Goal: Task Accomplishment & Management: Complete application form

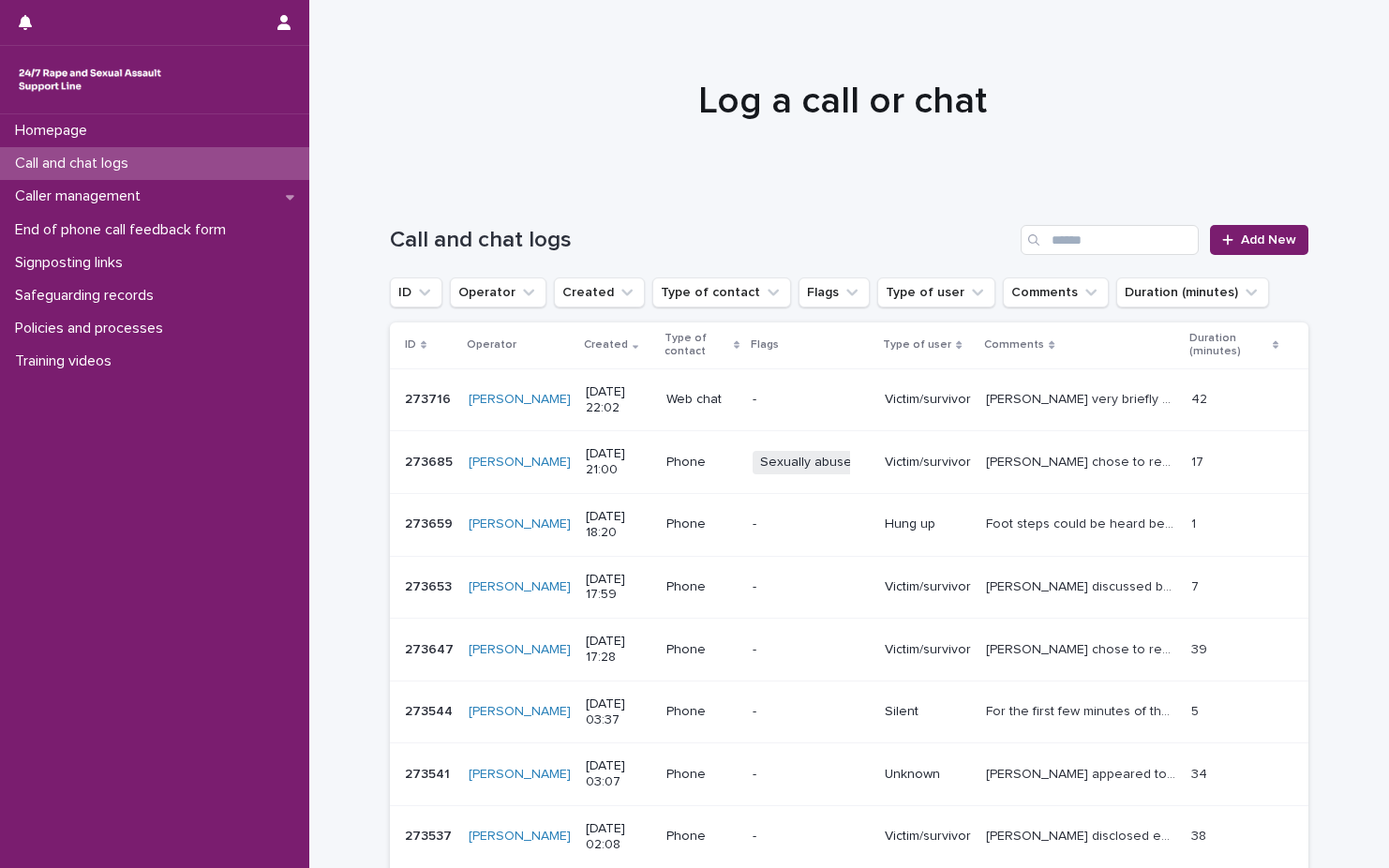
click at [485, 91] on h1 "Log a call or chat" at bounding box center [842, 101] width 918 height 45
click at [1259, 258] on div "Call and chat logs Add New" at bounding box center [848, 233] width 918 height 90
click at [1263, 251] on link "Add New" at bounding box center [1259, 240] width 99 height 30
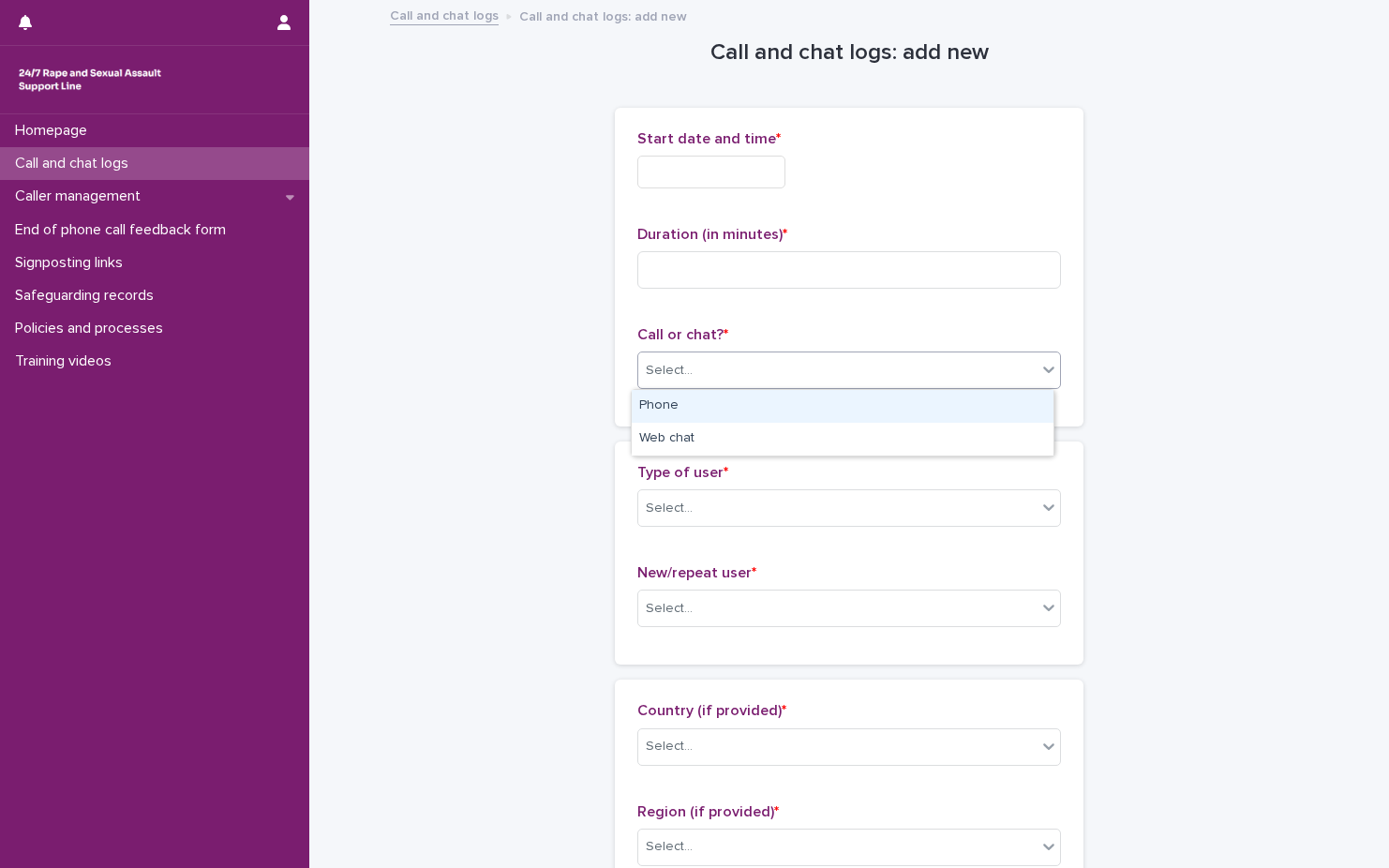
click at [790, 375] on div "Select..." at bounding box center [837, 371] width 399 height 31
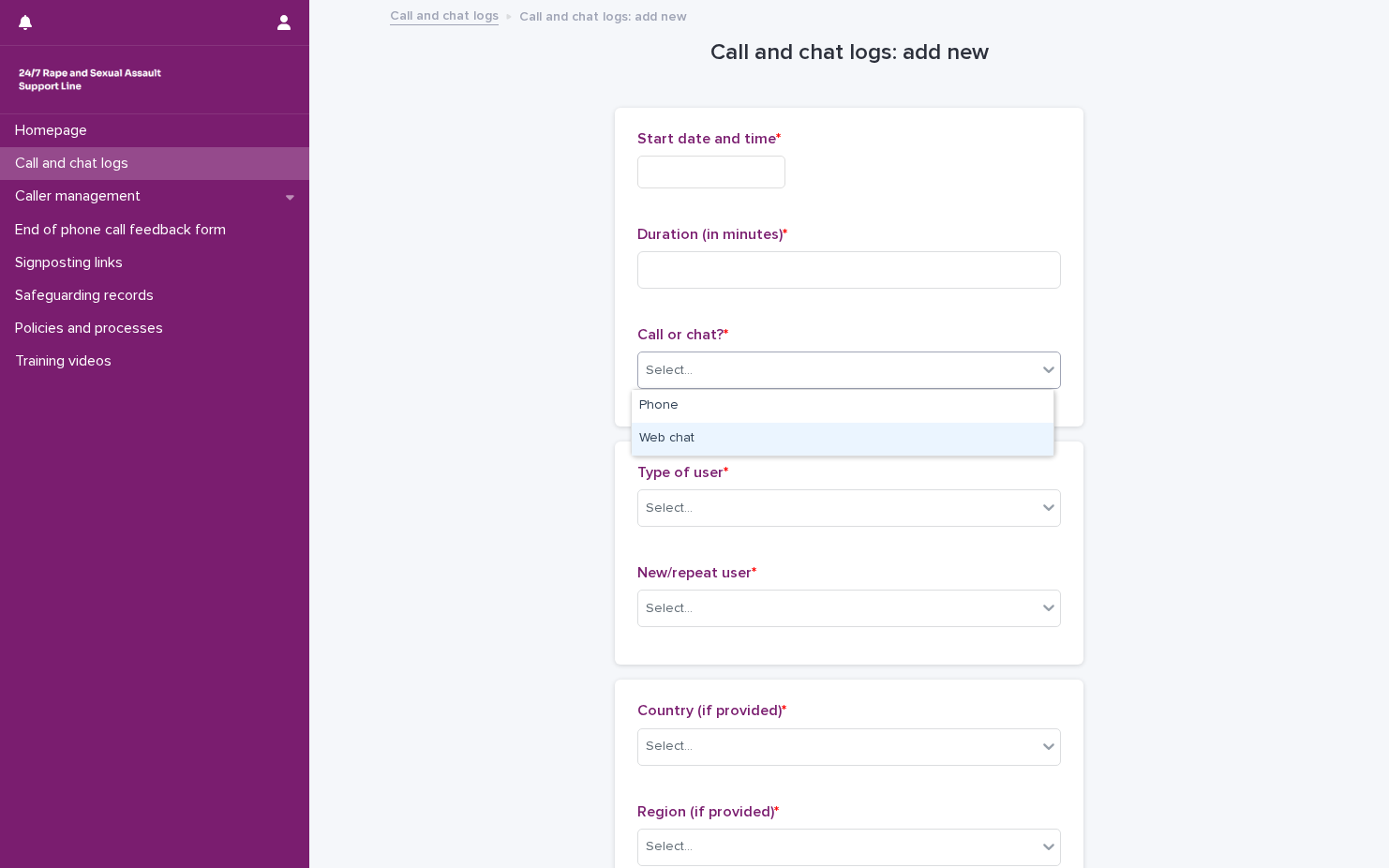
click at [762, 446] on div "Web chat" at bounding box center [842, 438] width 422 height 33
click at [719, 179] on input "text" at bounding box center [711, 172] width 148 height 33
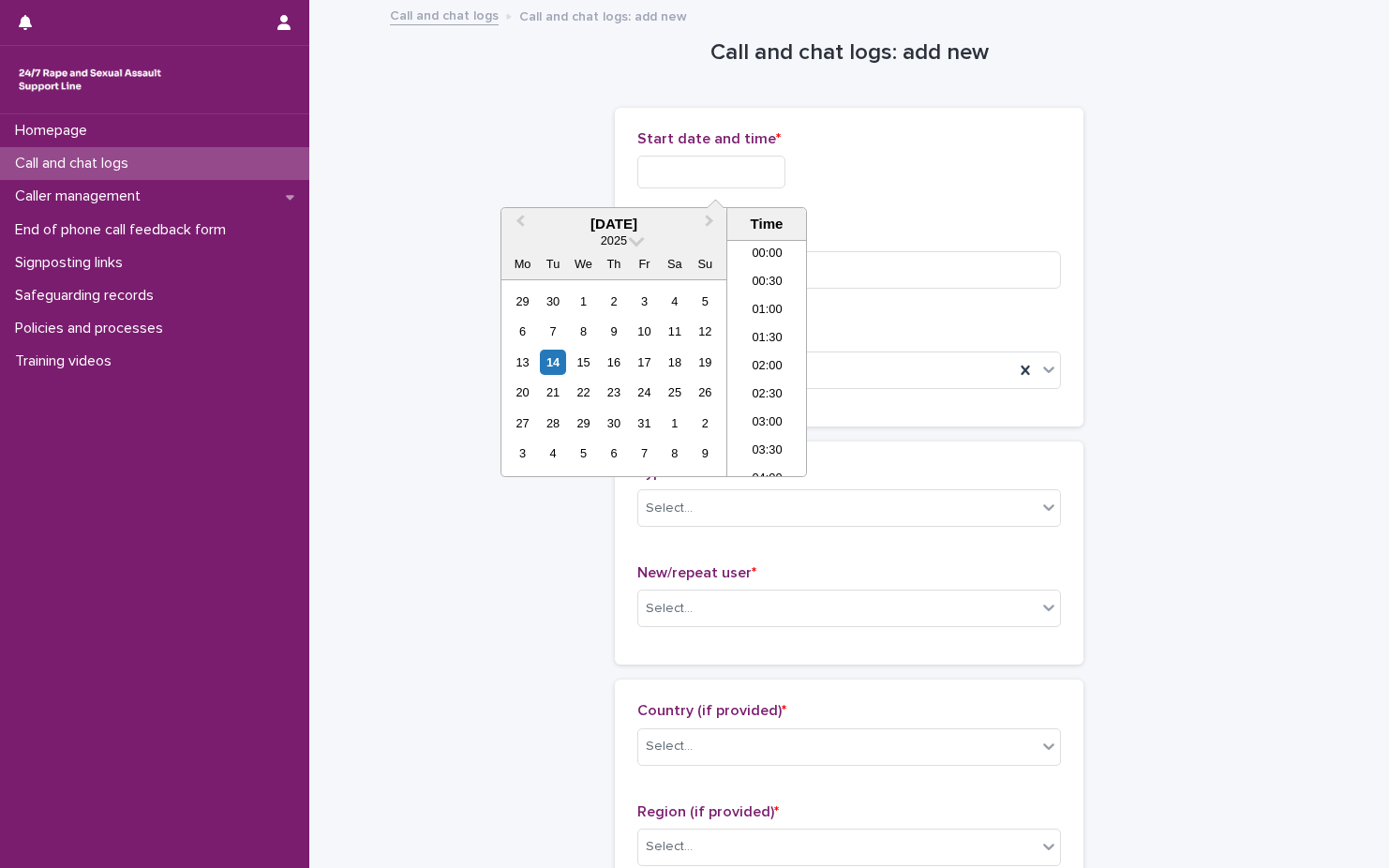
scroll to position [1114, 0]
click at [771, 401] on li "22:30" at bounding box center [767, 406] width 80 height 28
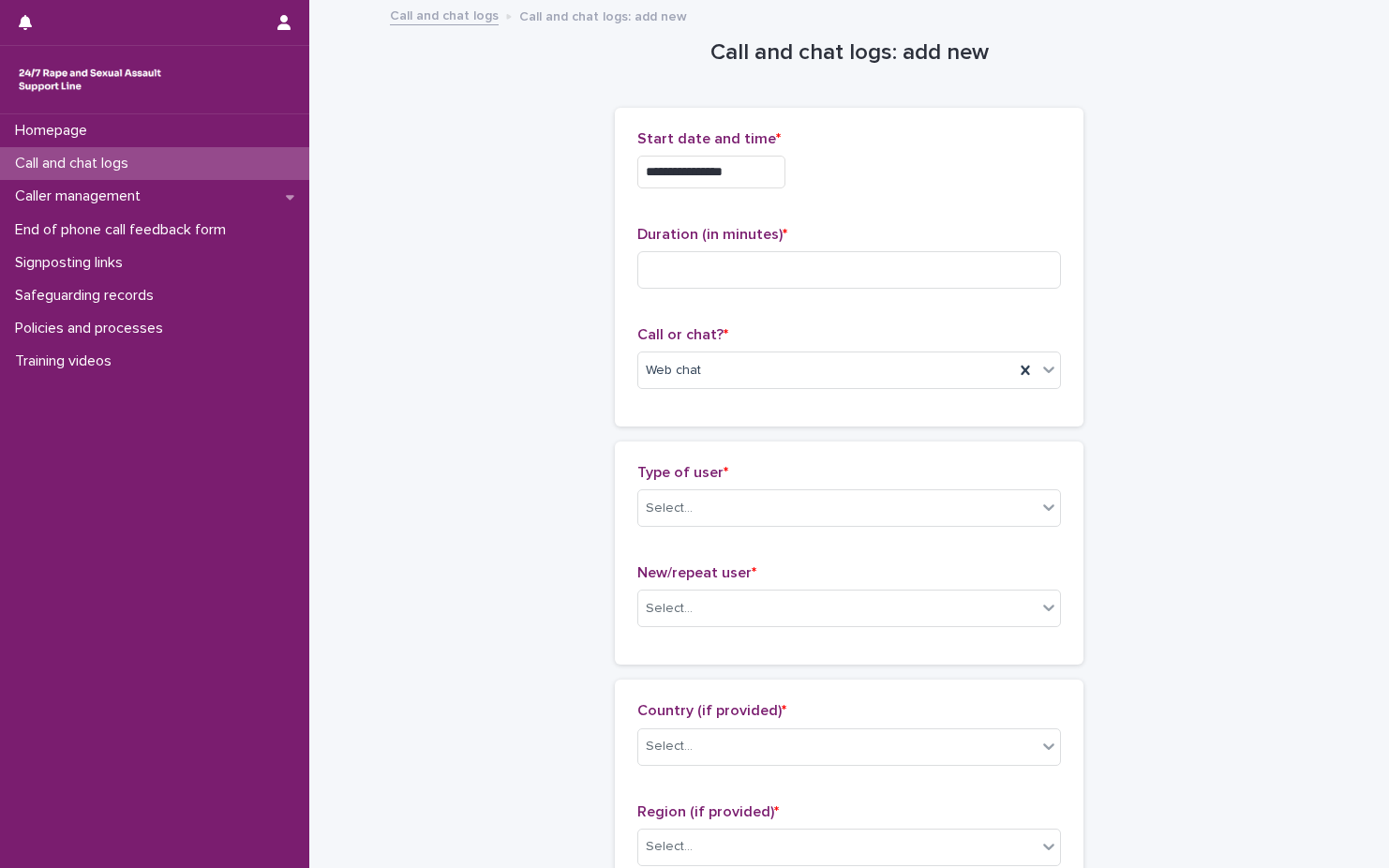
click at [766, 170] on input "**********" at bounding box center [711, 172] width 148 height 33
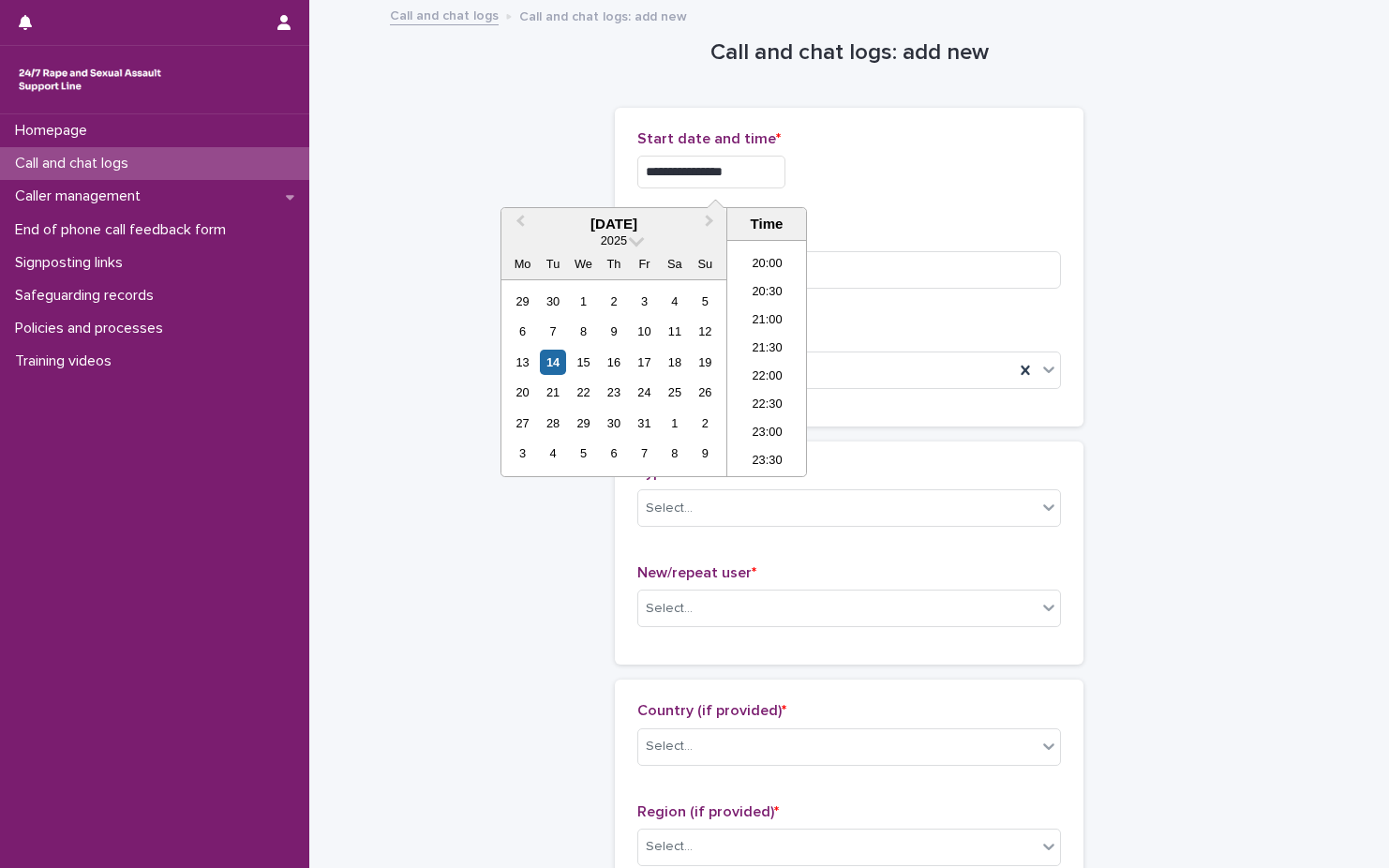
click at [873, 152] on div "**********" at bounding box center [849, 166] width 424 height 73
type input "**********"
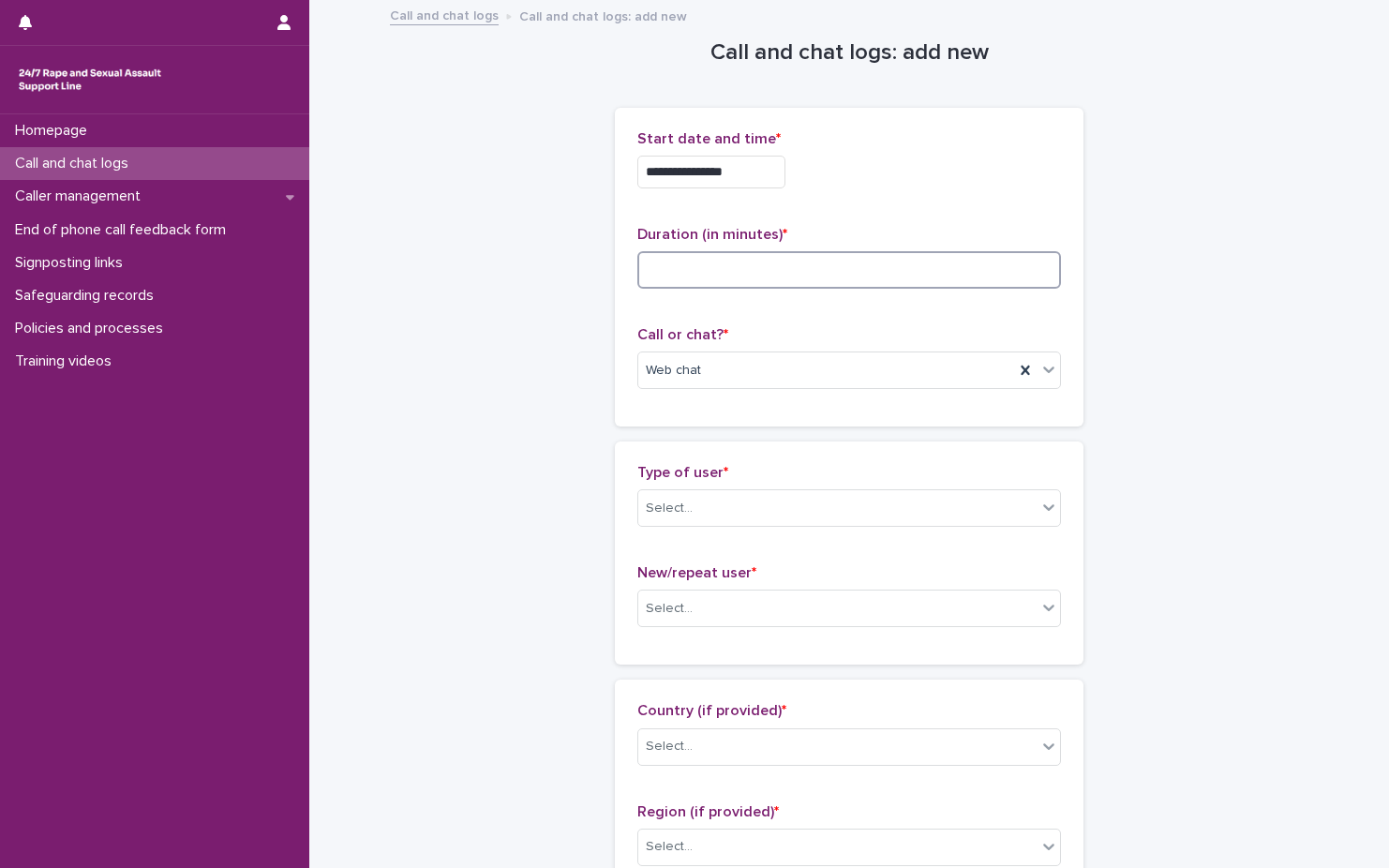
click at [702, 287] on input at bounding box center [849, 270] width 424 height 38
type input "**"
click at [881, 193] on div "**********" at bounding box center [849, 166] width 424 height 73
click at [769, 540] on div "Type of user * Select..." at bounding box center [849, 502] width 424 height 78
click at [773, 537] on div "Type of user * Select..." at bounding box center [849, 502] width 424 height 78
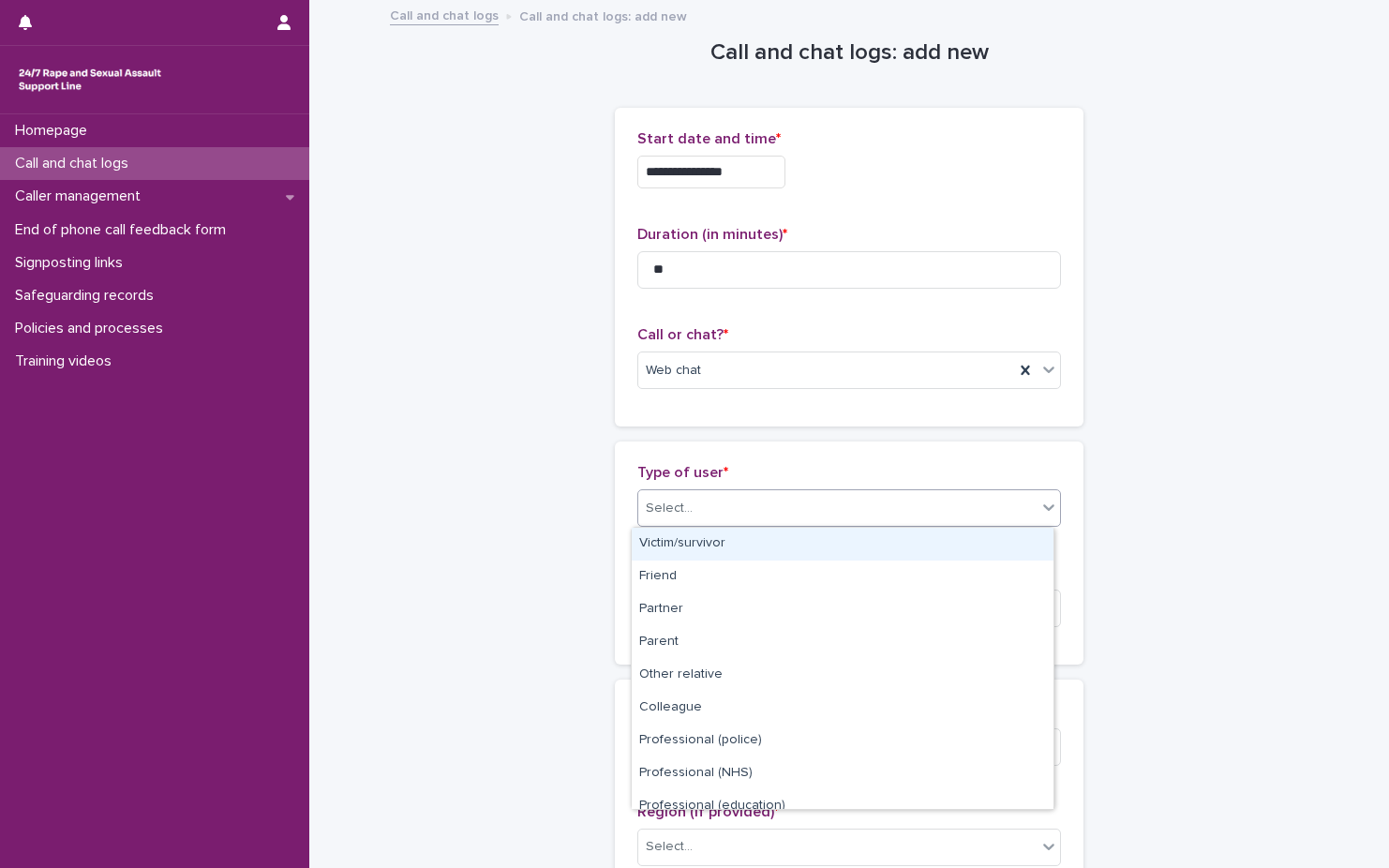
click at [797, 517] on div "Select..." at bounding box center [837, 507] width 399 height 31
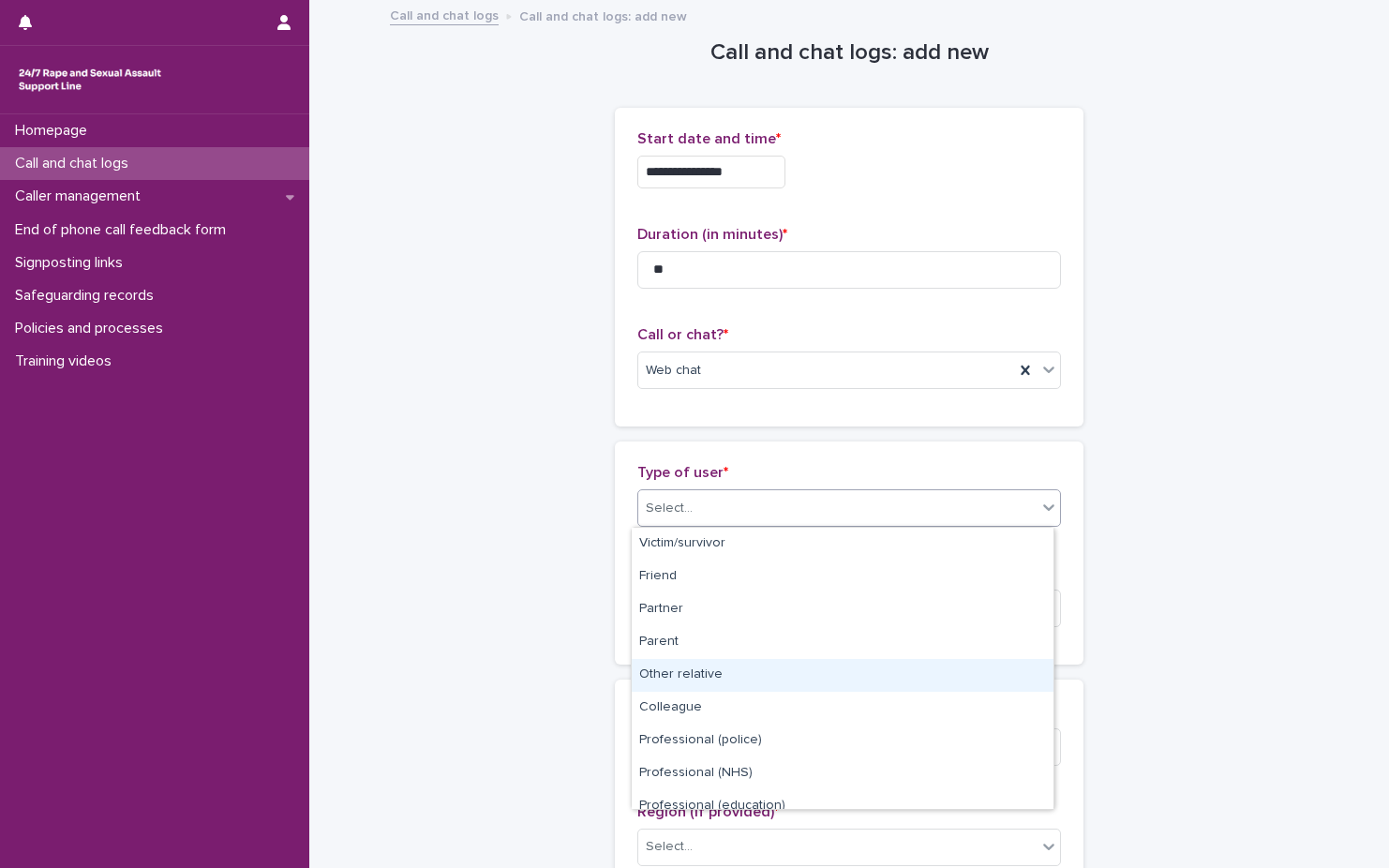
scroll to position [211, 0]
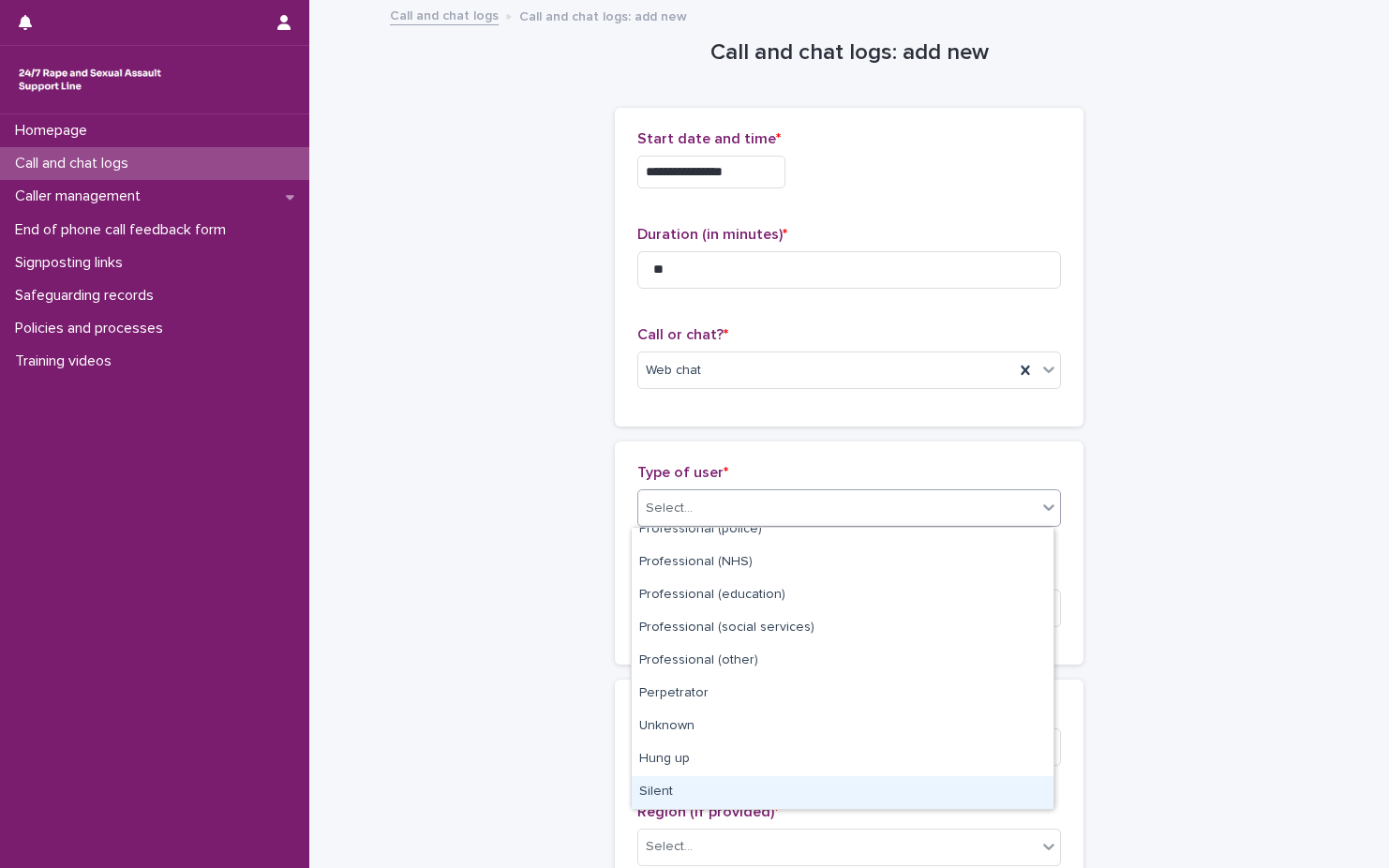
drag, startPoint x: 725, startPoint y: 771, endPoint x: 724, endPoint y: 794, distance: 23.0
click at [724, 794] on div "Silent" at bounding box center [842, 792] width 422 height 33
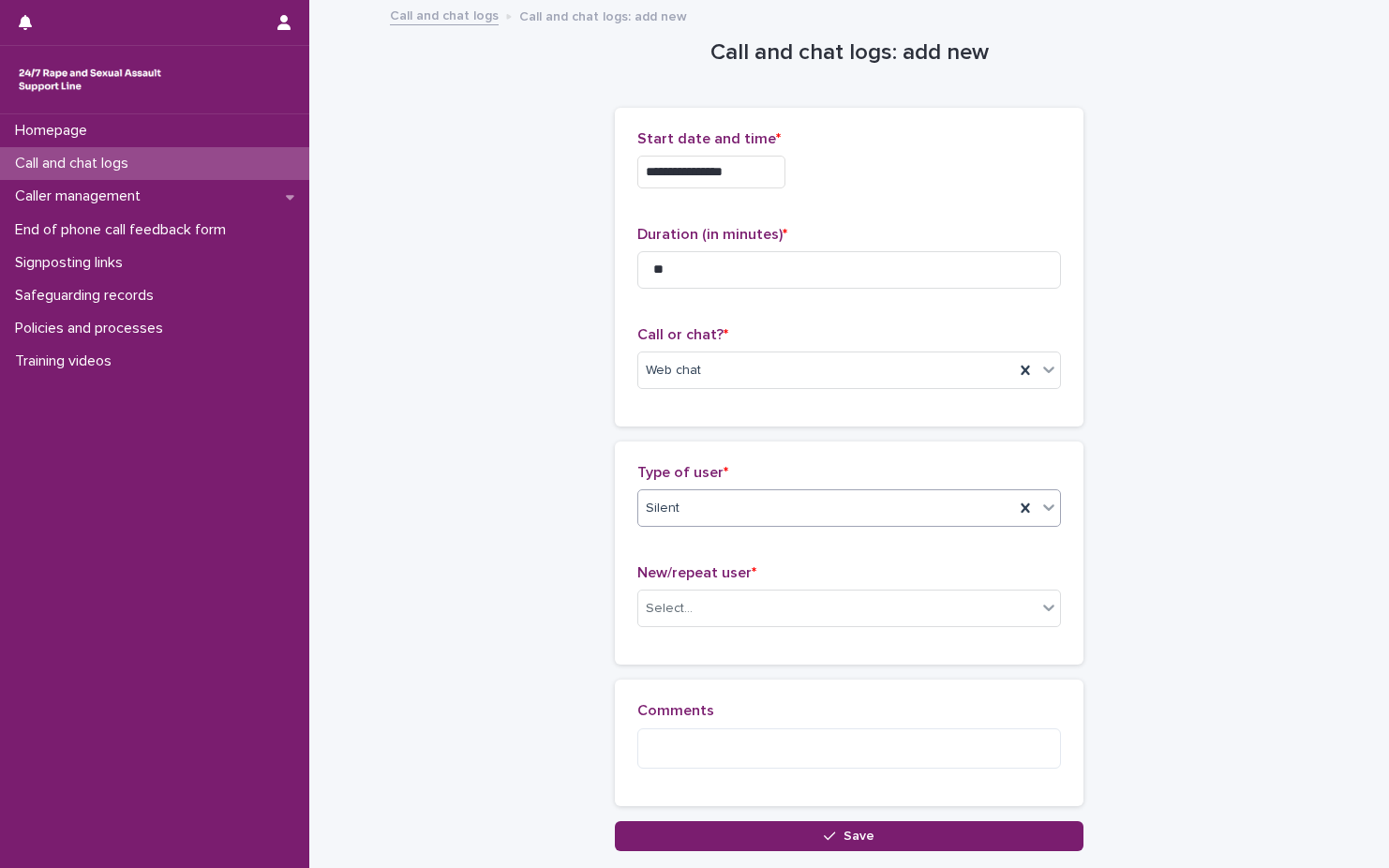
click at [753, 632] on div "New/repeat user * Select..." at bounding box center [849, 603] width 424 height 78
click at [763, 617] on div "Select..." at bounding box center [837, 608] width 399 height 31
click at [762, 638] on div "New/repeat user * option New user, selected. 0 results available. Select is foc…" at bounding box center [849, 603] width 424 height 78
click at [757, 622] on div "New user" at bounding box center [826, 608] width 376 height 31
click at [769, 749] on textarea at bounding box center [849, 748] width 424 height 40
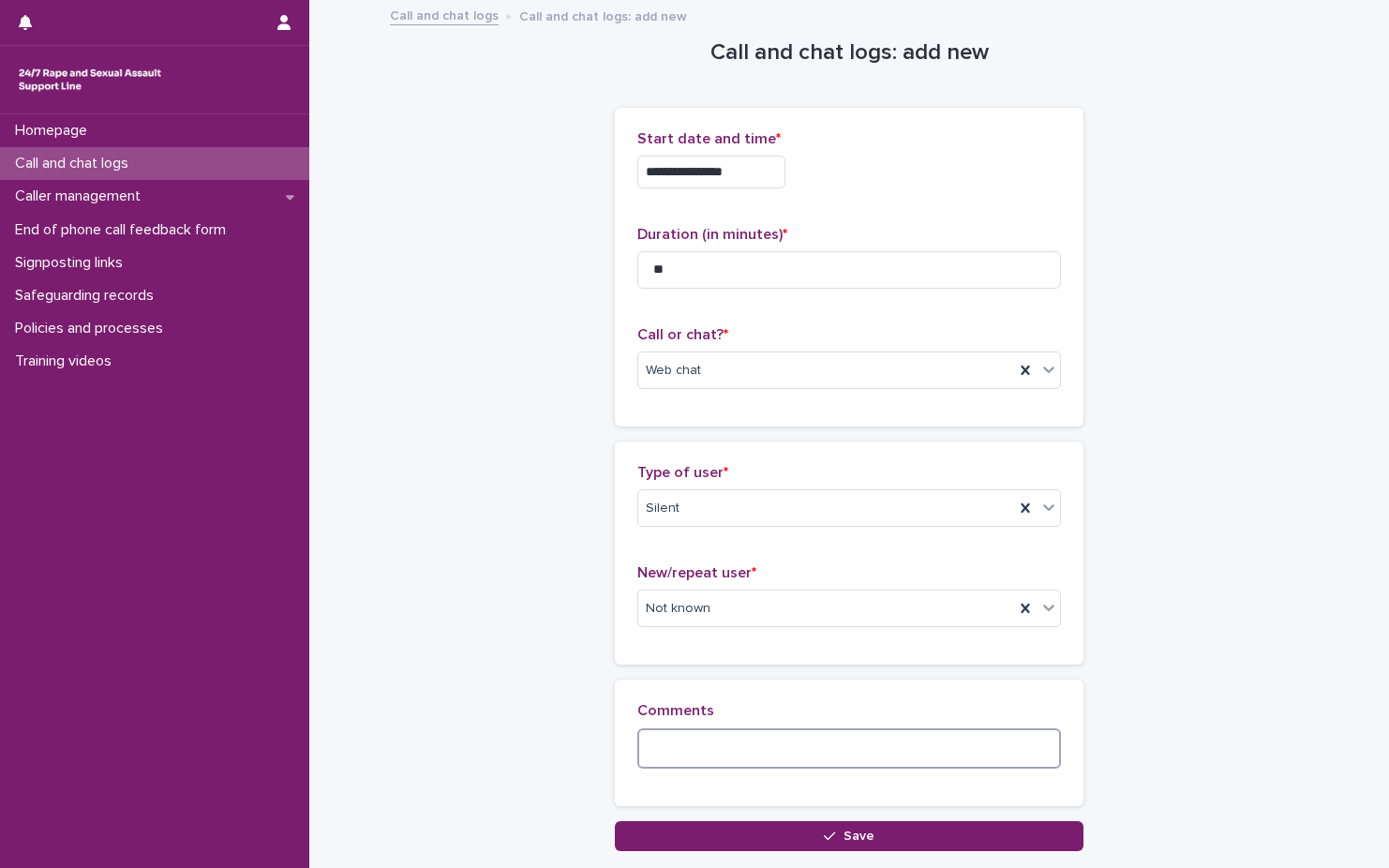
click at [944, 738] on textarea at bounding box center [849, 748] width 424 height 40
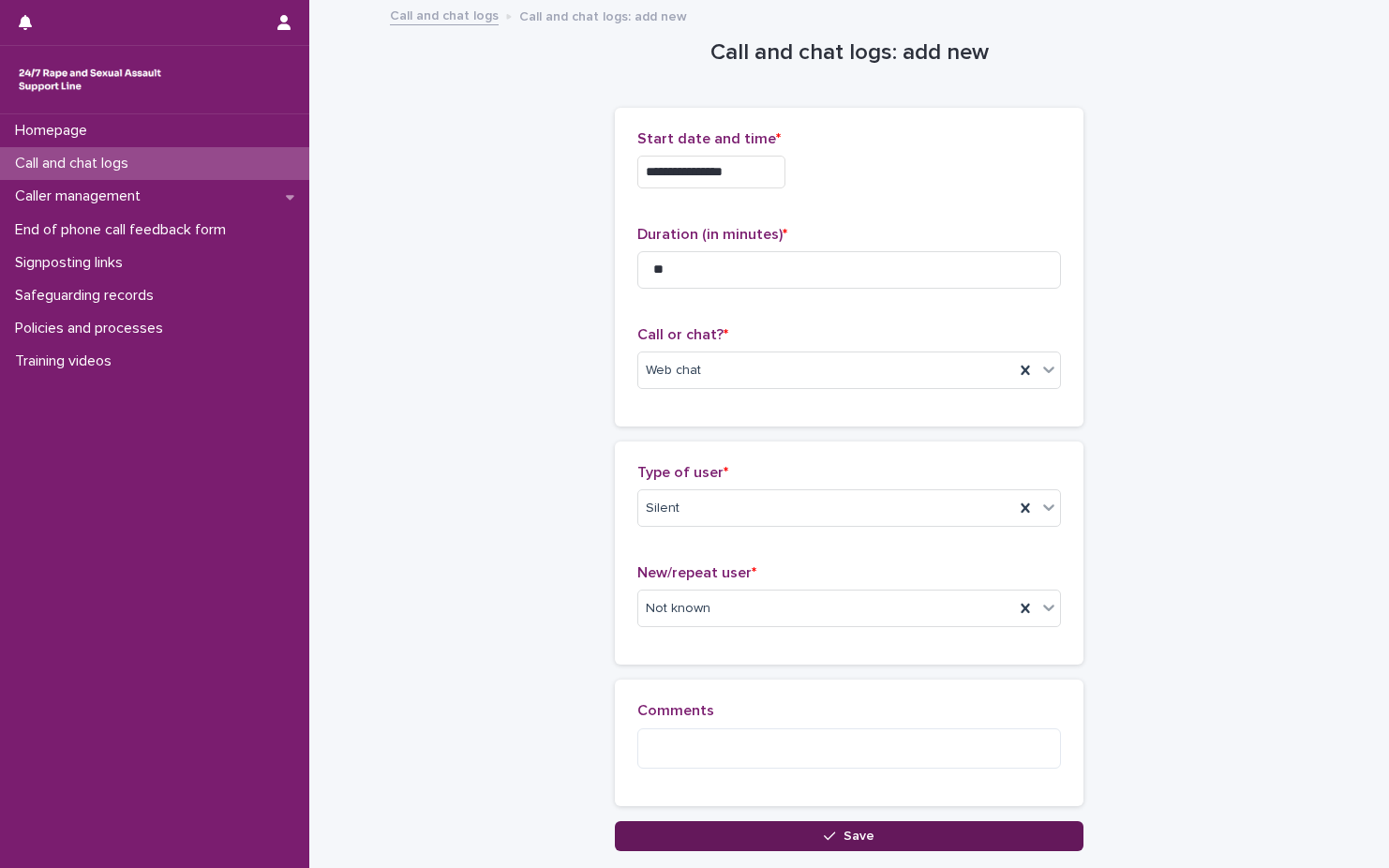
click at [808, 826] on button "Save" at bounding box center [848, 836] width 469 height 30
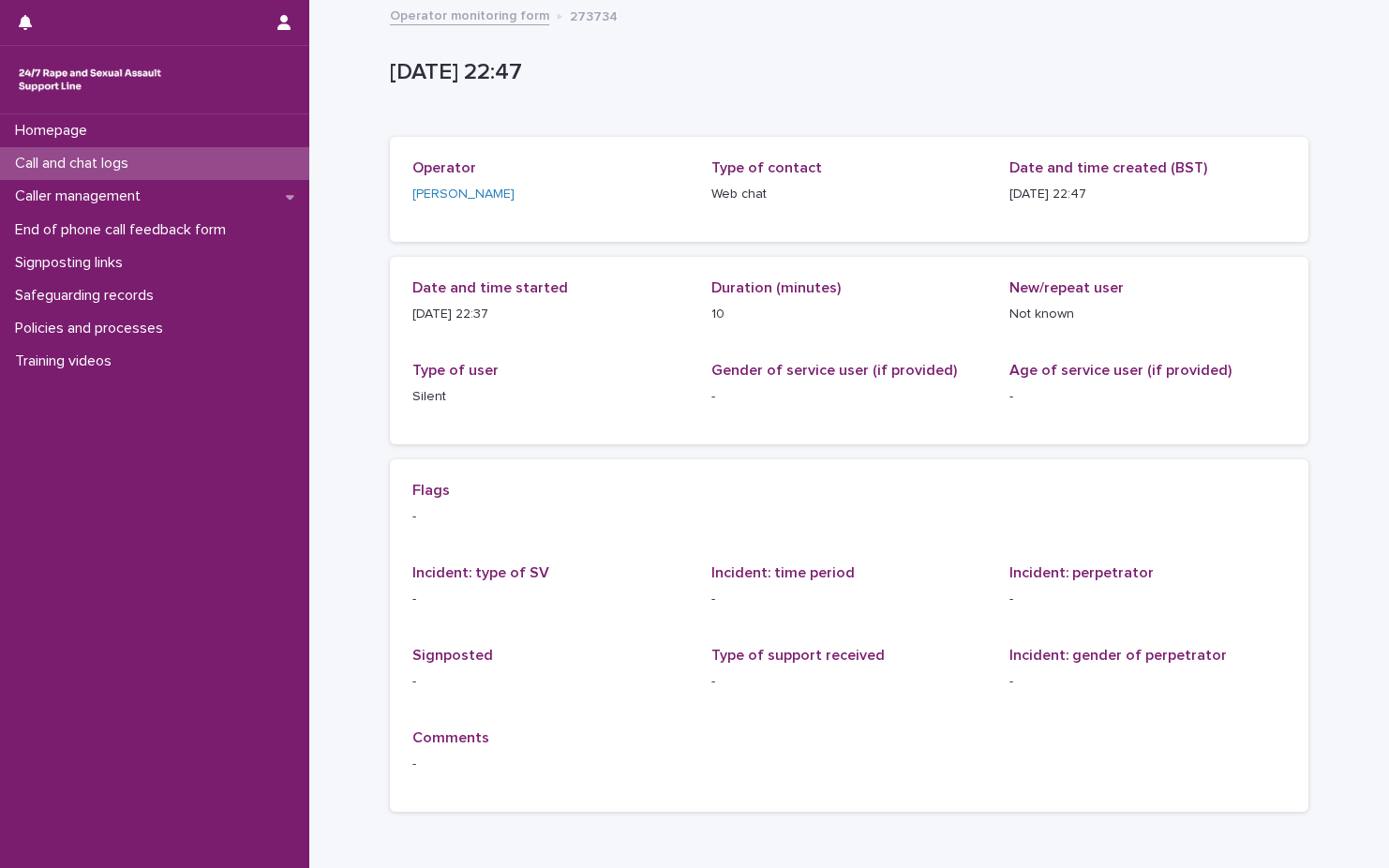
click at [481, 7] on link "Operator monitoring form" at bounding box center [469, 15] width 159 height 22
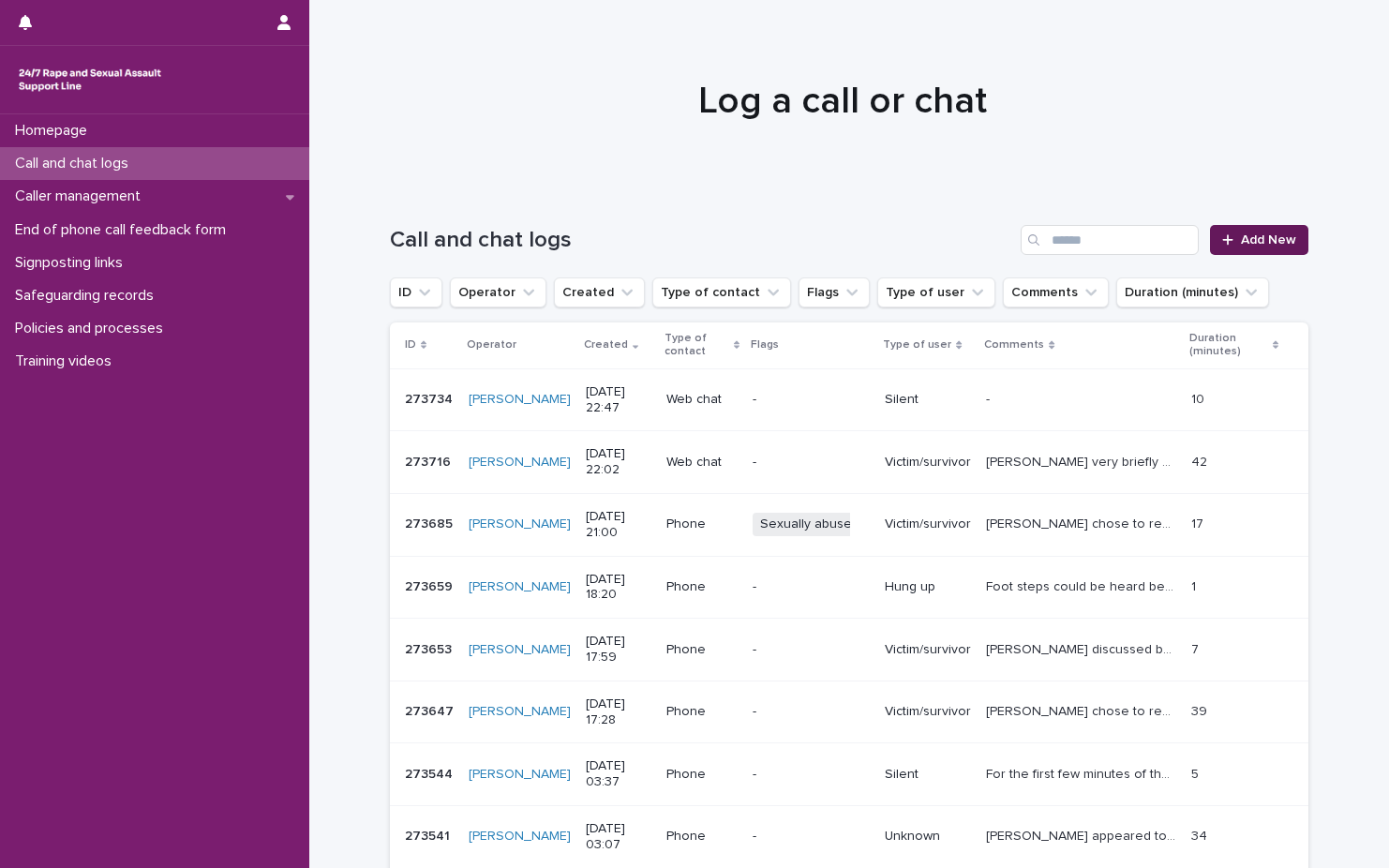
click at [1281, 228] on link "Add New" at bounding box center [1259, 240] width 99 height 30
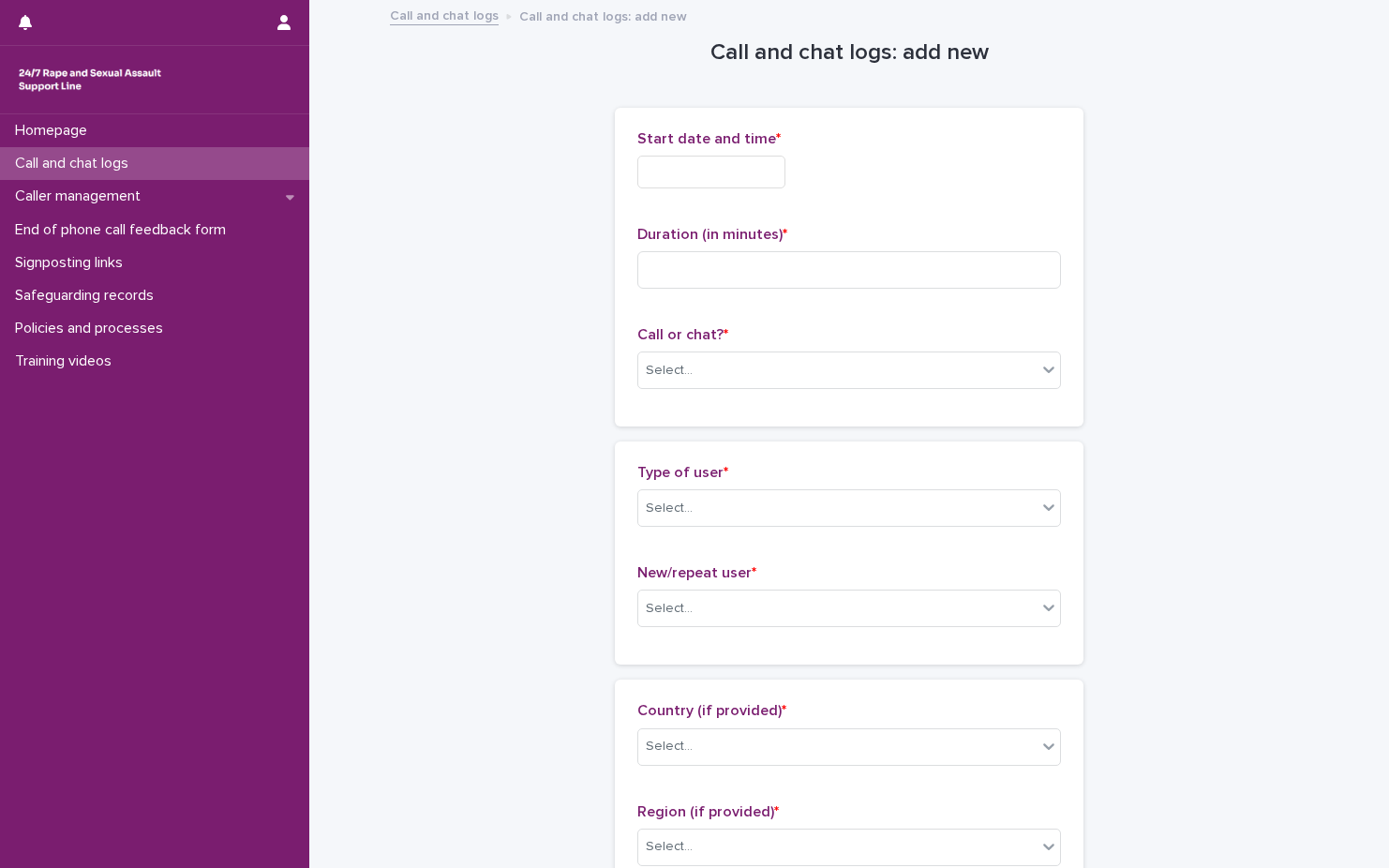
click at [736, 174] on input "text" at bounding box center [711, 172] width 148 height 33
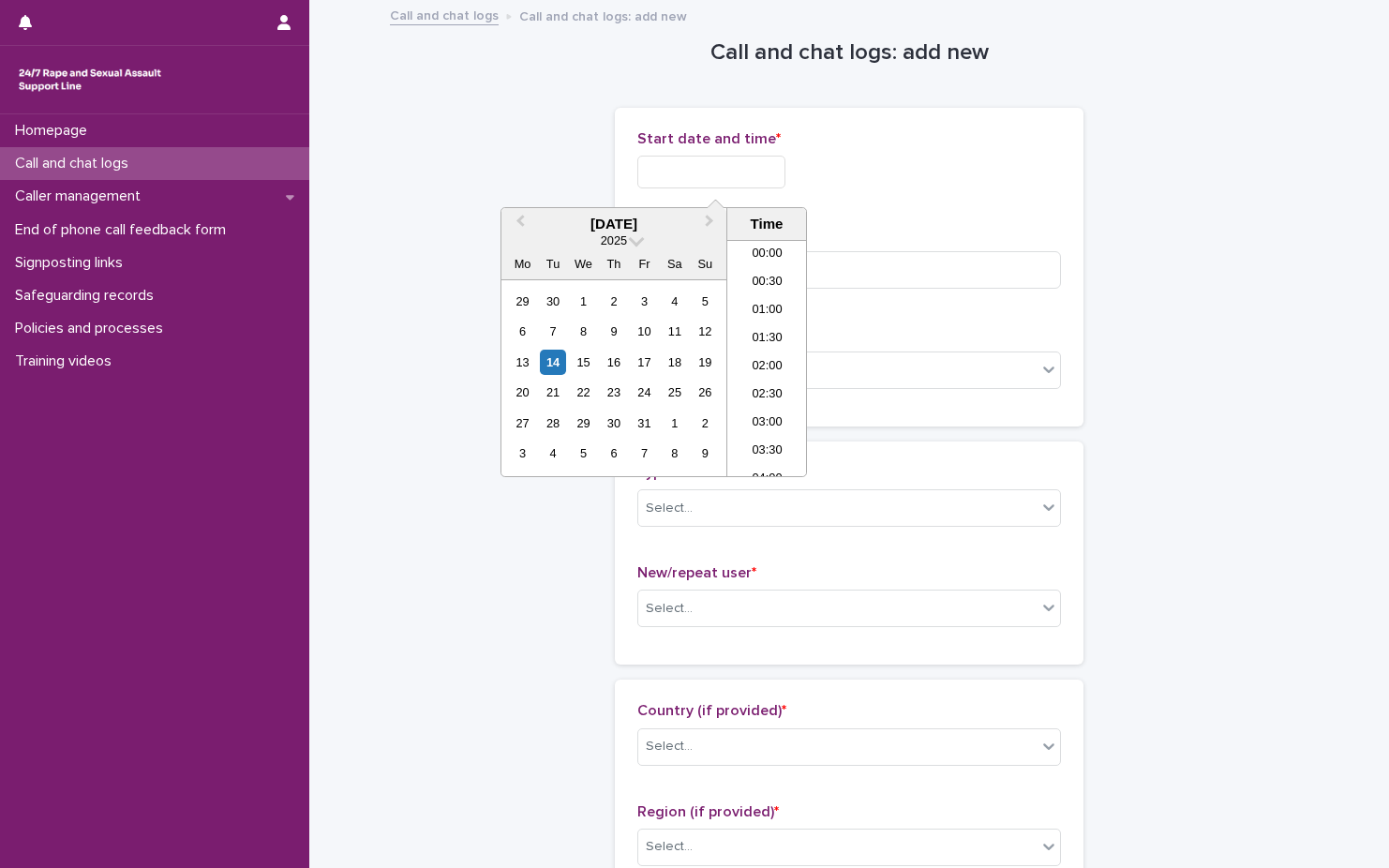
scroll to position [1114, 0]
click at [780, 384] on li "22:00" at bounding box center [767, 378] width 80 height 28
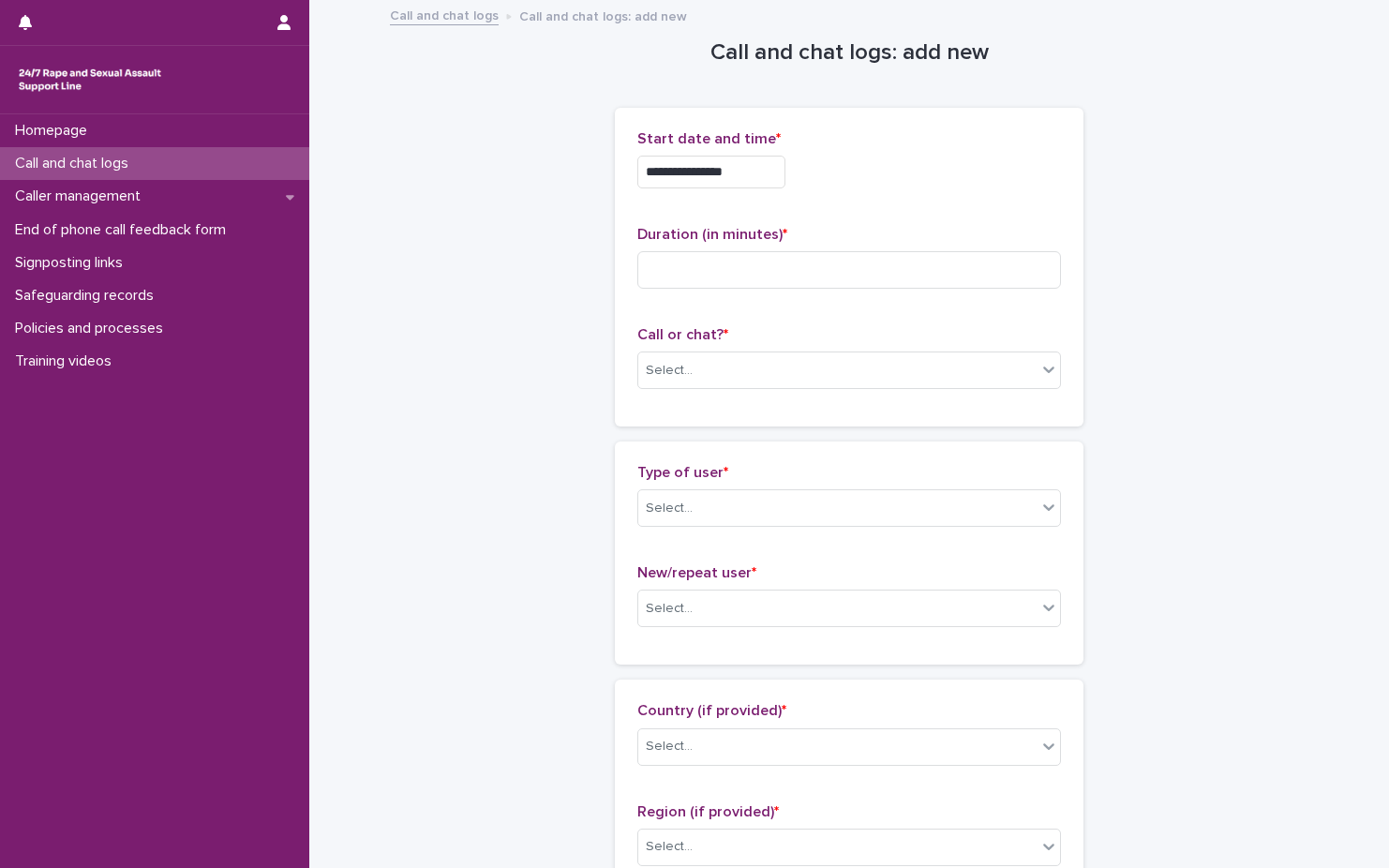
click at [776, 152] on div "**********" at bounding box center [849, 166] width 424 height 73
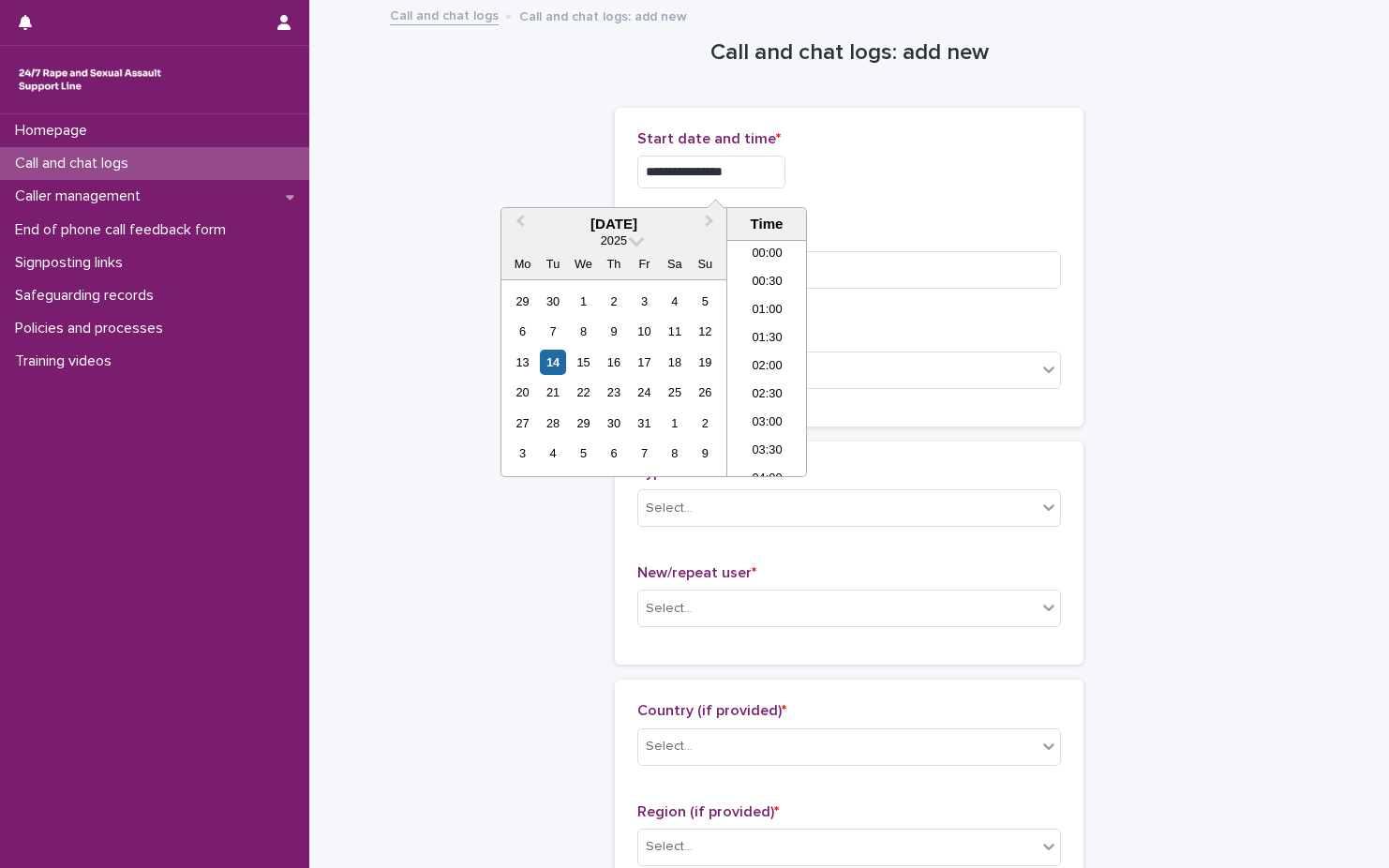
click at [775, 159] on input "**********" at bounding box center [711, 172] width 148 height 33
type input "**********"
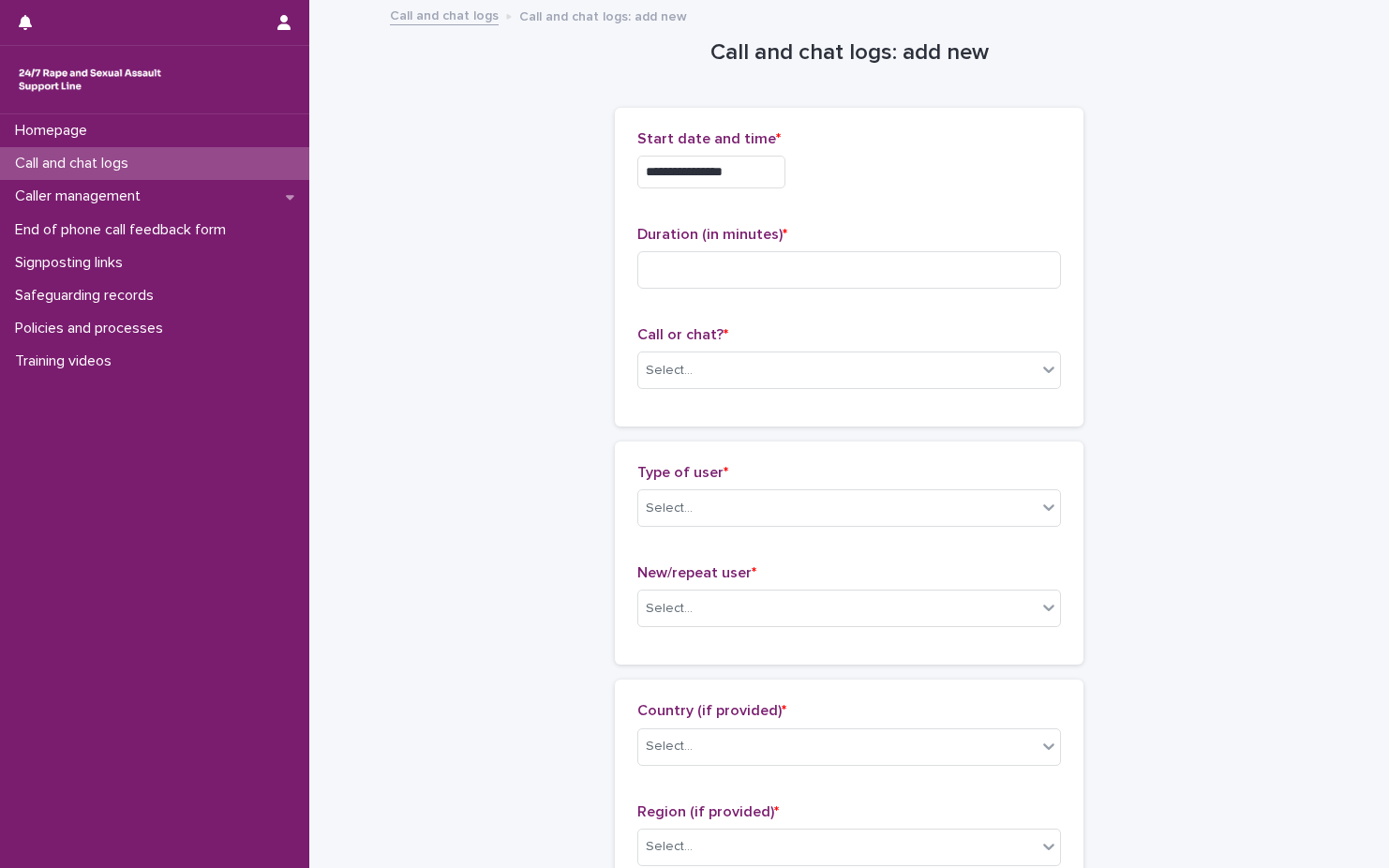
click at [933, 236] on p "Duration (in minutes) *" at bounding box center [849, 235] width 424 height 18
click at [777, 358] on div "Select..." at bounding box center [837, 371] width 399 height 31
click at [795, 436] on div "Web chat" at bounding box center [842, 438] width 422 height 33
click at [836, 283] on input at bounding box center [849, 270] width 424 height 38
type input "*"
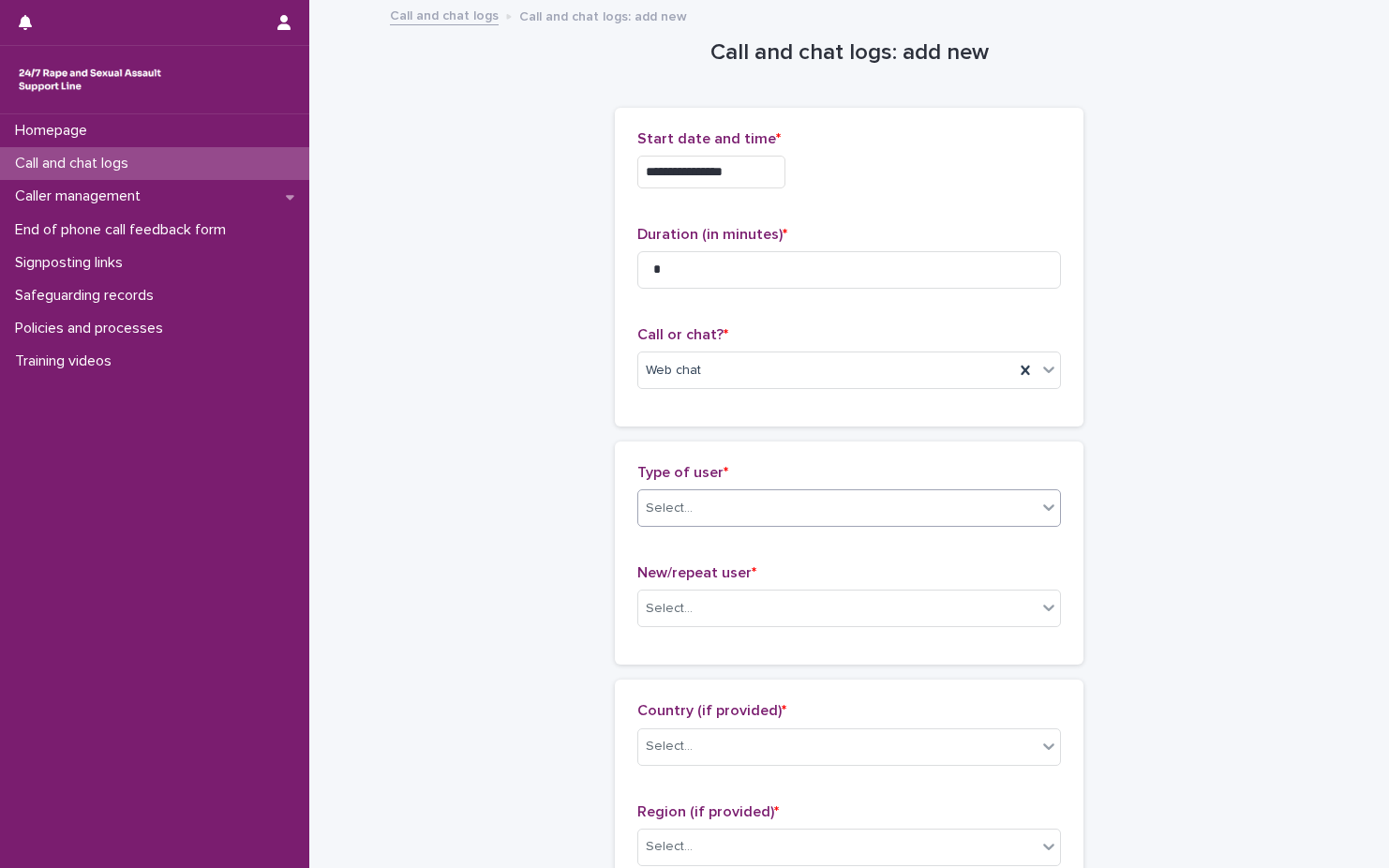
click at [828, 507] on div "Select..." at bounding box center [837, 507] width 399 height 31
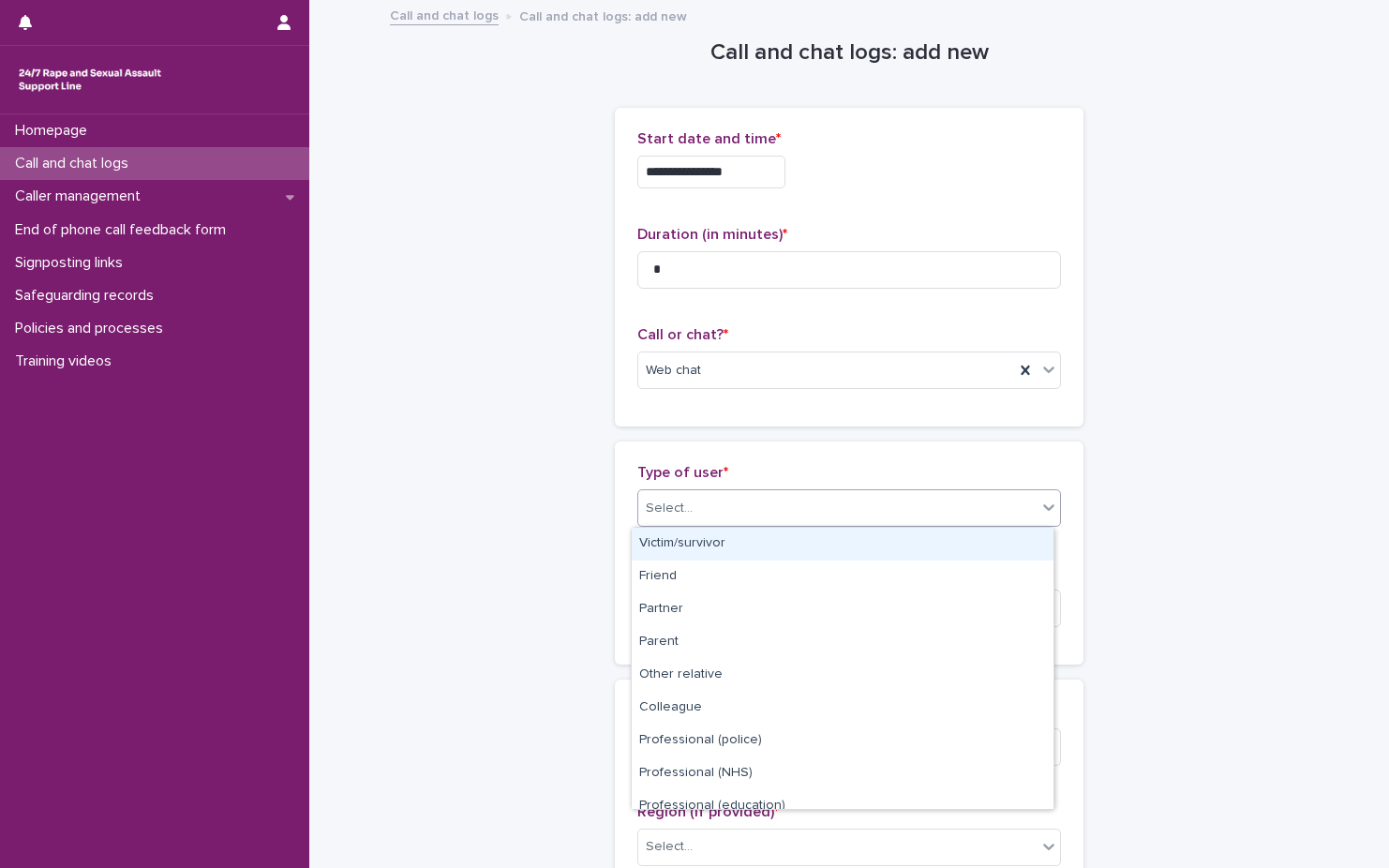
scroll to position [211, 0]
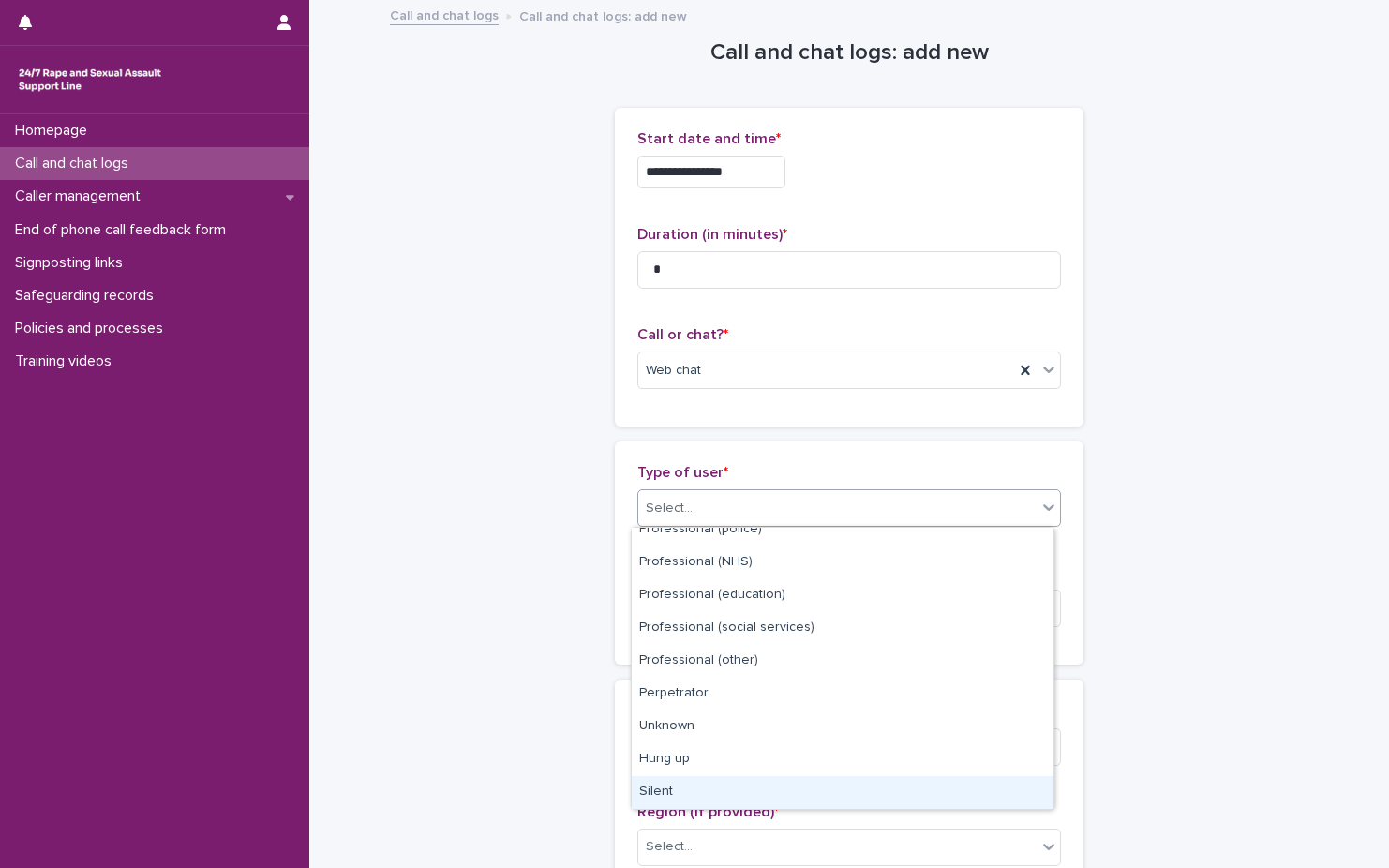
click at [750, 795] on div "Silent" at bounding box center [842, 792] width 422 height 33
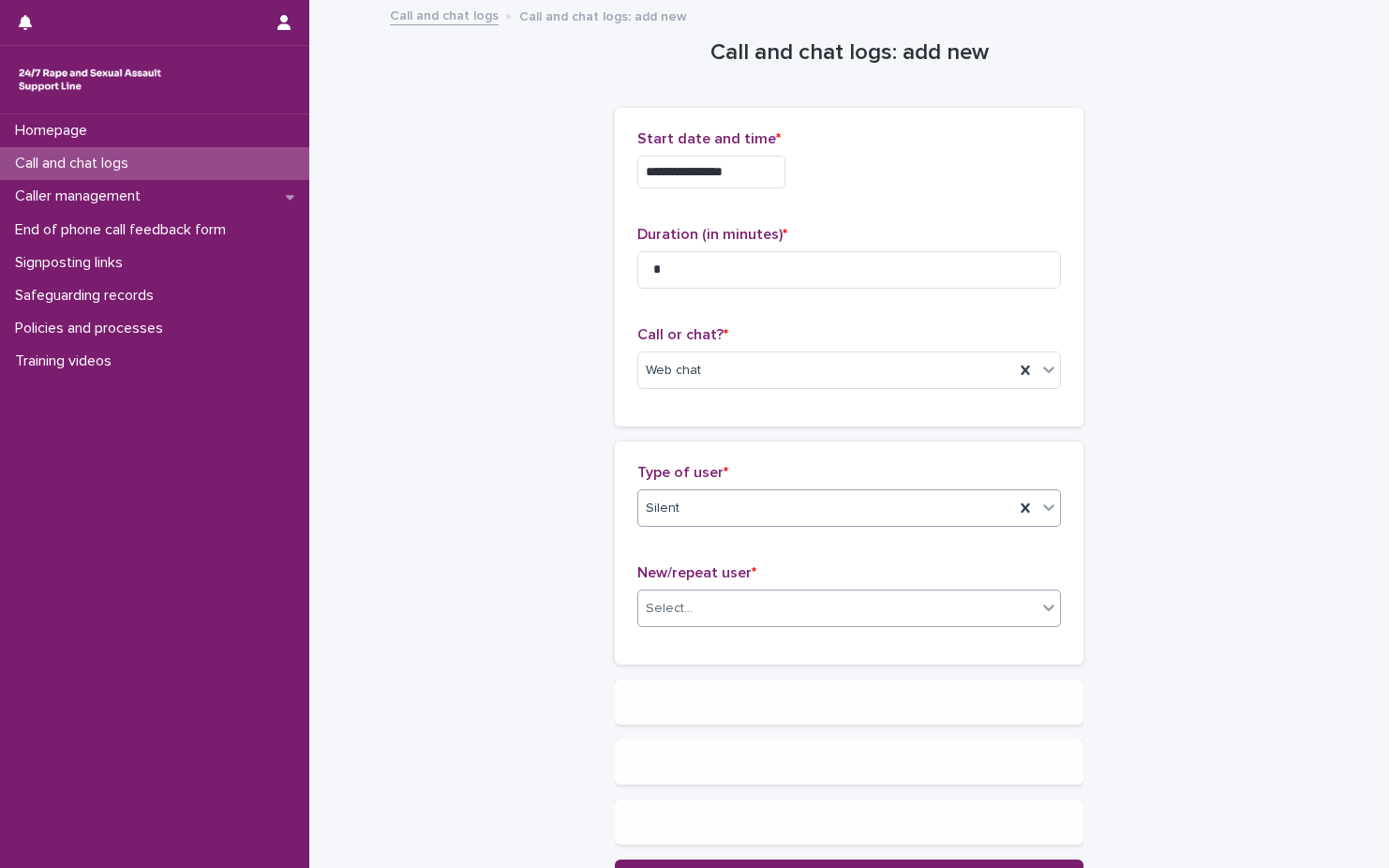
click at [811, 598] on div "Select..." at bounding box center [837, 608] width 399 height 31
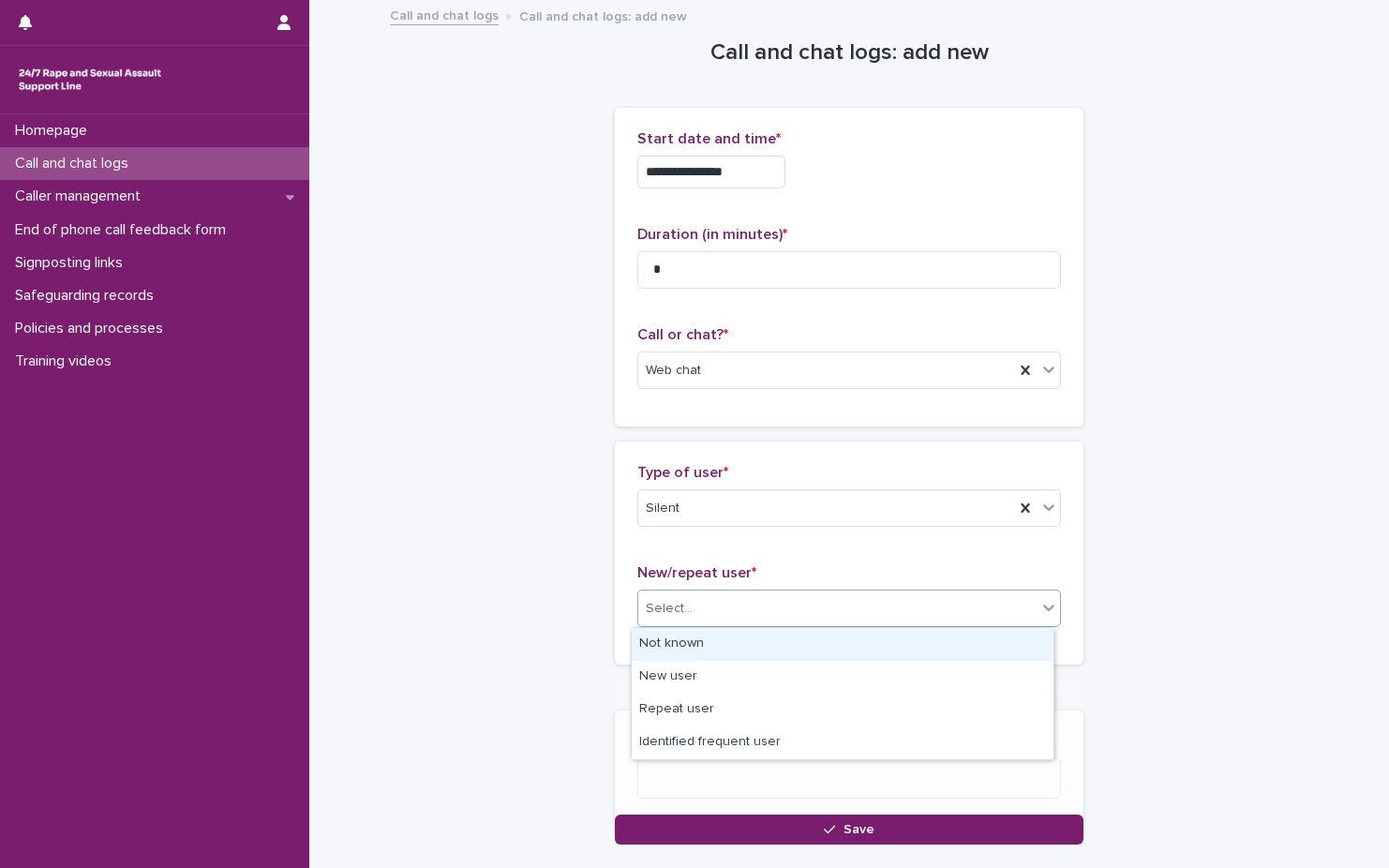
click at [813, 606] on div "Select..." at bounding box center [837, 608] width 399 height 31
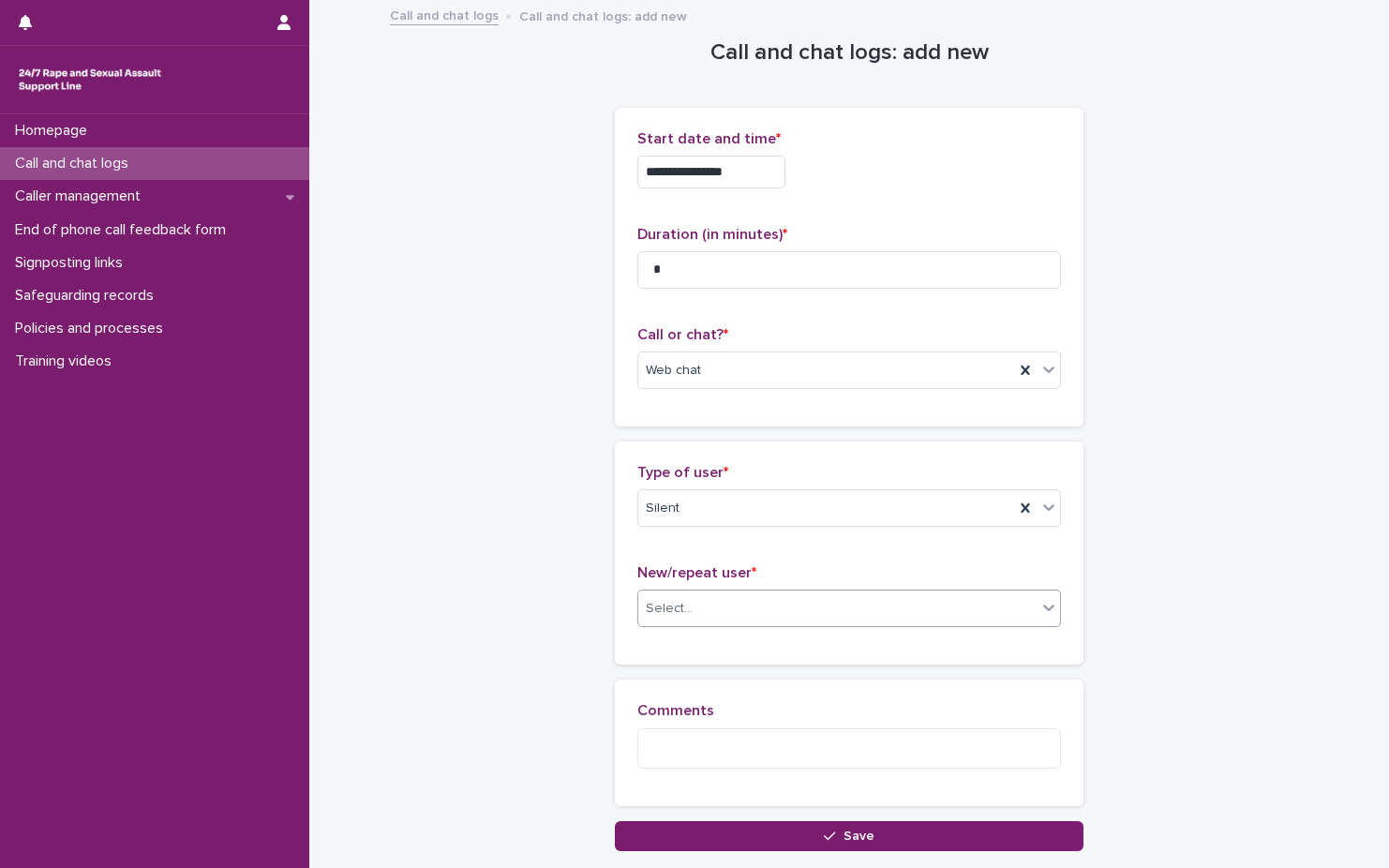
click at [820, 627] on body "**********" at bounding box center [694, 434] width 1389 height 868
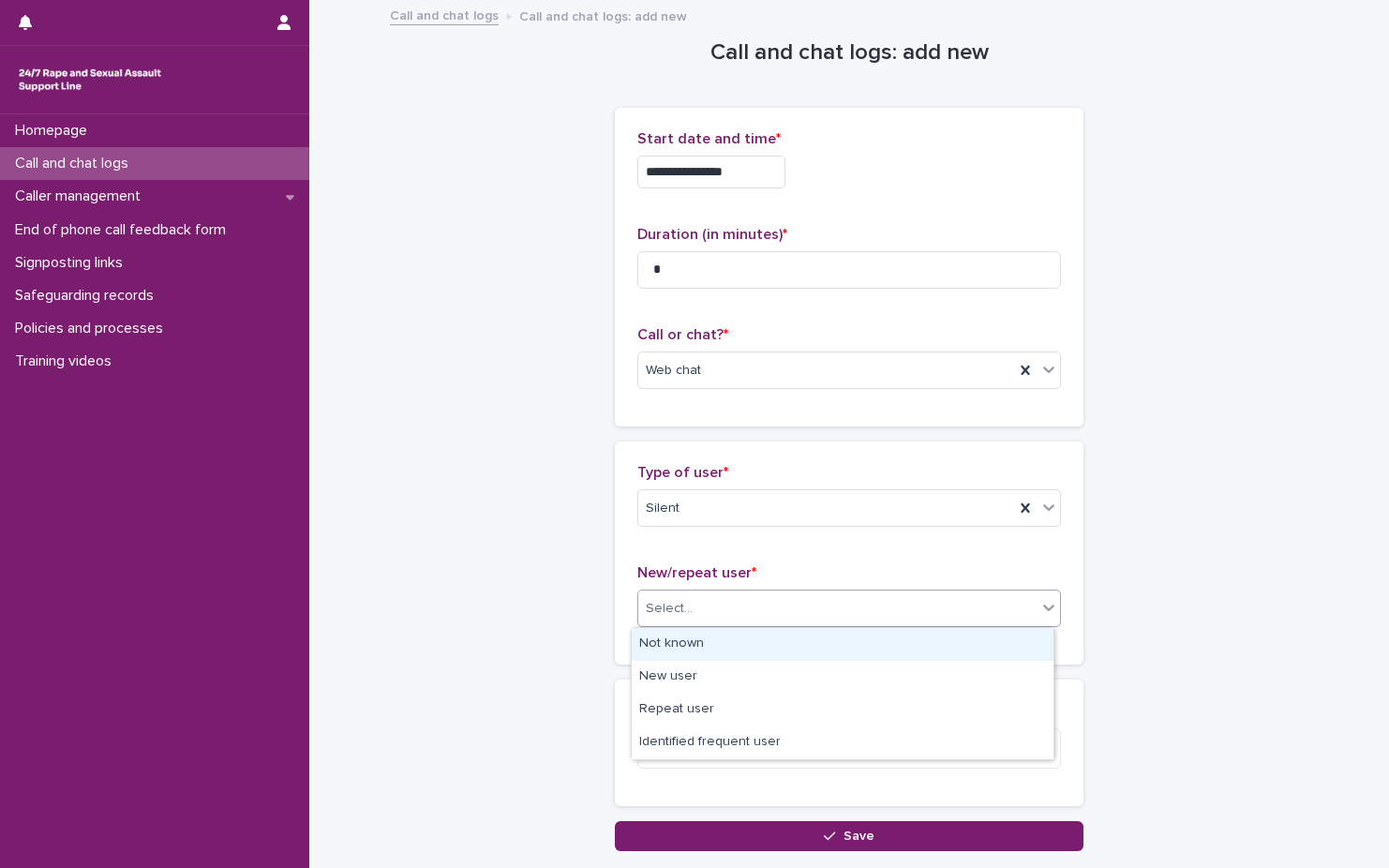
click at [819, 649] on div "Not known" at bounding box center [842, 644] width 422 height 33
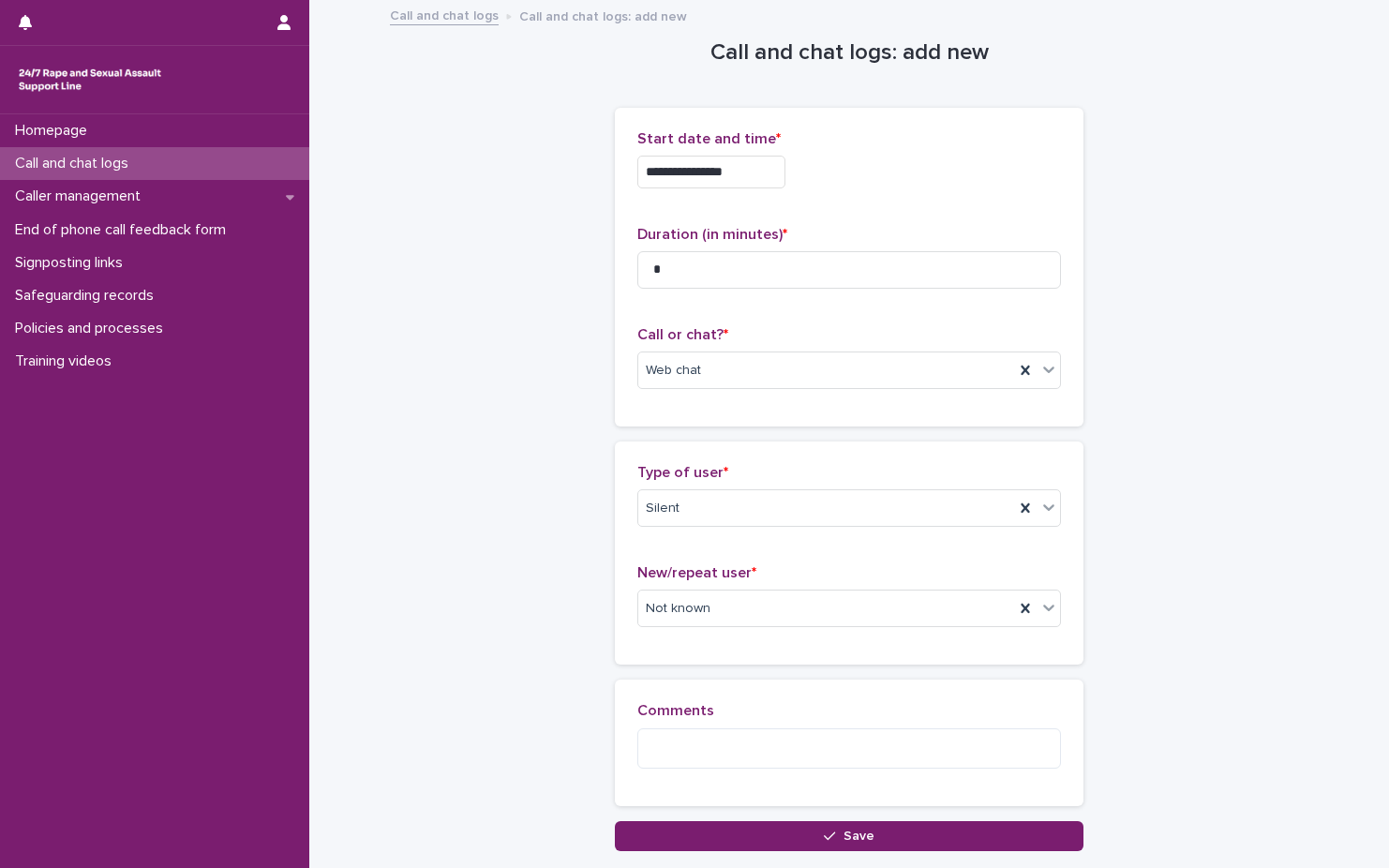
click at [743, 854] on div "**********" at bounding box center [849, 449] width 937 height 896
click at [745, 849] on button "Save" at bounding box center [848, 836] width 469 height 30
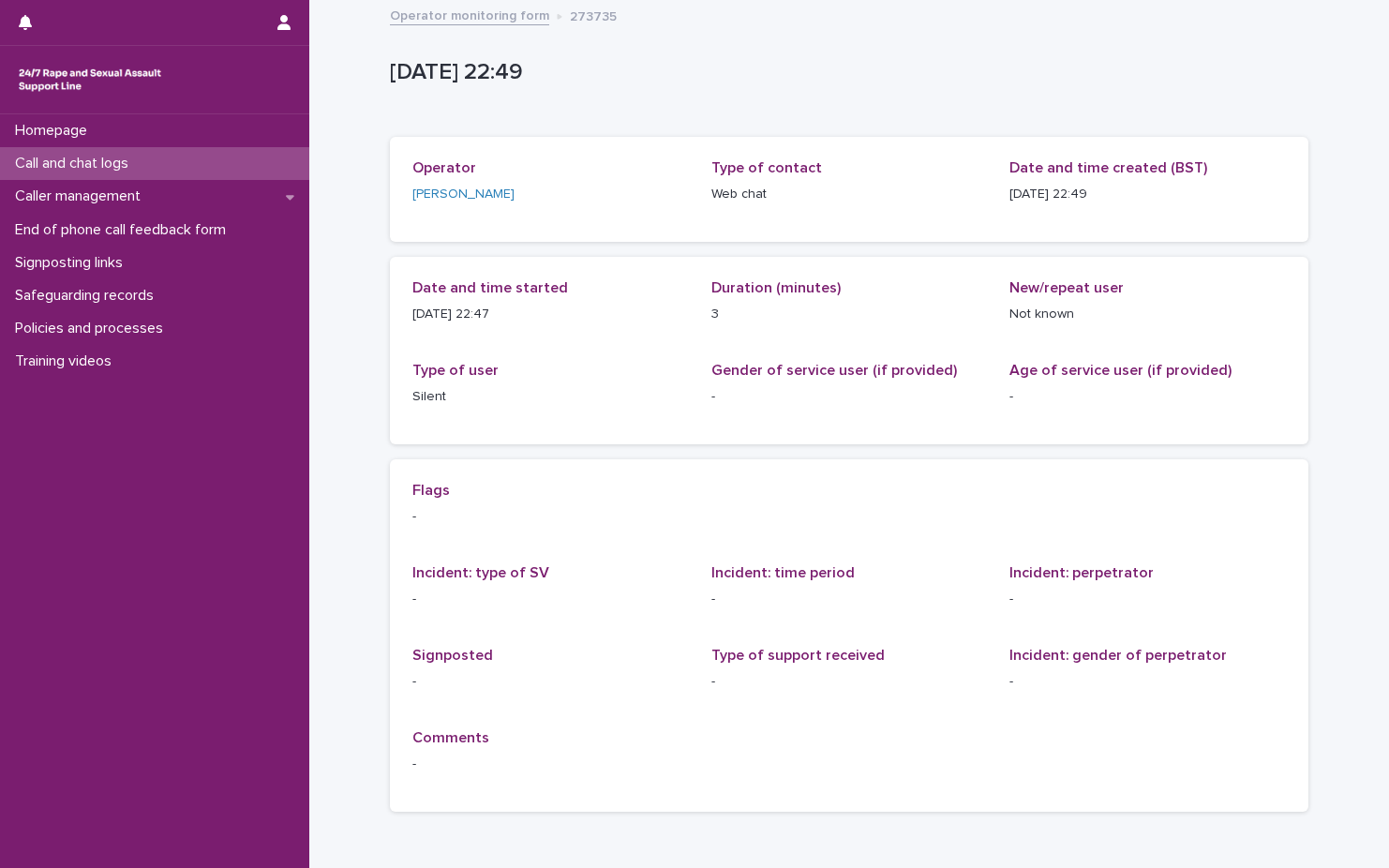
click at [481, 14] on link "Operator monitoring form" at bounding box center [469, 15] width 159 height 22
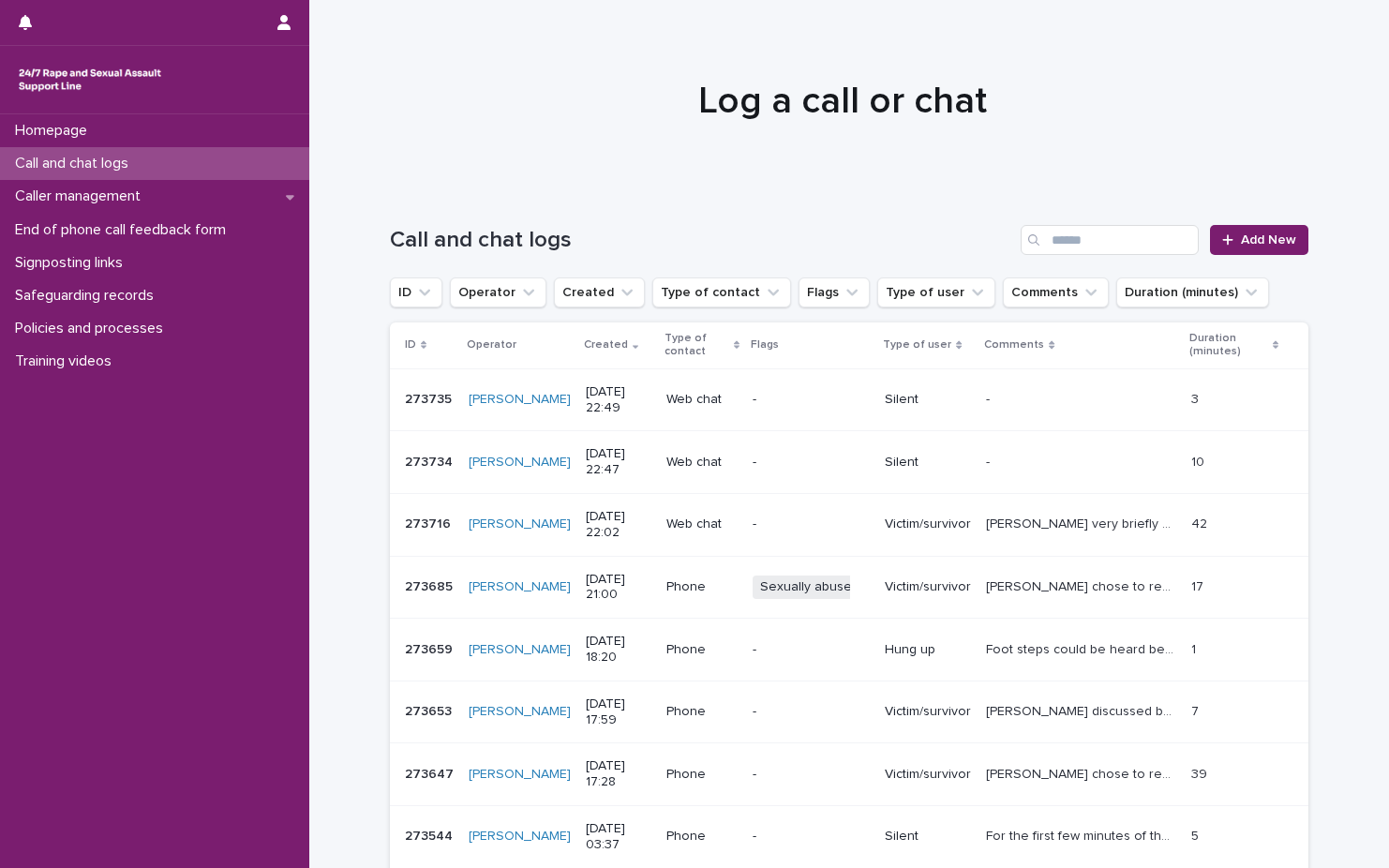
click at [1262, 260] on div "Call and chat logs Add New" at bounding box center [848, 233] width 918 height 90
click at [1262, 237] on span "Add New" at bounding box center [1268, 240] width 55 height 13
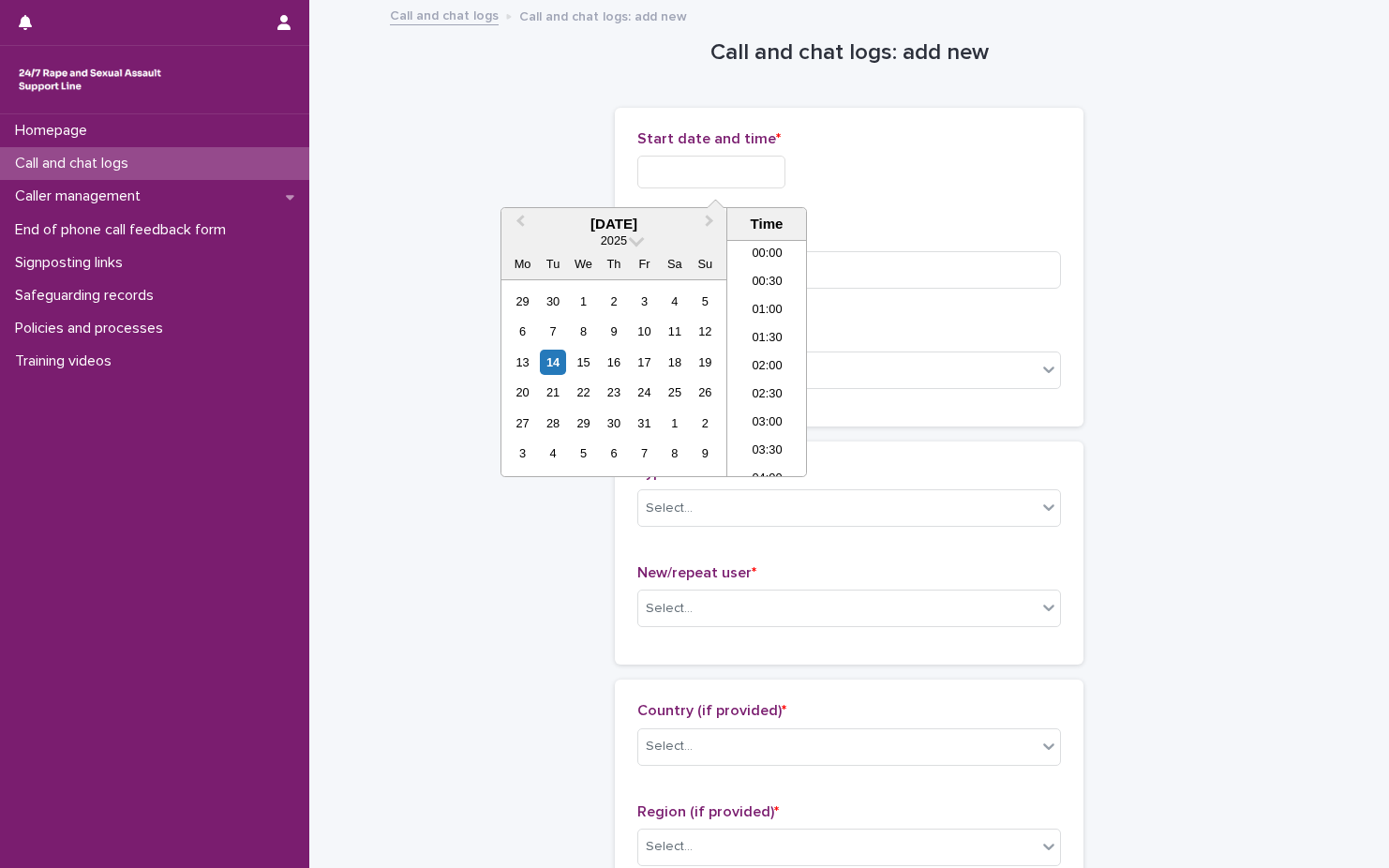
click at [746, 176] on input "text" at bounding box center [711, 172] width 148 height 33
click at [770, 398] on li "22:30" at bounding box center [767, 406] width 80 height 28
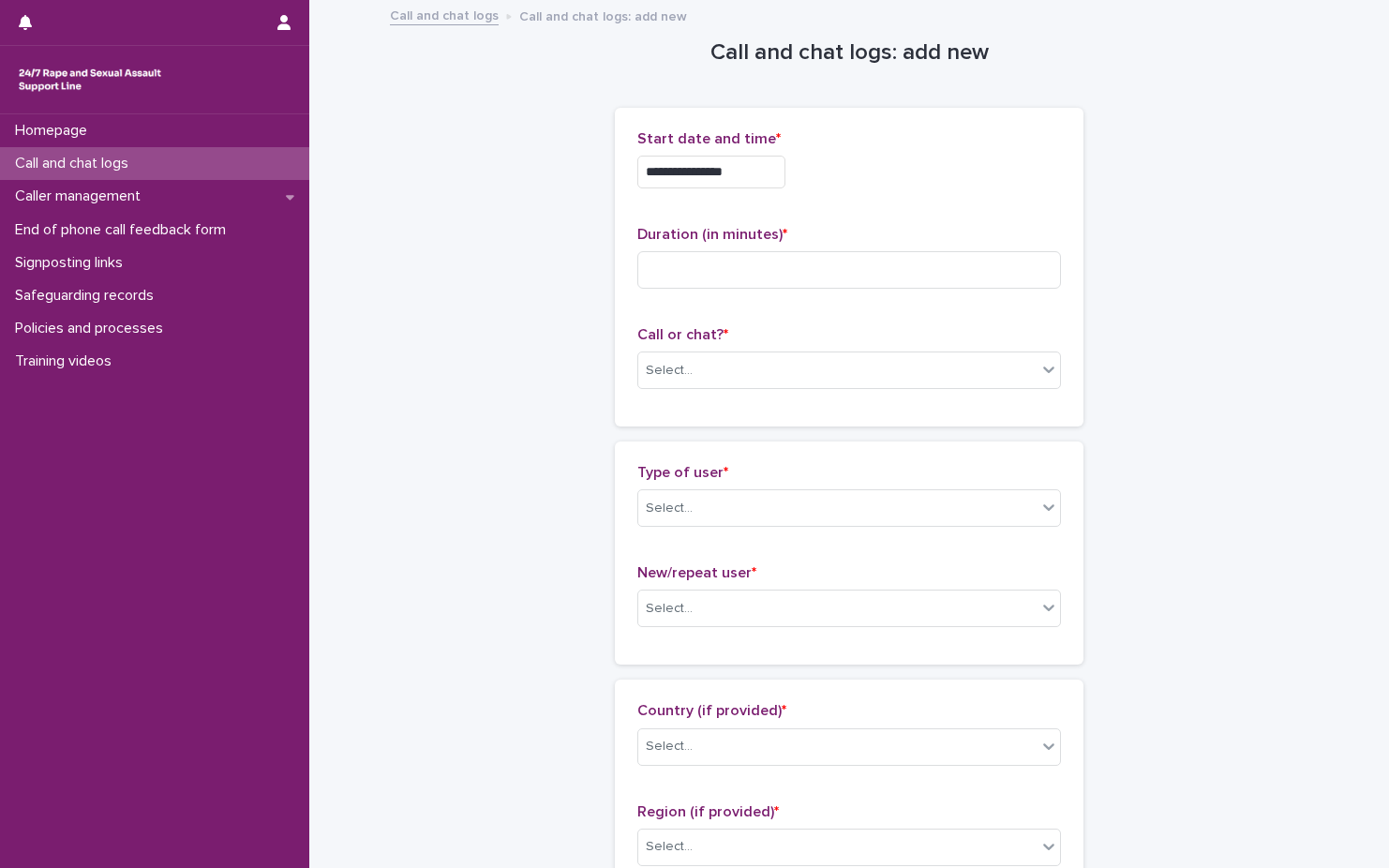
click at [754, 154] on div "**********" at bounding box center [849, 166] width 424 height 73
click at [755, 168] on input "**********" at bounding box center [711, 172] width 148 height 33
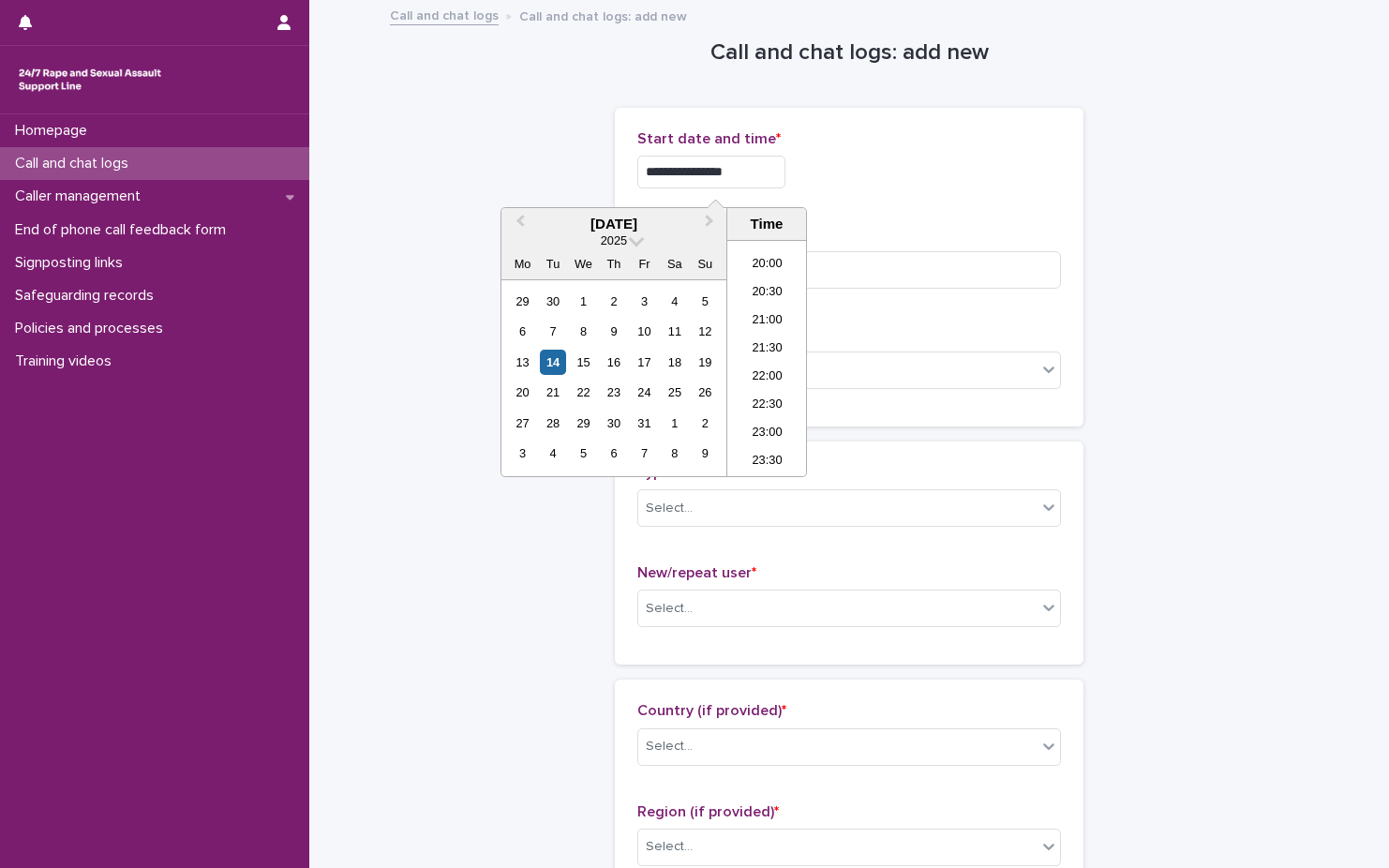
type input "**********"
click at [930, 171] on div "**********" at bounding box center [849, 172] width 424 height 33
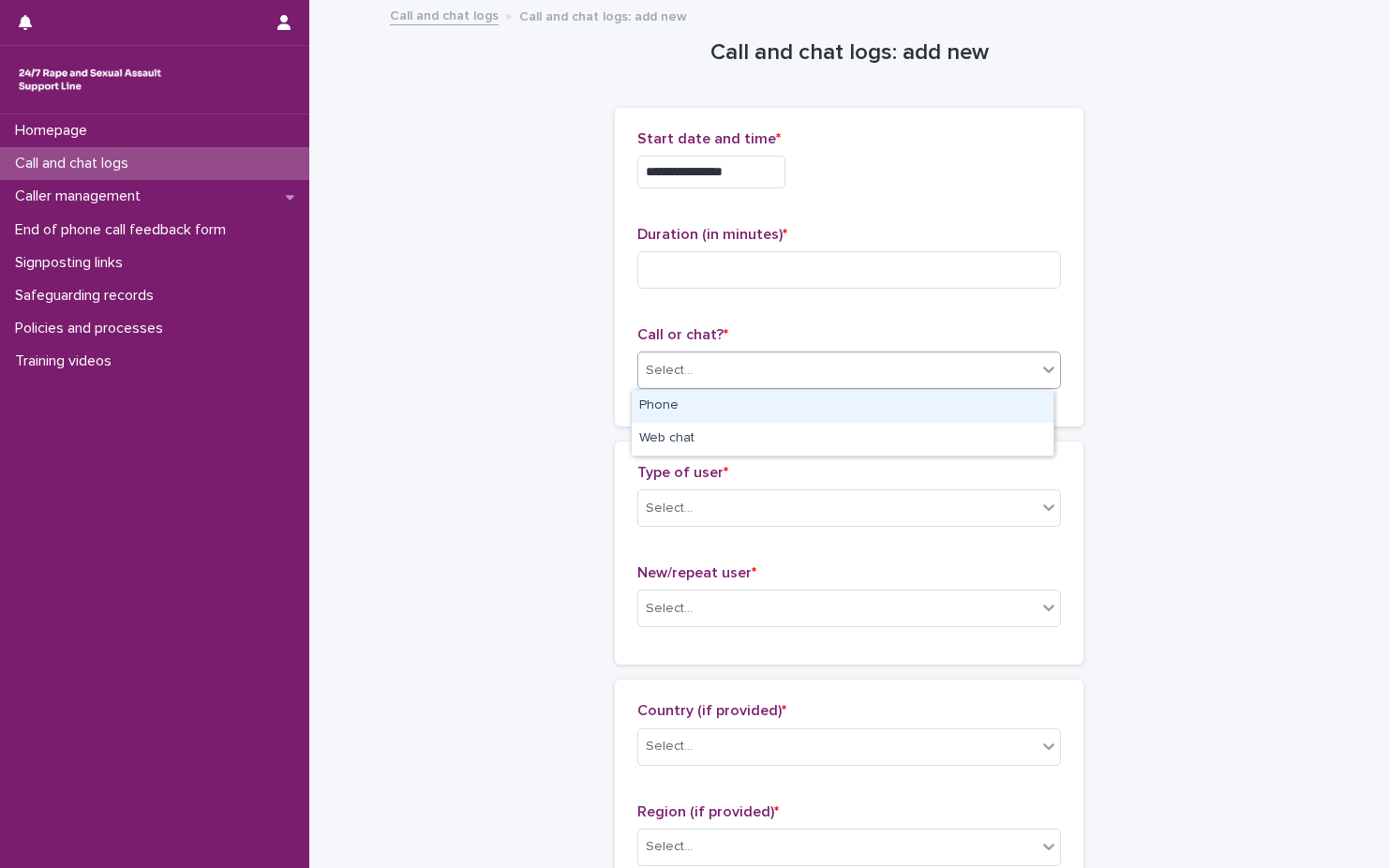
click at [794, 371] on div "Select..." at bounding box center [837, 371] width 399 height 31
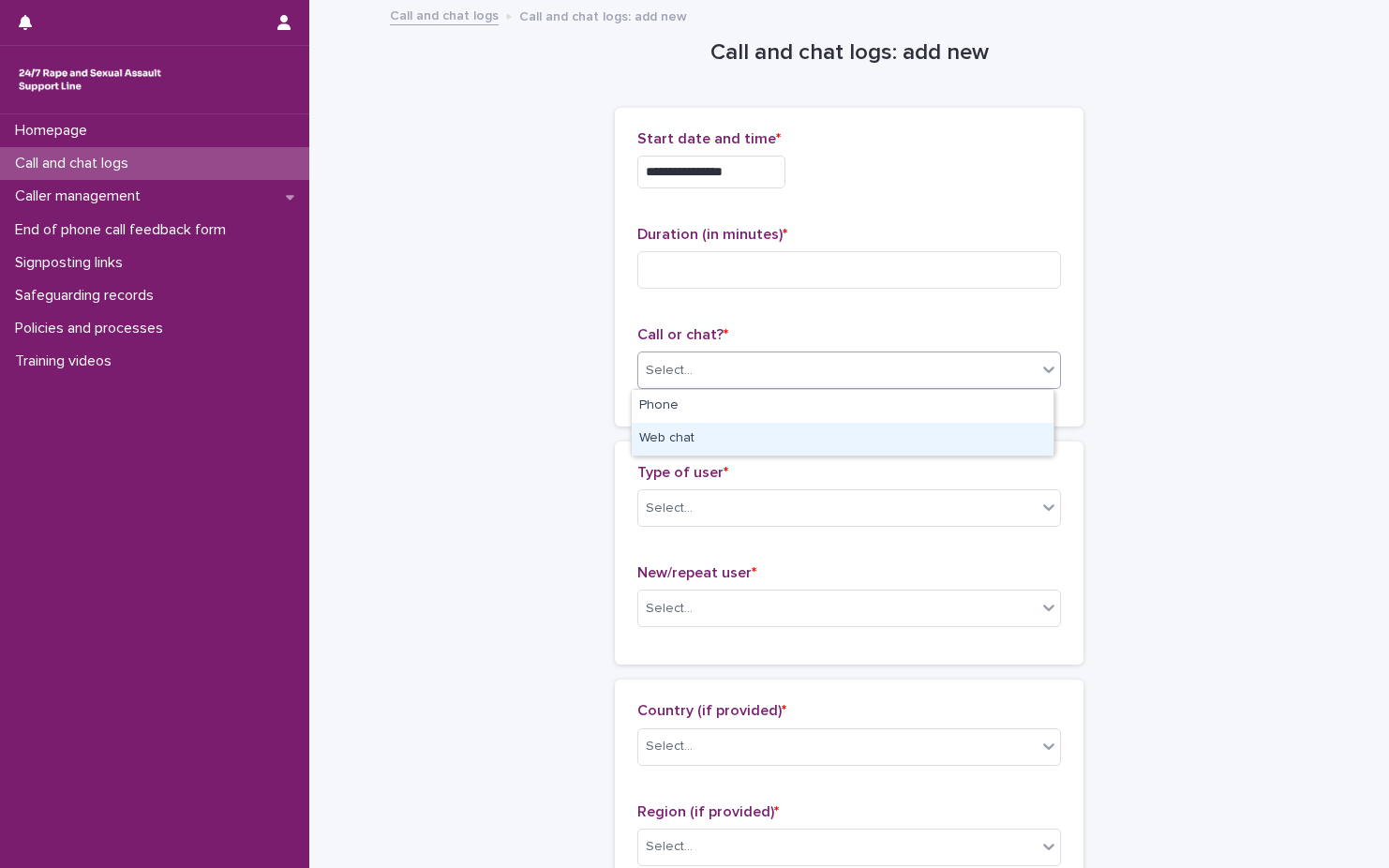
click at [762, 431] on div "Web chat" at bounding box center [842, 438] width 422 height 33
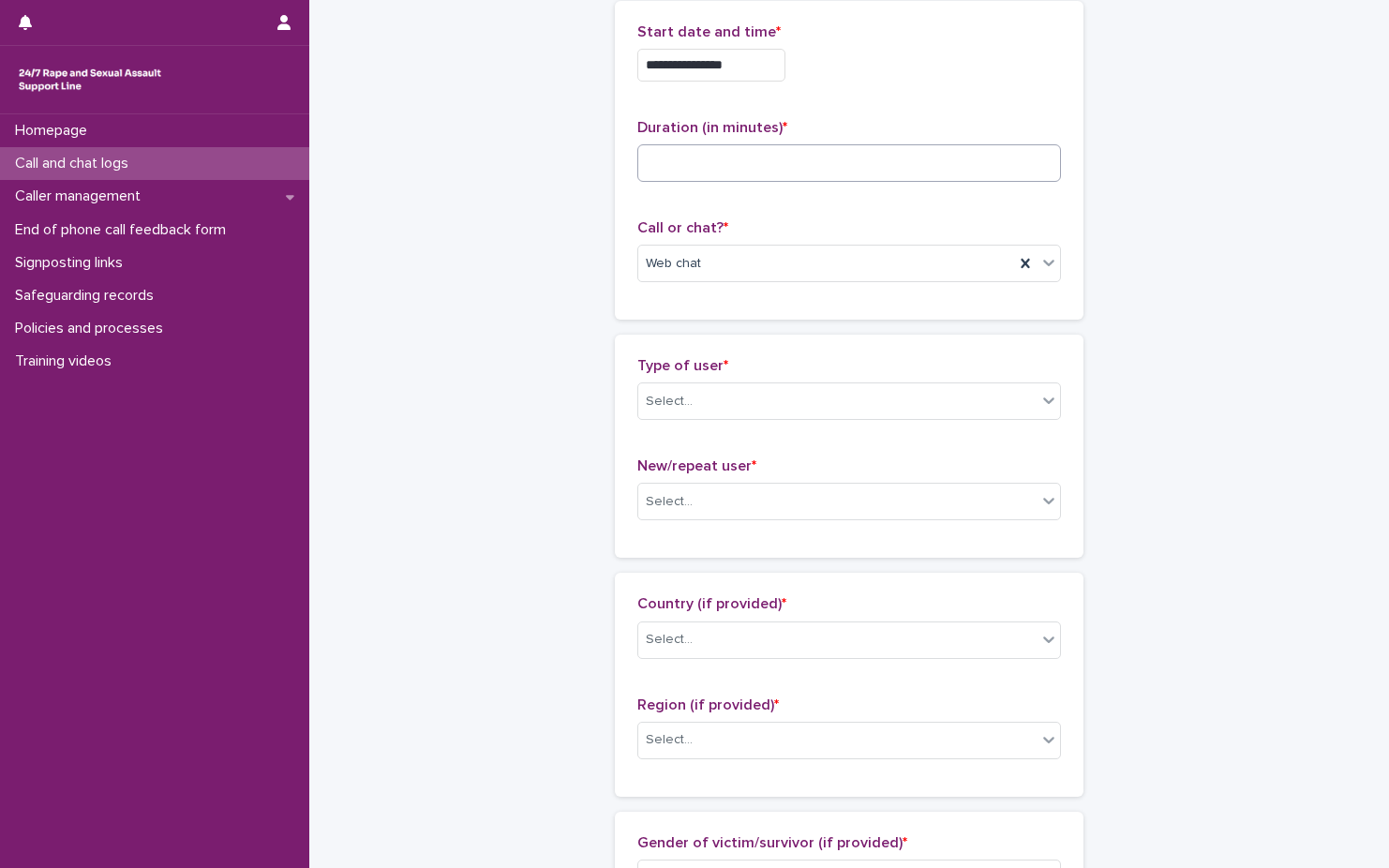
scroll to position [188, 0]
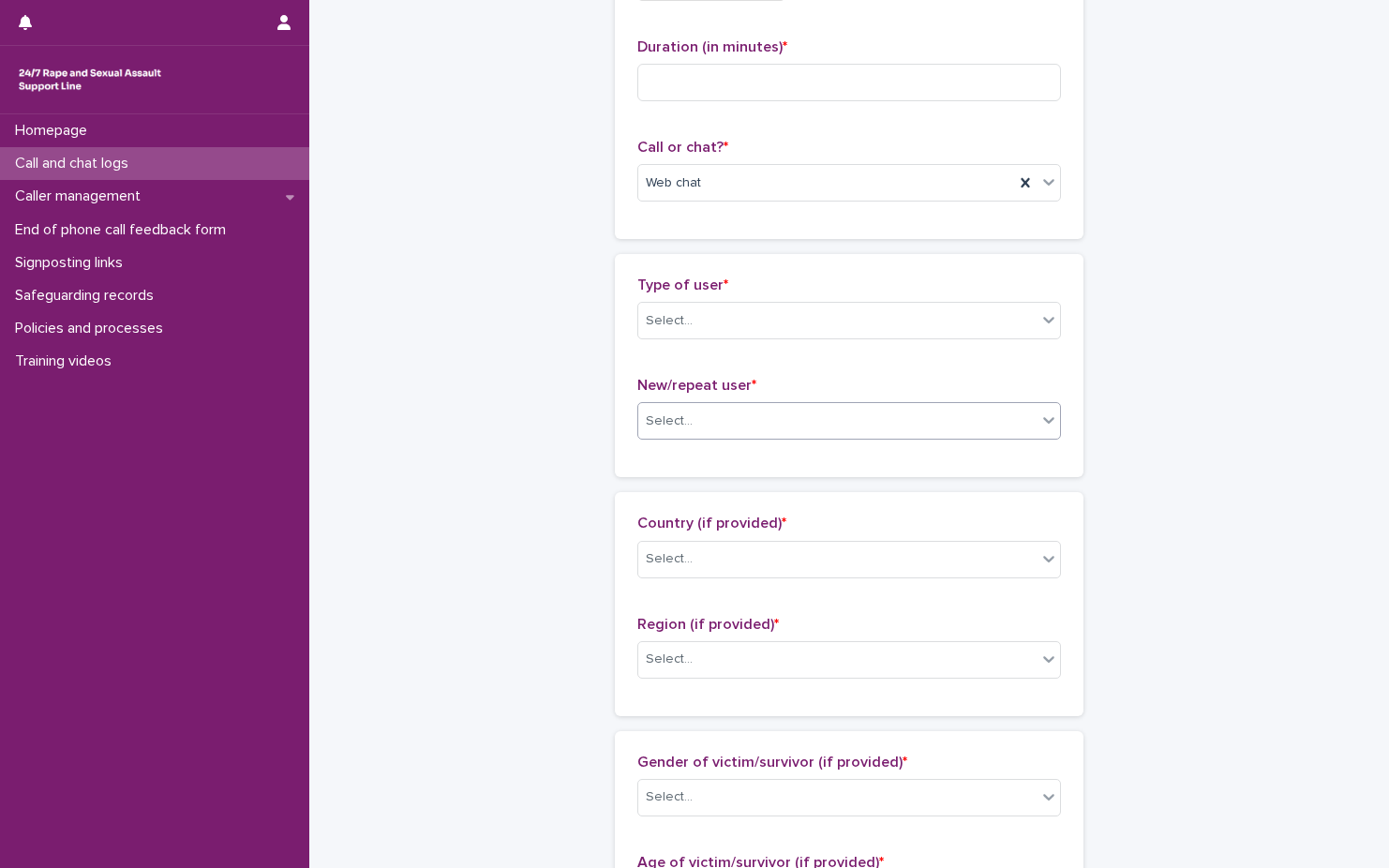
click at [810, 410] on div "Select..." at bounding box center [837, 421] width 399 height 31
click at [782, 489] on div "New user" at bounding box center [842, 489] width 422 height 33
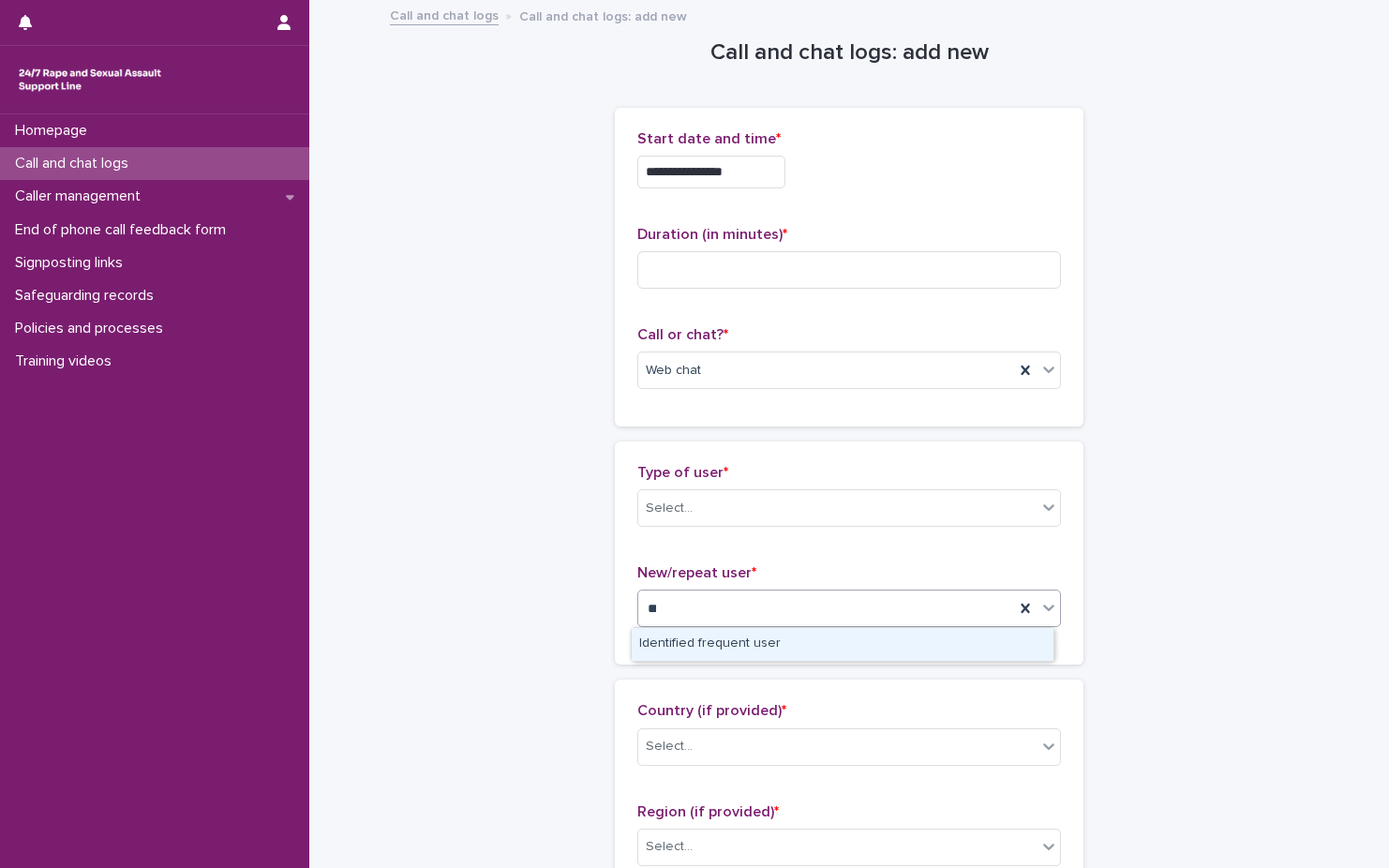
type input "*"
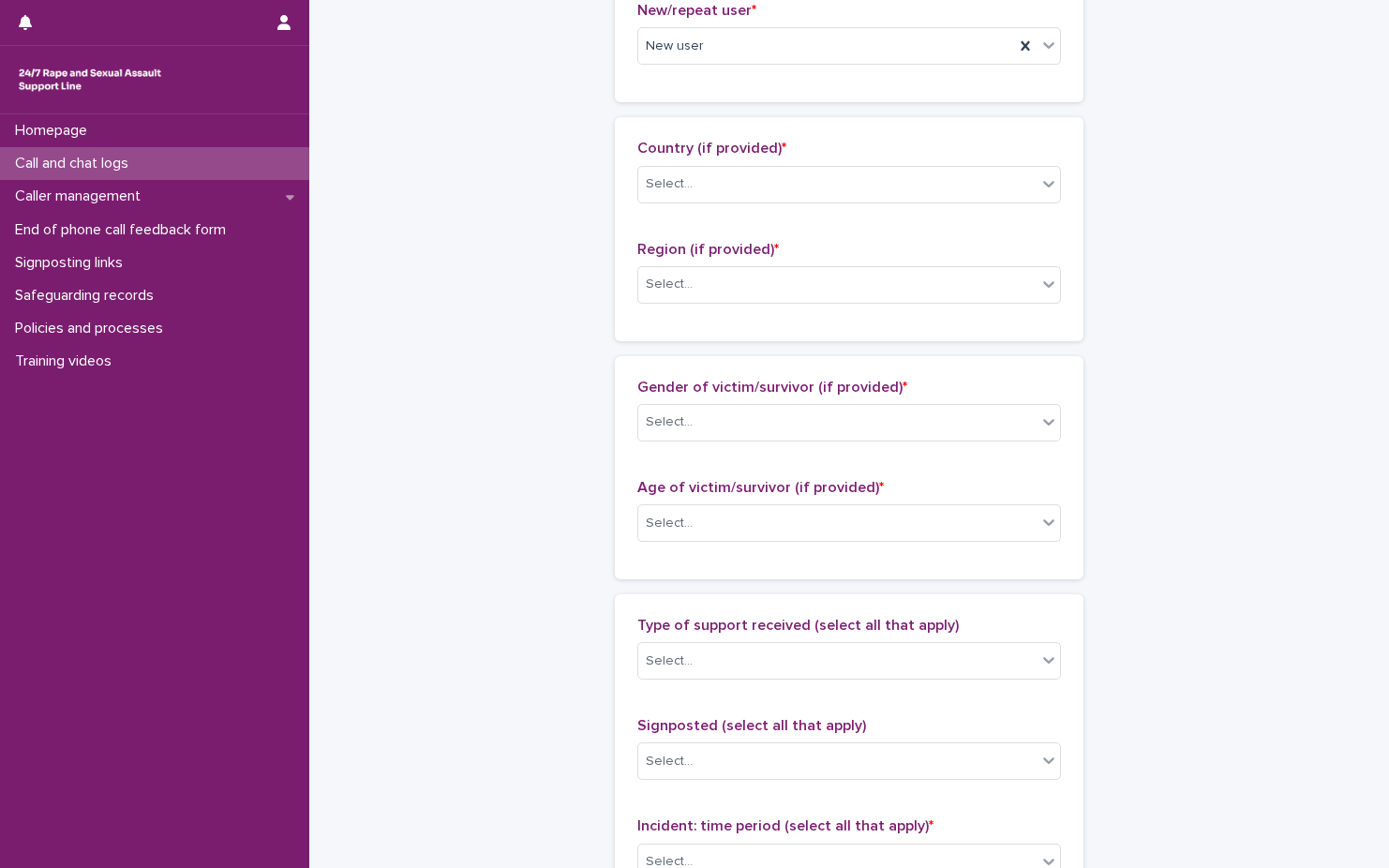
scroll to position [1031, 0]
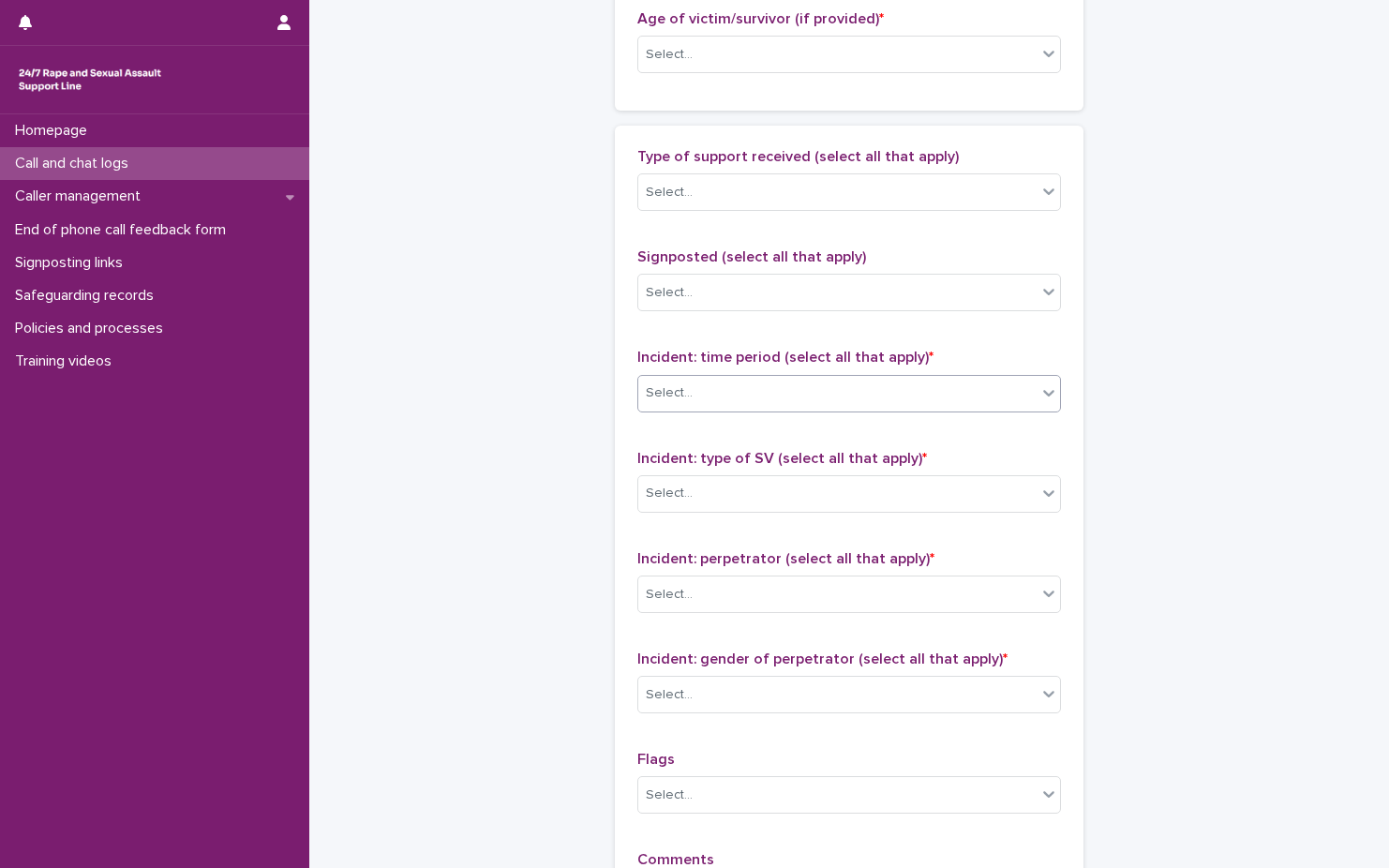
click at [769, 386] on div "Select..." at bounding box center [837, 393] width 399 height 31
click at [778, 356] on span "Incident: time period (select all that apply) *" at bounding box center [785, 357] width 296 height 15
click at [818, 291] on div "Select..." at bounding box center [837, 293] width 399 height 31
click at [806, 294] on div "Select..." at bounding box center [837, 293] width 399 height 31
click at [834, 177] on div "Select..." at bounding box center [837, 192] width 399 height 31
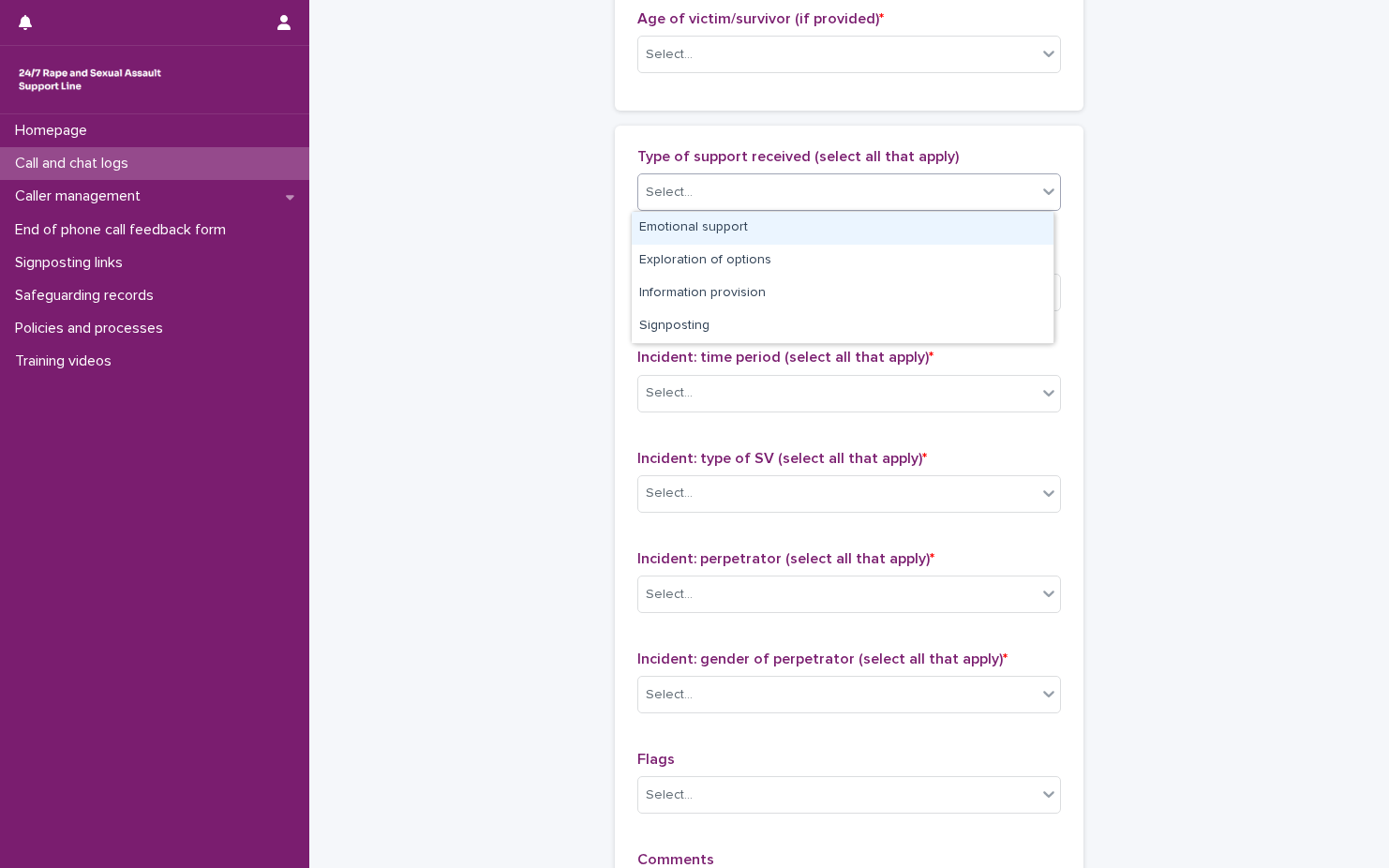
click at [793, 223] on div "Emotional support" at bounding box center [842, 228] width 422 height 33
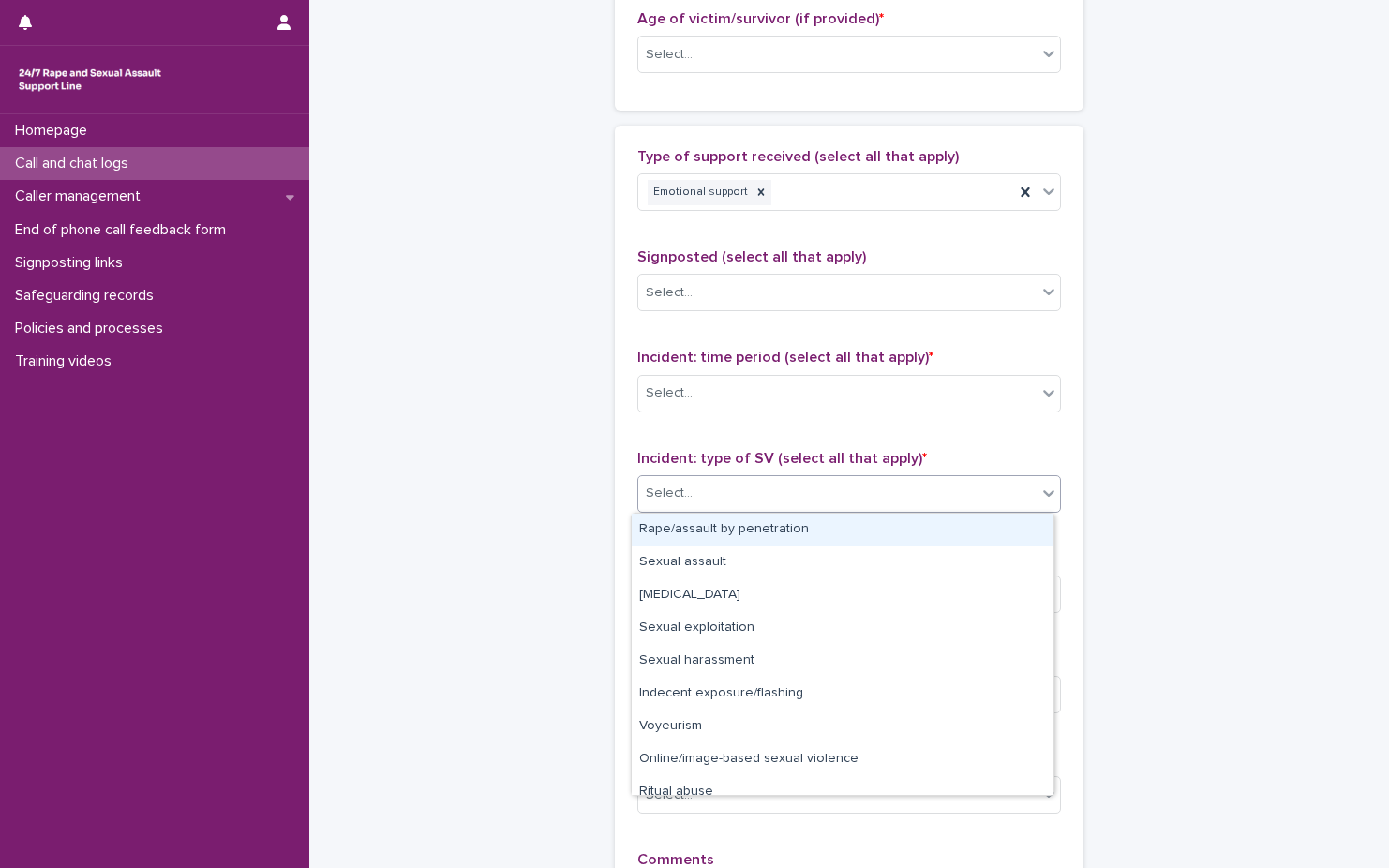
click at [838, 483] on div "Select..." at bounding box center [837, 492] width 399 height 31
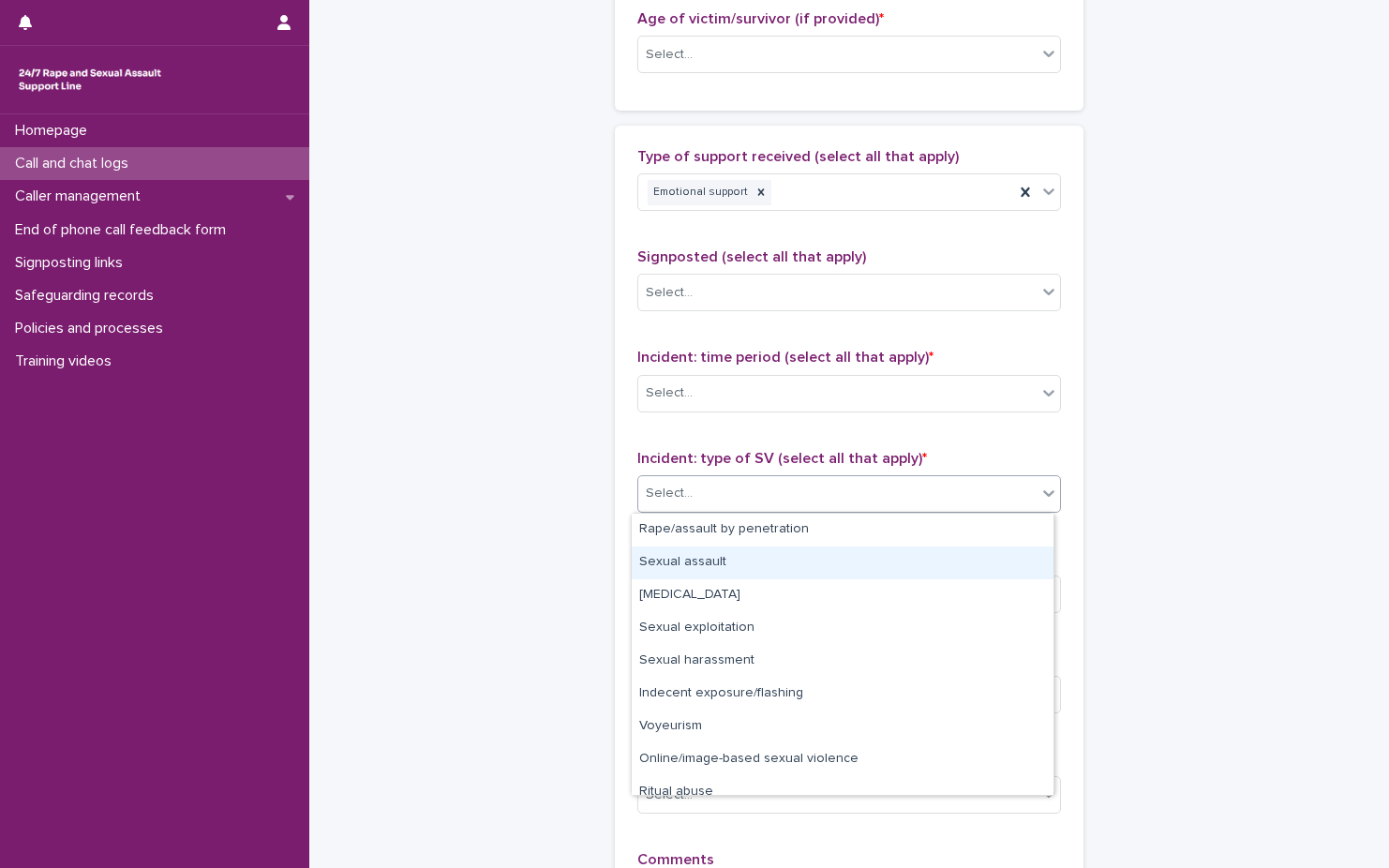
click at [828, 553] on div "Sexual assault" at bounding box center [842, 562] width 422 height 33
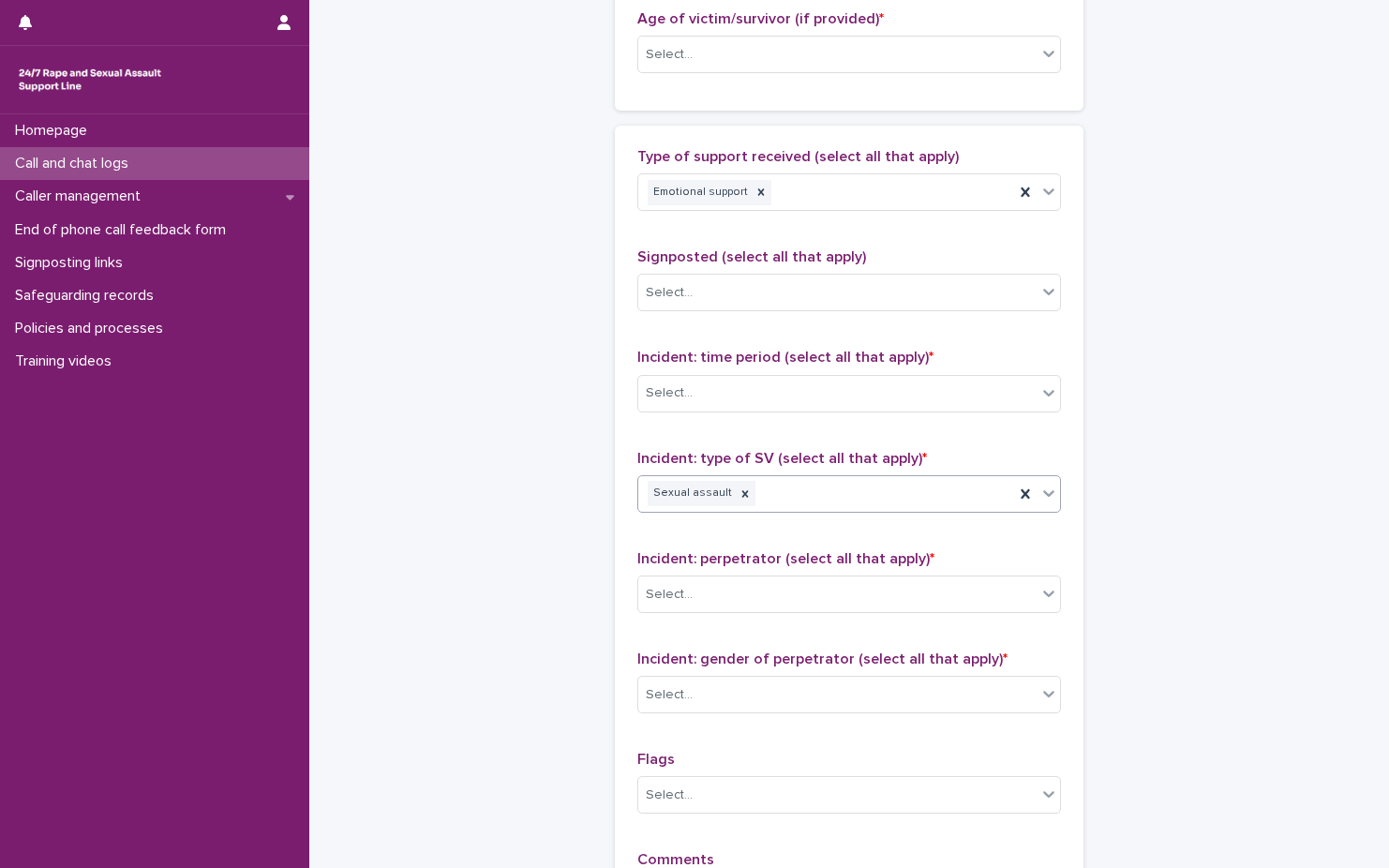
click at [875, 507] on div "Sexual assault" at bounding box center [826, 492] width 376 height 33
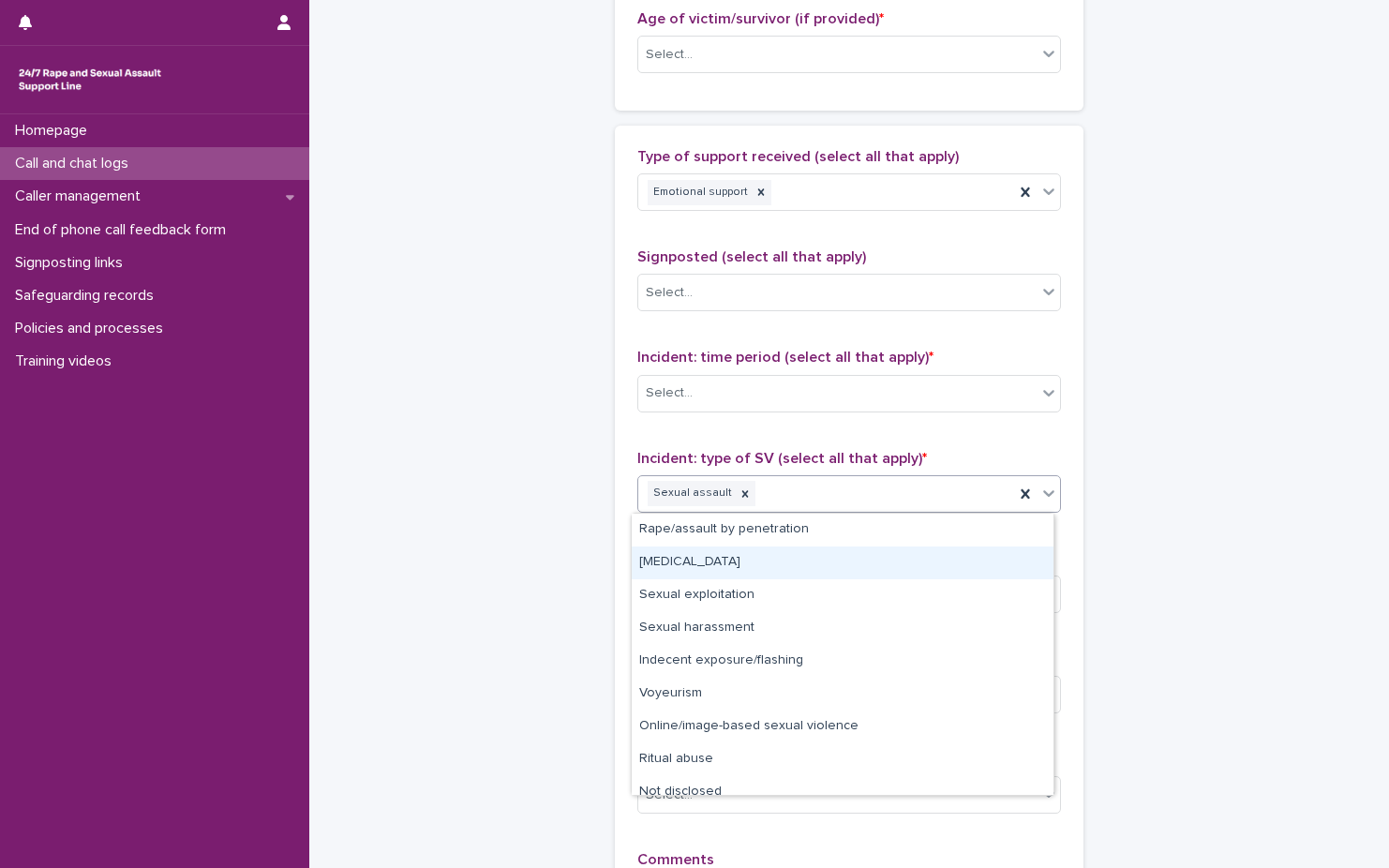
click at [854, 578] on div "Child sexual abuse" at bounding box center [842, 562] width 422 height 33
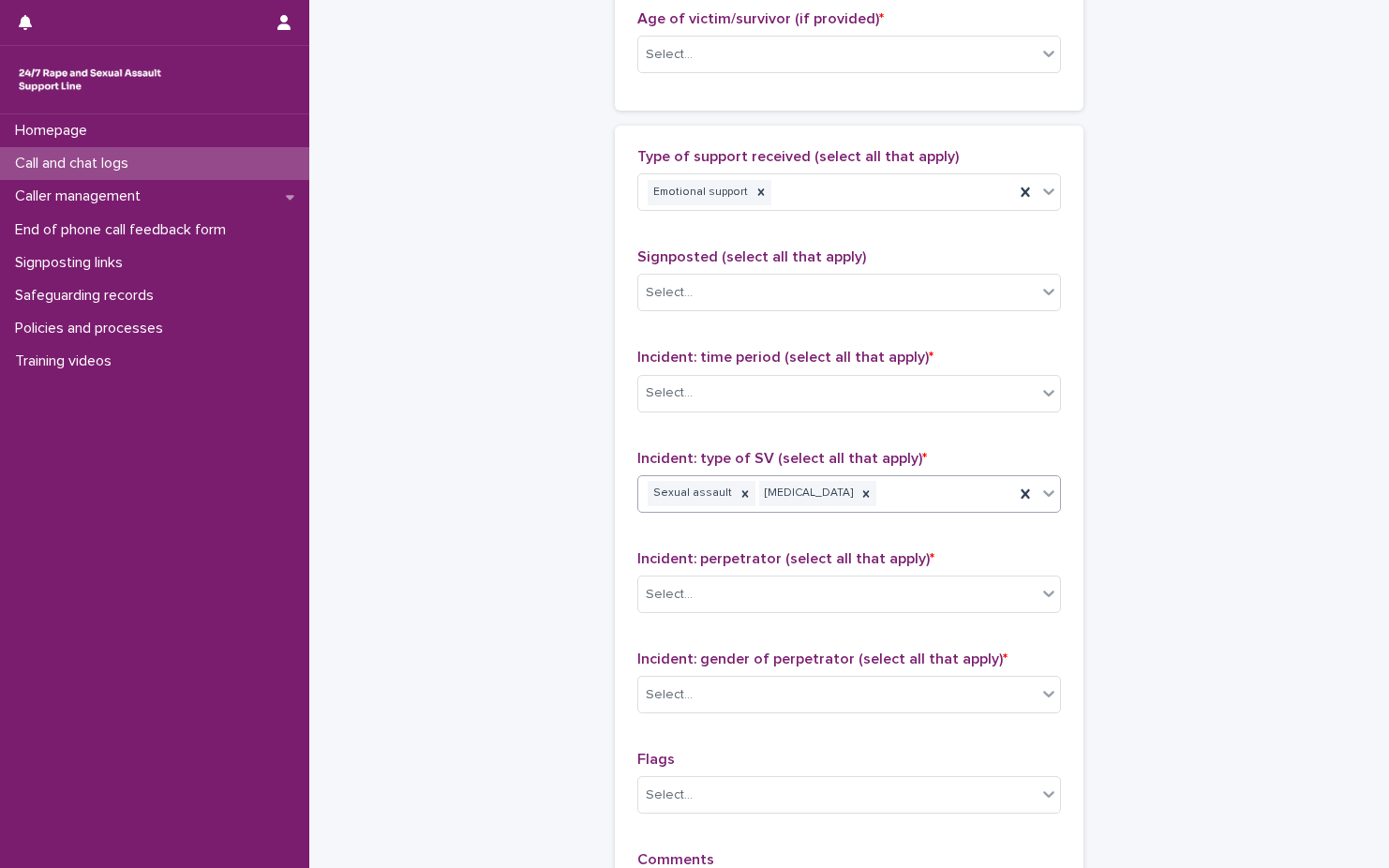
click at [913, 491] on div "Sexual assault Child sexual abuse" at bounding box center [826, 492] width 376 height 33
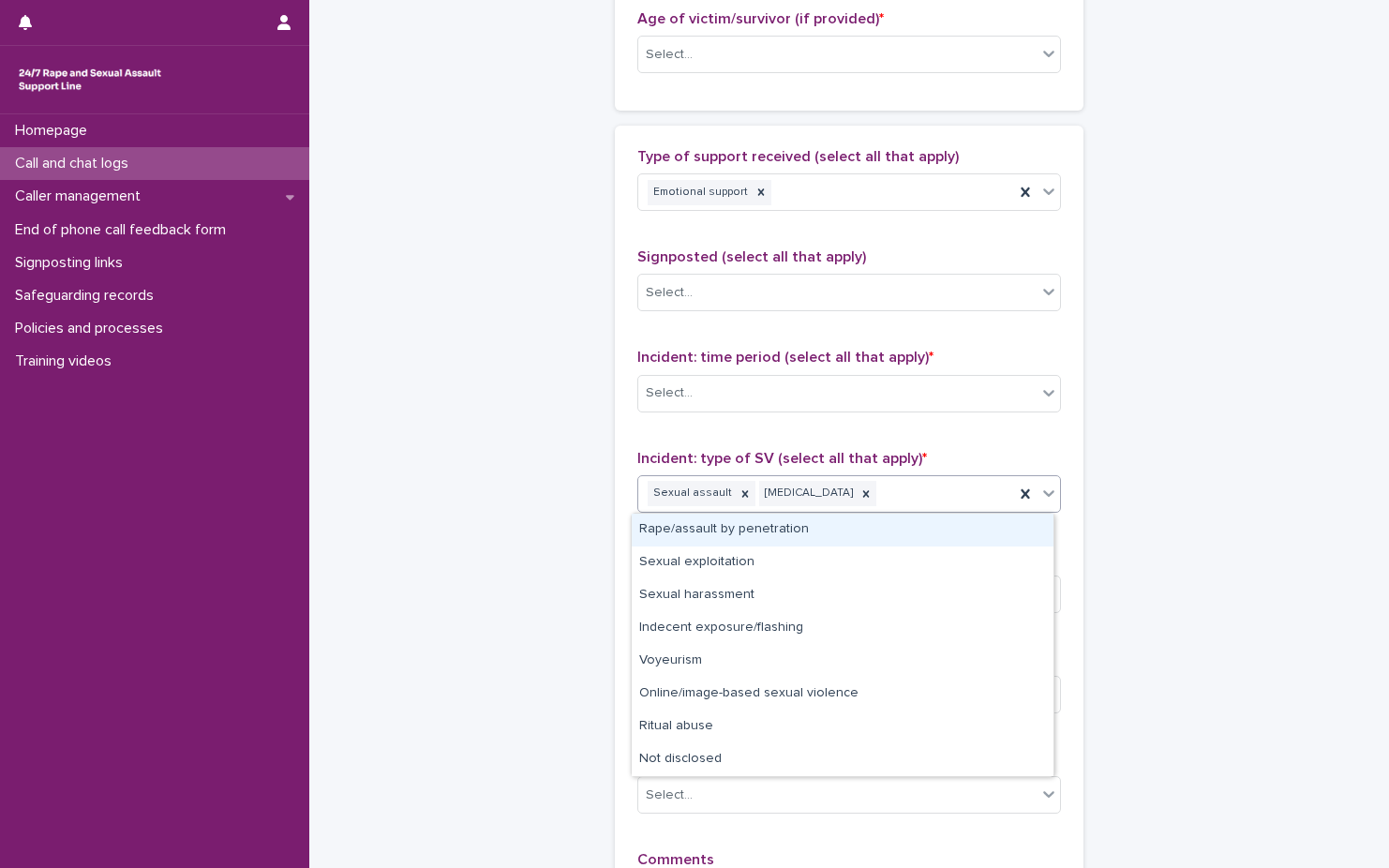
click at [946, 505] on div "Sexual assault Child sexual abuse" at bounding box center [826, 492] width 376 height 33
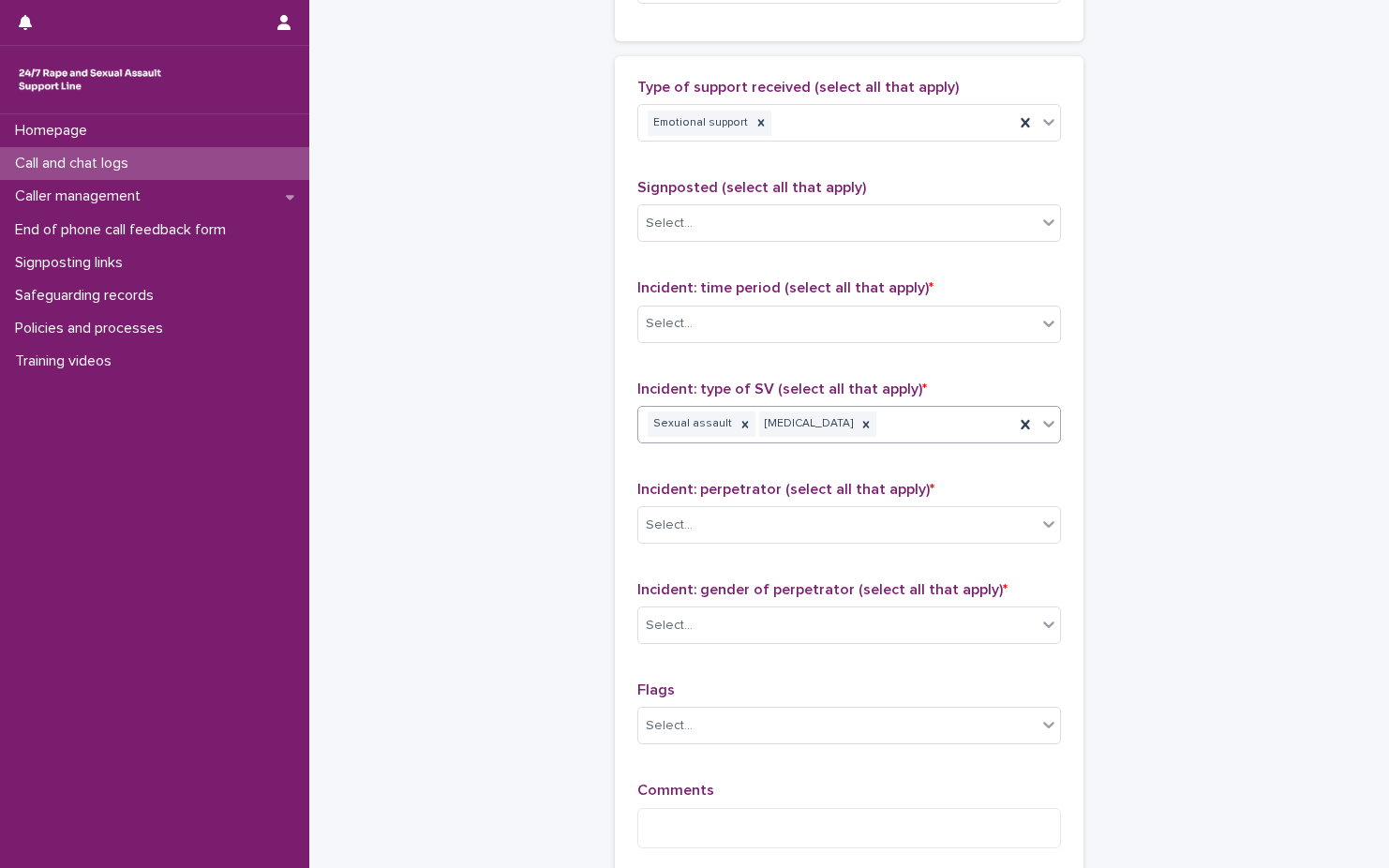
scroll to position [1309, 0]
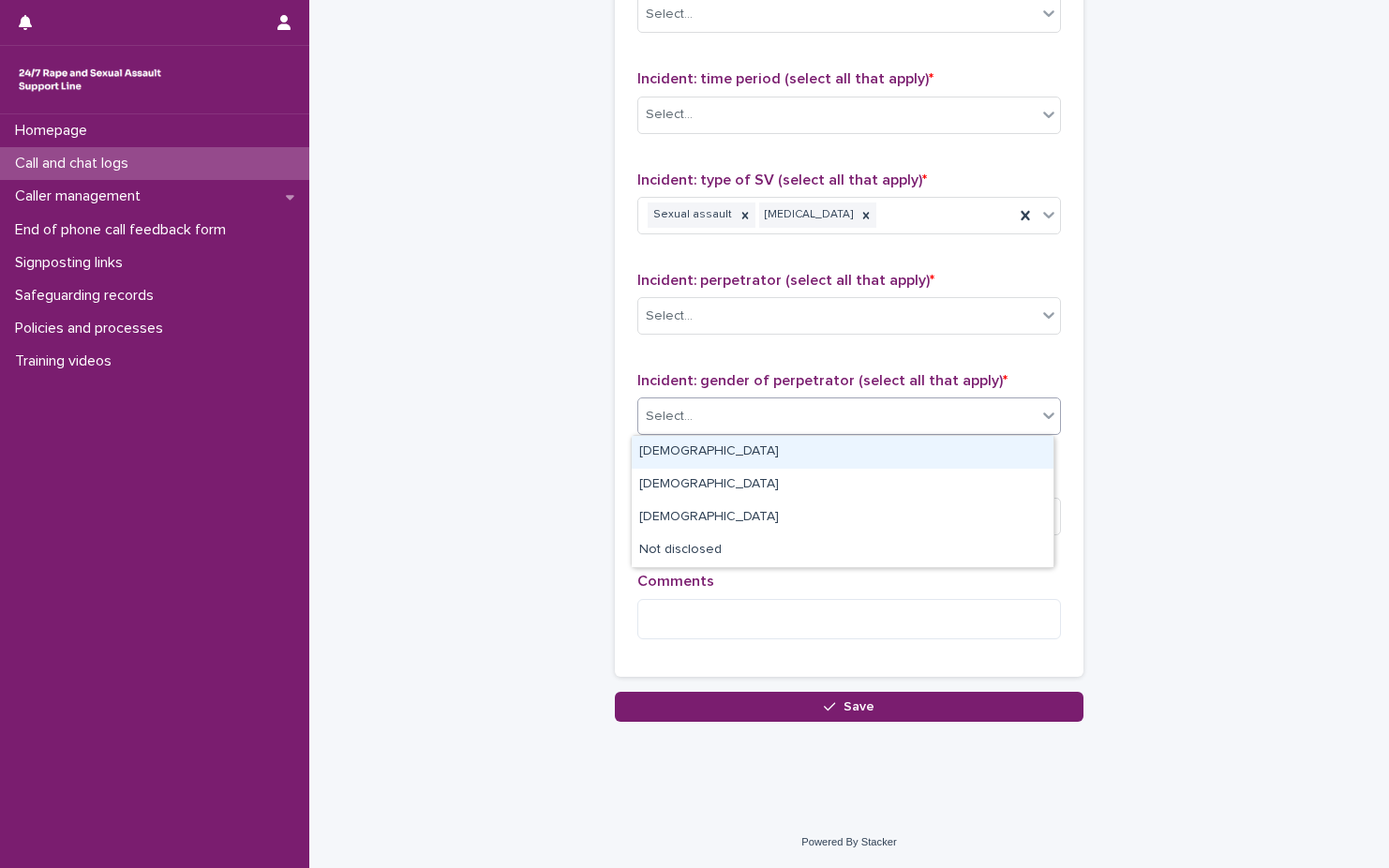
click at [861, 415] on div "Select..." at bounding box center [837, 417] width 399 height 31
click at [824, 455] on div "Male" at bounding box center [842, 451] width 422 height 33
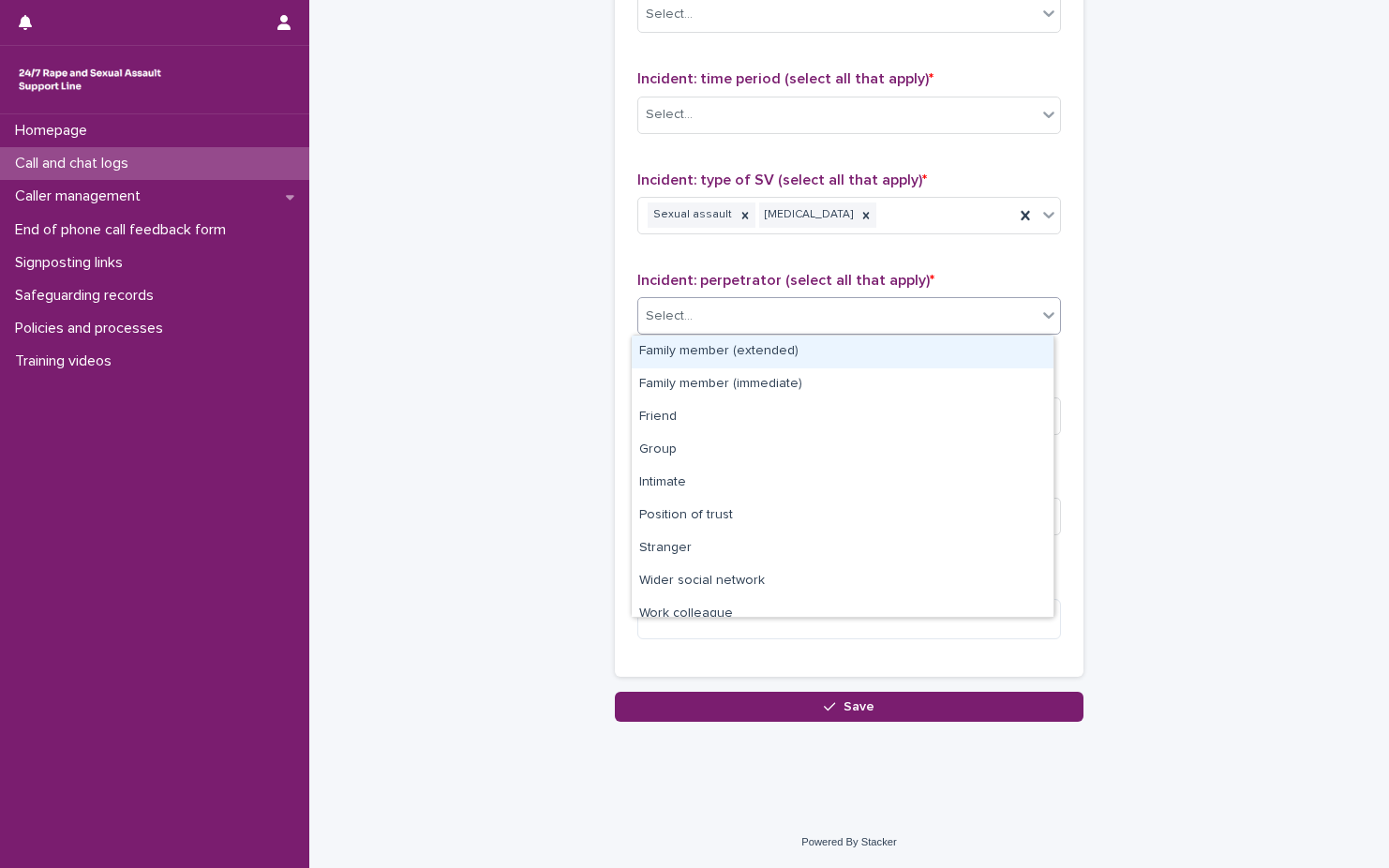
click at [864, 327] on div "Select..." at bounding box center [837, 316] width 399 height 31
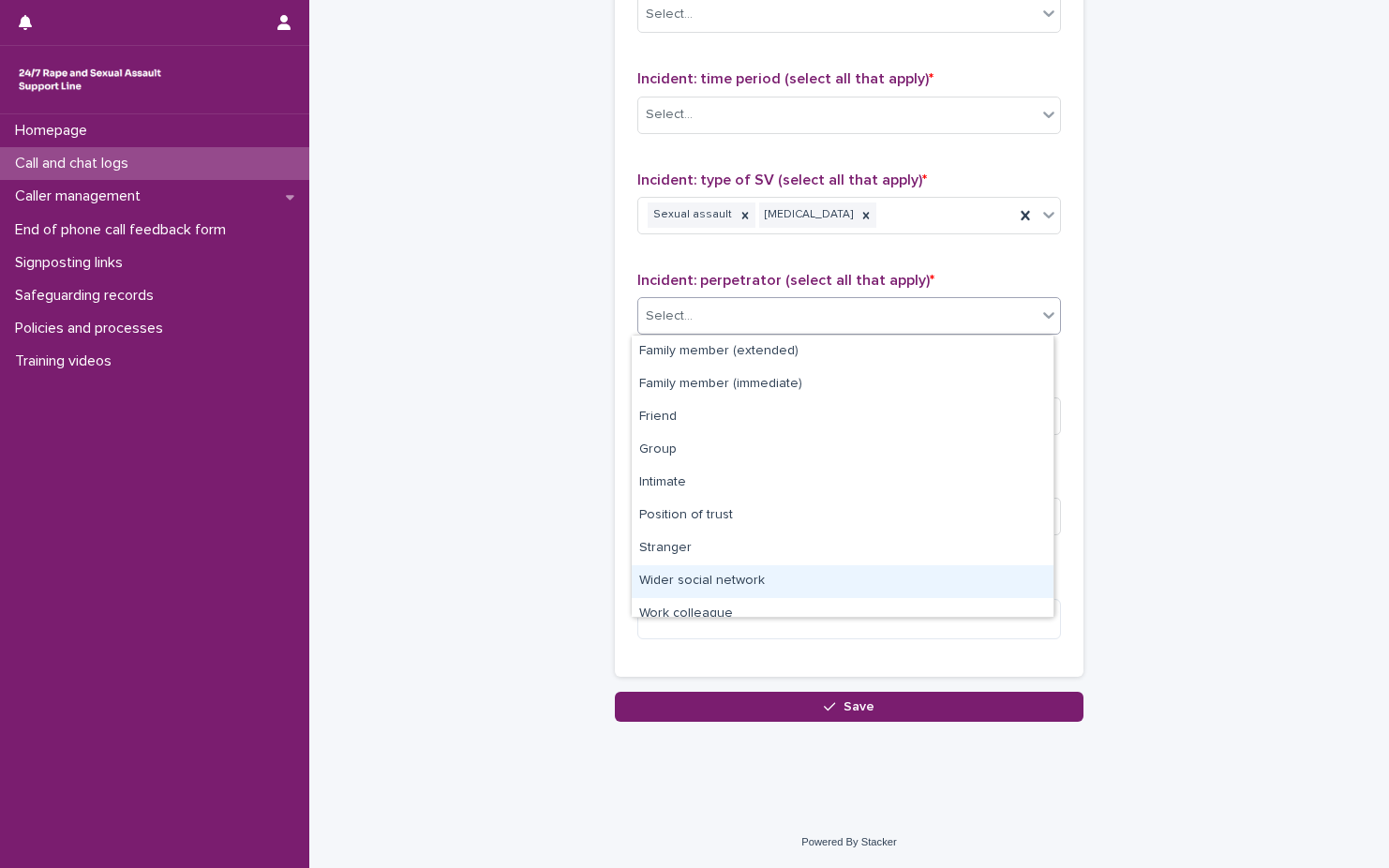
click at [825, 590] on div "Wider social network" at bounding box center [842, 581] width 422 height 33
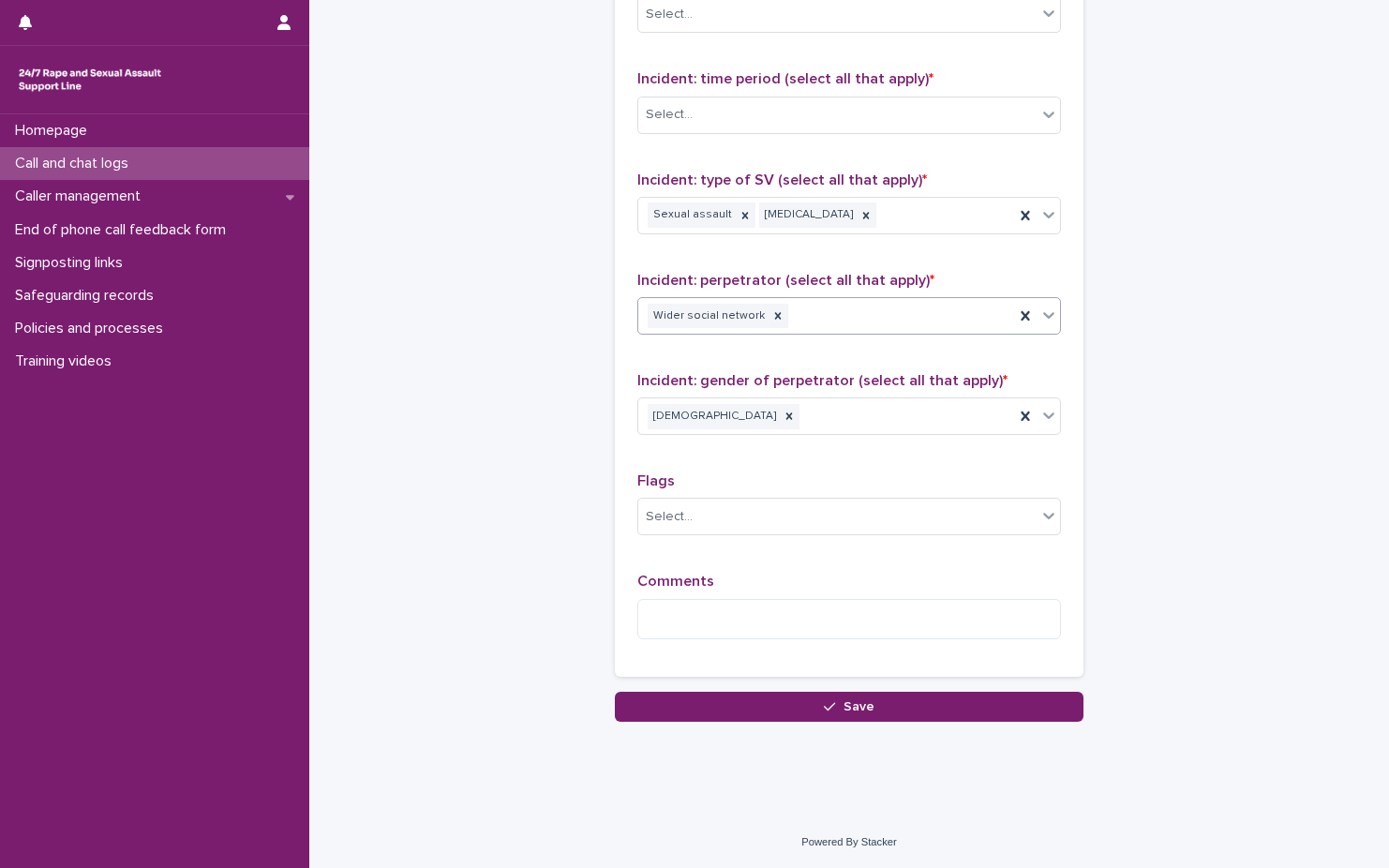
click at [887, 330] on div "Wider social network" at bounding box center [826, 316] width 376 height 33
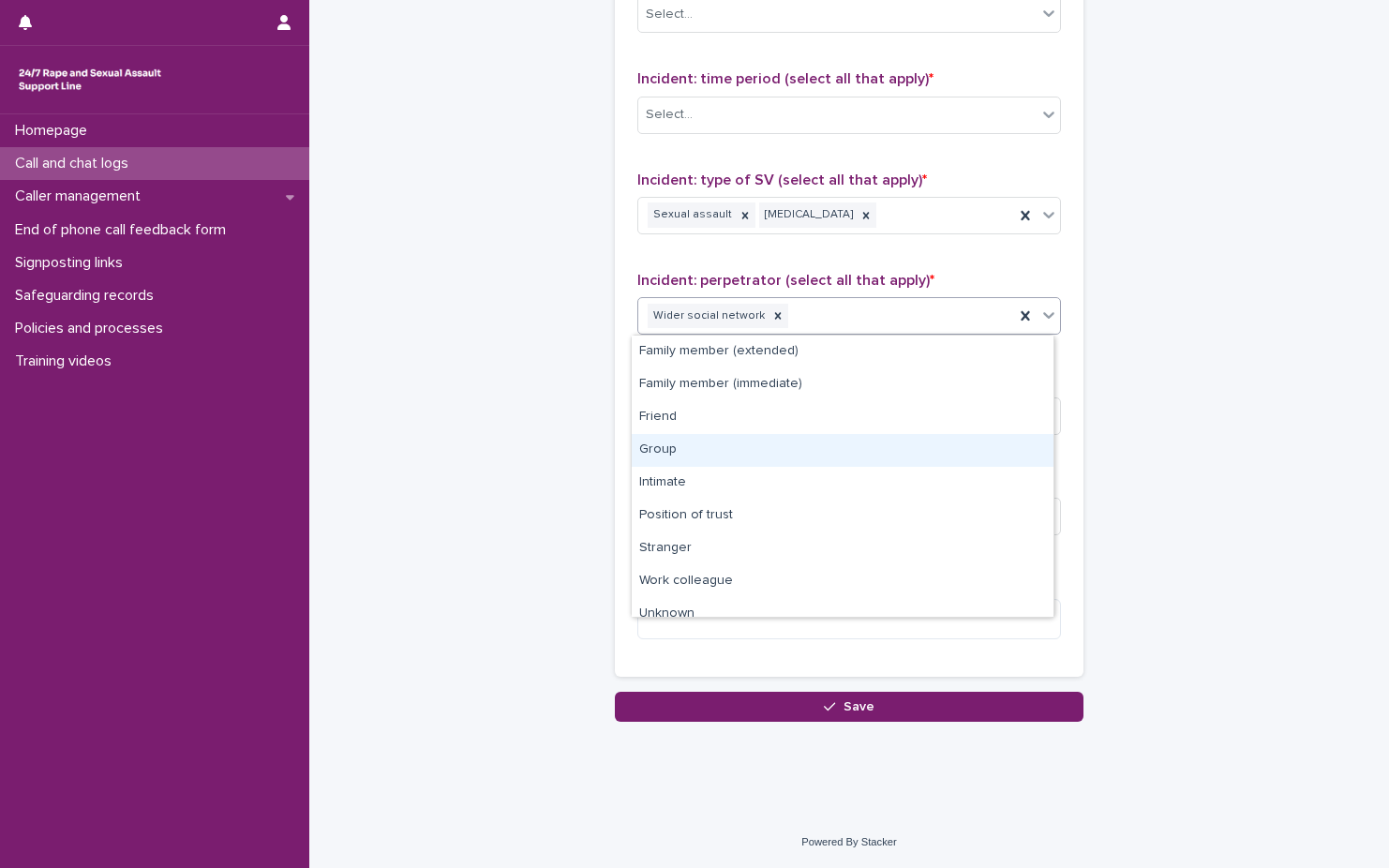
scroll to position [47, 0]
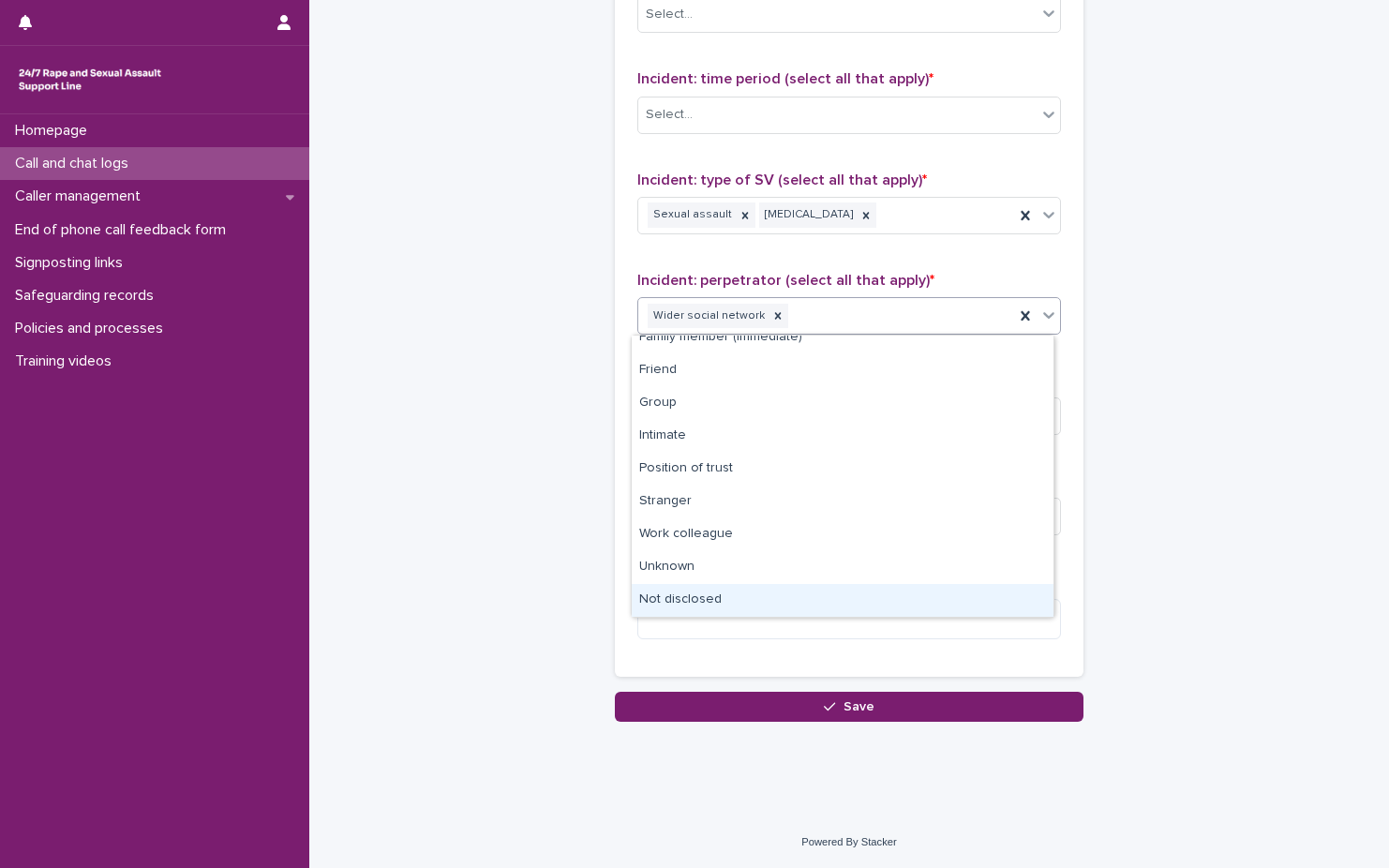
click at [819, 599] on div "Not disclosed" at bounding box center [842, 599] width 422 height 33
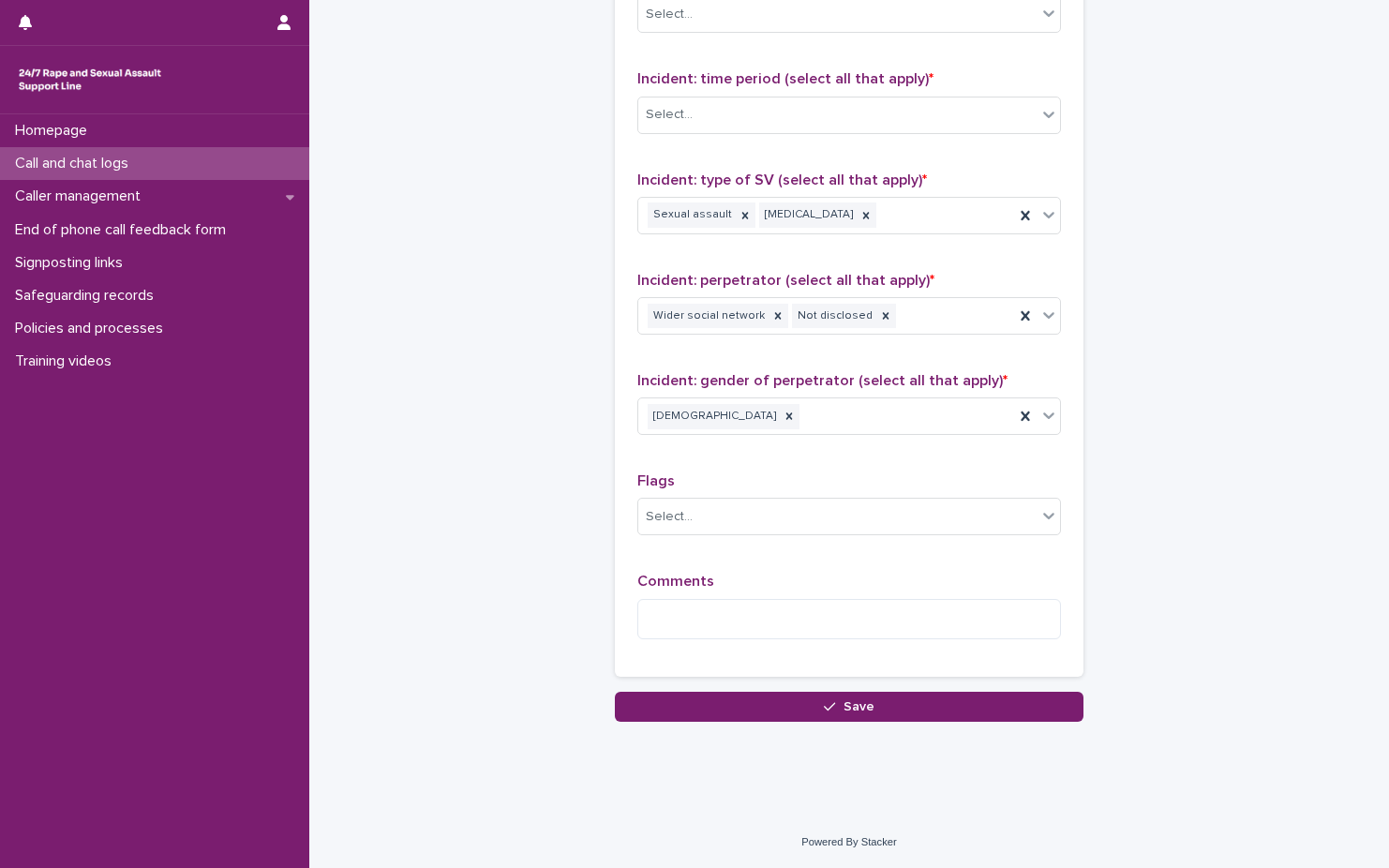
click at [938, 336] on div "Incident: perpetrator (select all that apply) * Wider social network Not disclo…" at bounding box center [849, 311] width 424 height 78
click at [946, 327] on div "Wider social network Not disclosed" at bounding box center [826, 316] width 376 height 33
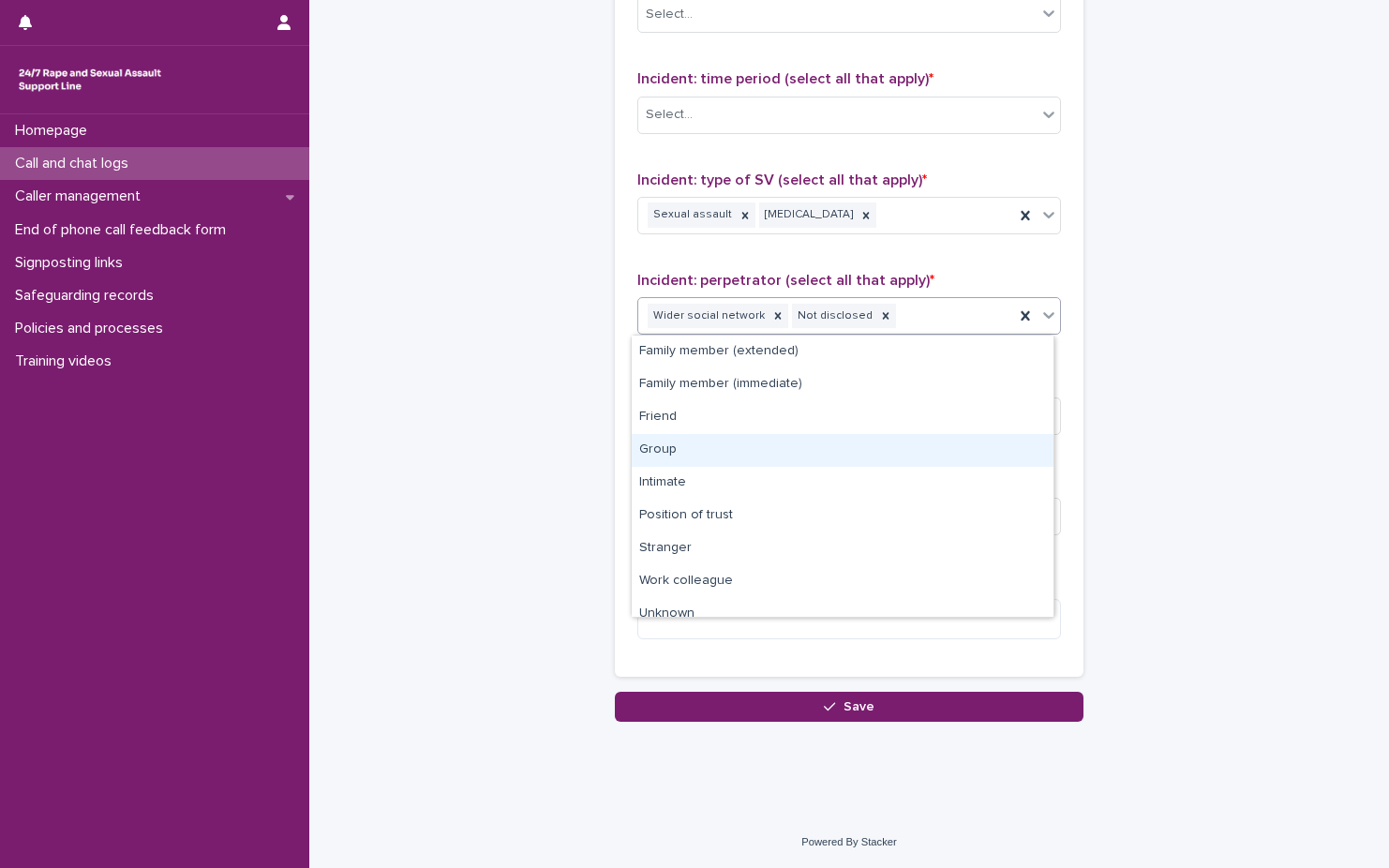
scroll to position [14, 0]
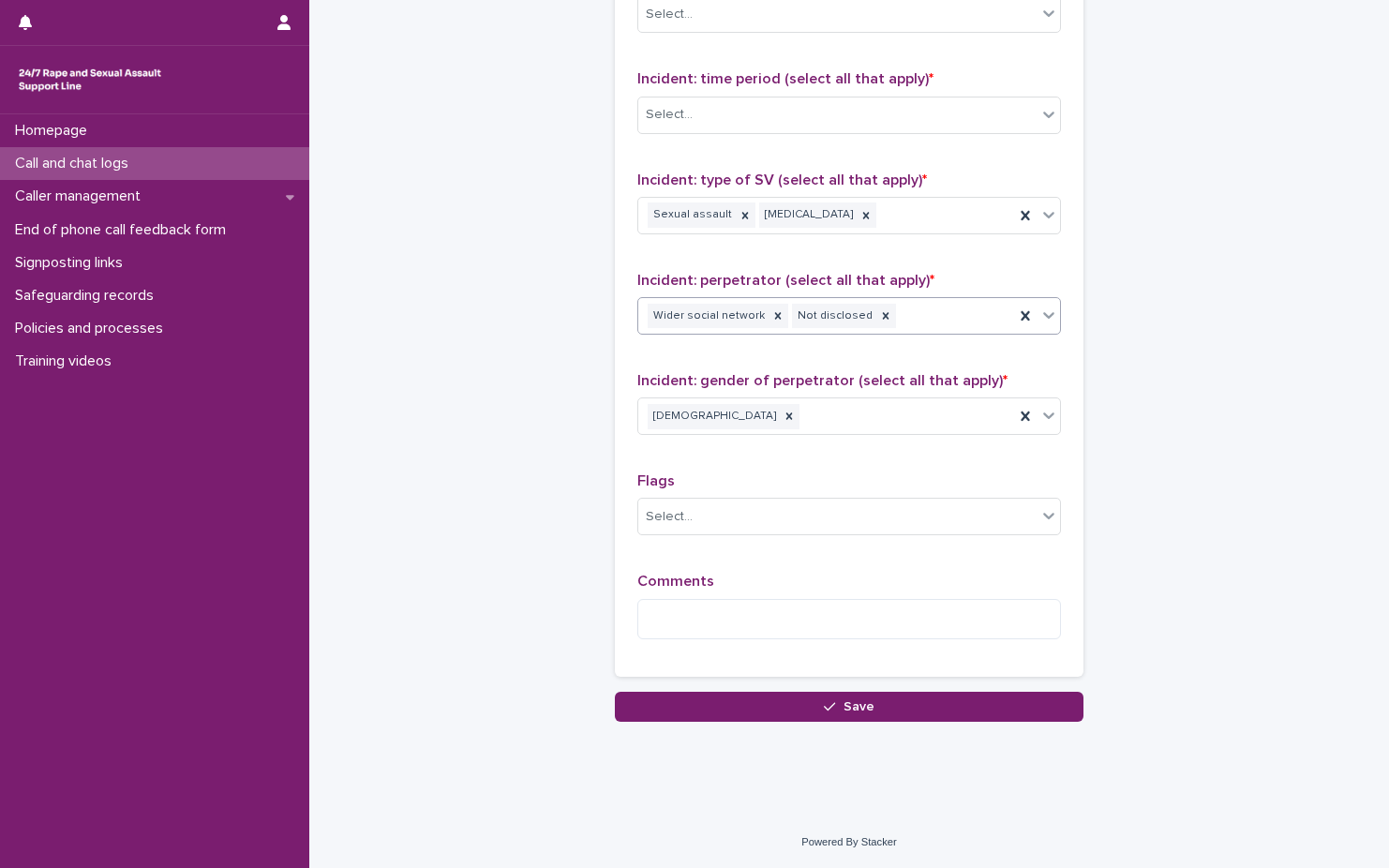
click at [962, 320] on div "Wider social network Not disclosed" at bounding box center [826, 316] width 376 height 33
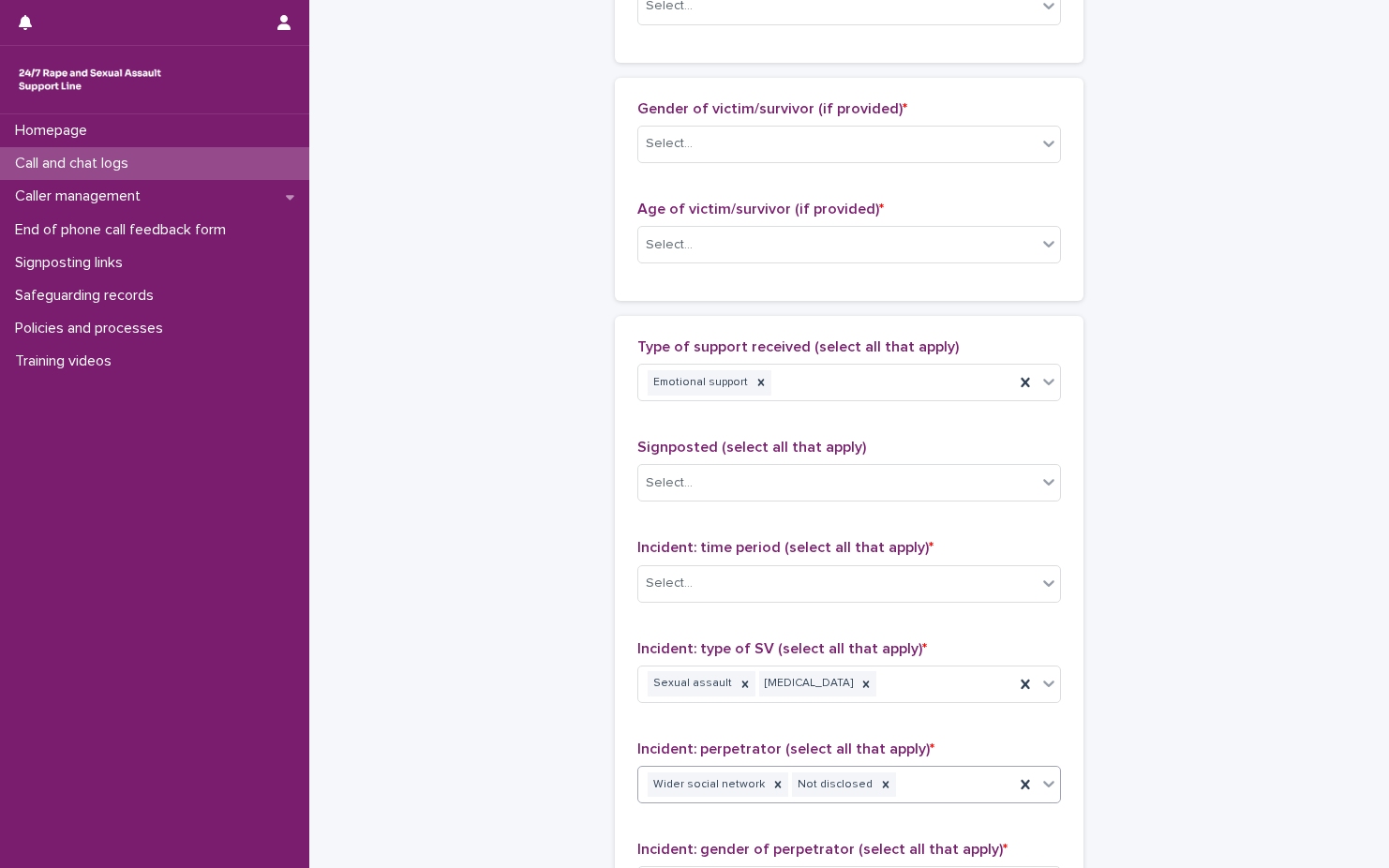
scroll to position [1216, 0]
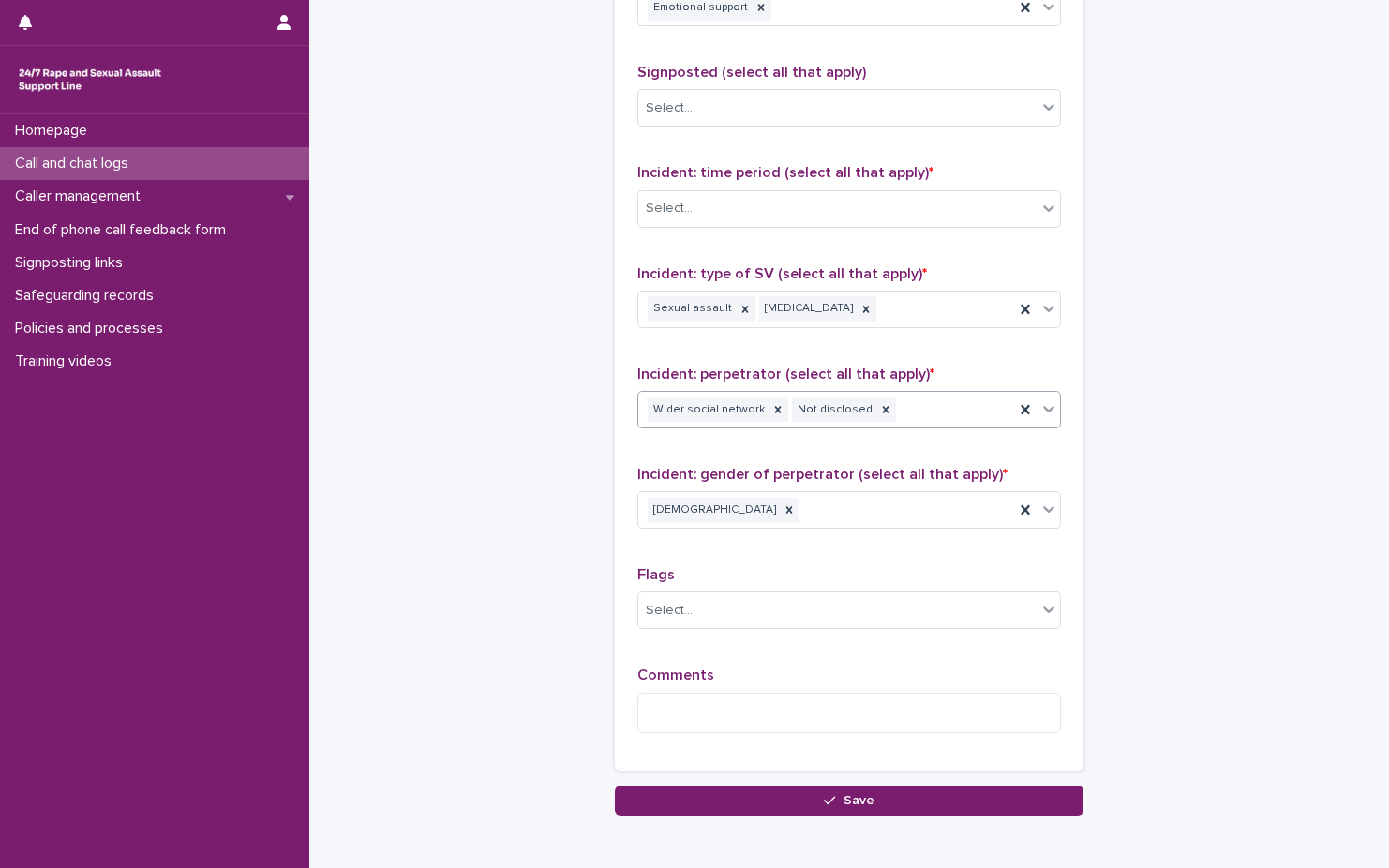
click at [937, 447] on div "Type of support received (select all that apply) Emotional support Signposted (…" at bounding box center [849, 355] width 424 height 784
click at [937, 431] on div "Incident: perpetrator (select all that apply) * Wider social network Not disclo…" at bounding box center [849, 405] width 424 height 78
click at [942, 424] on div "Wider social network Not disclosed" at bounding box center [826, 410] width 376 height 33
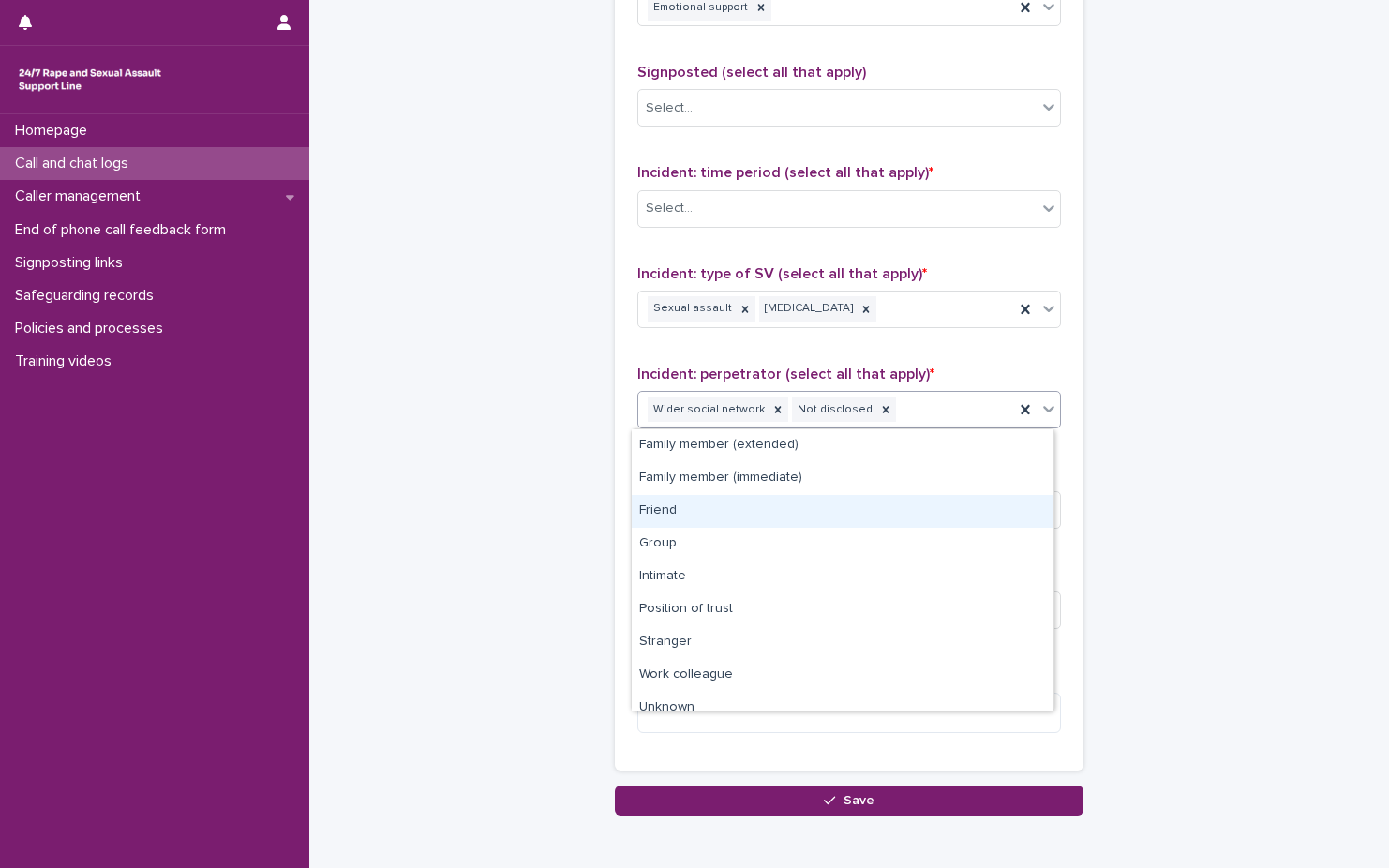
scroll to position [14, 0]
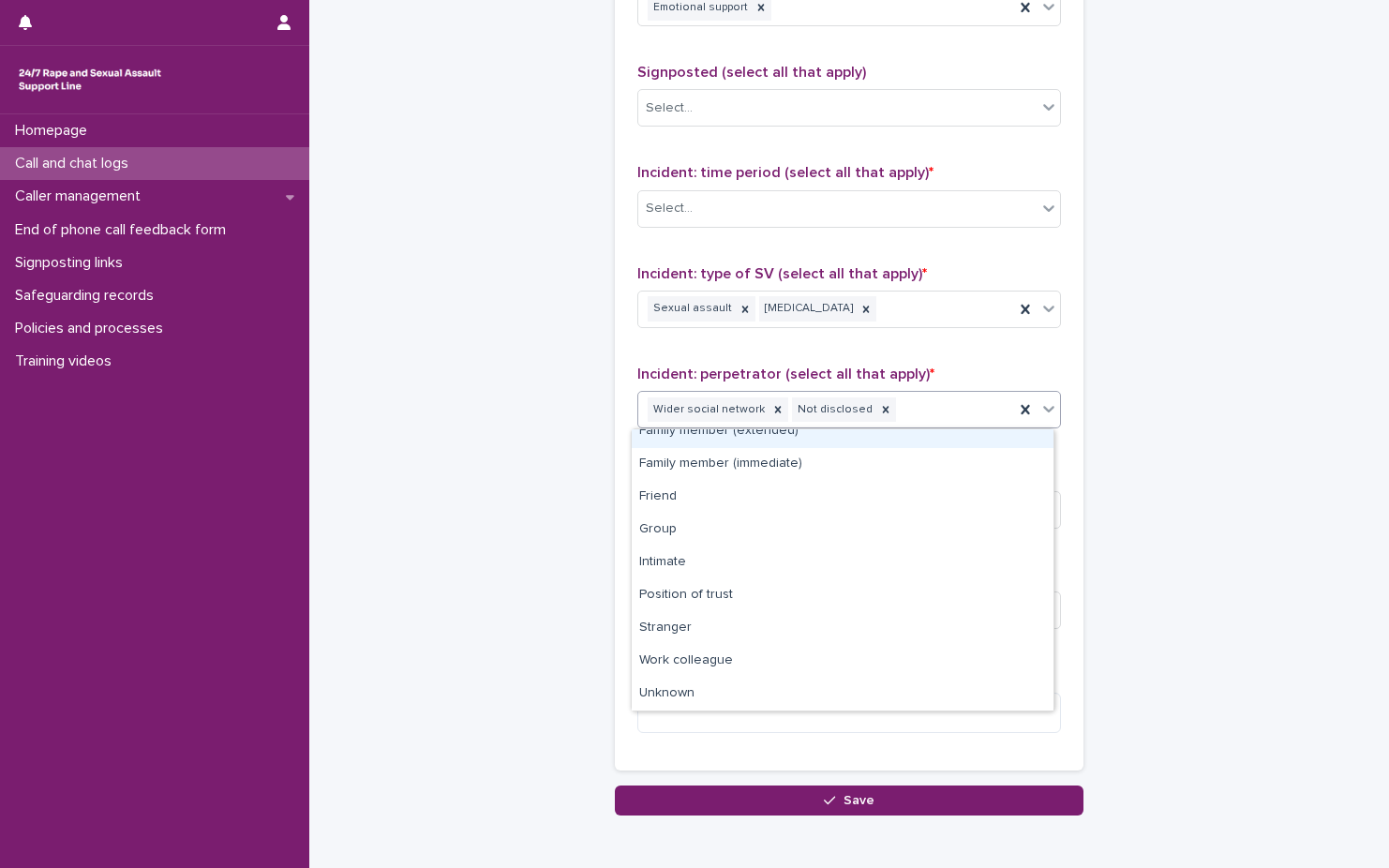
click at [946, 426] on div "Wider social network Not disclosed" at bounding box center [826, 410] width 376 height 33
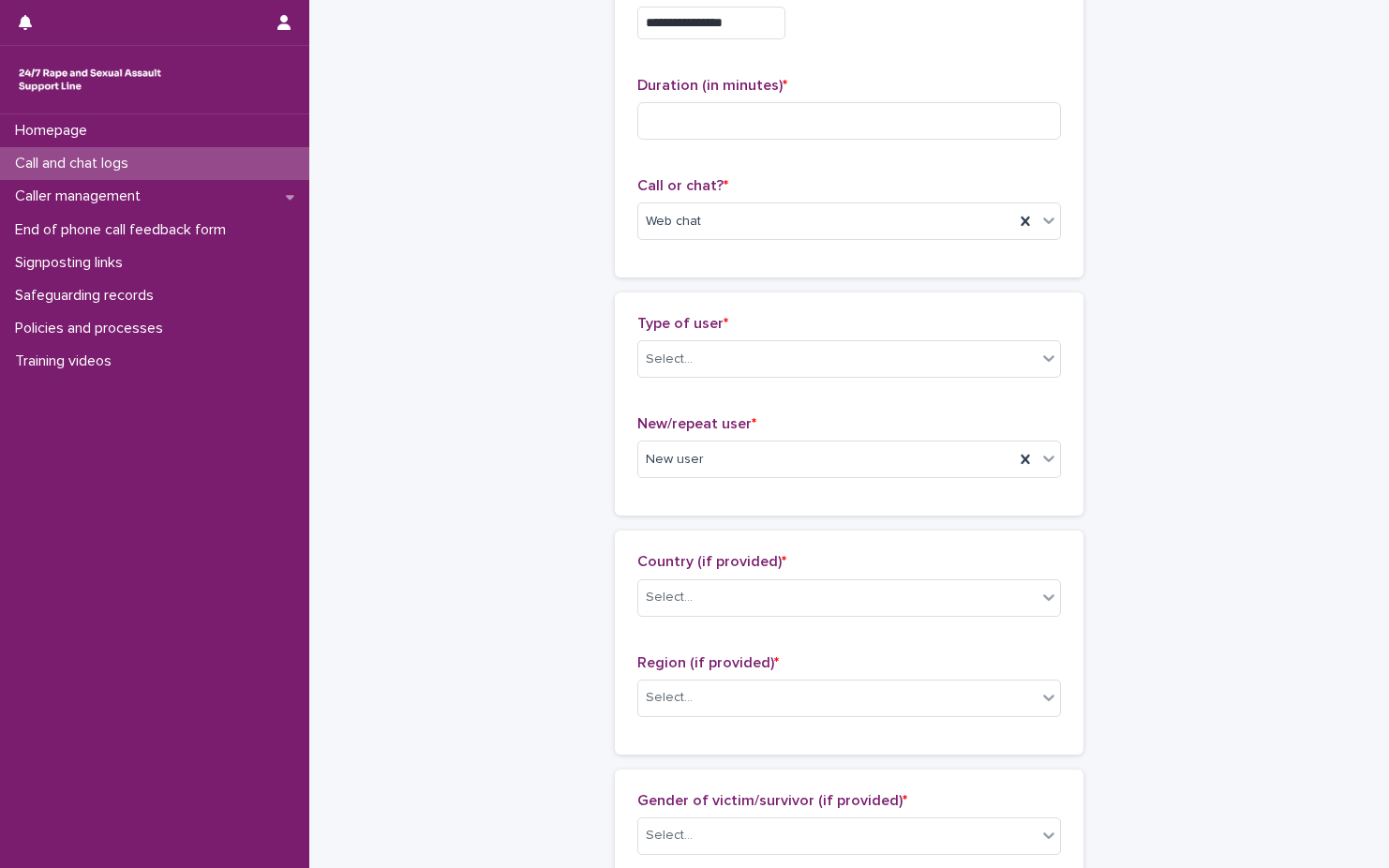
scroll to position [0, 0]
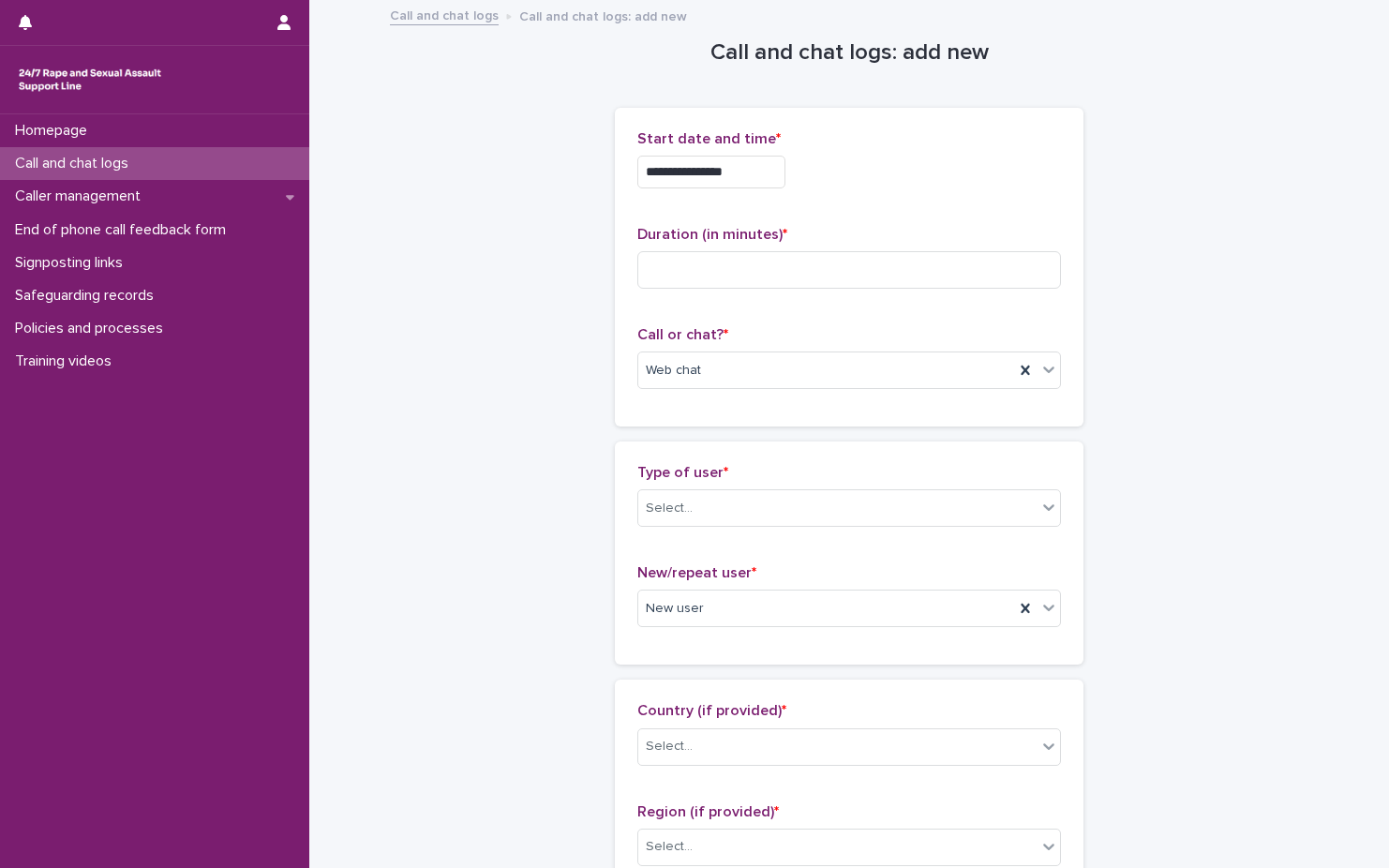
click at [876, 291] on div "Duration (in minutes) *" at bounding box center [849, 265] width 424 height 78
click at [892, 282] on input at bounding box center [849, 270] width 424 height 38
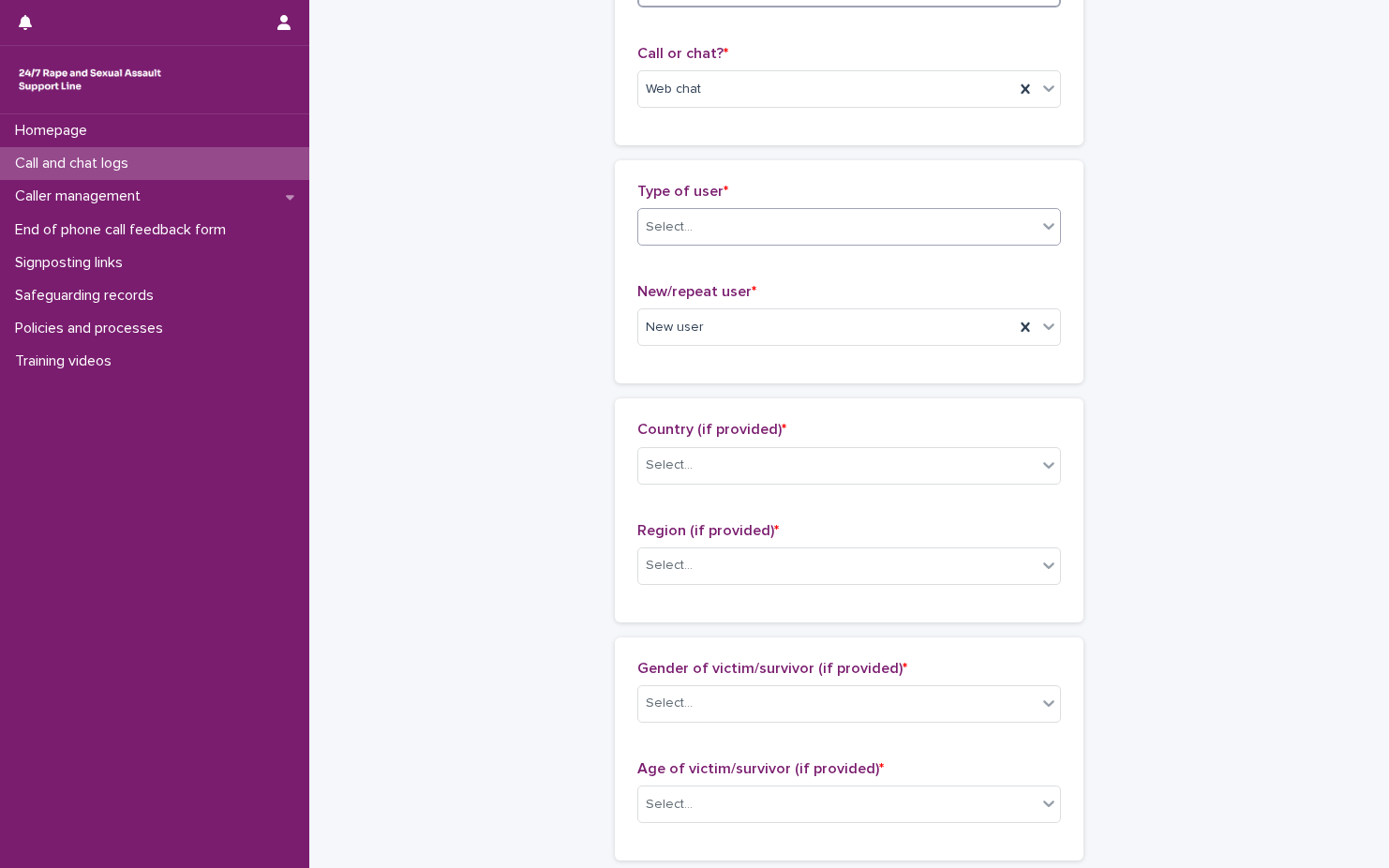
type input "**"
click at [882, 216] on div "Select..." at bounding box center [837, 227] width 399 height 31
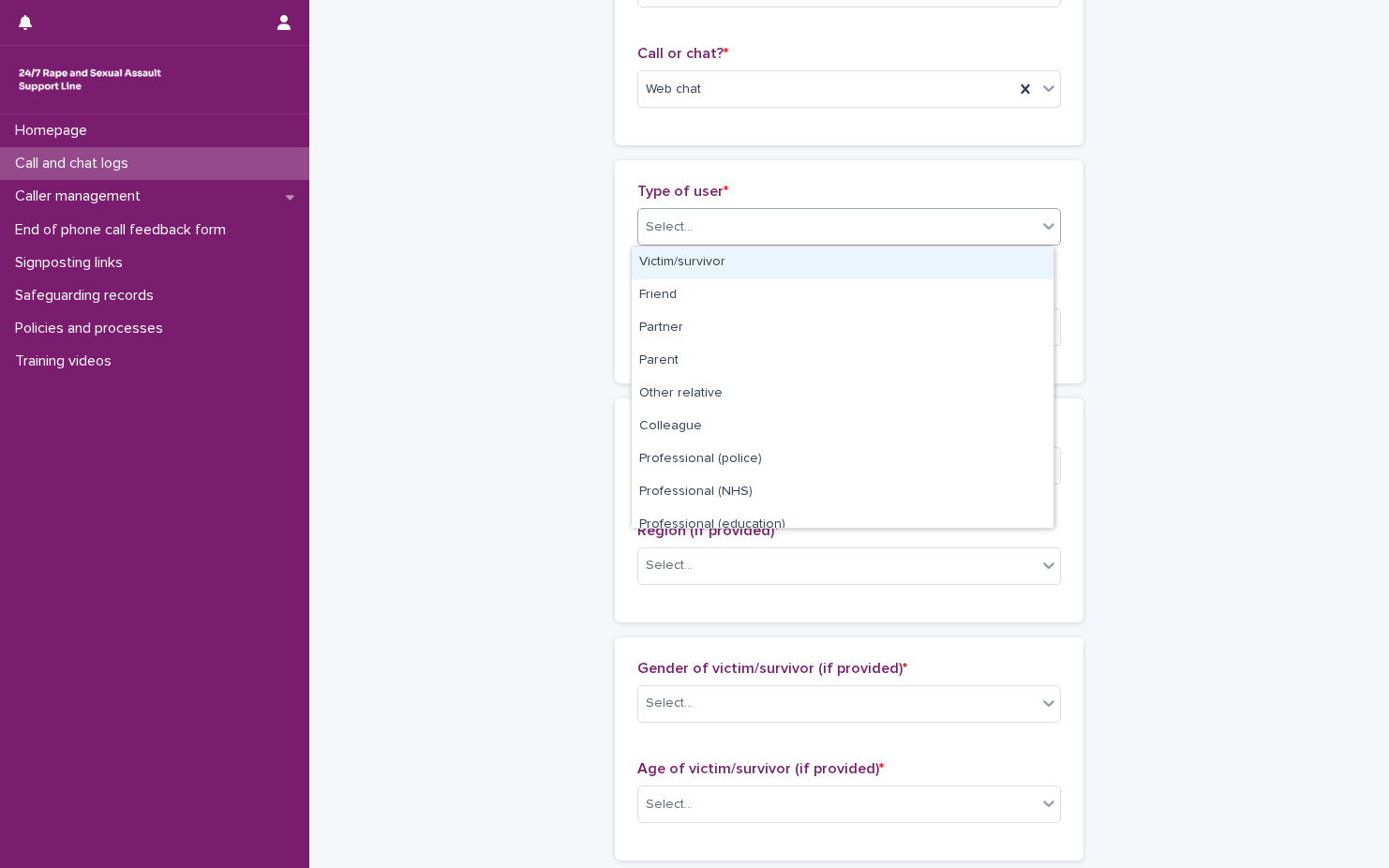
click at [867, 267] on div "Victim/survivor" at bounding box center [842, 263] width 422 height 33
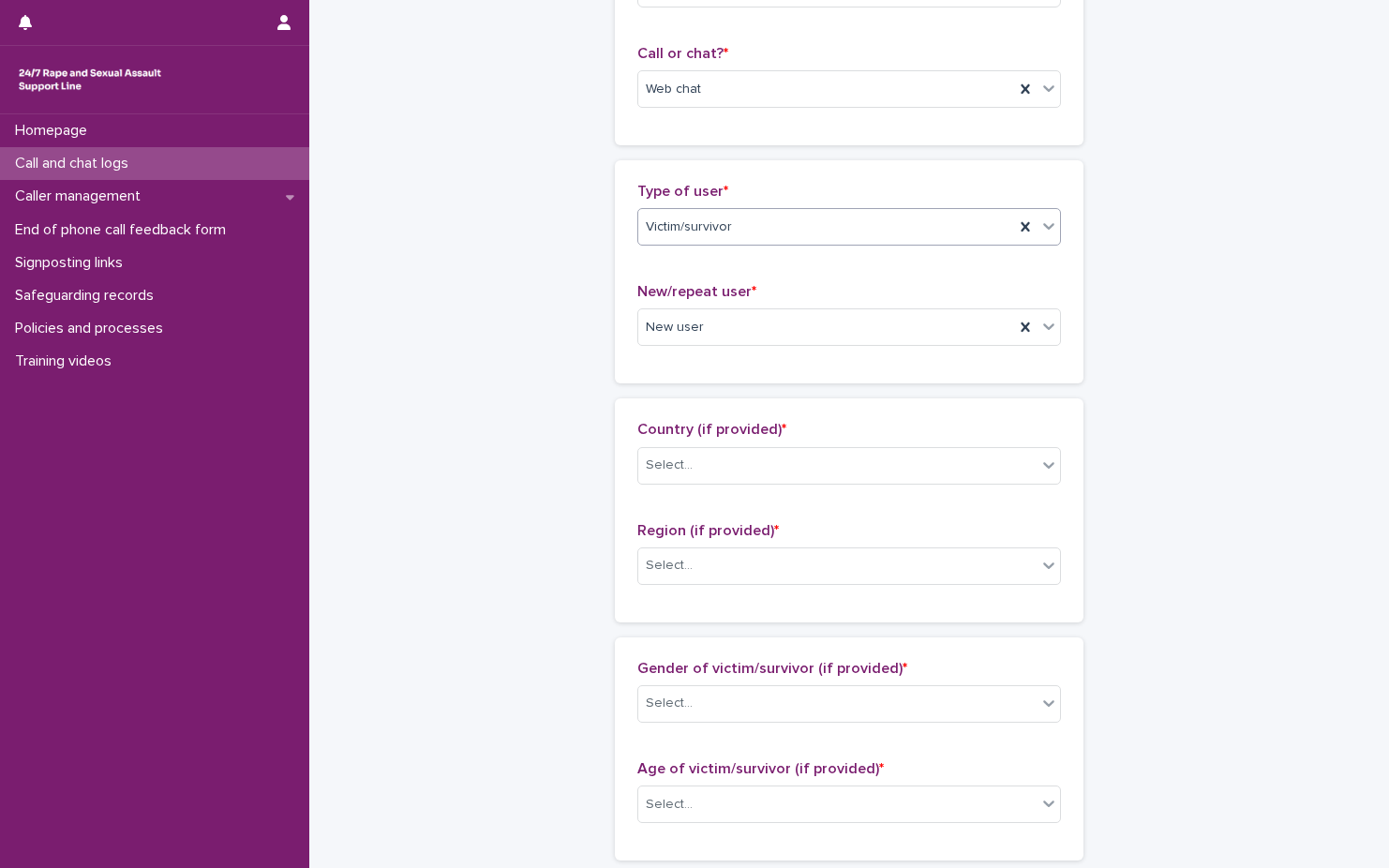
scroll to position [375, 0]
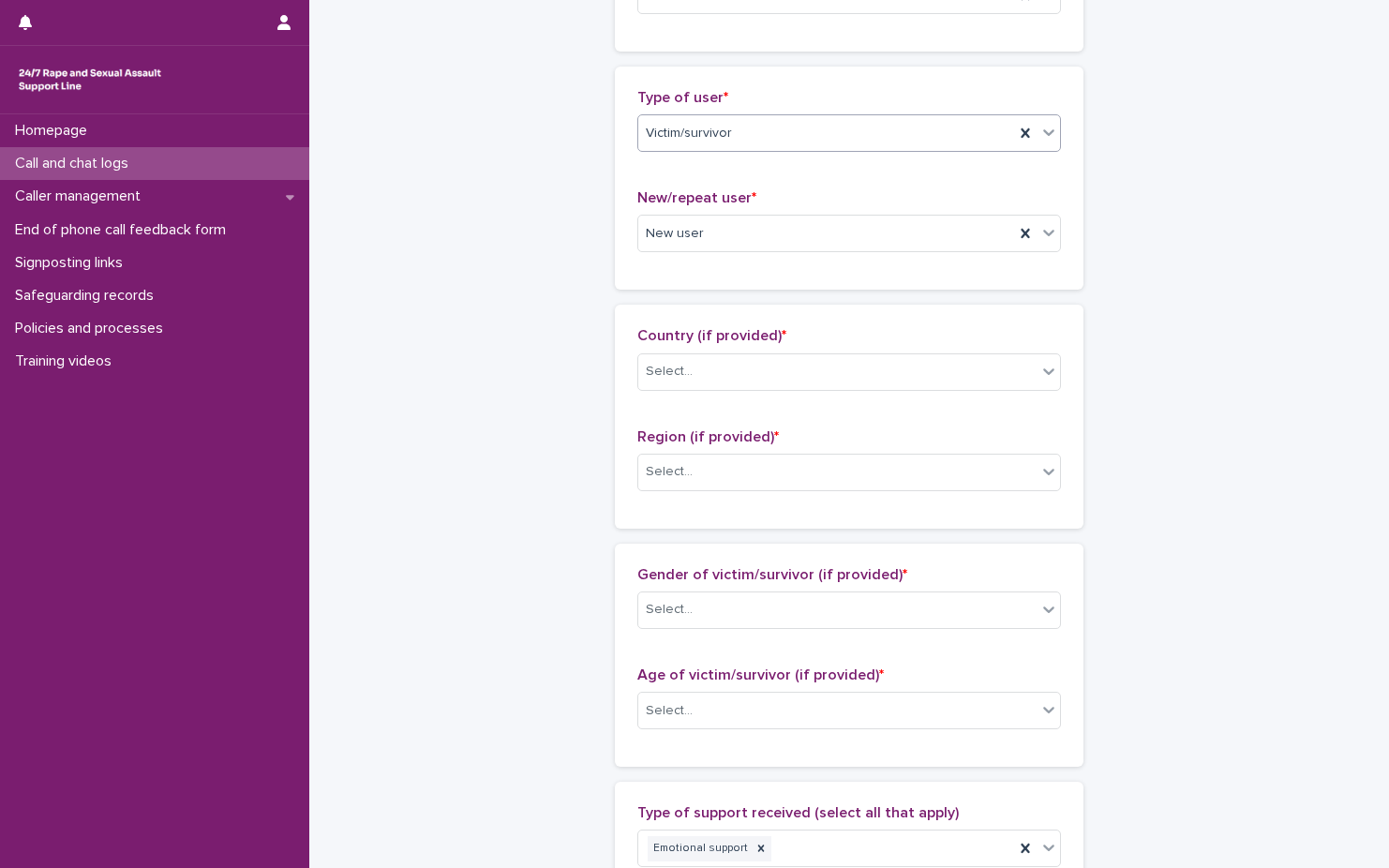
click at [839, 351] on div "Country (if provided) * Select..." at bounding box center [849, 366] width 424 height 78
click at [825, 376] on div "Select..." at bounding box center [837, 371] width 399 height 31
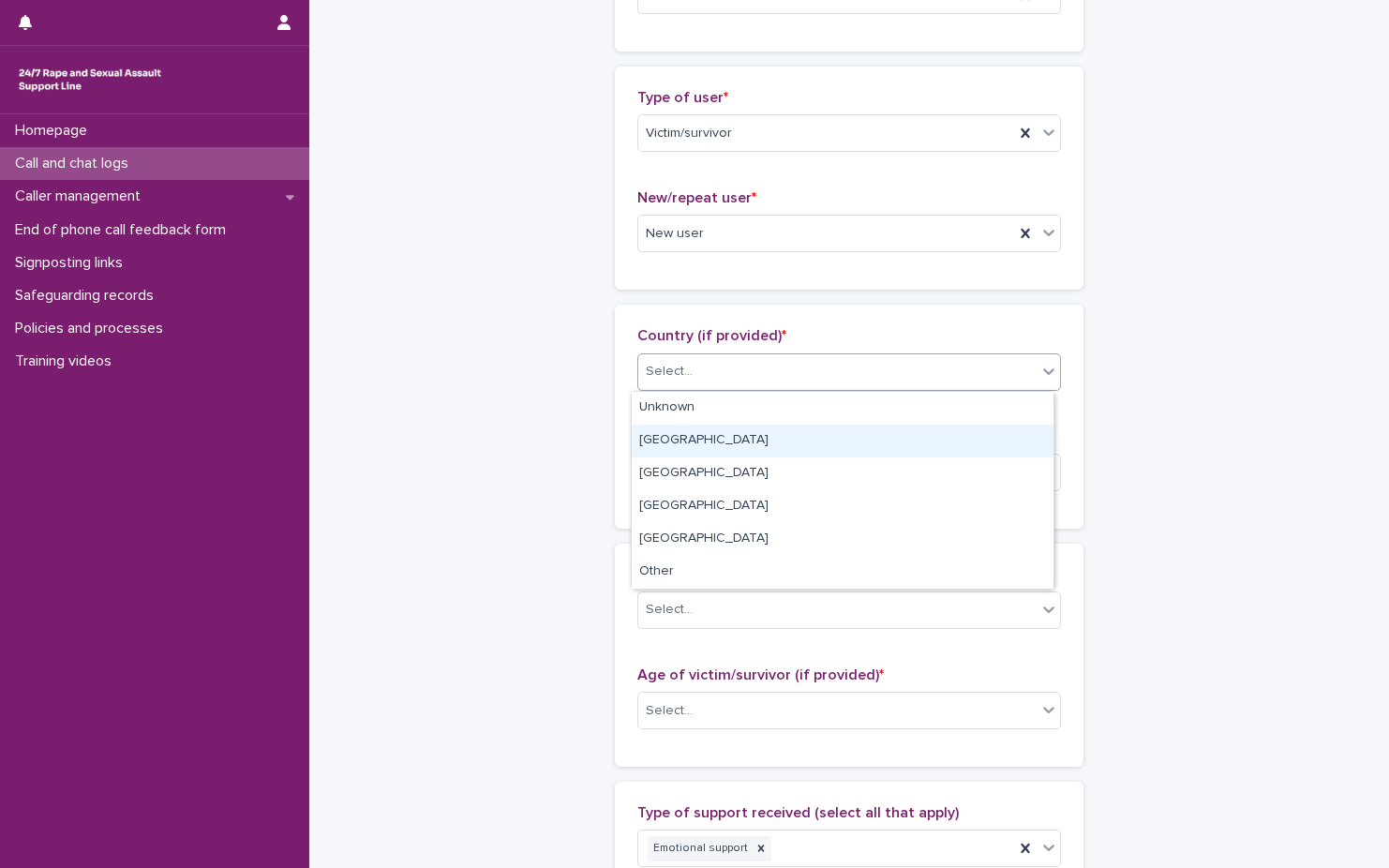
click at [824, 435] on div "England" at bounding box center [842, 440] width 422 height 33
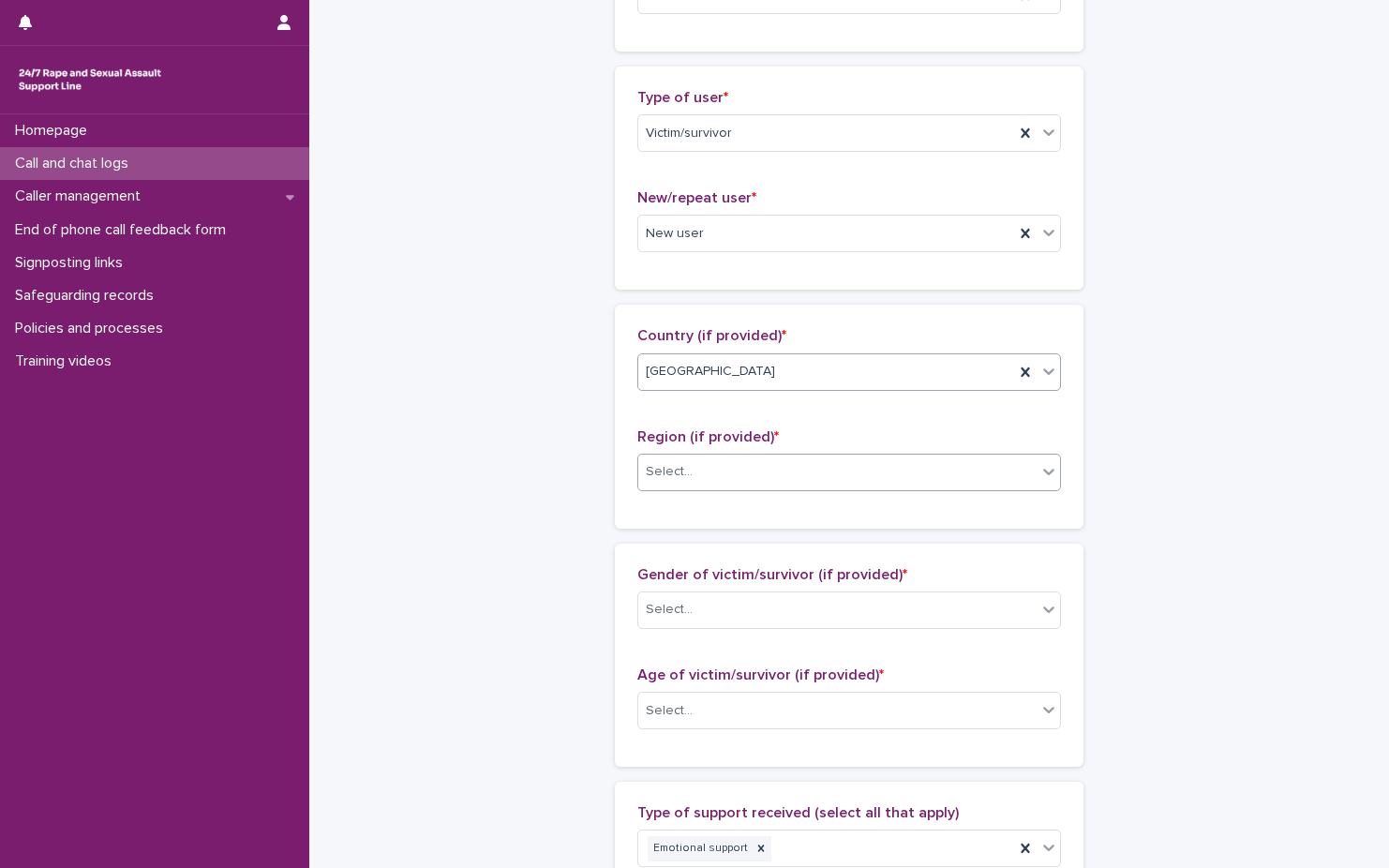
click at [809, 472] on div "Select..." at bounding box center [837, 471] width 399 height 31
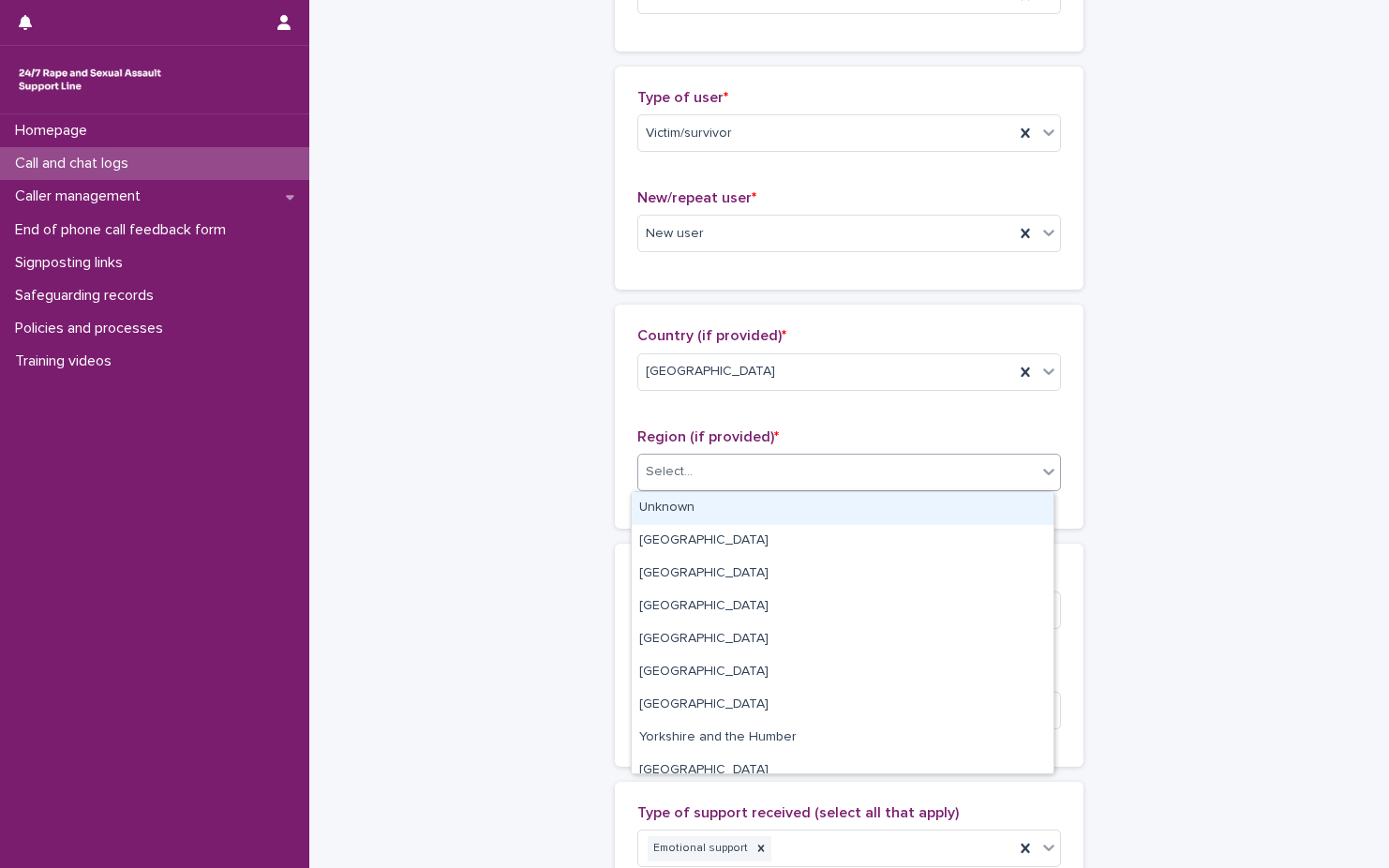
click at [790, 514] on div "Unknown" at bounding box center [842, 508] width 422 height 33
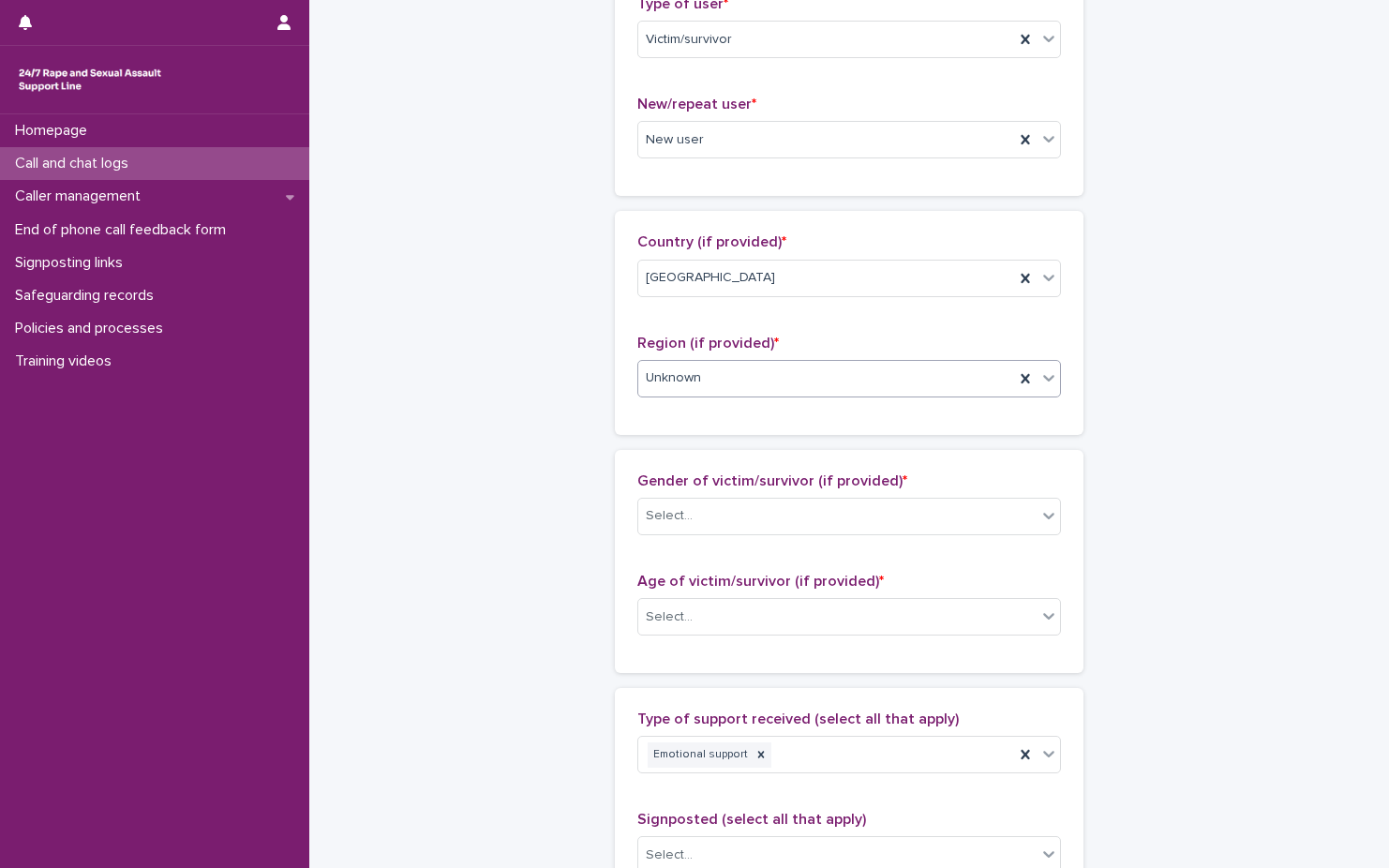
scroll to position [562, 0]
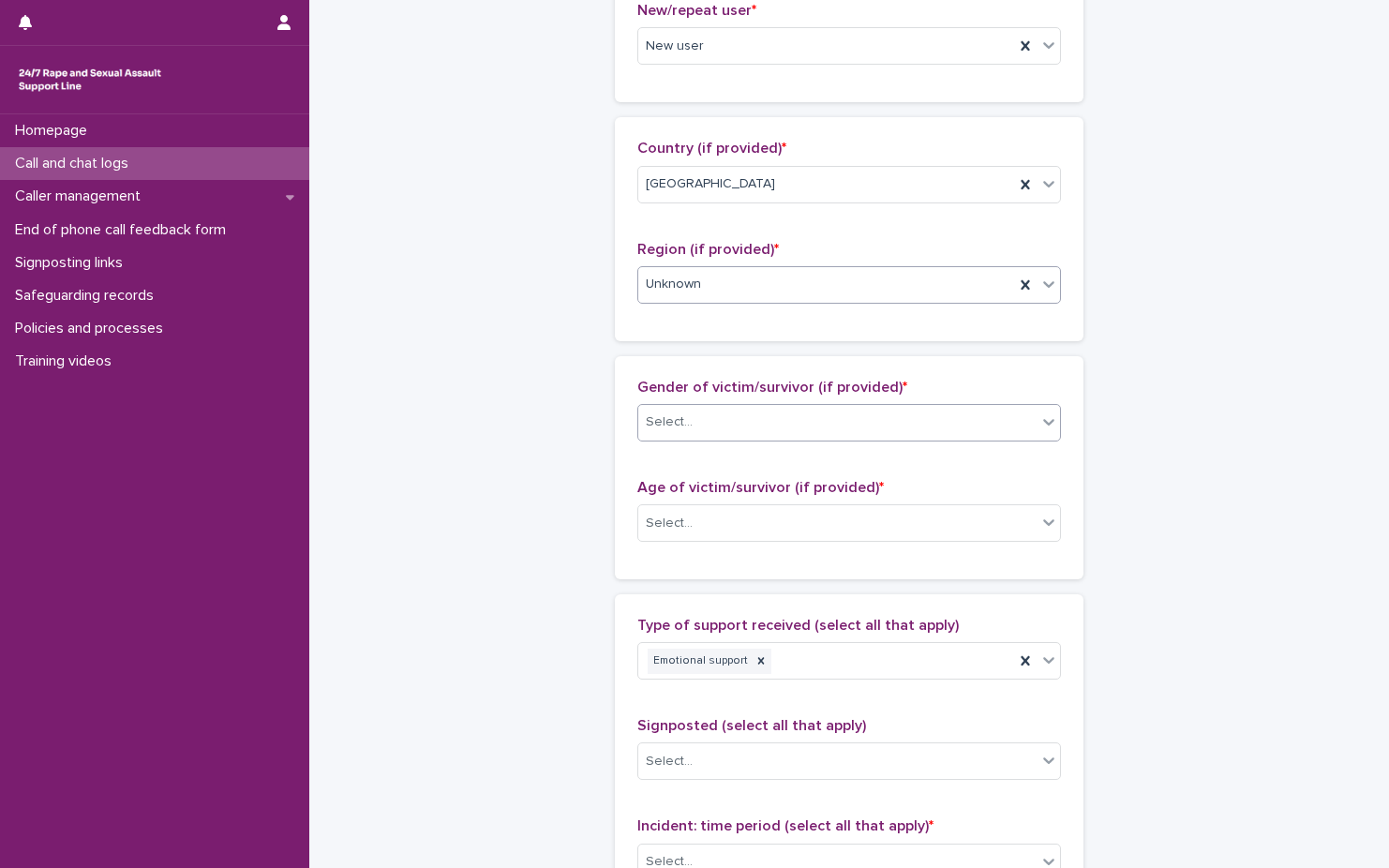
click at [830, 432] on div "Select..." at bounding box center [837, 422] width 399 height 31
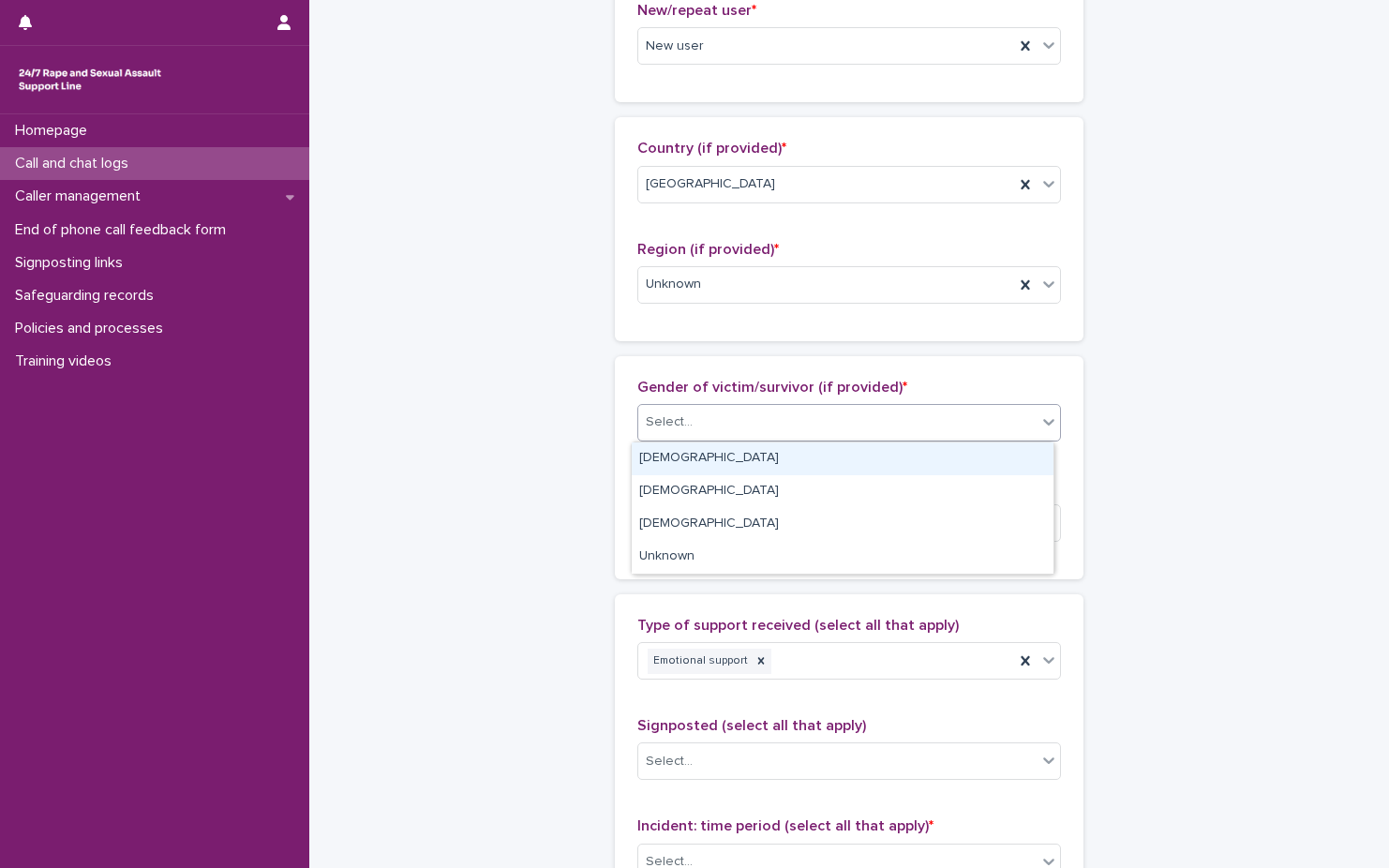
click at [826, 470] on div "Female" at bounding box center [842, 458] width 422 height 33
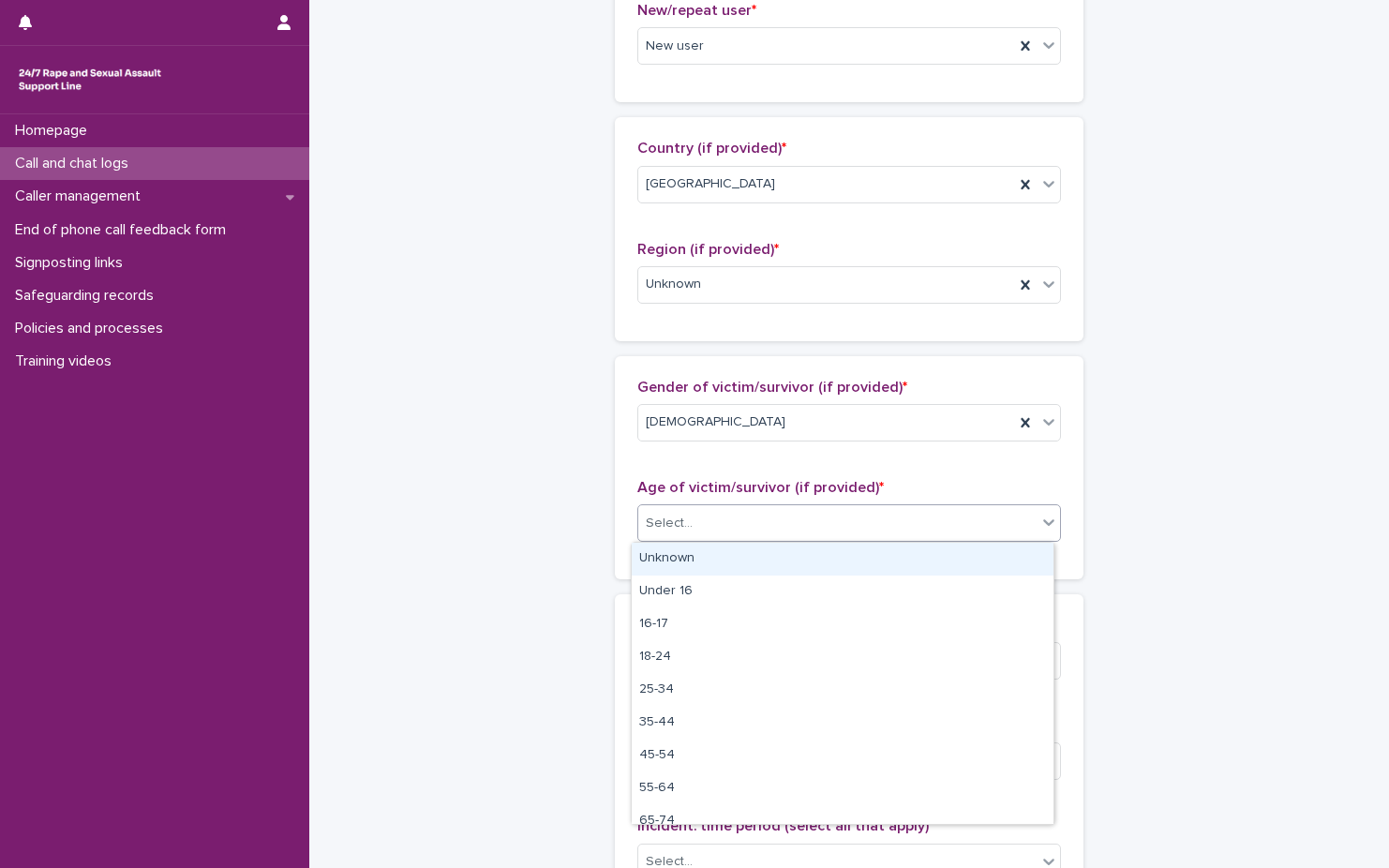
click at [815, 514] on div "Select..." at bounding box center [837, 522] width 399 height 31
click at [807, 552] on div "Unknown" at bounding box center [842, 558] width 422 height 33
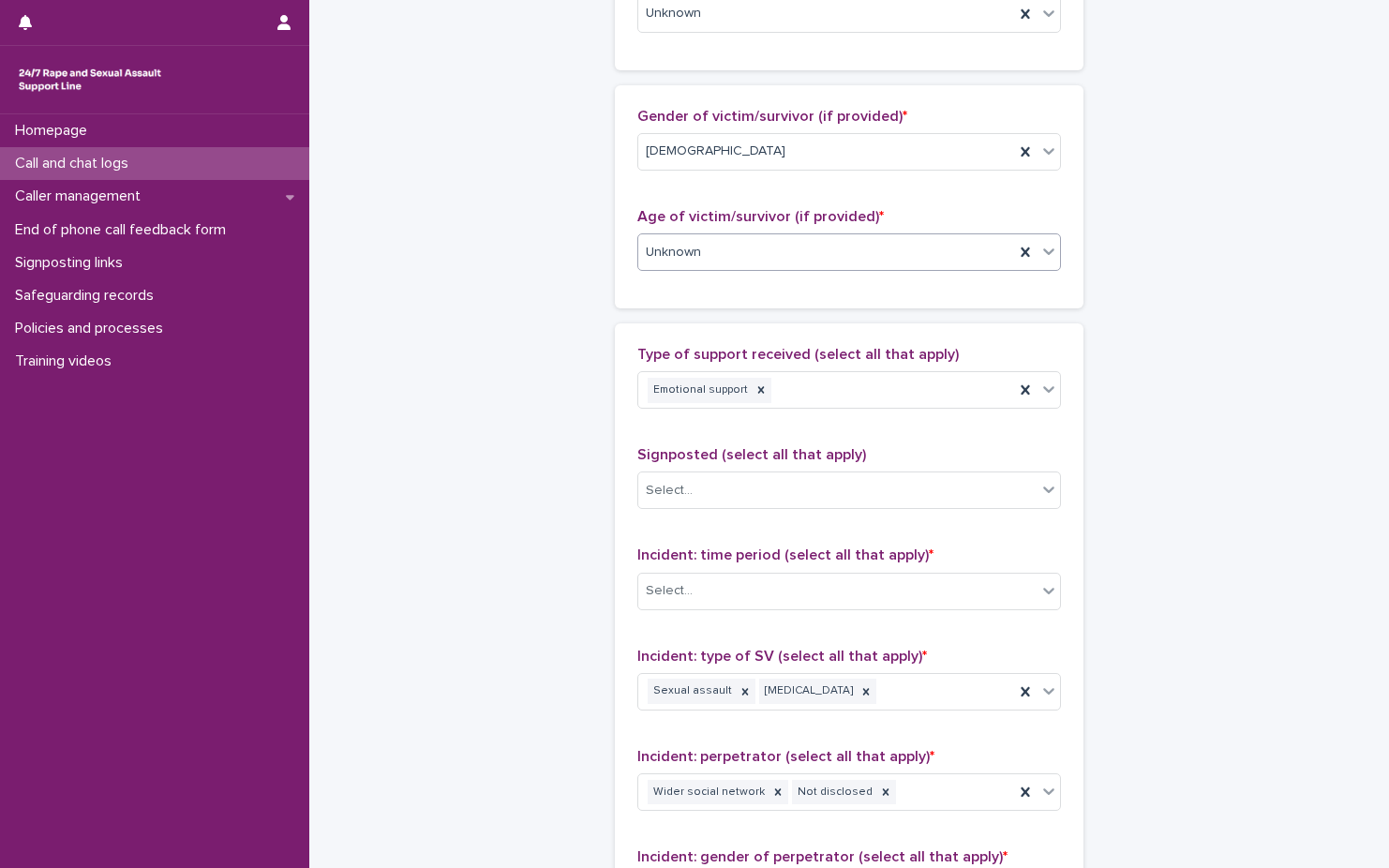
scroll to position [843, 0]
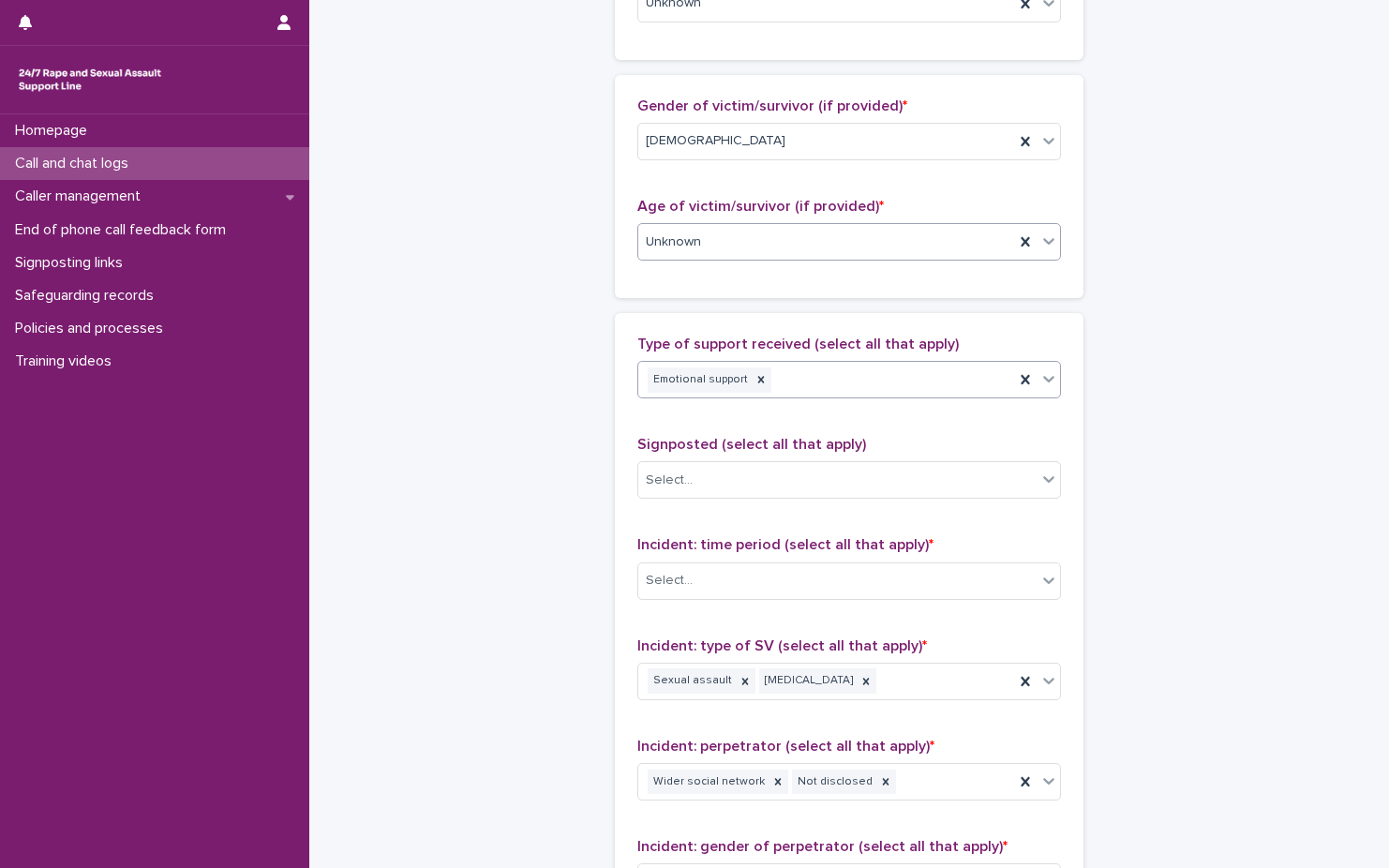
click at [846, 378] on div "Emotional support" at bounding box center [826, 380] width 376 height 33
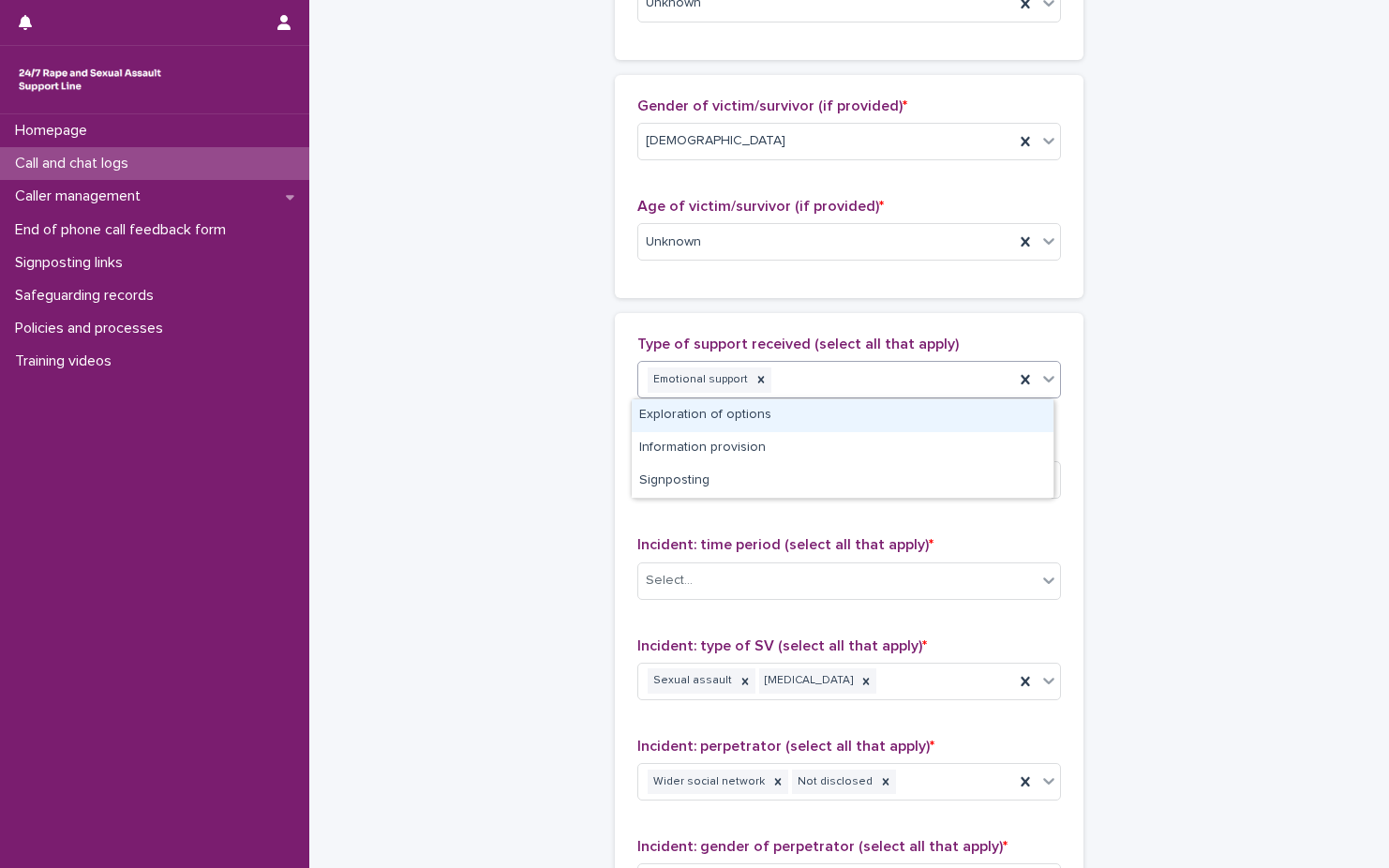
click at [840, 421] on div "Exploration of options" at bounding box center [842, 416] width 422 height 33
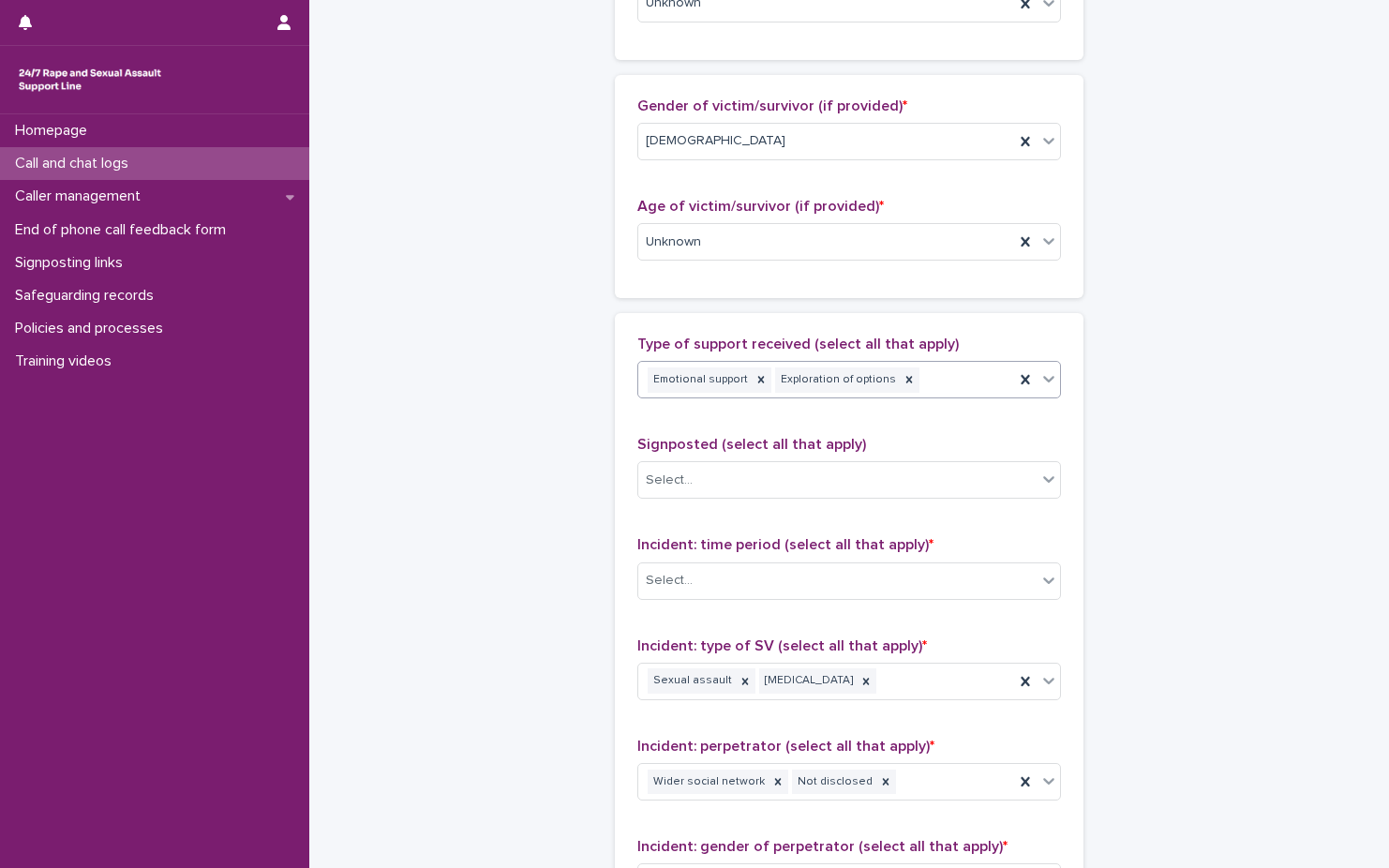
click at [954, 393] on div "Emotional support Exploration of options" at bounding box center [826, 380] width 376 height 33
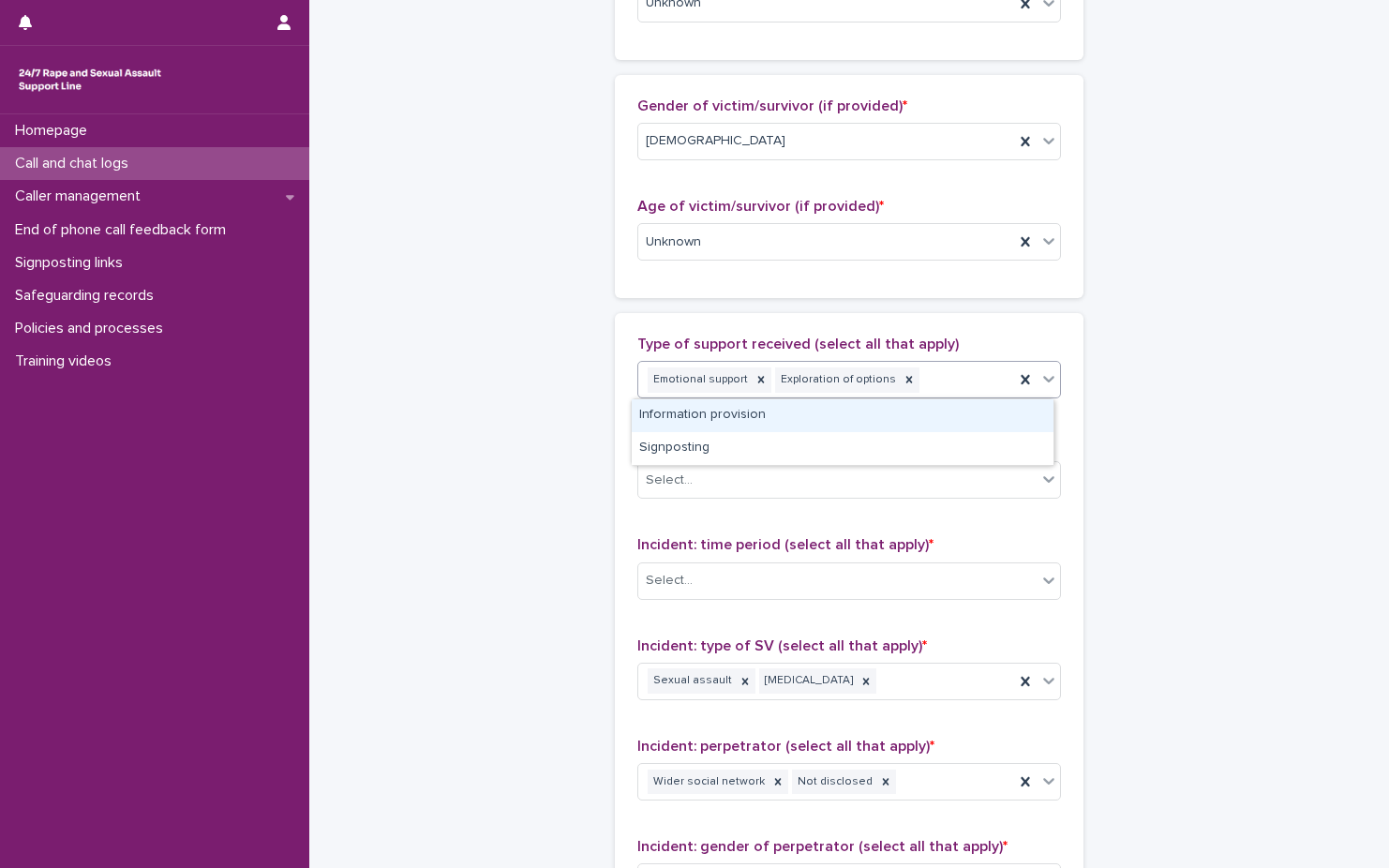
click at [957, 394] on div "Emotional support Exploration of options" at bounding box center [826, 380] width 376 height 33
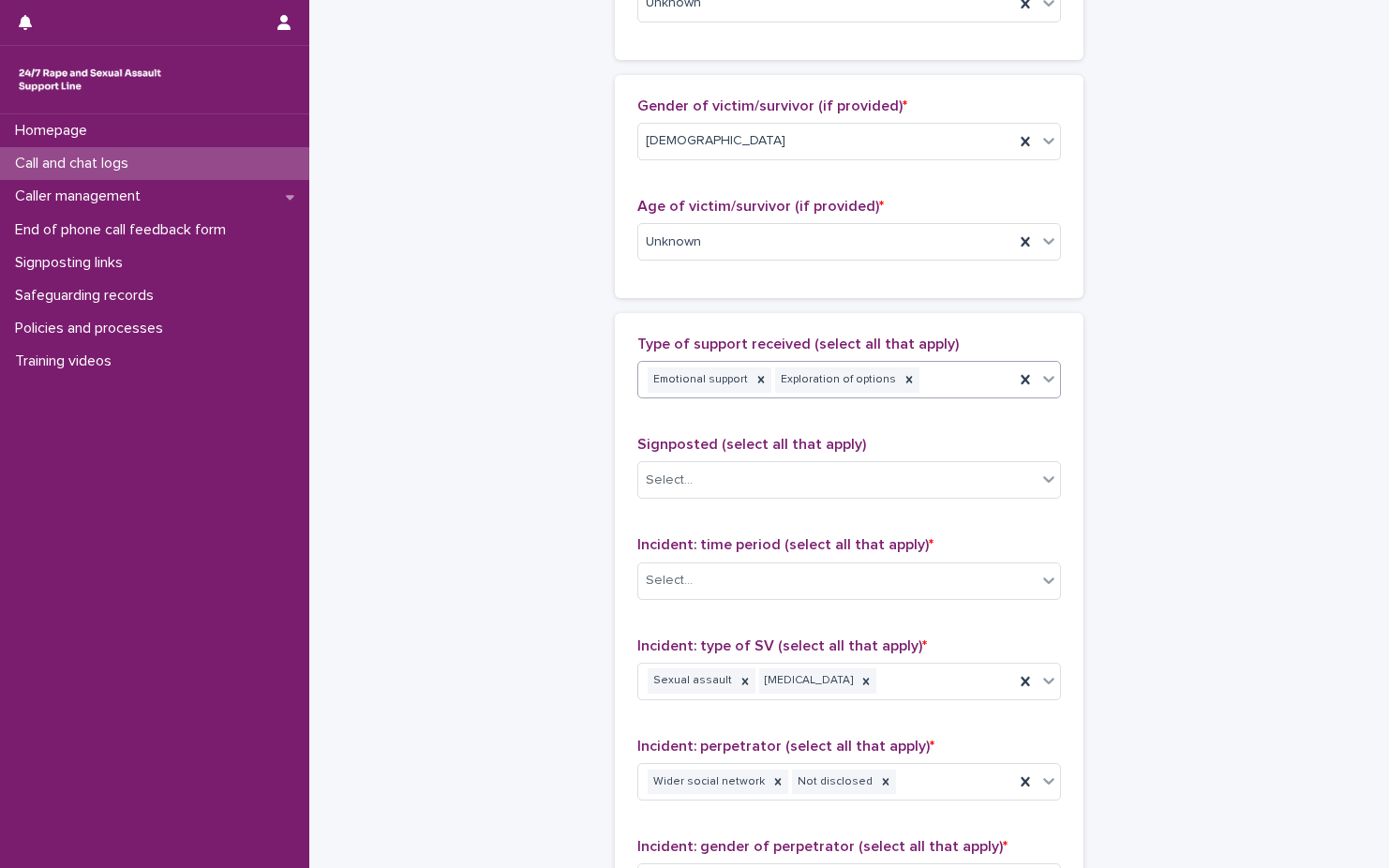
scroll to position [1031, 0]
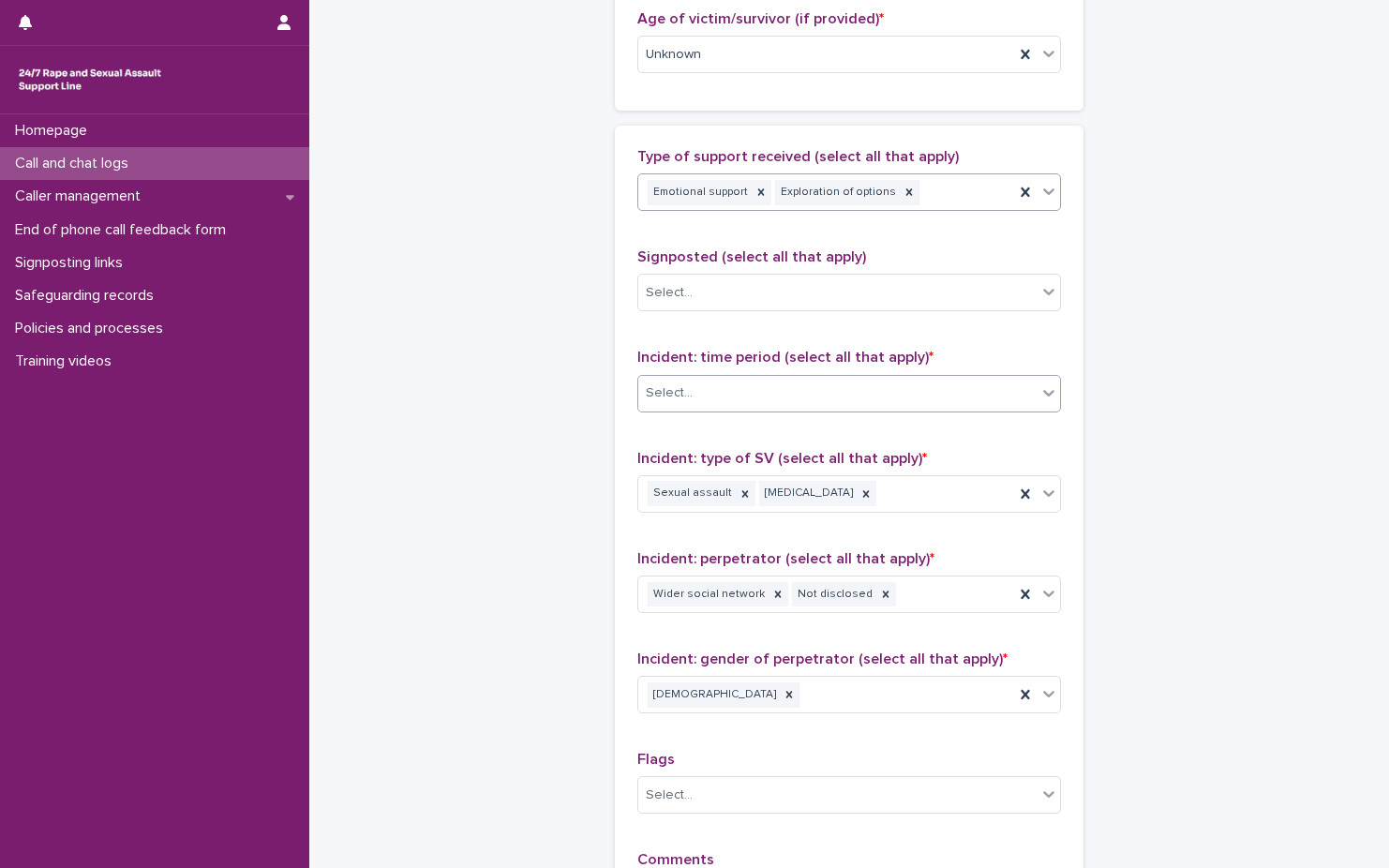
click at [927, 402] on div "Select..." at bounding box center [837, 393] width 399 height 31
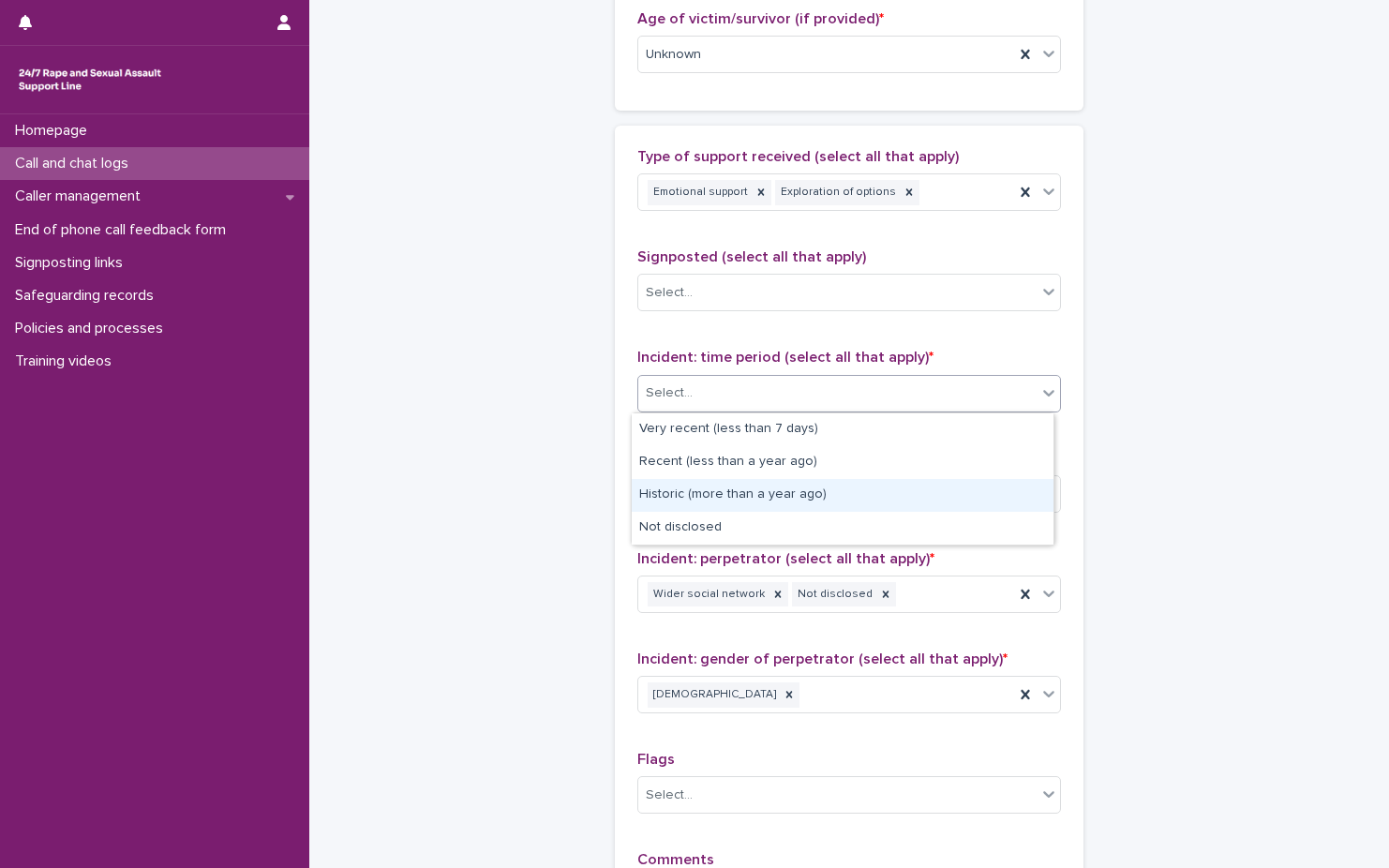
drag, startPoint x: 904, startPoint y: 444, endPoint x: 887, endPoint y: 493, distance: 51.9
click at [887, 493] on div "Historic (more than a year ago)" at bounding box center [842, 494] width 422 height 33
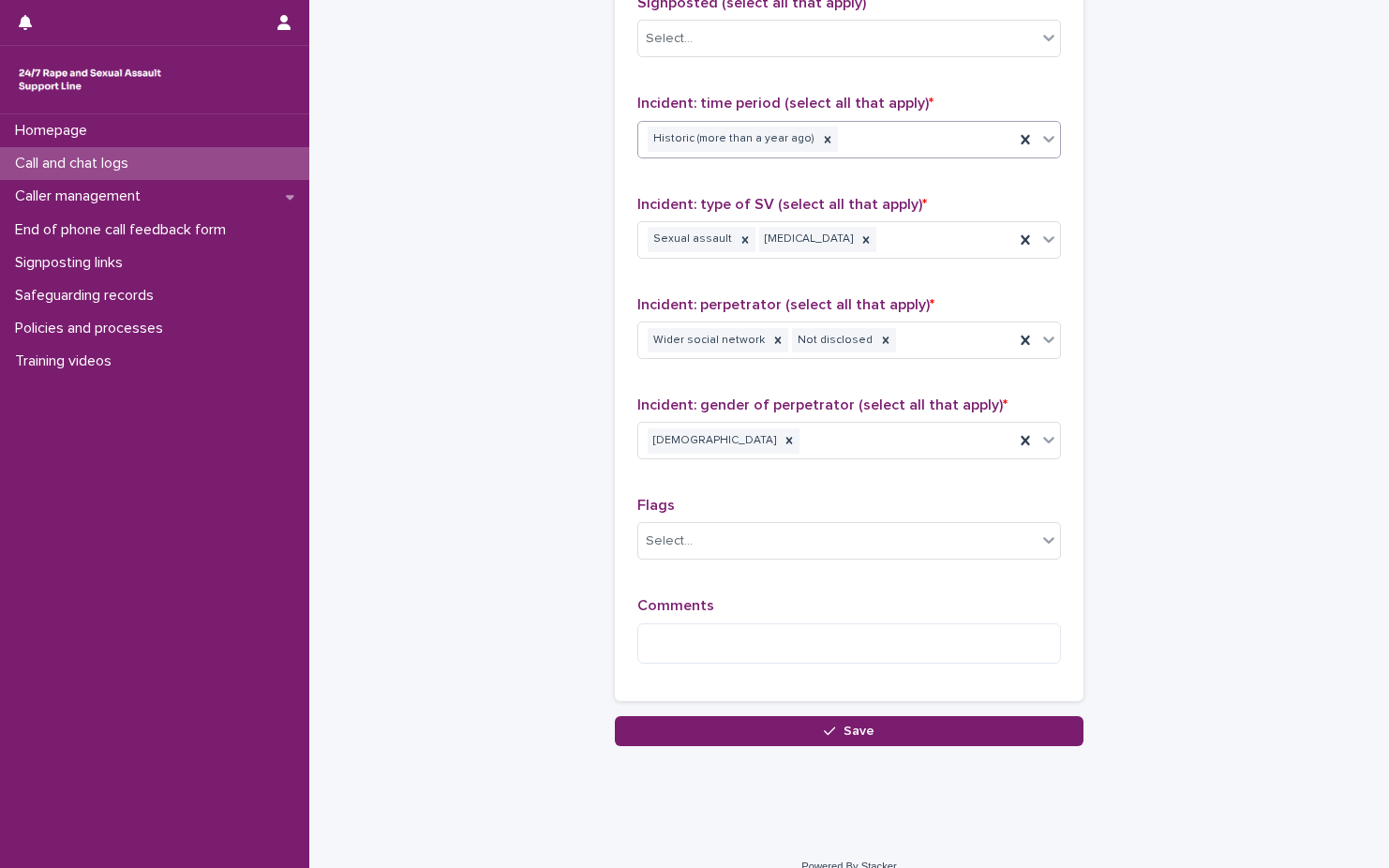
scroll to position [1309, 0]
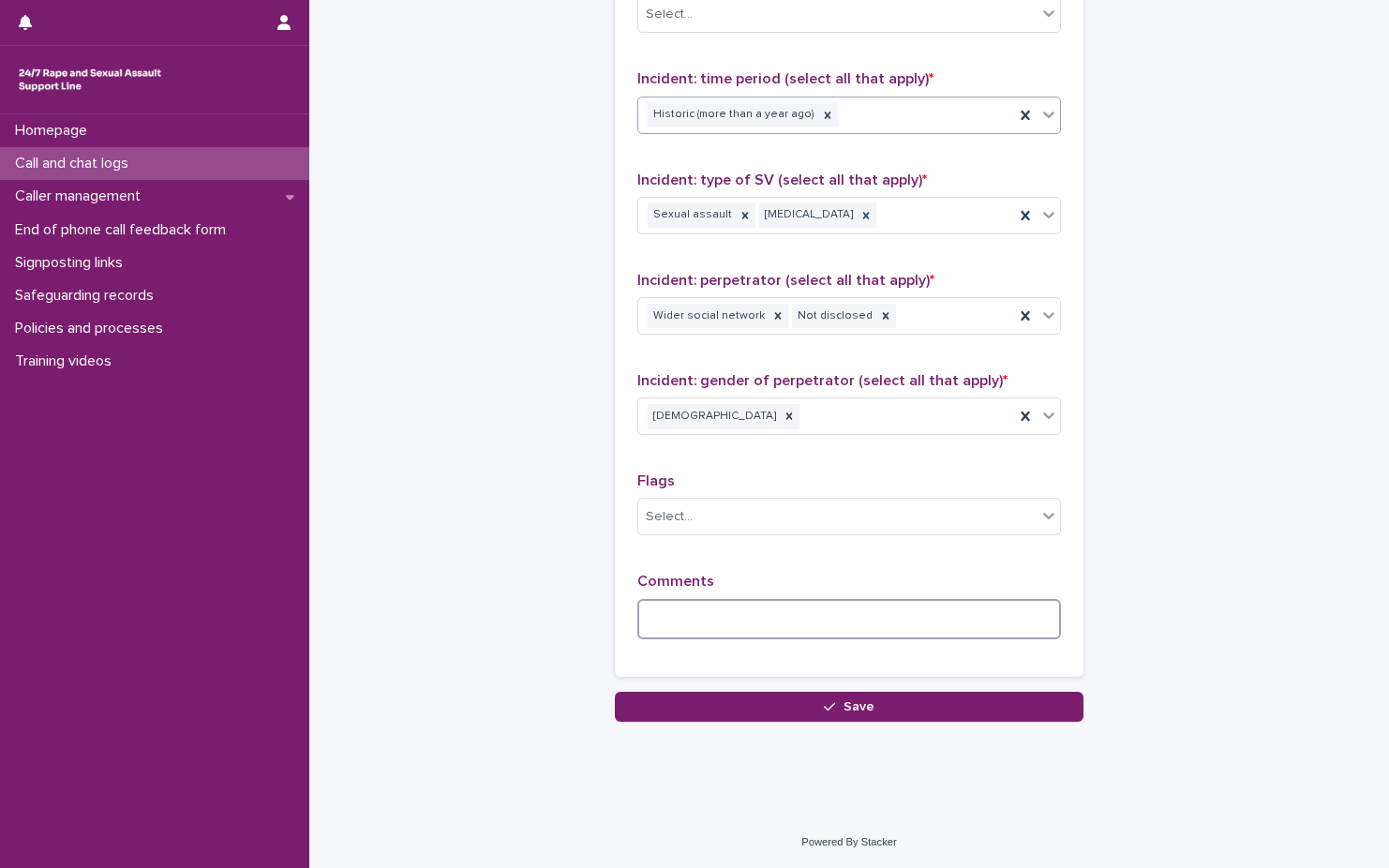
click at [778, 626] on textarea at bounding box center [849, 618] width 424 height 40
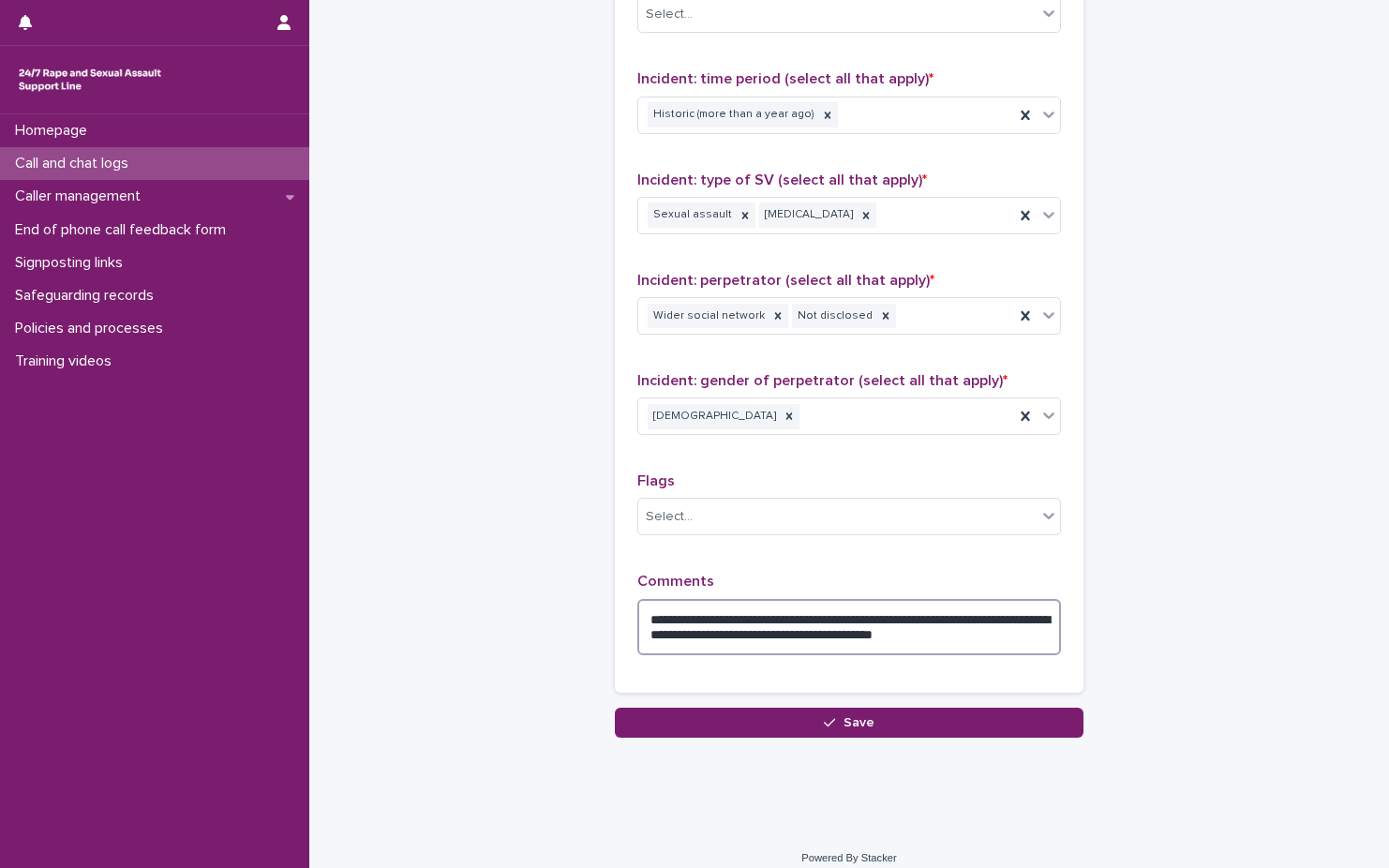
click at [1011, 638] on textarea "**********" at bounding box center [849, 626] width 424 height 56
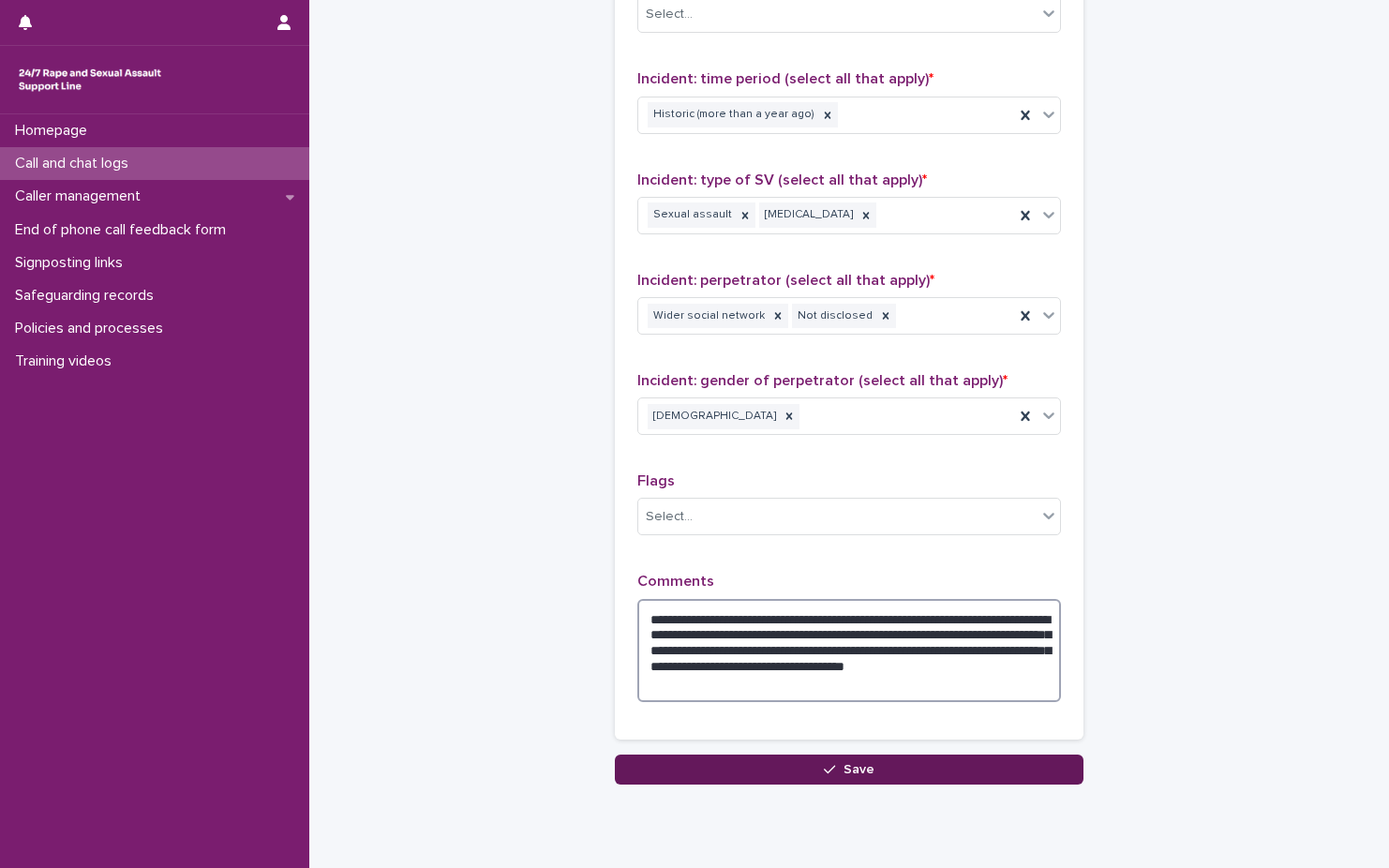
type textarea "**********"
click at [932, 760] on button "Save" at bounding box center [848, 769] width 469 height 30
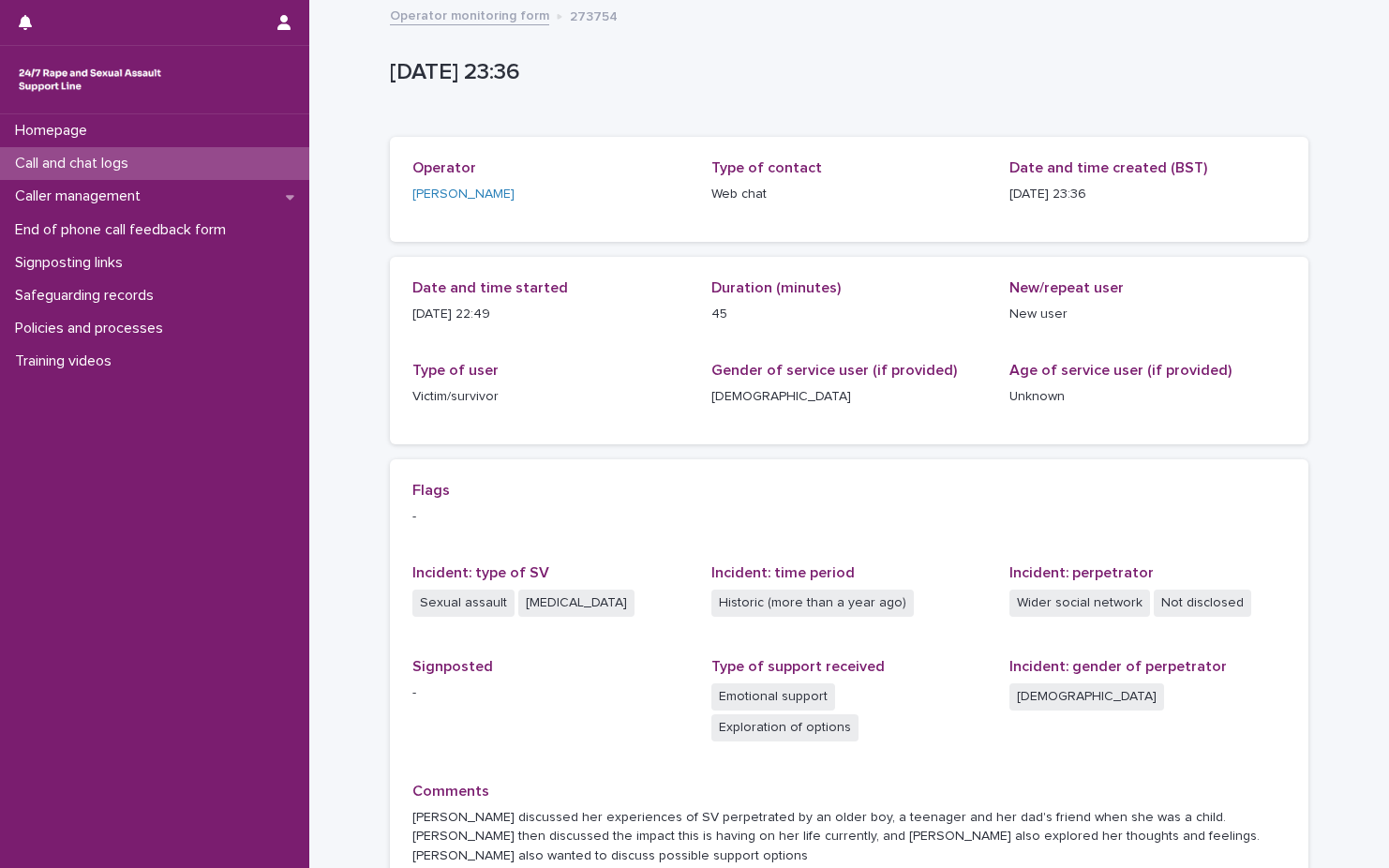
click at [447, 19] on link "Operator monitoring form" at bounding box center [469, 15] width 159 height 22
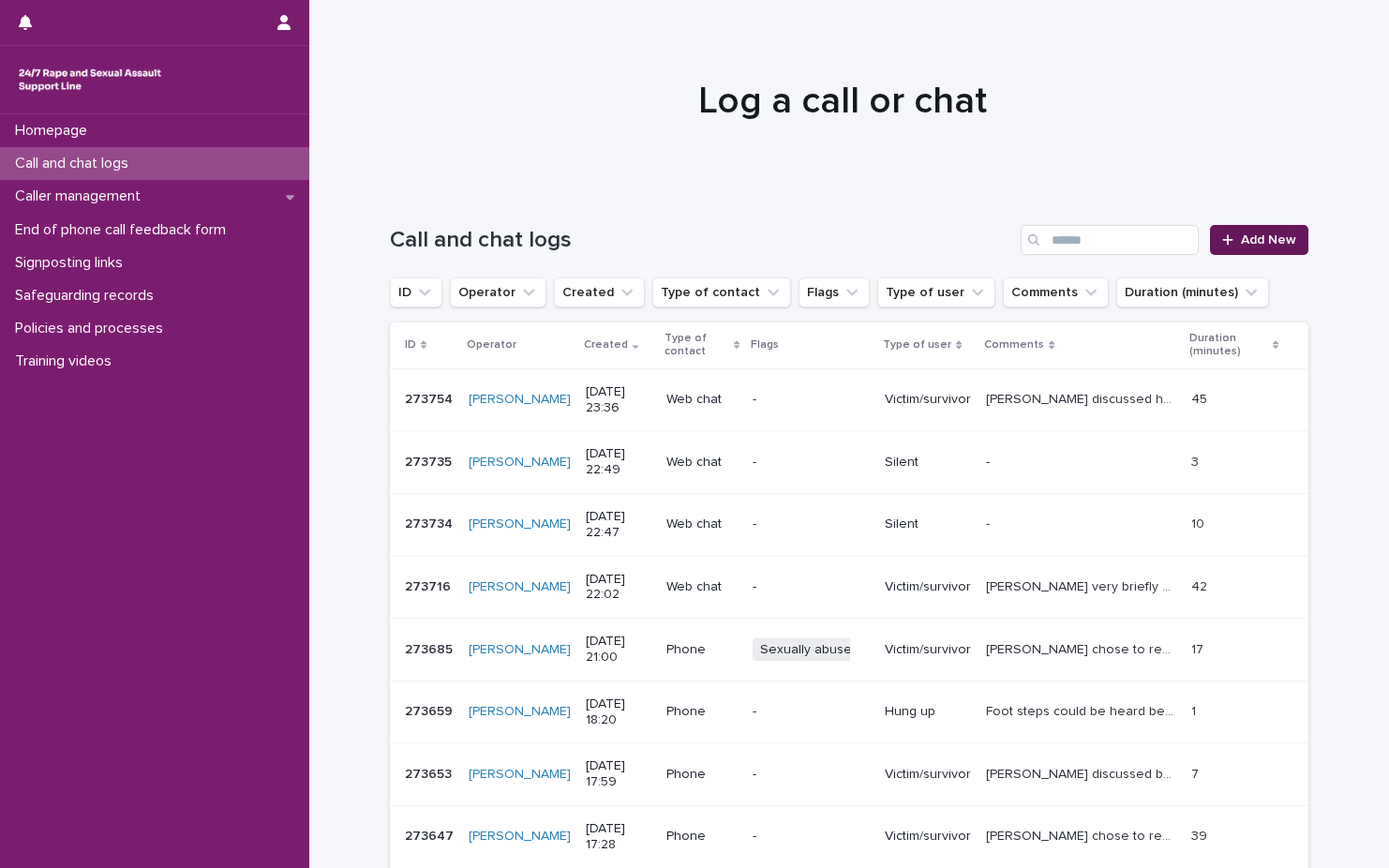
click at [1242, 230] on link "Add New" at bounding box center [1259, 240] width 99 height 30
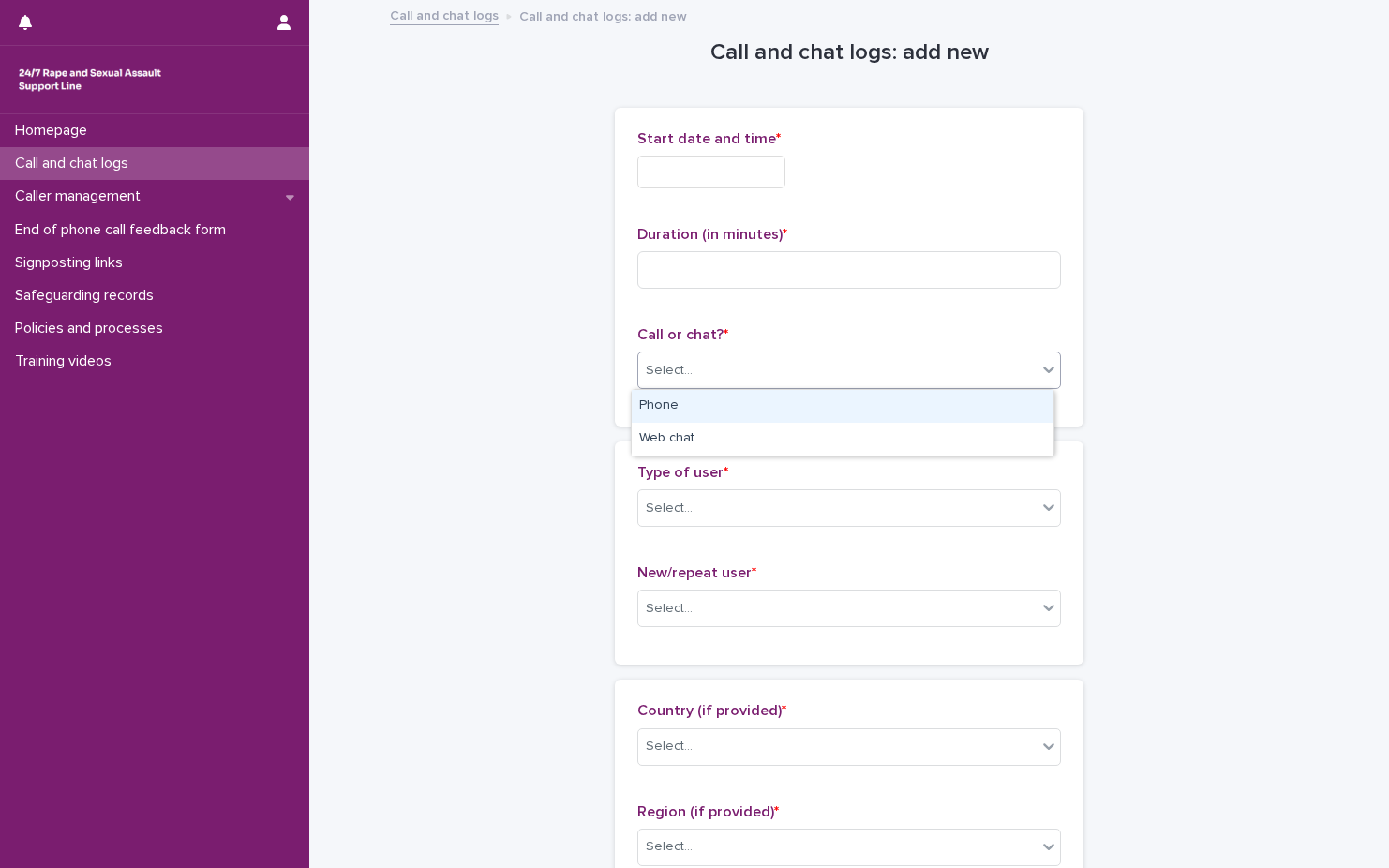
click at [875, 382] on div "Select..." at bounding box center [837, 371] width 399 height 31
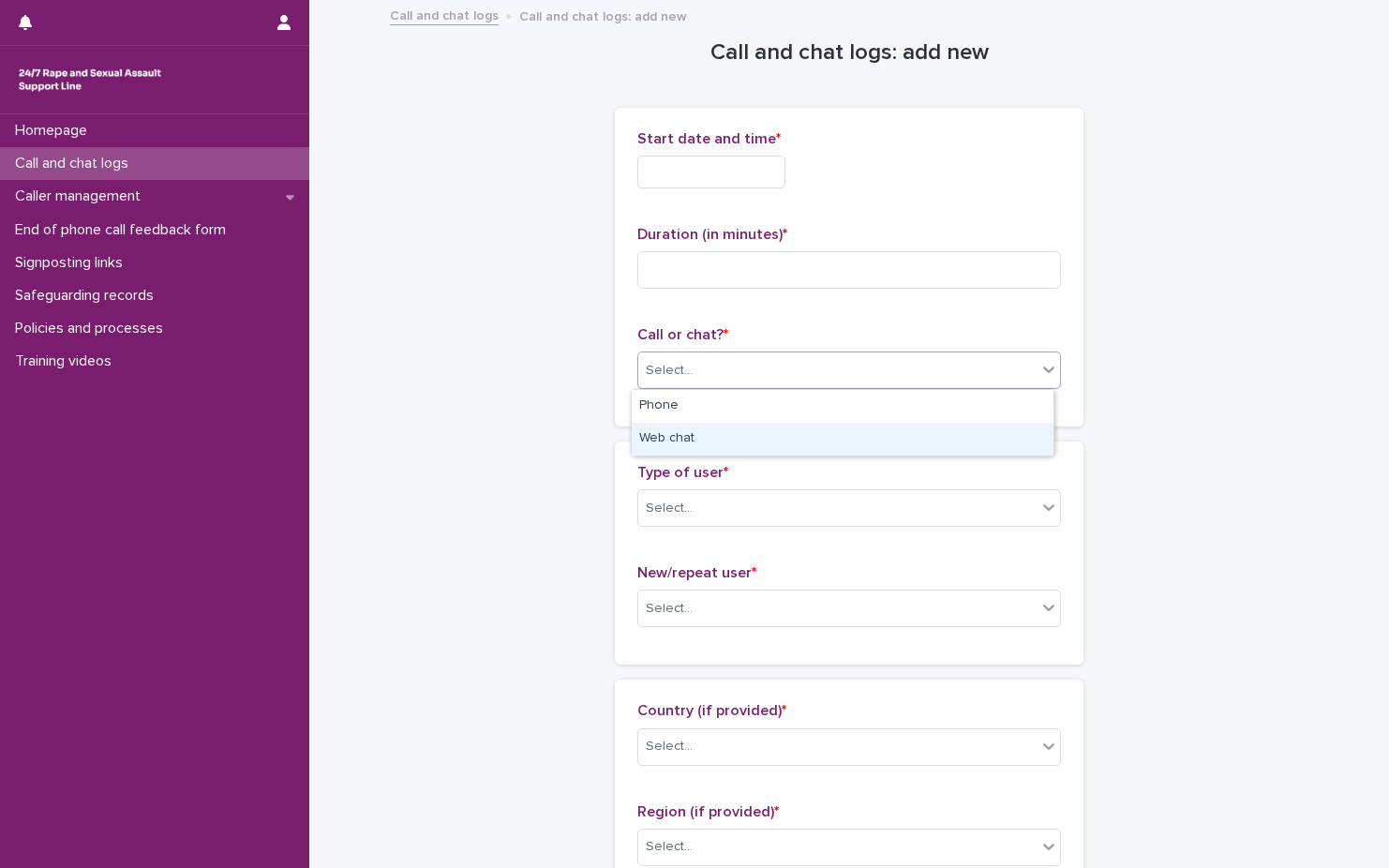
click at [822, 439] on div "Web chat" at bounding box center [842, 438] width 422 height 33
click at [770, 189] on div "Start date and time *" at bounding box center [849, 166] width 424 height 73
click at [782, 189] on div "Start date and time *" at bounding box center [849, 166] width 424 height 73
click at [780, 181] on input "text" at bounding box center [711, 172] width 148 height 33
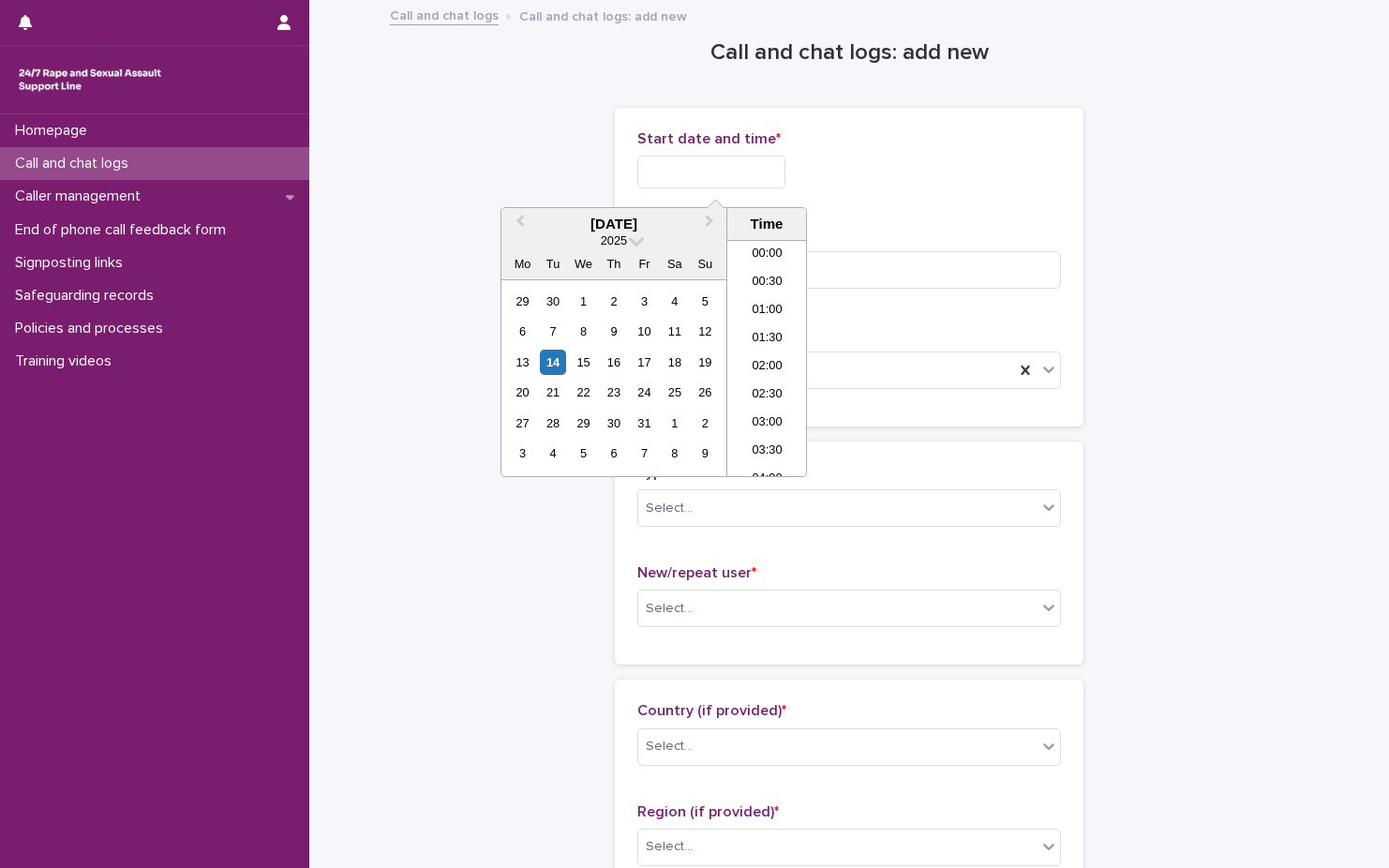
scroll to position [1114, 0]
drag, startPoint x: 777, startPoint y: 407, endPoint x: 740, endPoint y: 280, distance: 132.3
click at [769, 402] on li "22:30" at bounding box center [767, 406] width 80 height 28
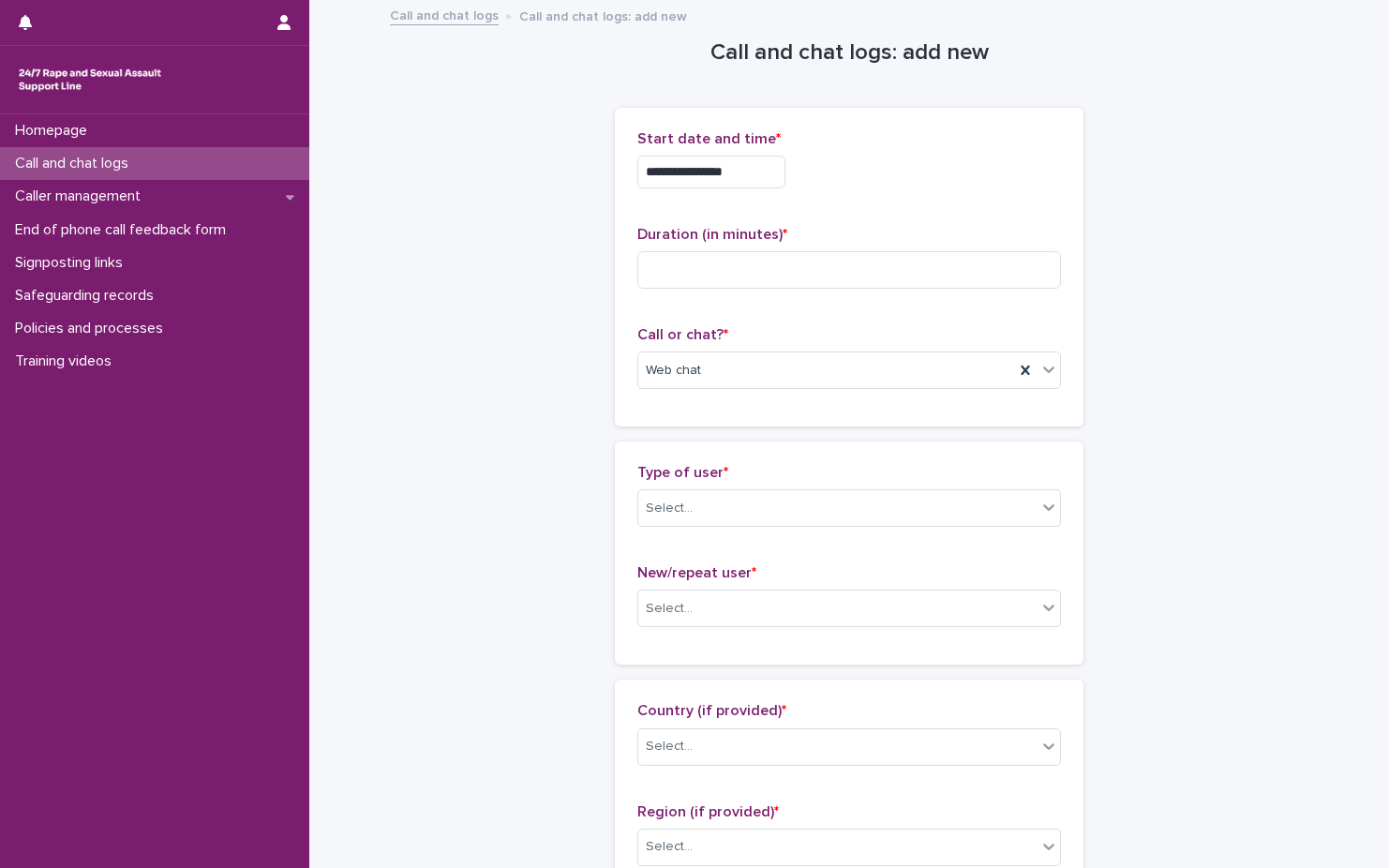
click at [871, 110] on div "**********" at bounding box center [848, 267] width 469 height 319
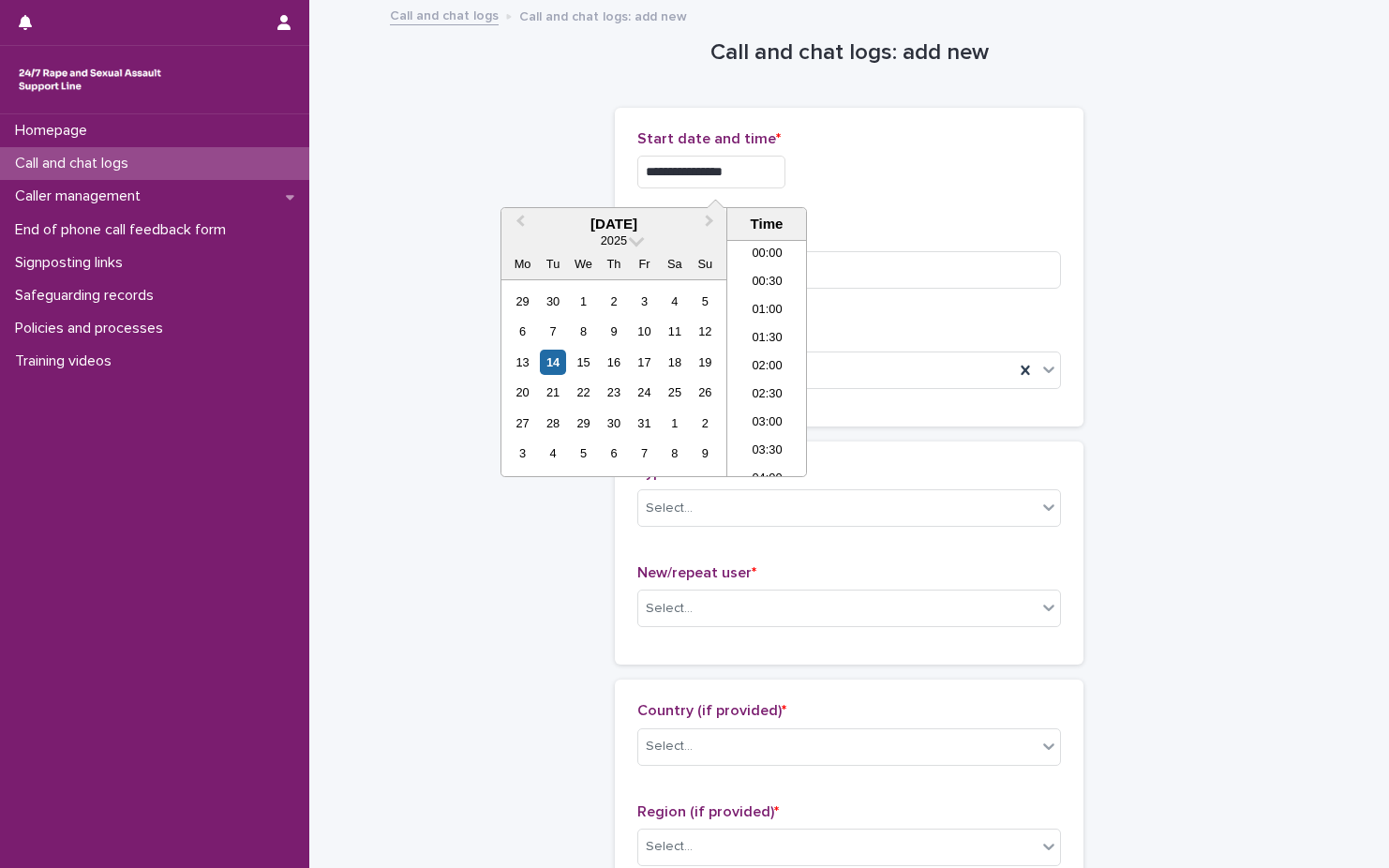
click at [785, 161] on input "**********" at bounding box center [711, 172] width 148 height 33
type input "**********"
click at [946, 174] on div "**********" at bounding box center [849, 172] width 424 height 33
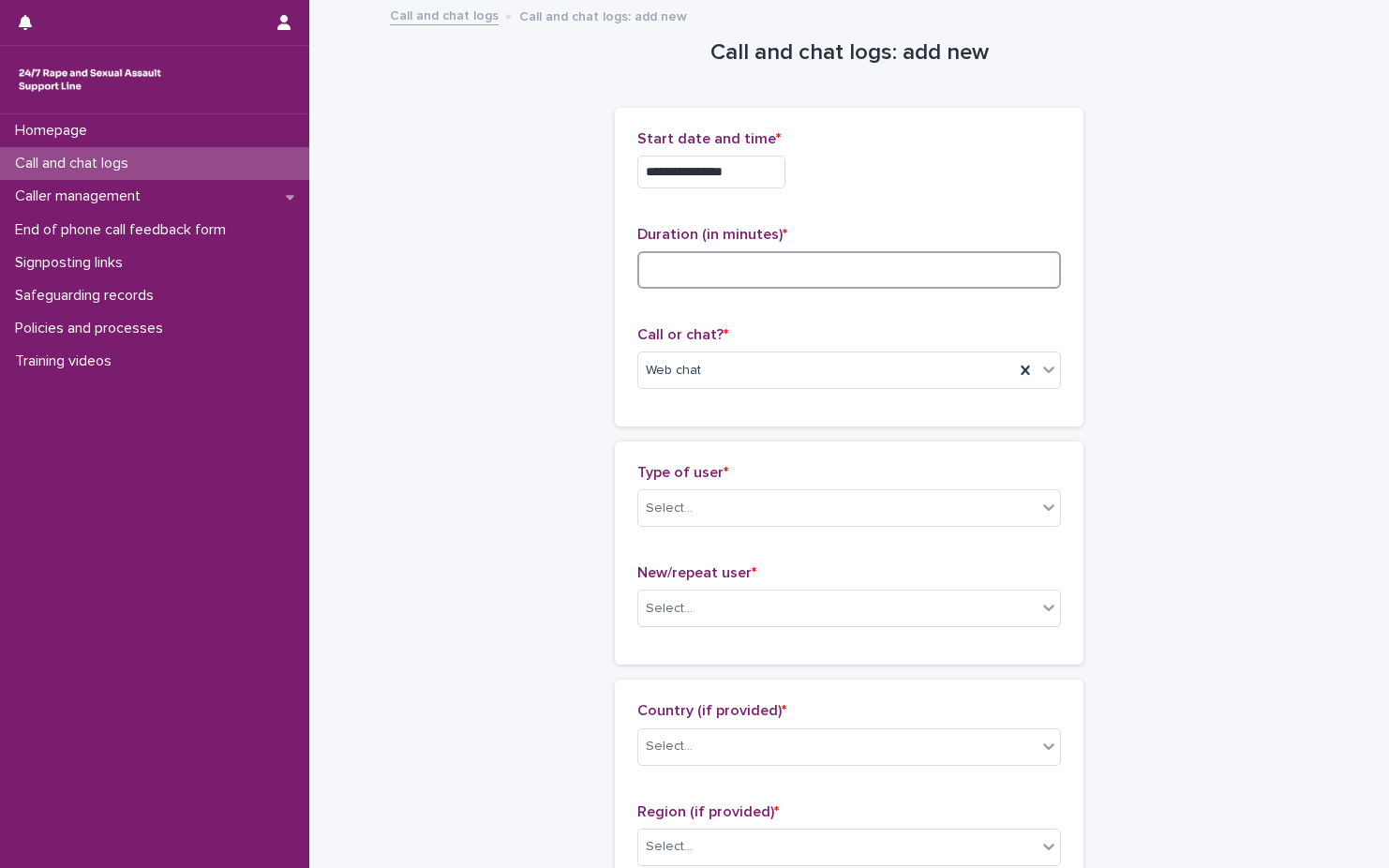
click at [933, 270] on input at bounding box center [849, 270] width 424 height 38
type input "*"
click at [839, 516] on div "Select..." at bounding box center [837, 507] width 399 height 31
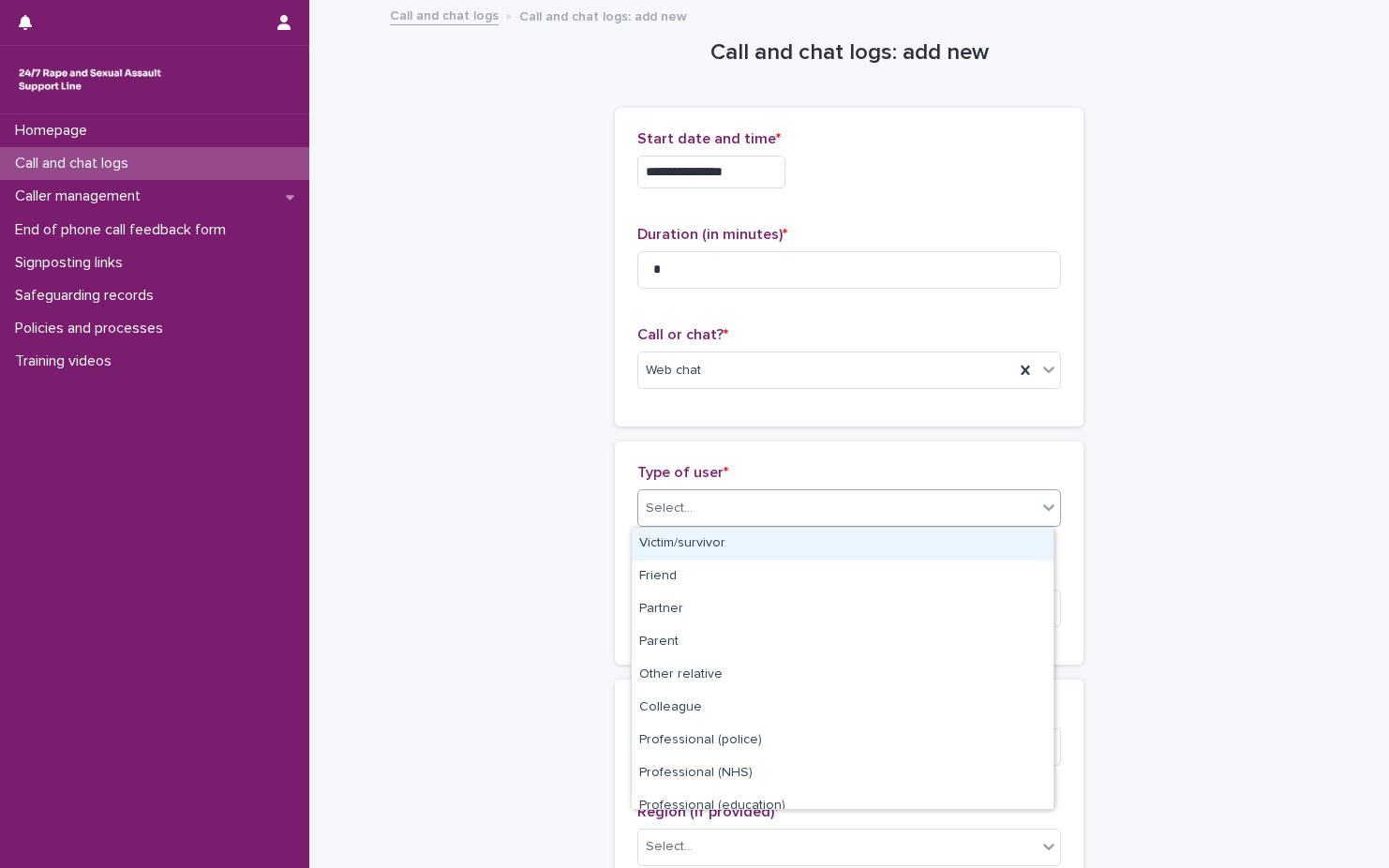
scroll to position [211, 0]
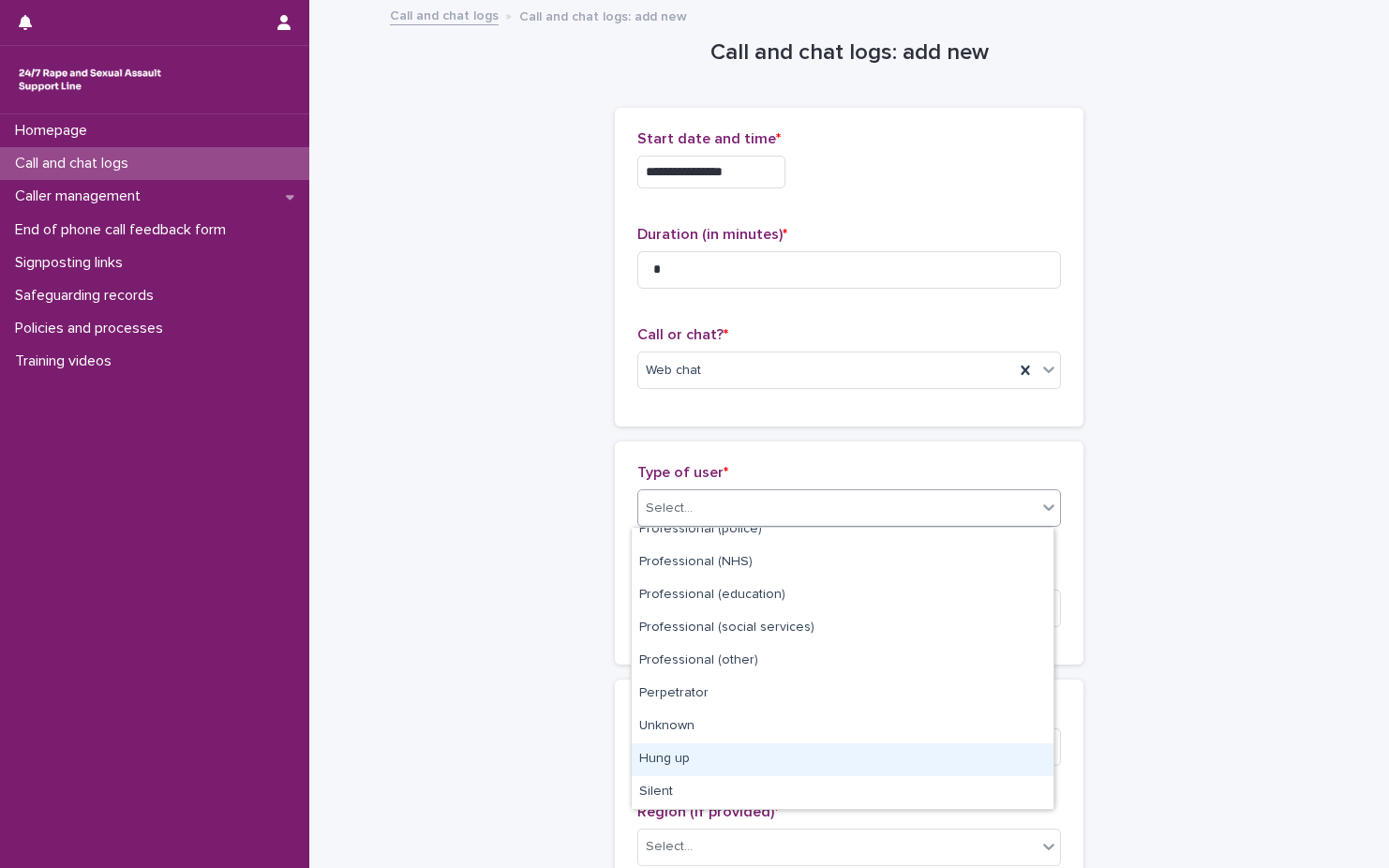
click at [817, 770] on div "Hung up" at bounding box center [842, 759] width 422 height 33
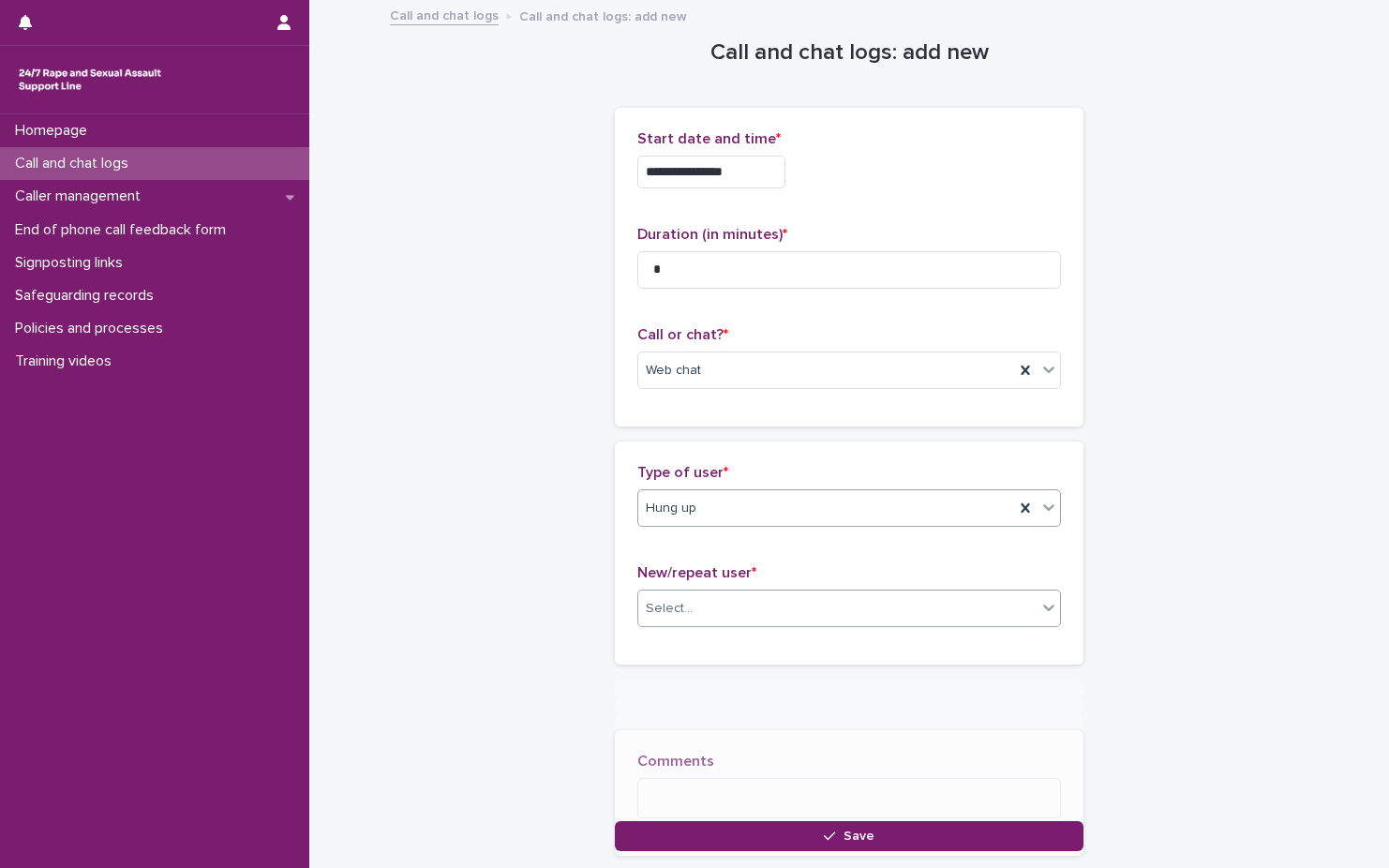
click at [816, 619] on div "Select..." at bounding box center [837, 608] width 399 height 31
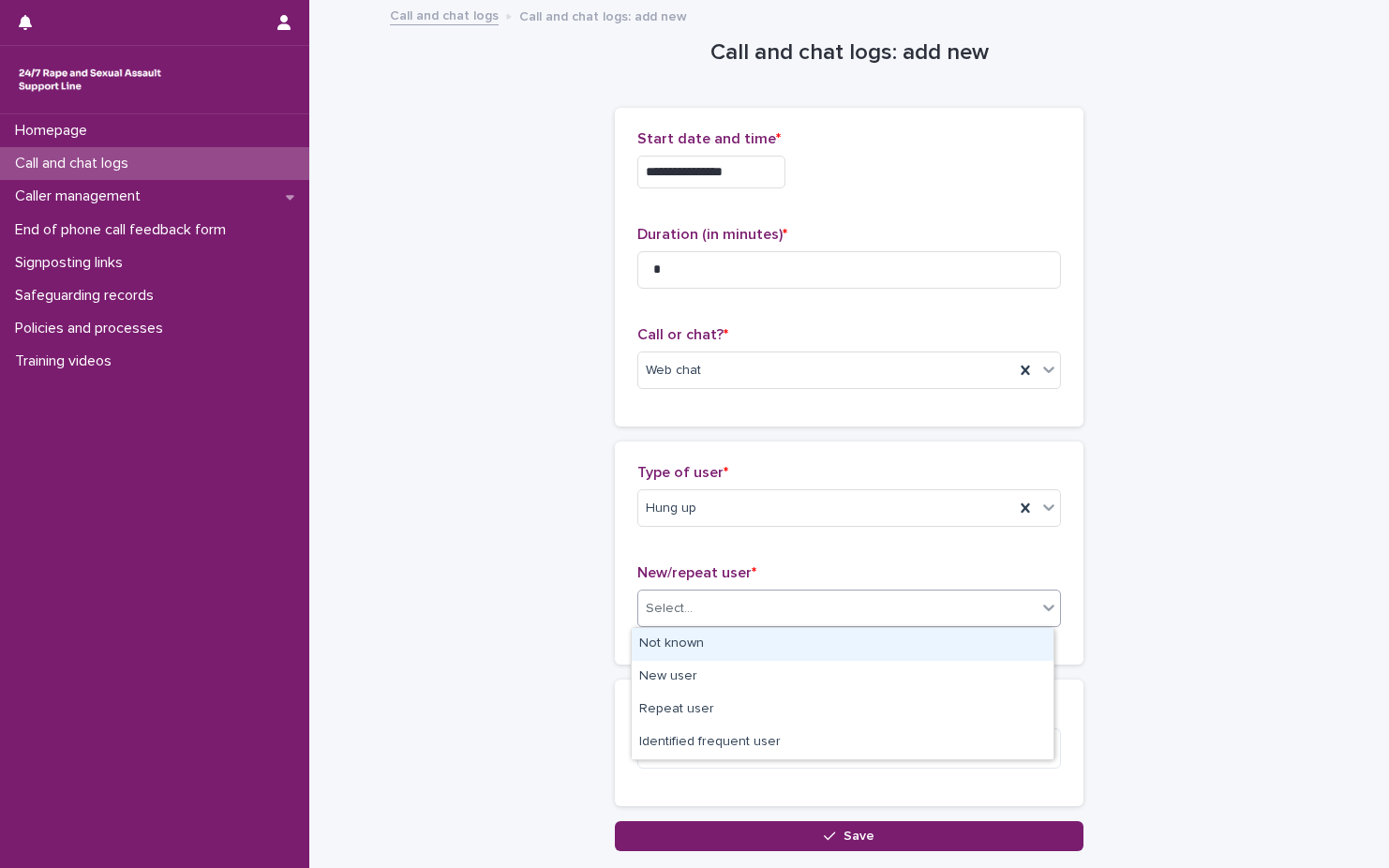
click at [787, 653] on div "Not known" at bounding box center [842, 644] width 422 height 33
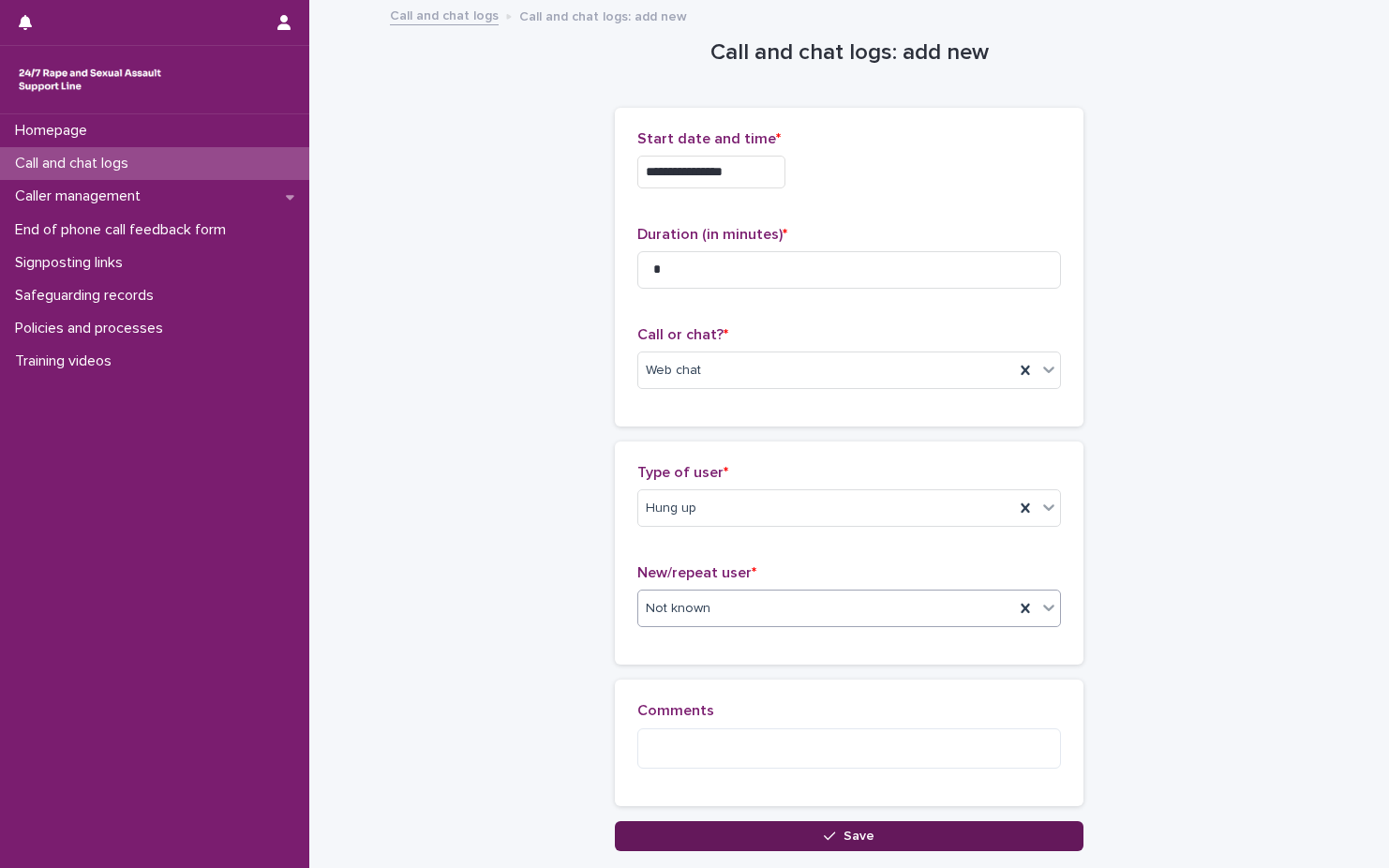
click at [826, 837] on icon "button" at bounding box center [829, 835] width 11 height 13
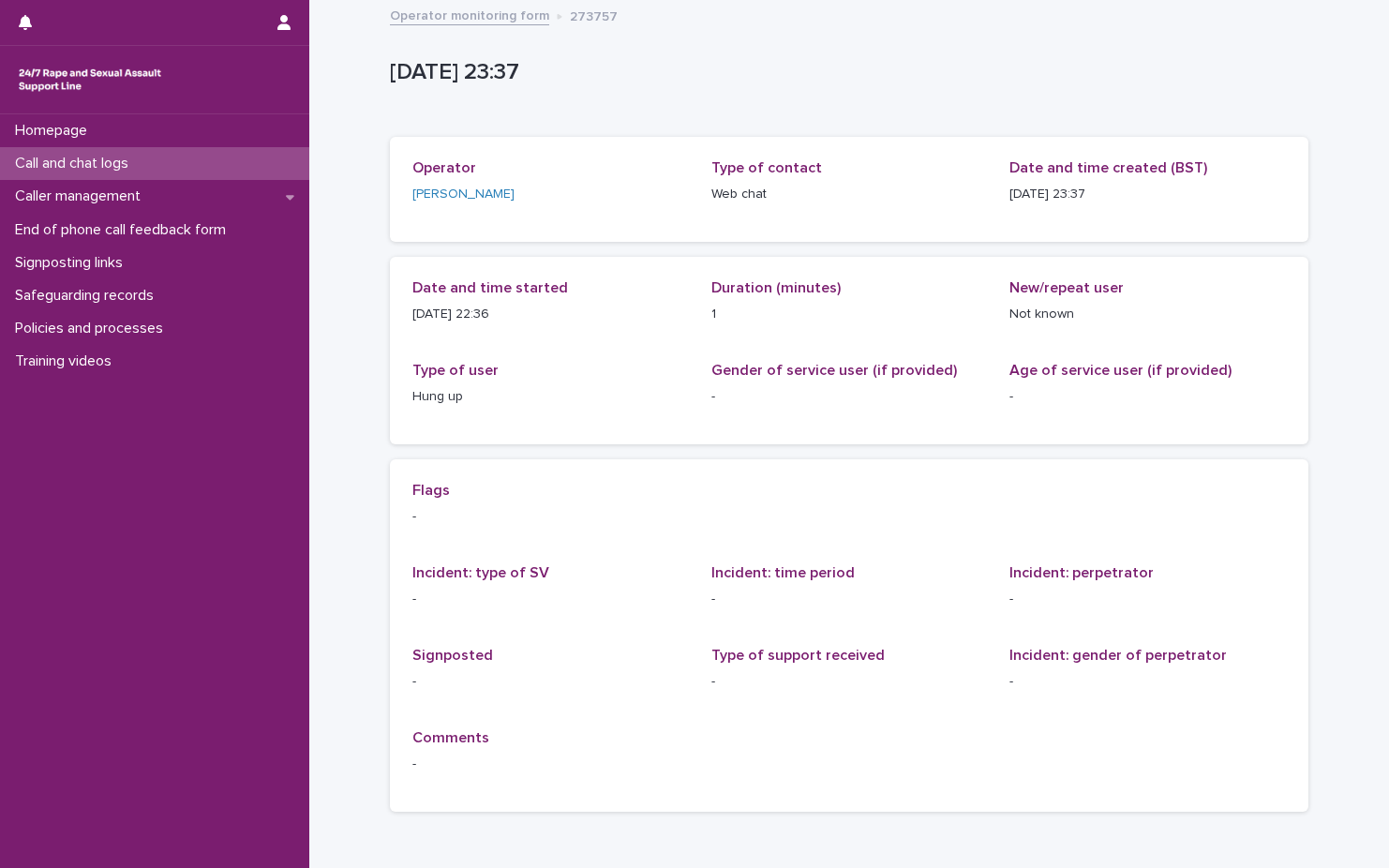
click at [448, 15] on link "Operator monitoring form" at bounding box center [469, 15] width 159 height 22
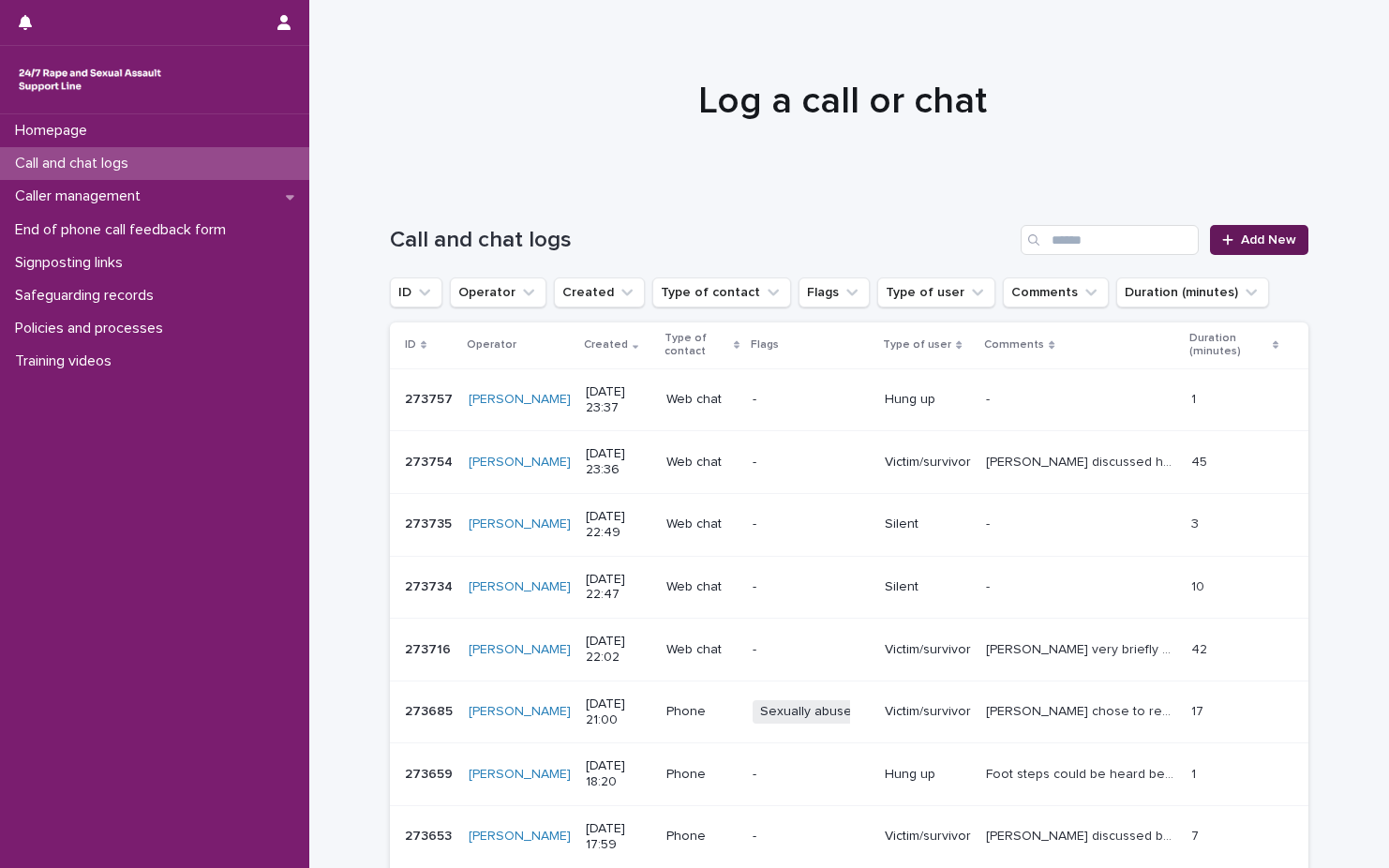
click at [1267, 243] on span "Add New" at bounding box center [1268, 240] width 55 height 13
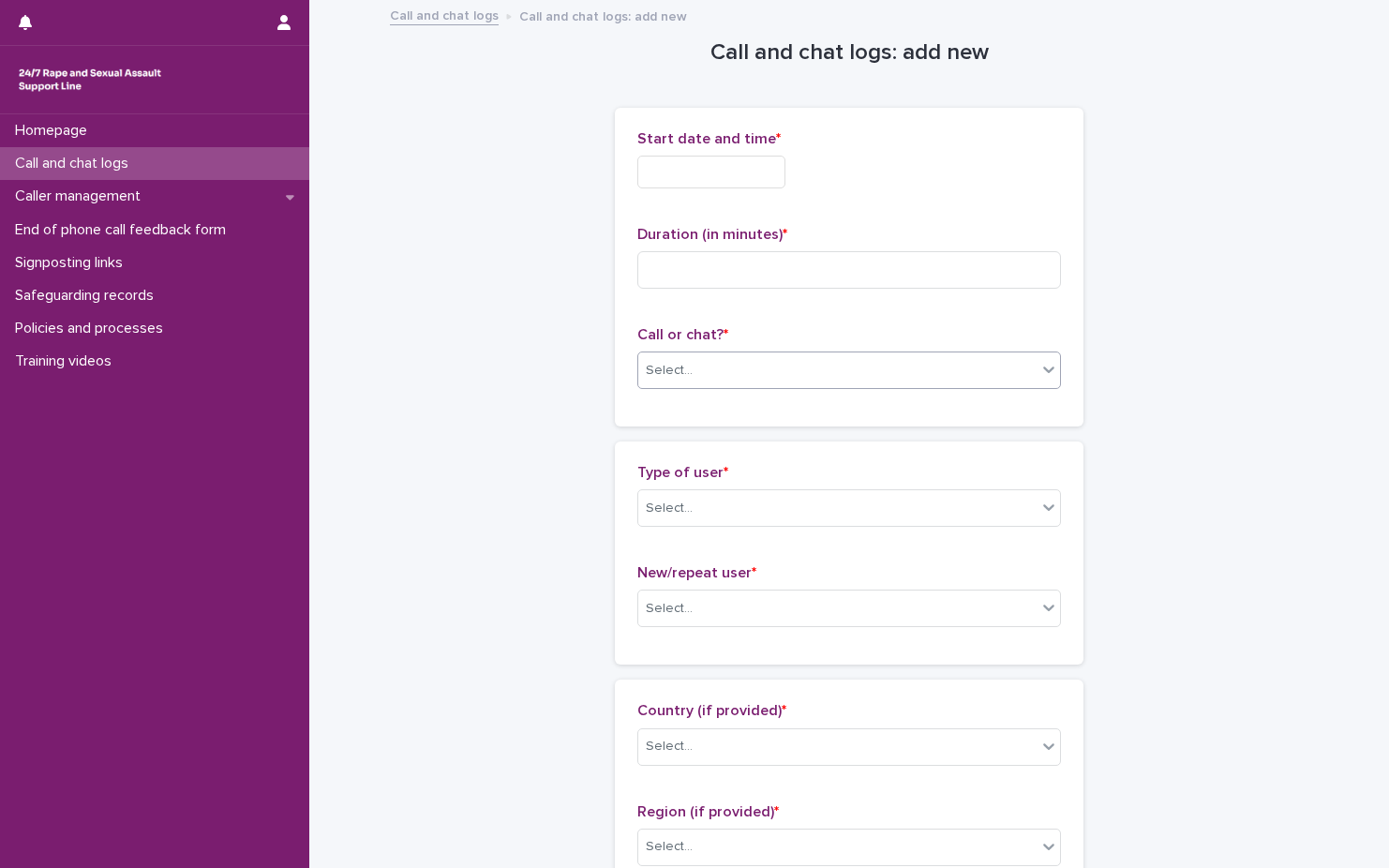
click at [882, 367] on div "Select..." at bounding box center [837, 371] width 399 height 31
click at [782, 436] on div "Web chat" at bounding box center [842, 438] width 422 height 33
click at [706, 172] on input "text" at bounding box center [711, 172] width 148 height 33
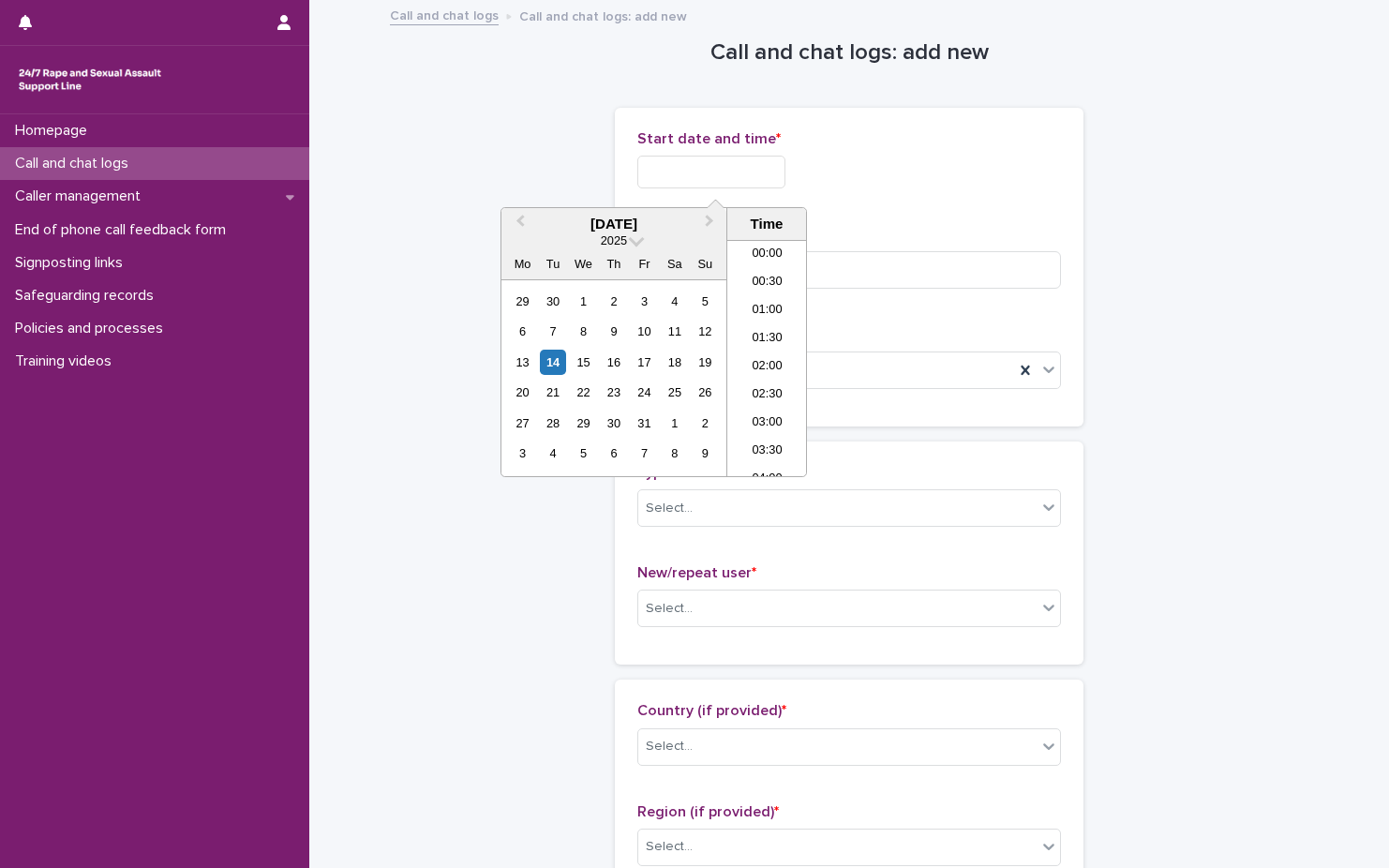
scroll to position [1114, 0]
click at [771, 406] on li "22:30" at bounding box center [767, 406] width 80 height 28
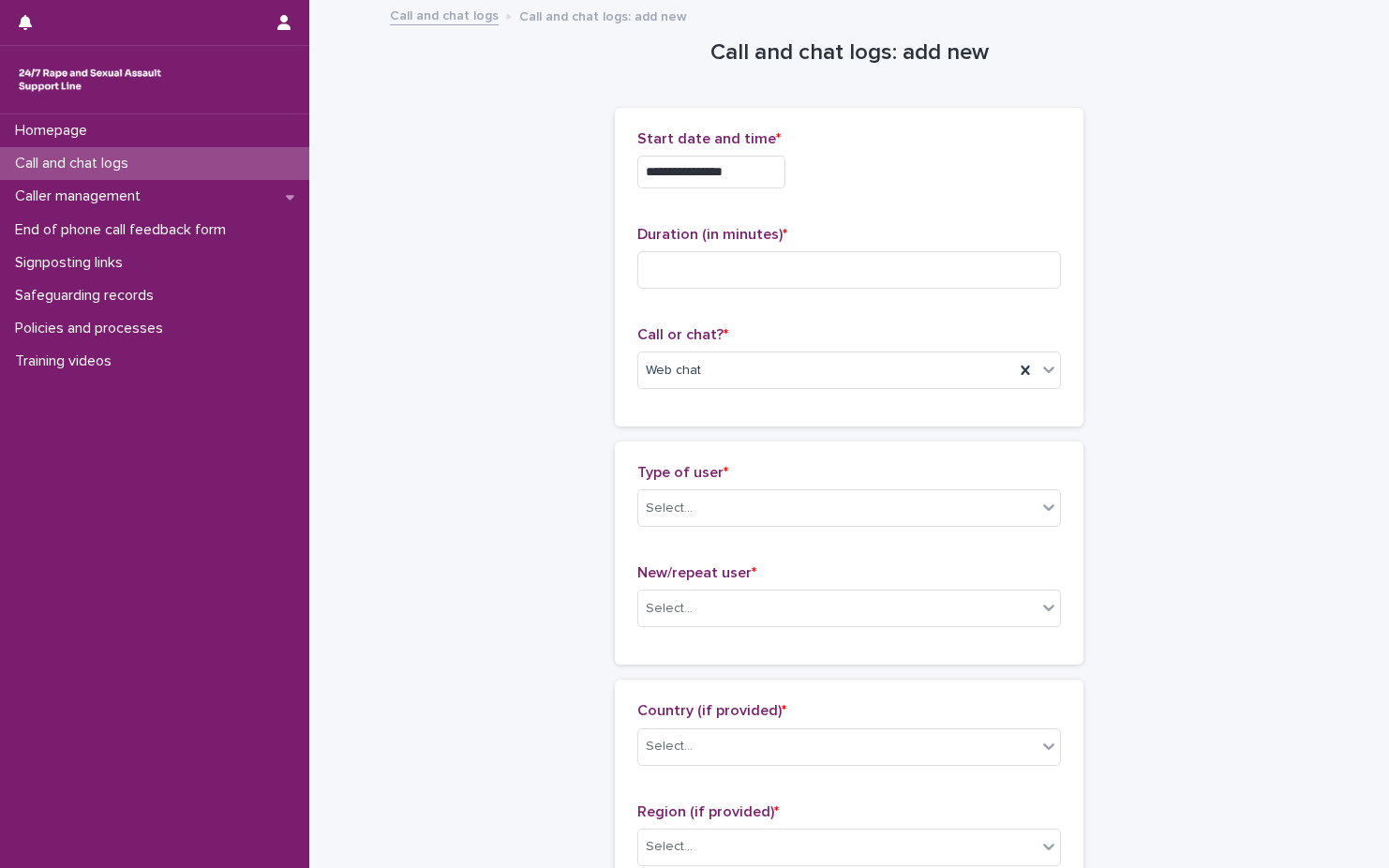
click at [765, 159] on input "**********" at bounding box center [711, 172] width 148 height 33
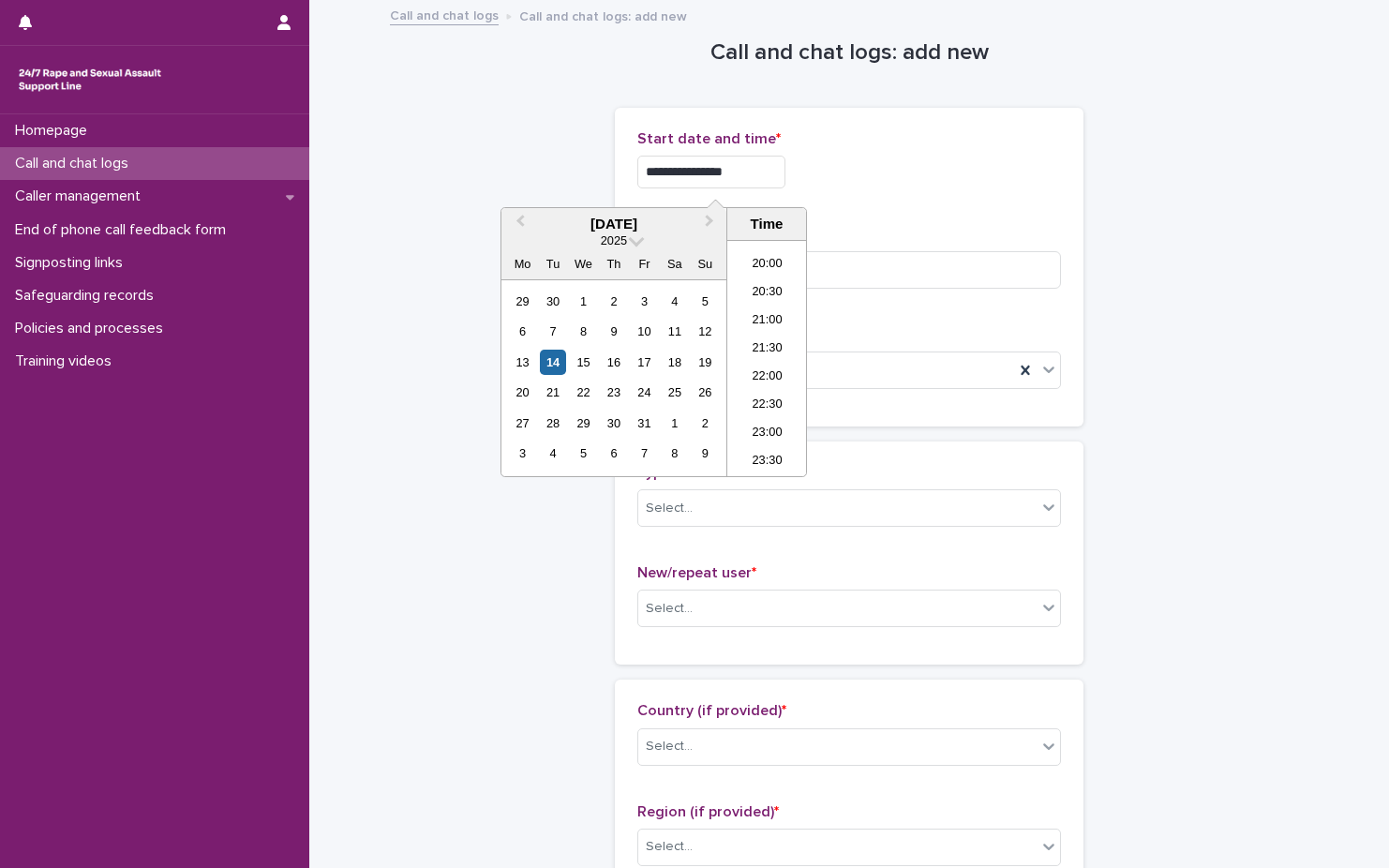
type input "**********"
click at [983, 162] on div "**********" at bounding box center [849, 172] width 424 height 33
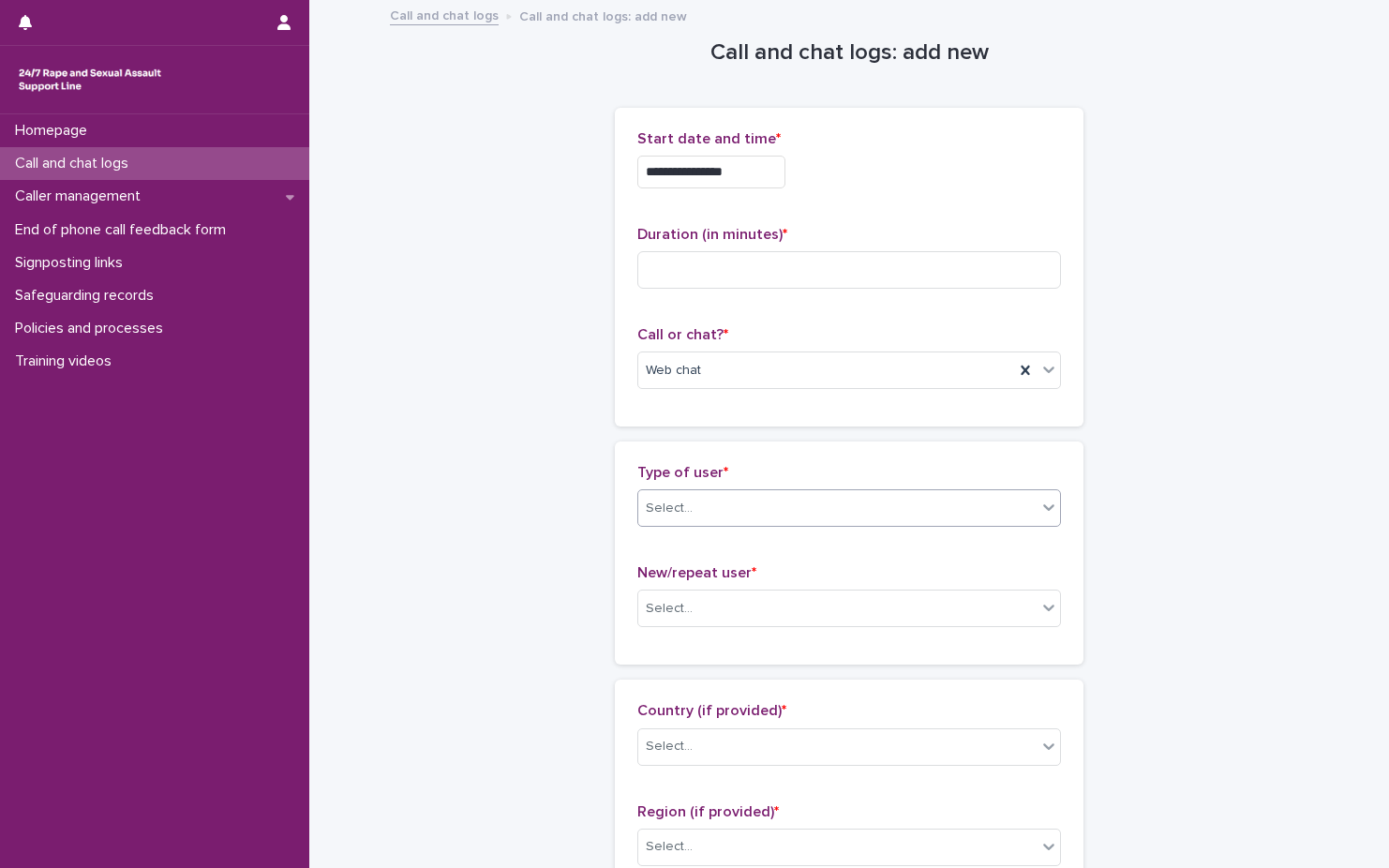
click at [809, 507] on div "Select..." at bounding box center [837, 507] width 399 height 31
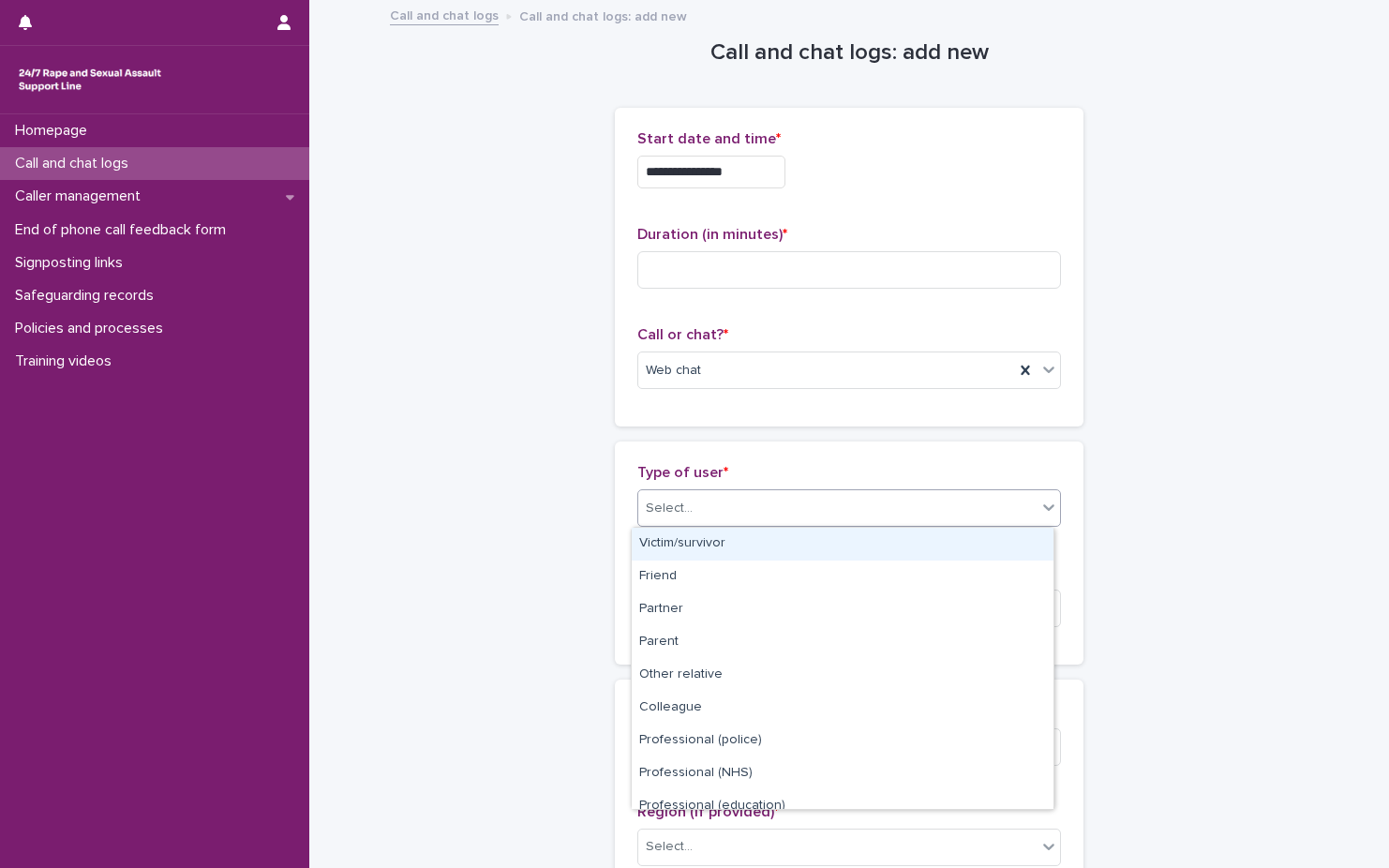
click at [809, 507] on div "Select..." at bounding box center [837, 507] width 399 height 31
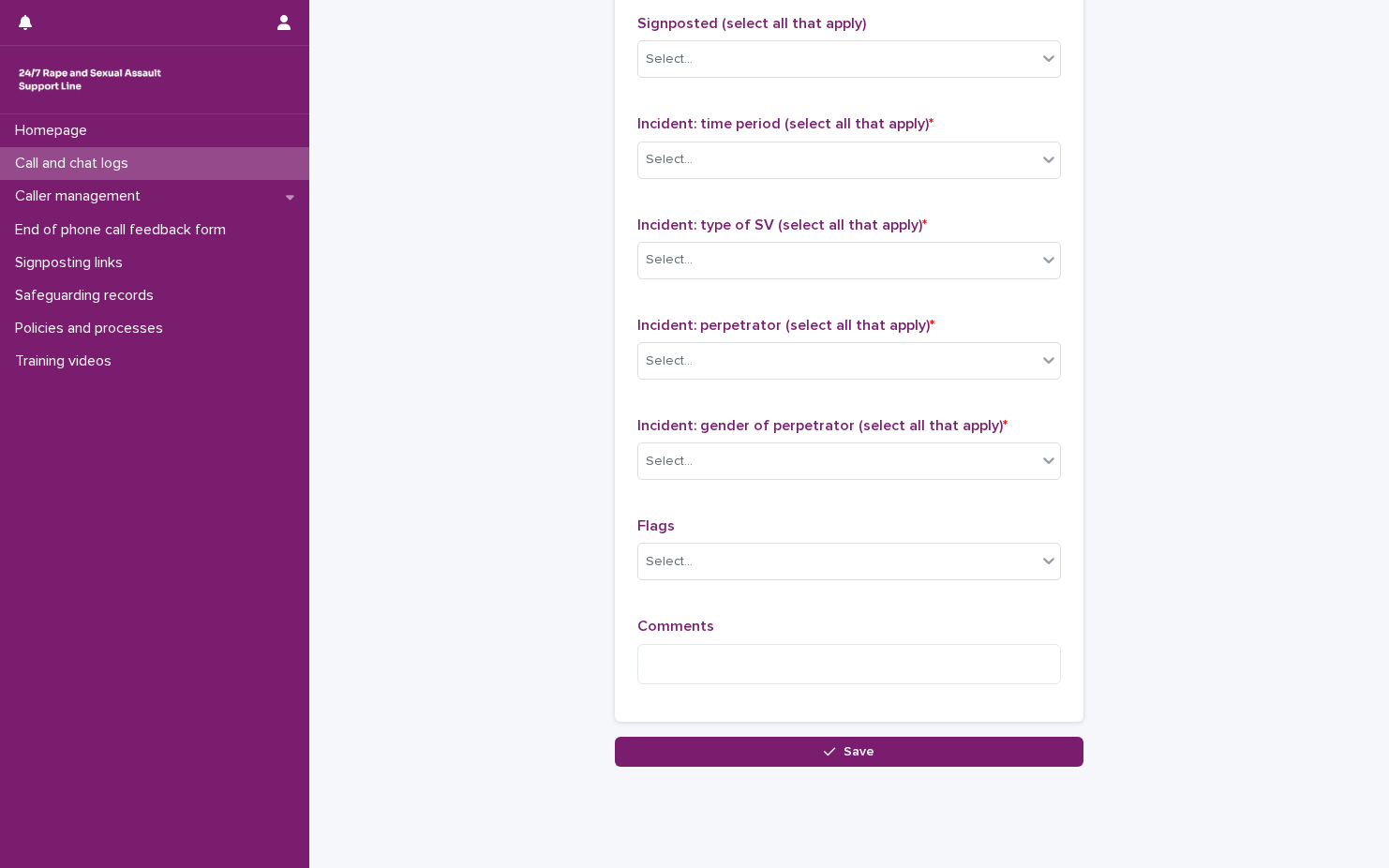
scroll to position [1309, 0]
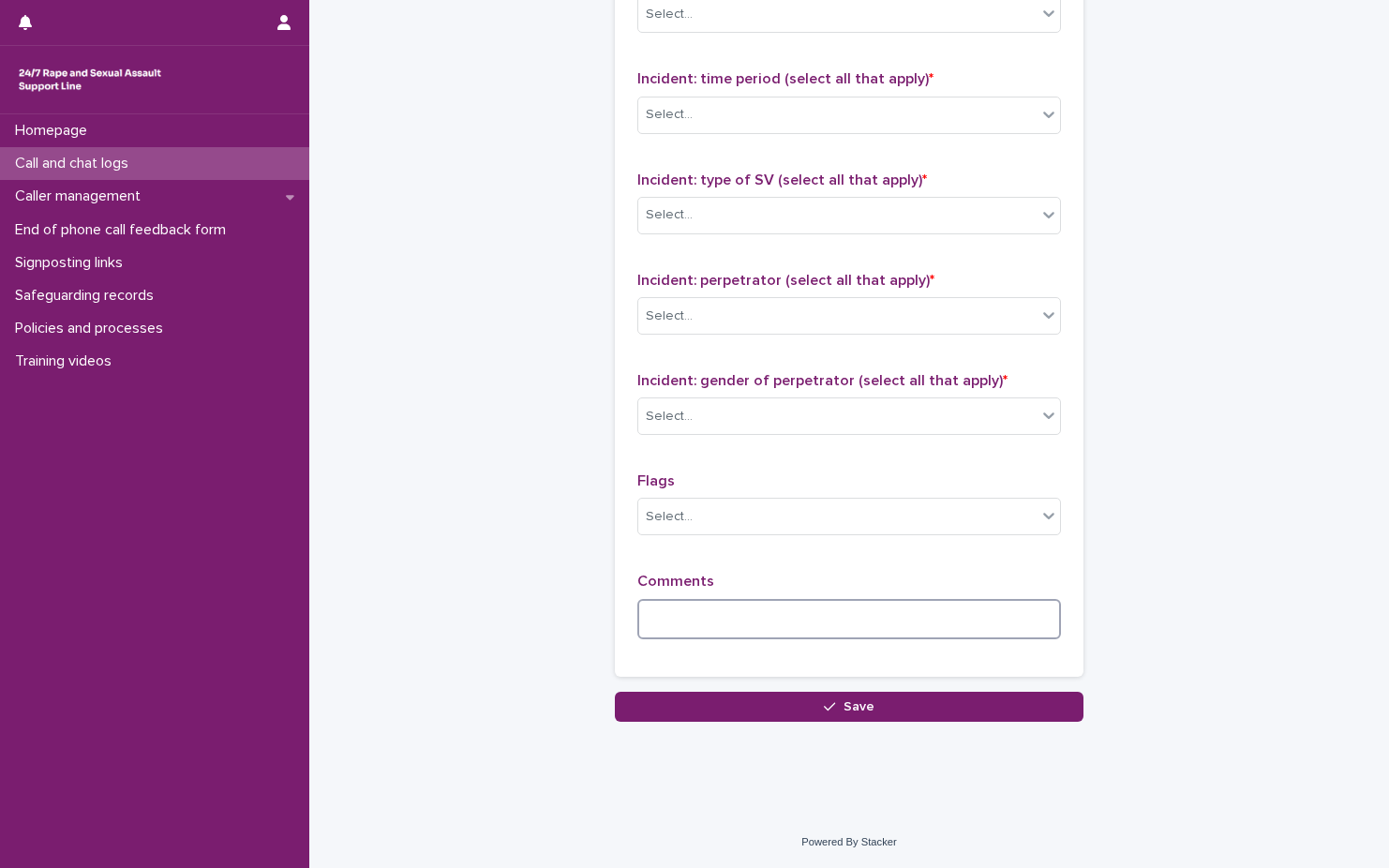
click at [788, 629] on textarea at bounding box center [849, 618] width 424 height 40
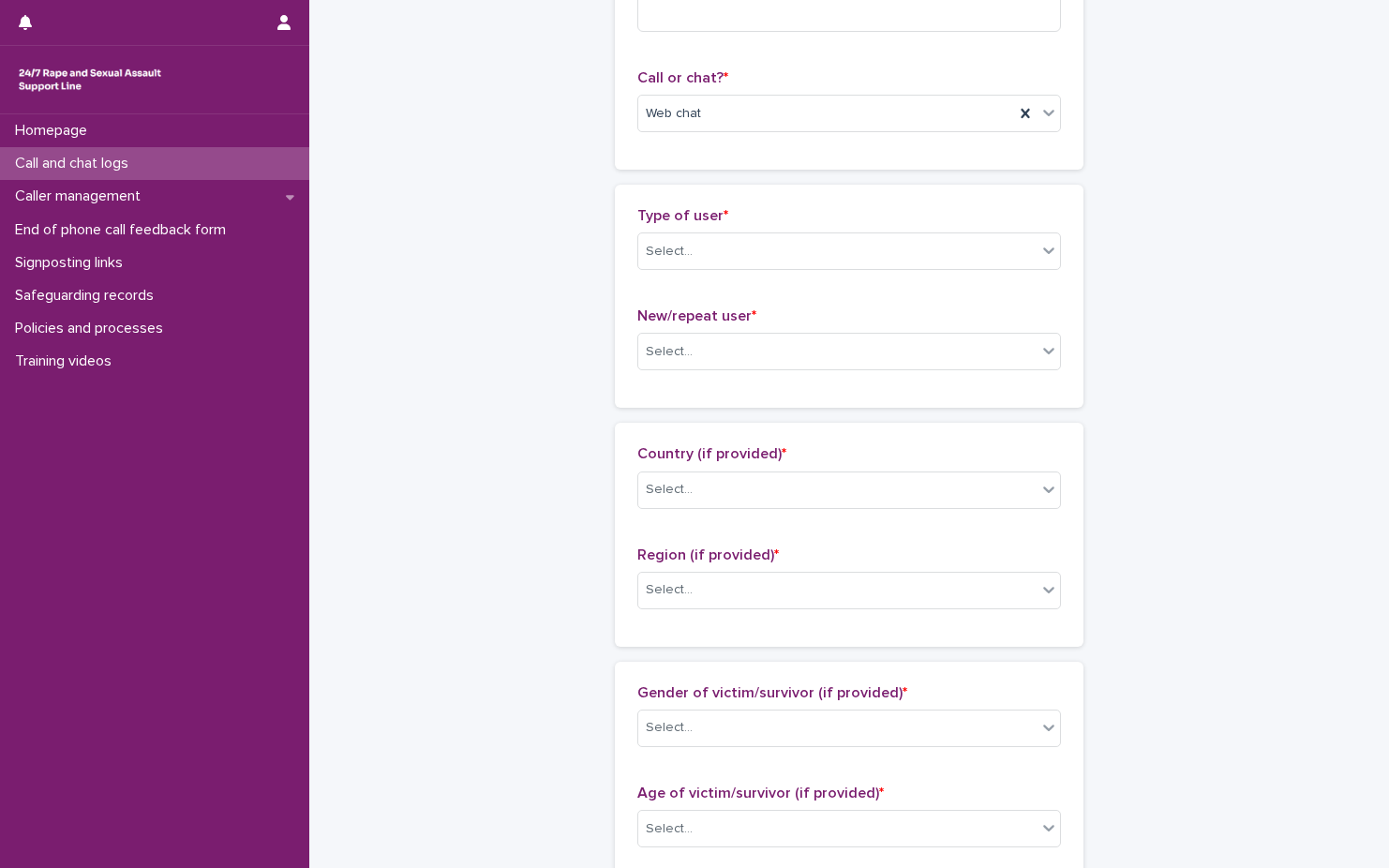
scroll to position [0, 0]
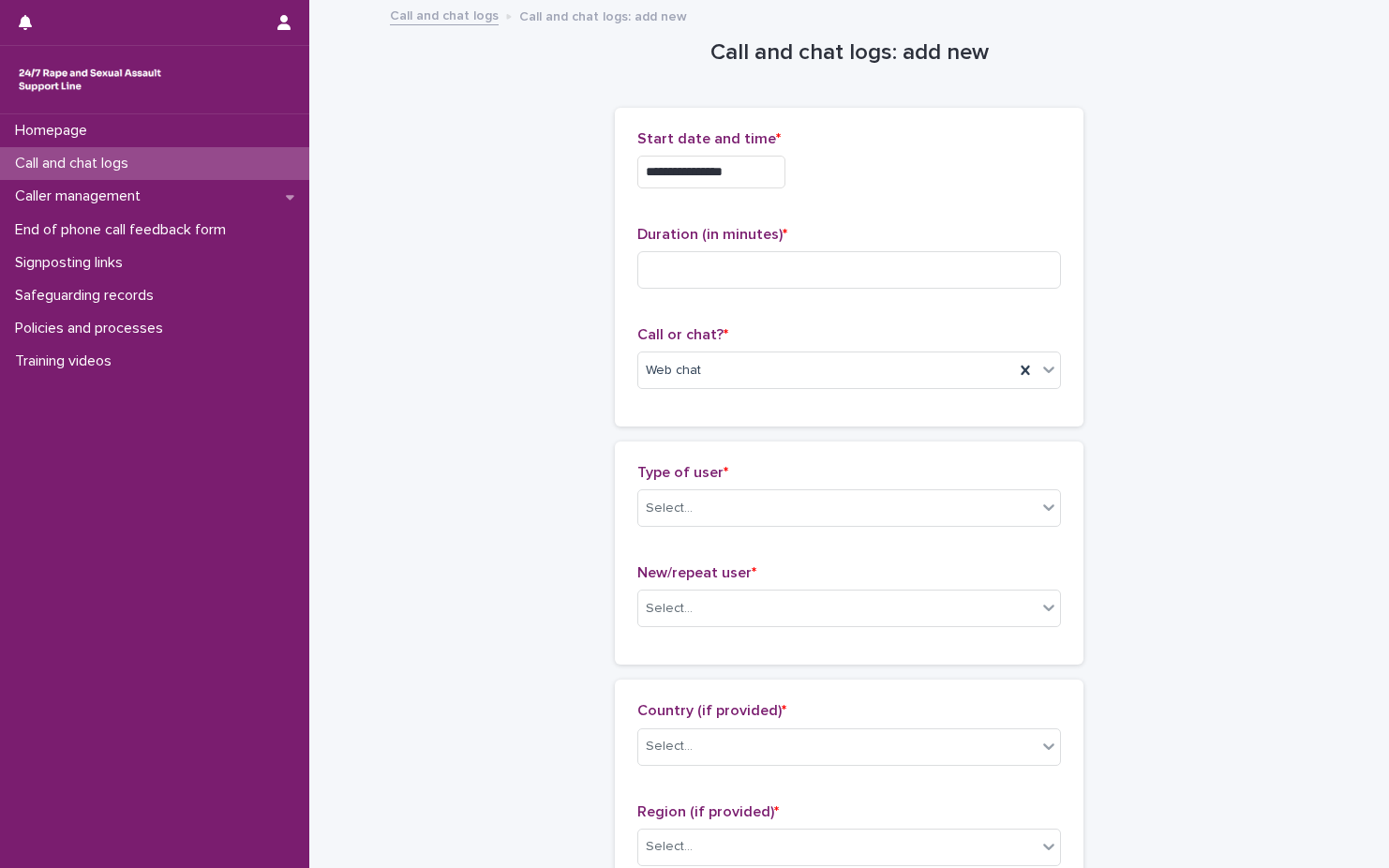
type textarea "*****"
click at [751, 602] on div "Select..." at bounding box center [837, 608] width 399 height 31
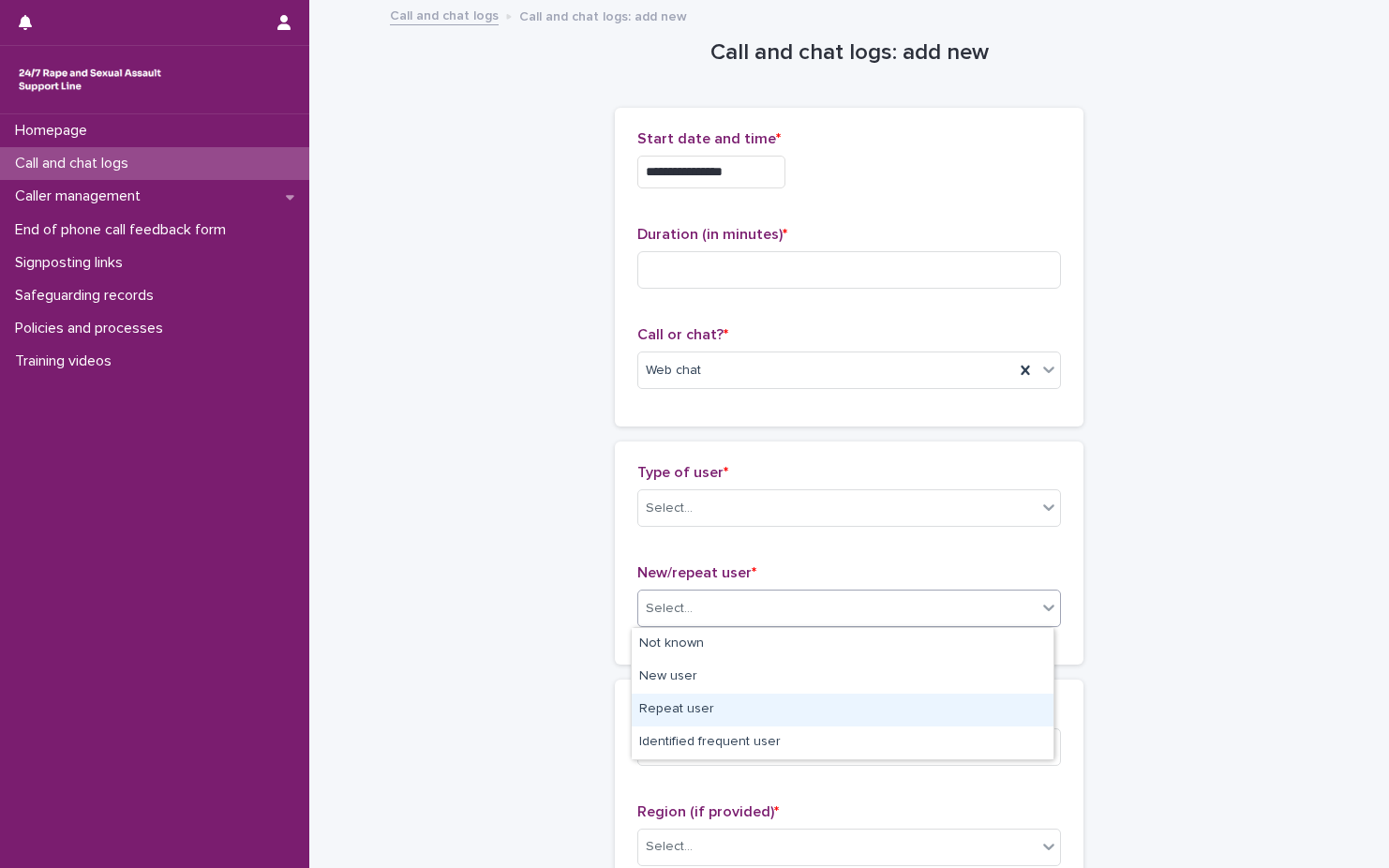
click at [750, 712] on div "Repeat user" at bounding box center [842, 709] width 422 height 33
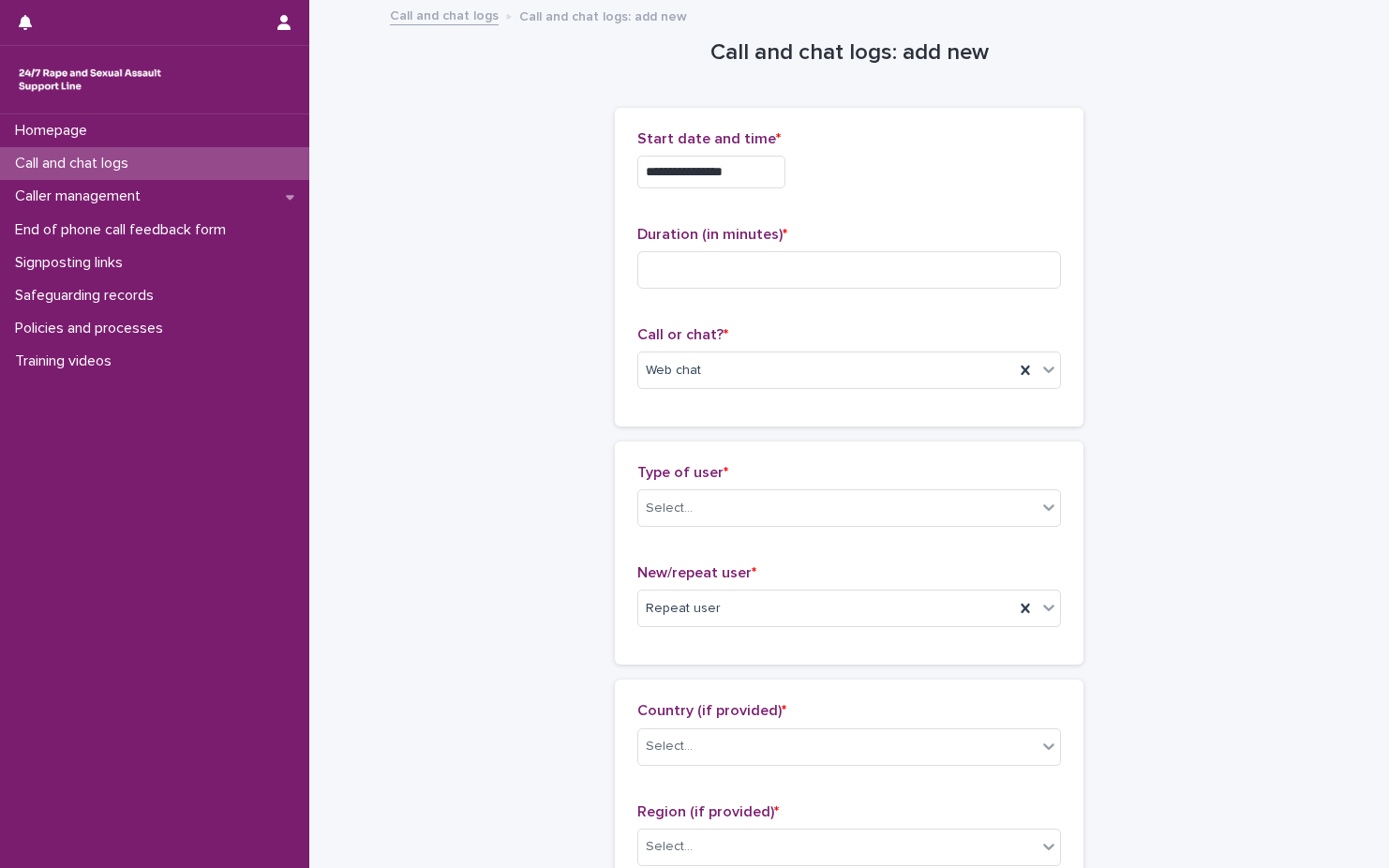
click at [766, 180] on input "**********" at bounding box center [711, 172] width 148 height 33
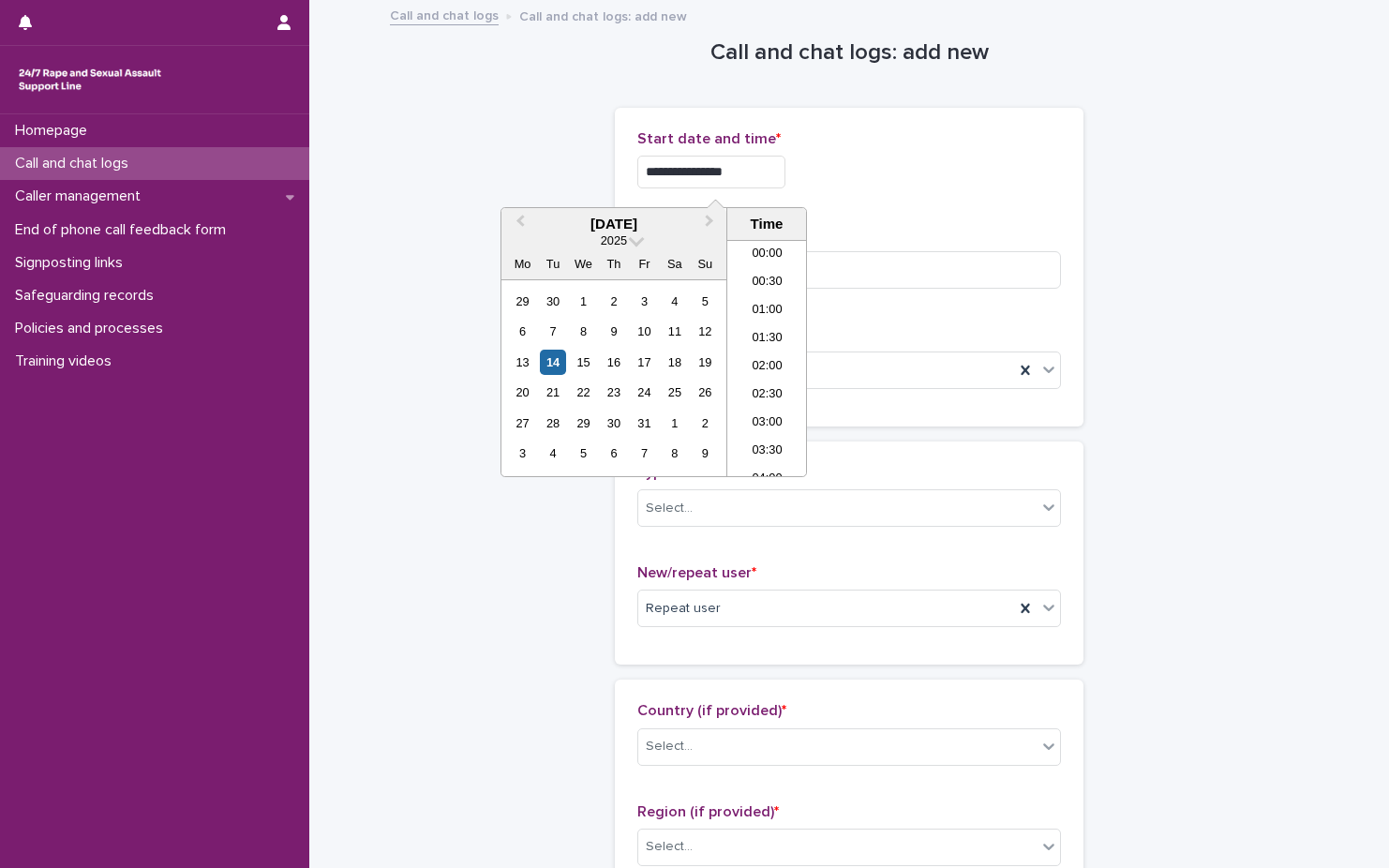
scroll to position [1114, 0]
click at [767, 459] on li "23:30" at bounding box center [767, 461] width 80 height 28
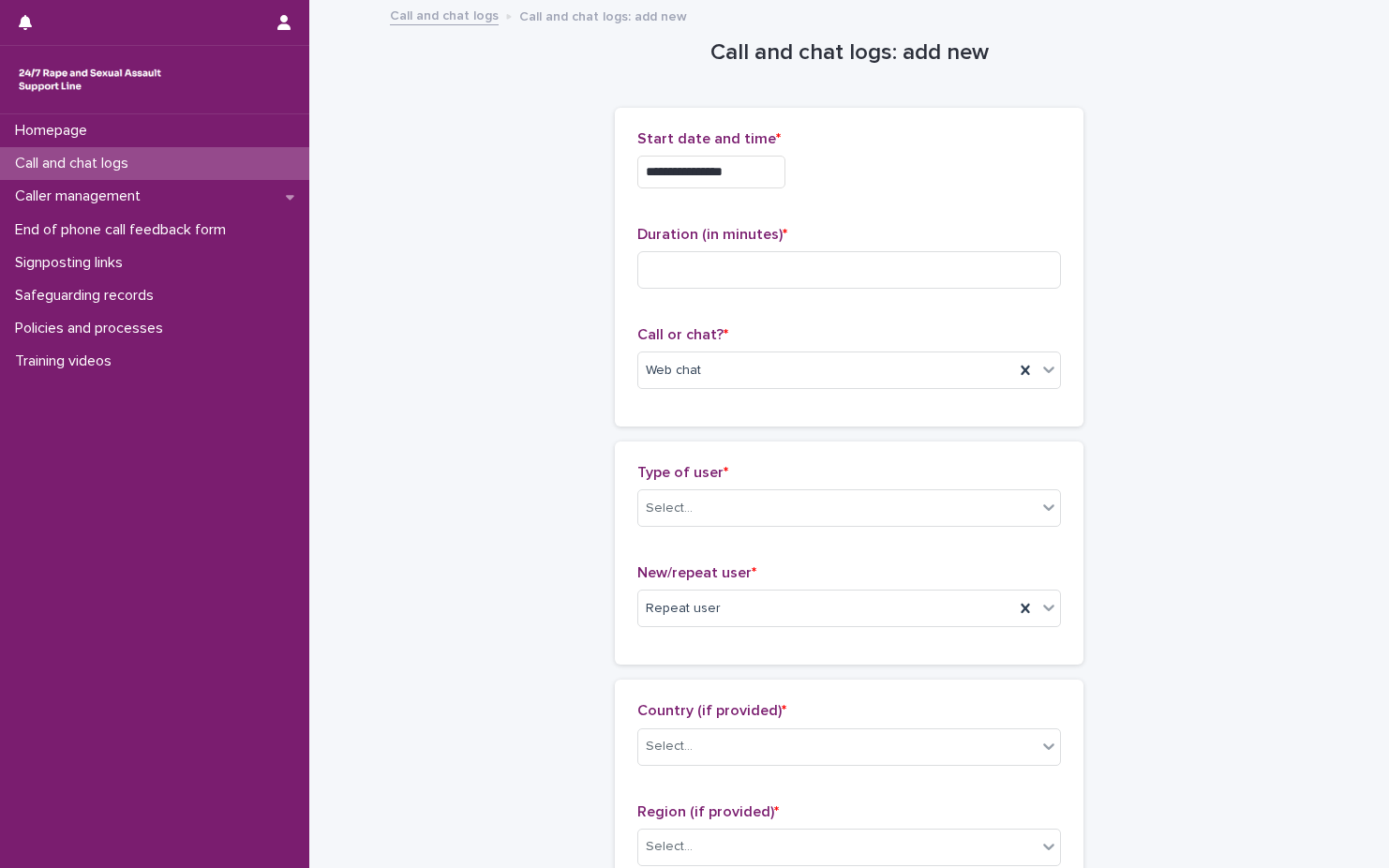
click at [770, 172] on input "**********" at bounding box center [711, 172] width 148 height 33
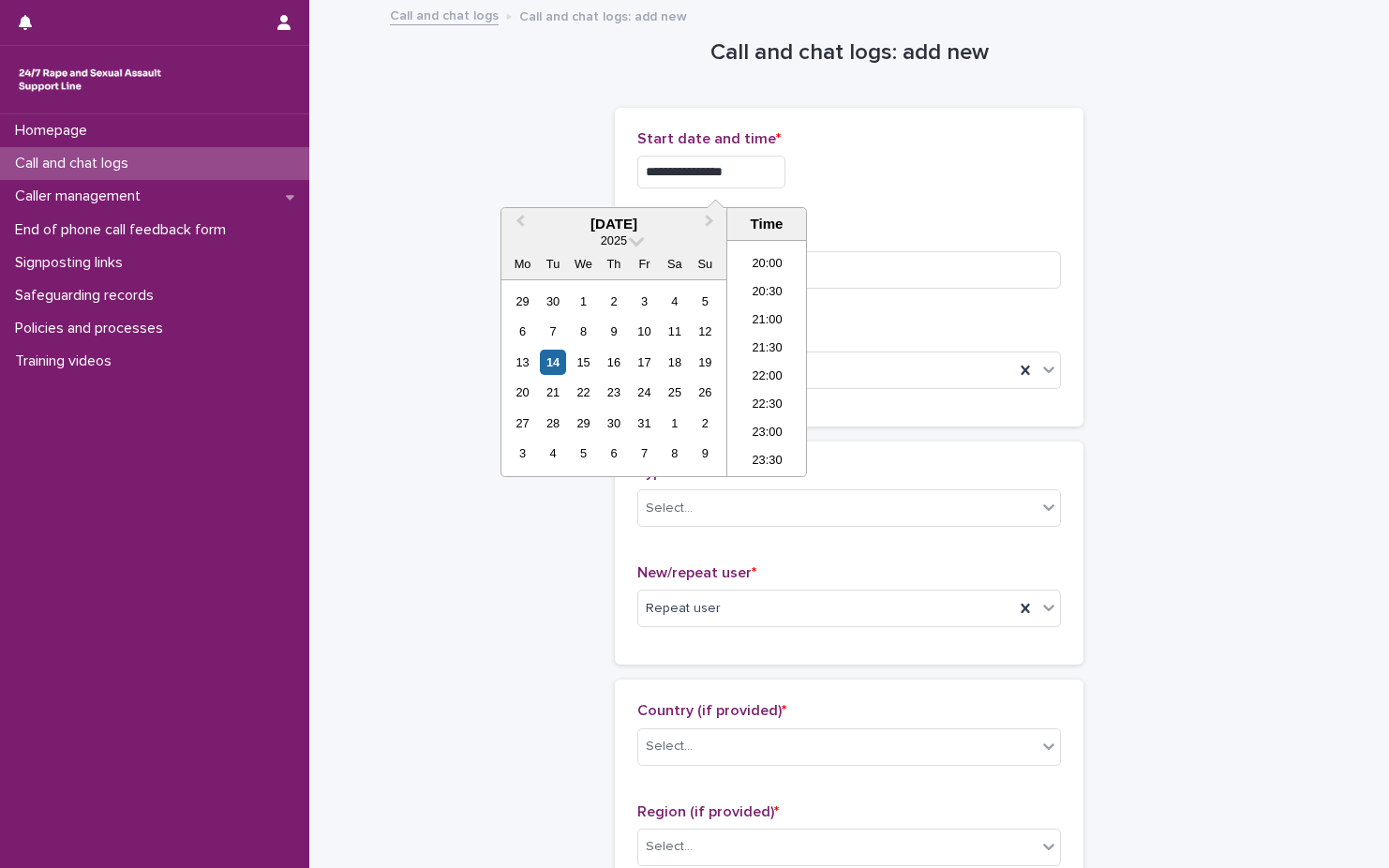
type input "**********"
click at [886, 174] on div "**********" at bounding box center [849, 172] width 424 height 33
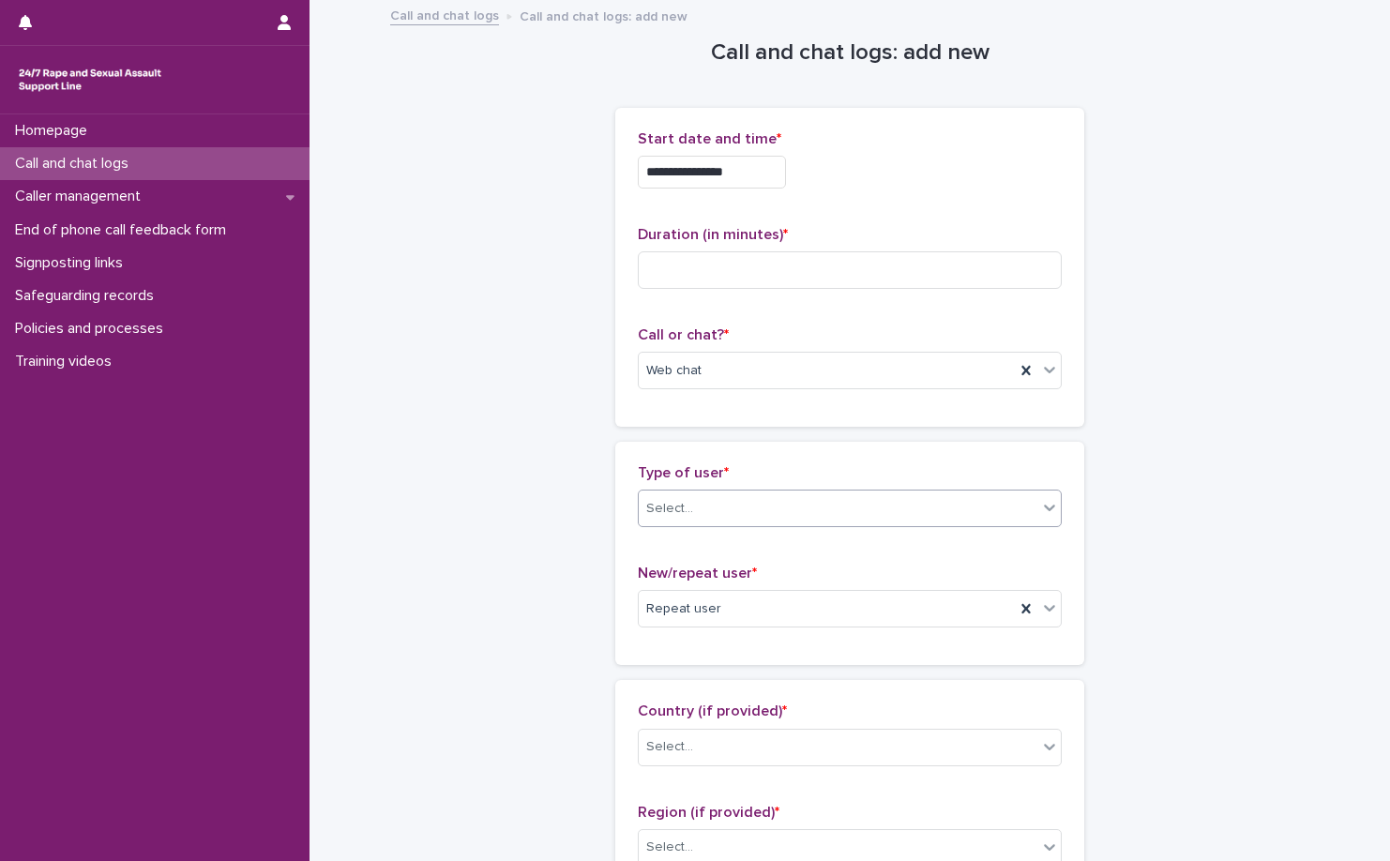
click at [779, 523] on div "Select..." at bounding box center [838, 508] width 399 height 31
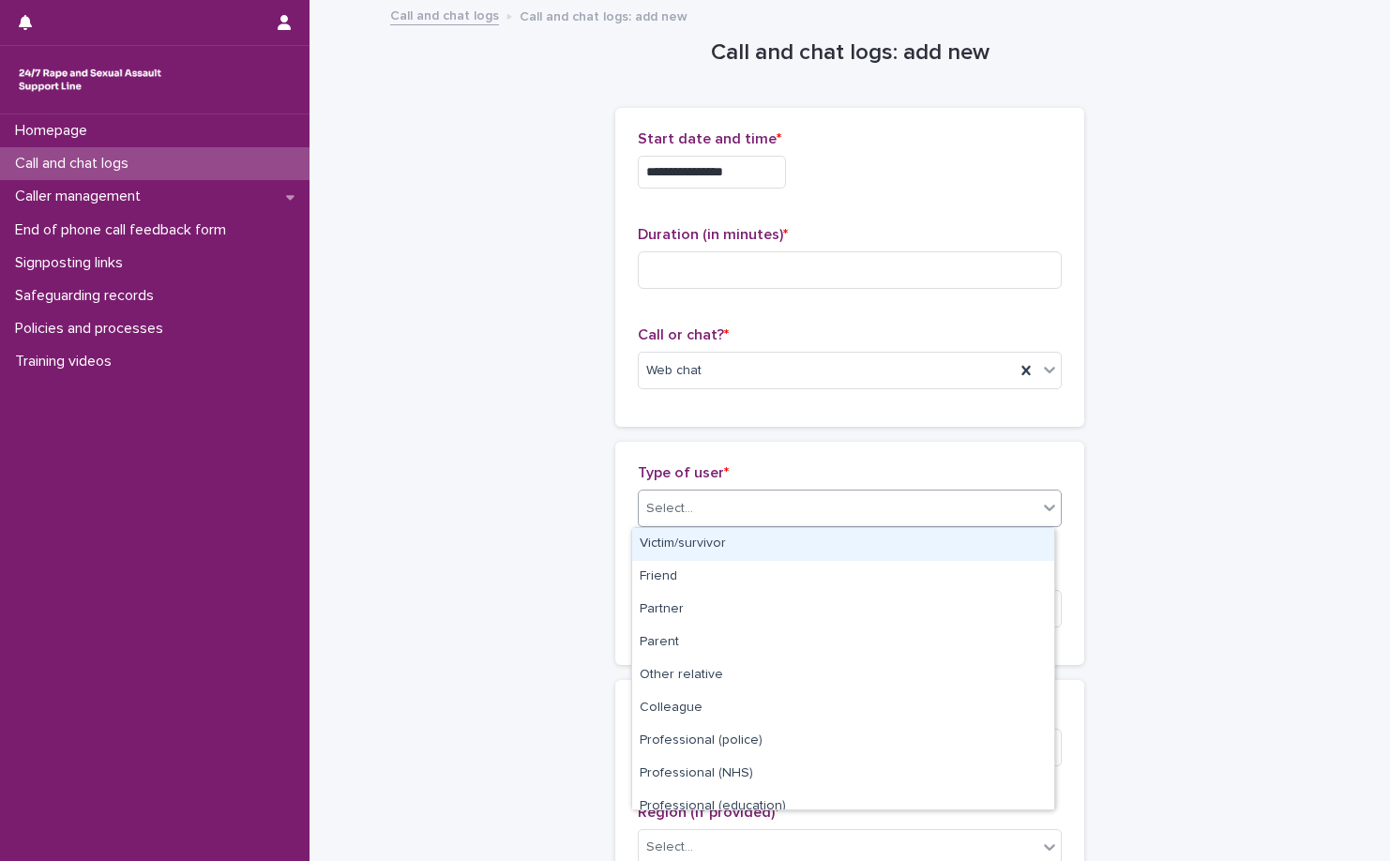
click at [779, 542] on div "Victim/survivor" at bounding box center [843, 544] width 422 height 33
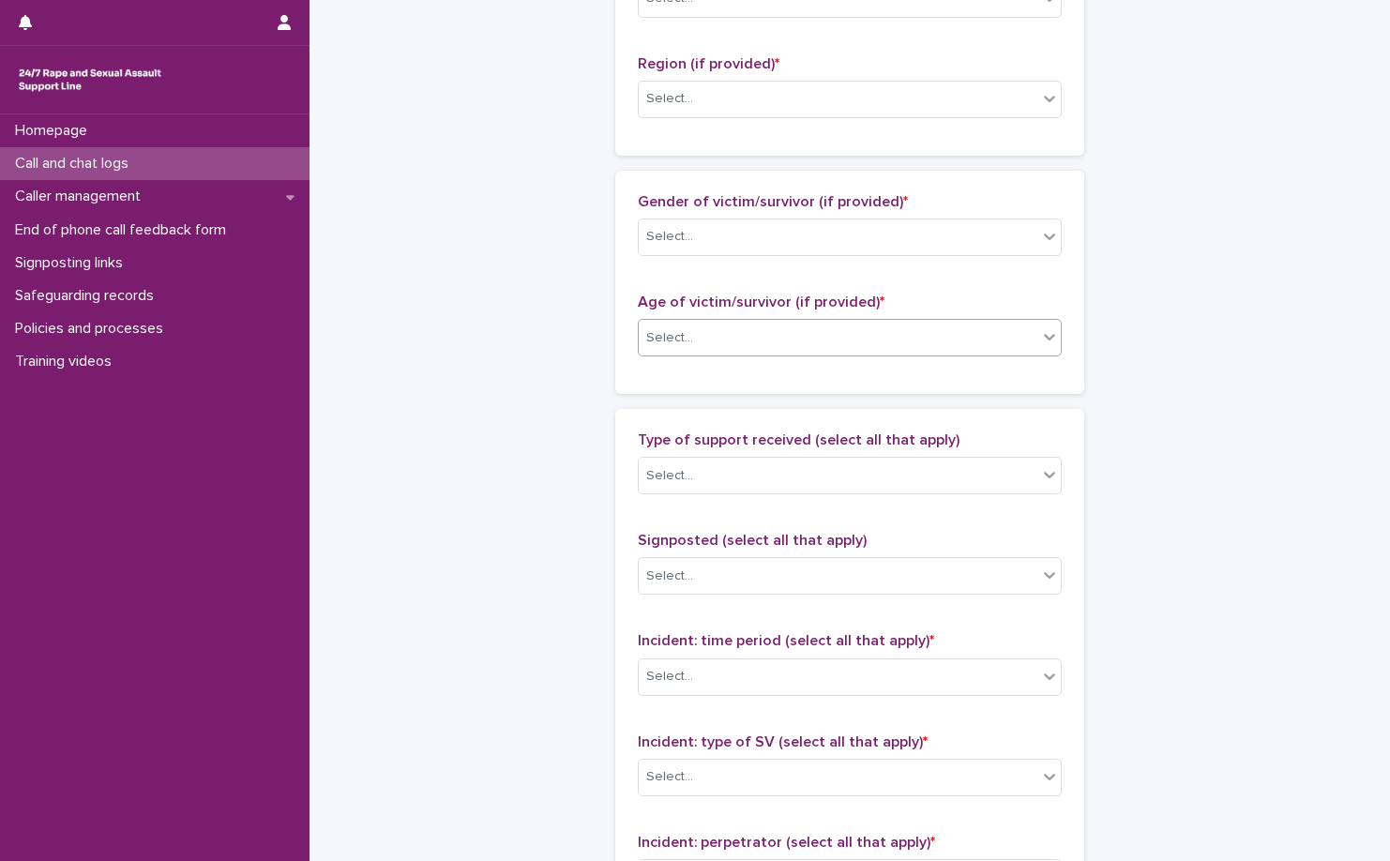
scroll to position [750, 0]
click at [819, 464] on div "Select..." at bounding box center [838, 474] width 399 height 31
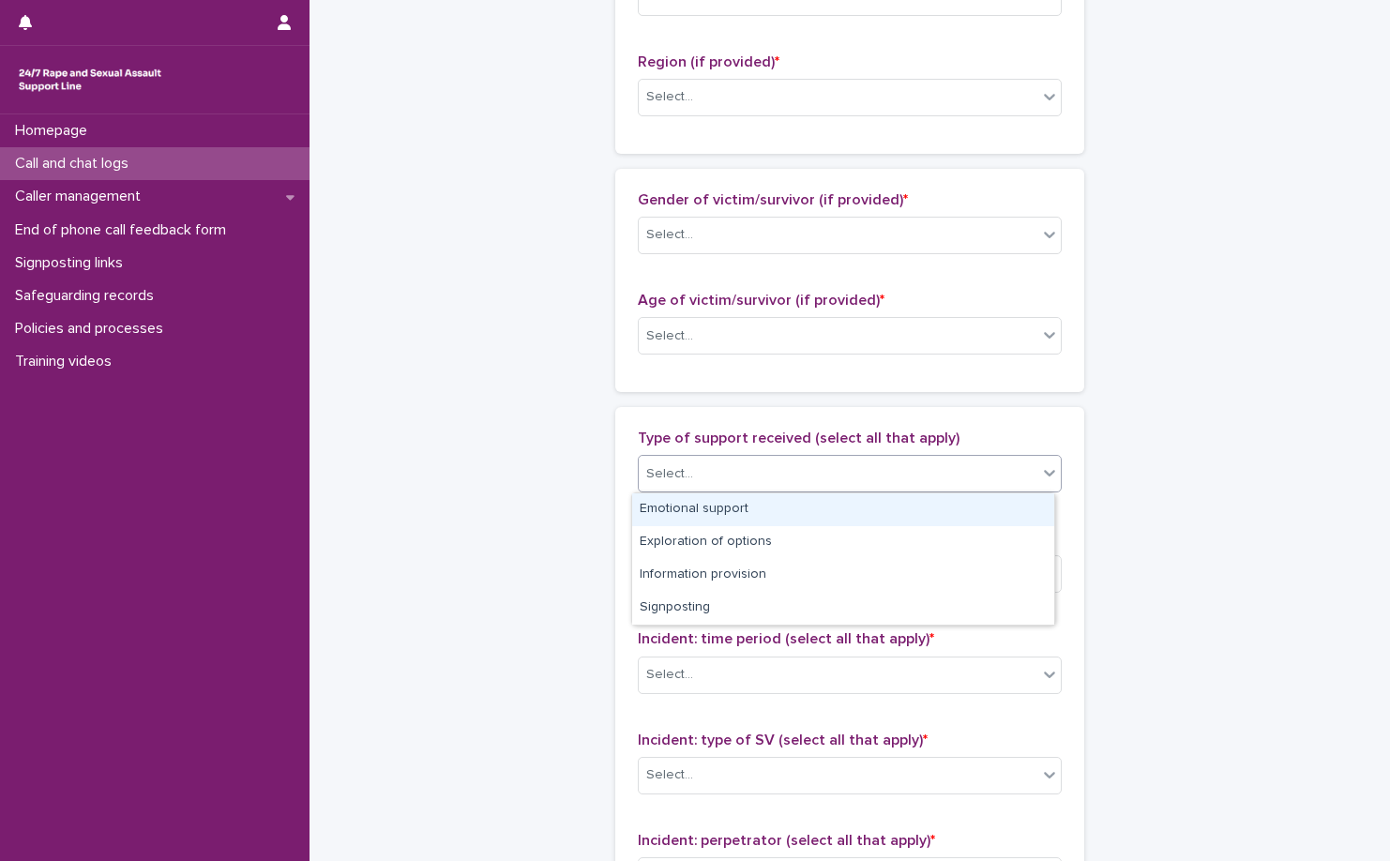
click at [816, 504] on div "Emotional support" at bounding box center [843, 509] width 422 height 33
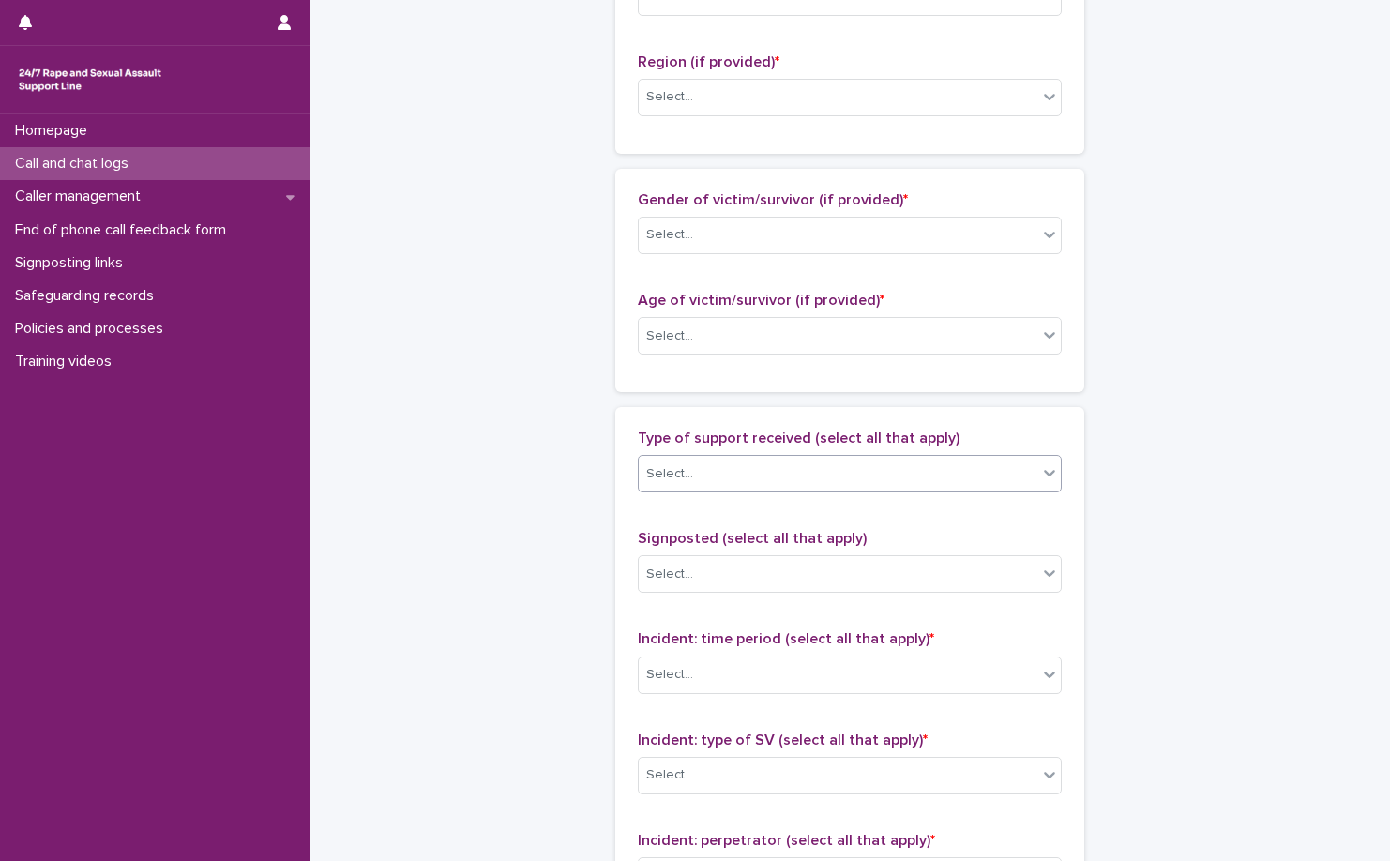
click at [871, 466] on div "Select..." at bounding box center [838, 474] width 399 height 31
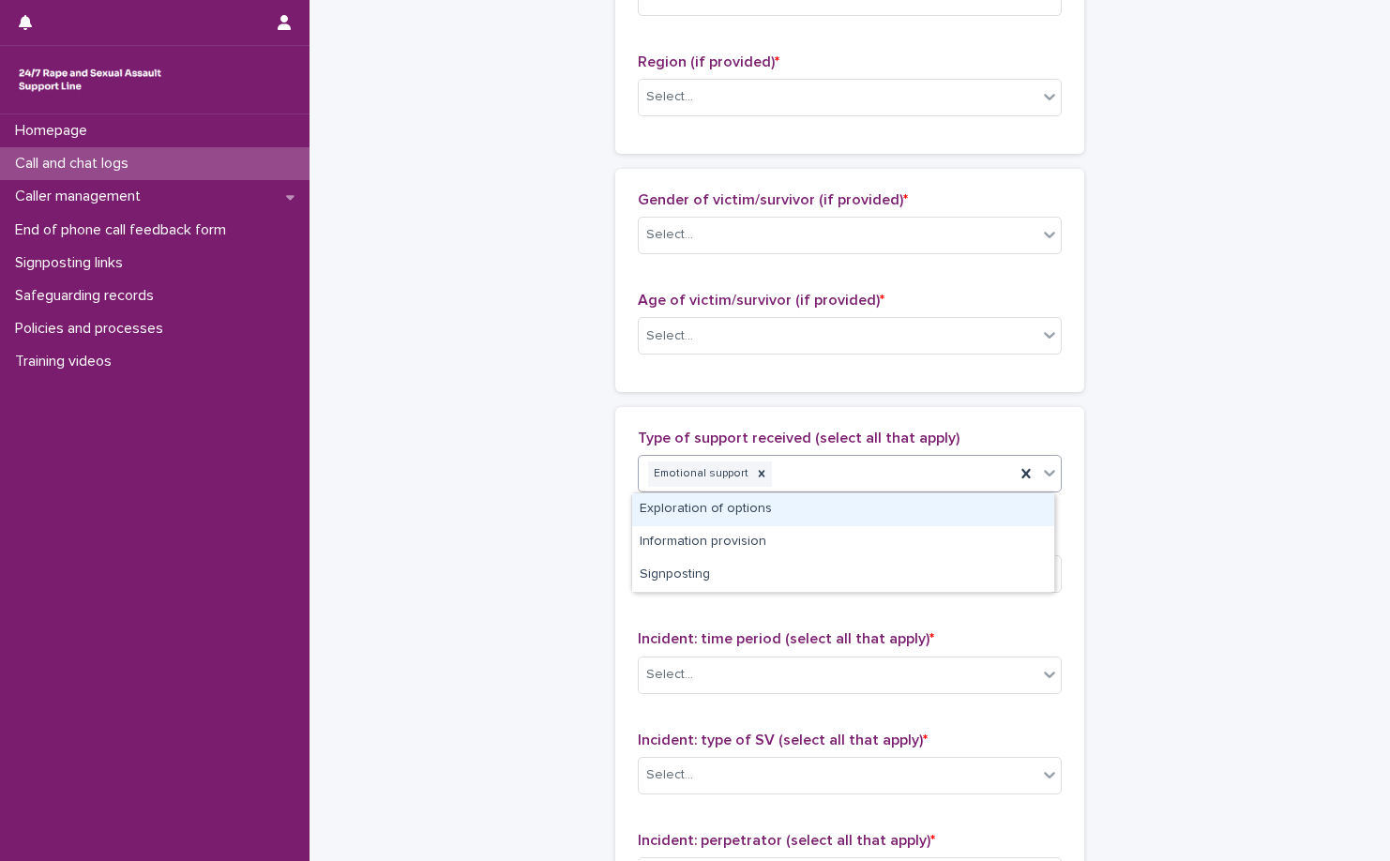
click at [886, 476] on div "Emotional support" at bounding box center [827, 474] width 376 height 33
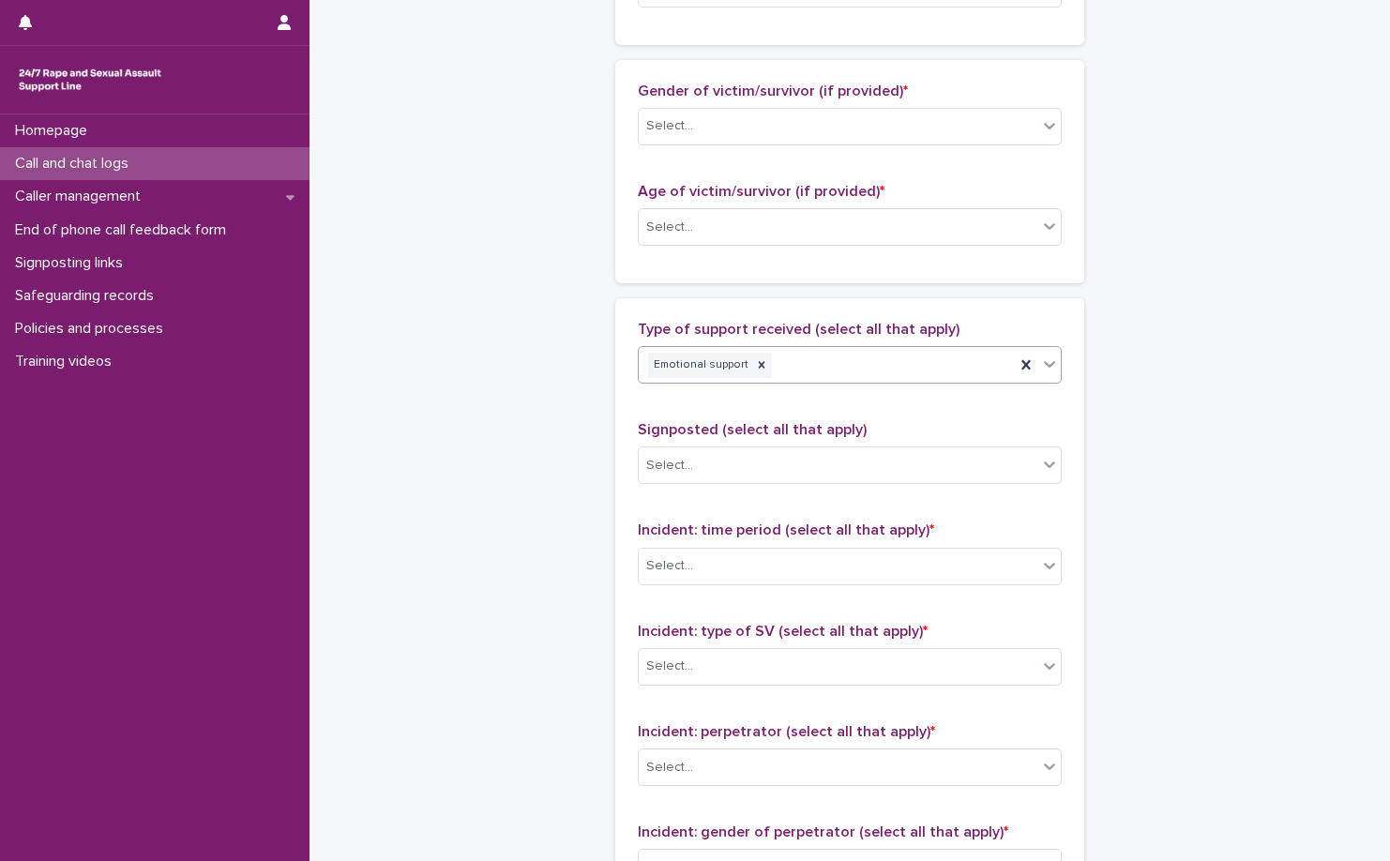
scroll to position [1032, 0]
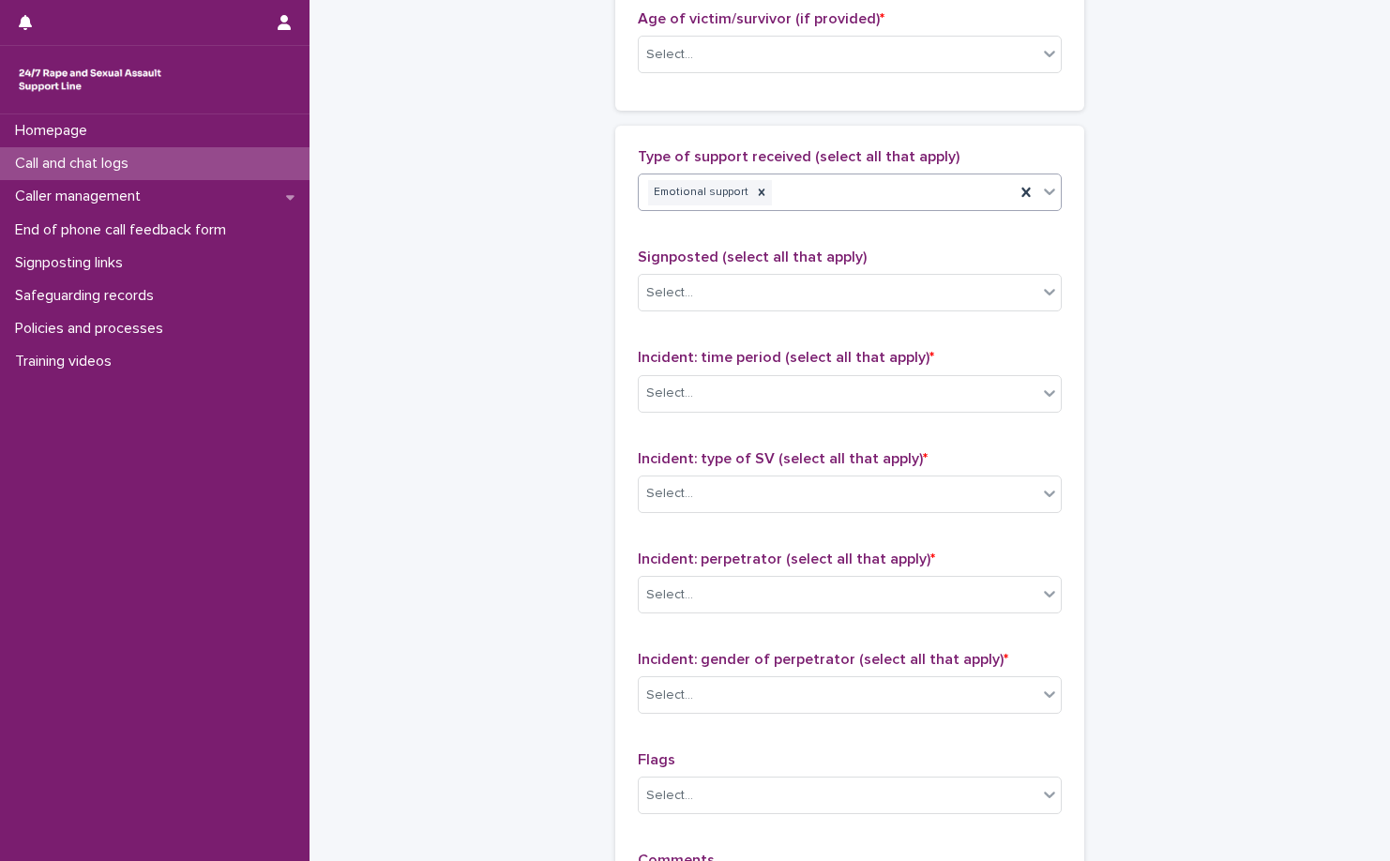
click at [909, 185] on div "Emotional support" at bounding box center [827, 192] width 376 height 33
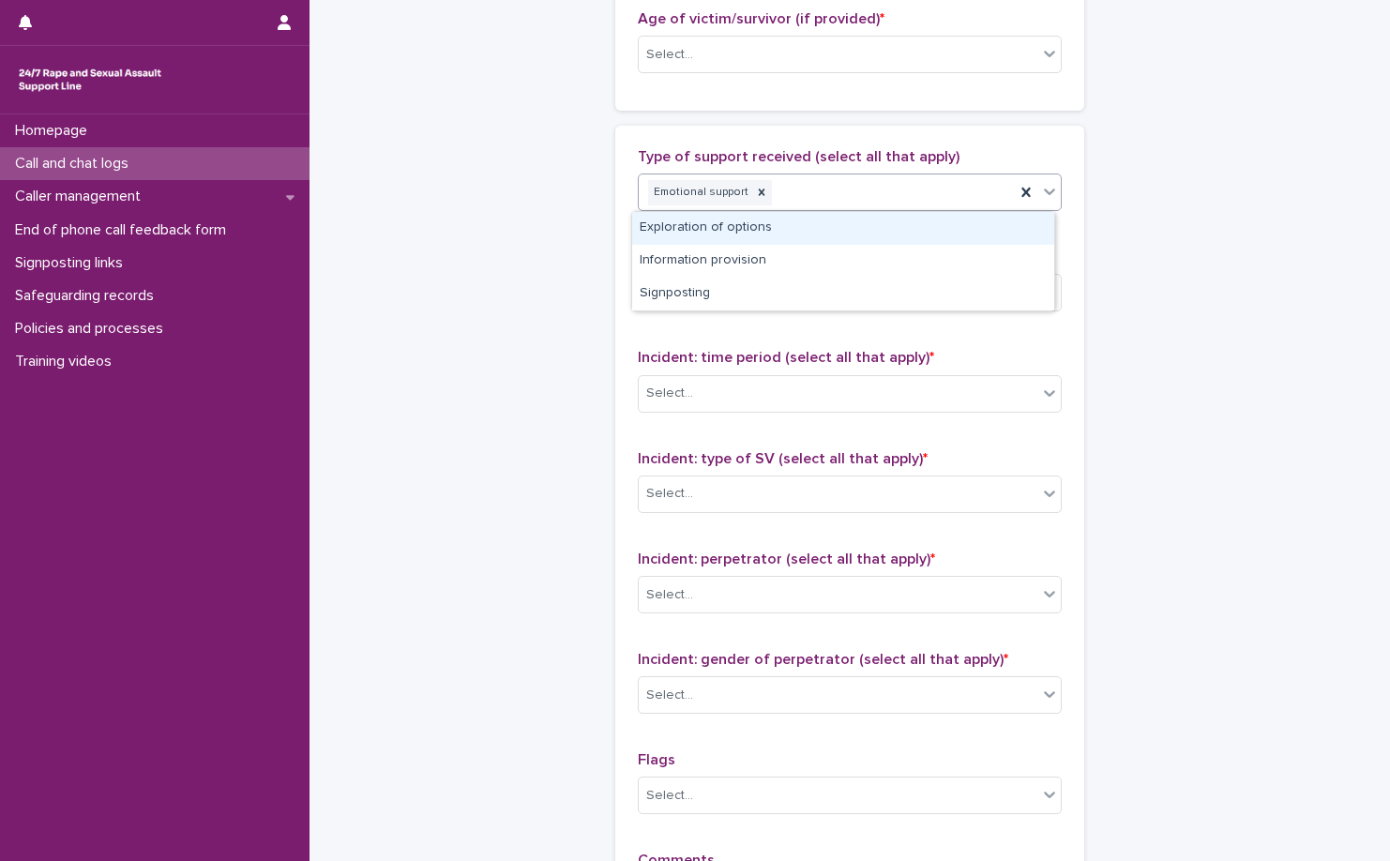
click at [903, 215] on div "Exploration of options" at bounding box center [843, 228] width 422 height 33
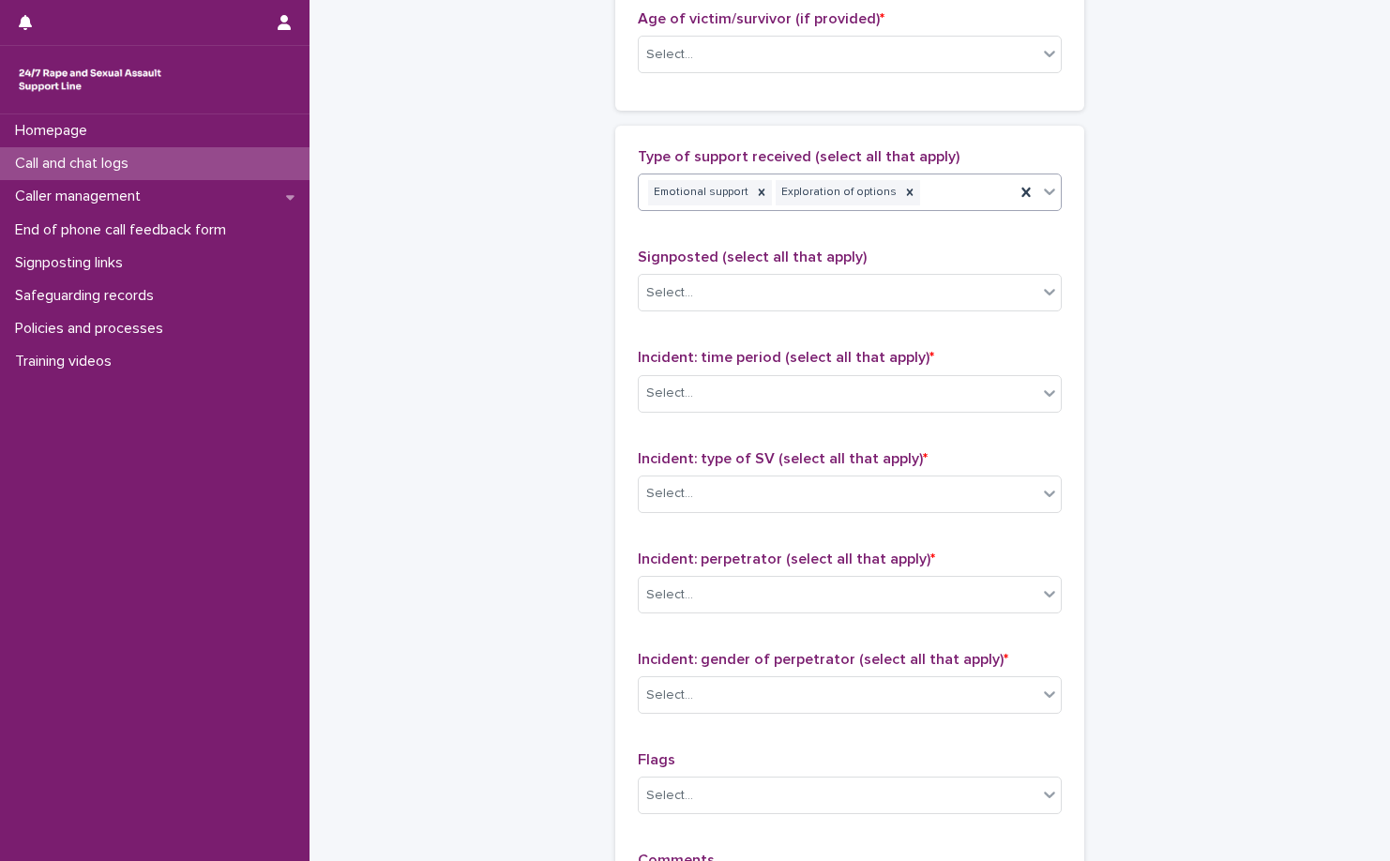
click at [882, 313] on div "Signposted (select all that apply) Select..." at bounding box center [850, 288] width 424 height 78
click at [874, 380] on div "Select..." at bounding box center [838, 393] width 399 height 31
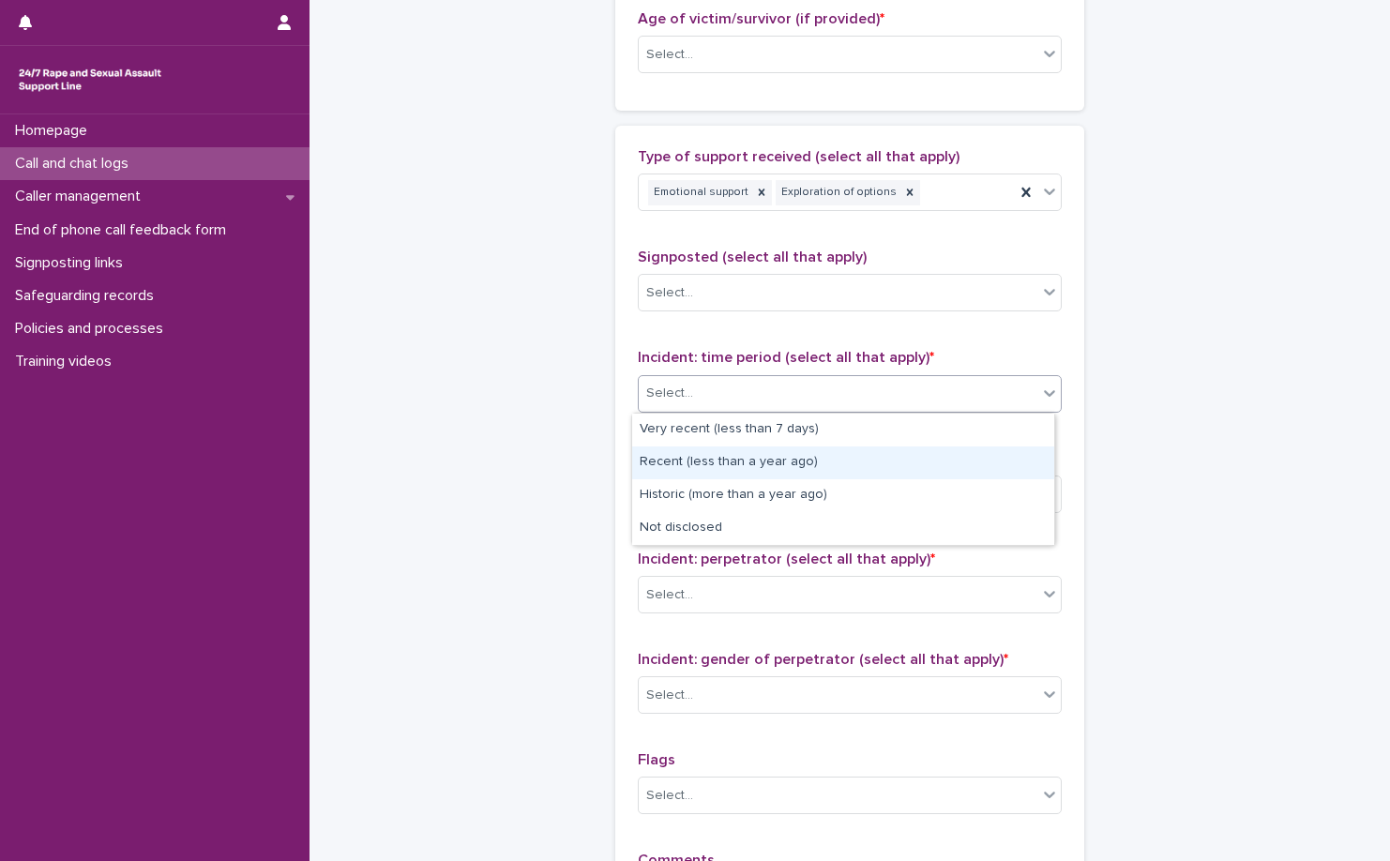
drag, startPoint x: 699, startPoint y: 479, endPoint x: 198, endPoint y: 432, distance: 503.2
click at [711, 460] on div "Recent (less than a year ago)" at bounding box center [843, 463] width 422 height 33
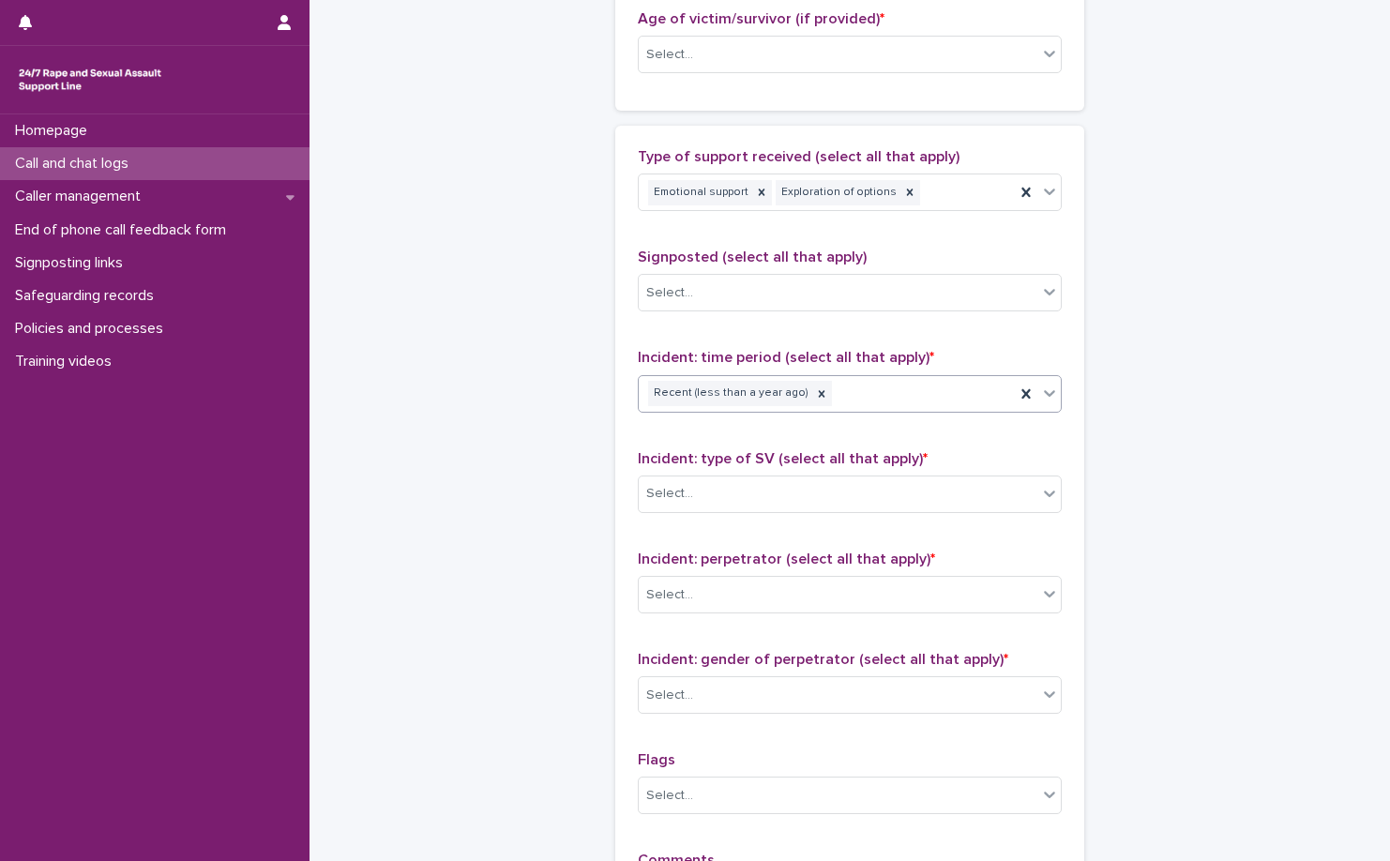
scroll to position [1126, 0]
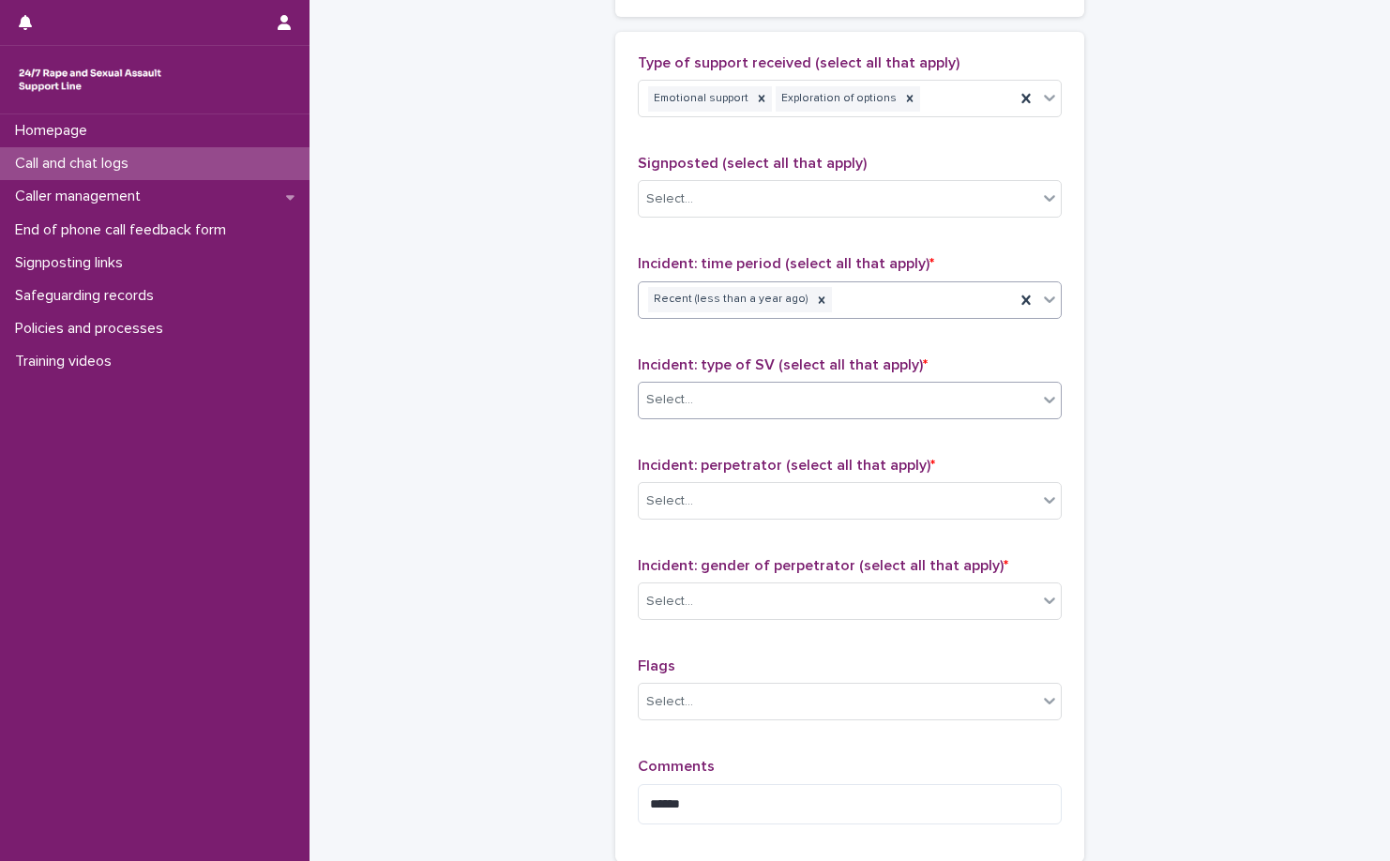
click at [847, 384] on div "Select..." at bounding box center [850, 401] width 424 height 38
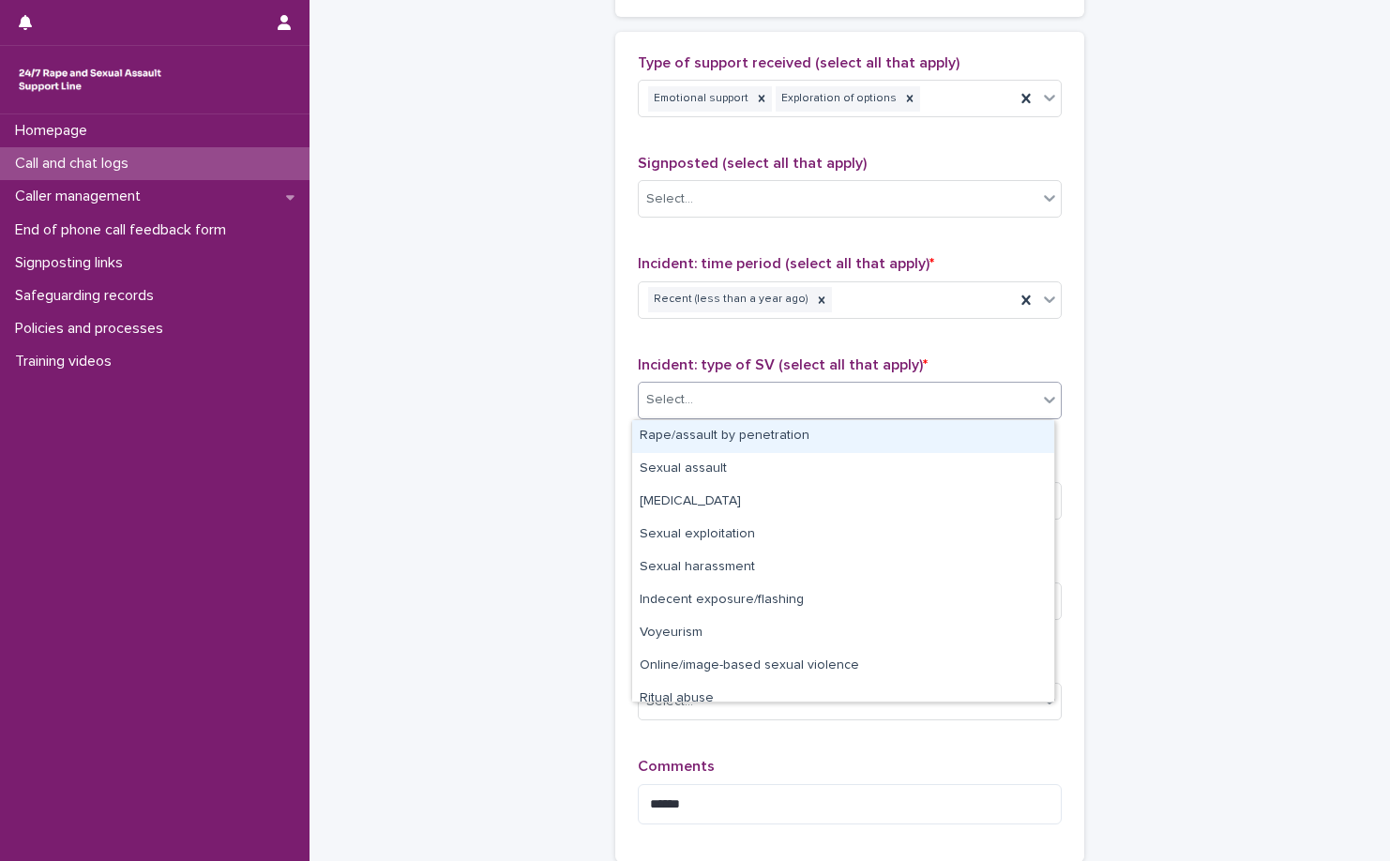
click at [836, 432] on div "Rape/assault by penetration" at bounding box center [843, 436] width 422 height 33
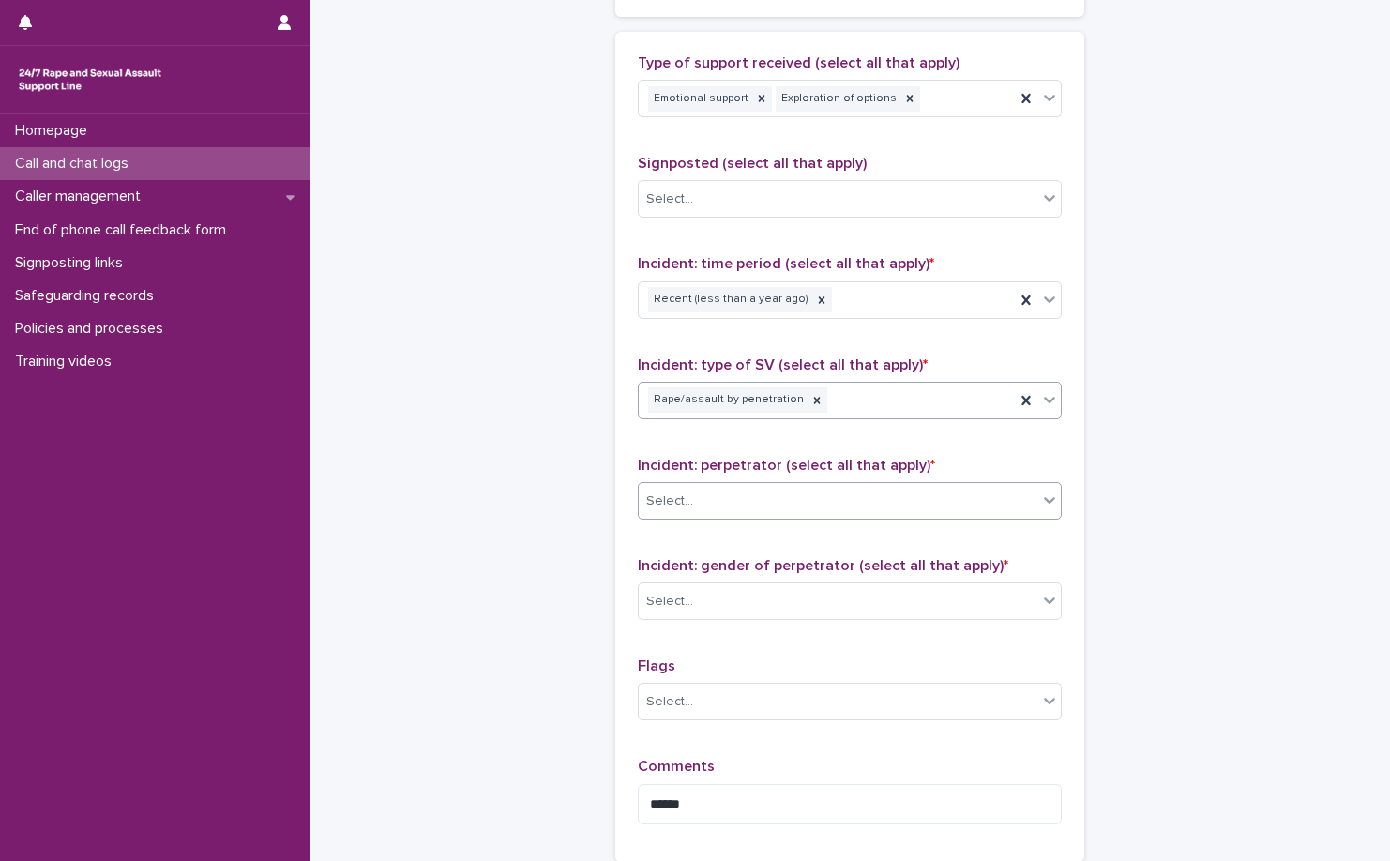
click at [695, 511] on div at bounding box center [696, 501] width 2 height 23
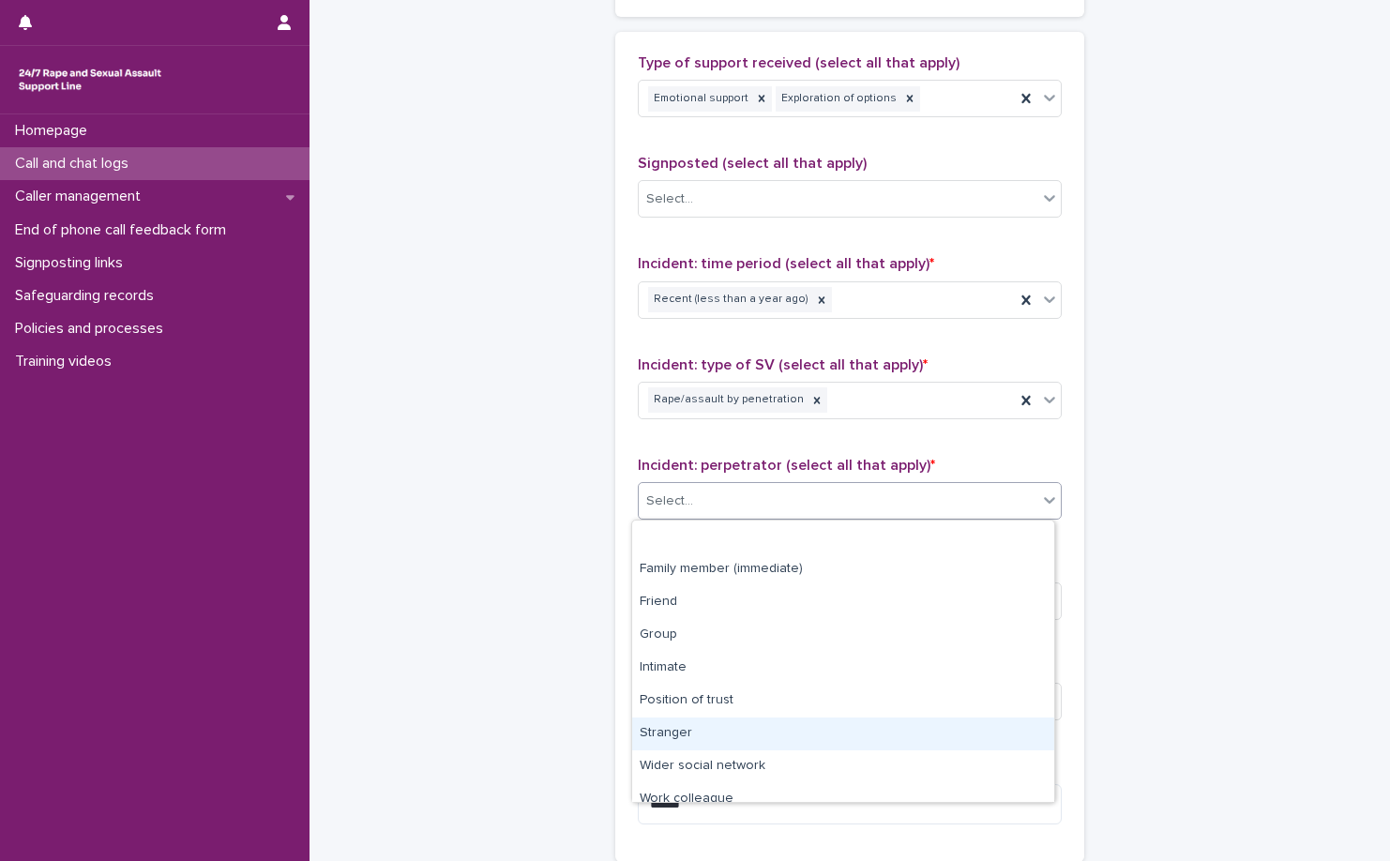
scroll to position [80, 0]
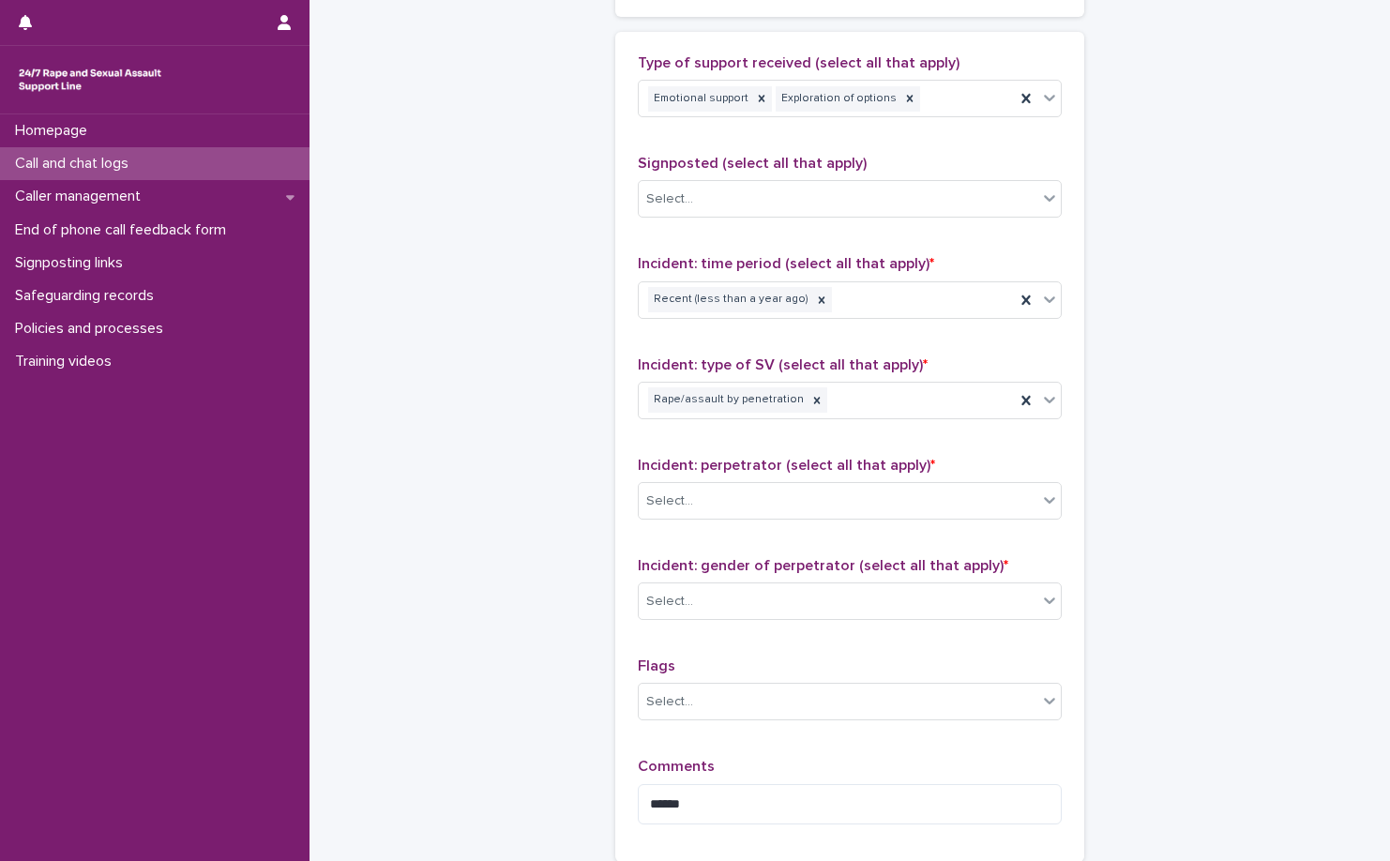
click at [816, 628] on div "Incident: gender of perpetrator (select all that apply) * Select..." at bounding box center [850, 596] width 424 height 78
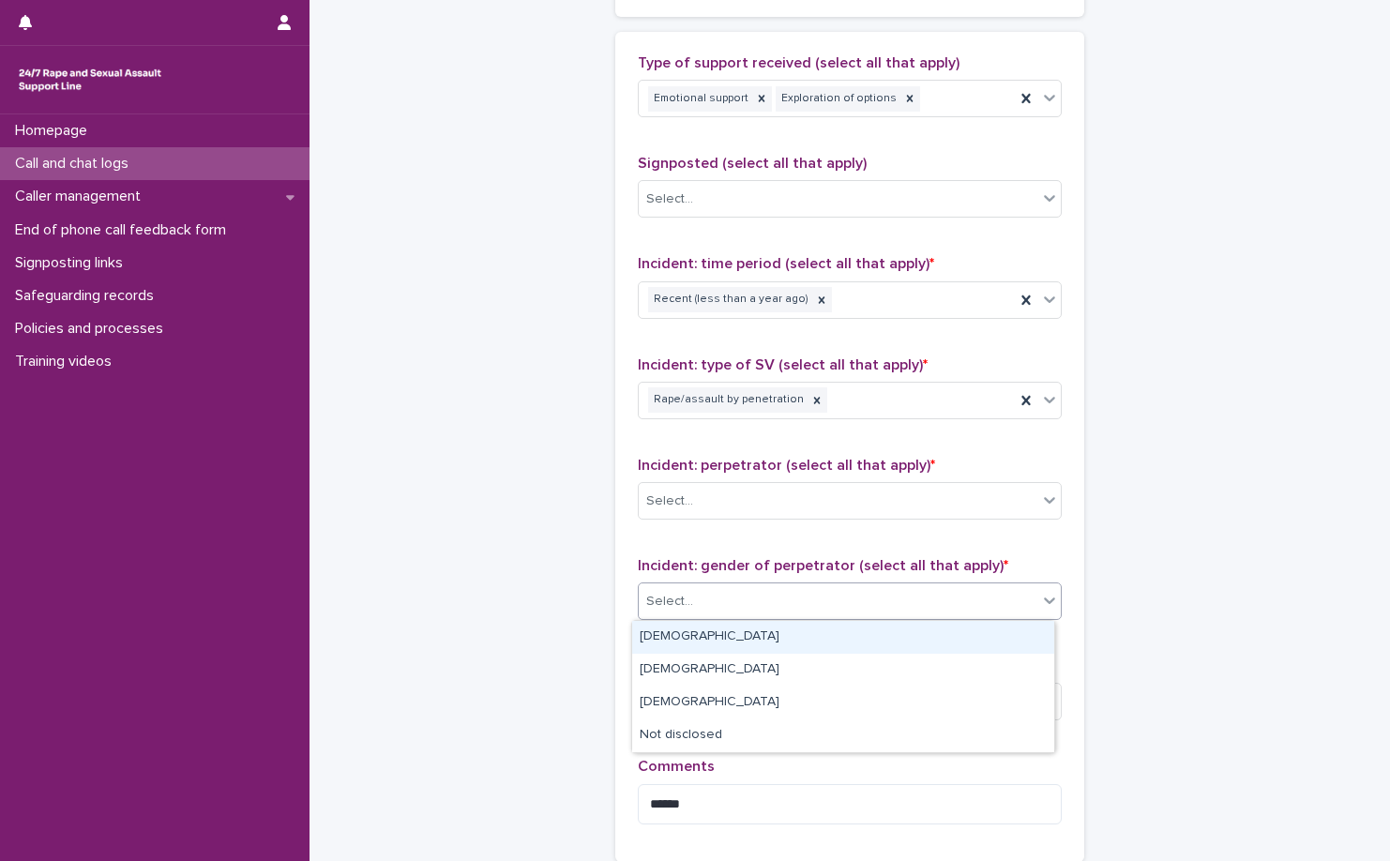
click at [834, 613] on div "Select..." at bounding box center [838, 601] width 399 height 31
click at [876, 611] on div "Select..." at bounding box center [838, 601] width 399 height 31
click at [739, 618] on div "Select..." at bounding box center [850, 602] width 424 height 38
click at [720, 629] on div "Male" at bounding box center [843, 637] width 422 height 33
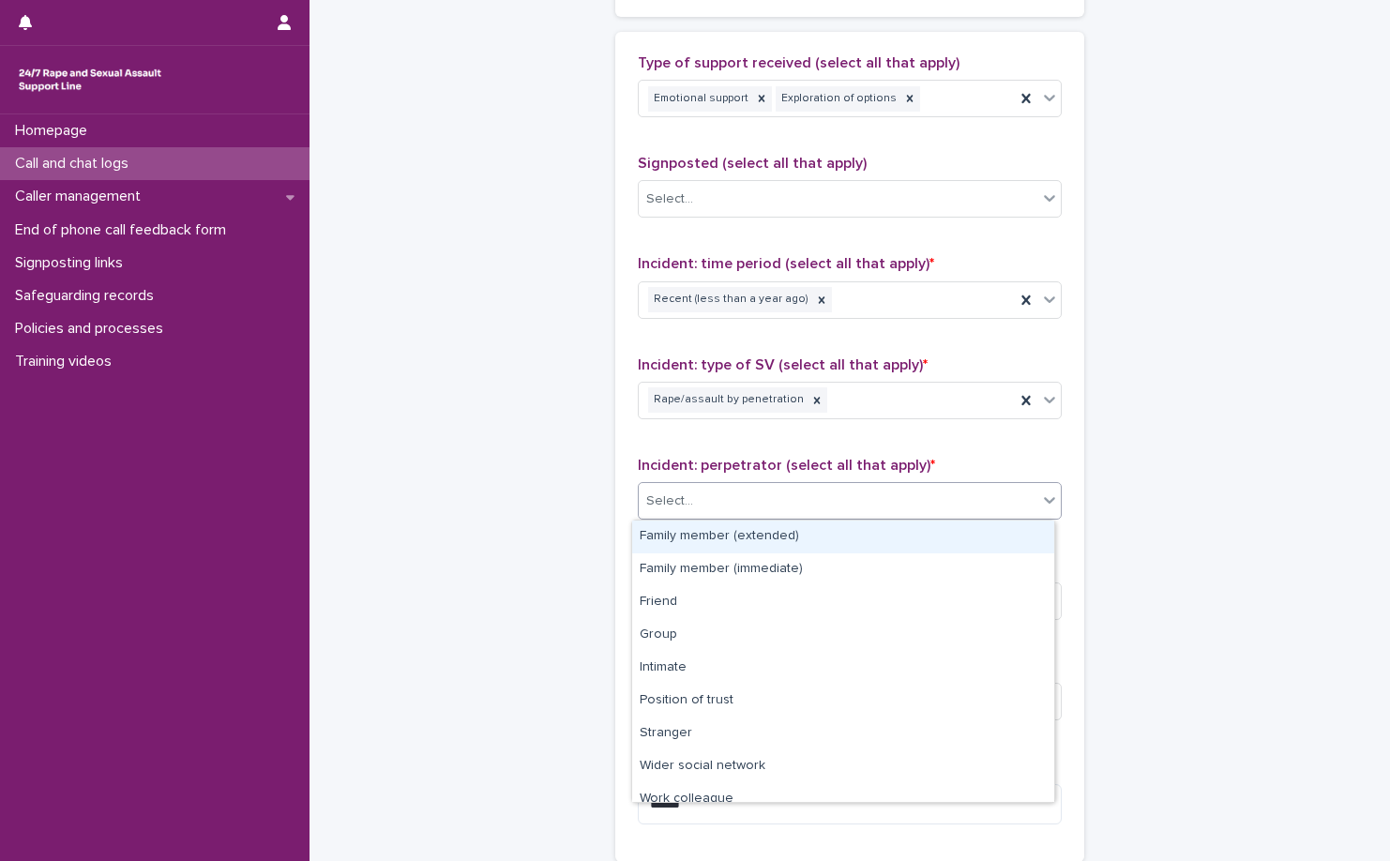
click at [841, 518] on div "Select..." at bounding box center [850, 501] width 424 height 38
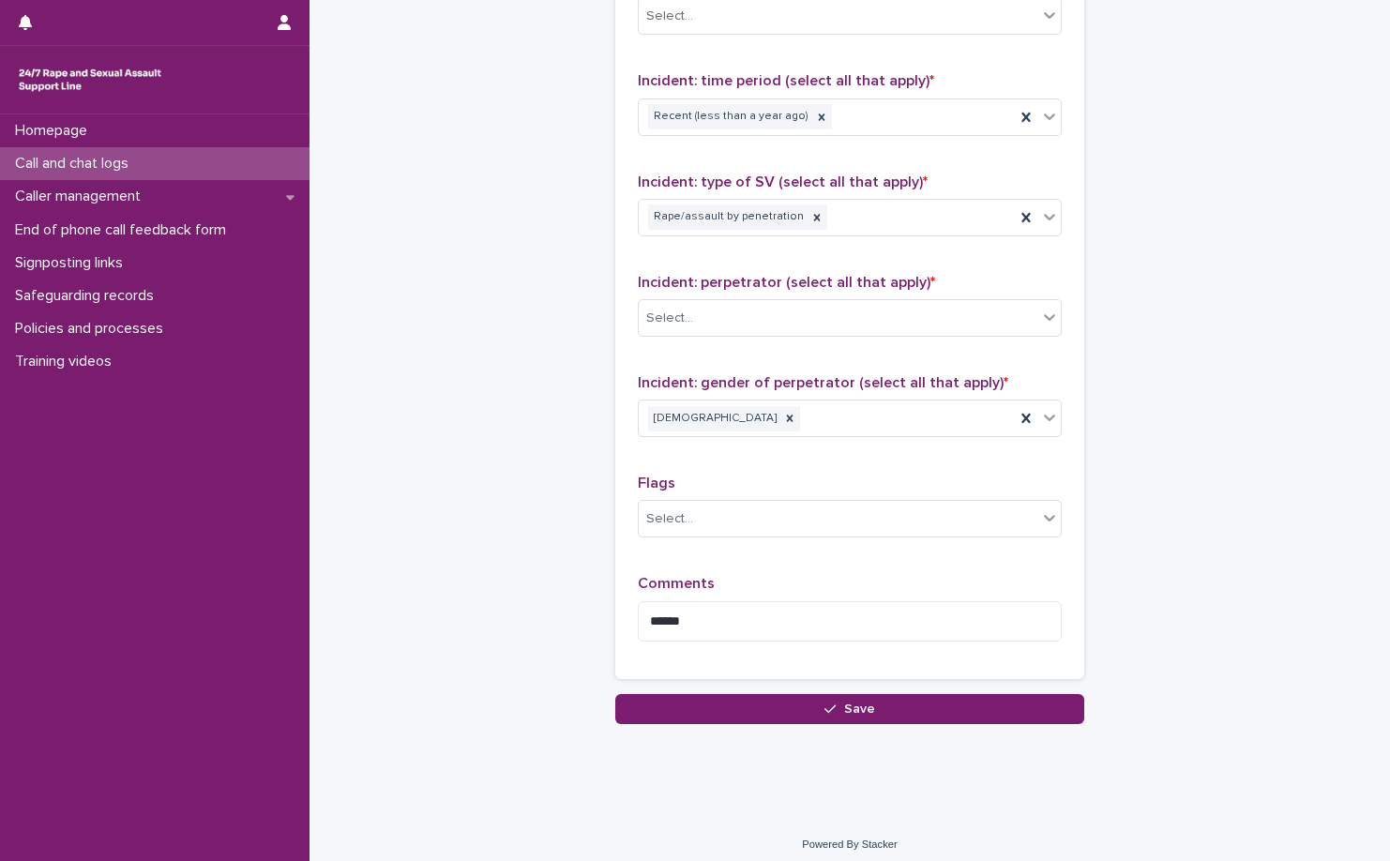
scroll to position [1313, 0]
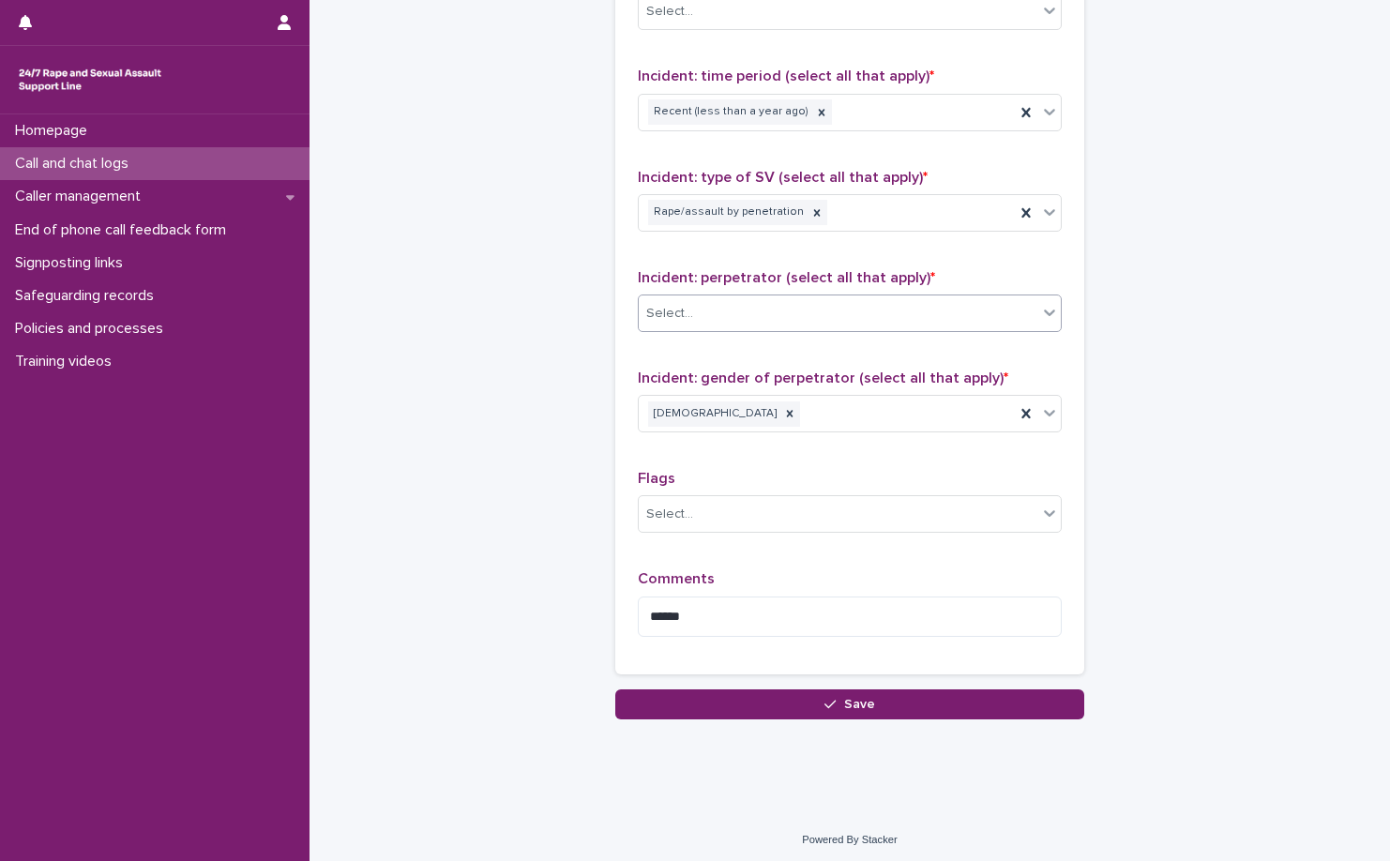
click at [842, 314] on div "Select..." at bounding box center [838, 313] width 399 height 31
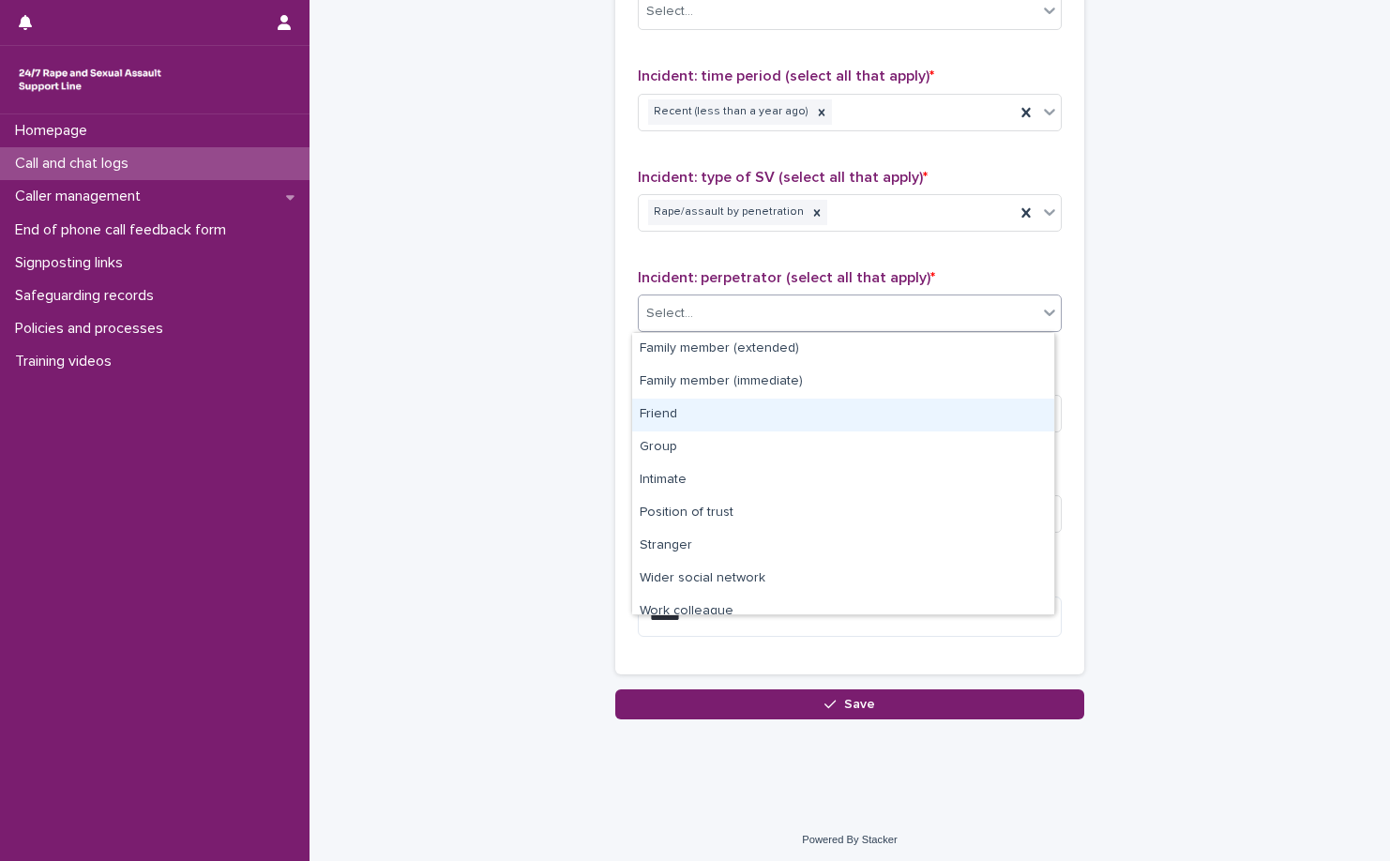
scroll to position [80, 0]
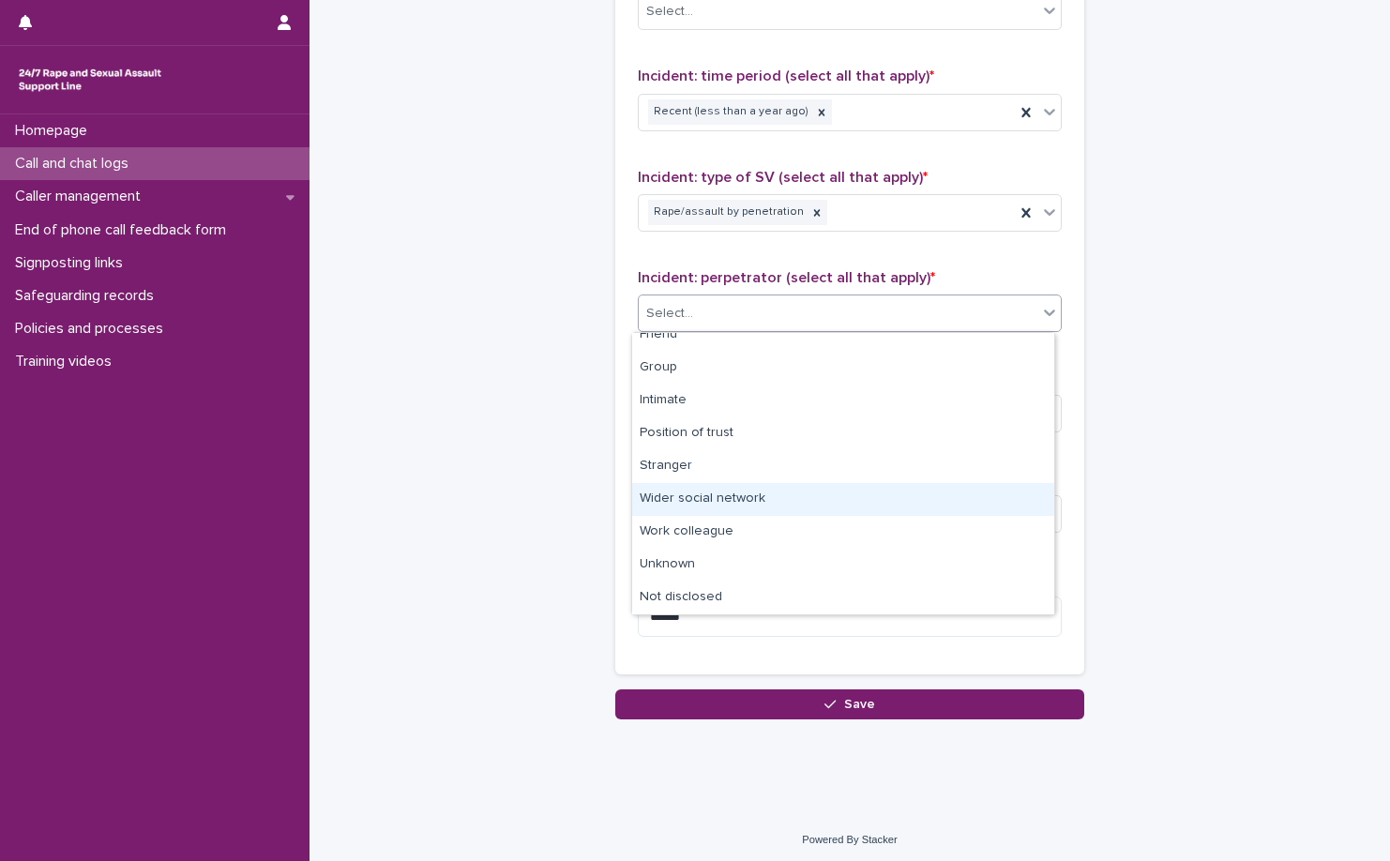
drag, startPoint x: 833, startPoint y: 477, endPoint x: 833, endPoint y: 495, distance: 17.8
click at [833, 495] on div "Wider social network" at bounding box center [843, 499] width 422 height 33
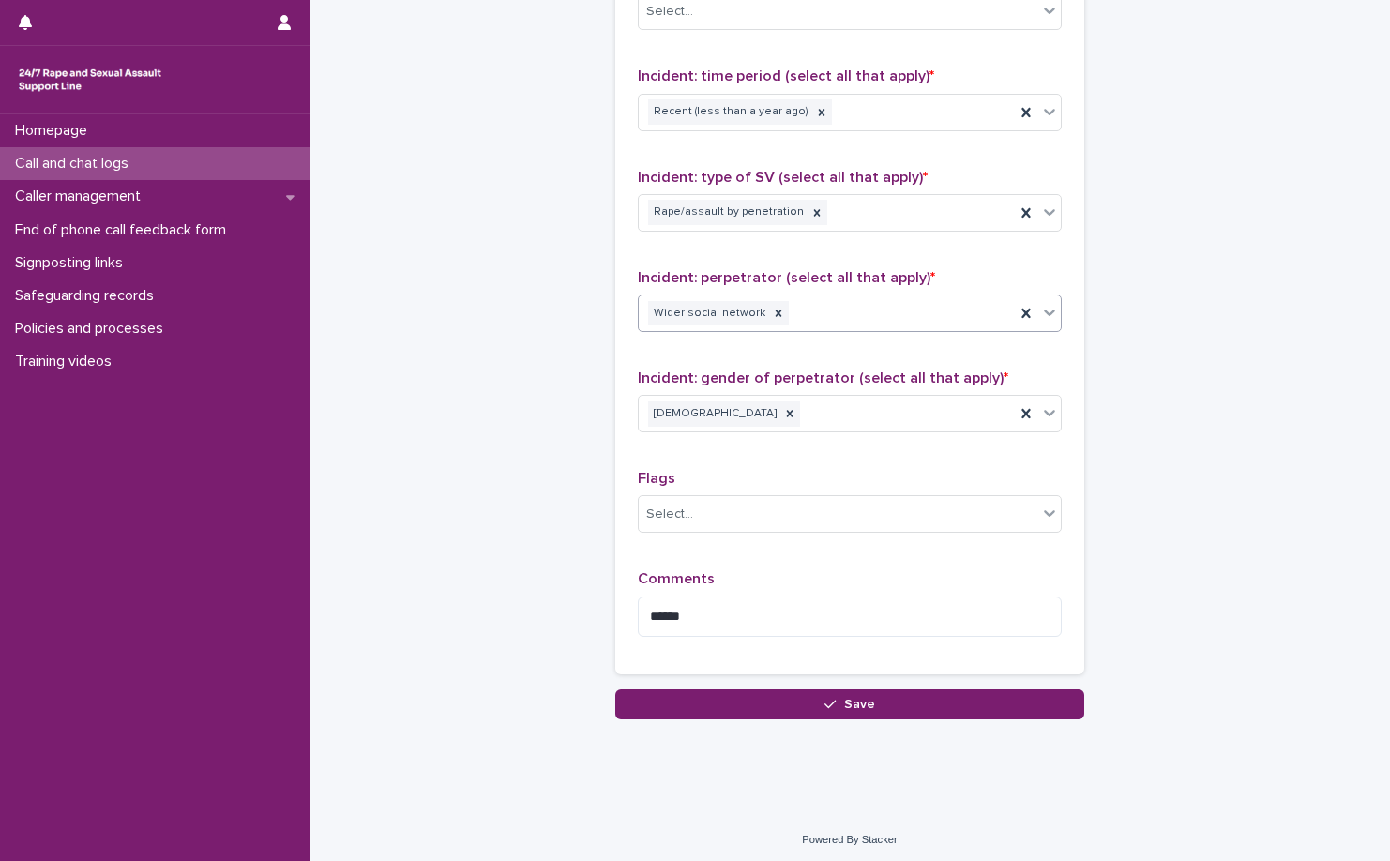
scroll to position [1126, 0]
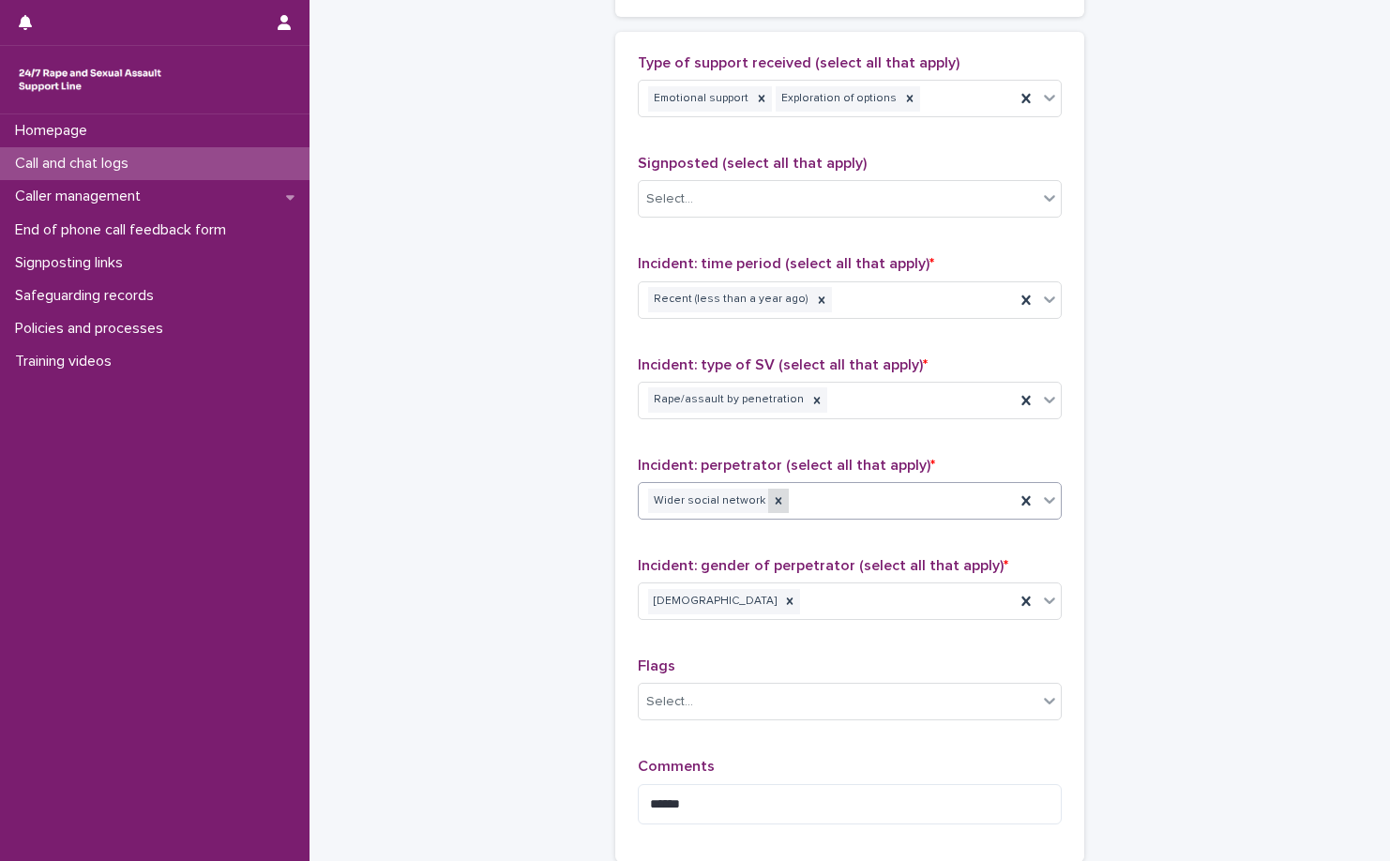
click at [776, 501] on icon at bounding box center [779, 500] width 7 height 7
click at [808, 500] on div "Wider social network" at bounding box center [827, 501] width 376 height 33
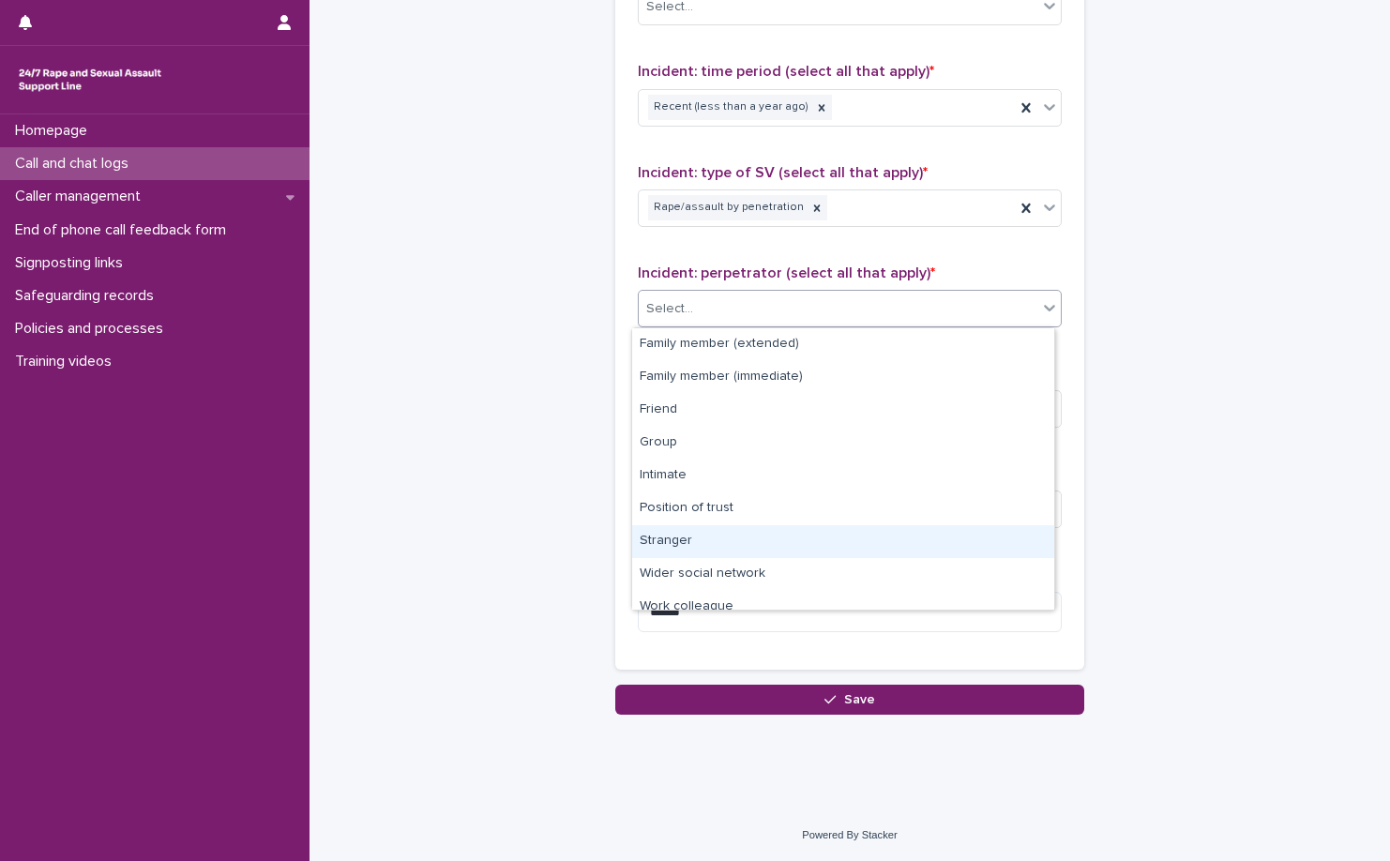
scroll to position [80, 0]
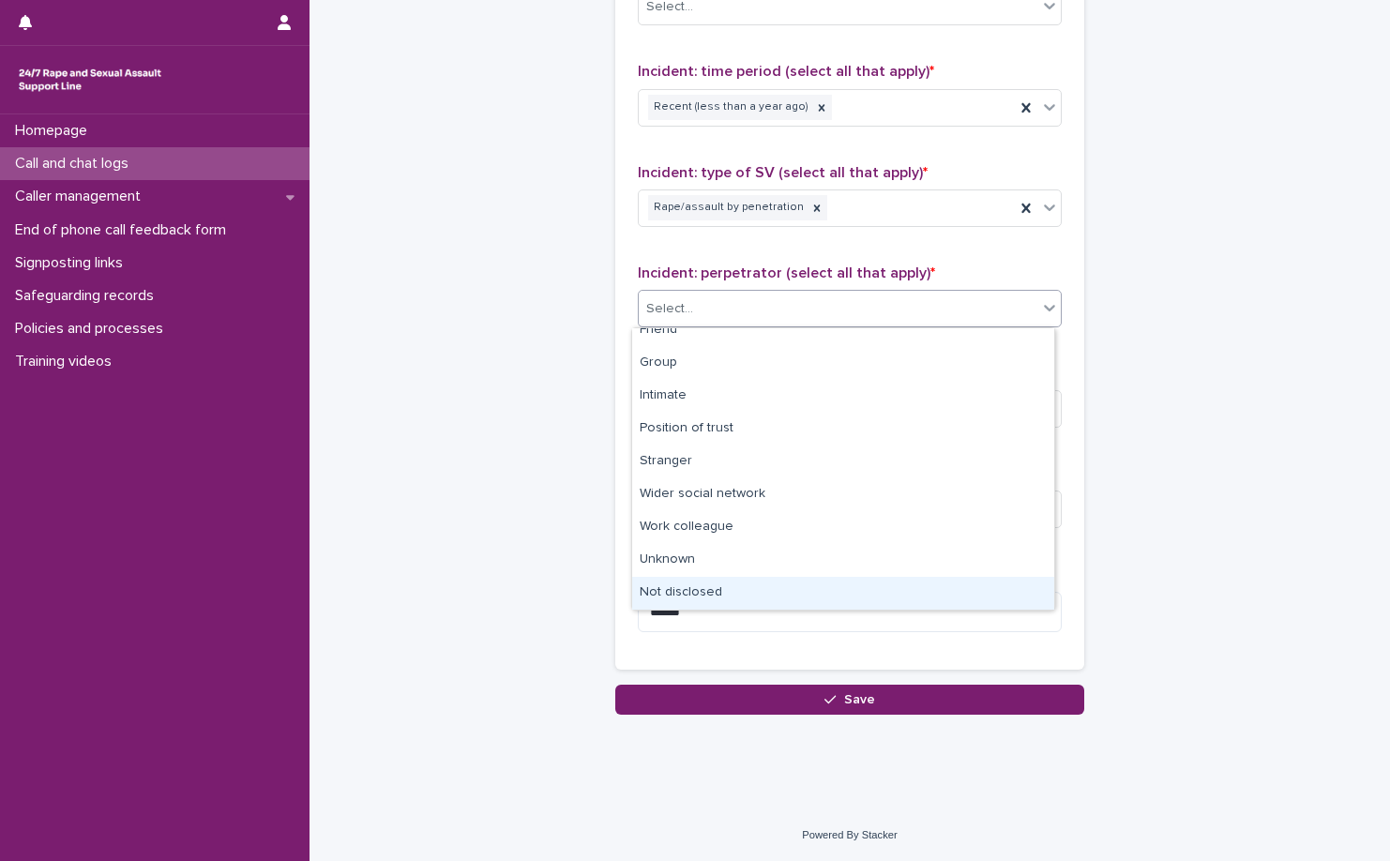
click at [788, 587] on div "Not disclosed" at bounding box center [843, 593] width 422 height 33
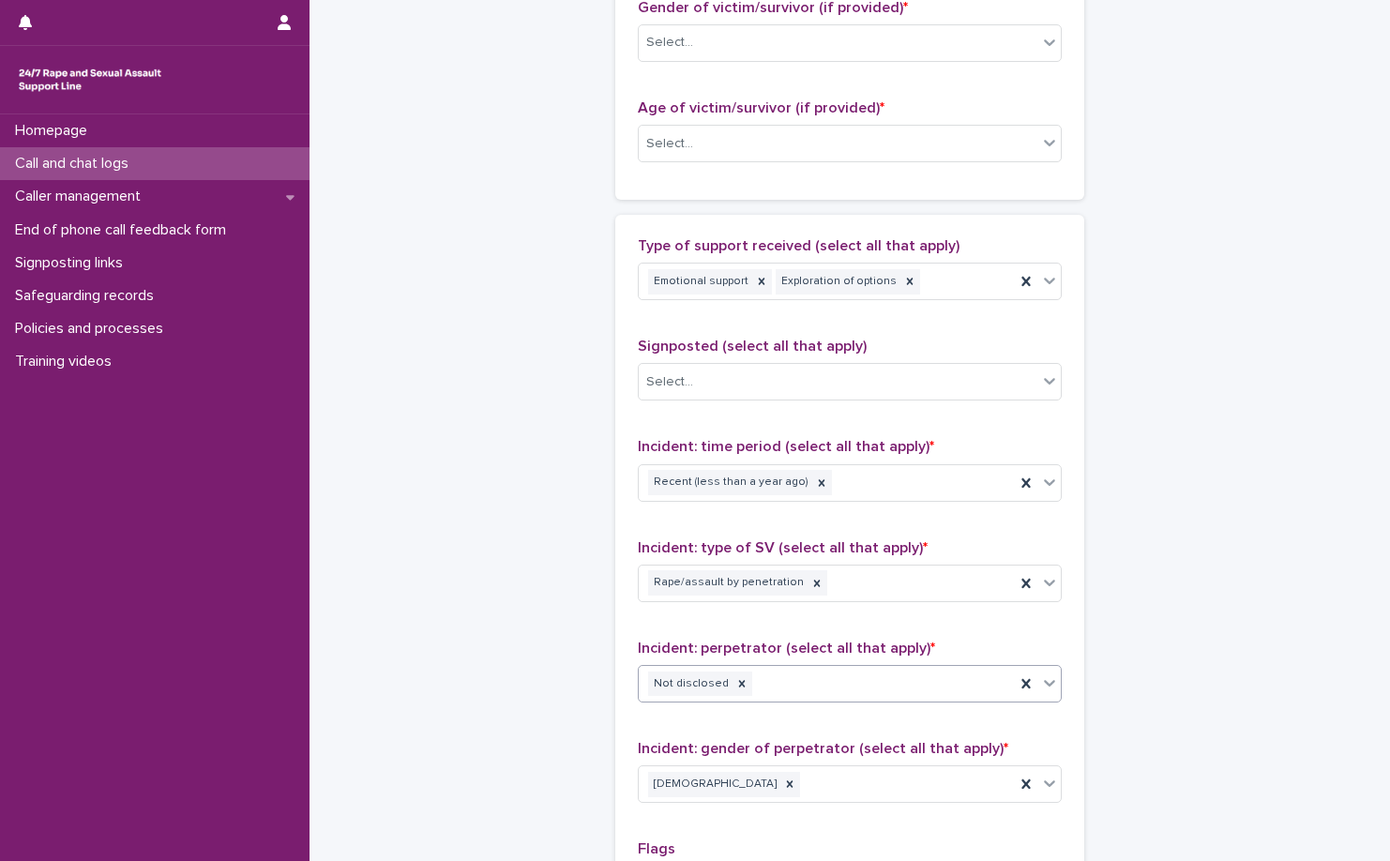
scroll to position [661, 0]
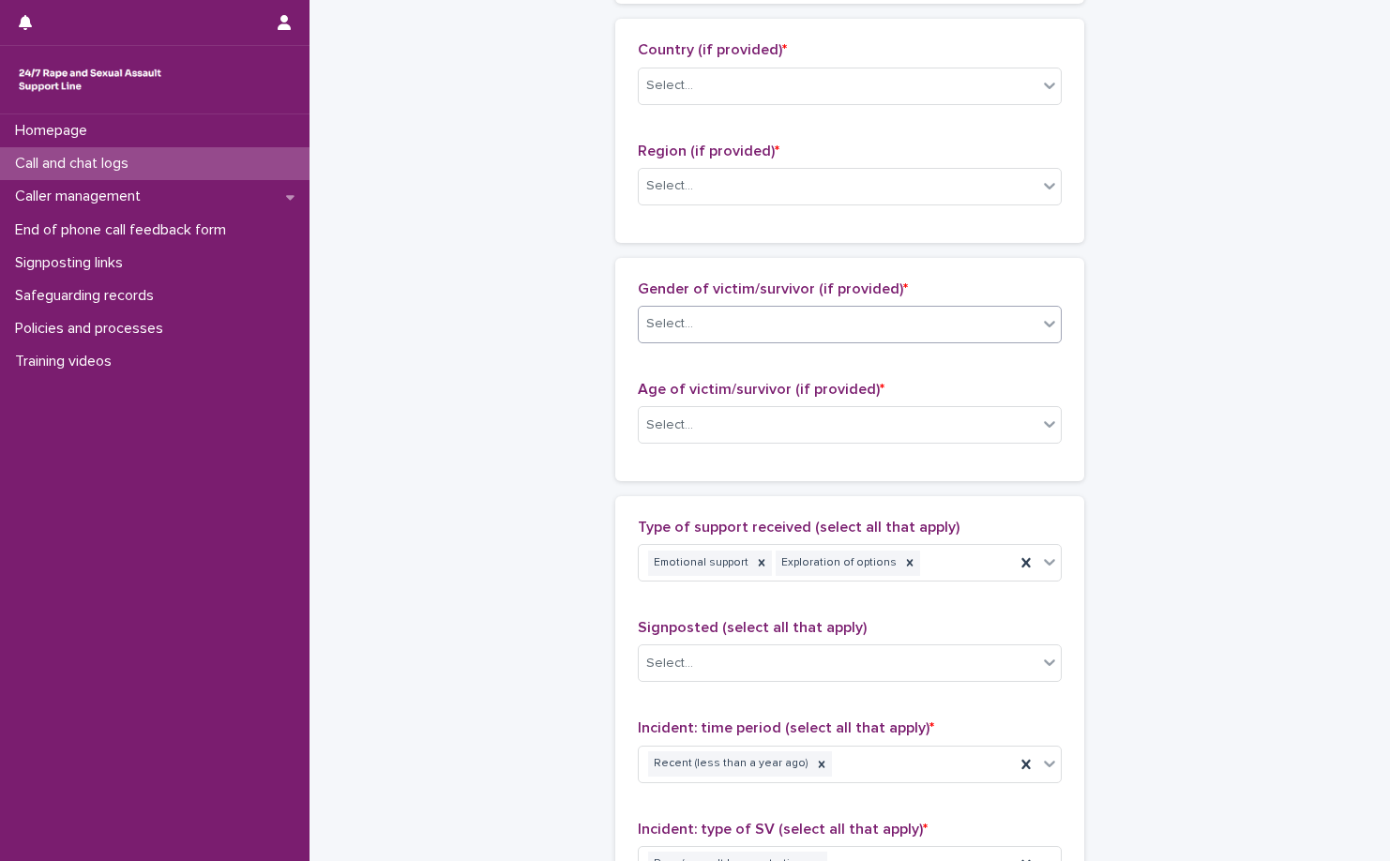
click at [841, 317] on div "Select..." at bounding box center [838, 324] width 399 height 31
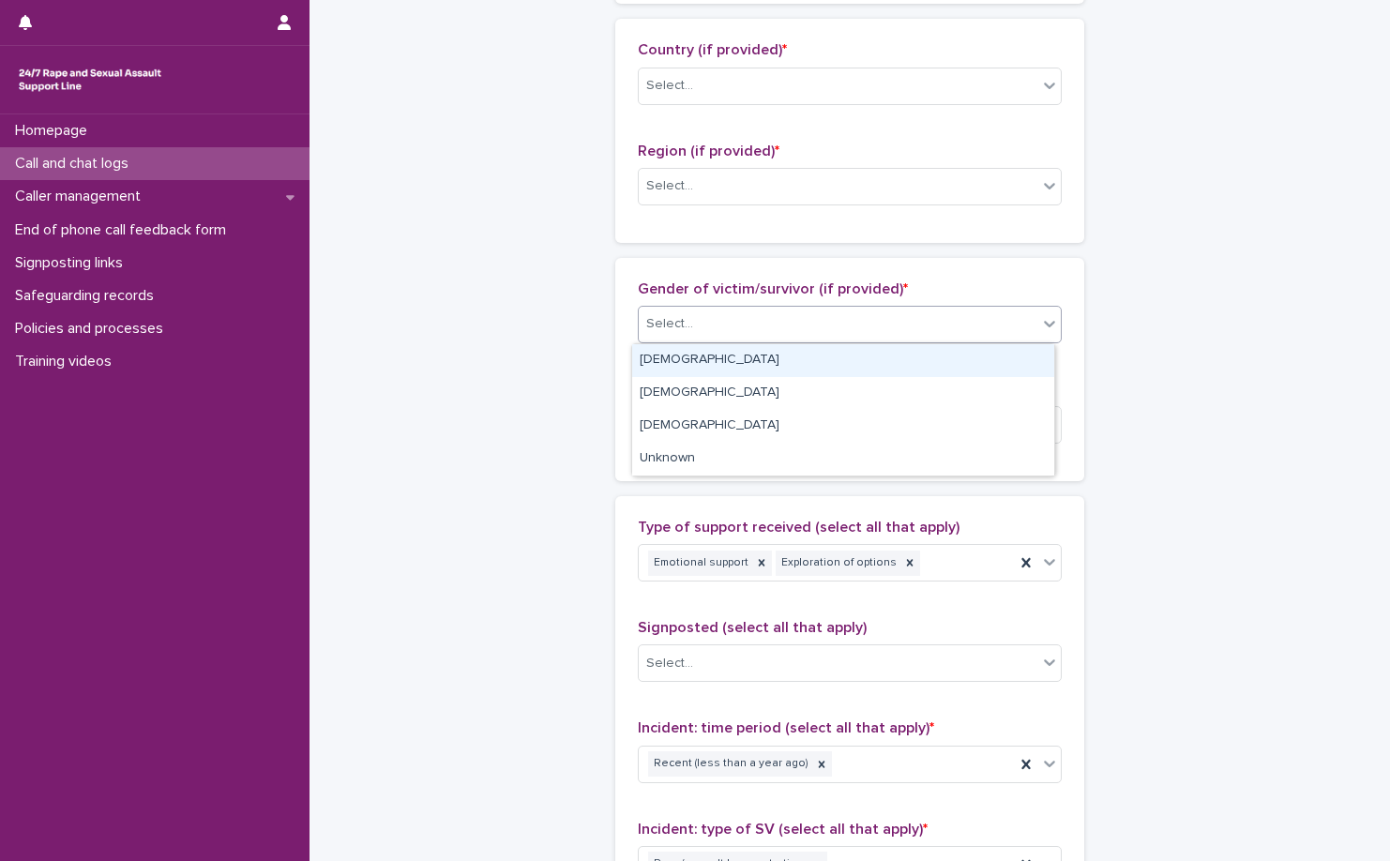
click at [826, 361] on div "Female" at bounding box center [843, 360] width 422 height 33
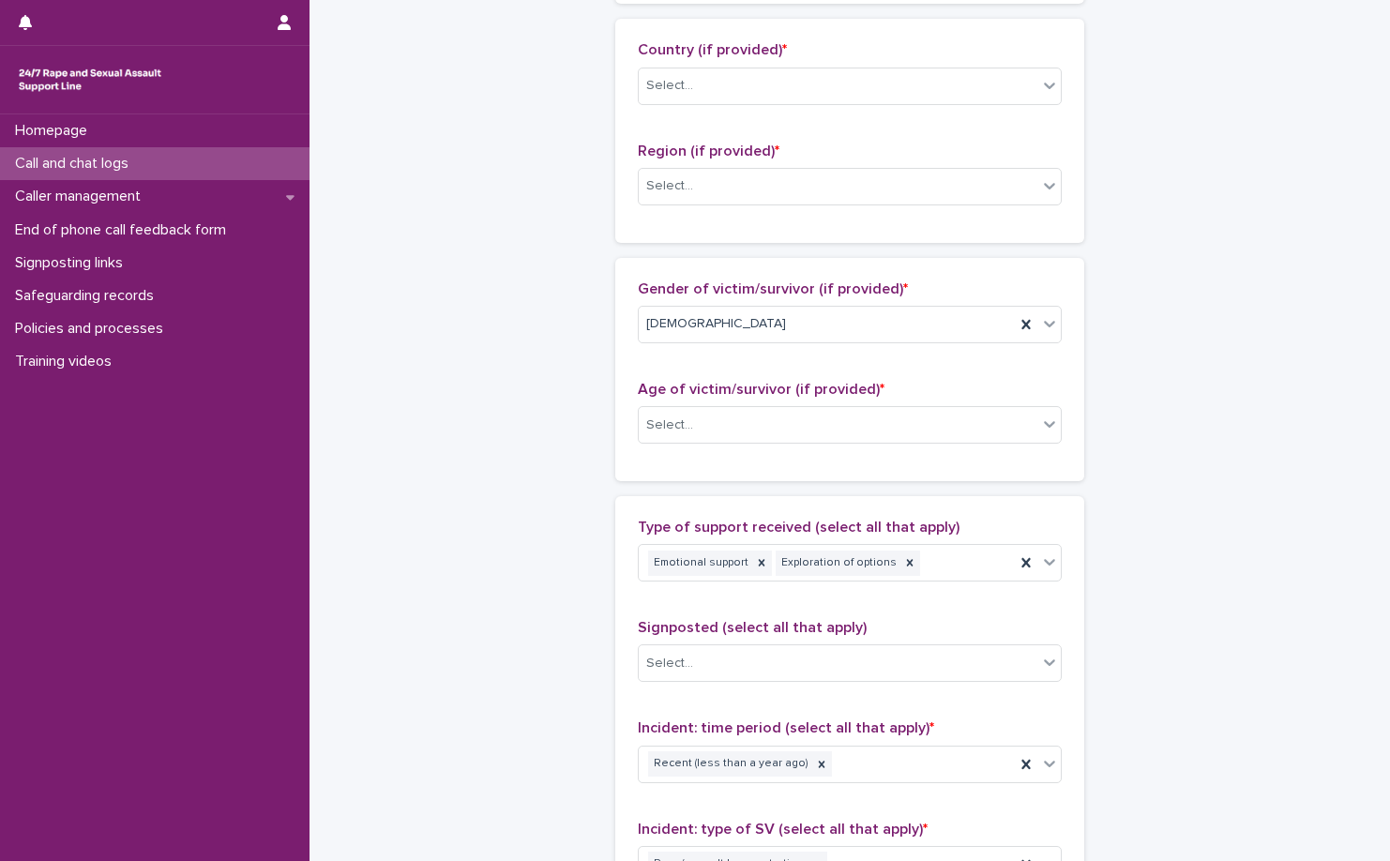
click at [821, 401] on div "Age of victim/survivor (if provided) * Select..." at bounding box center [850, 420] width 424 height 78
click at [814, 415] on div "Select..." at bounding box center [838, 425] width 399 height 31
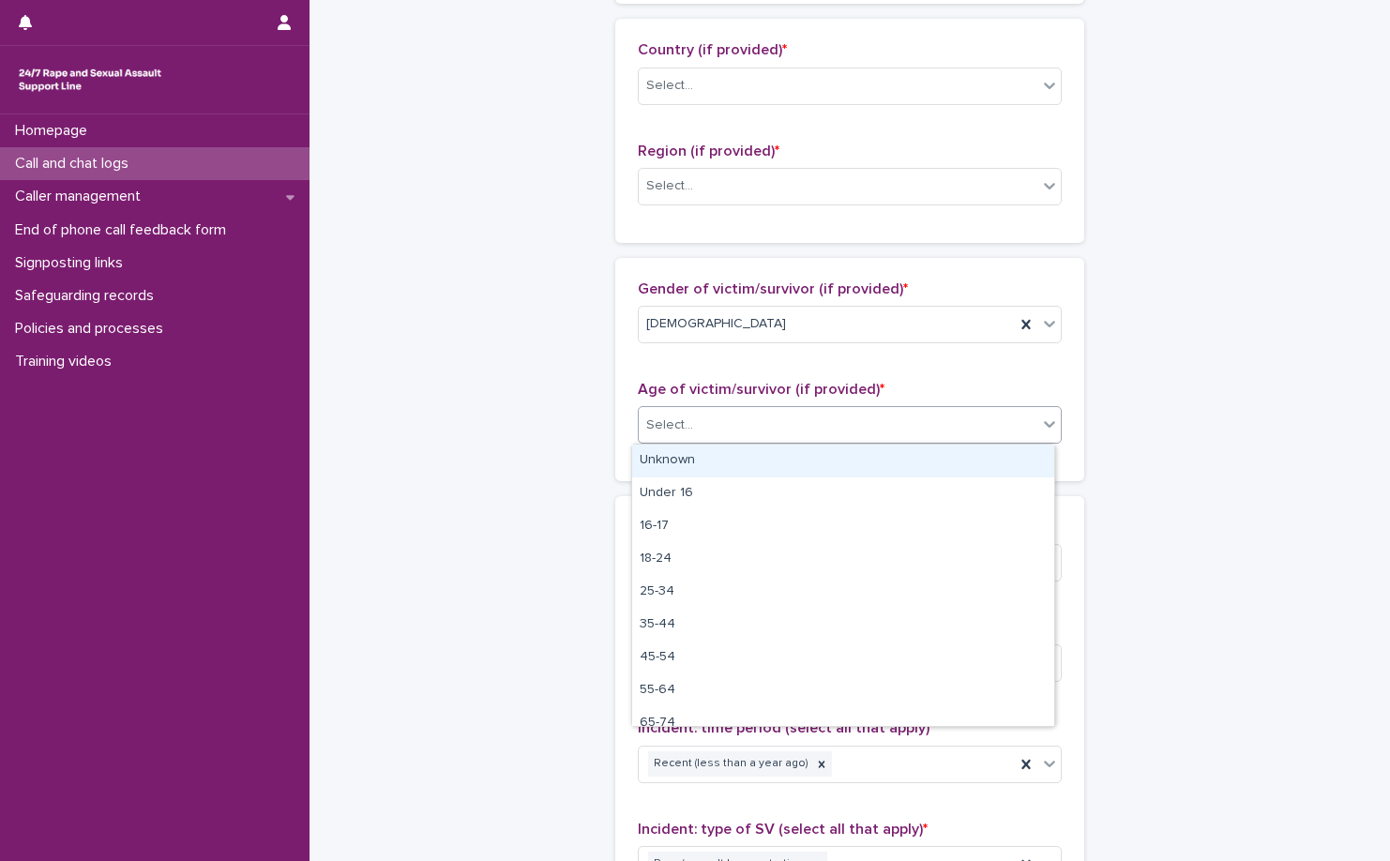
click at [805, 448] on div "Unknown" at bounding box center [843, 461] width 422 height 33
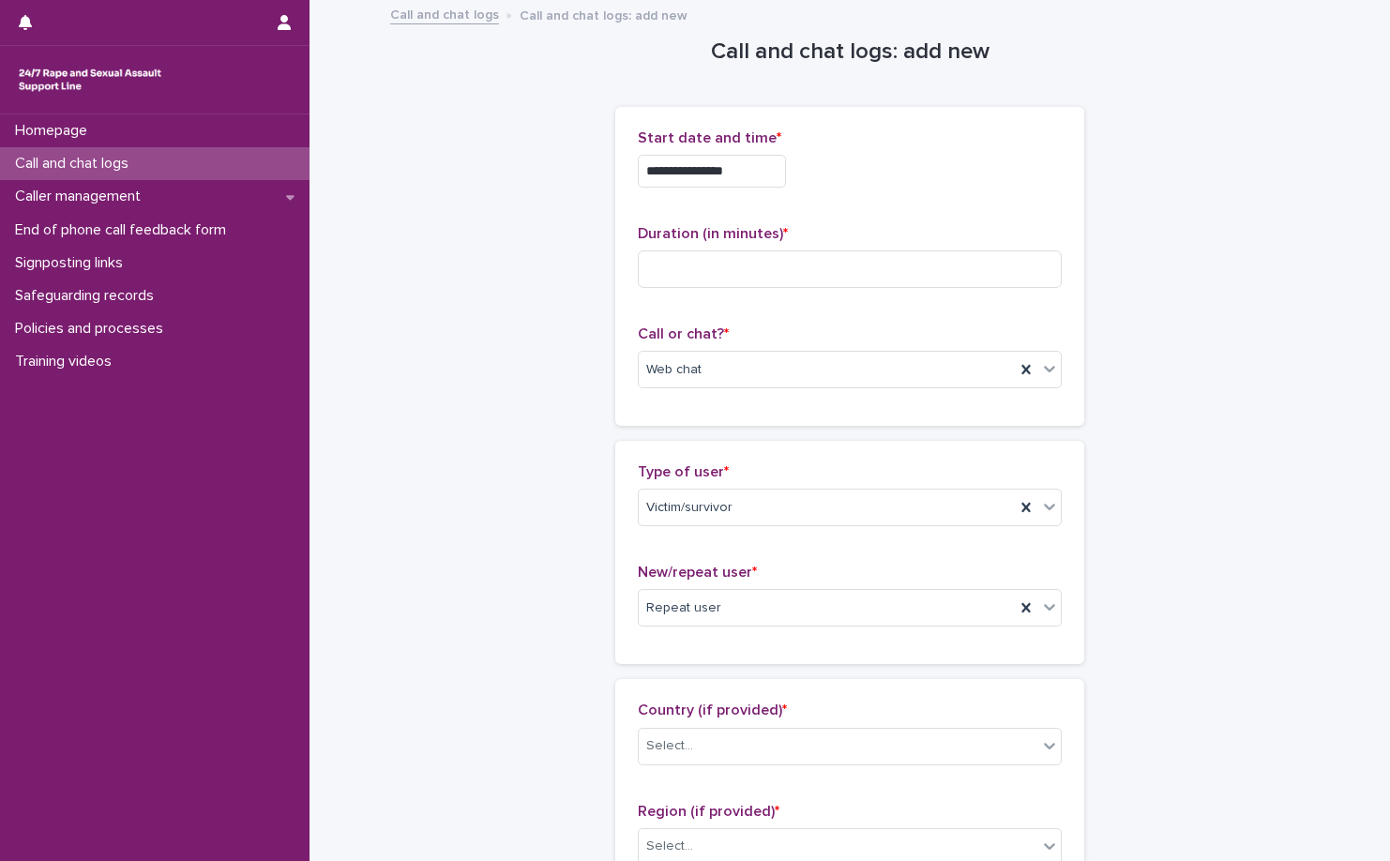
scroll to position [0, 0]
click at [785, 260] on input at bounding box center [850, 270] width 424 height 38
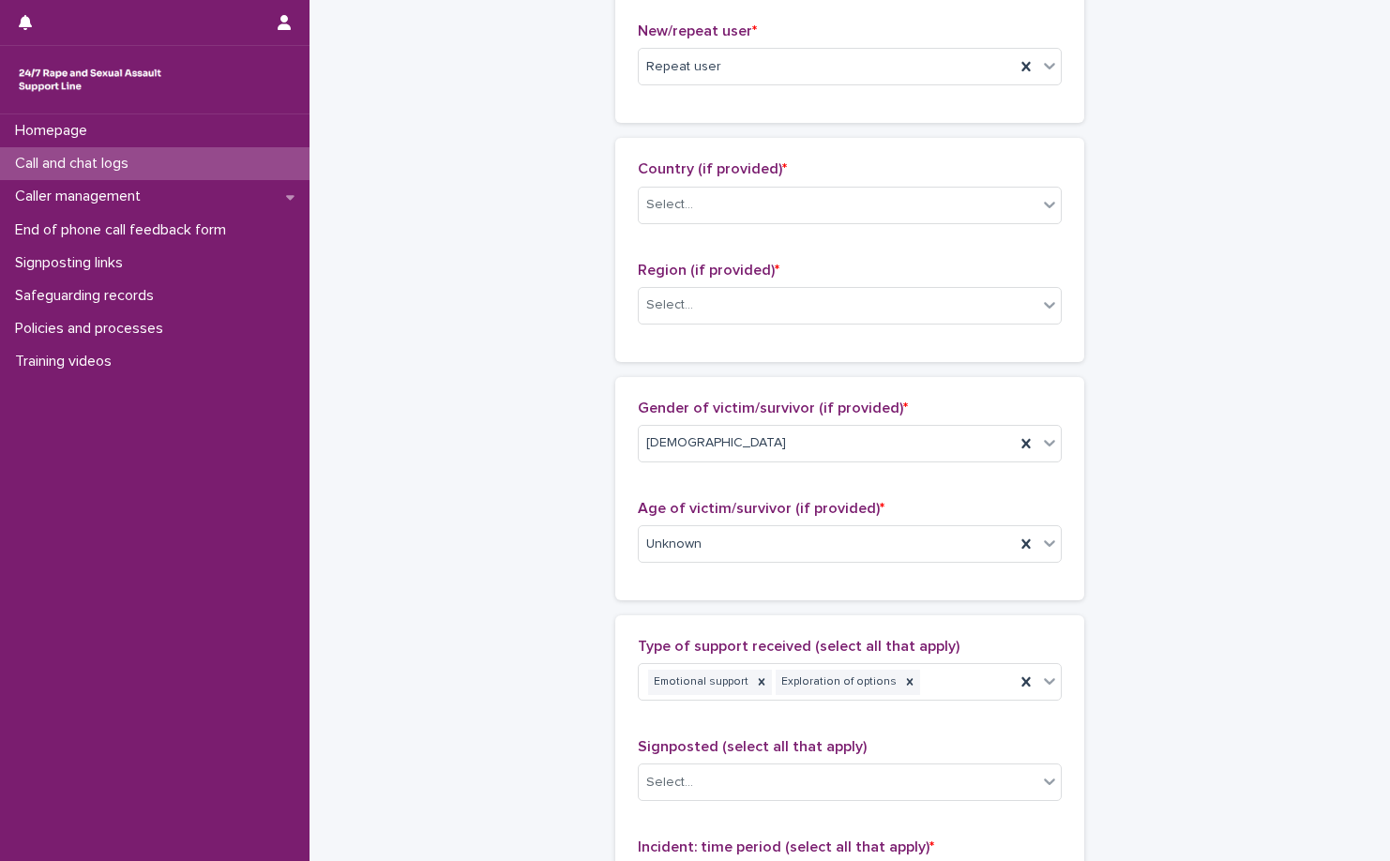
scroll to position [563, 0]
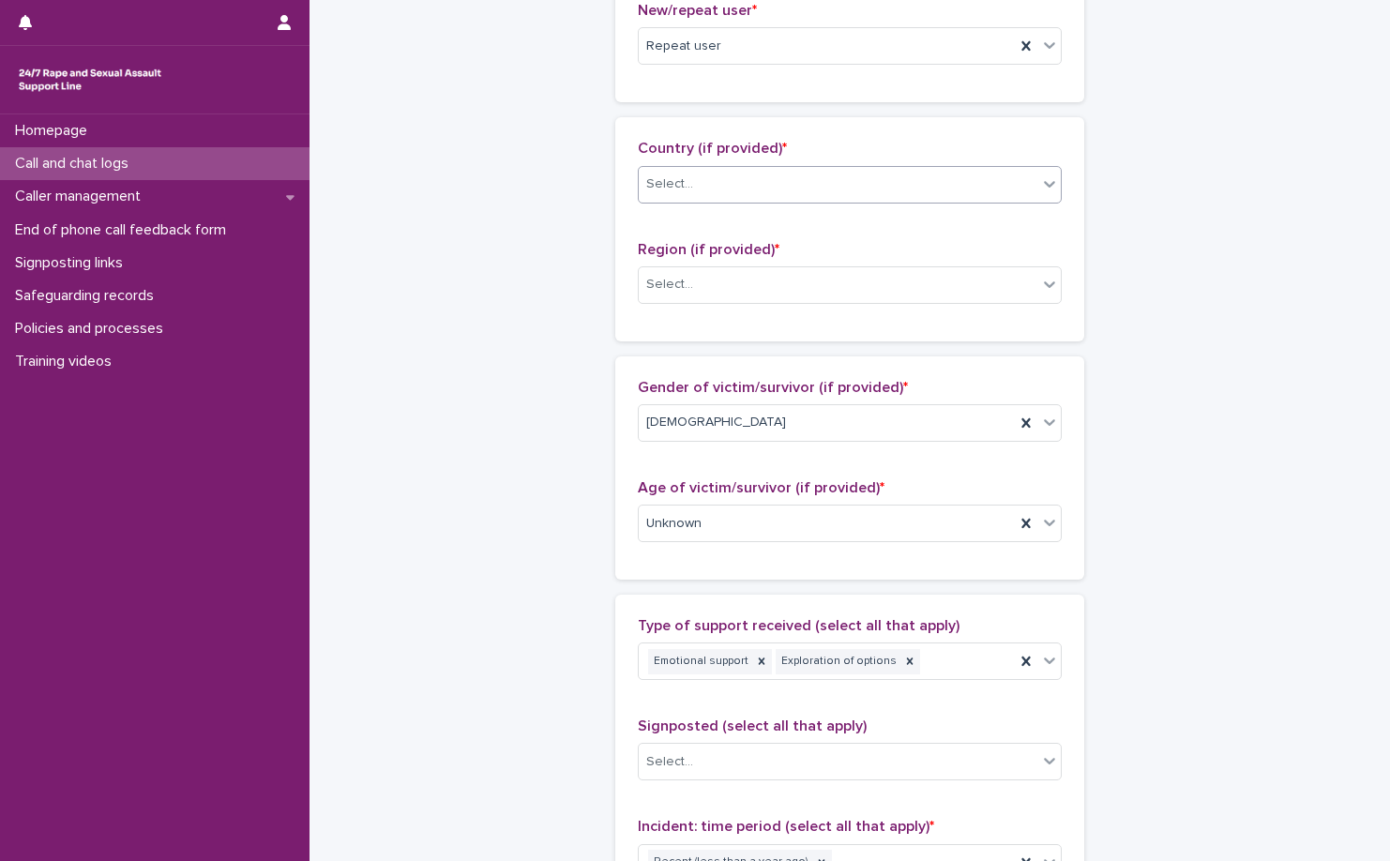
type input "**"
click at [832, 195] on div "Select..." at bounding box center [838, 184] width 399 height 31
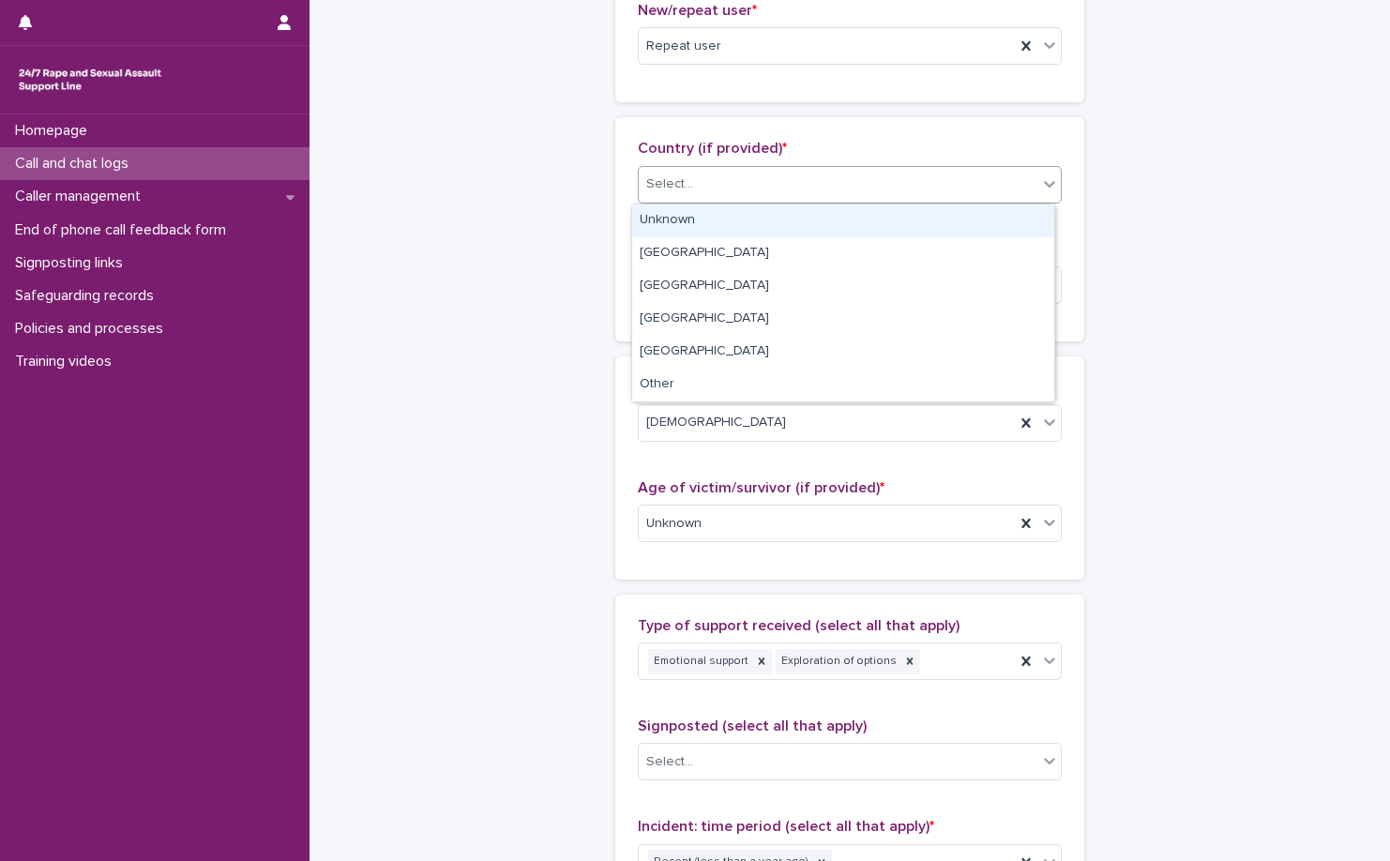
click at [814, 209] on div "Unknown" at bounding box center [843, 221] width 422 height 33
click at [812, 278] on div "Select..." at bounding box center [838, 284] width 399 height 31
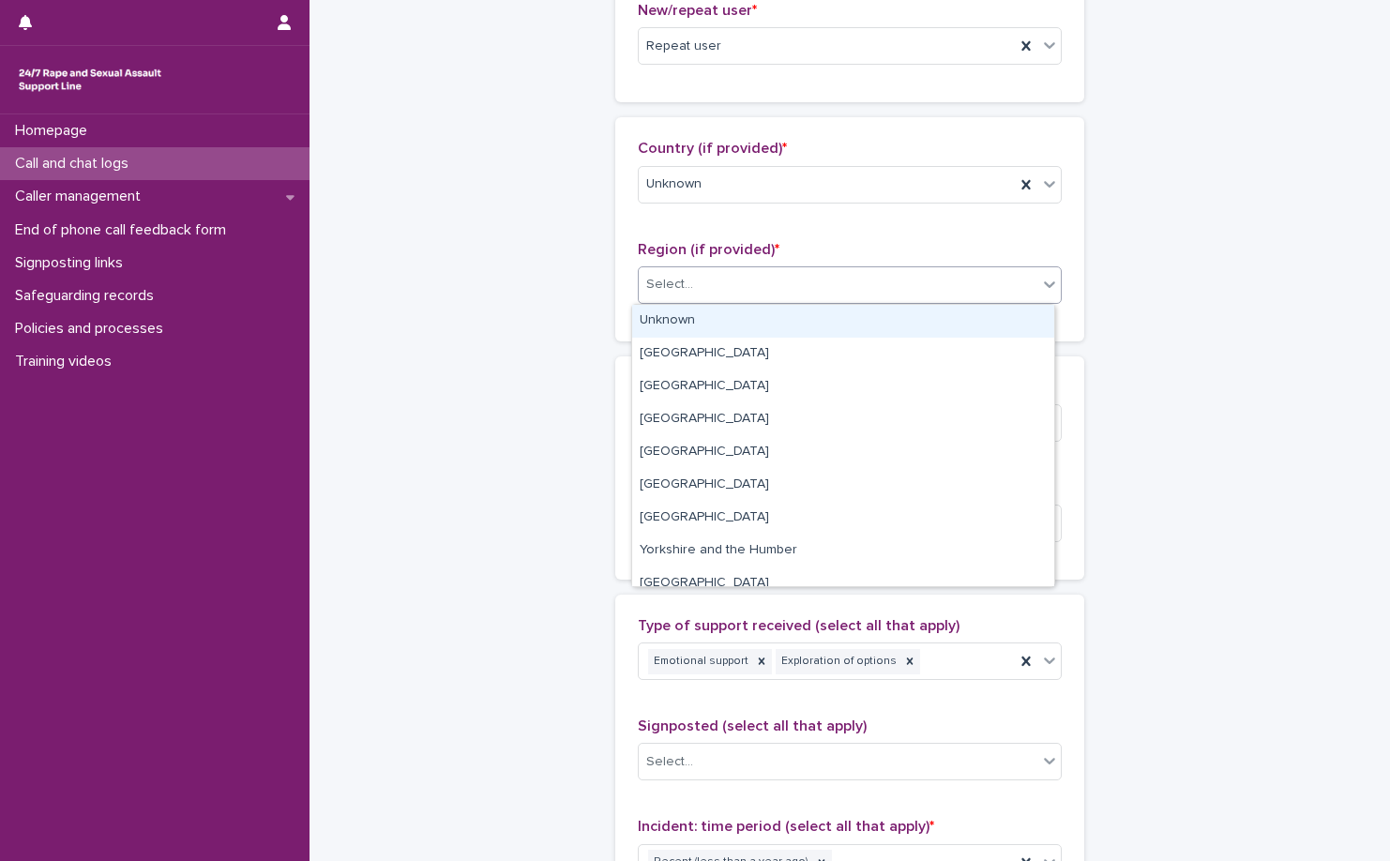
click at [810, 299] on div "Select..." at bounding box center [838, 284] width 399 height 31
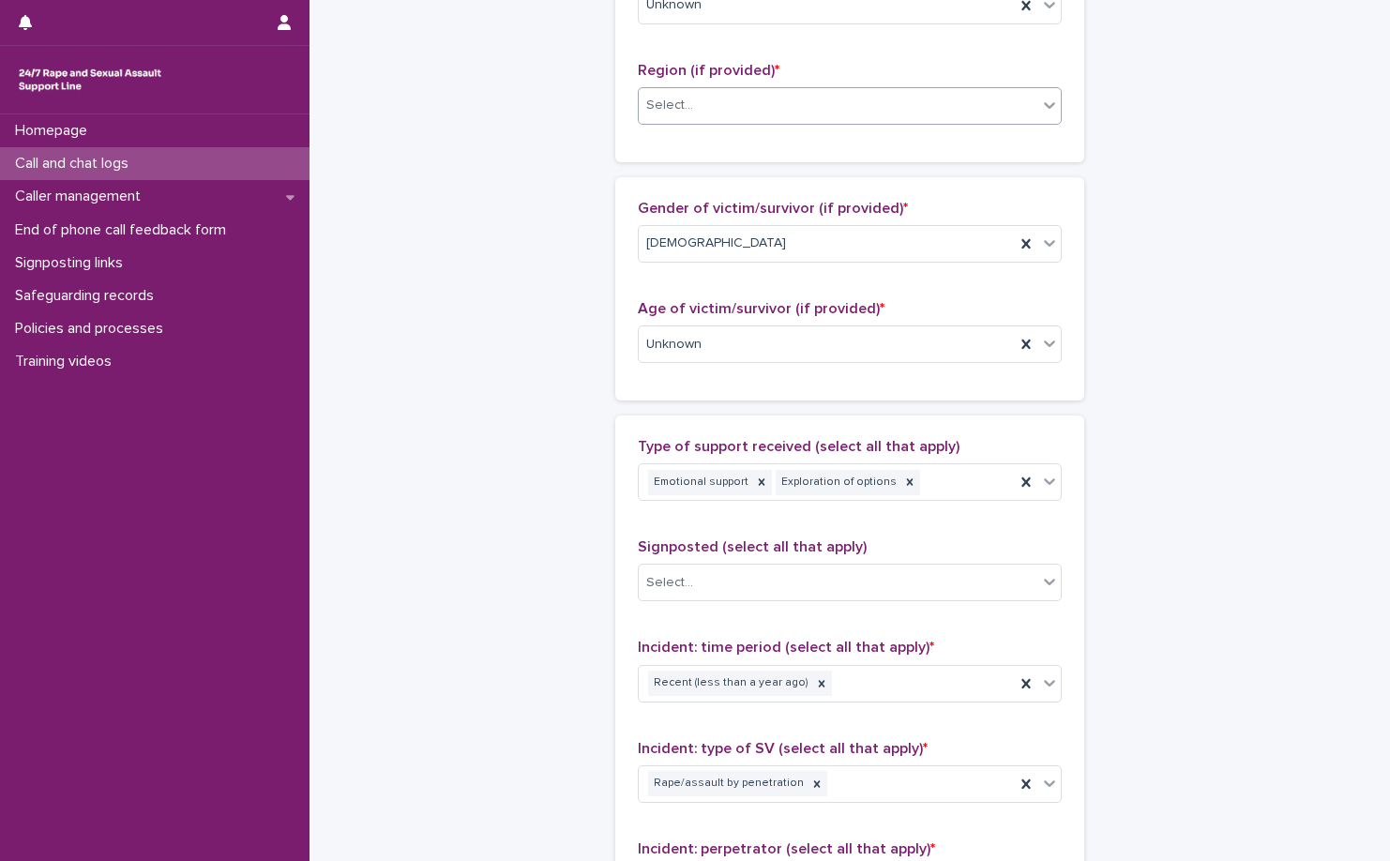
scroll to position [750, 0]
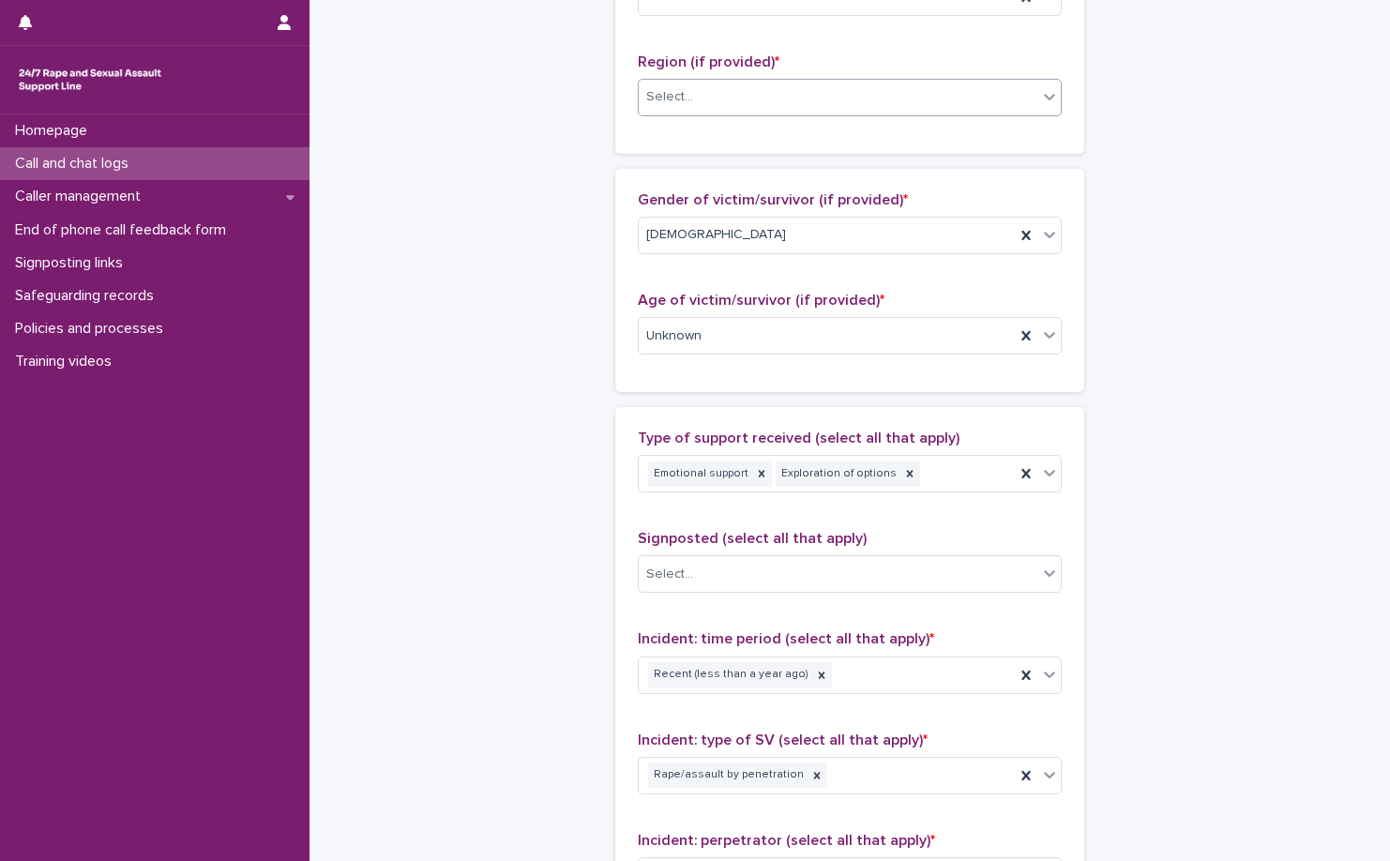
click at [870, 101] on div "Select..." at bounding box center [838, 97] width 399 height 31
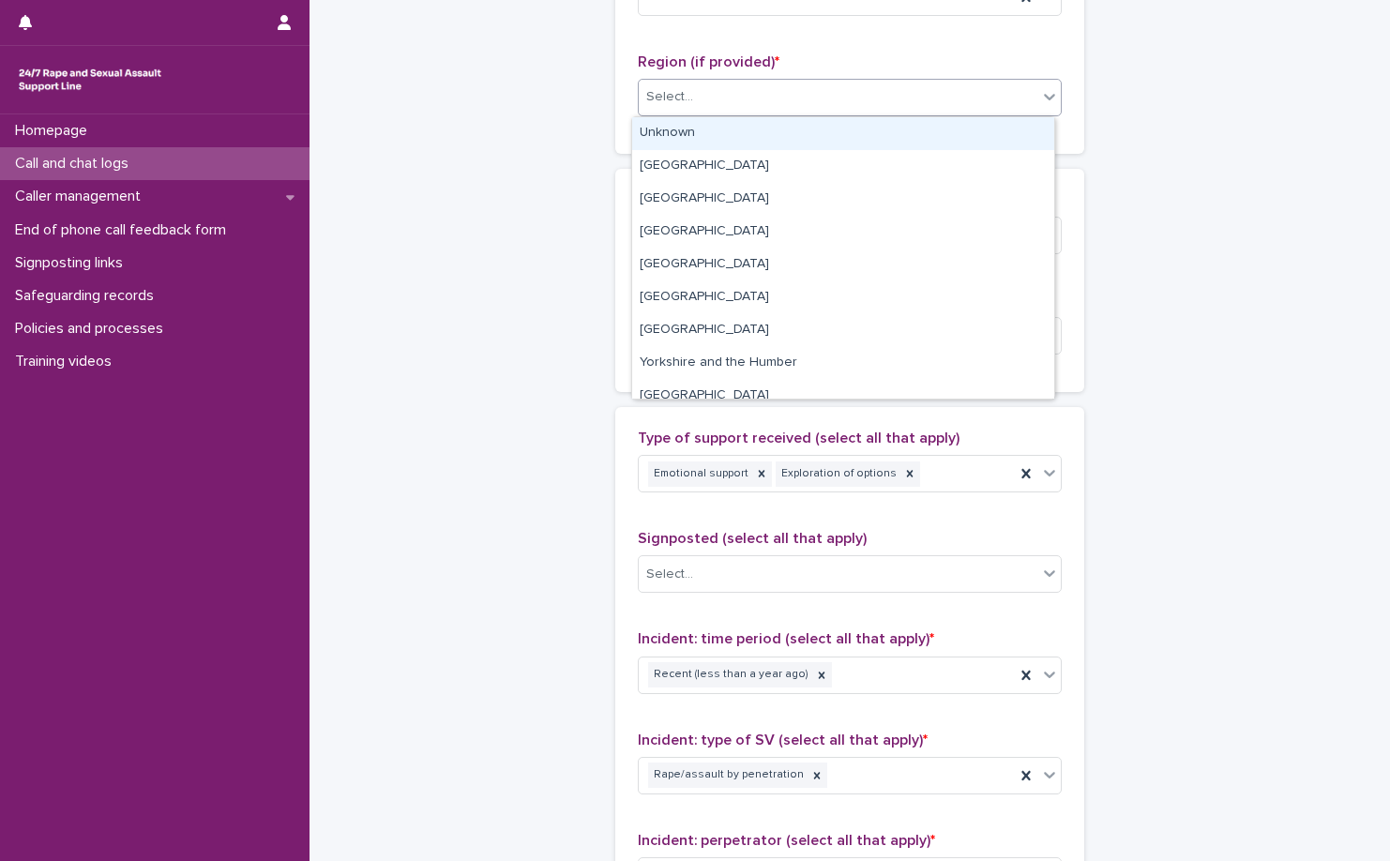
click at [872, 133] on div "Unknown" at bounding box center [843, 133] width 422 height 33
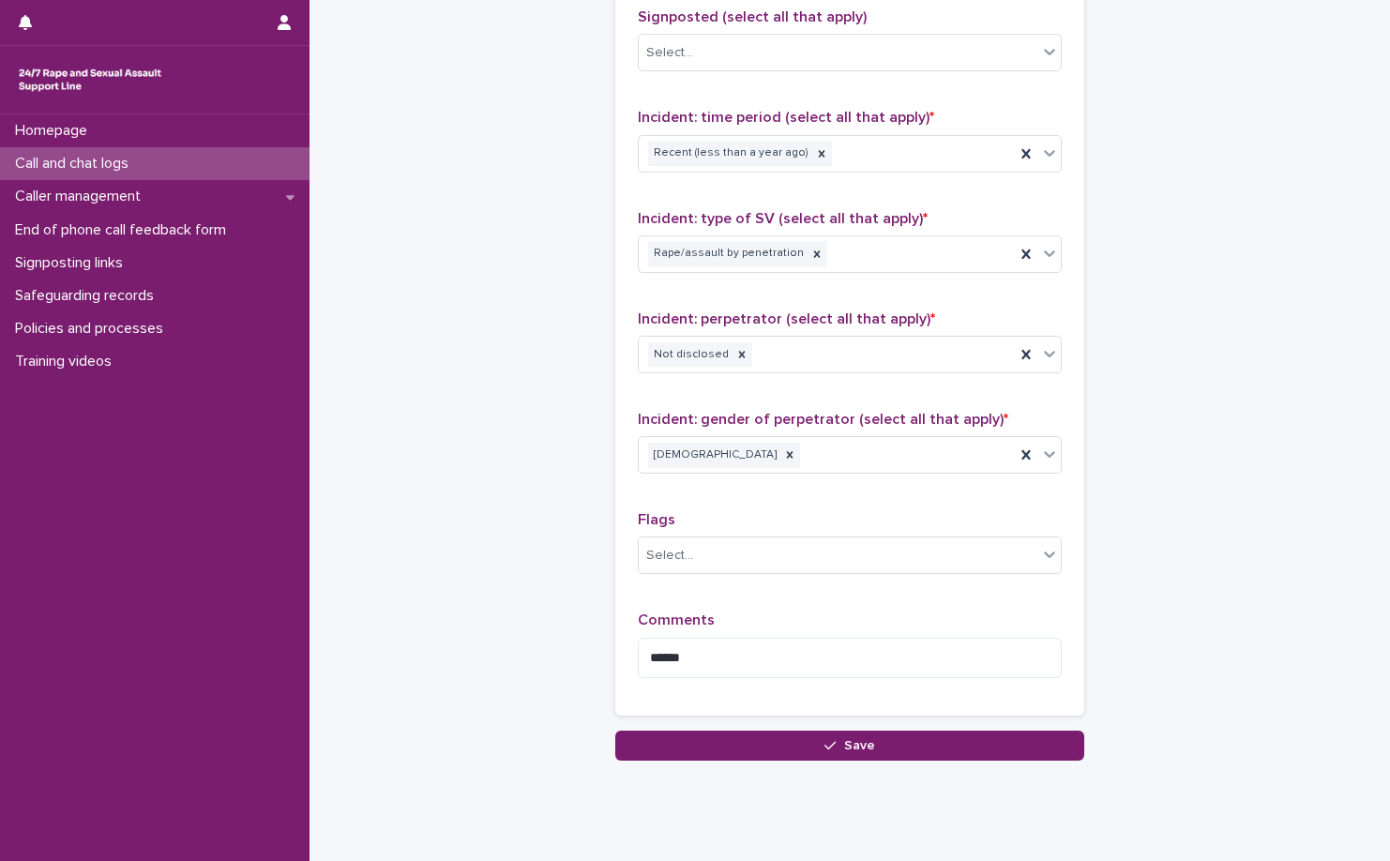
scroll to position [1318, 0]
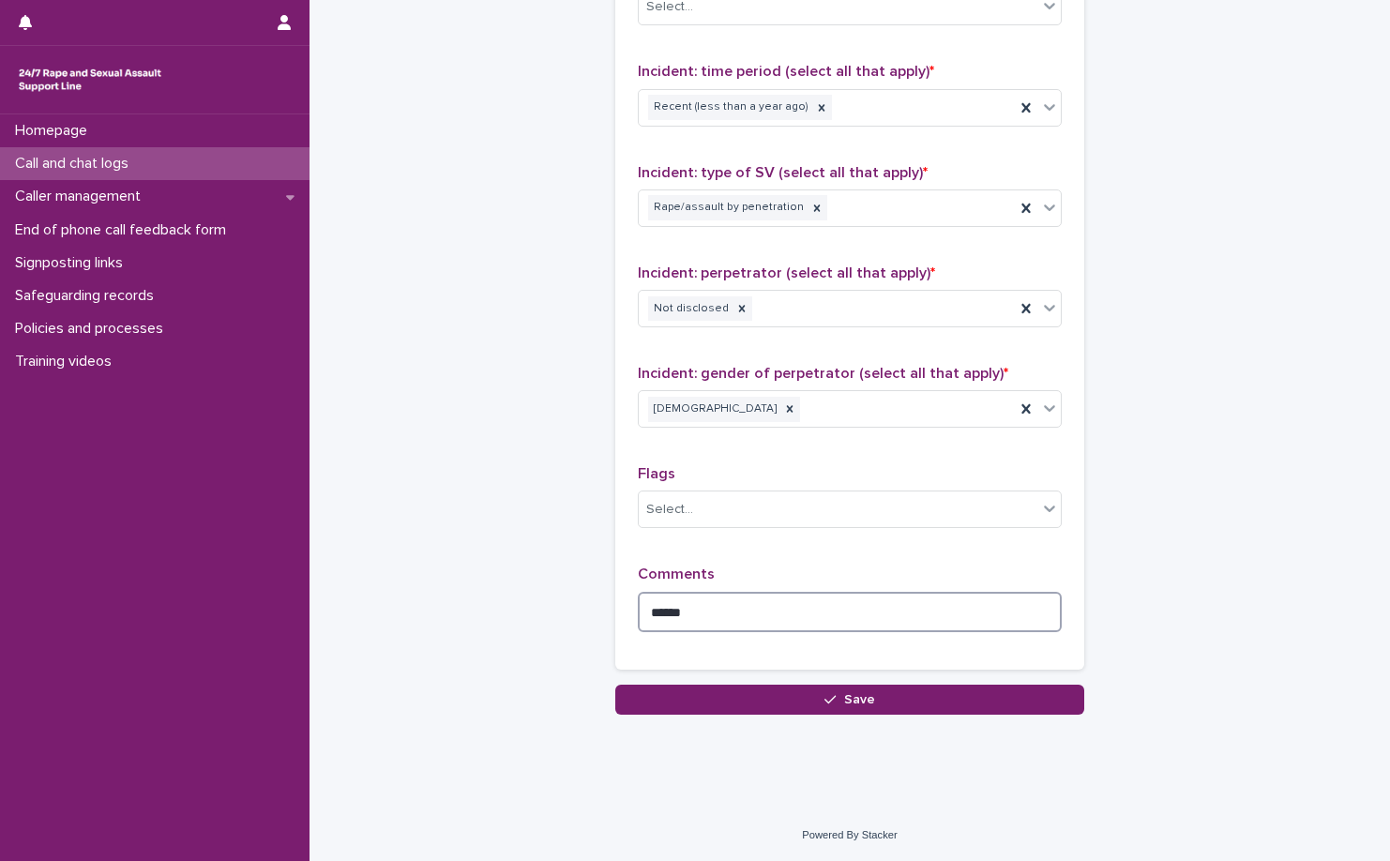
click at [779, 609] on textarea "*****" at bounding box center [850, 612] width 424 height 40
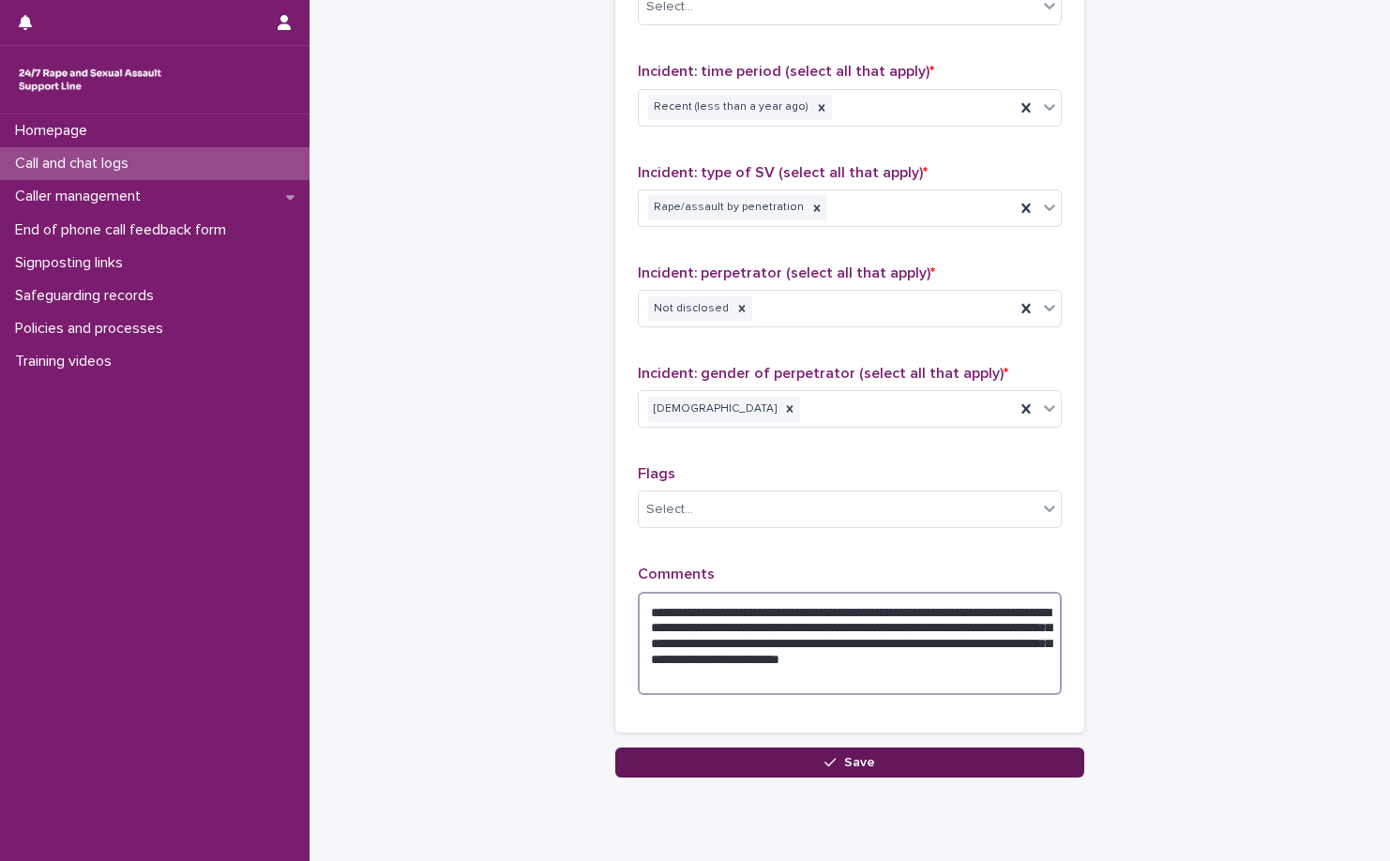
type textarea "**********"
click at [741, 753] on button "Save" at bounding box center [849, 763] width 469 height 30
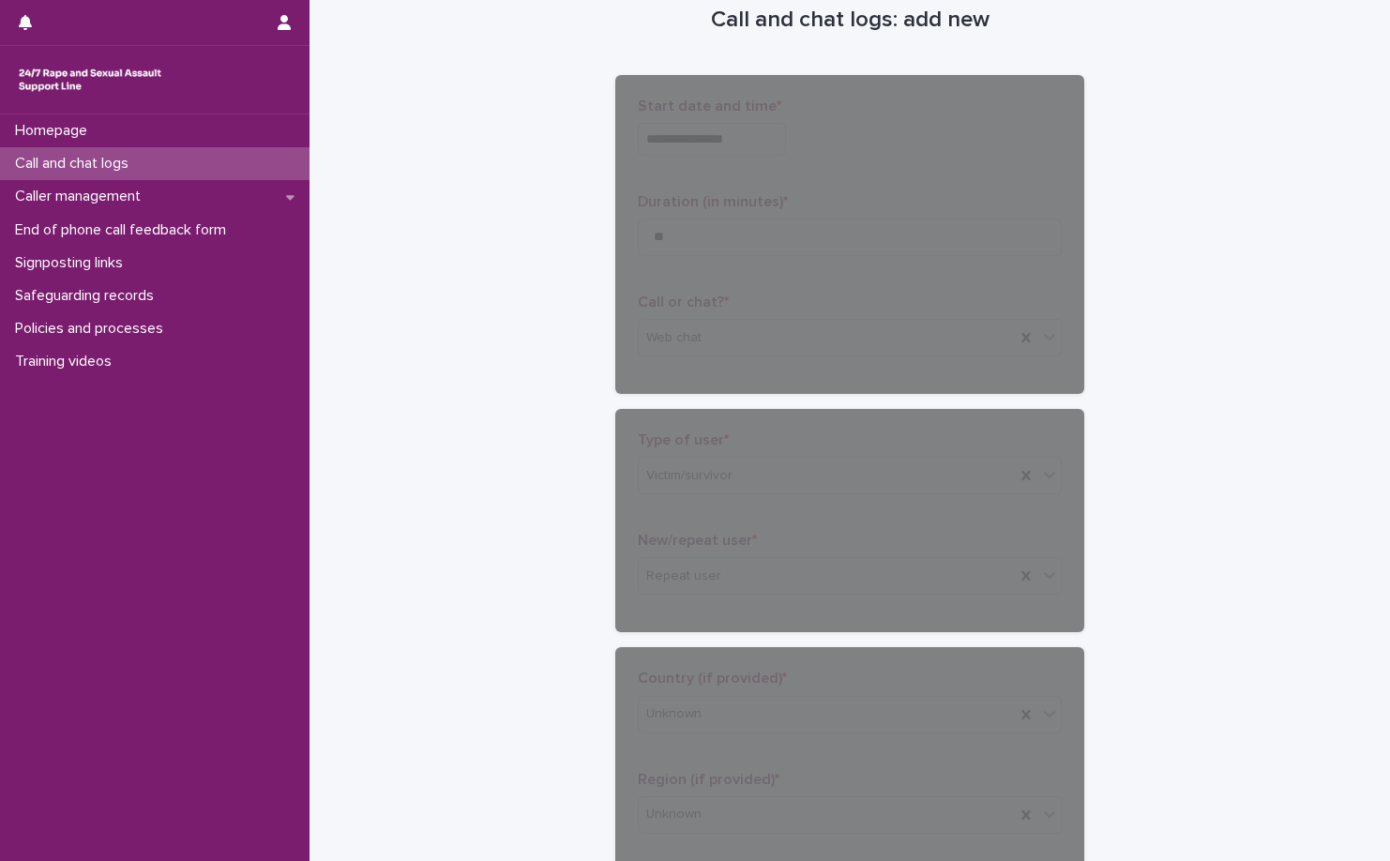
scroll to position [0, 0]
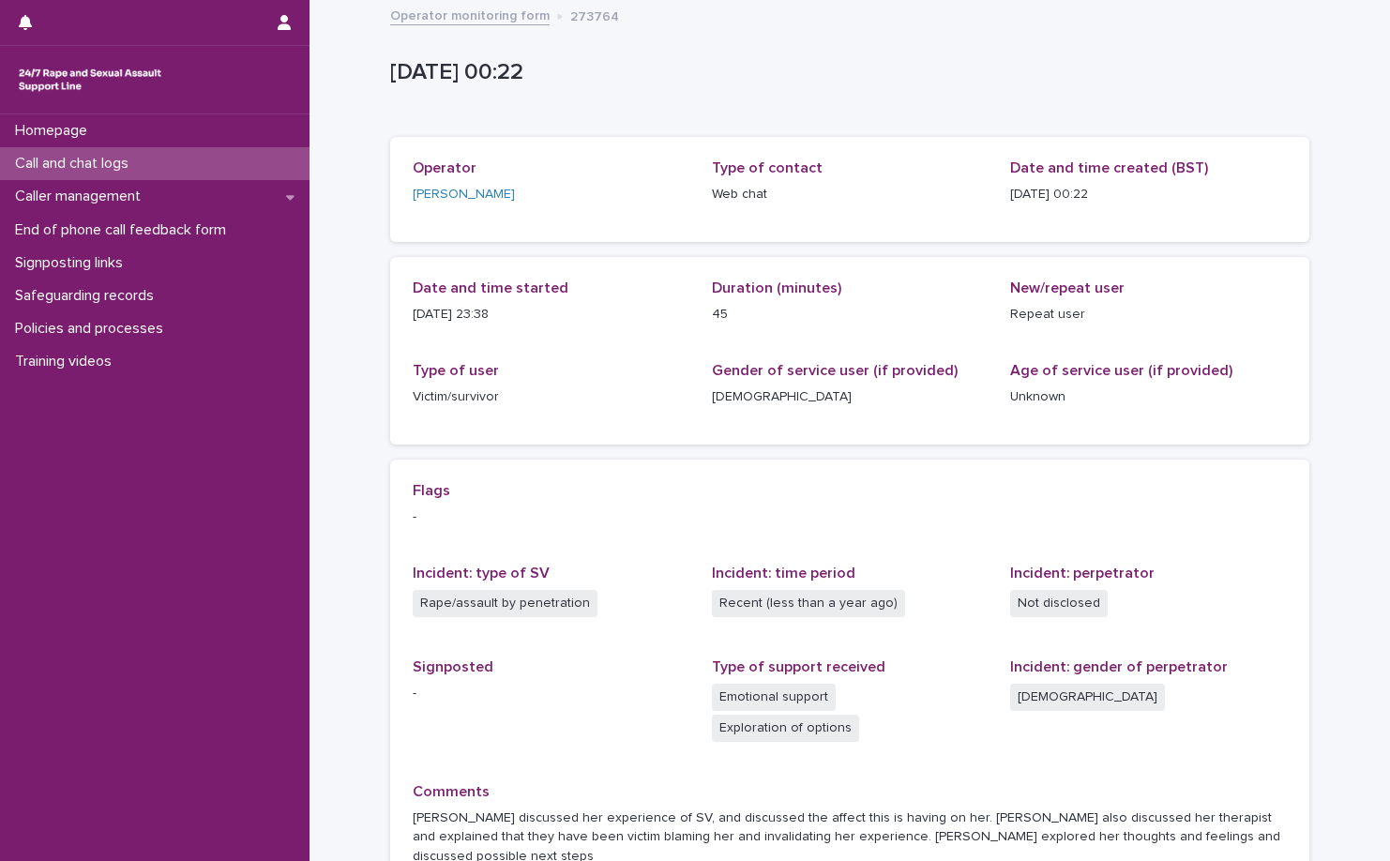
click at [505, 23] on link "Operator monitoring form" at bounding box center [469, 15] width 159 height 22
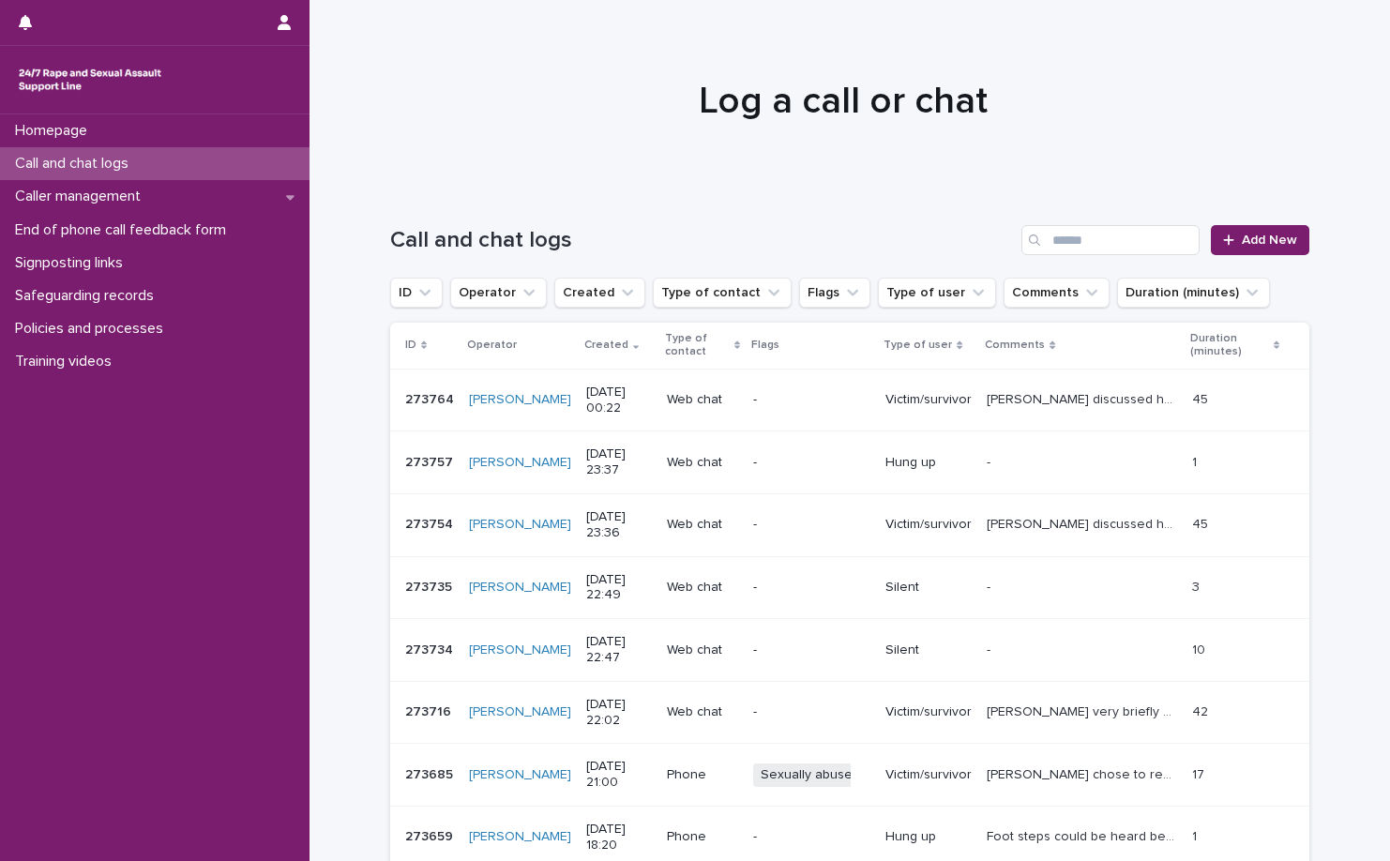
drag, startPoint x: 464, startPoint y: 205, endPoint x: 481, endPoint y: 171, distance: 37.8
click at [464, 205] on div "Call and chat logs Add New" at bounding box center [849, 233] width 919 height 90
click at [1301, 238] on link "Add New" at bounding box center [1260, 240] width 99 height 30
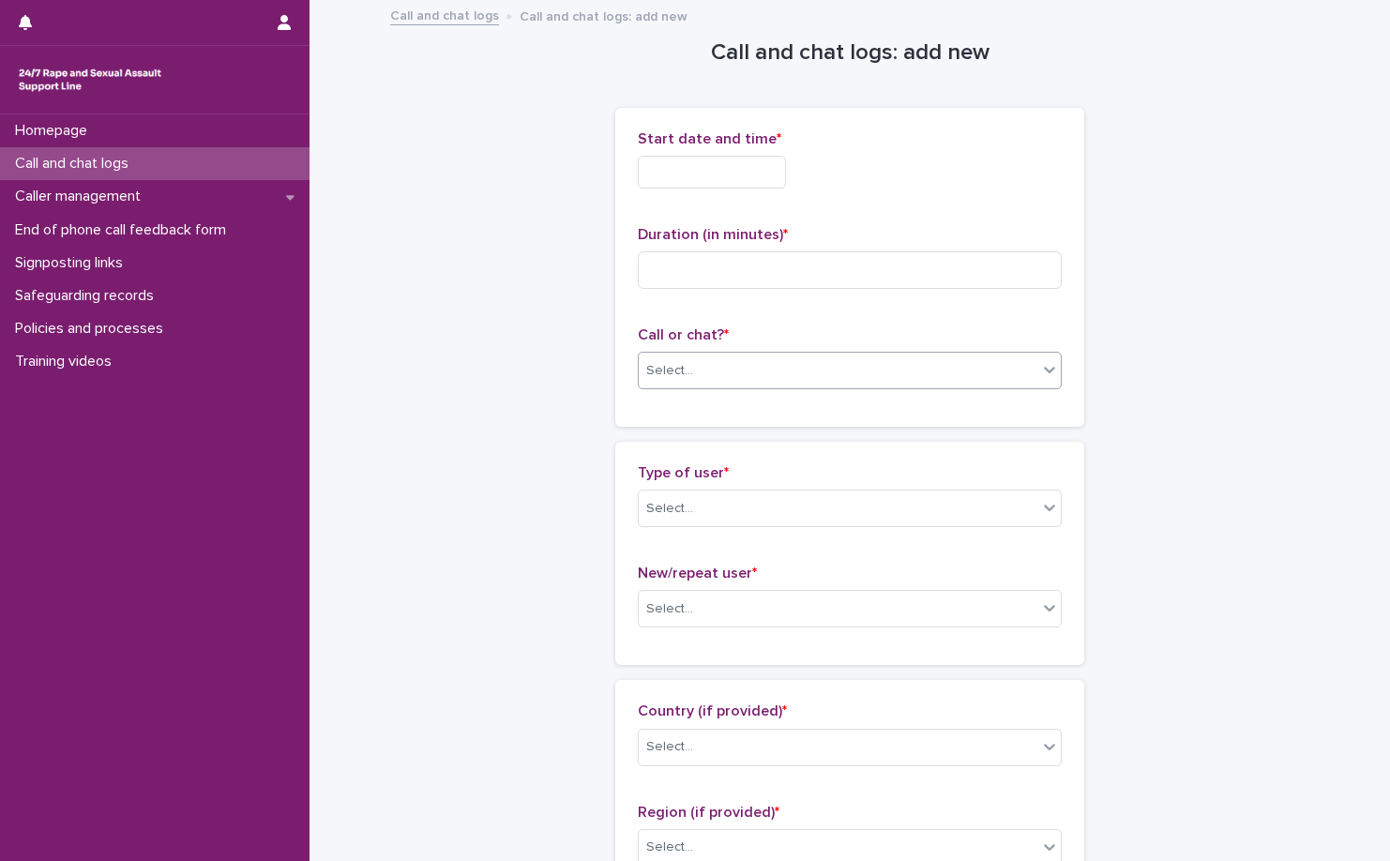
click at [887, 367] on div "Select..." at bounding box center [838, 371] width 399 height 31
click at [845, 433] on div "Web chat" at bounding box center [843, 439] width 422 height 33
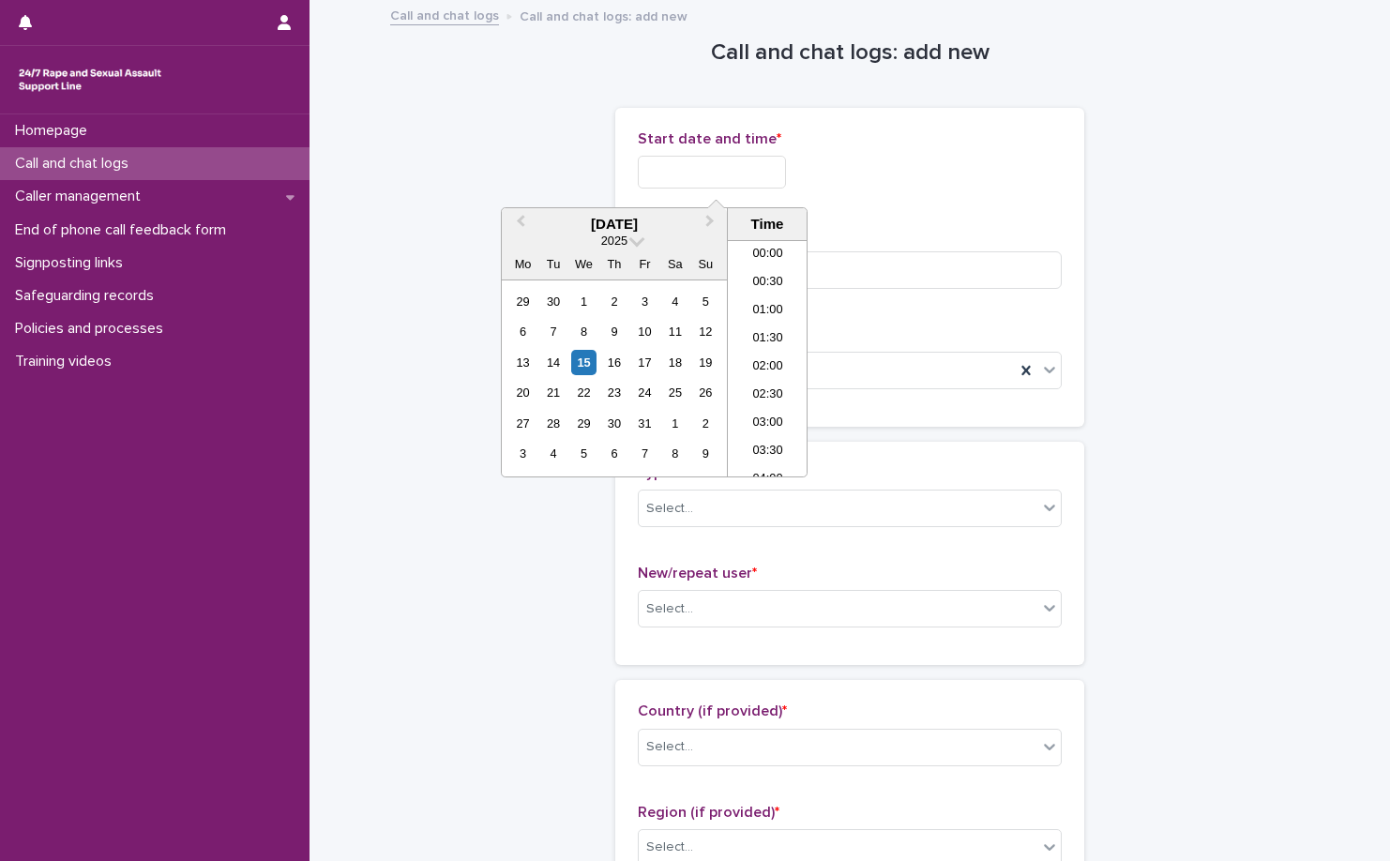
click at [744, 174] on input "text" at bounding box center [712, 172] width 148 height 33
click at [766, 264] on li "00:00" at bounding box center [768, 255] width 80 height 28
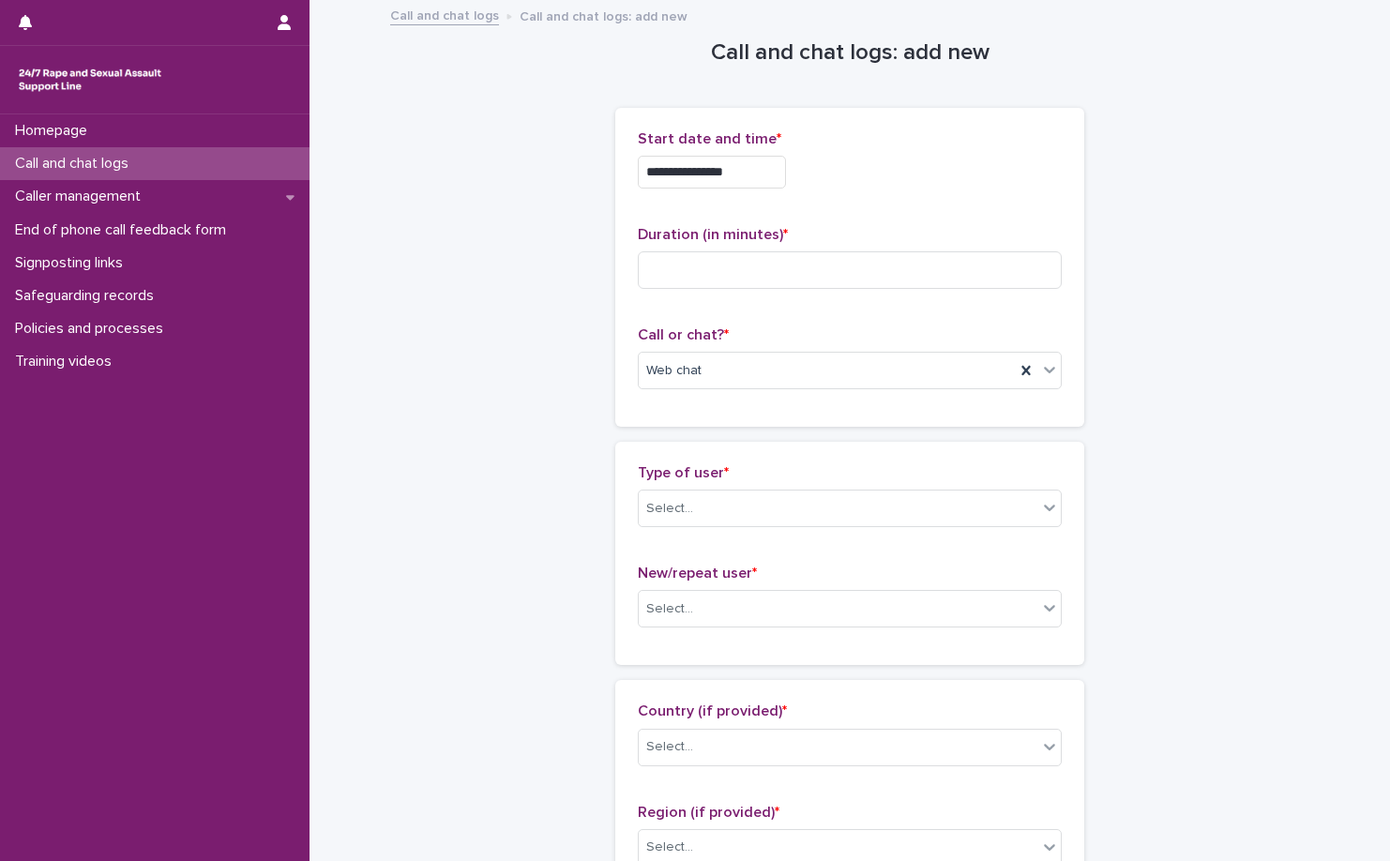
click at [762, 170] on input "**********" at bounding box center [712, 172] width 148 height 33
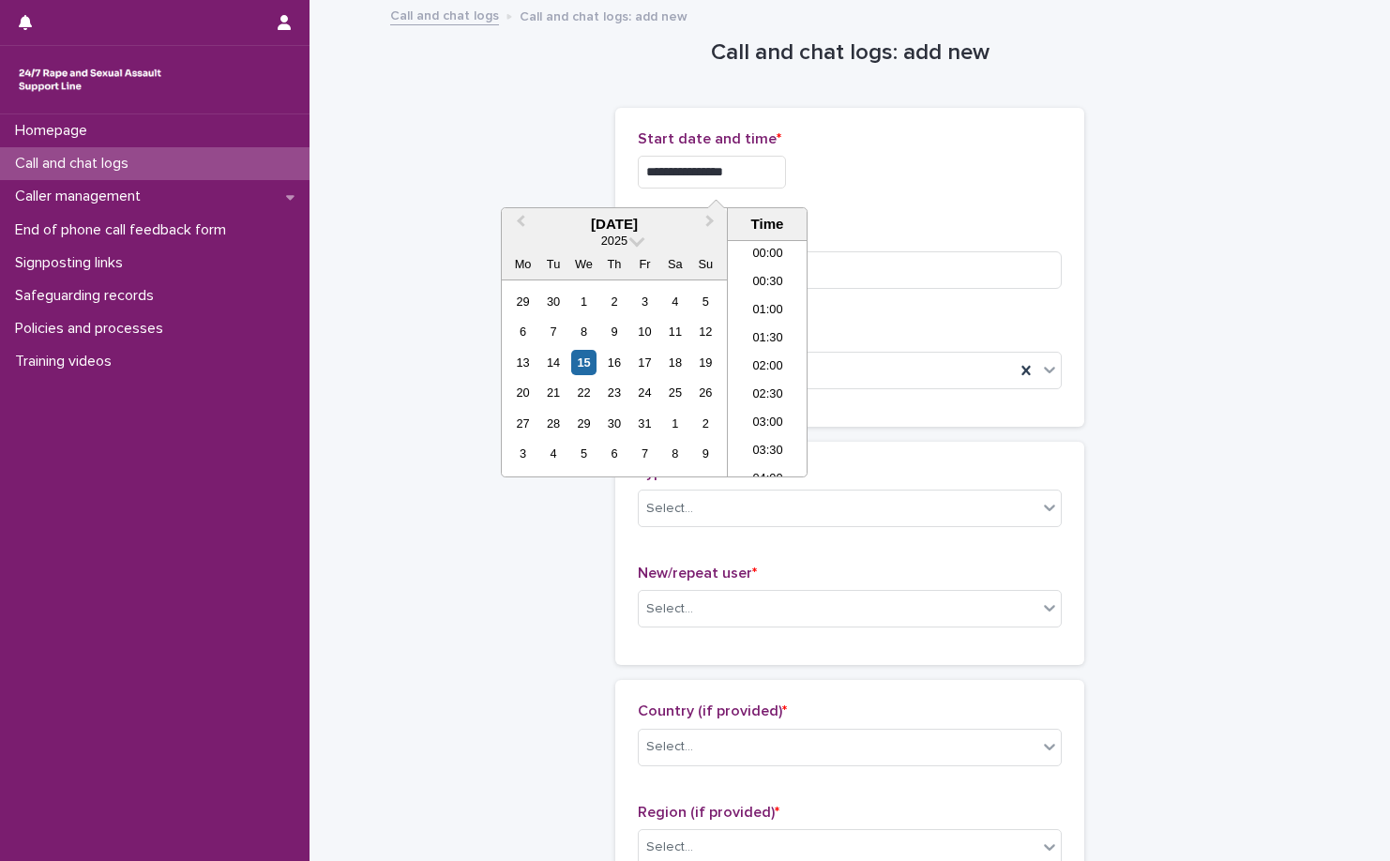
type input "**********"
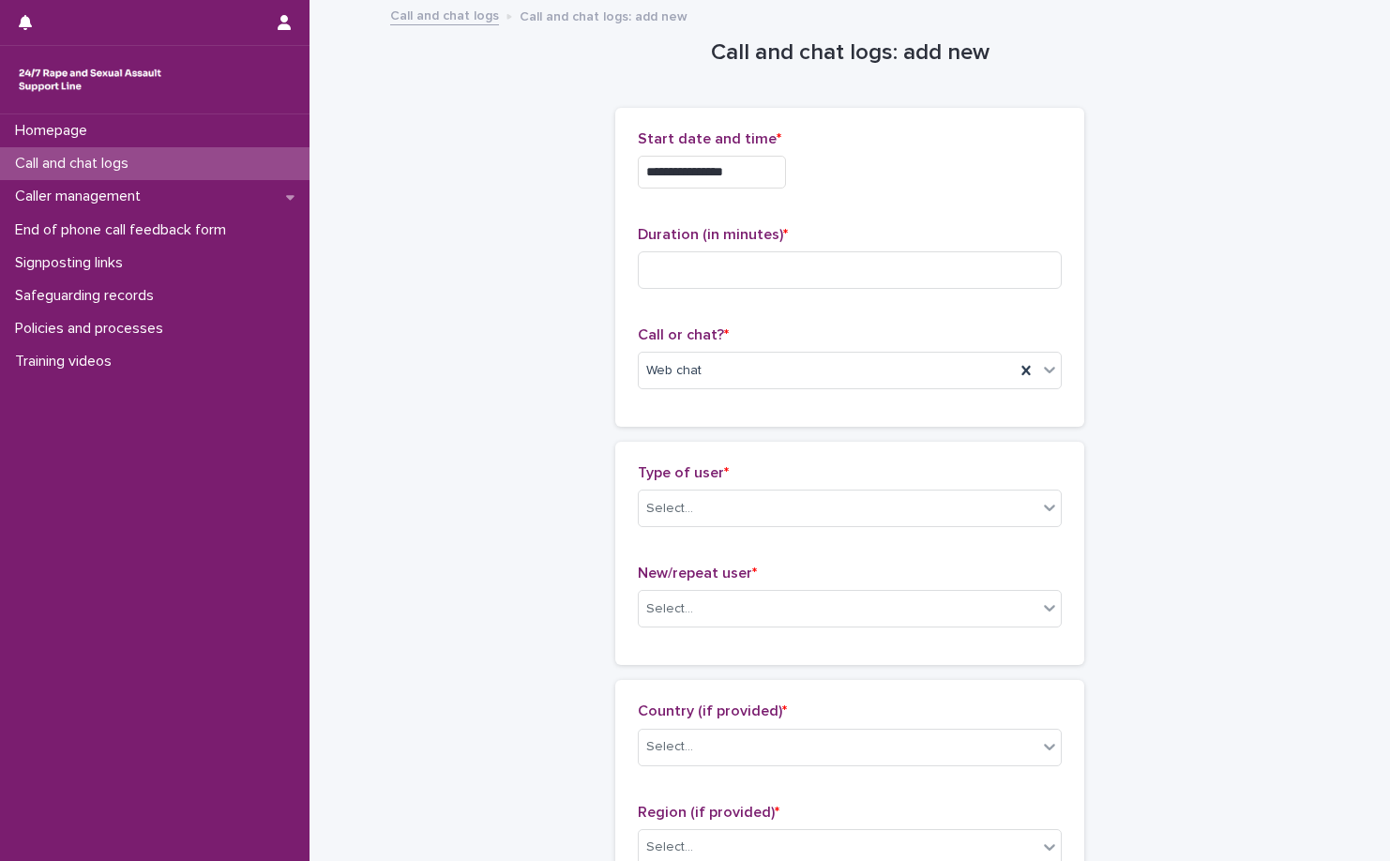
click at [1030, 172] on div "**********" at bounding box center [850, 172] width 424 height 33
click at [825, 296] on div "Duration (in minutes) *" at bounding box center [850, 265] width 424 height 78
click at [841, 270] on input at bounding box center [850, 270] width 424 height 38
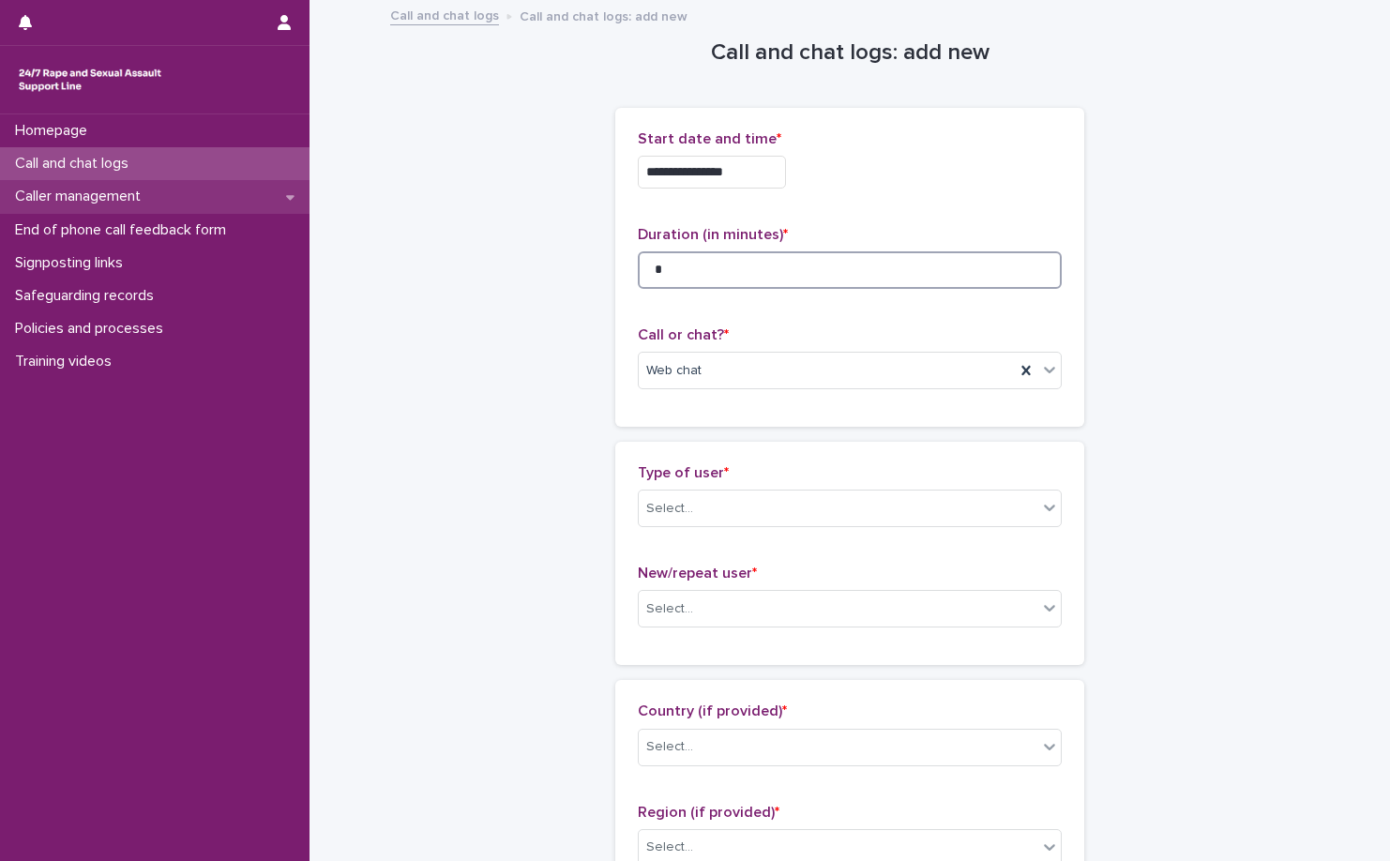
type input "*"
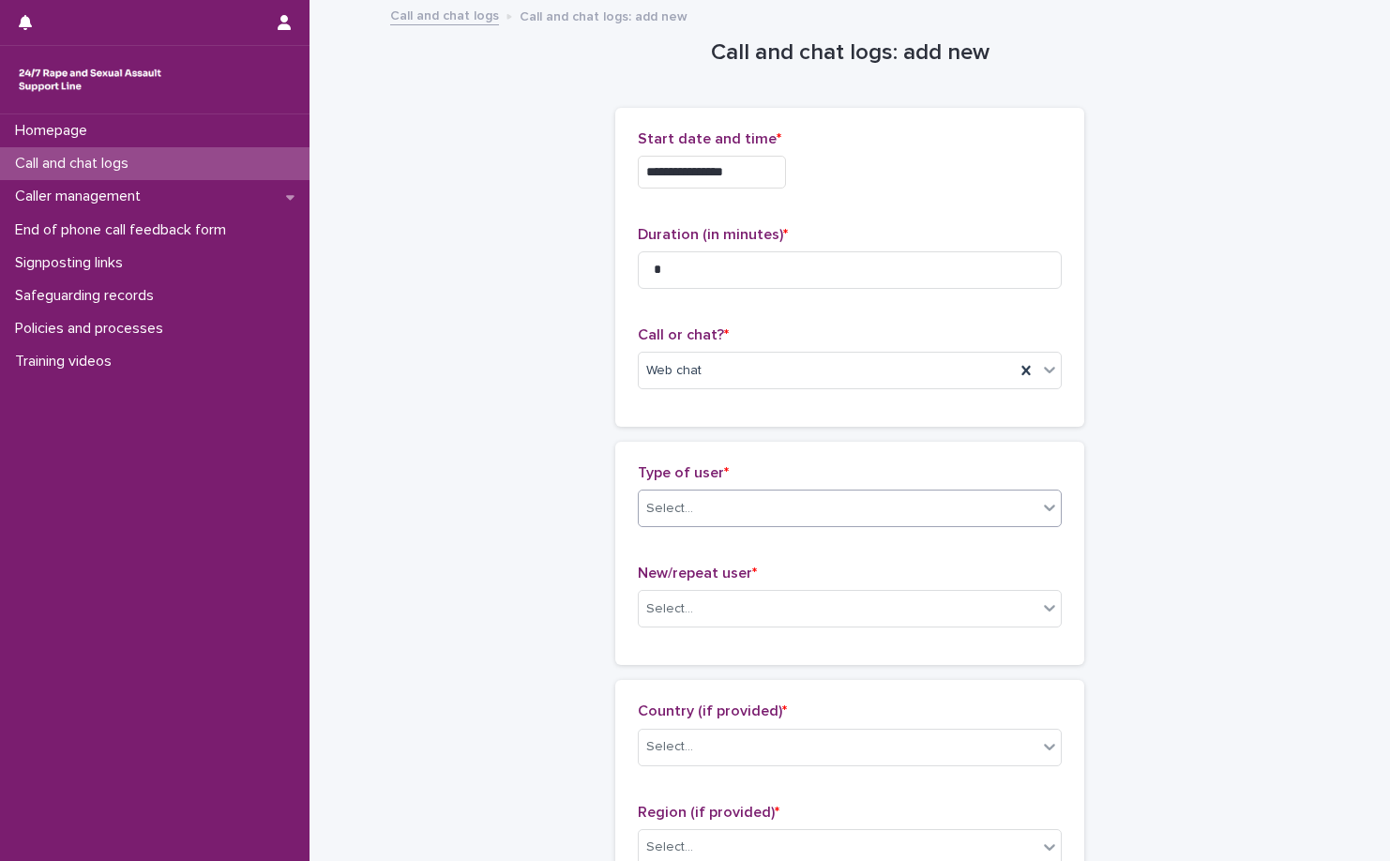
click at [726, 515] on div "Select..." at bounding box center [838, 508] width 399 height 31
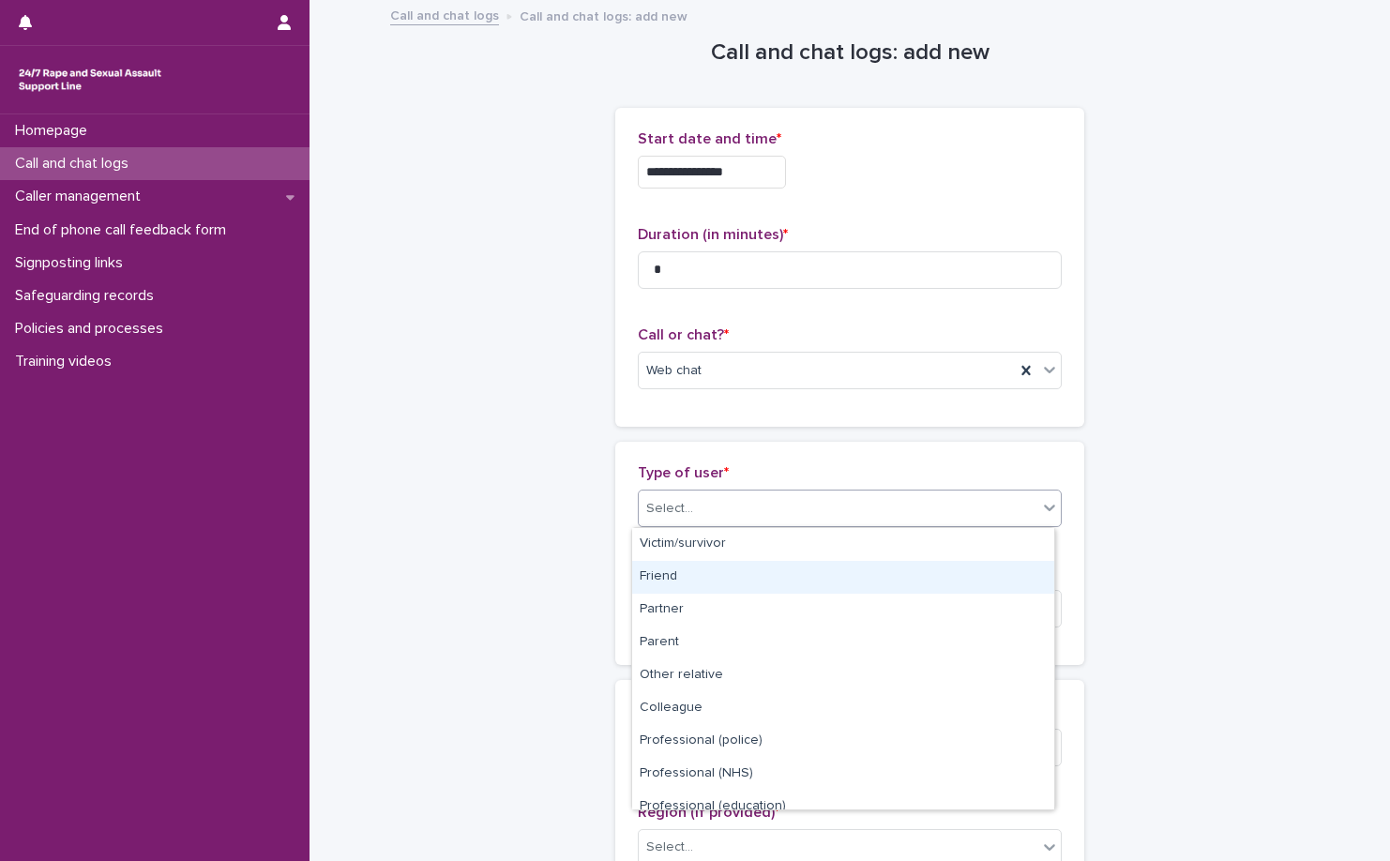
scroll to position [211, 0]
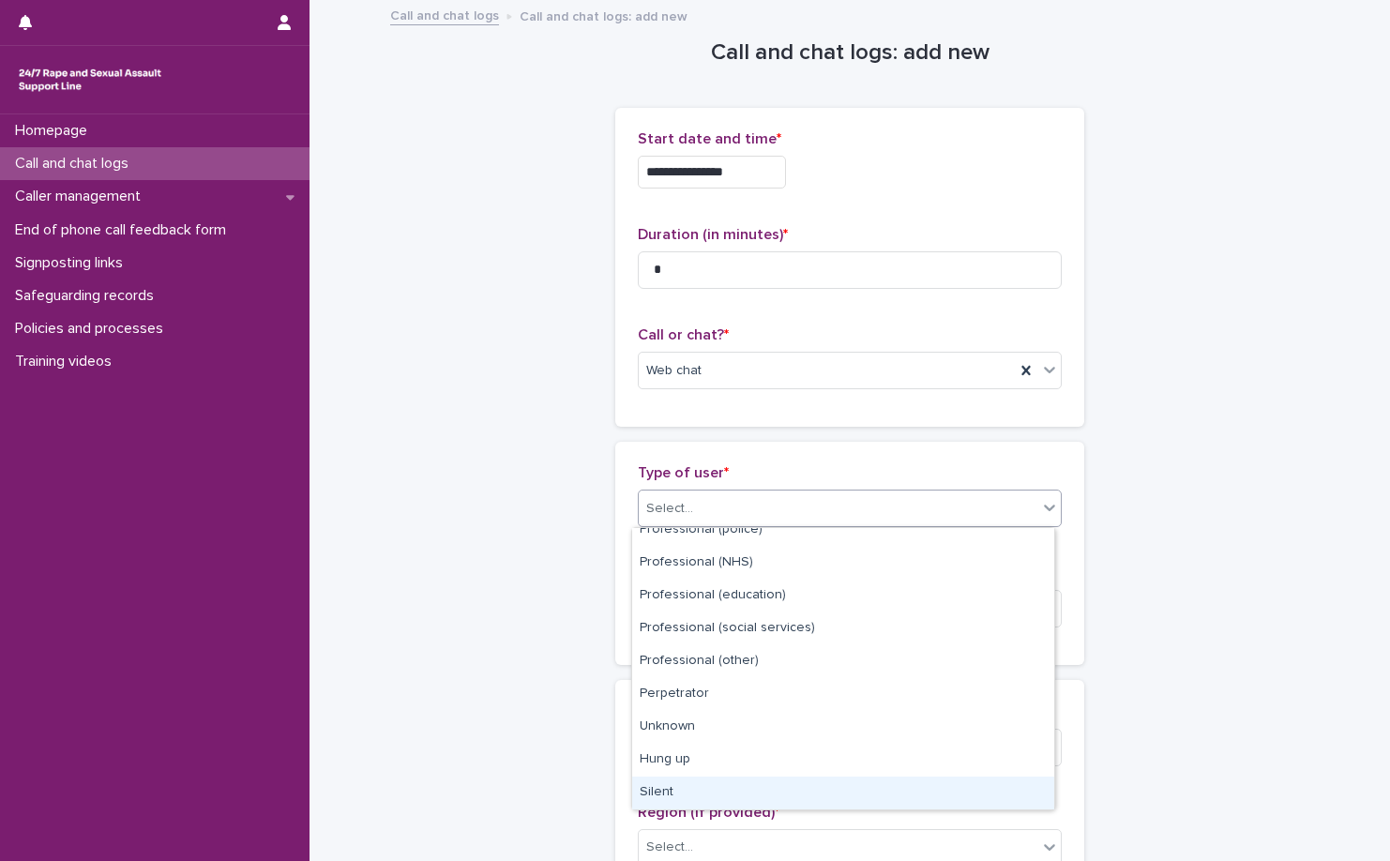
click at [745, 783] on div "Silent" at bounding box center [843, 793] width 422 height 33
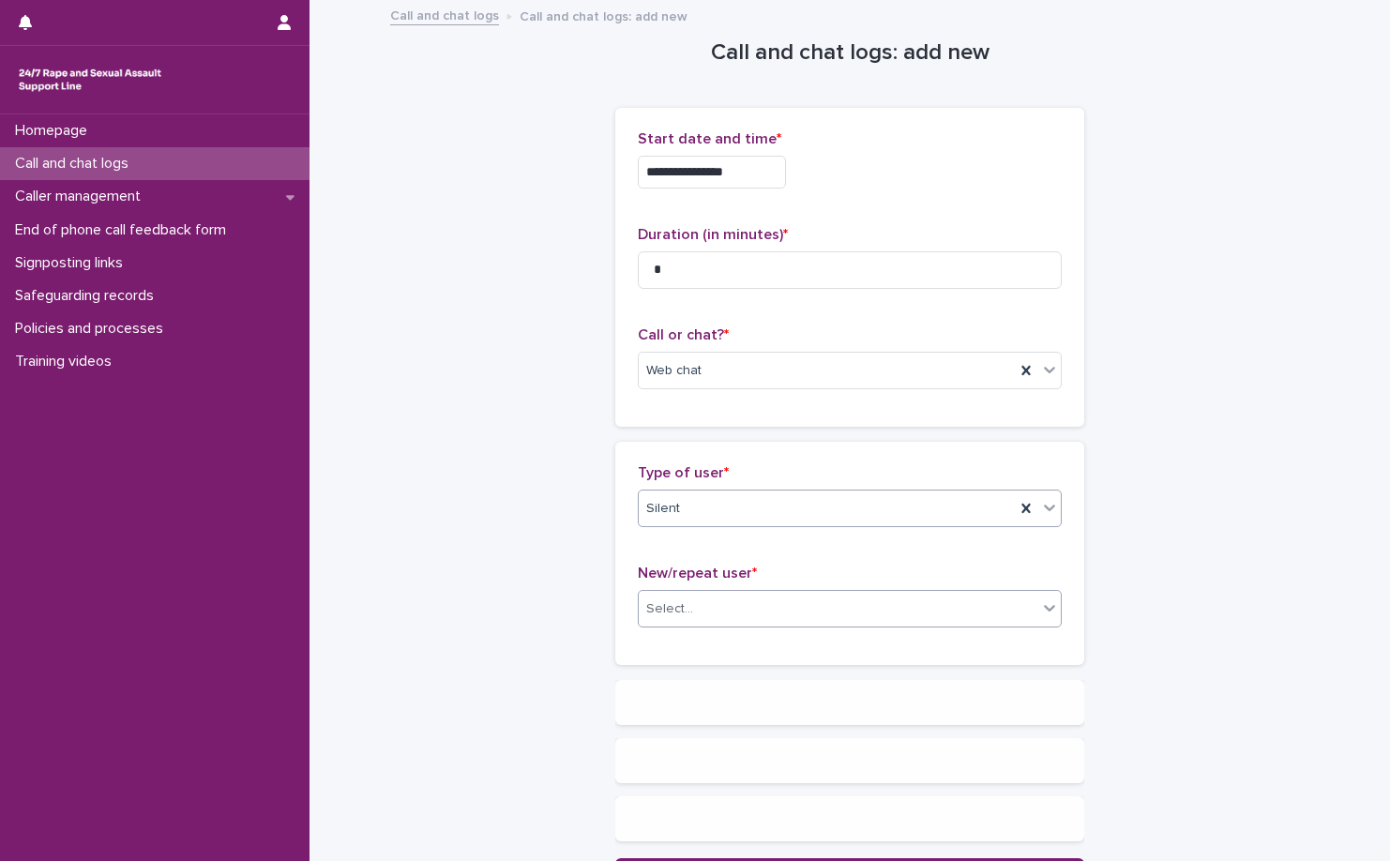
click at [779, 618] on div "Select..." at bounding box center [838, 609] width 399 height 31
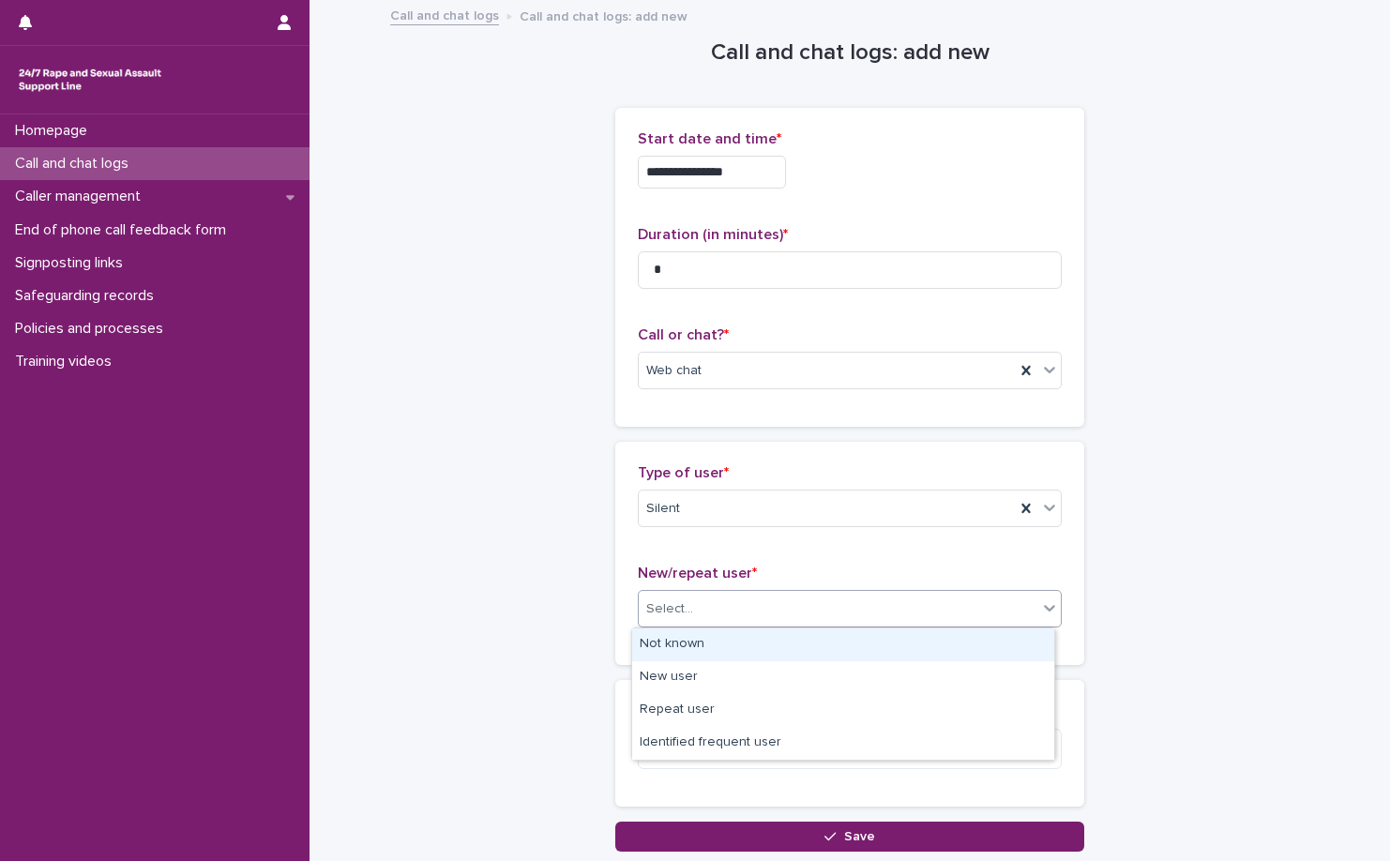
click at [775, 634] on div "Not known" at bounding box center [843, 645] width 422 height 33
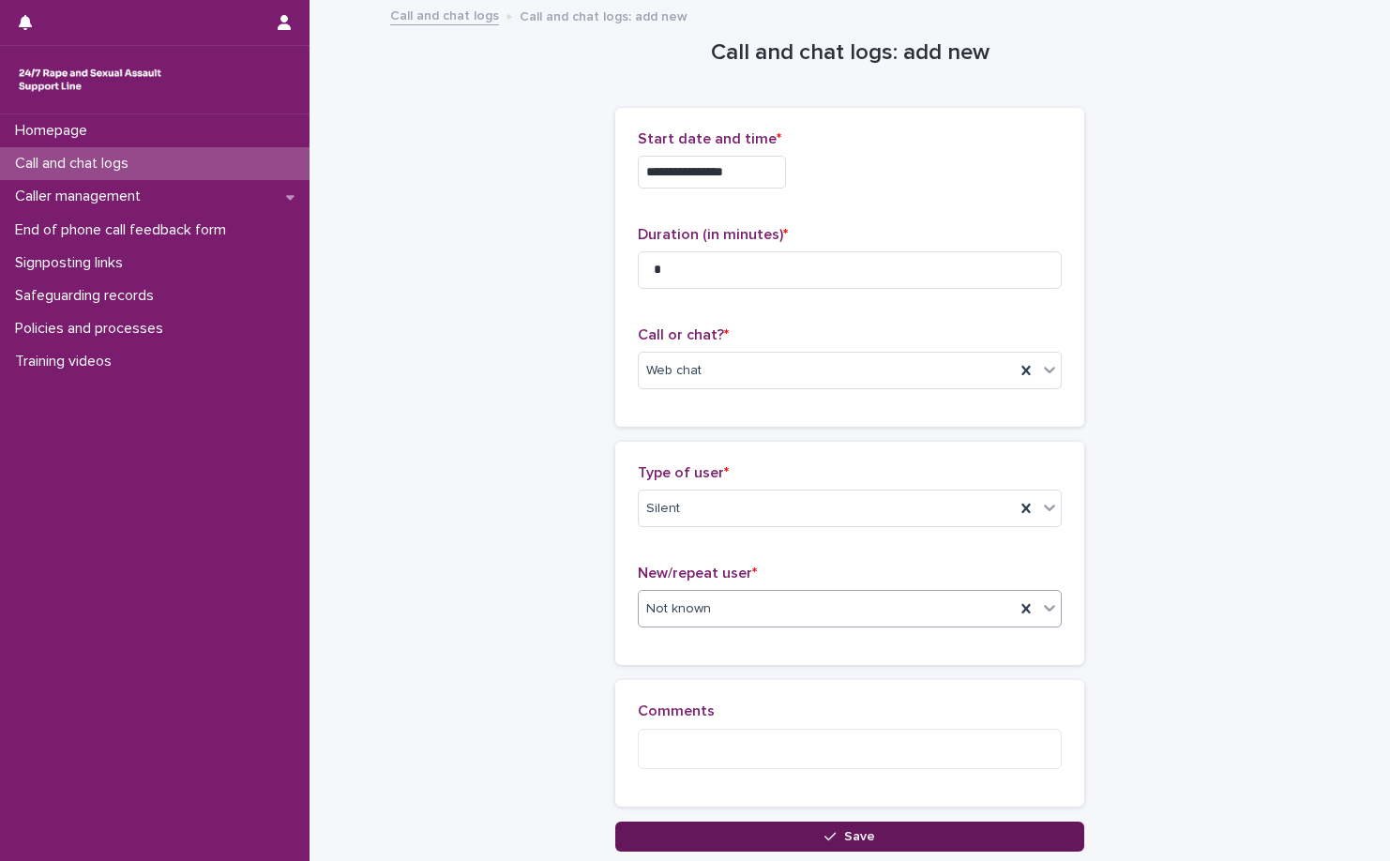
click at [773, 841] on button "Save" at bounding box center [849, 837] width 469 height 30
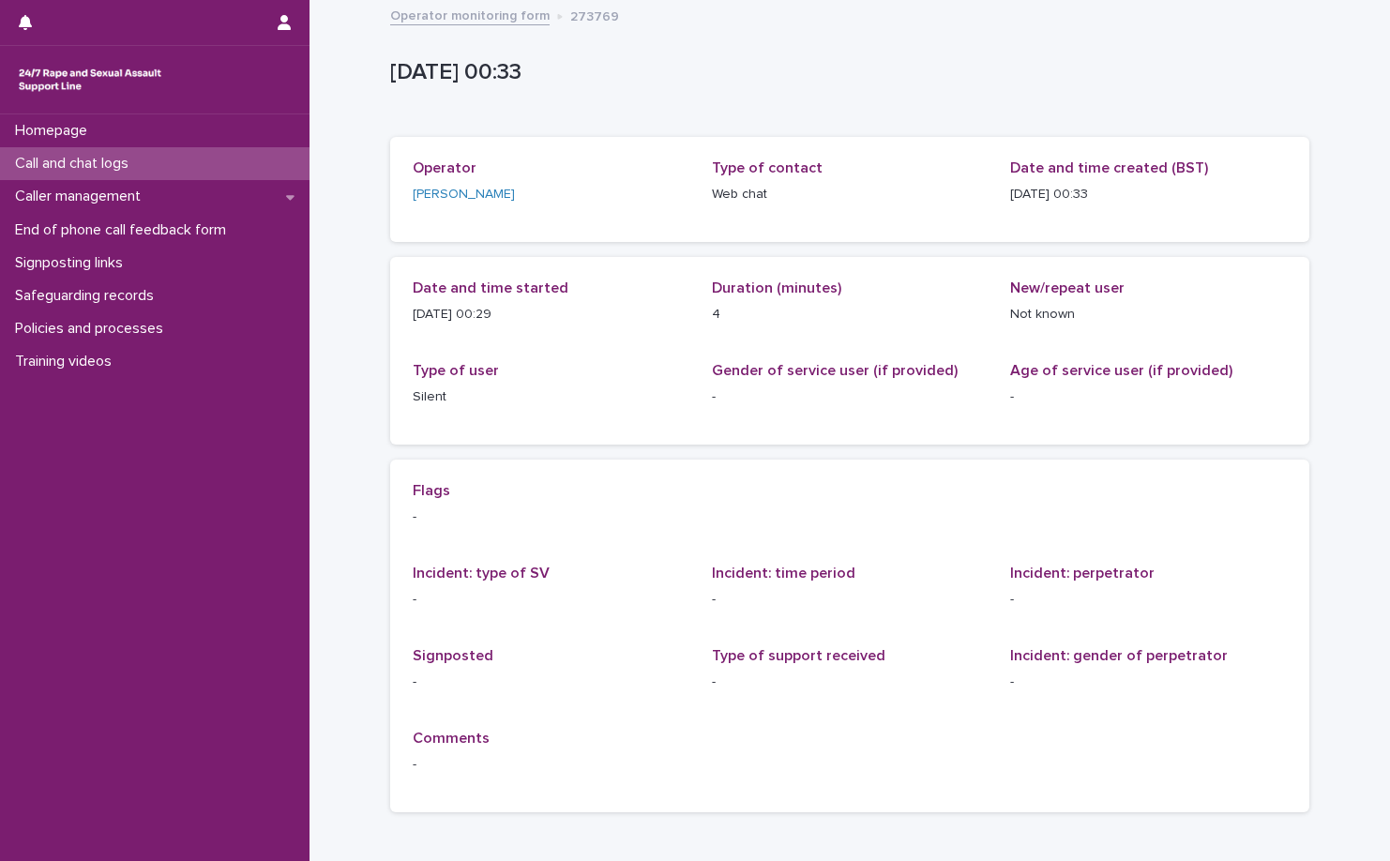
click at [479, 23] on link "Operator monitoring form" at bounding box center [469, 15] width 159 height 22
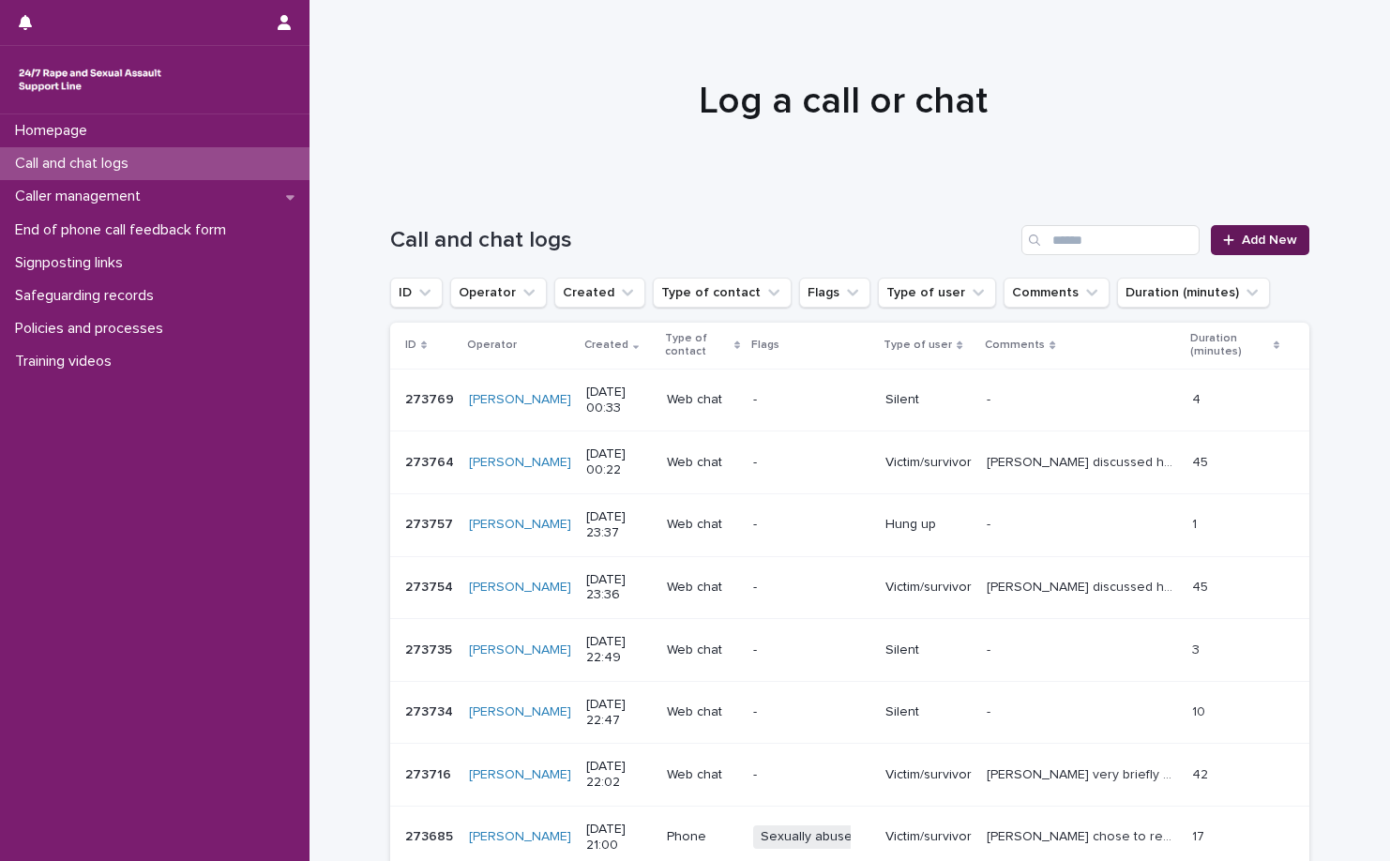
click at [1282, 228] on link "Add New" at bounding box center [1260, 240] width 99 height 30
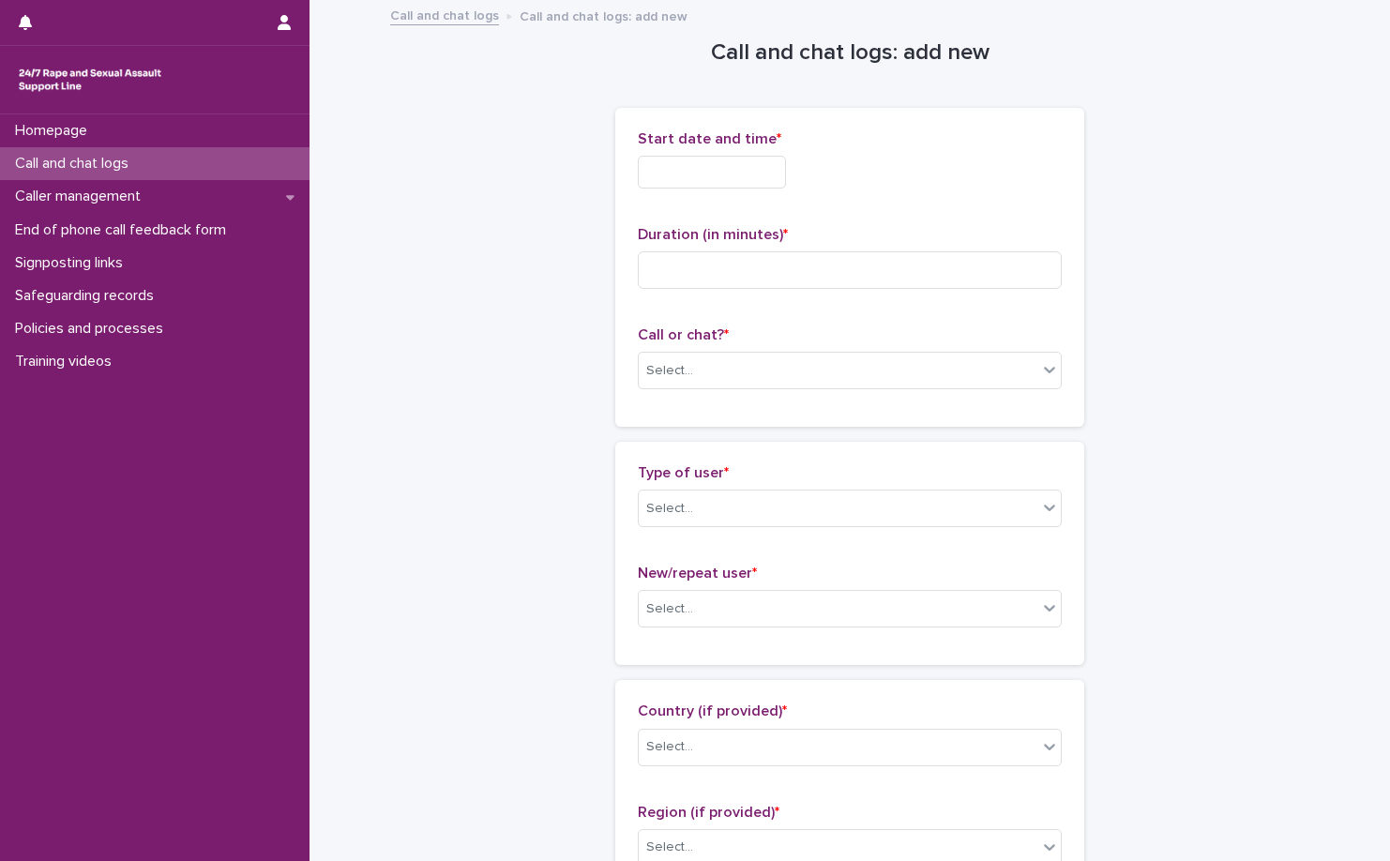
click at [739, 395] on div "Call or chat? * Select..." at bounding box center [850, 365] width 424 height 78
click at [742, 374] on div "Select..." at bounding box center [838, 371] width 399 height 31
click at [727, 432] on div "Web chat" at bounding box center [843, 439] width 422 height 33
click at [738, 184] on input "text" at bounding box center [712, 172] width 148 height 33
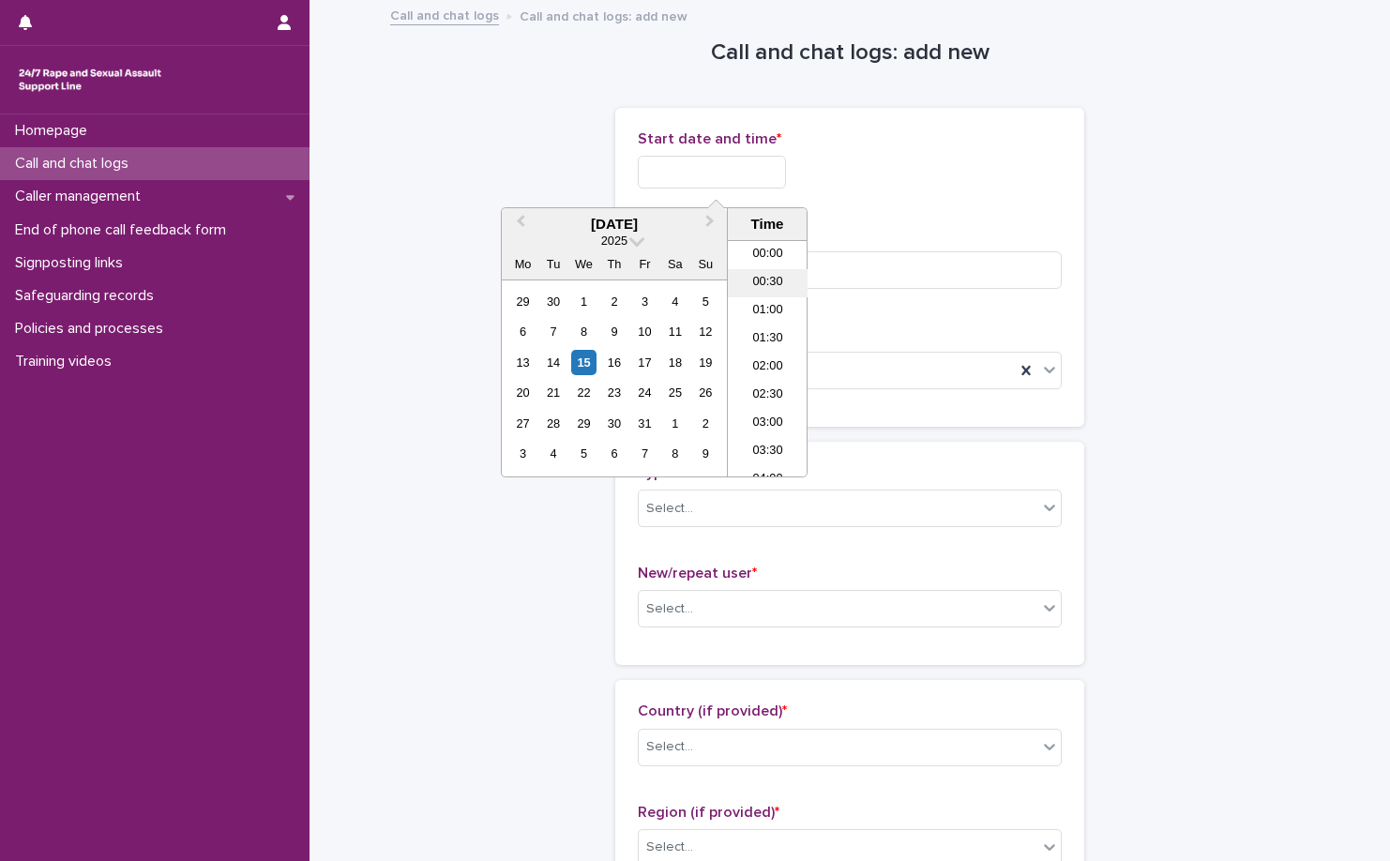
click at [780, 278] on li "00:30" at bounding box center [768, 283] width 80 height 28
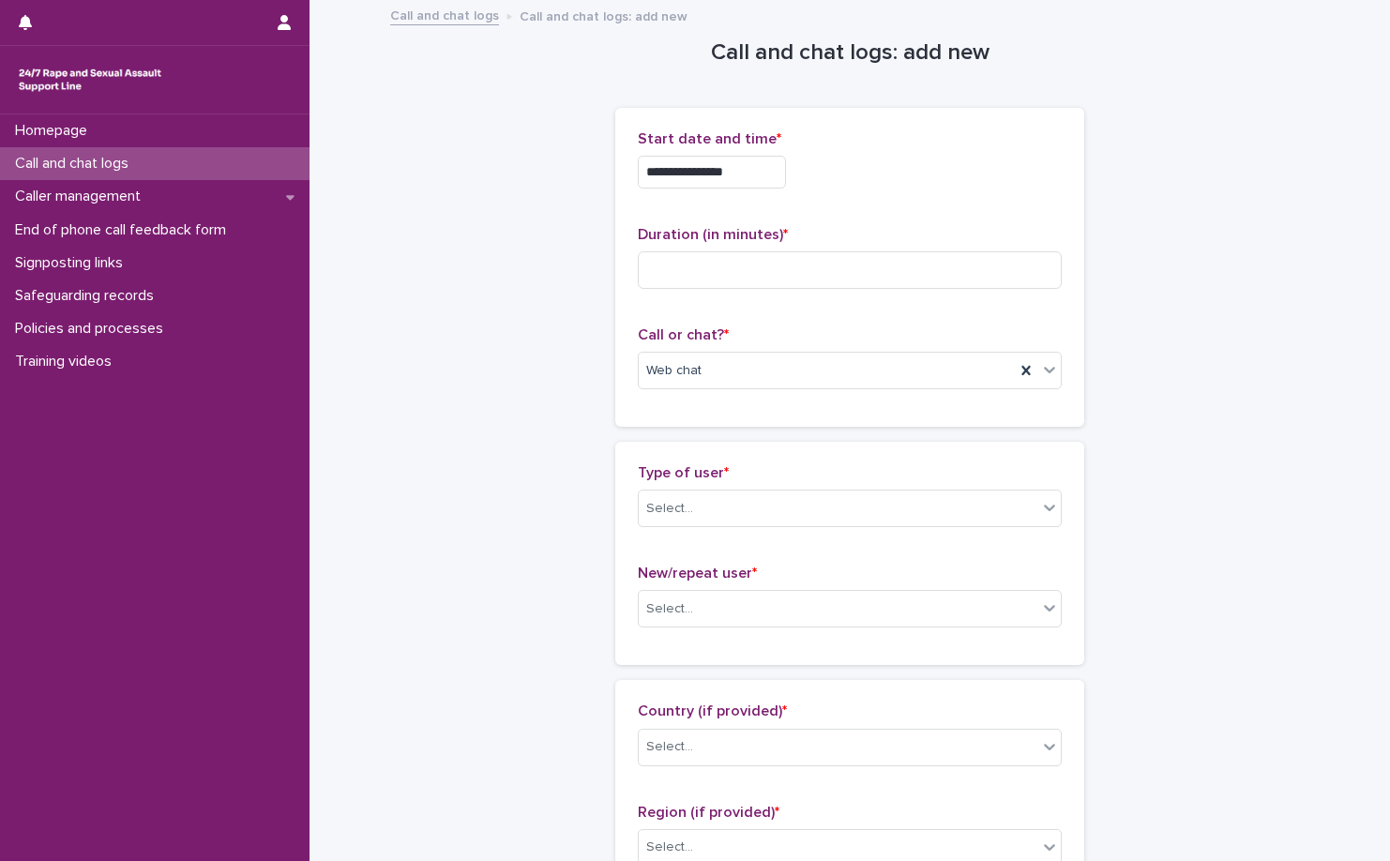
click at [778, 174] on input "**********" at bounding box center [712, 172] width 148 height 33
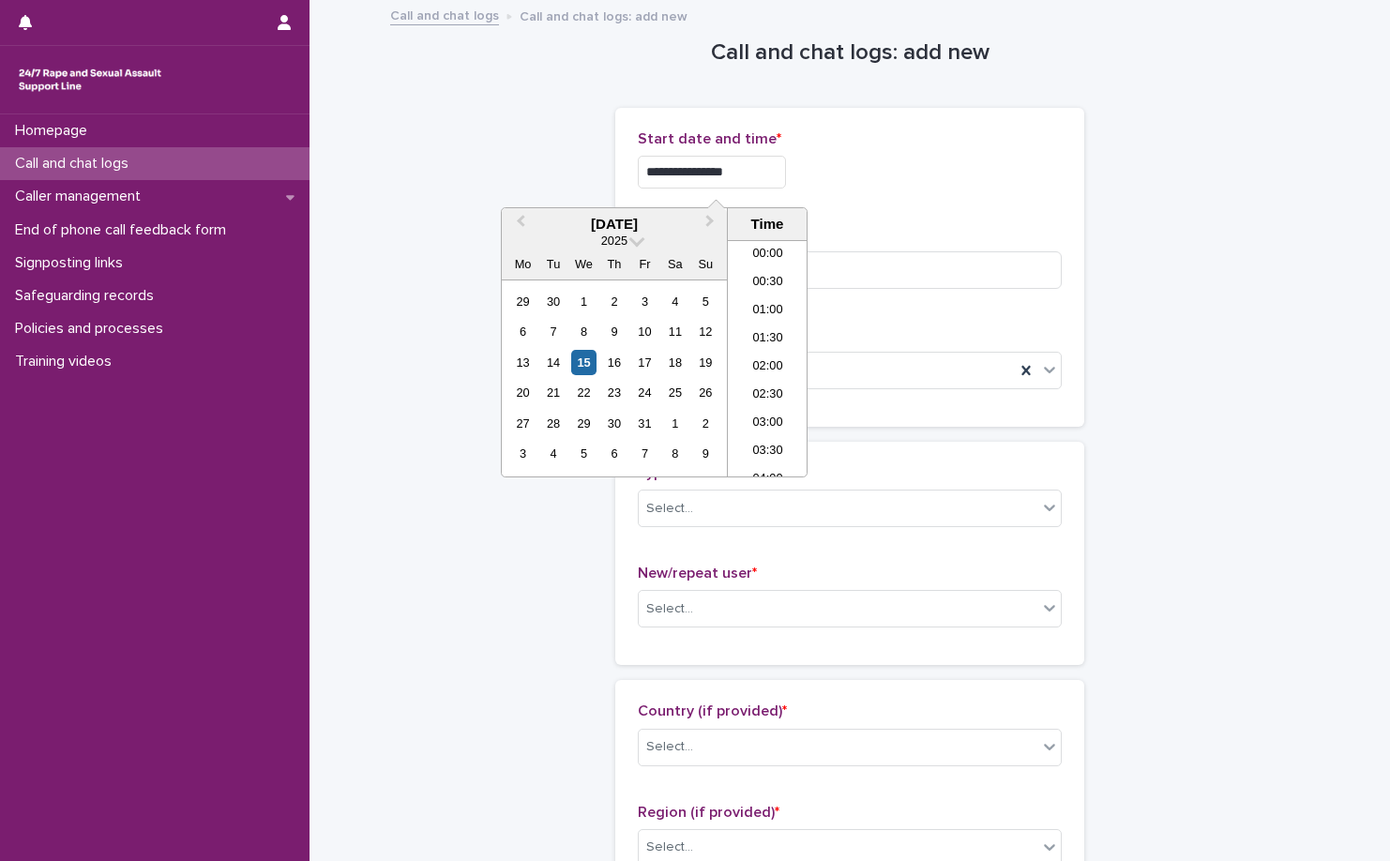
type input "**********"
click at [955, 176] on div "**********" at bounding box center [850, 172] width 424 height 33
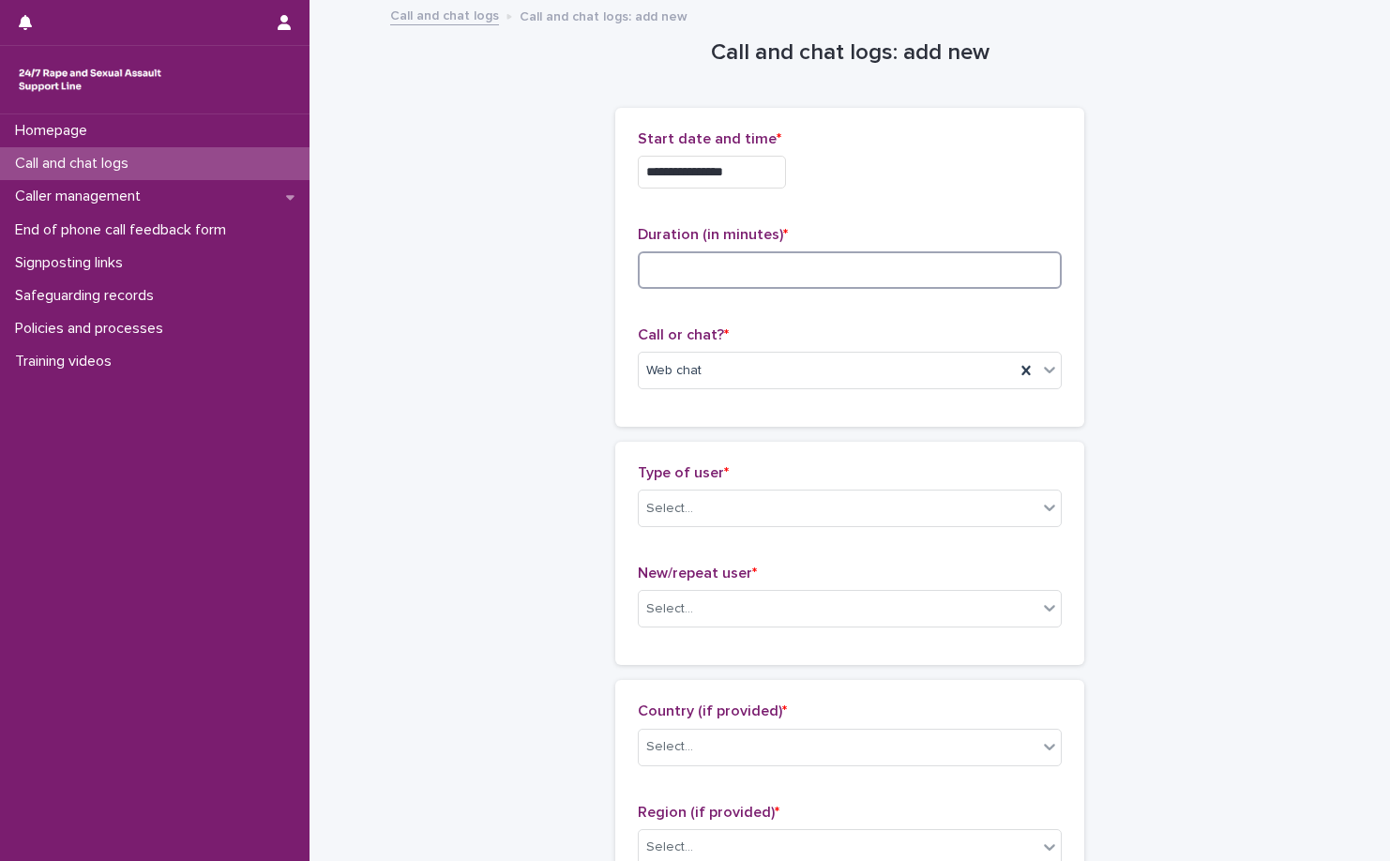
click at [833, 270] on input at bounding box center [850, 270] width 424 height 38
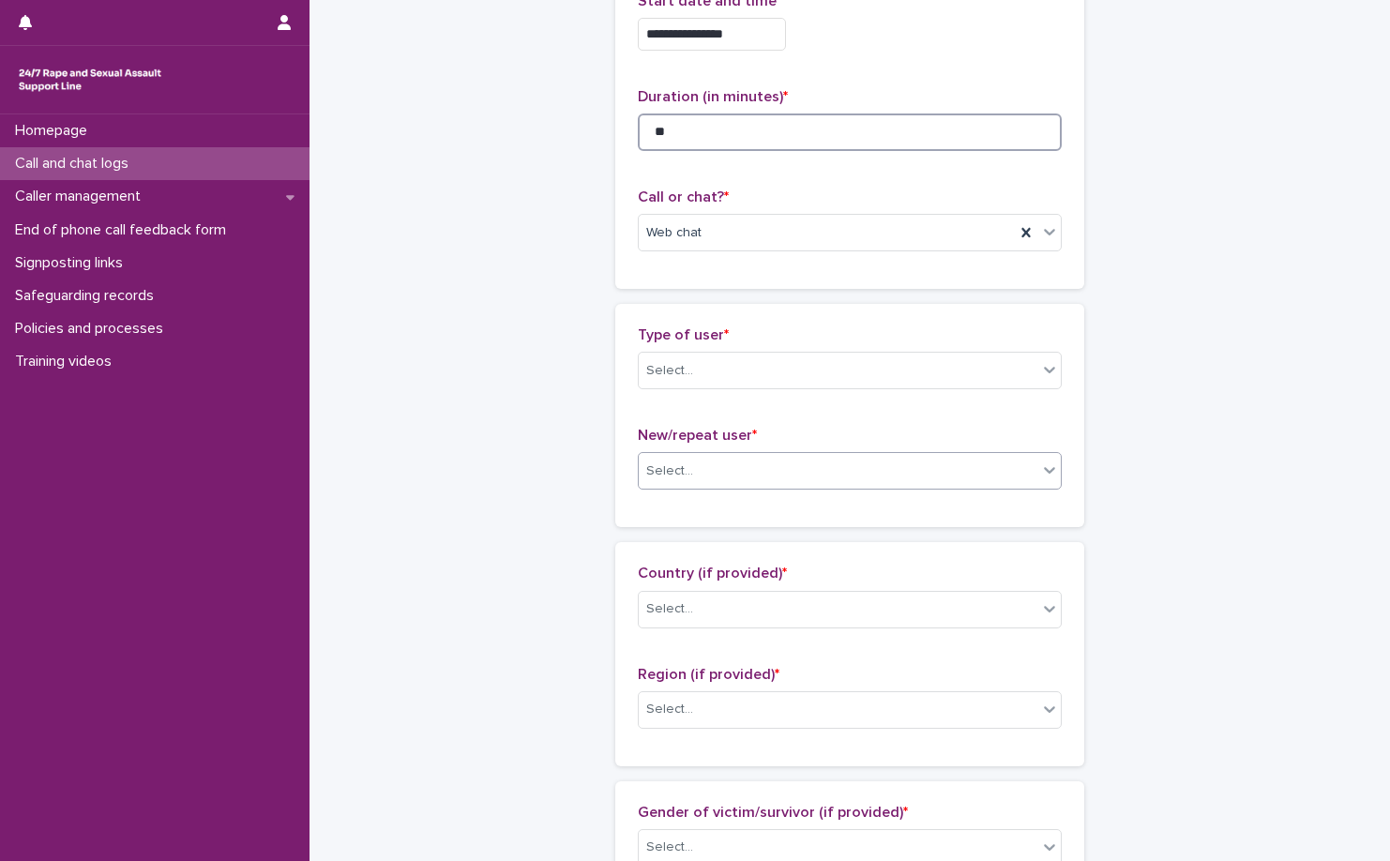
scroll to position [188, 0]
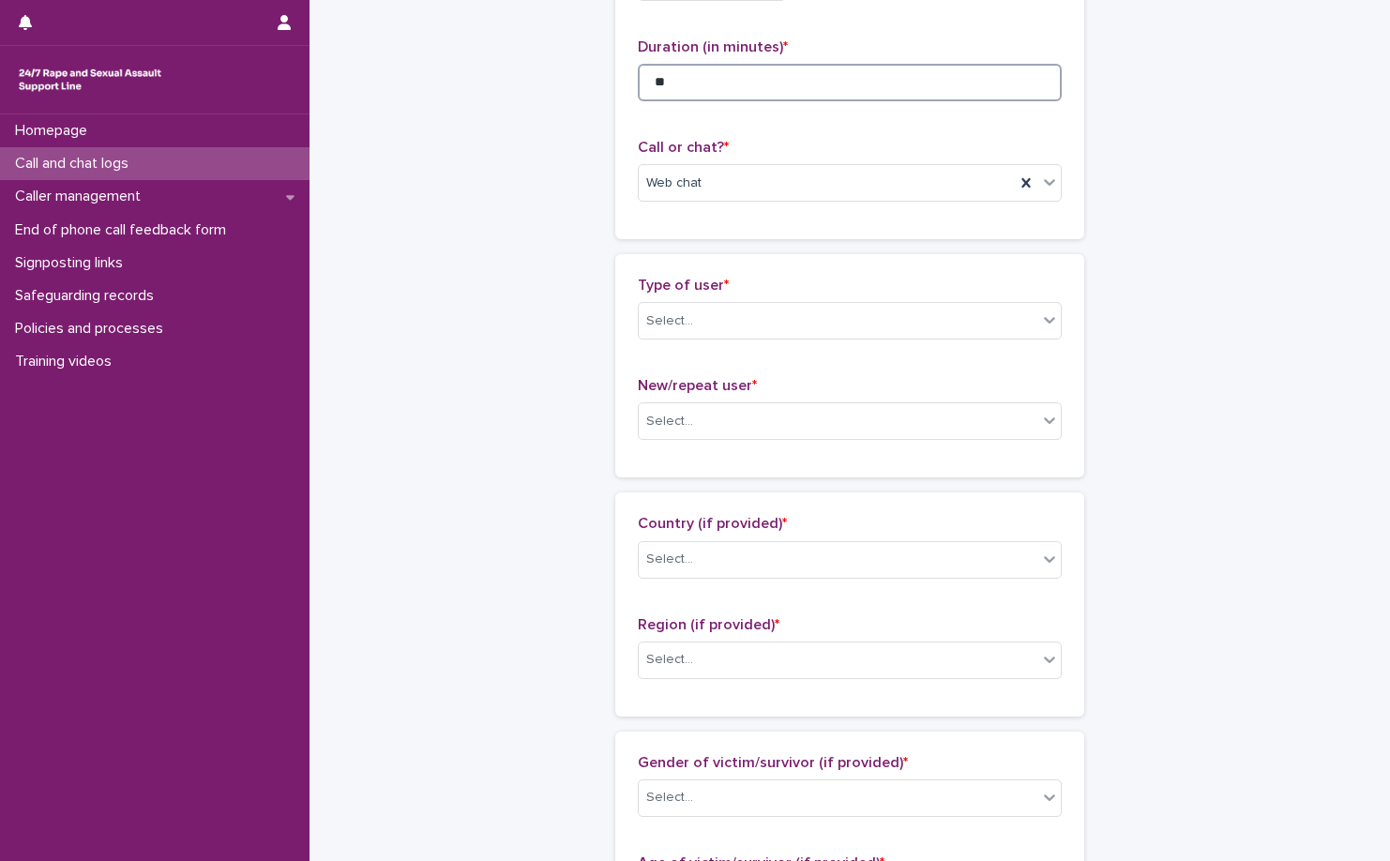
type input "**"
click at [778, 343] on div "Type of user * Select..." at bounding box center [850, 316] width 424 height 78
click at [787, 303] on div "Select..." at bounding box center [850, 321] width 424 height 38
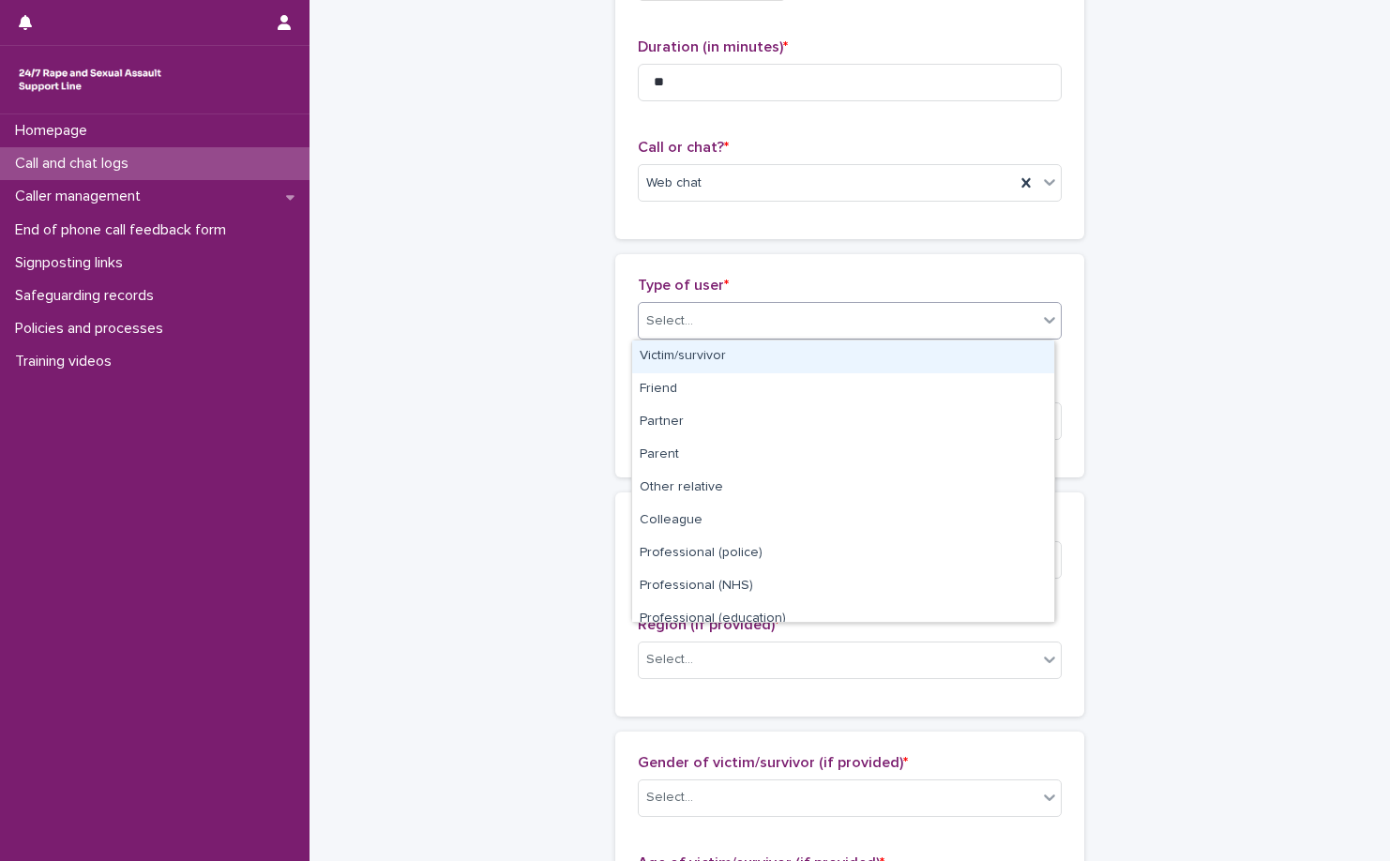
click at [742, 371] on div "Victim/survivor" at bounding box center [843, 357] width 422 height 33
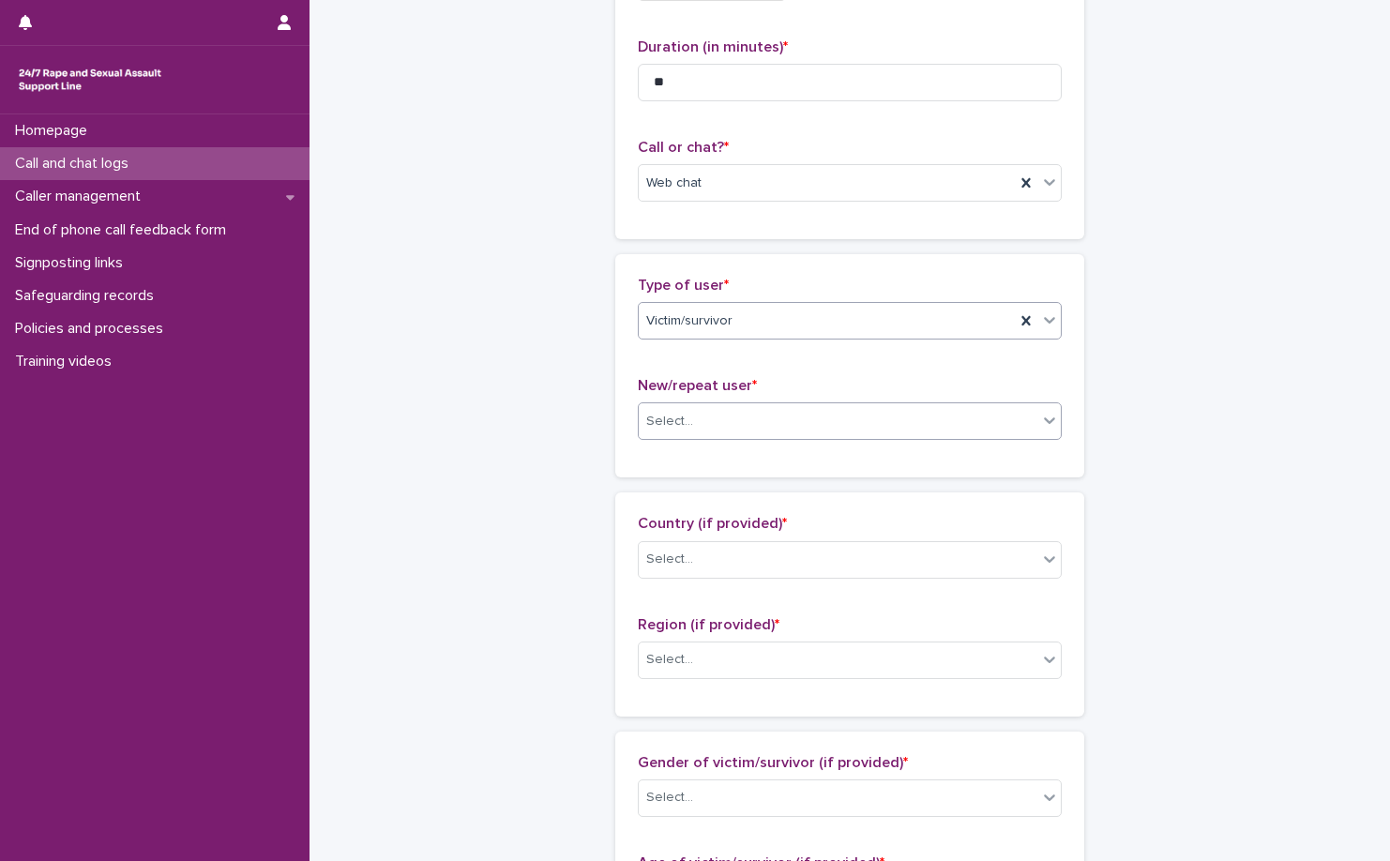
click at [726, 415] on div "Select..." at bounding box center [838, 421] width 399 height 31
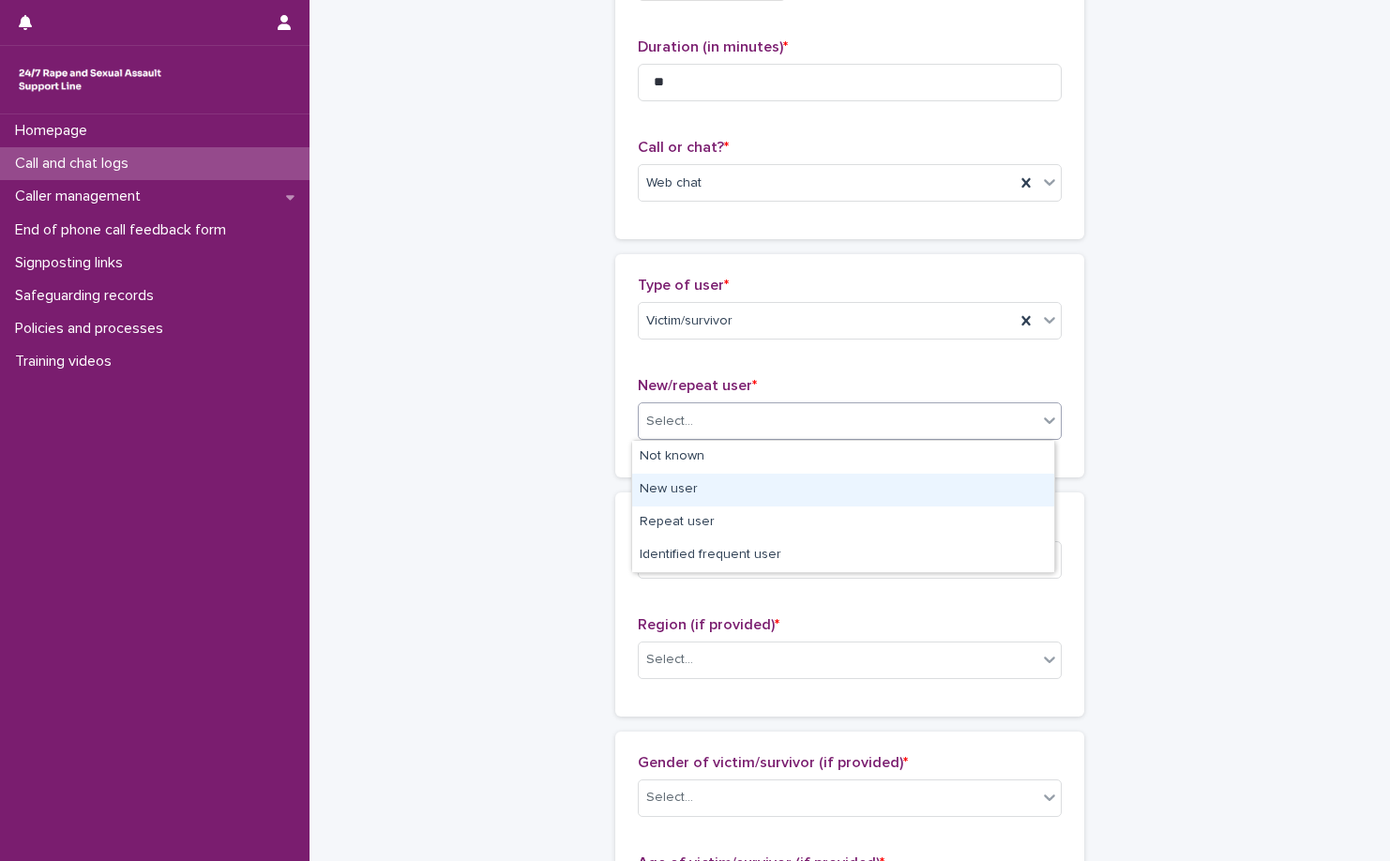
click at [749, 494] on div "New user" at bounding box center [843, 490] width 422 height 33
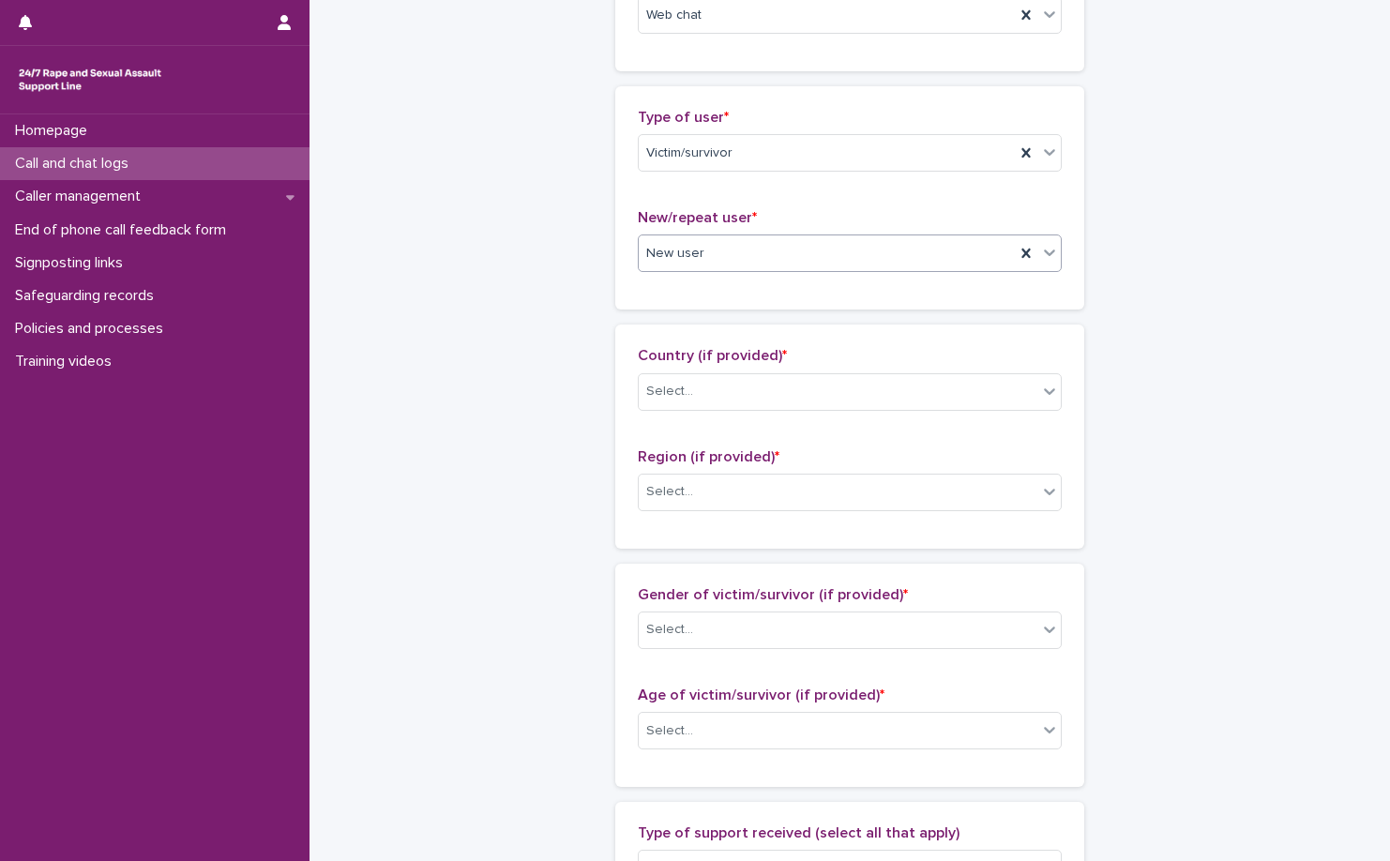
scroll to position [375, 0]
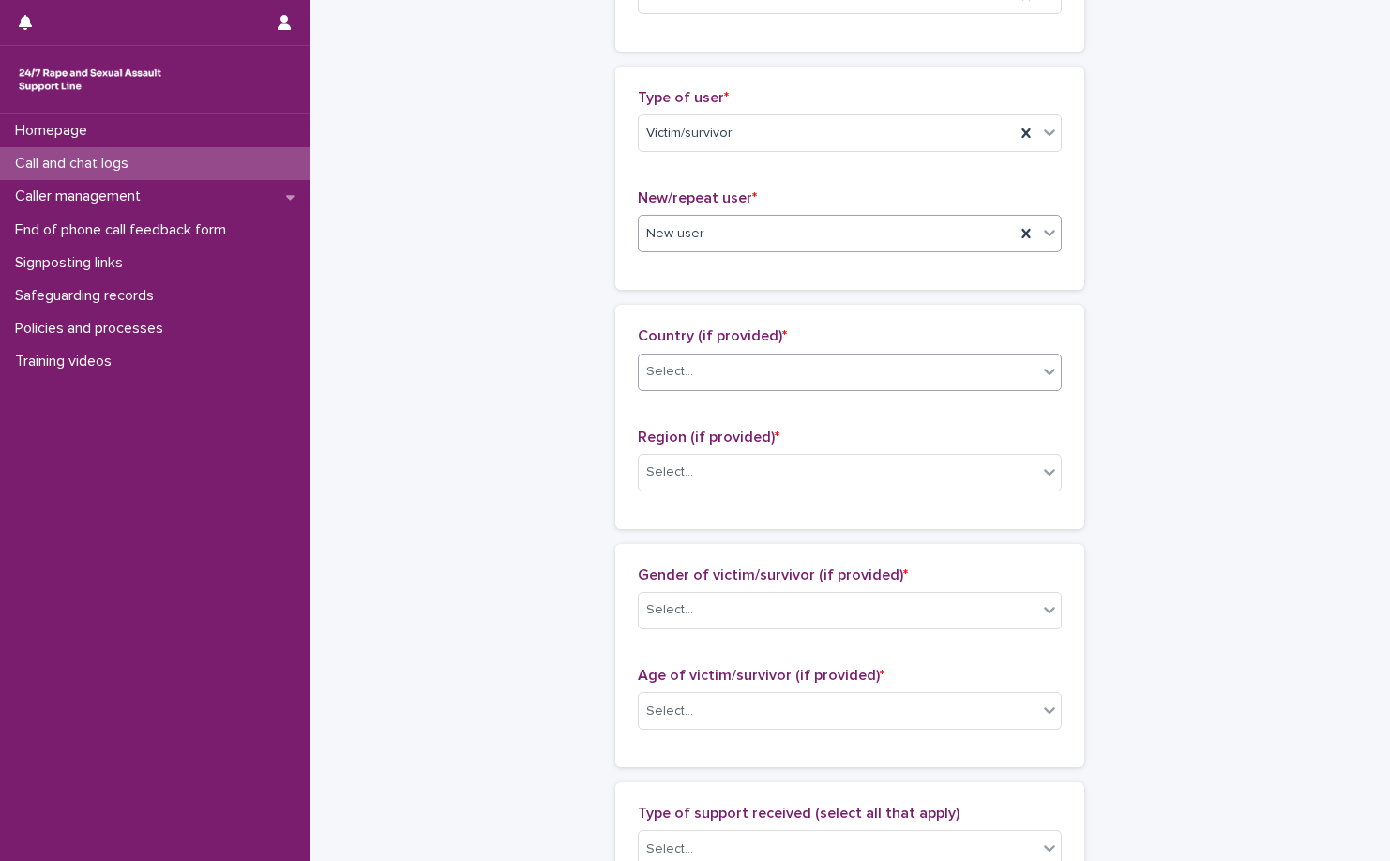
click at [779, 383] on div "Select..." at bounding box center [838, 371] width 399 height 31
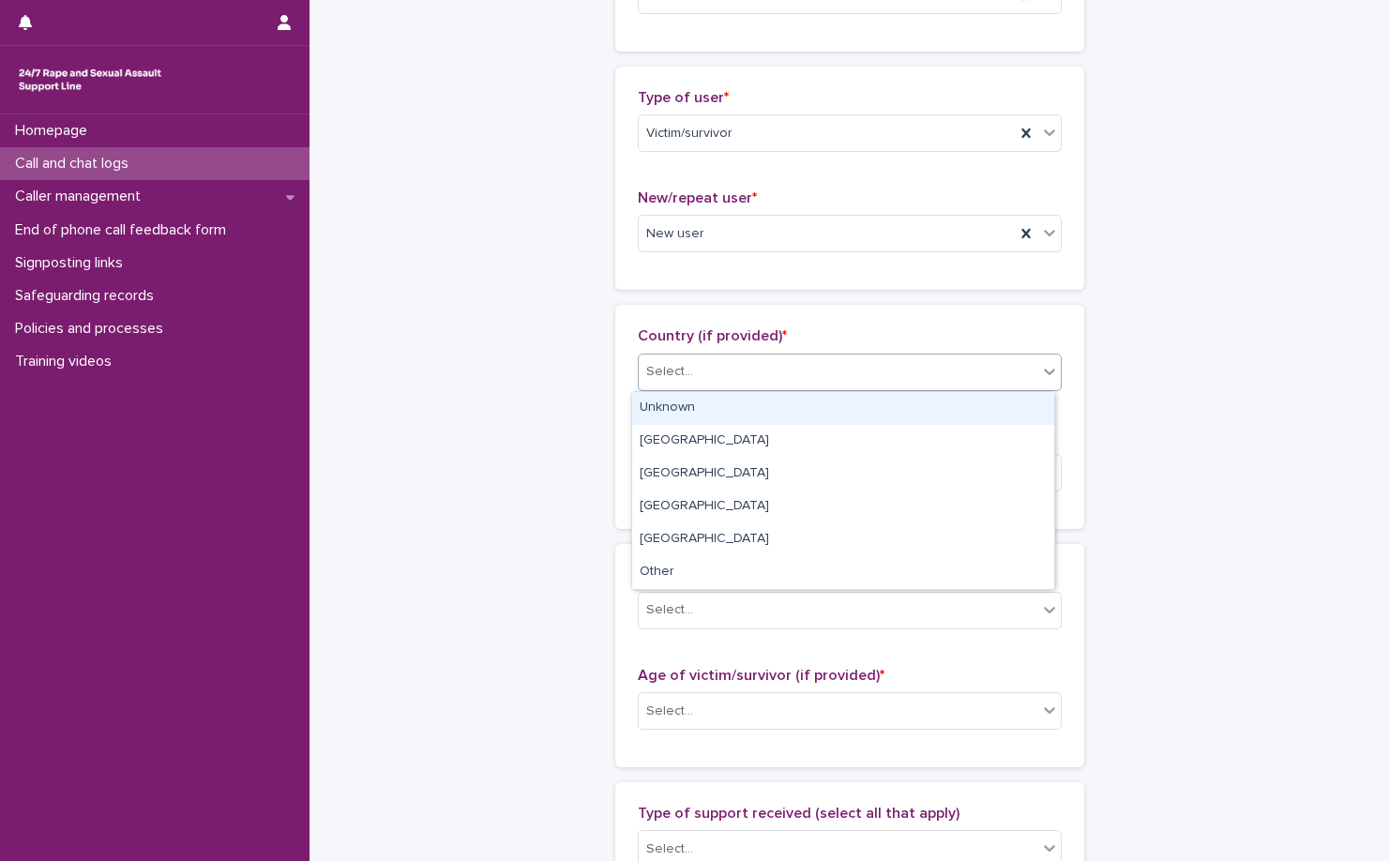
click at [781, 403] on div "Unknown" at bounding box center [843, 408] width 422 height 33
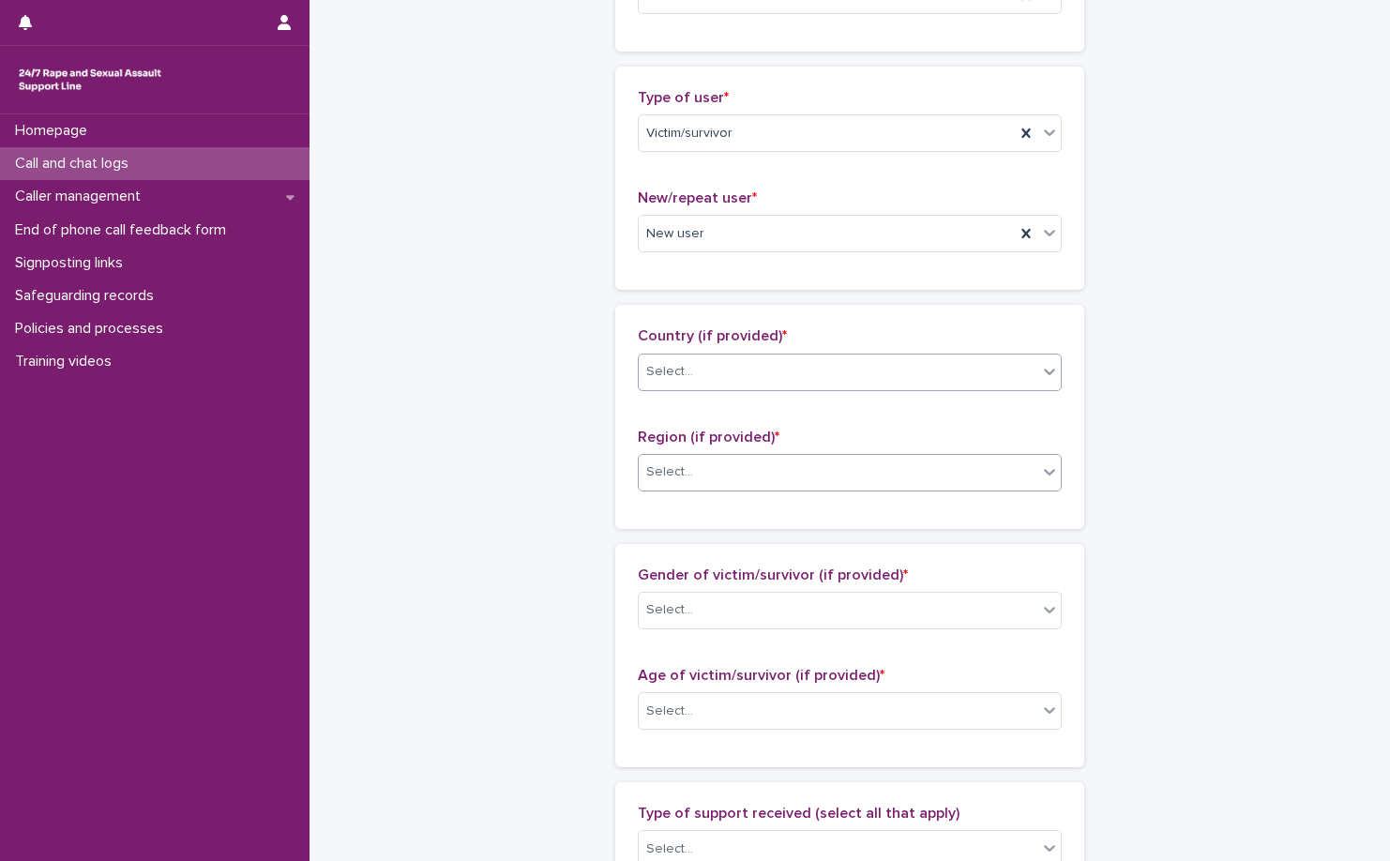
click at [782, 458] on div "Select..." at bounding box center [838, 472] width 399 height 31
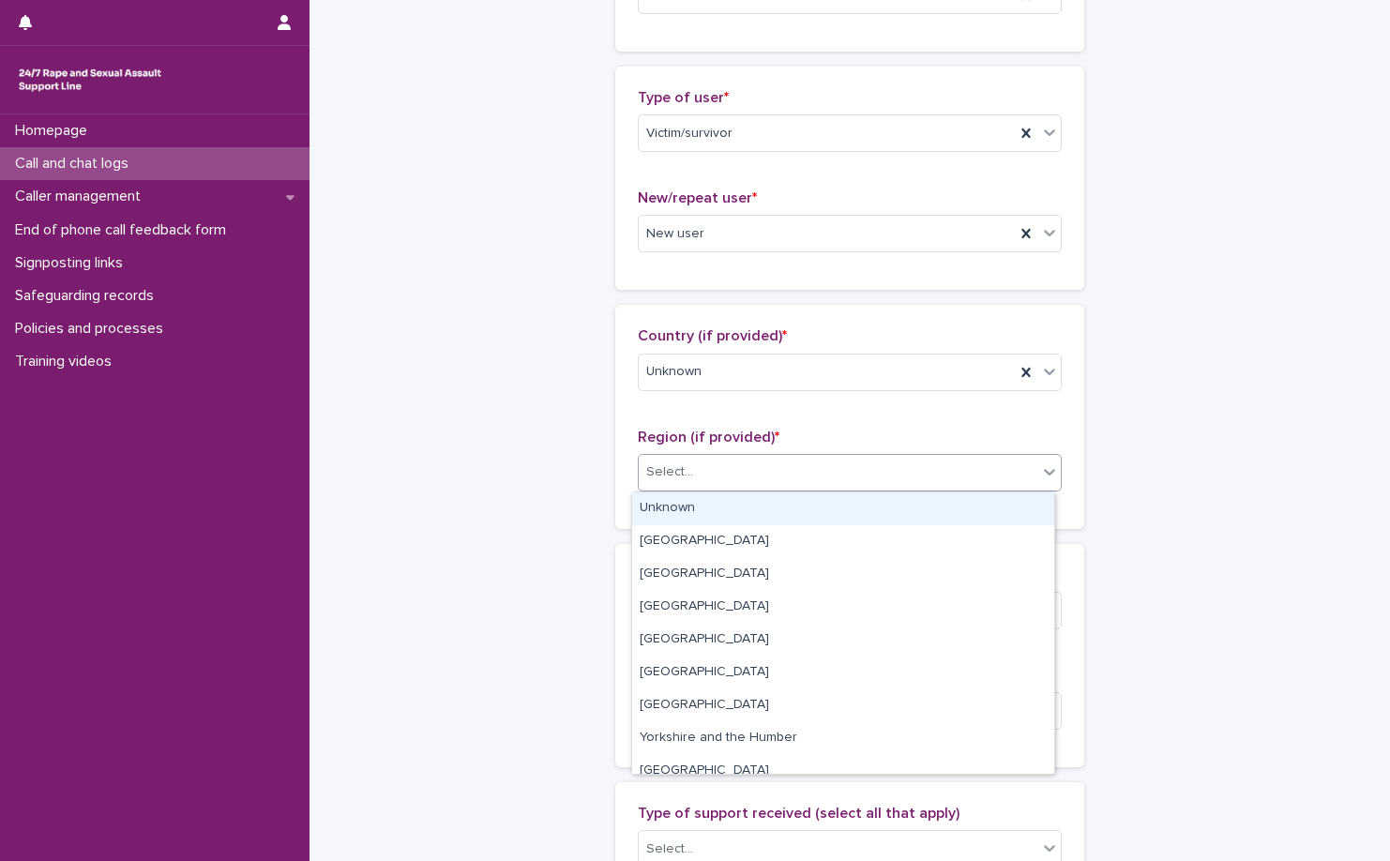
click at [775, 494] on div "Unknown" at bounding box center [843, 509] width 422 height 33
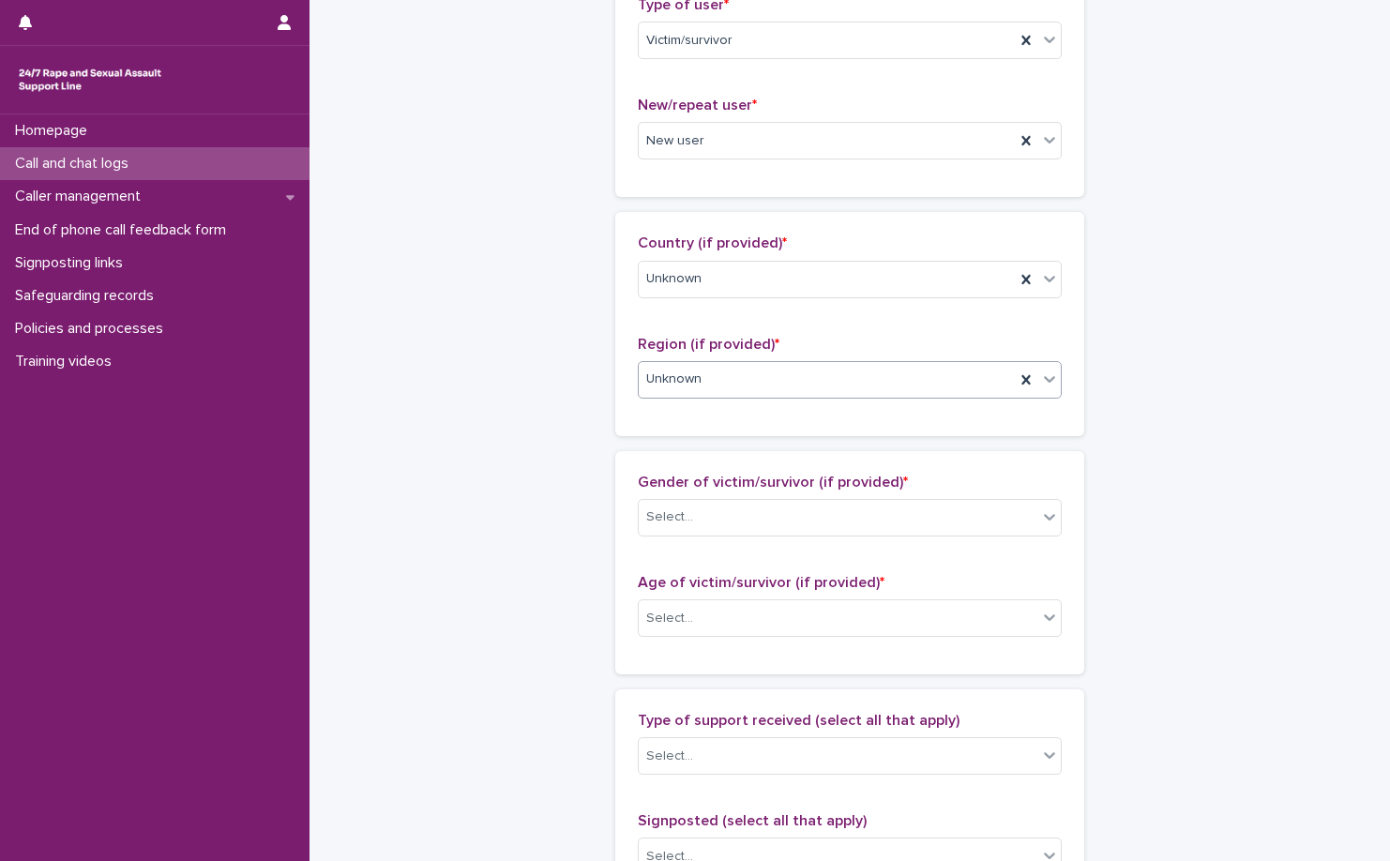
scroll to position [469, 0]
click at [777, 503] on div "Select..." at bounding box center [838, 516] width 399 height 31
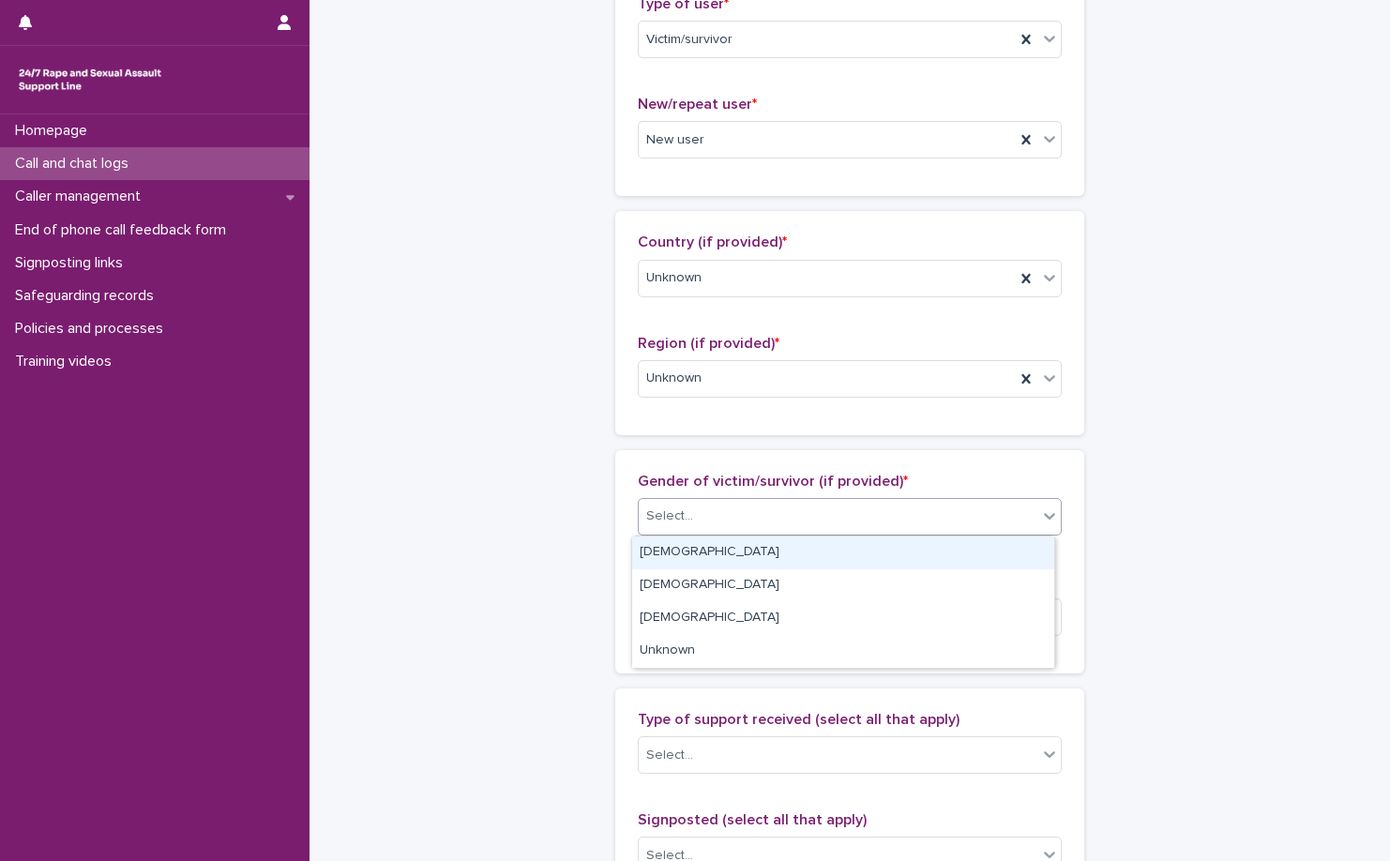
click at [765, 538] on div "Female" at bounding box center [843, 553] width 422 height 33
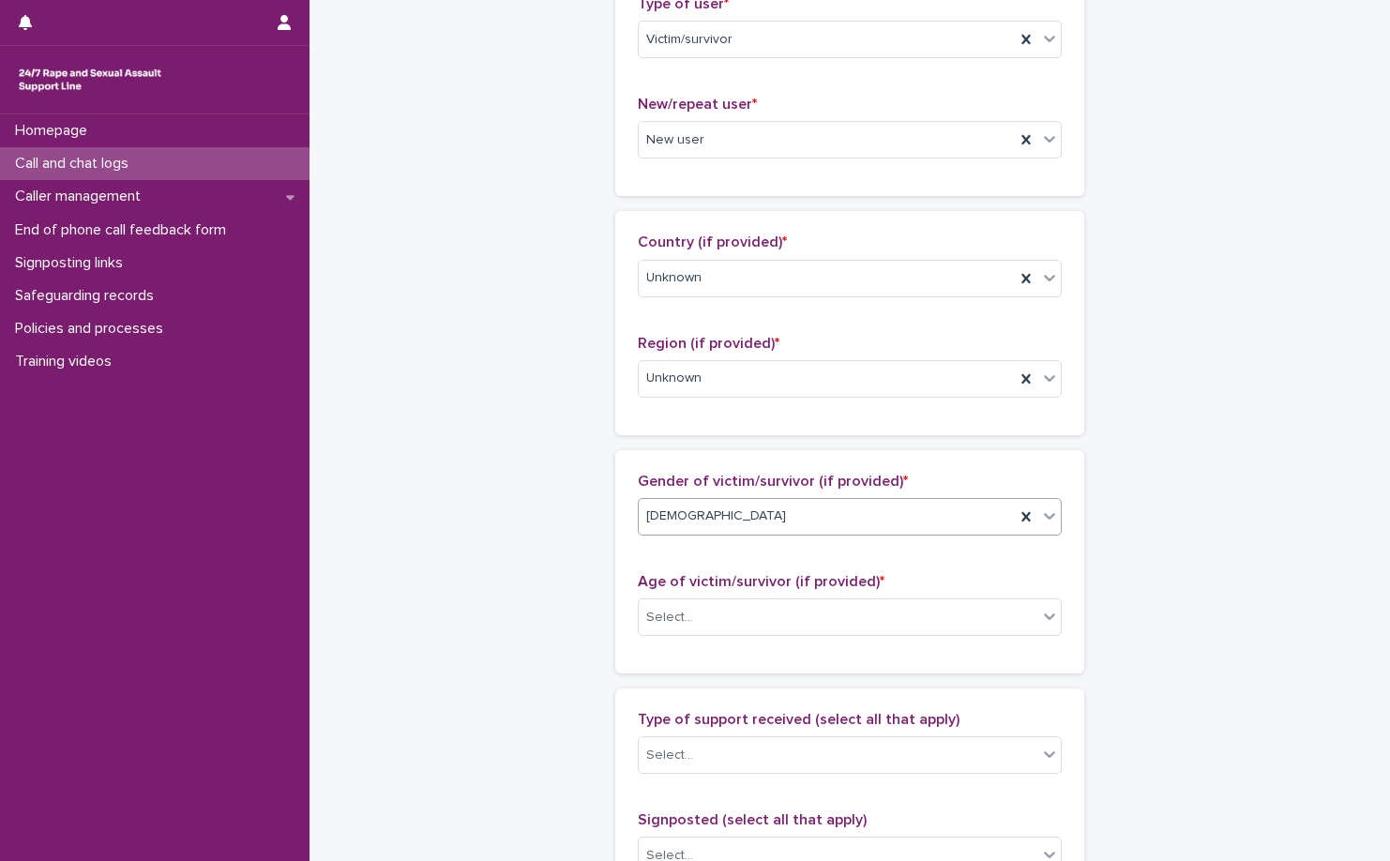
click at [765, 596] on div "Age of victim/survivor (if provided) * Select..." at bounding box center [850, 612] width 424 height 78
click at [757, 626] on div "Select..." at bounding box center [838, 617] width 399 height 31
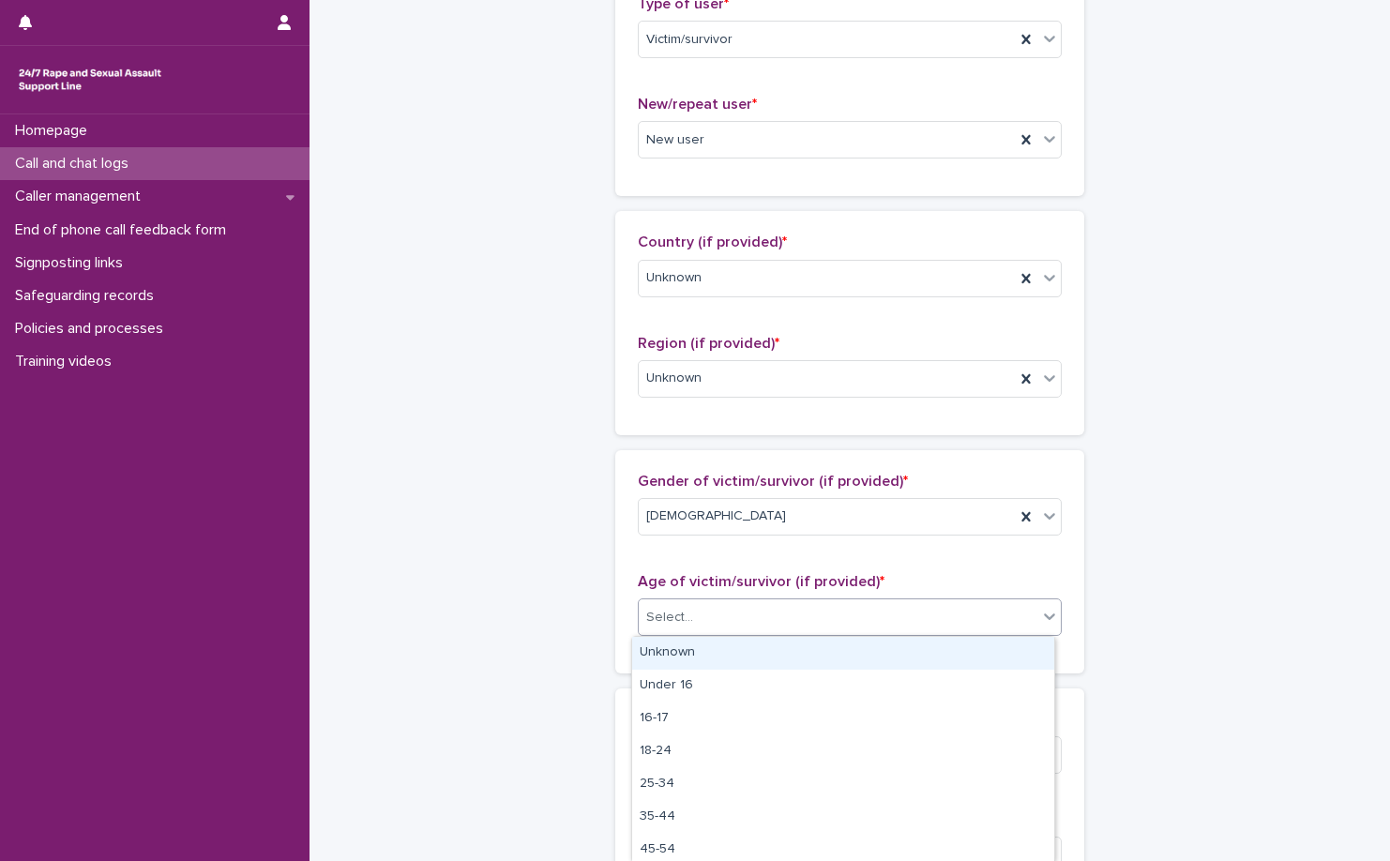
click at [751, 636] on div "Unknown Under 16 16-17 18-24 25-34 35-44 45-54 55-64 65-74" at bounding box center [843, 749] width 424 height 227
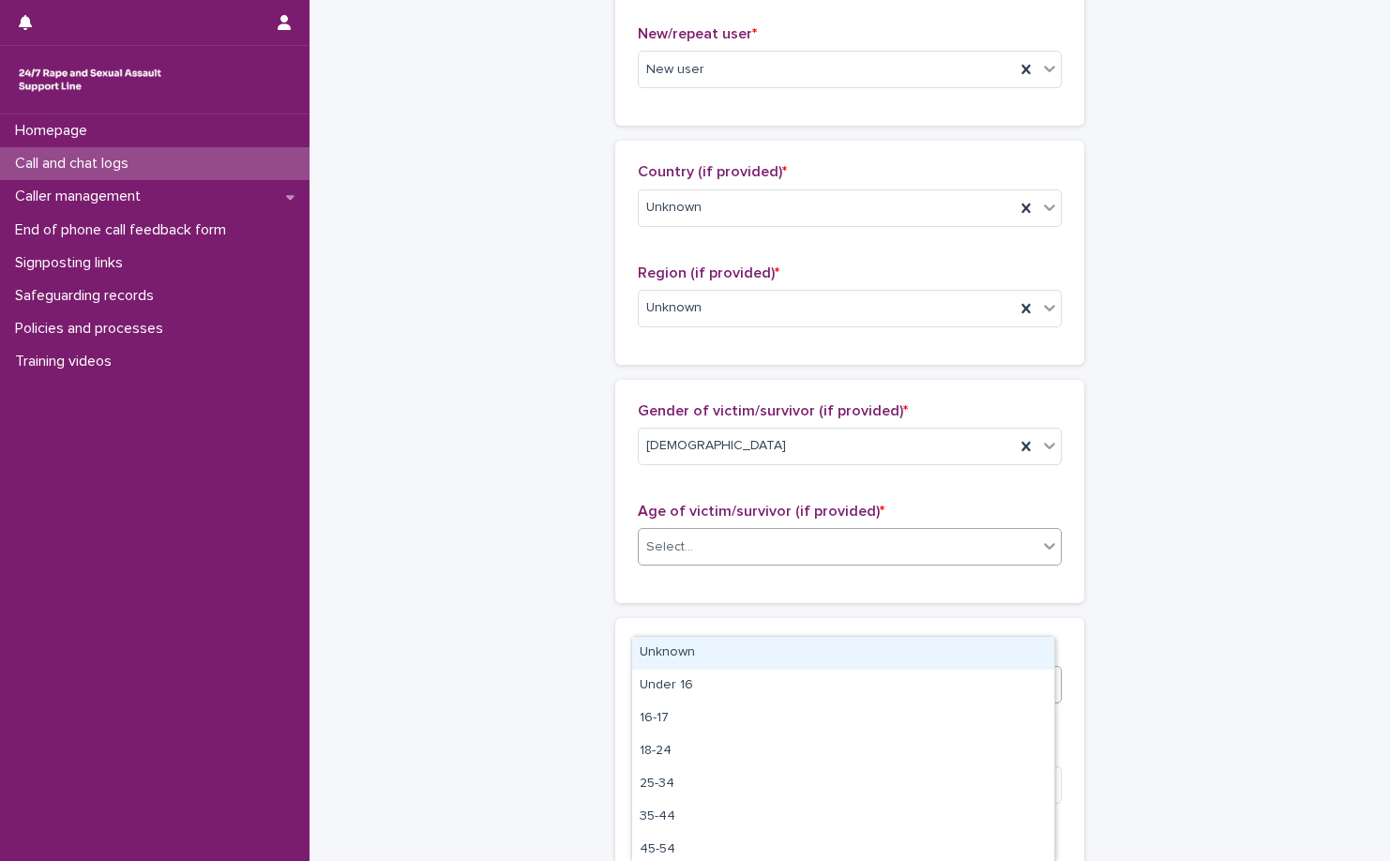
scroll to position [657, 0]
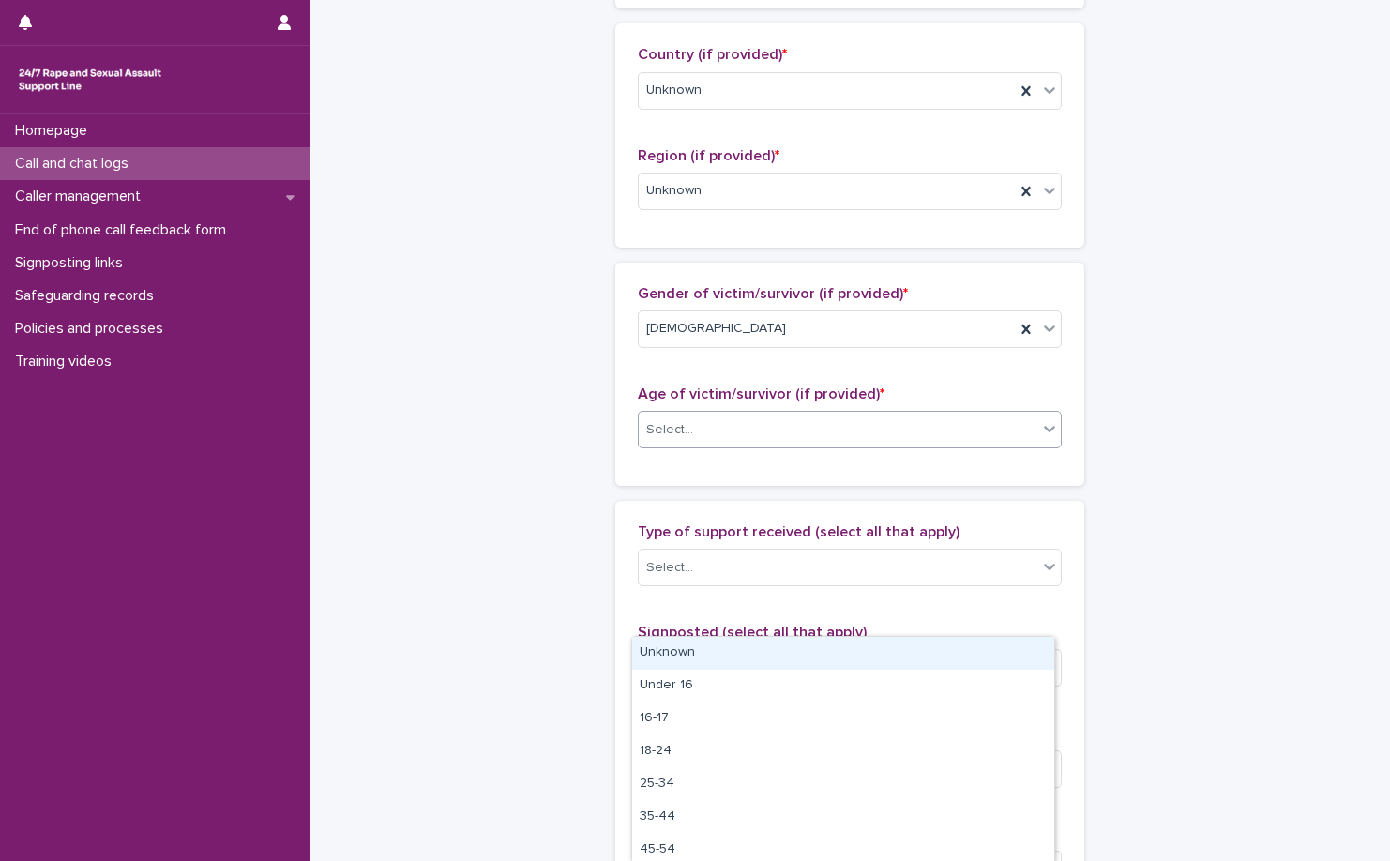
click at [750, 641] on div "Unknown" at bounding box center [843, 653] width 422 height 33
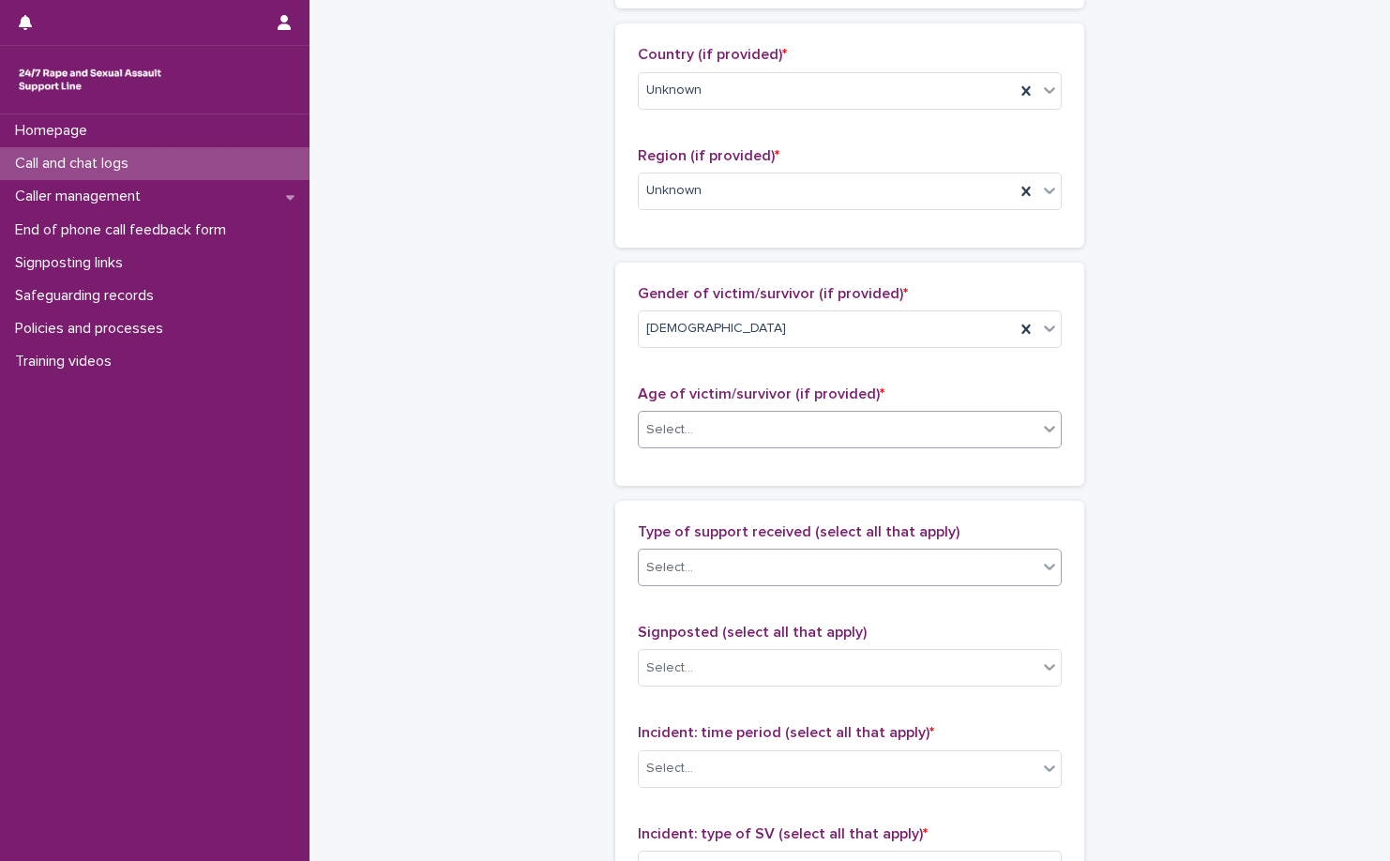
click at [766, 562] on div "Select..." at bounding box center [838, 568] width 399 height 31
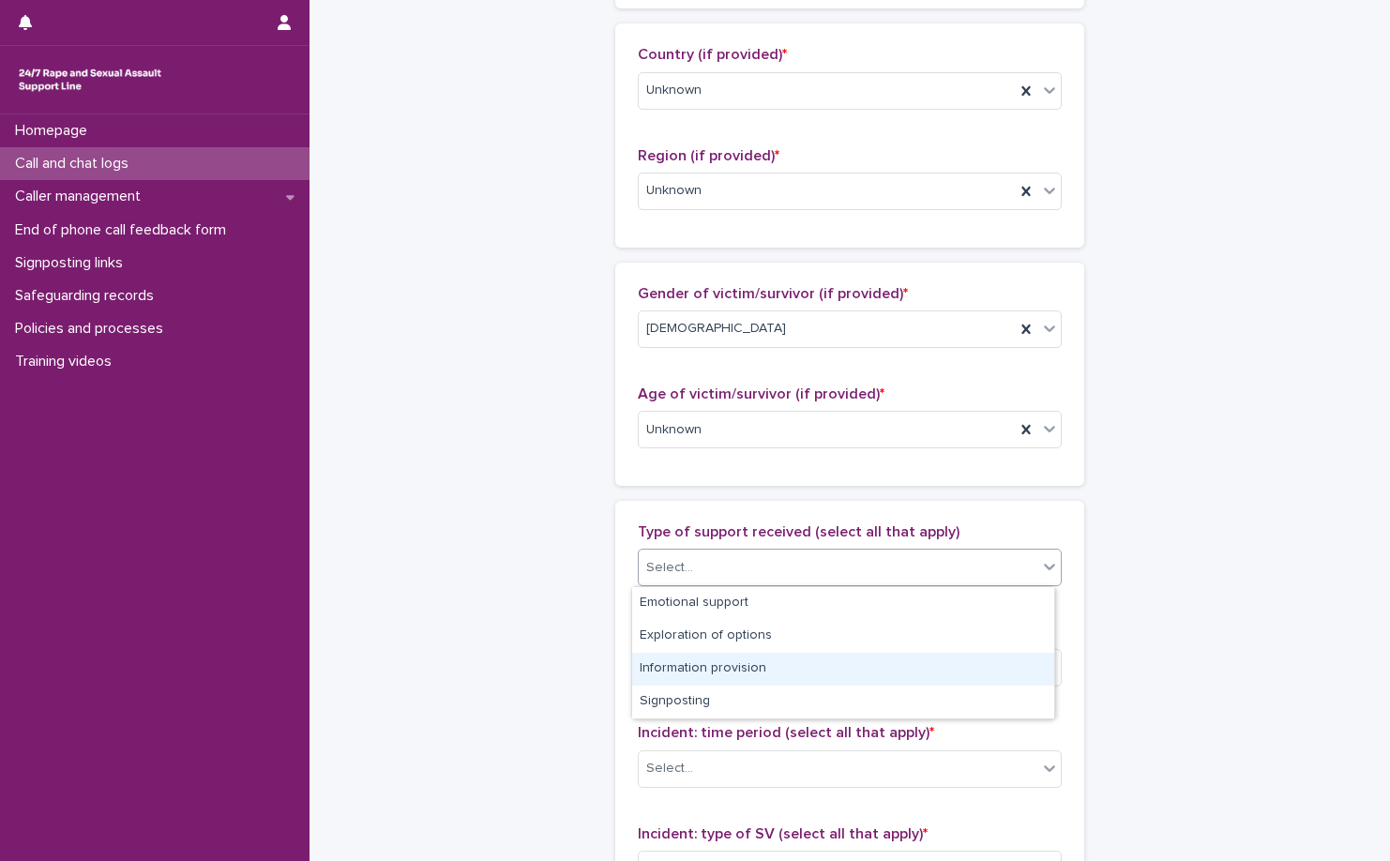
drag, startPoint x: 772, startPoint y: 612, endPoint x: 772, endPoint y: 661, distance: 49.7
click at [772, 661] on div "Information provision" at bounding box center [843, 669] width 422 height 33
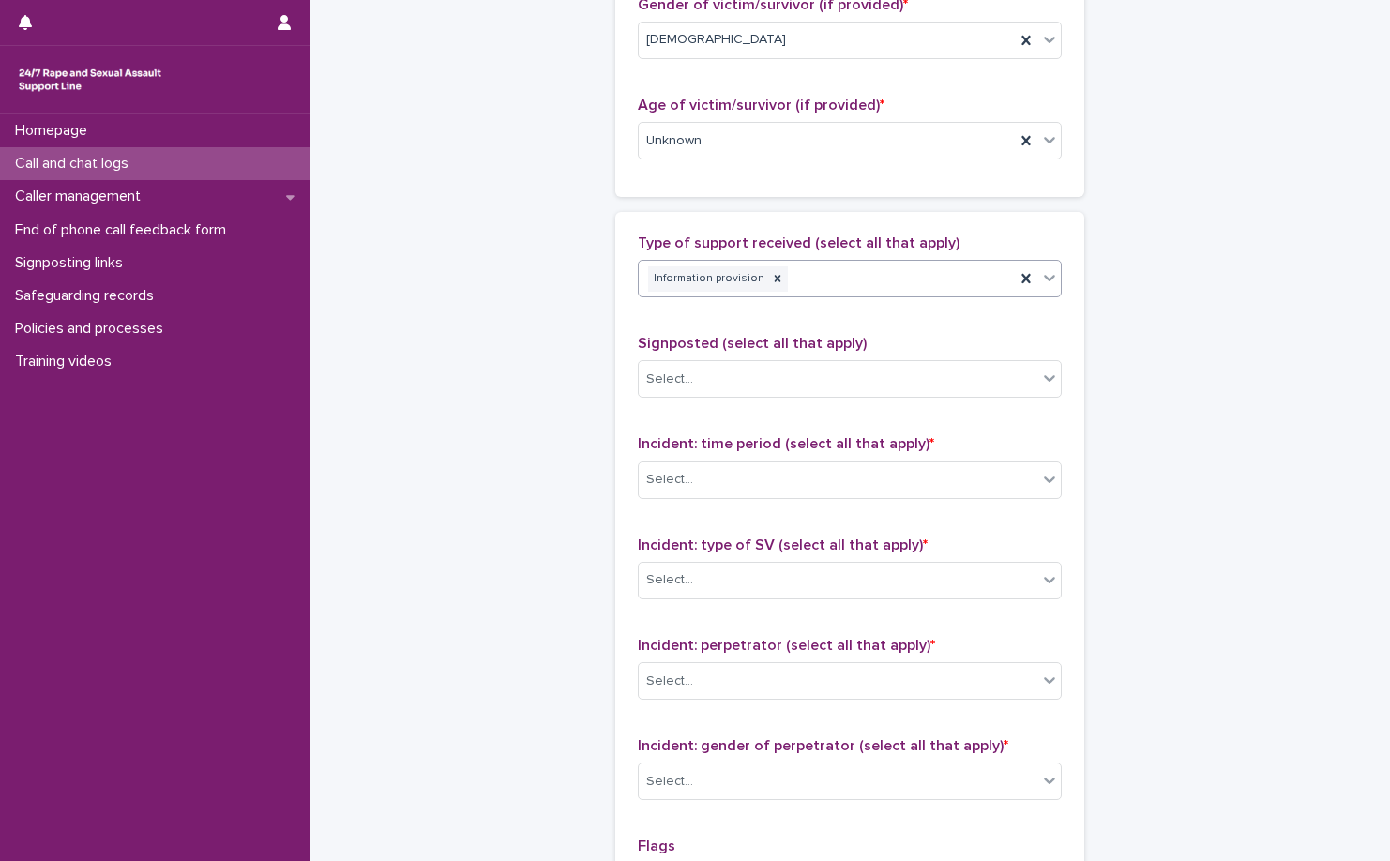
scroll to position [1032, 0]
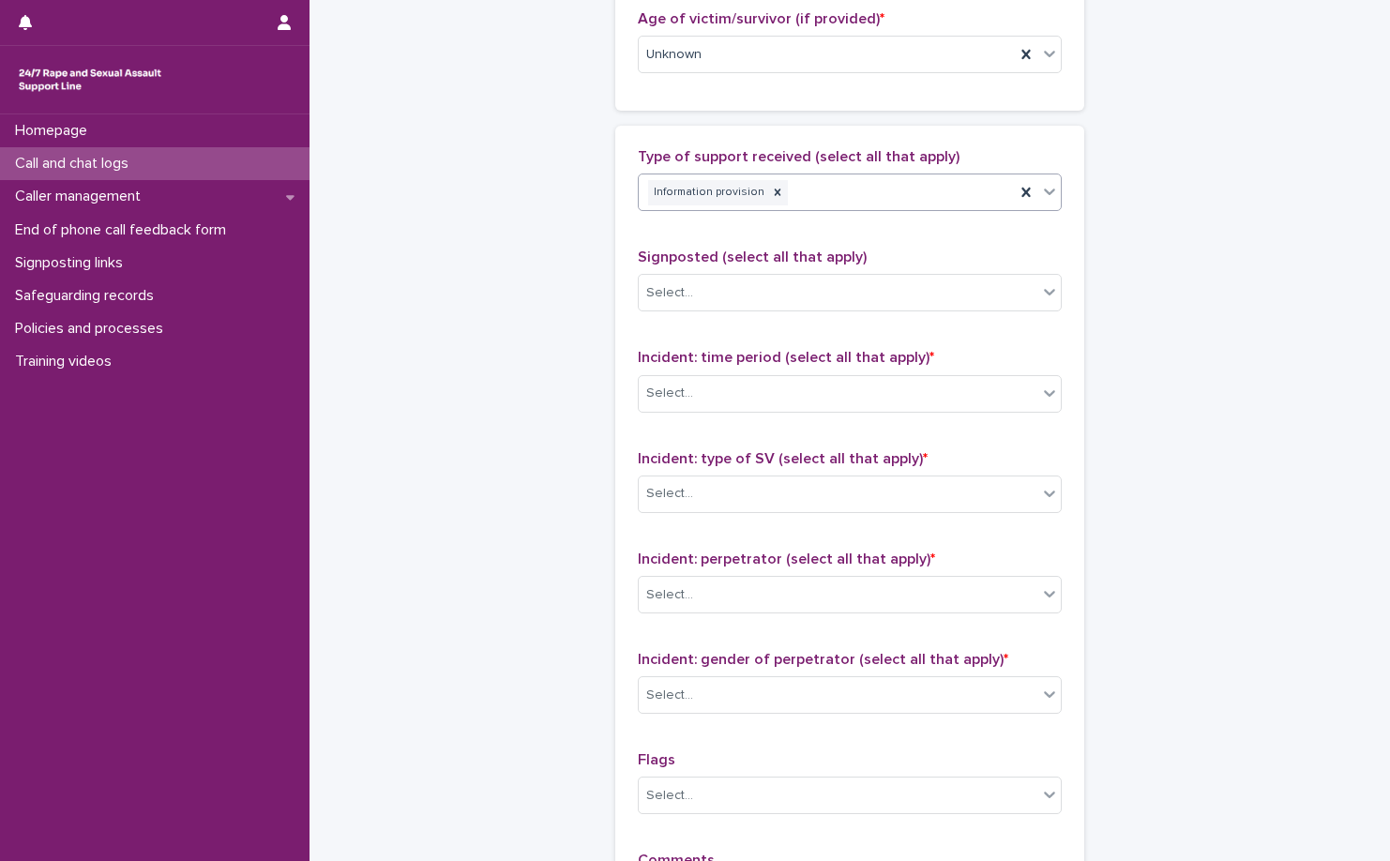
click at [796, 413] on div "Incident: time period (select all that apply) * Select..." at bounding box center [850, 388] width 424 height 78
click at [814, 405] on div "Select..." at bounding box center [838, 393] width 399 height 31
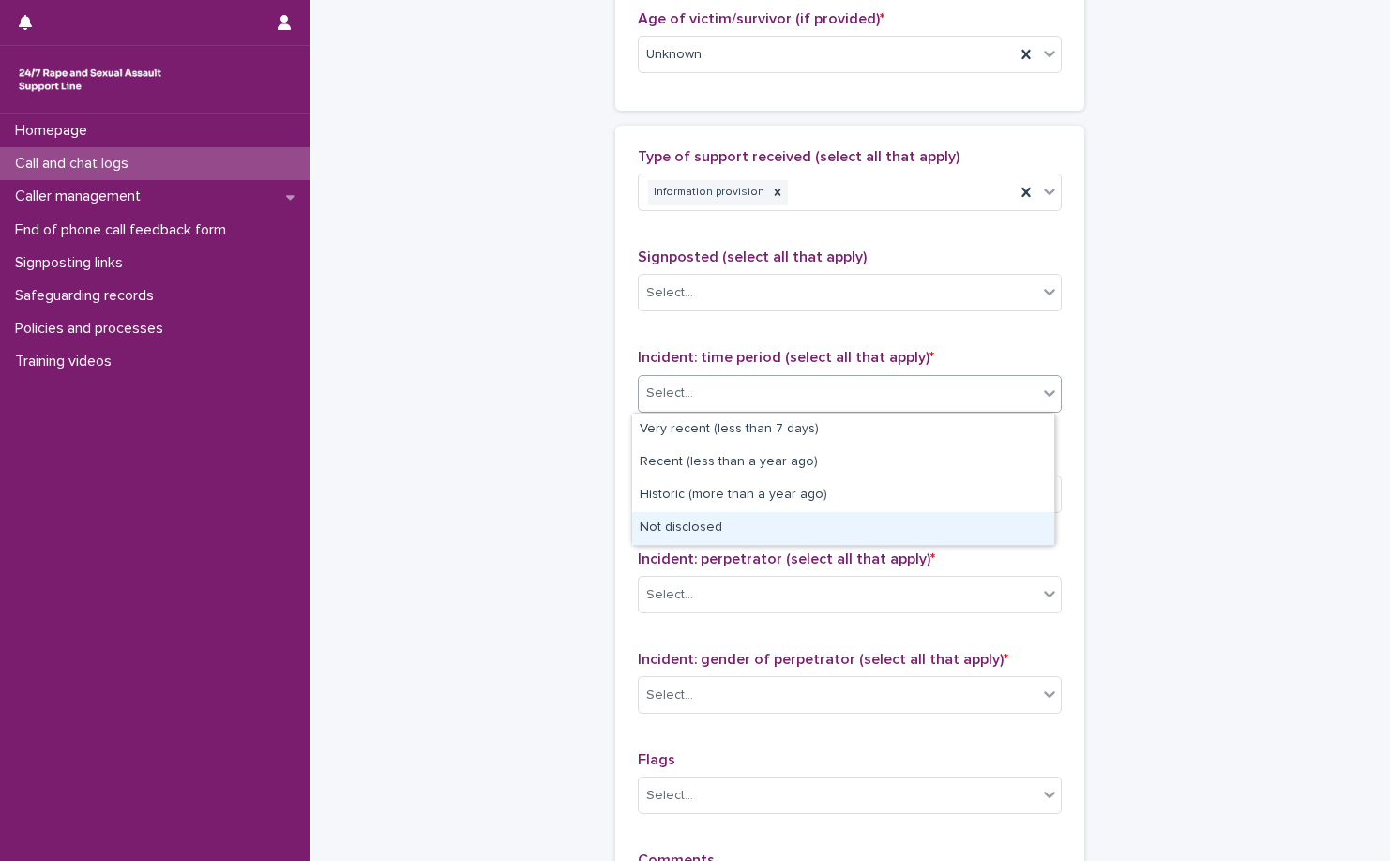
click at [804, 539] on div "Not disclosed" at bounding box center [843, 528] width 422 height 33
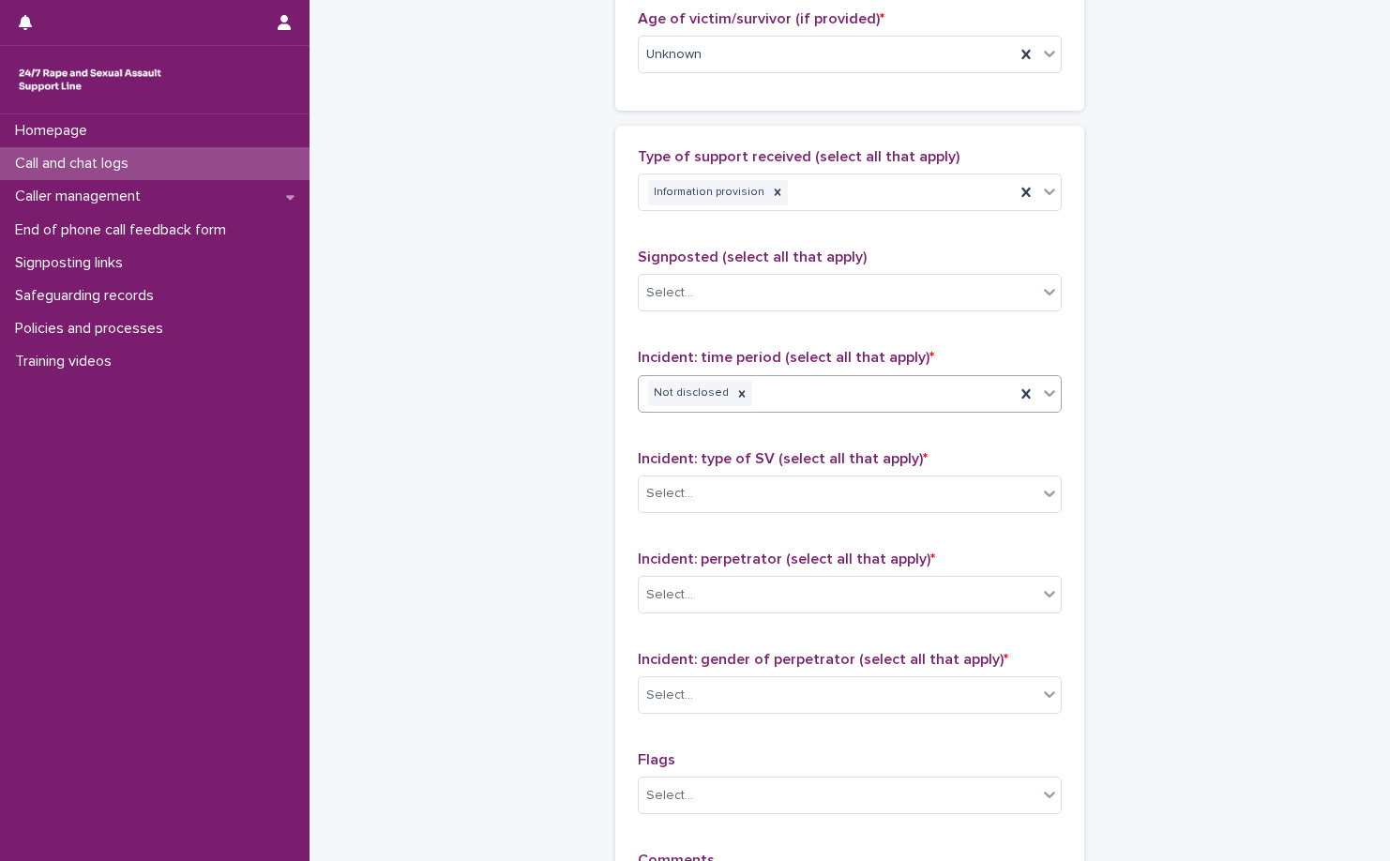
scroll to position [1126, 0]
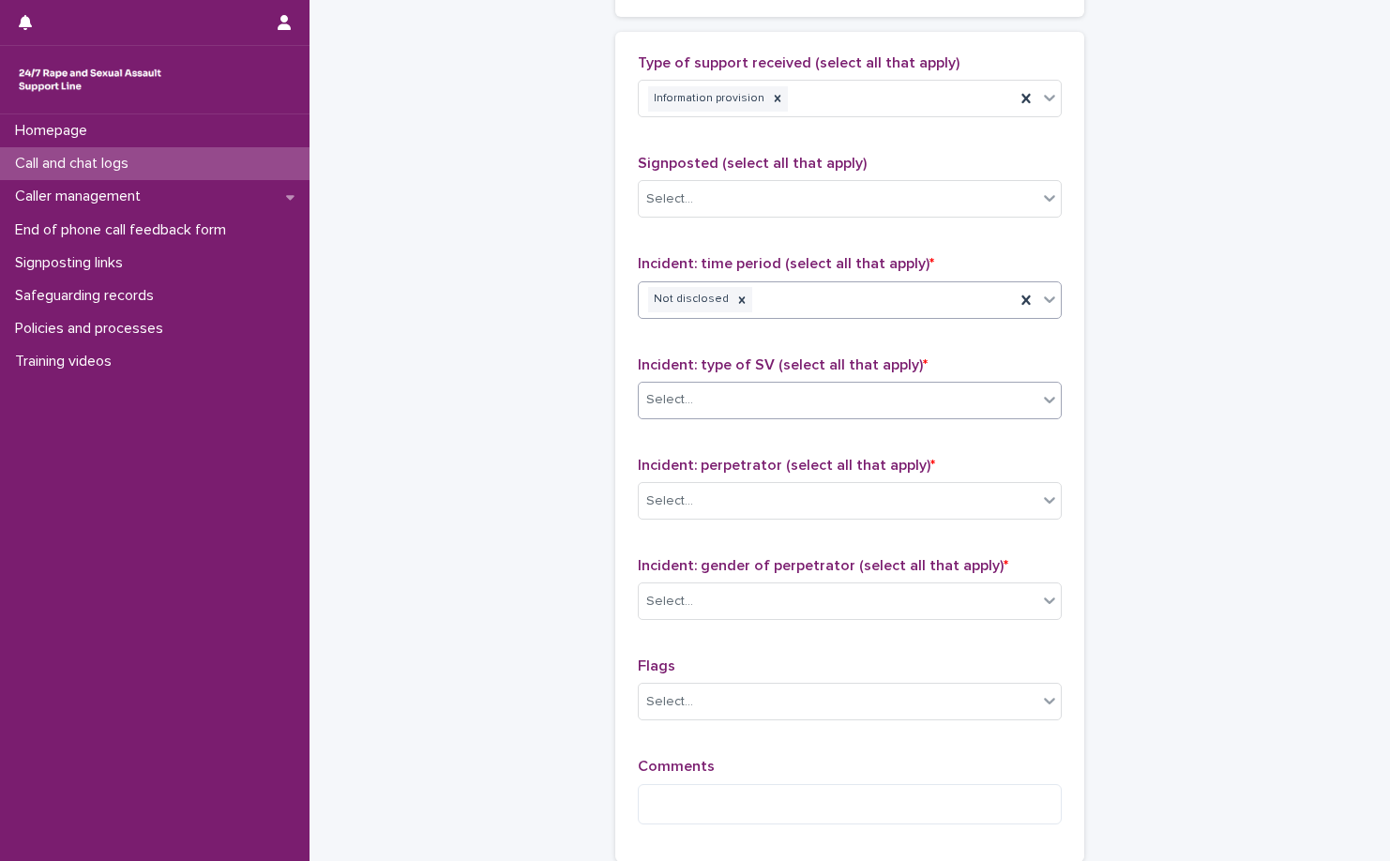
click at [813, 410] on div "Select..." at bounding box center [838, 400] width 399 height 31
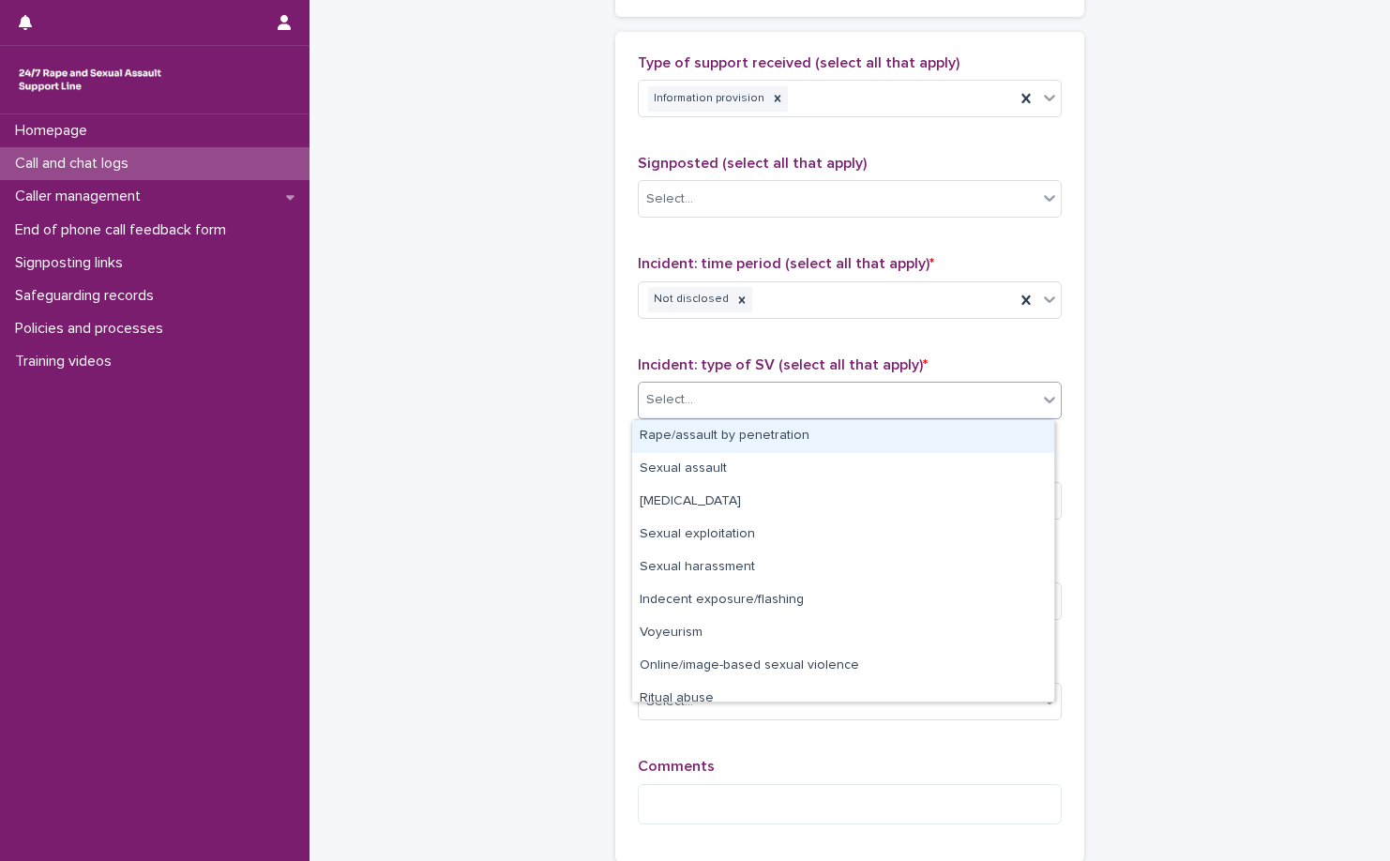
click at [808, 428] on div "Rape/assault by penetration" at bounding box center [843, 436] width 422 height 33
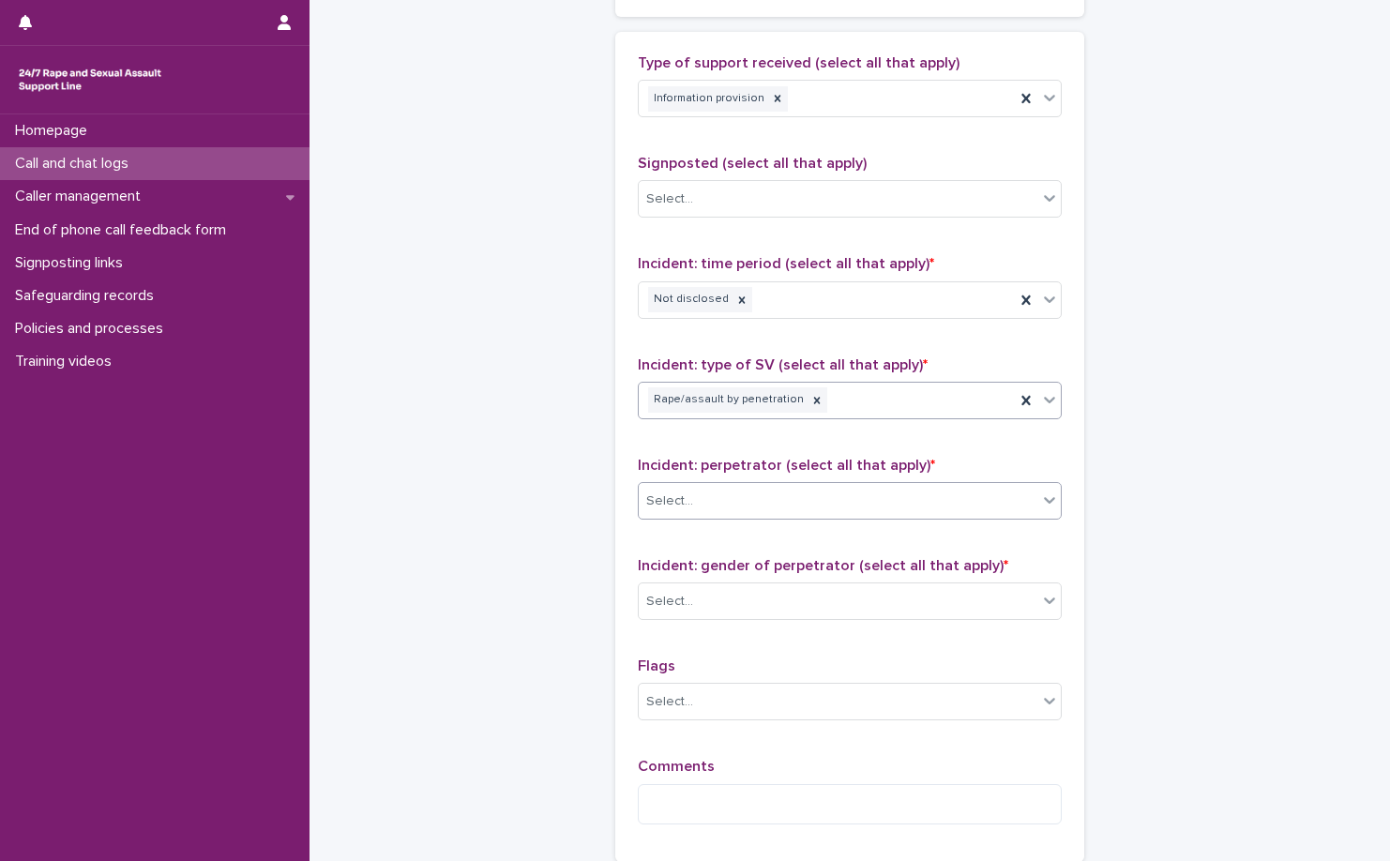
click at [813, 491] on div "Select..." at bounding box center [838, 501] width 399 height 31
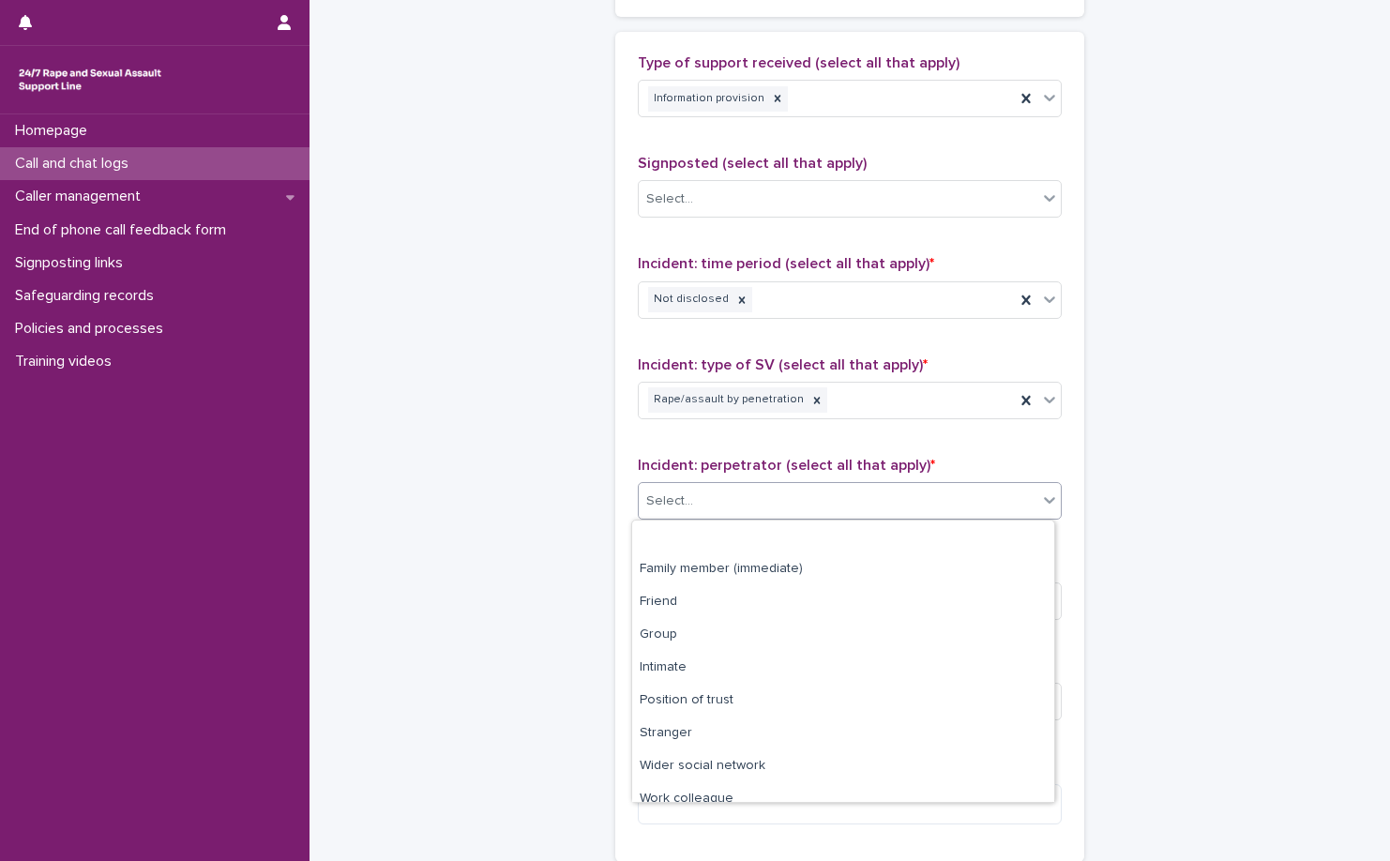
scroll to position [80, 0]
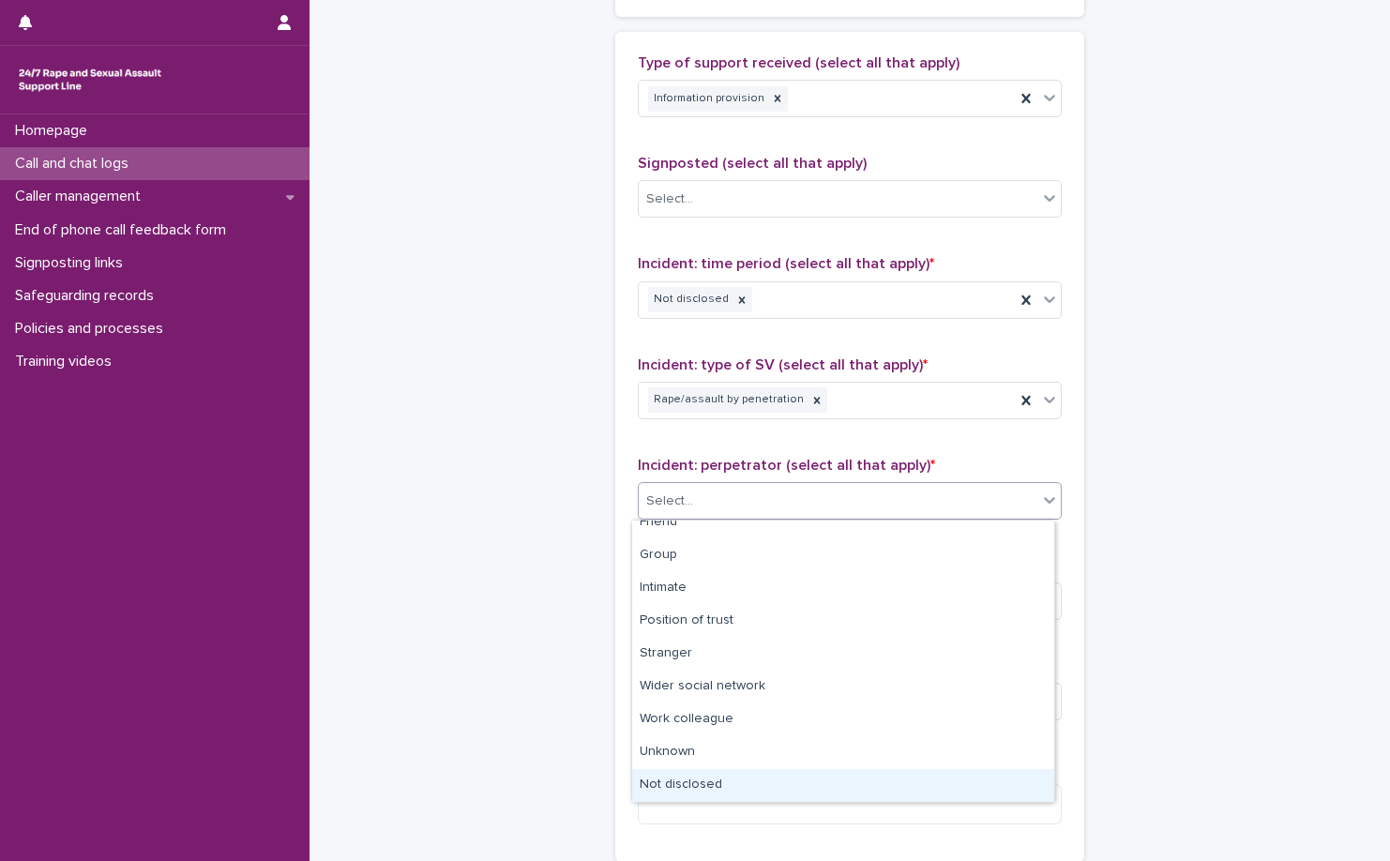
click at [777, 779] on div "Not disclosed" at bounding box center [843, 785] width 422 height 33
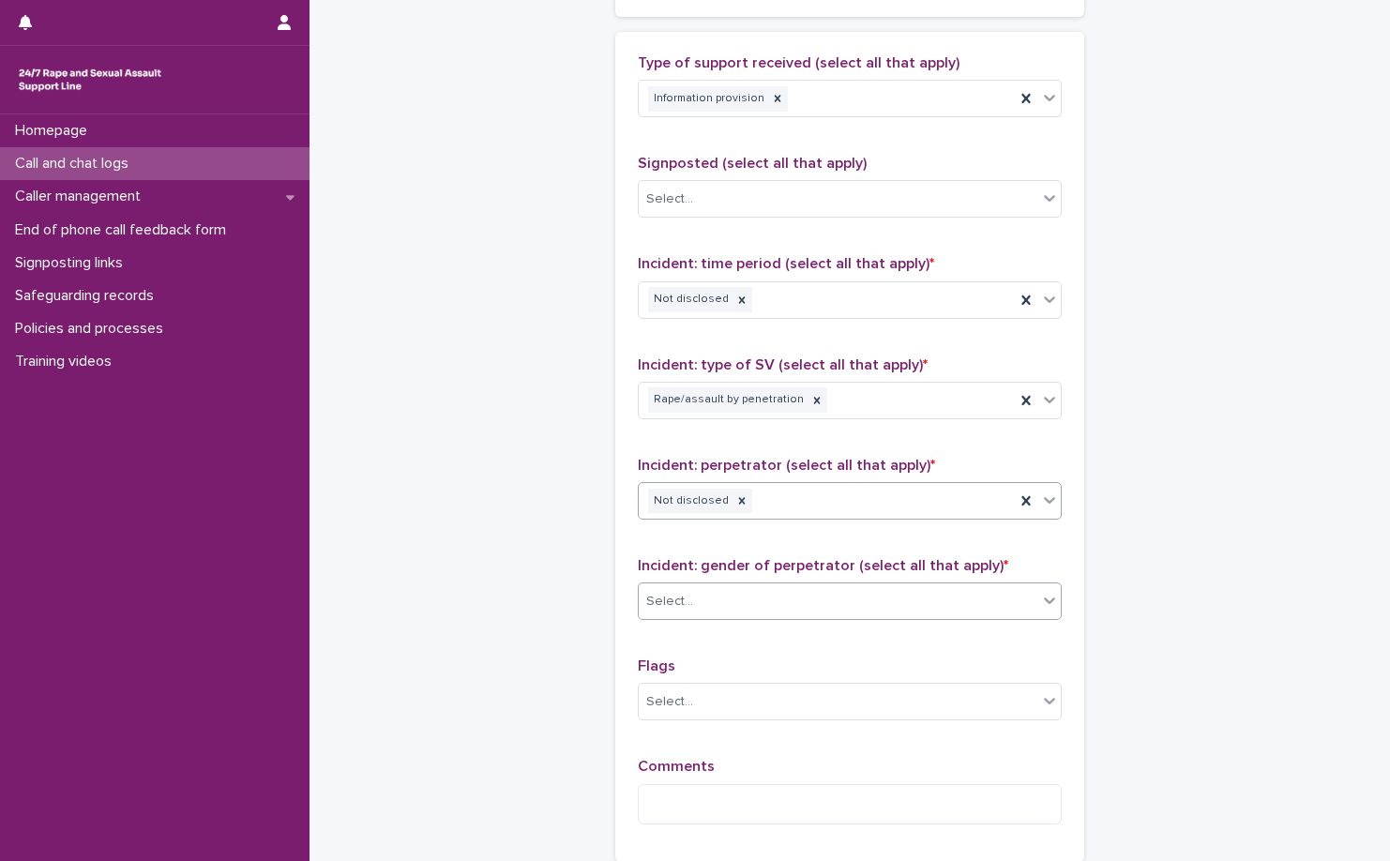
click at [797, 607] on div "Select..." at bounding box center [838, 601] width 399 height 31
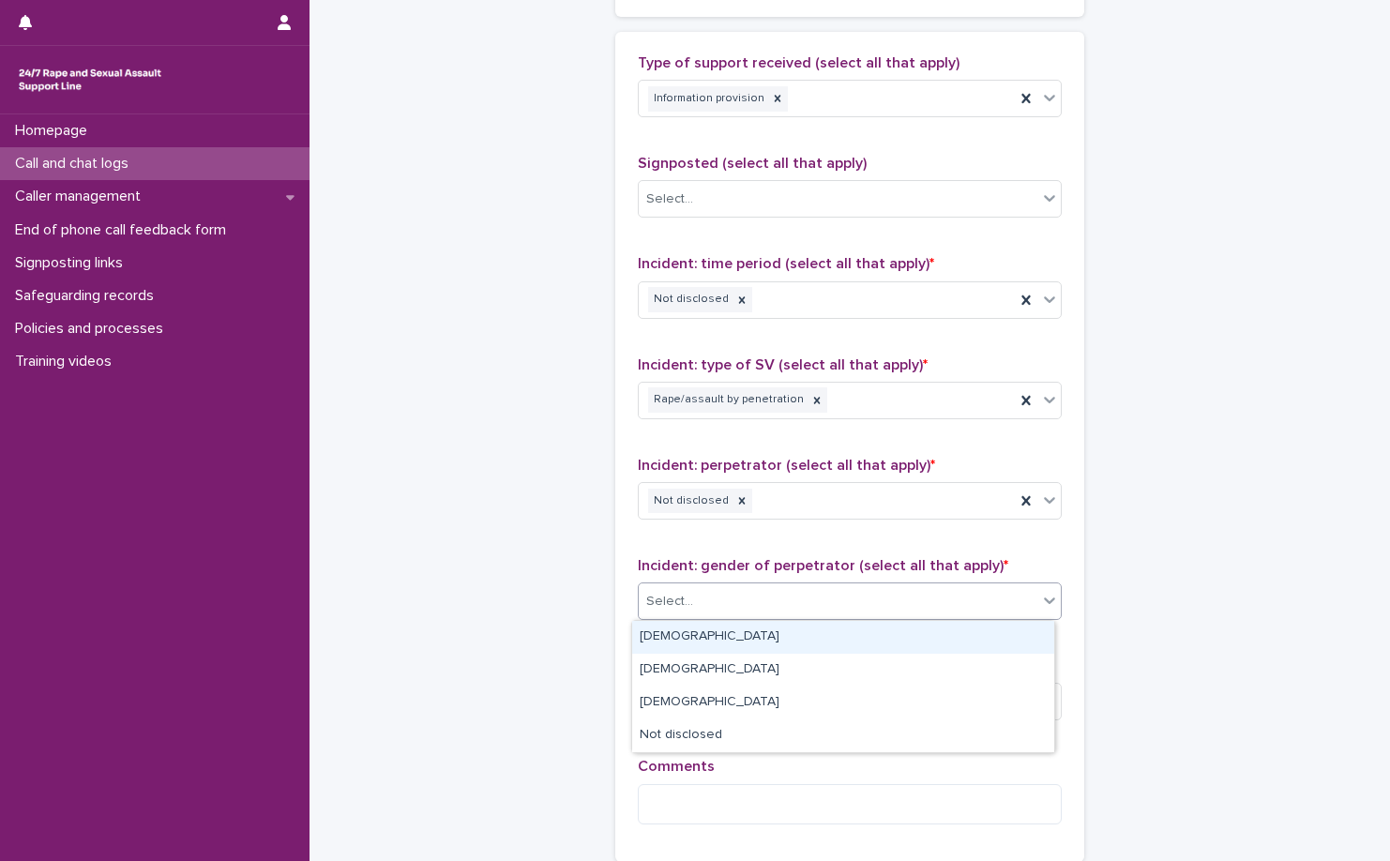
click at [788, 642] on div "Male" at bounding box center [843, 637] width 422 height 33
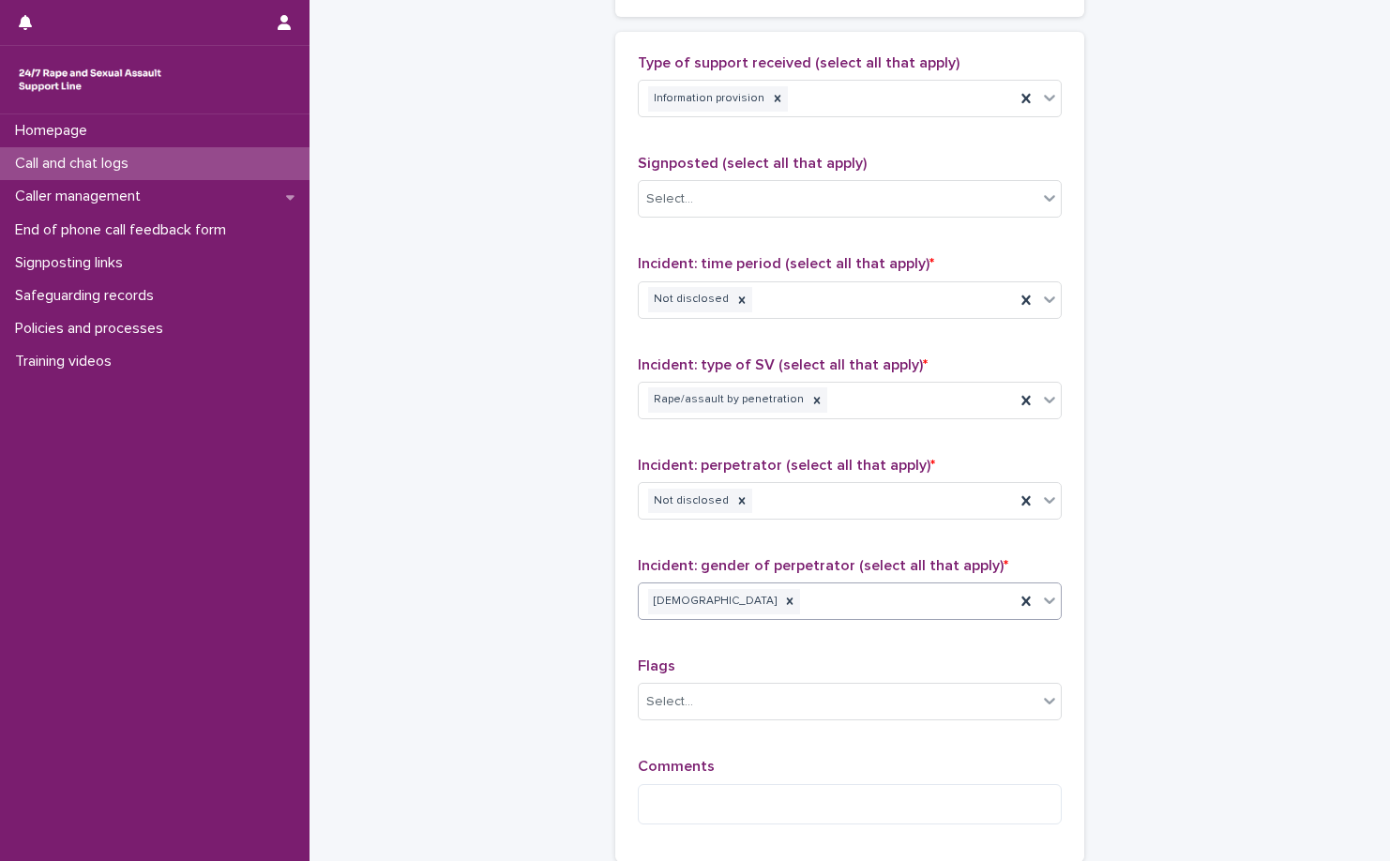
scroll to position [1313, 0]
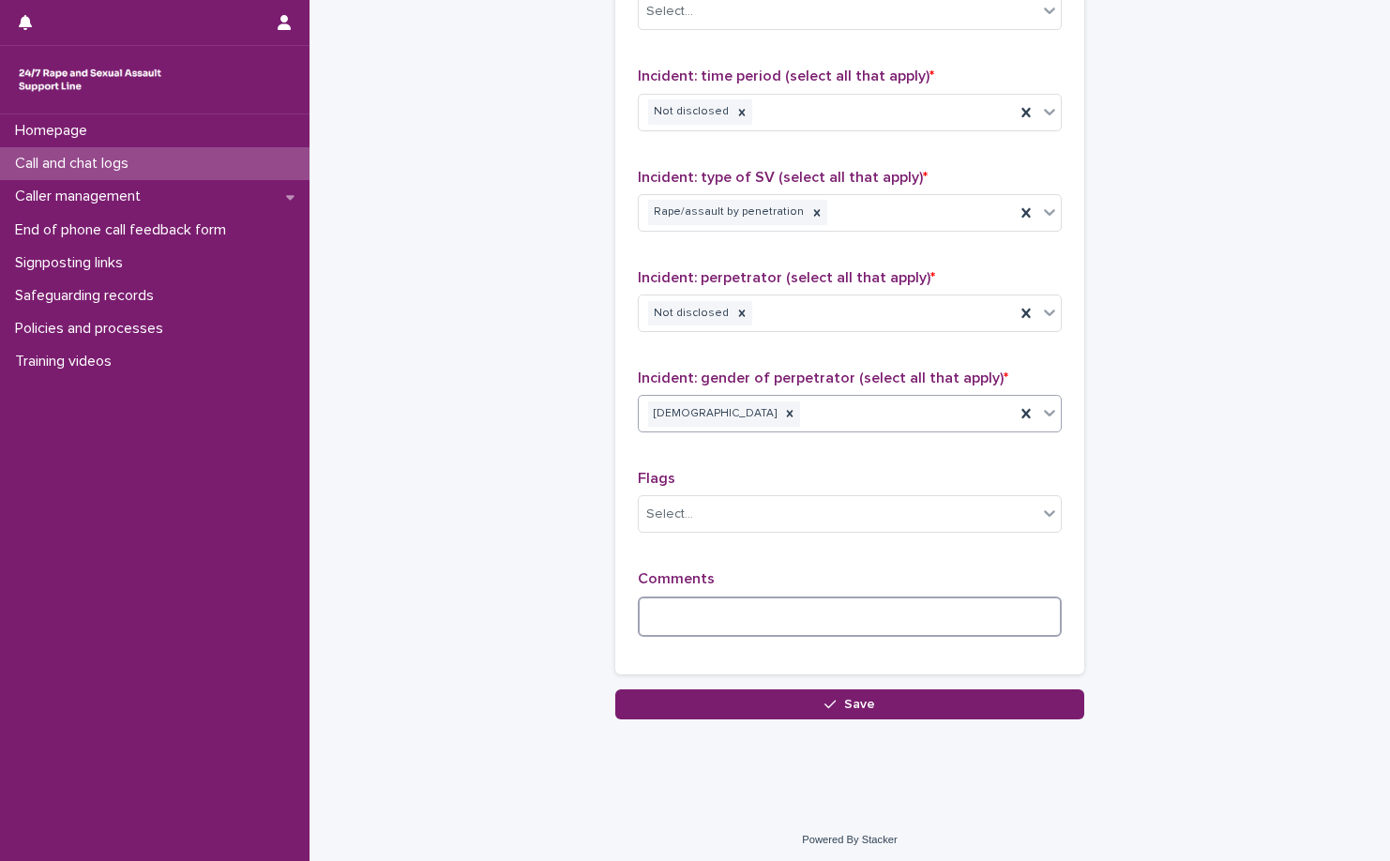
click at [790, 626] on textarea at bounding box center [850, 617] width 424 height 40
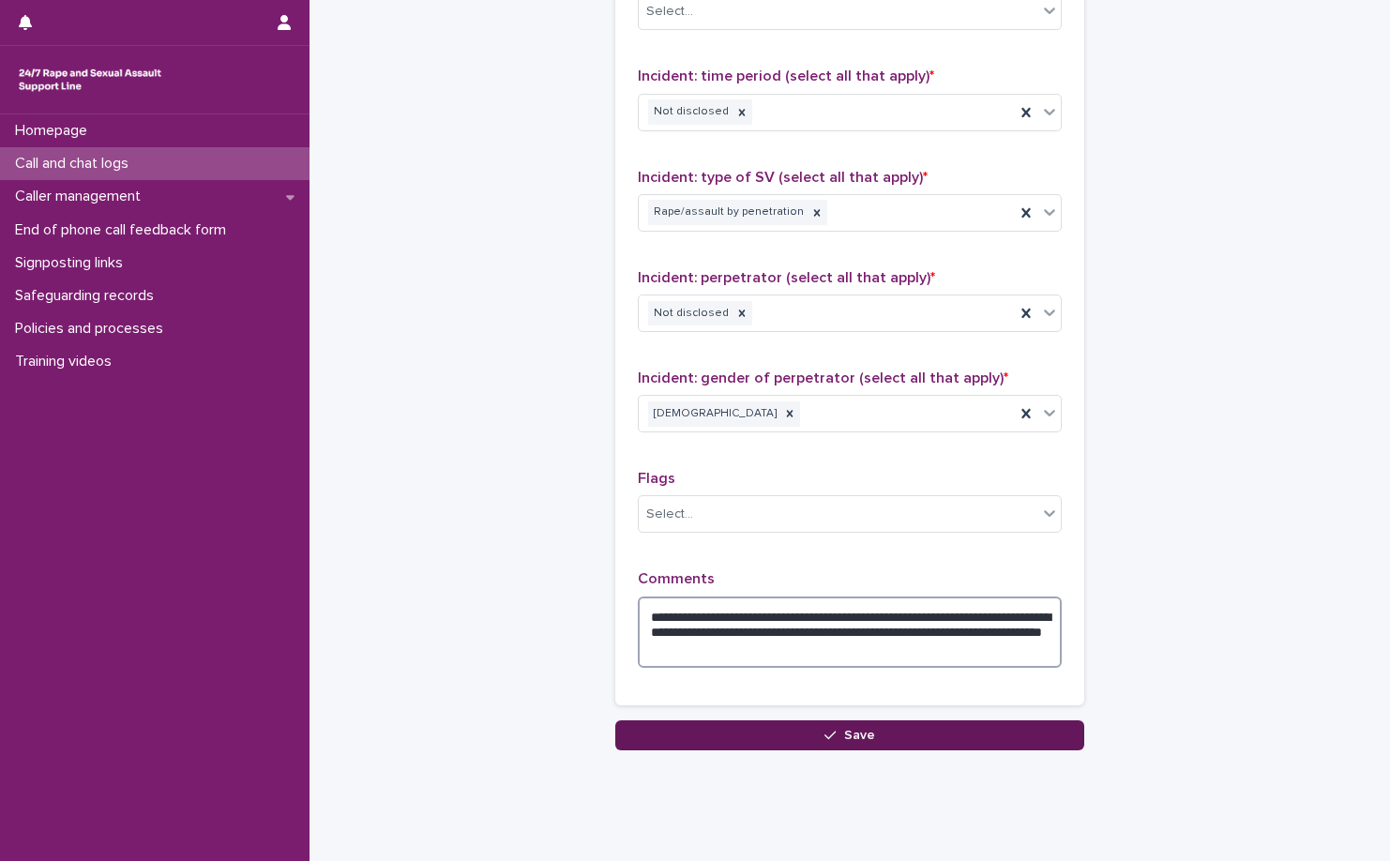
type textarea "**********"
click at [883, 740] on button "Save" at bounding box center [849, 735] width 469 height 30
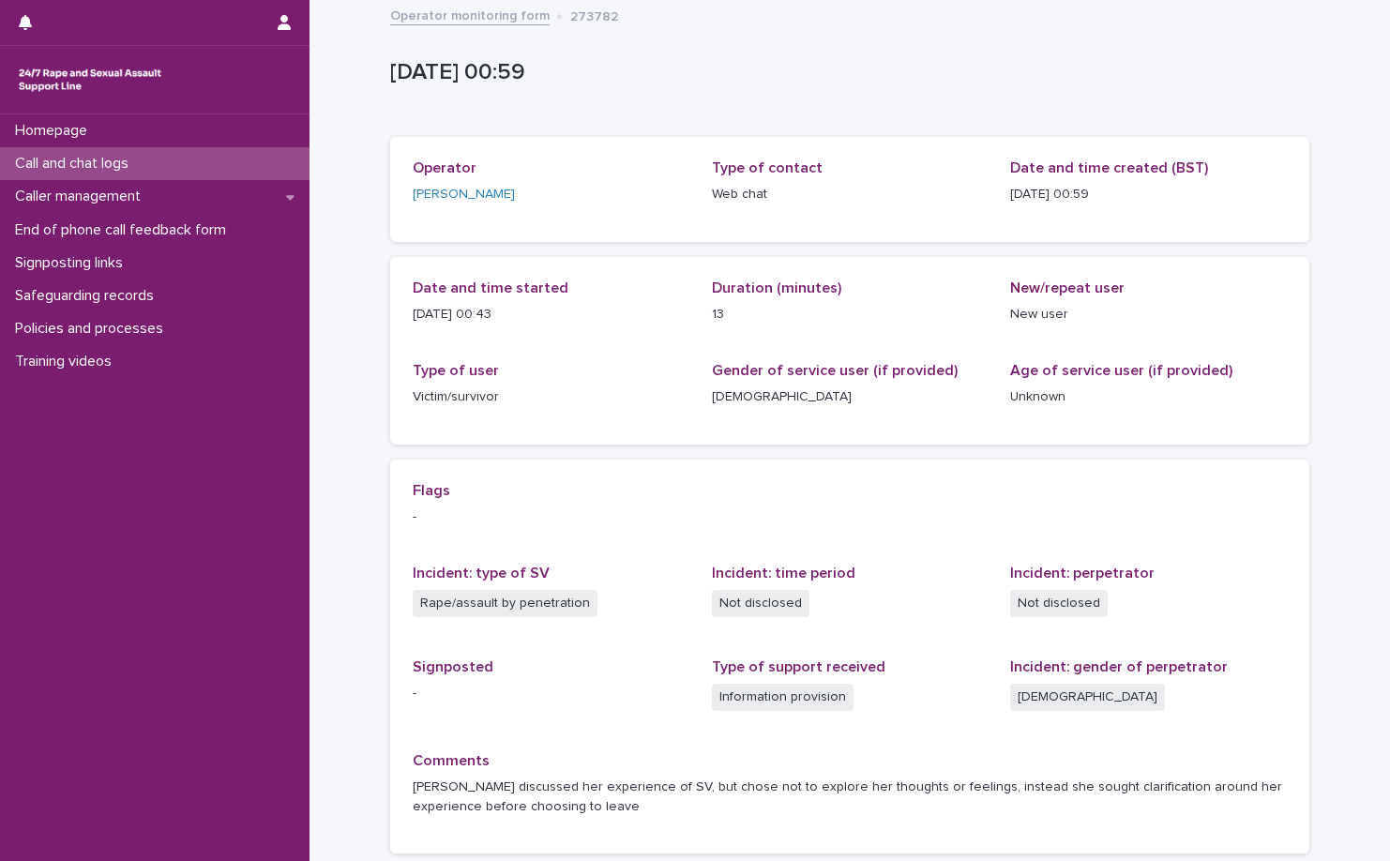
click at [476, 13] on link "Operator monitoring form" at bounding box center [469, 15] width 159 height 22
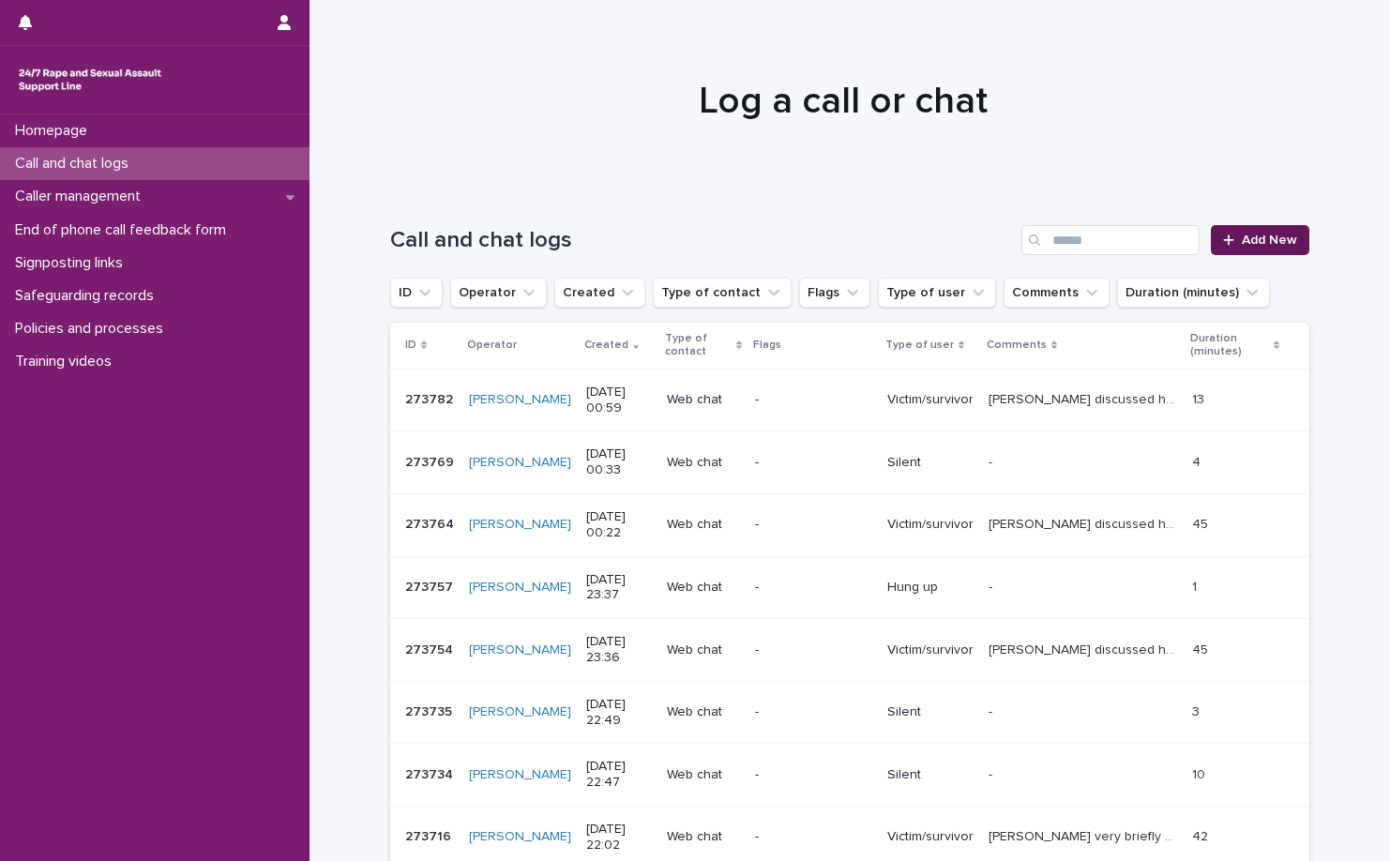
click at [1266, 235] on span "Add New" at bounding box center [1269, 240] width 55 height 13
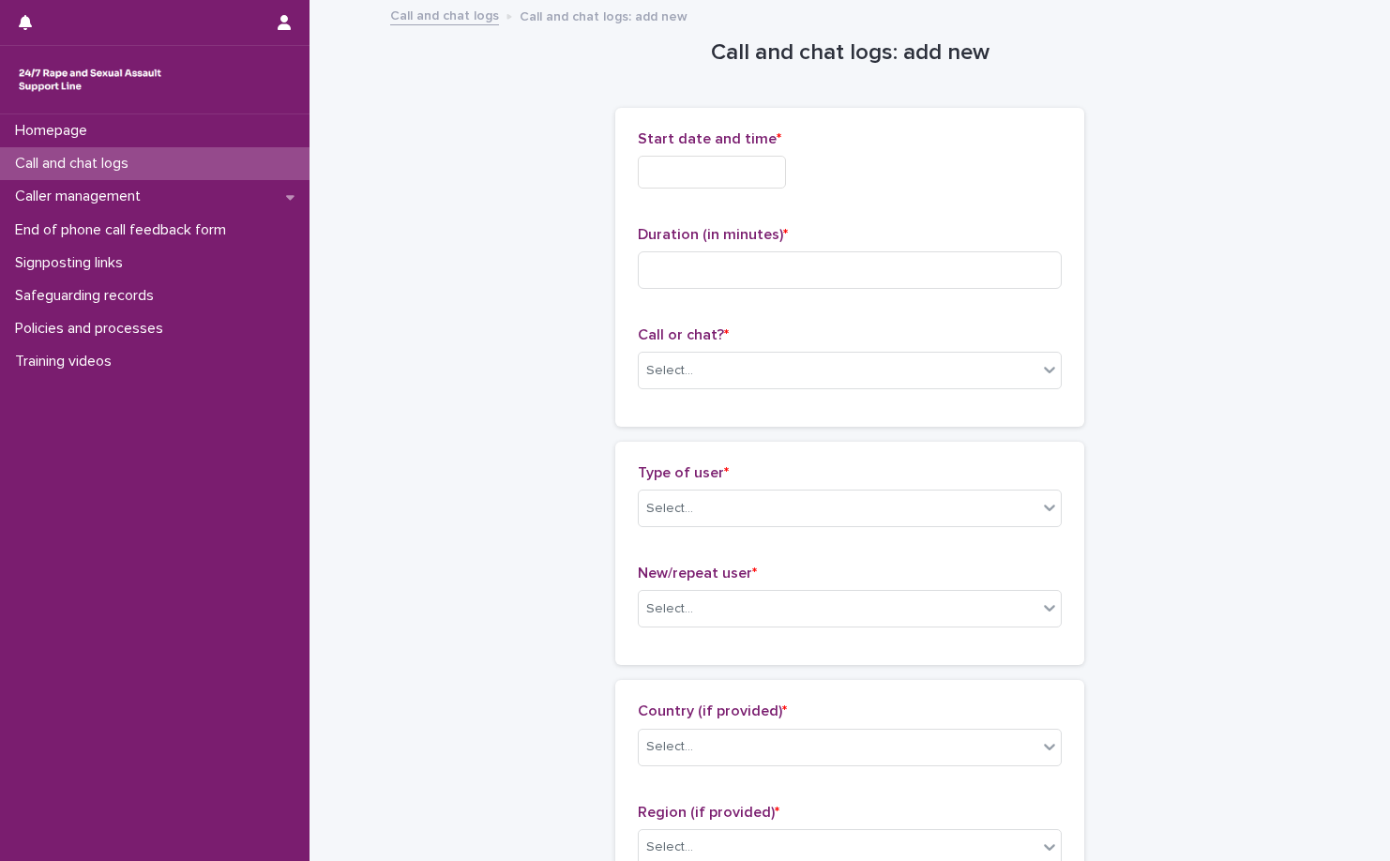
click at [779, 181] on input "text" at bounding box center [712, 172] width 148 height 33
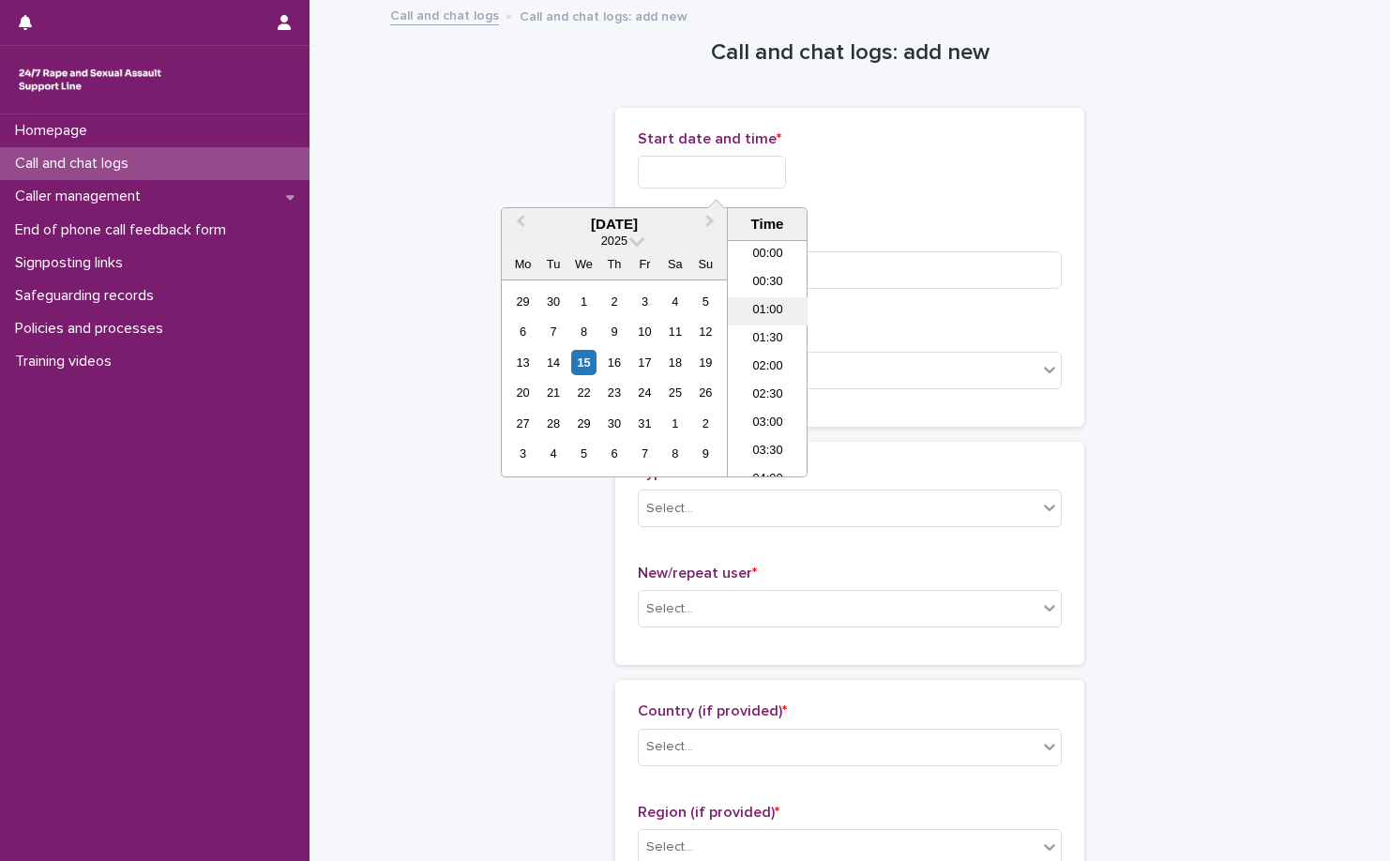
click at [757, 323] on li "01:00" at bounding box center [768, 311] width 80 height 28
type input "**********"
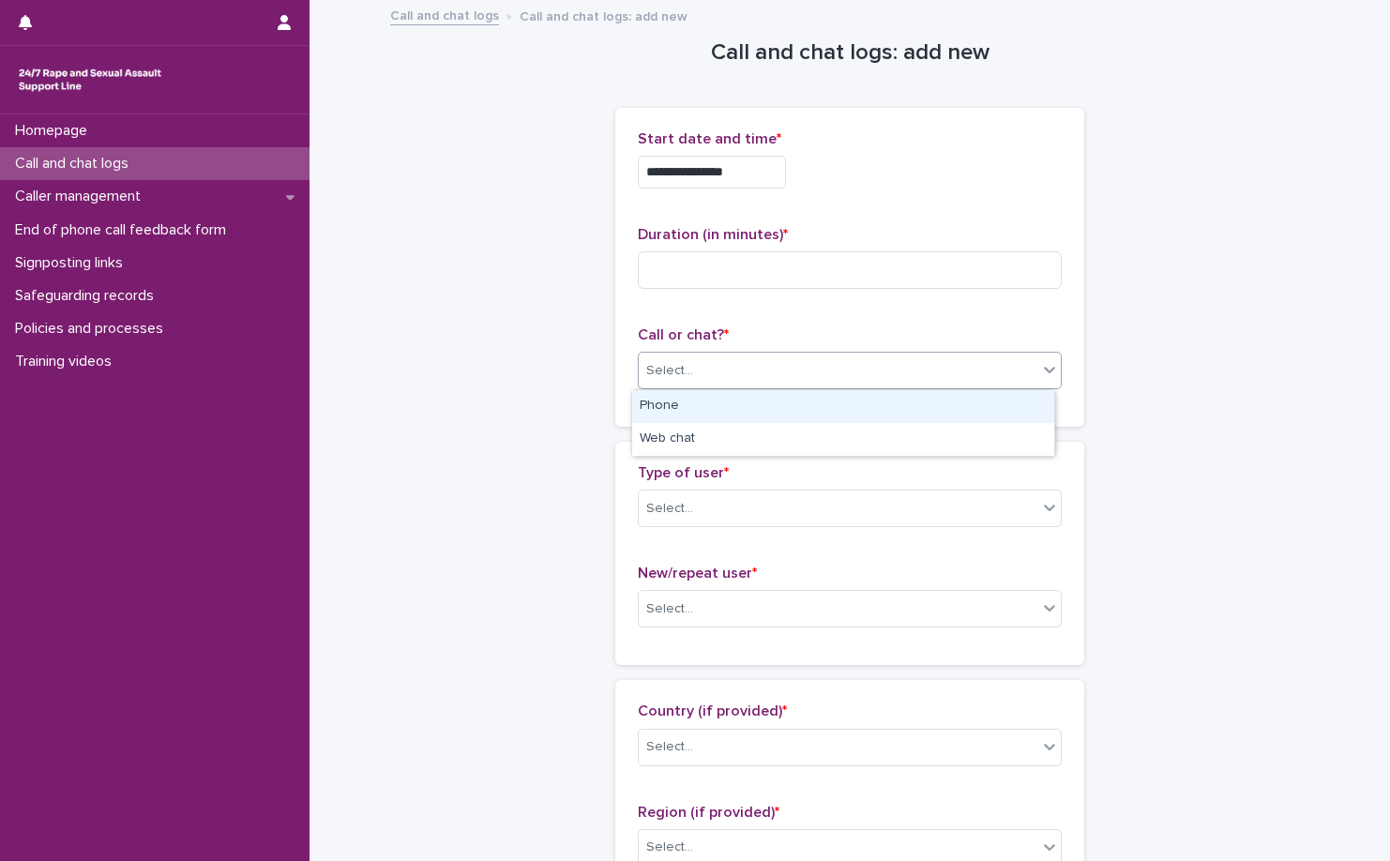
click at [718, 366] on div "Select..." at bounding box center [838, 371] width 399 height 31
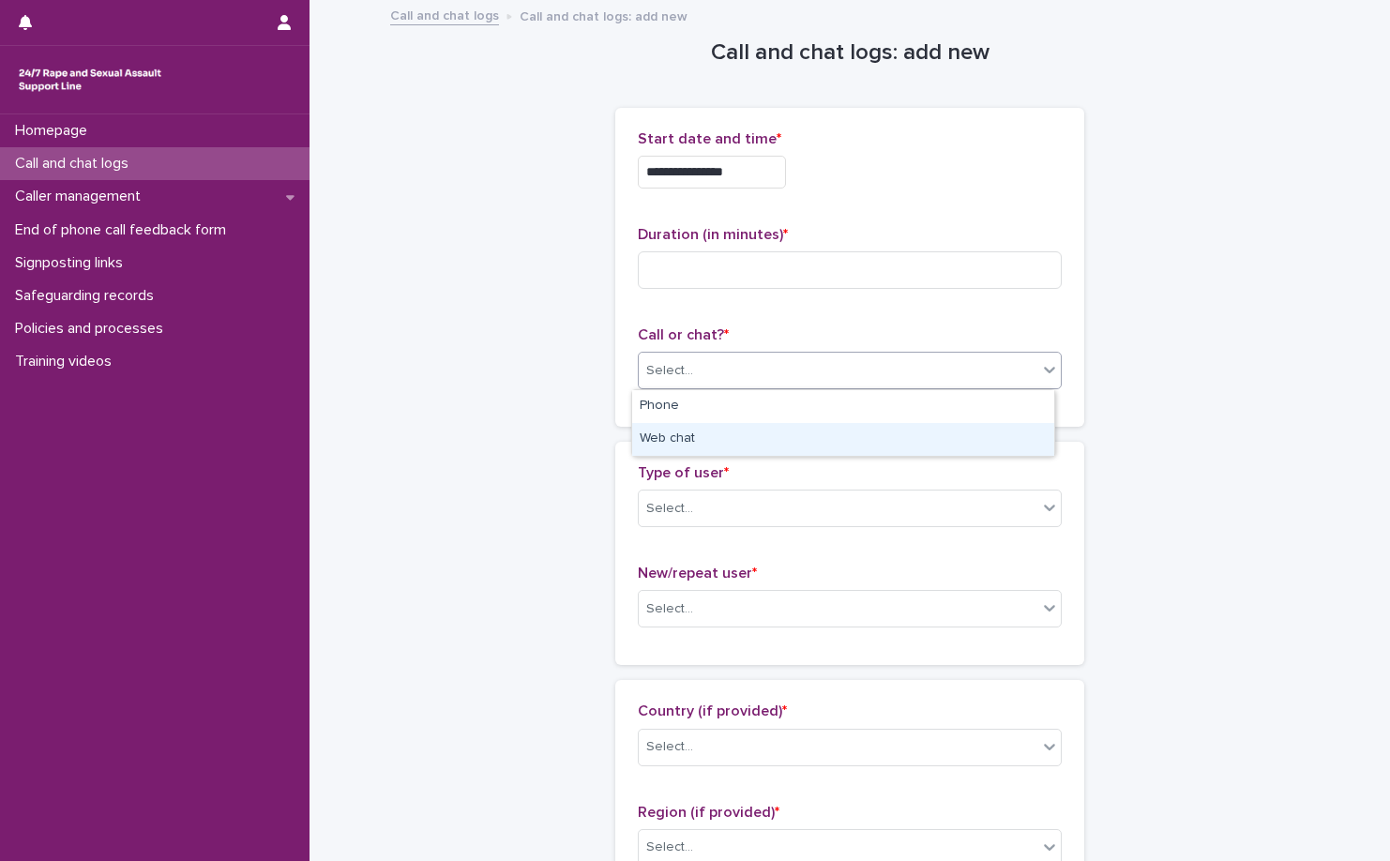
click at [725, 433] on div "Web chat" at bounding box center [843, 439] width 422 height 33
click at [725, 491] on div "Select..." at bounding box center [850, 509] width 424 height 38
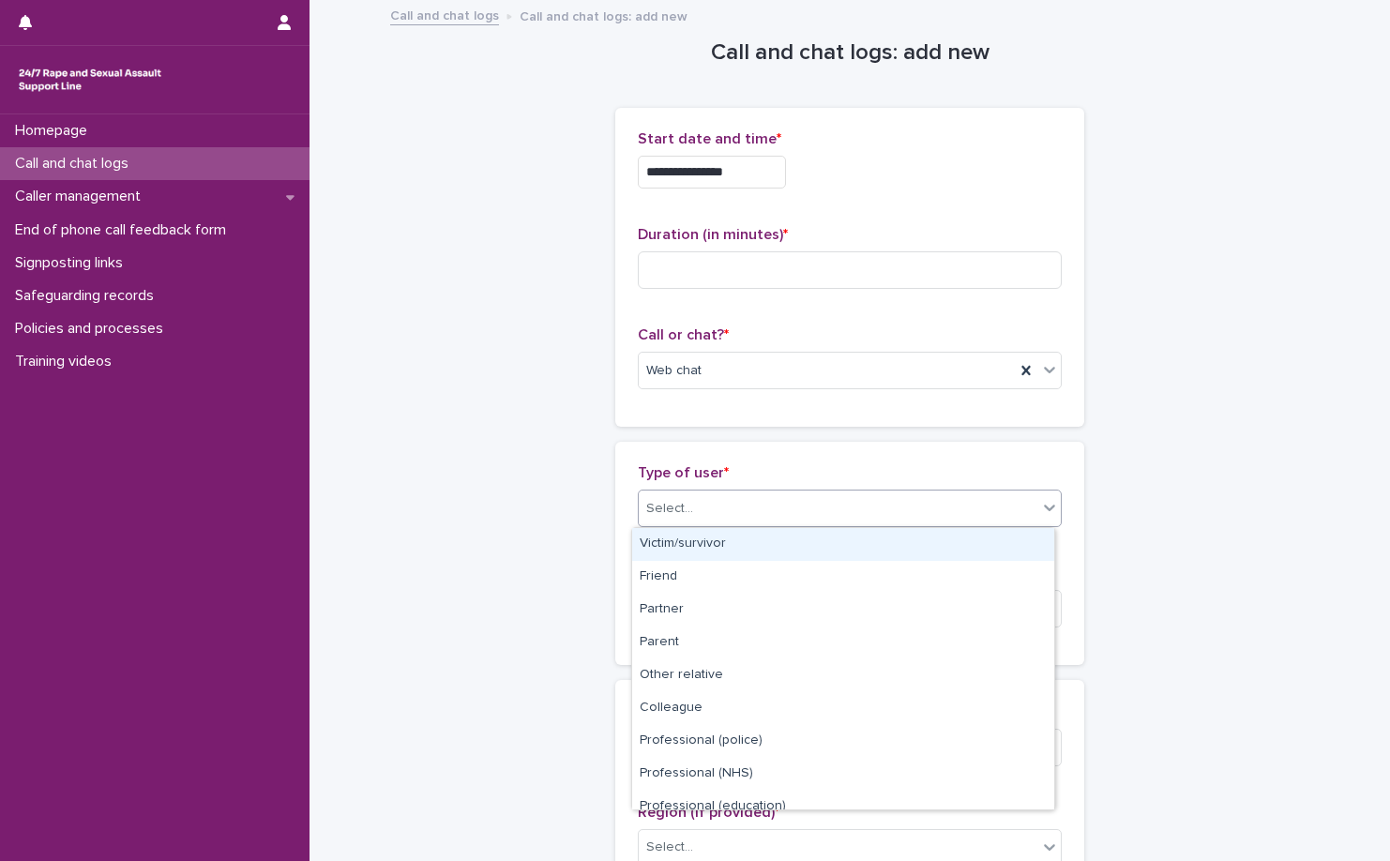
click at [735, 550] on div "Victim/survivor" at bounding box center [843, 544] width 422 height 33
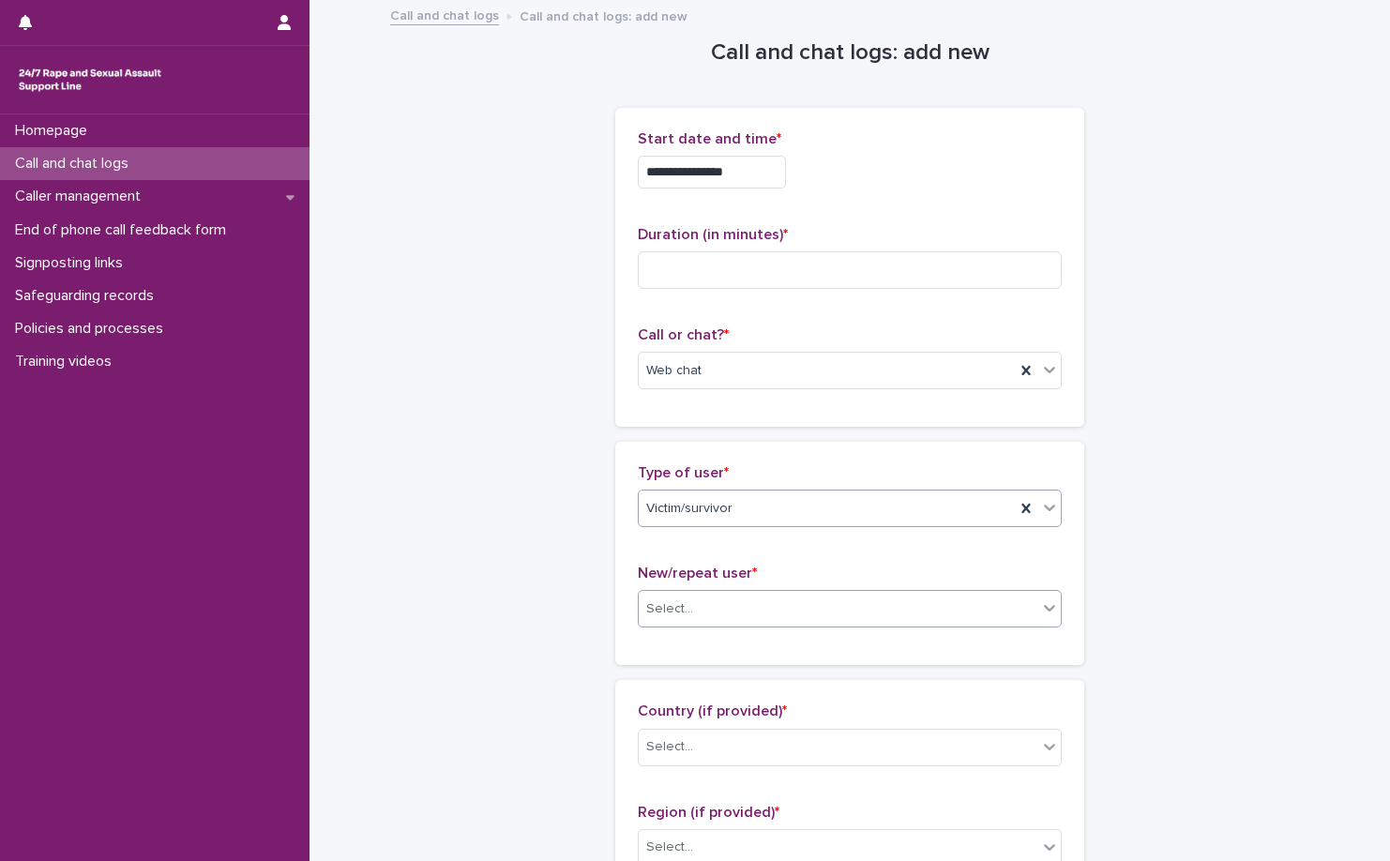
click at [735, 599] on div "Select..." at bounding box center [838, 609] width 399 height 31
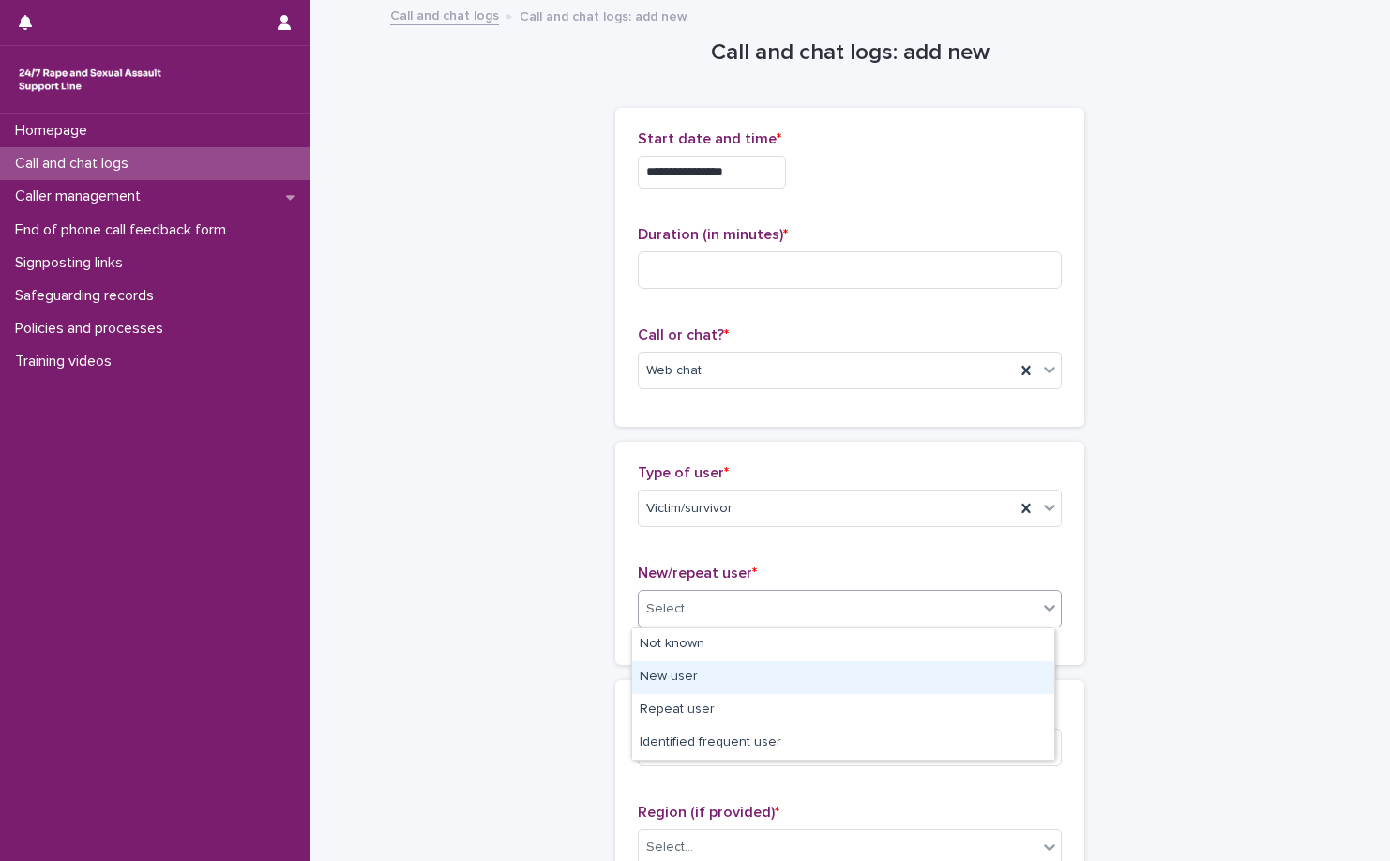
click at [720, 674] on div "New user" at bounding box center [843, 677] width 422 height 33
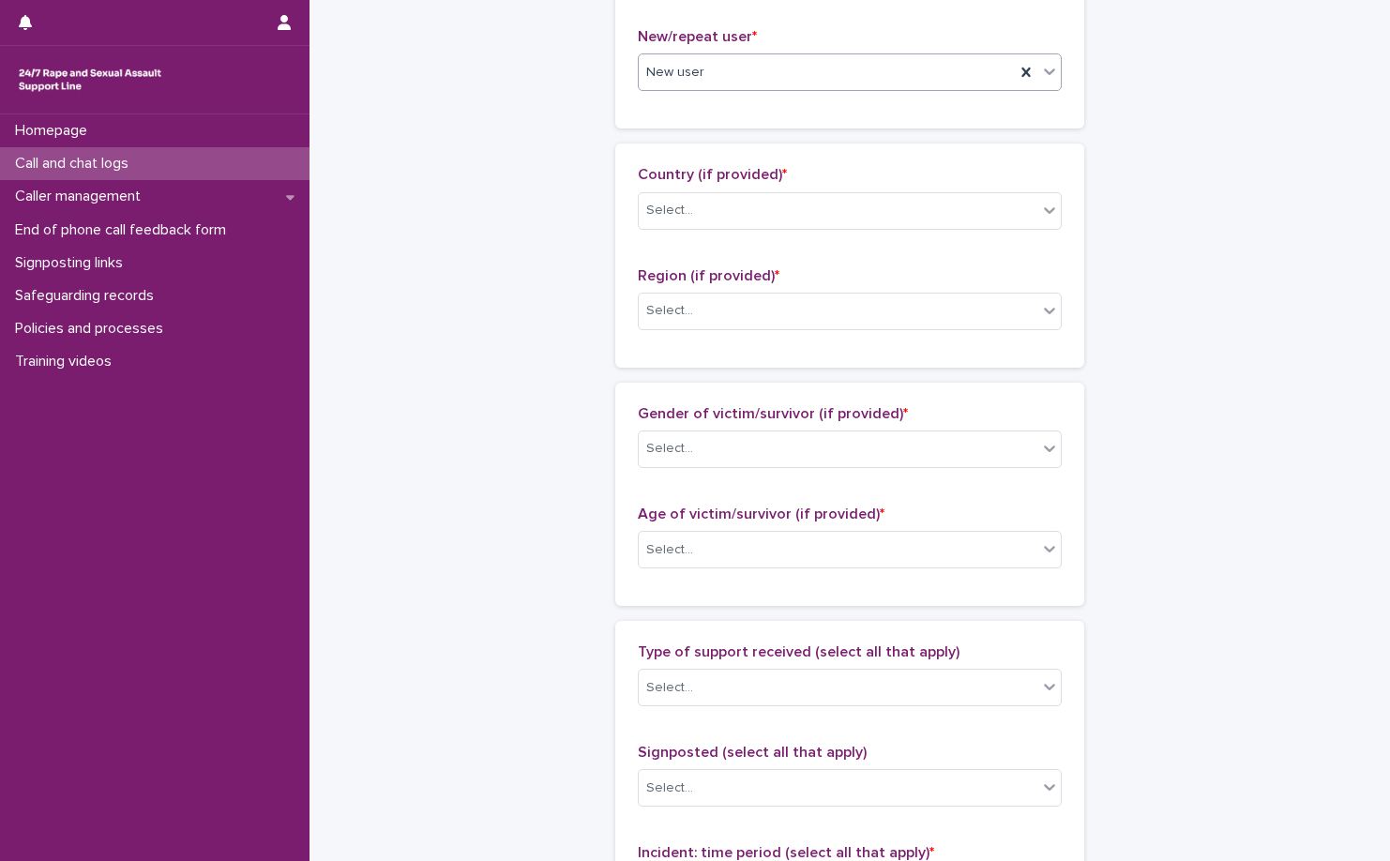
scroll to position [563, 0]
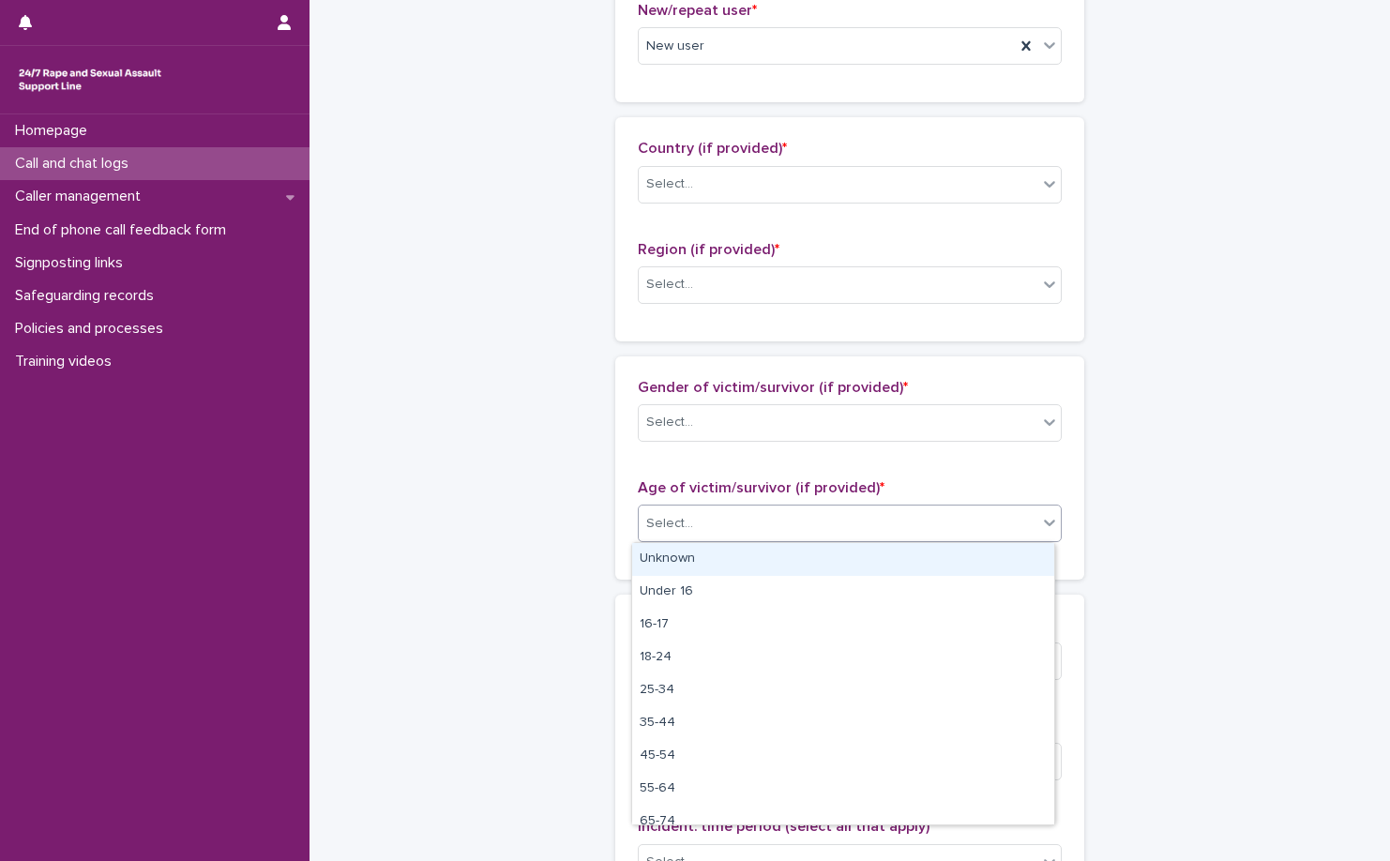
click at [740, 537] on div "Select..." at bounding box center [838, 523] width 399 height 31
click at [741, 559] on div "Unknown" at bounding box center [843, 559] width 422 height 33
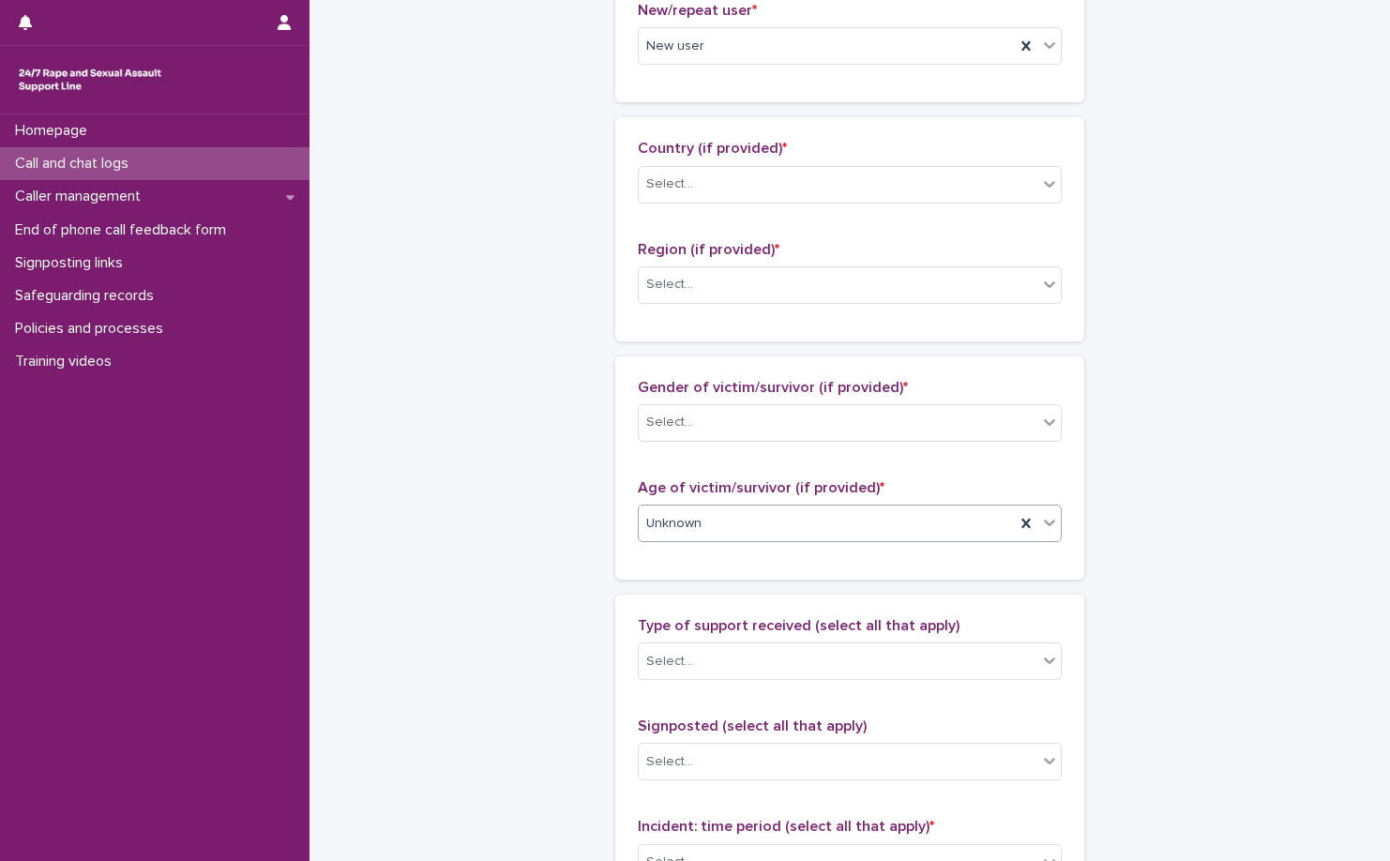
click at [760, 528] on div "Unknown" at bounding box center [827, 523] width 376 height 31
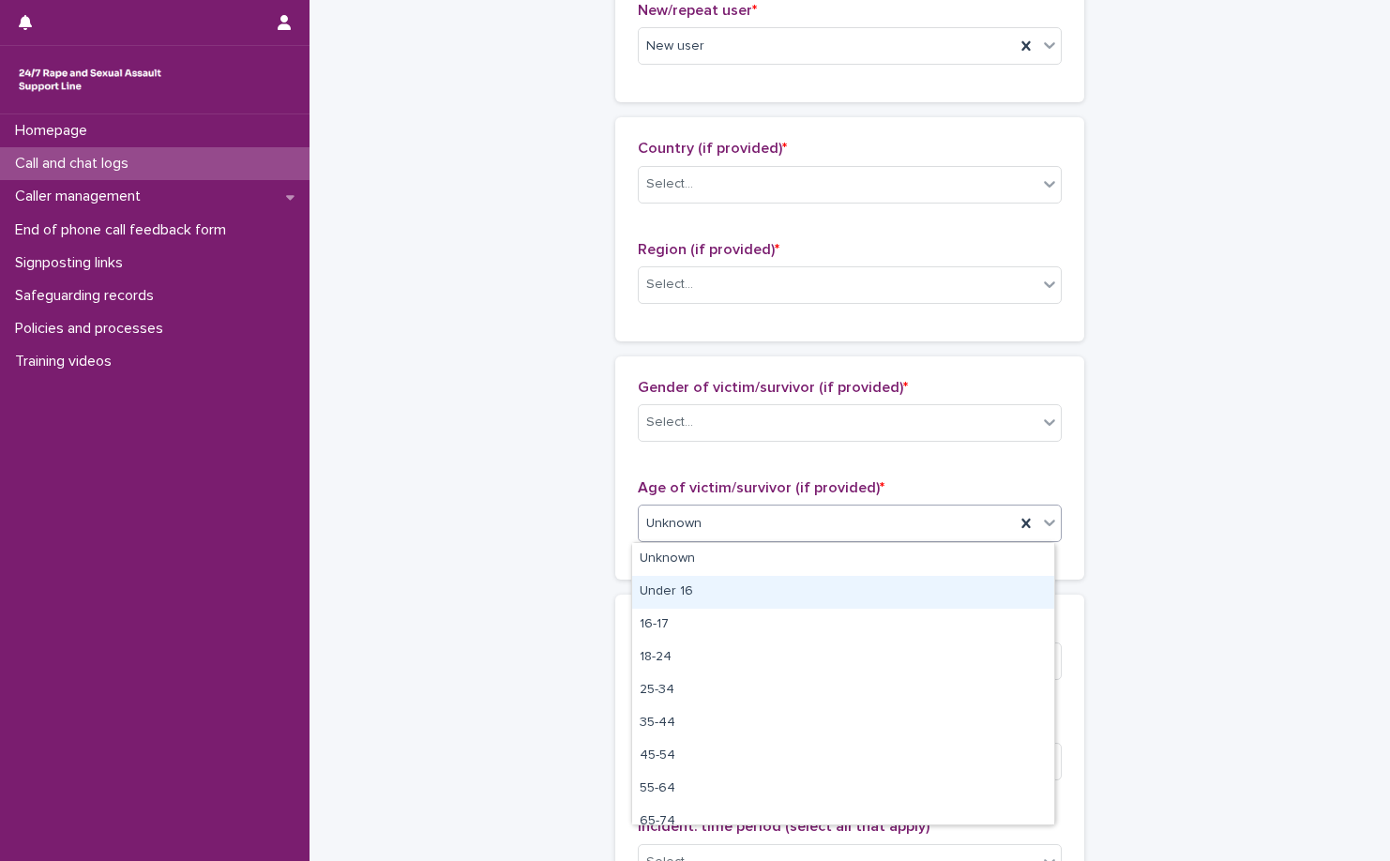
click at [750, 587] on div "Under 16" at bounding box center [843, 592] width 422 height 33
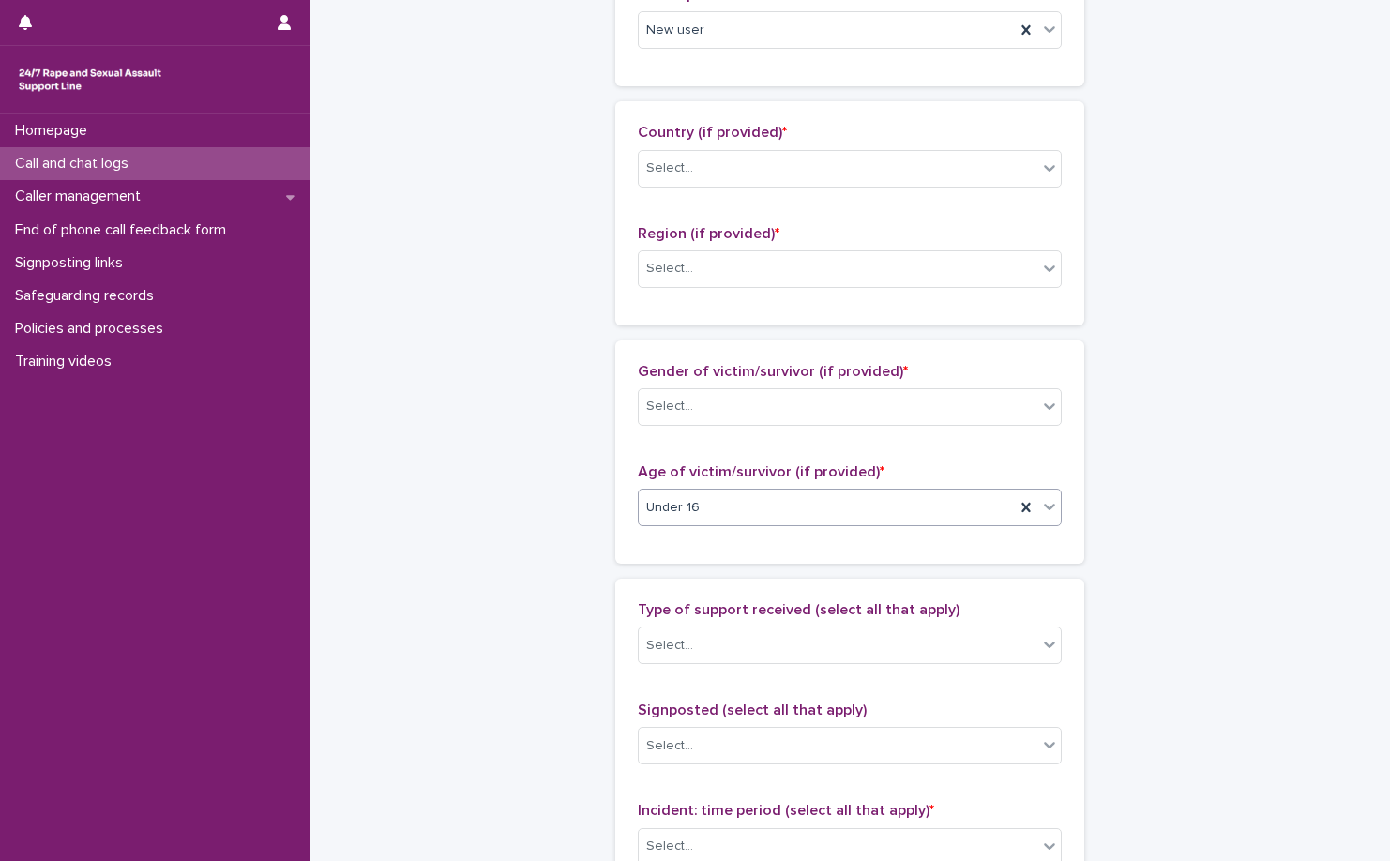
scroll to position [657, 0]
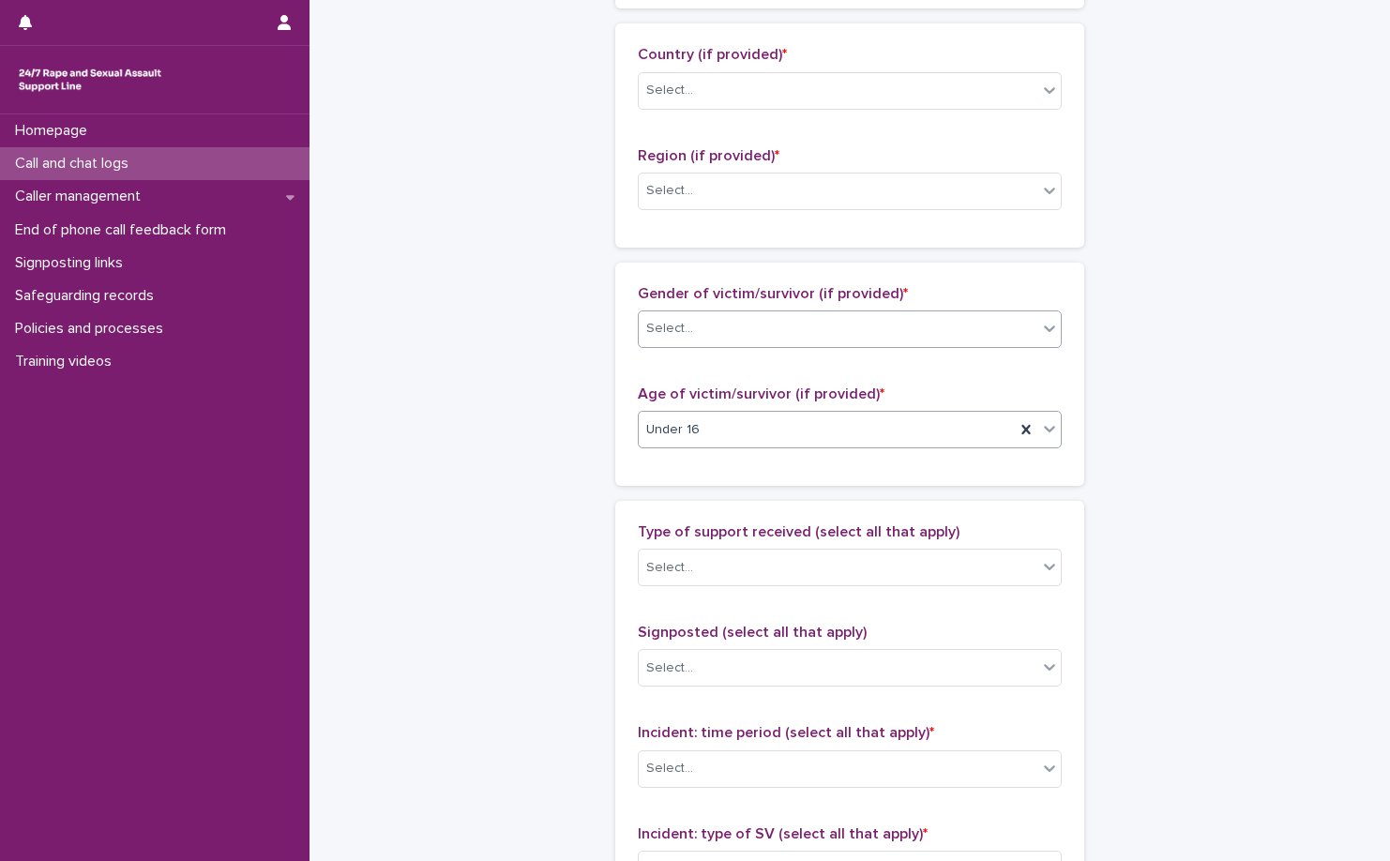
click at [839, 340] on div "Select..." at bounding box center [838, 328] width 399 height 31
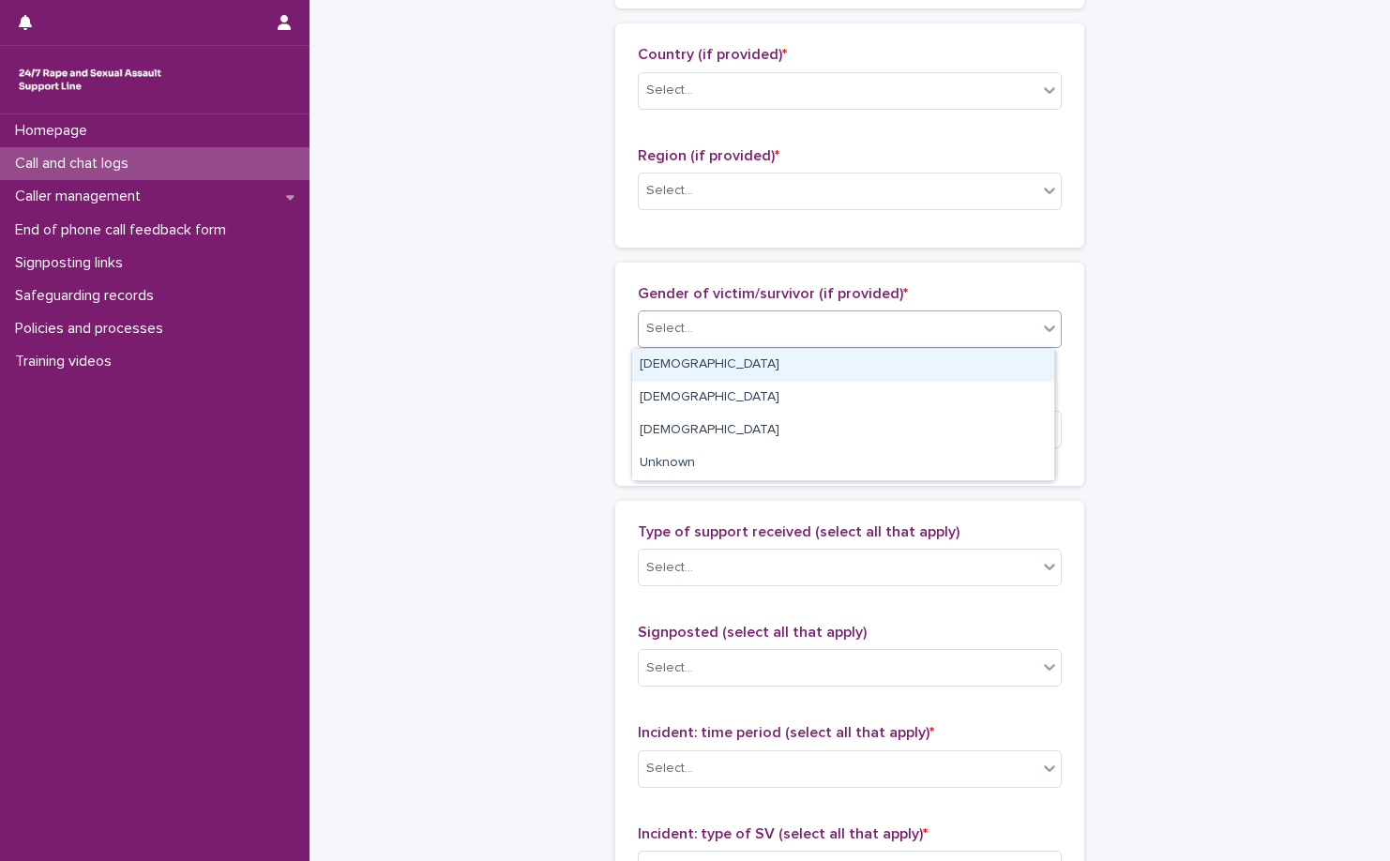
click at [828, 368] on div "Female" at bounding box center [843, 365] width 422 height 33
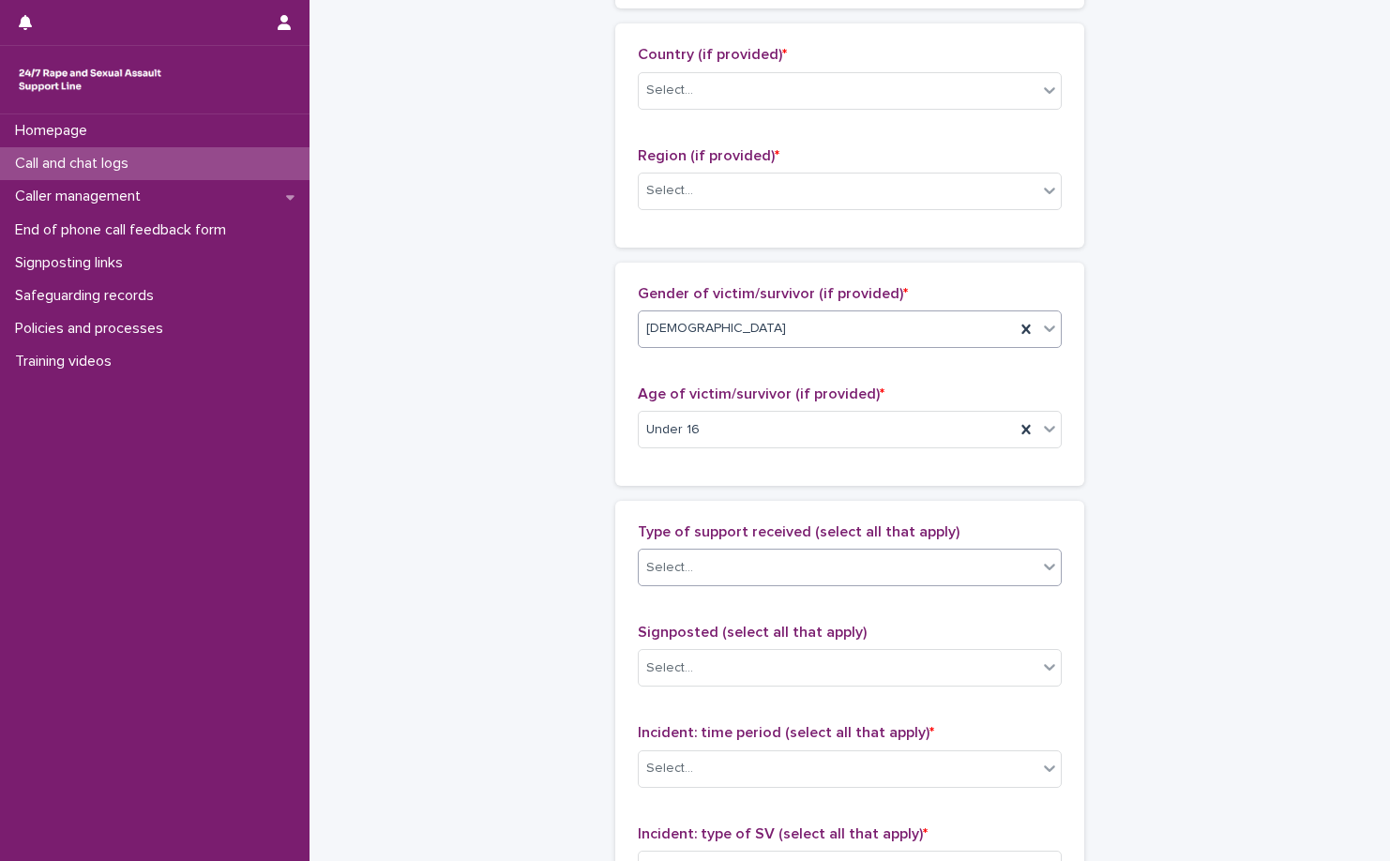
click at [811, 567] on div "Select..." at bounding box center [838, 568] width 399 height 31
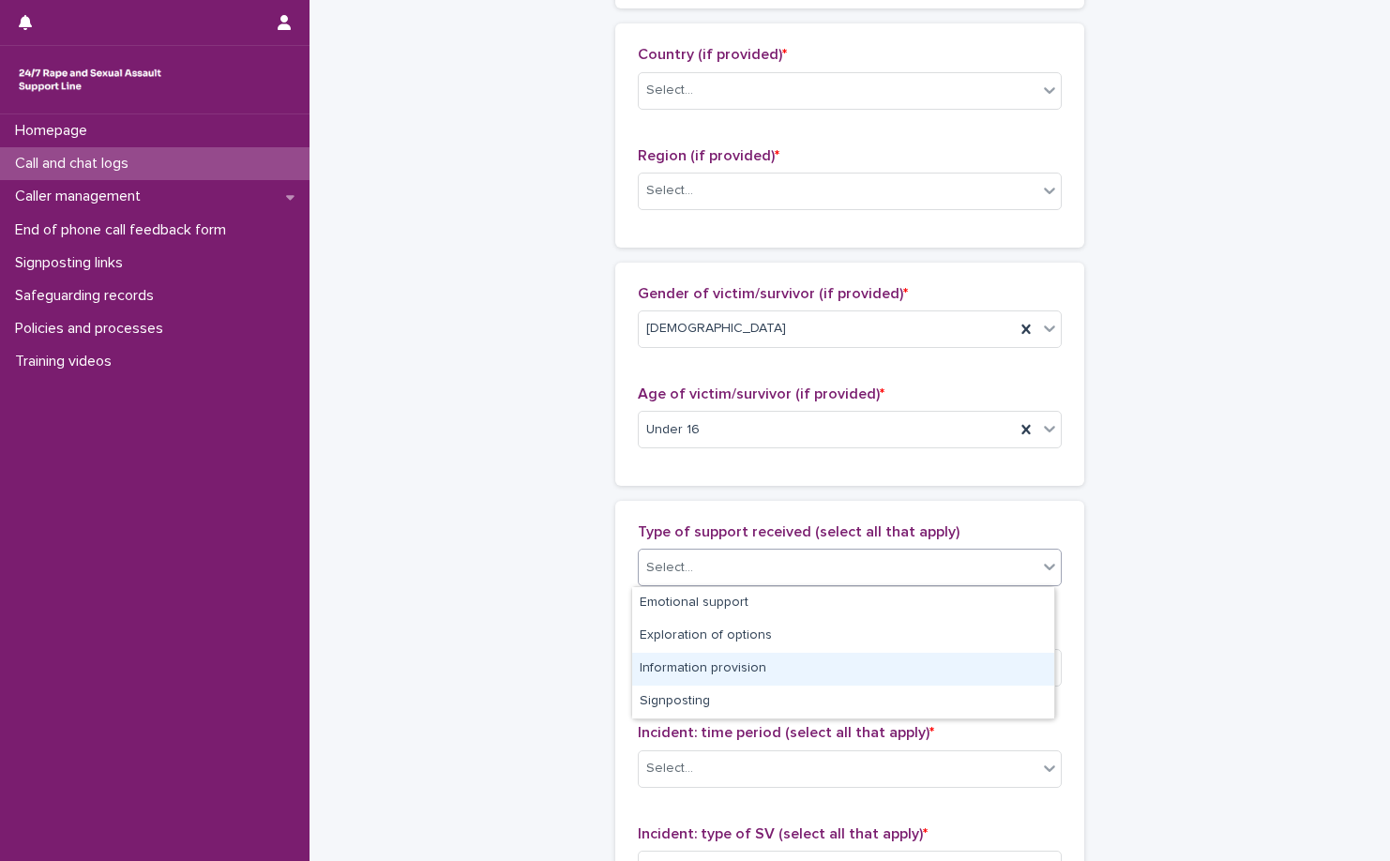
click at [796, 674] on div "Information provision" at bounding box center [843, 669] width 422 height 33
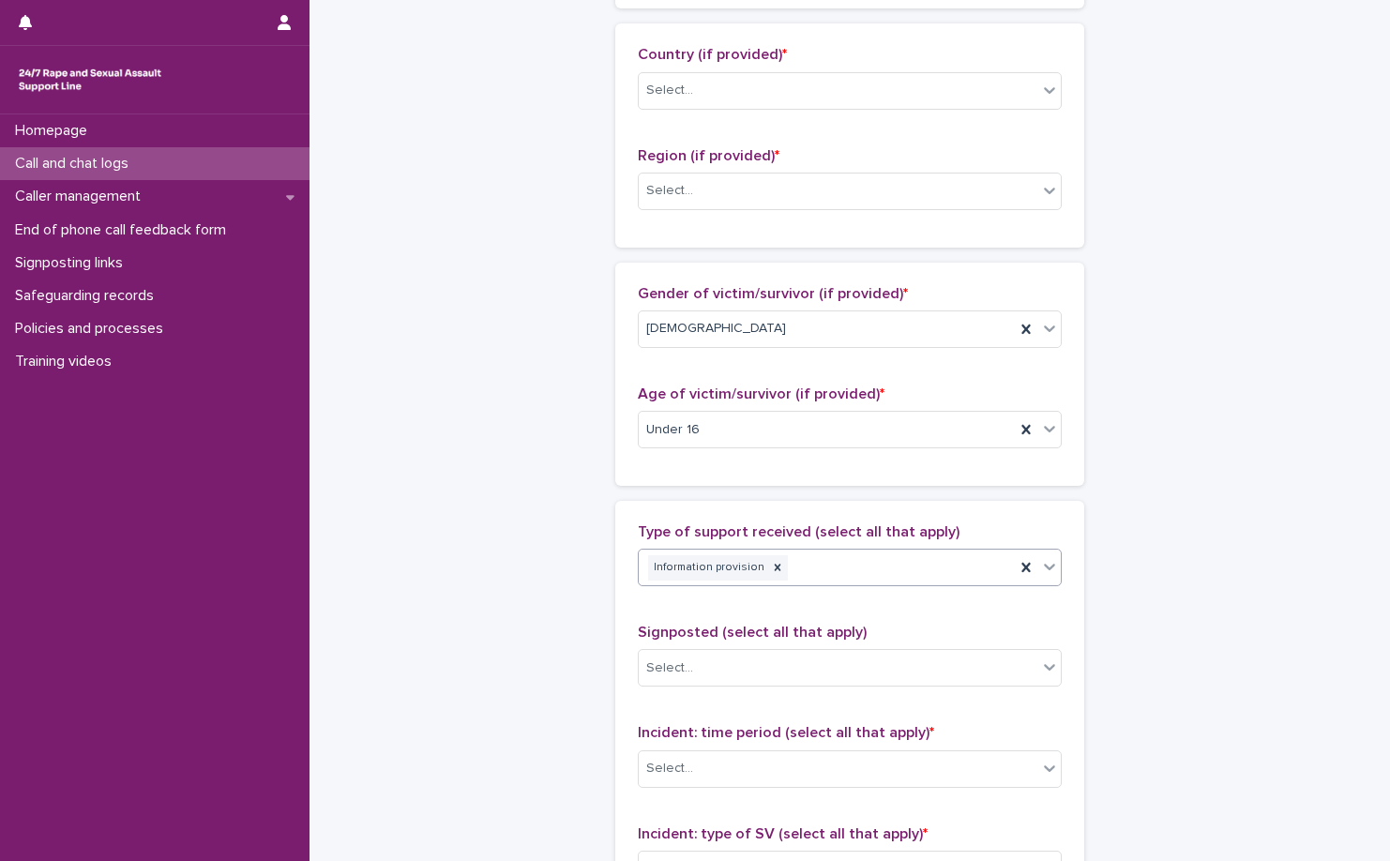
click at [831, 583] on div "Information provision" at bounding box center [827, 568] width 376 height 33
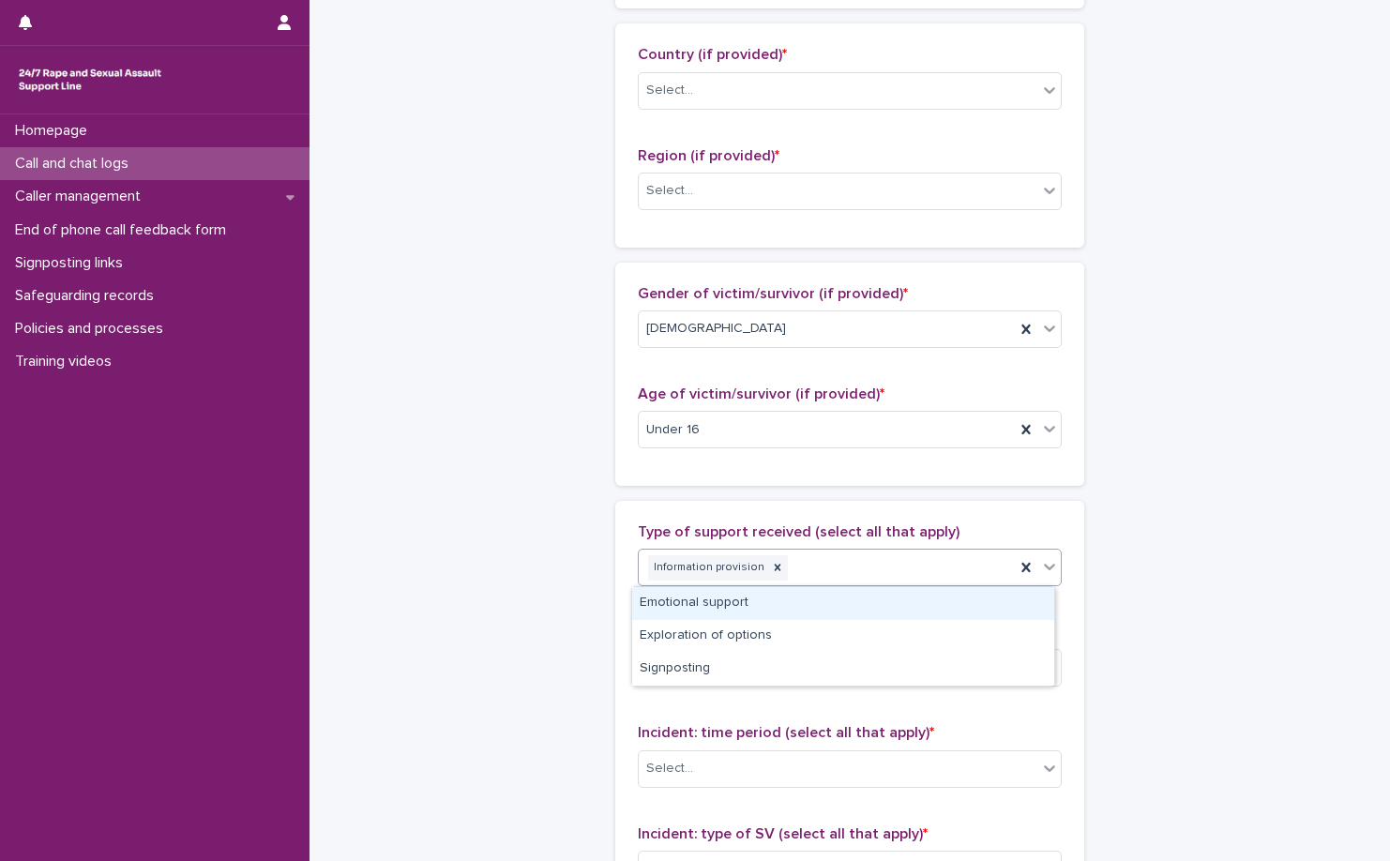
click at [823, 603] on div "Emotional support" at bounding box center [843, 603] width 422 height 33
click at [957, 563] on div "Emotional support Information provision" at bounding box center [827, 568] width 376 height 33
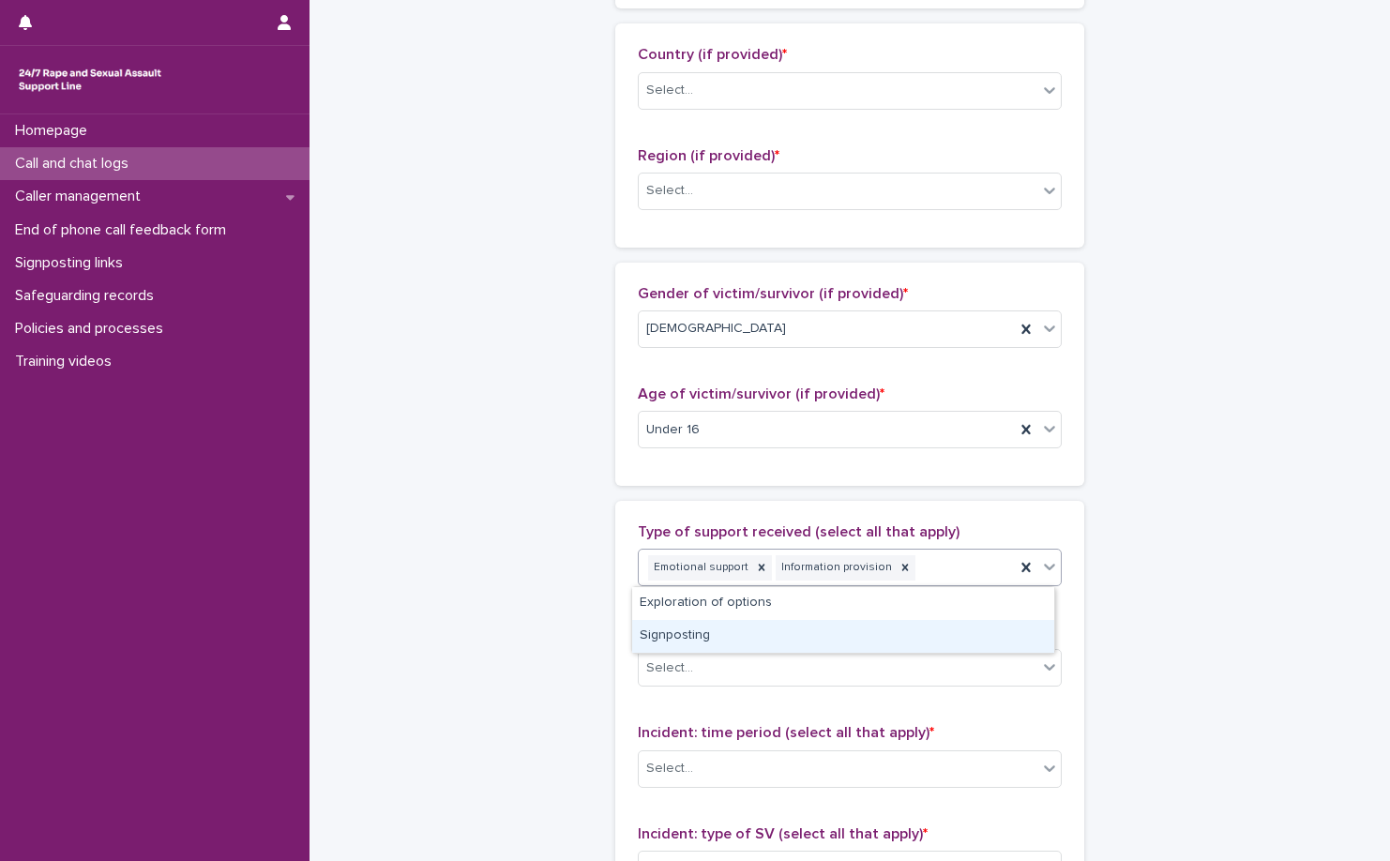
click at [901, 636] on div "Signposting" at bounding box center [843, 636] width 422 height 33
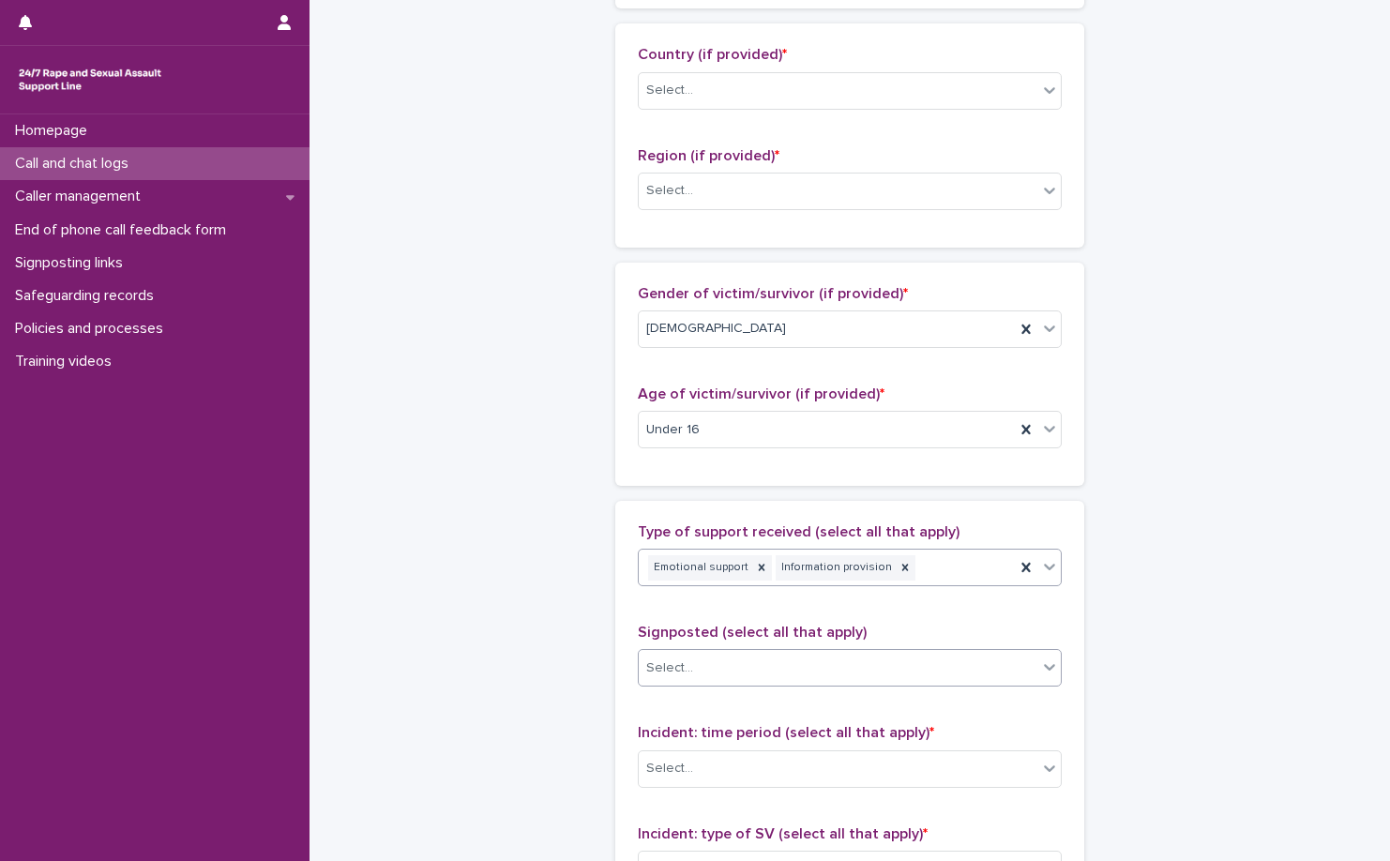
click at [894, 664] on div "Select..." at bounding box center [838, 668] width 399 height 31
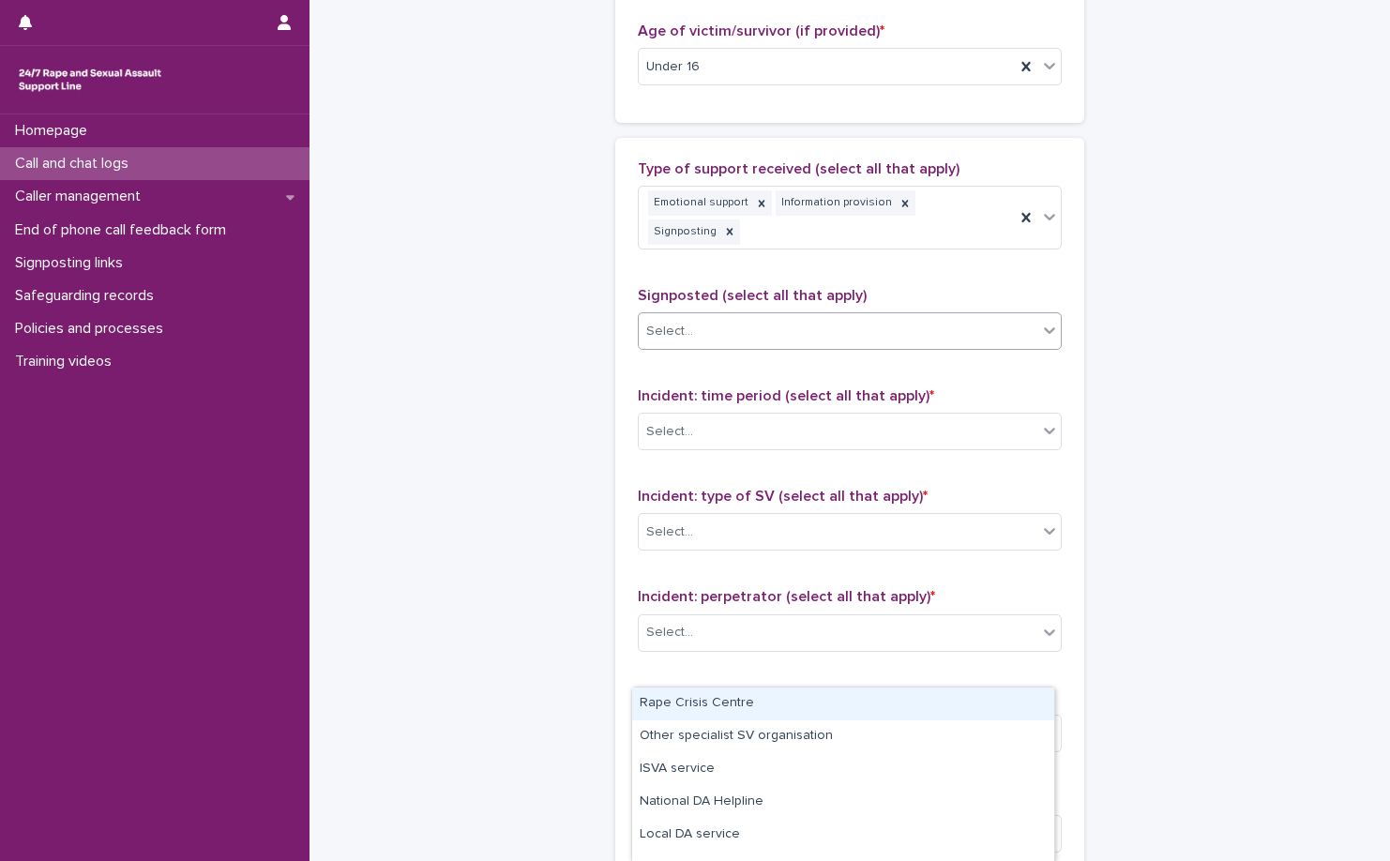
scroll to position [1032, 0]
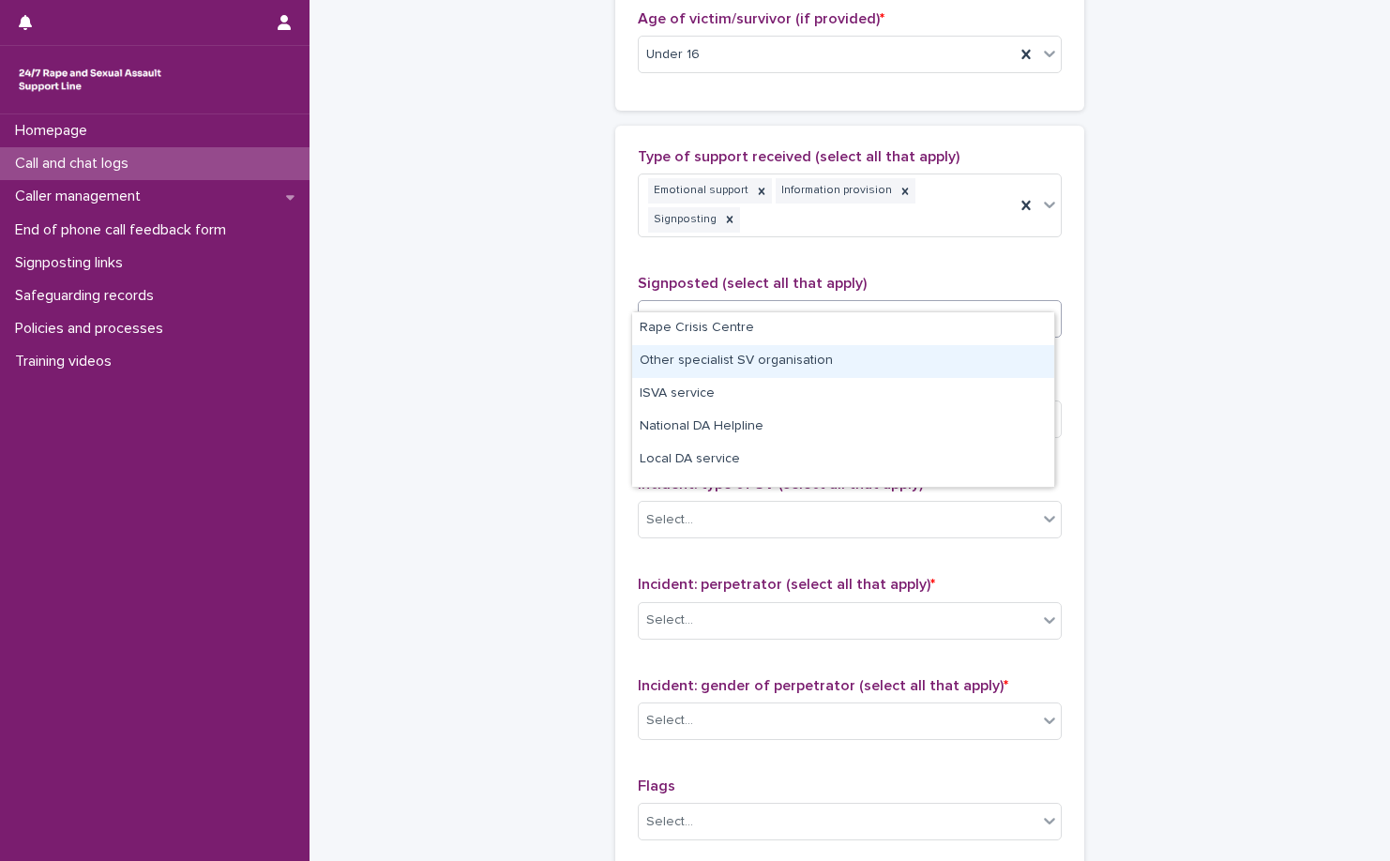
click at [801, 362] on div "Other specialist SV organisation" at bounding box center [843, 361] width 422 height 33
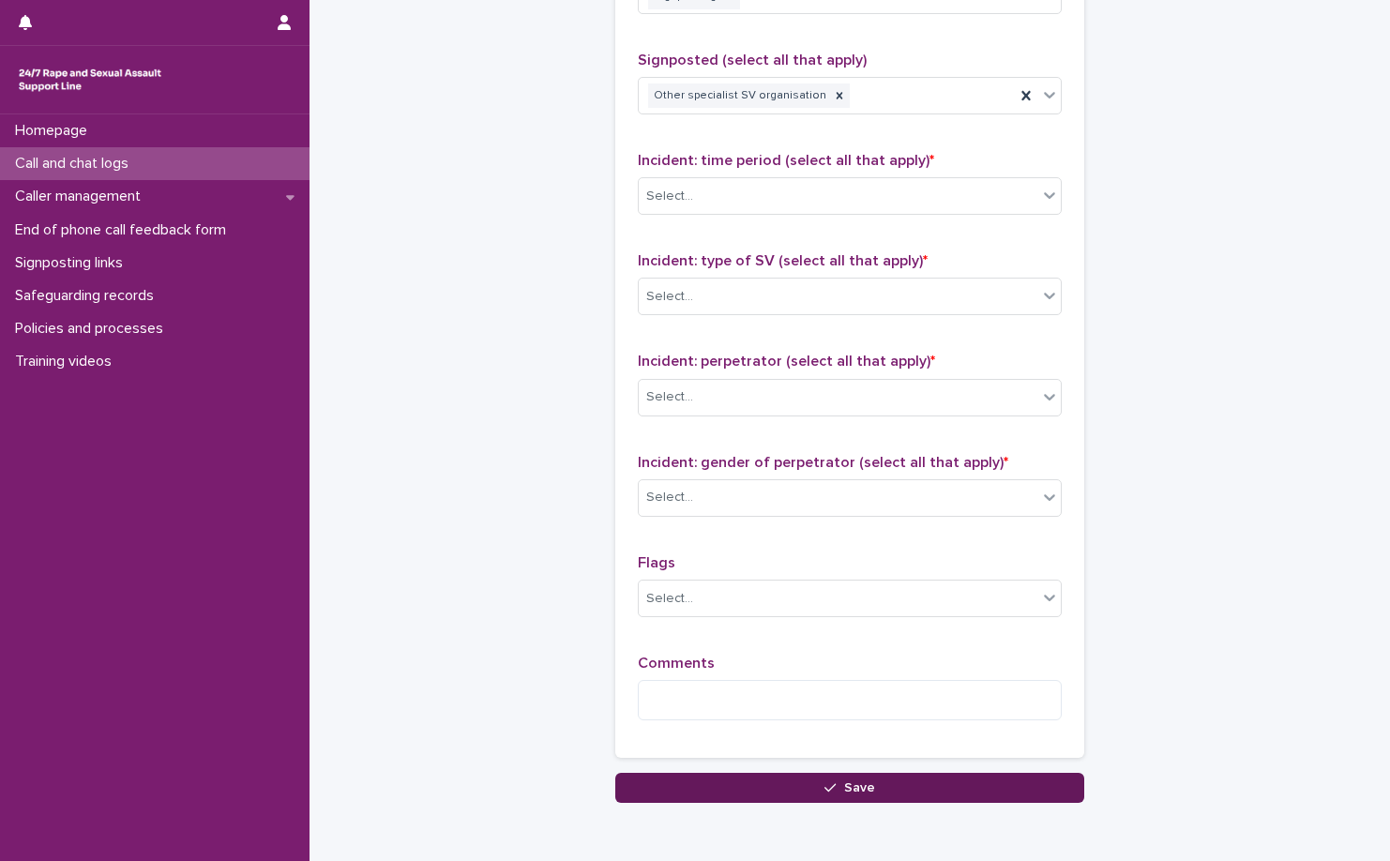
scroll to position [1318, 0]
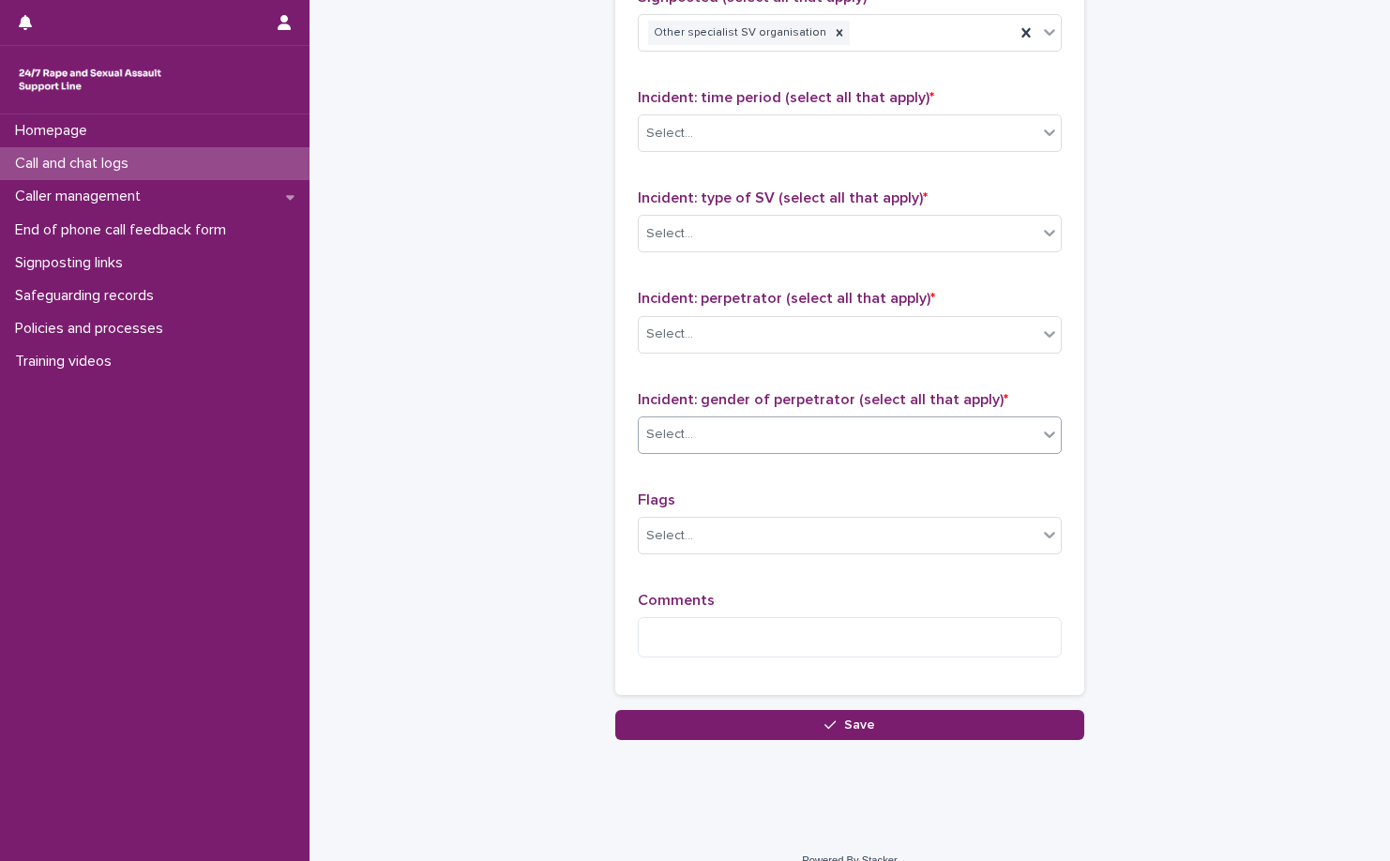
click at [846, 419] on div "Select..." at bounding box center [838, 434] width 399 height 31
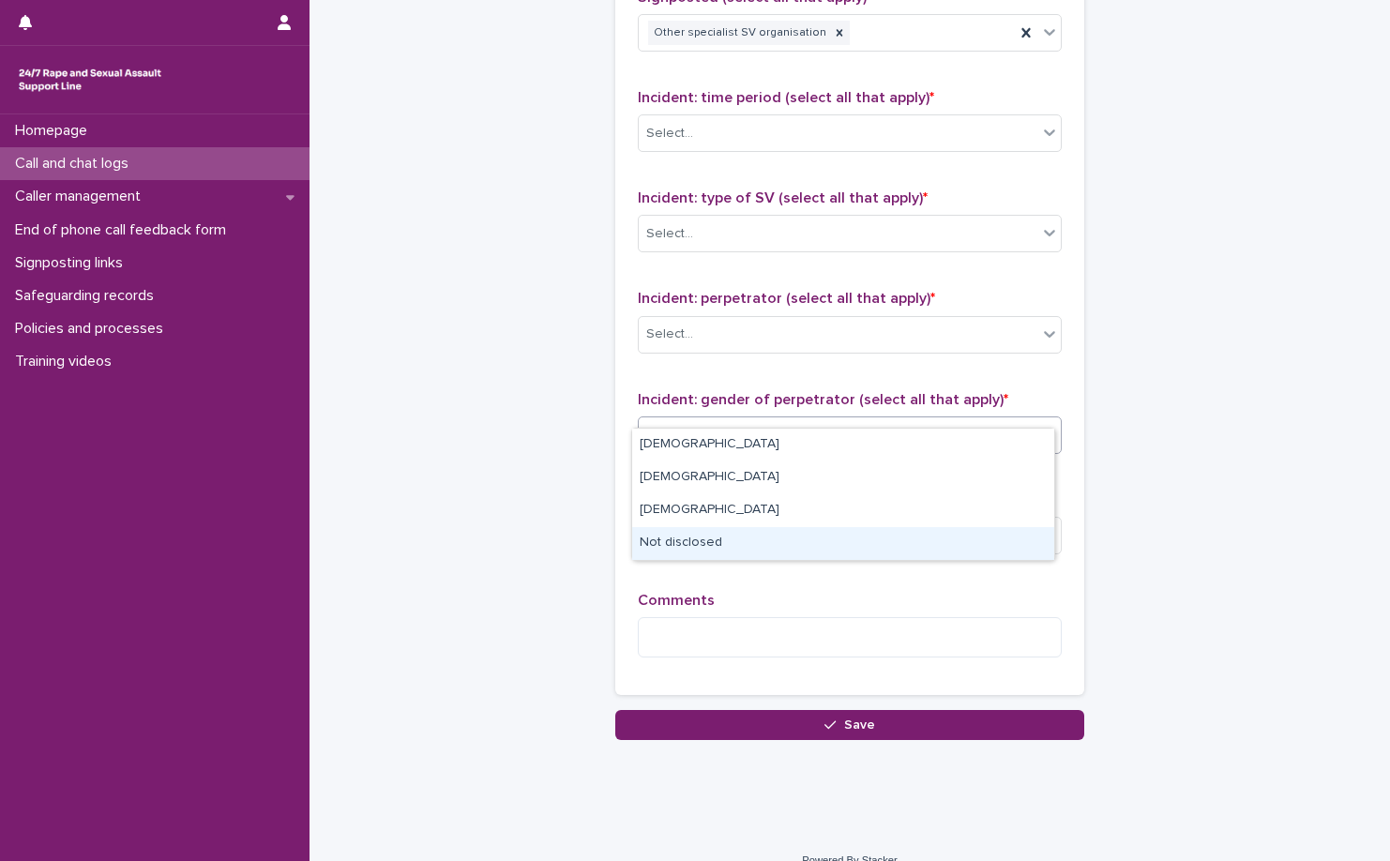
click at [811, 539] on div "Not disclosed" at bounding box center [843, 543] width 422 height 33
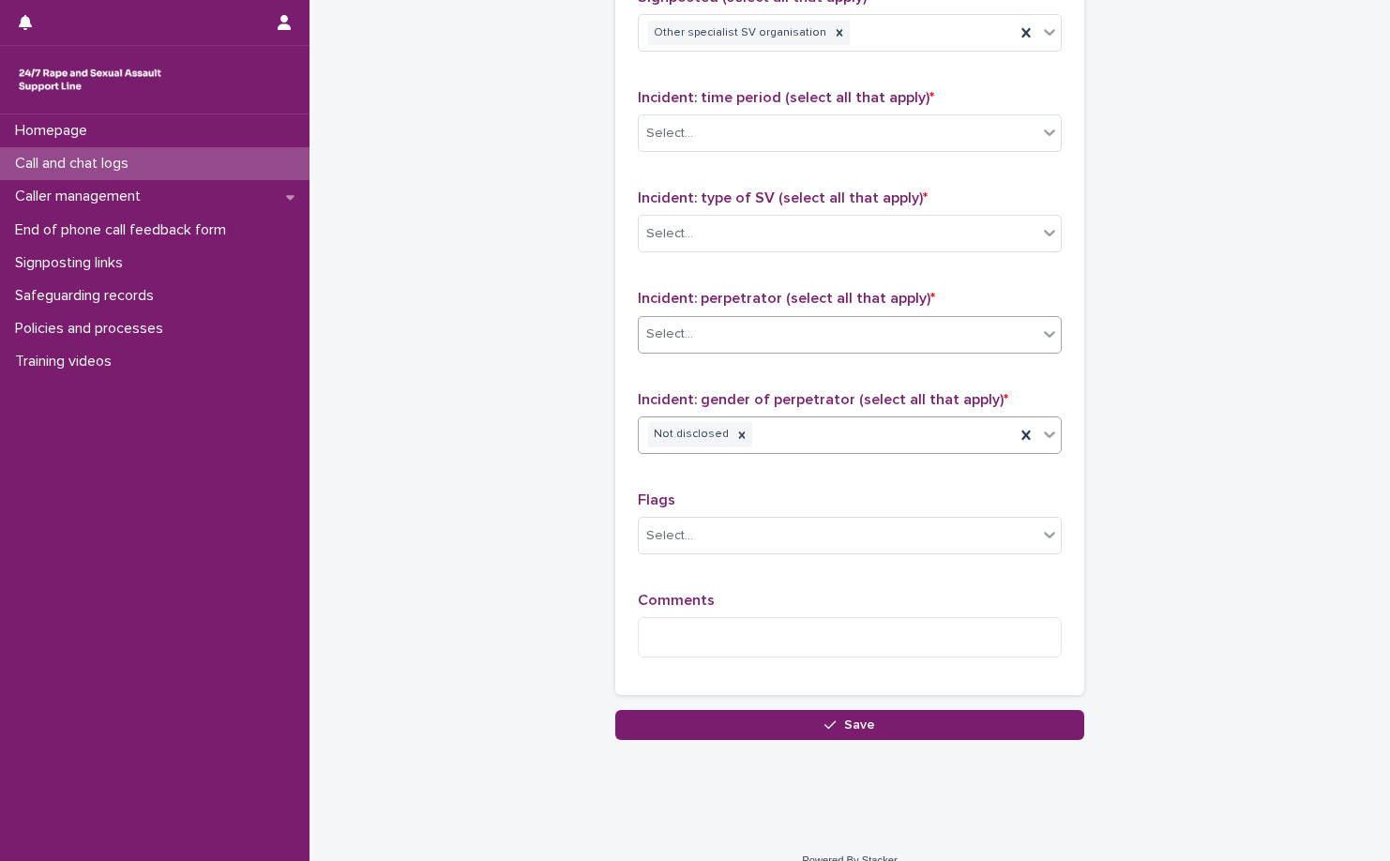
click at [860, 319] on div "Select..." at bounding box center [838, 334] width 399 height 31
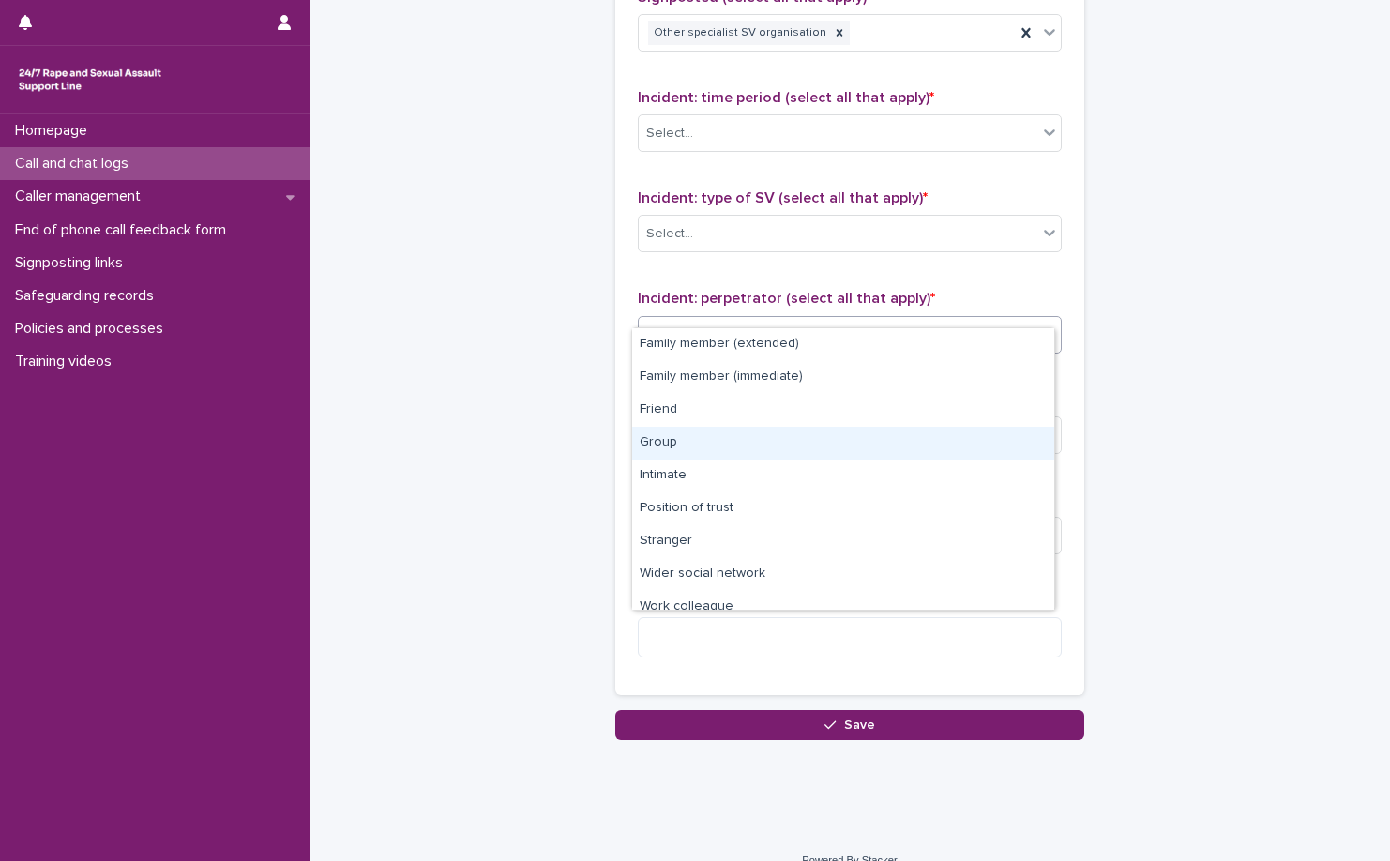
click at [853, 447] on div "Group" at bounding box center [843, 443] width 422 height 33
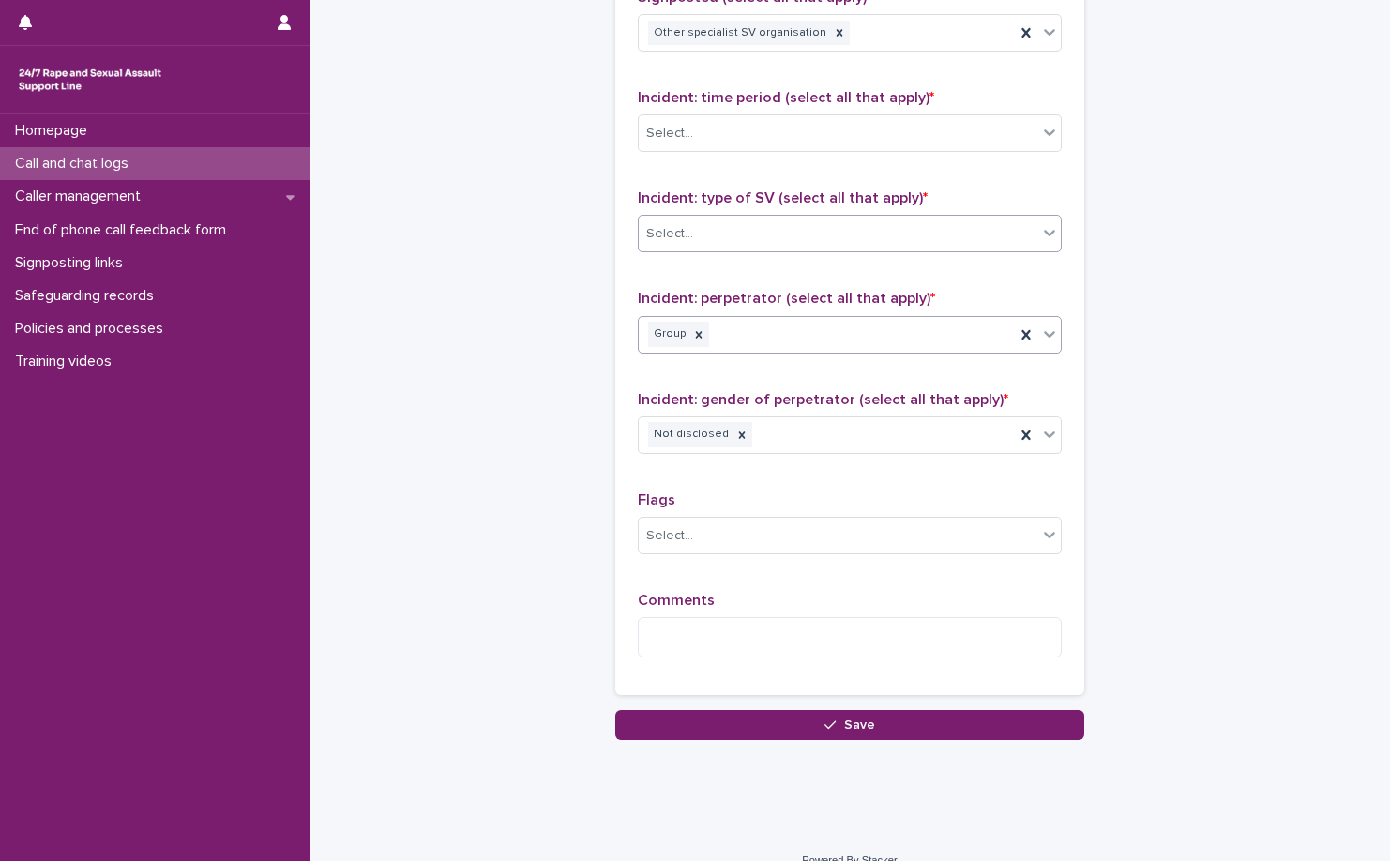
click at [876, 223] on div "Select..." at bounding box center [838, 234] width 399 height 31
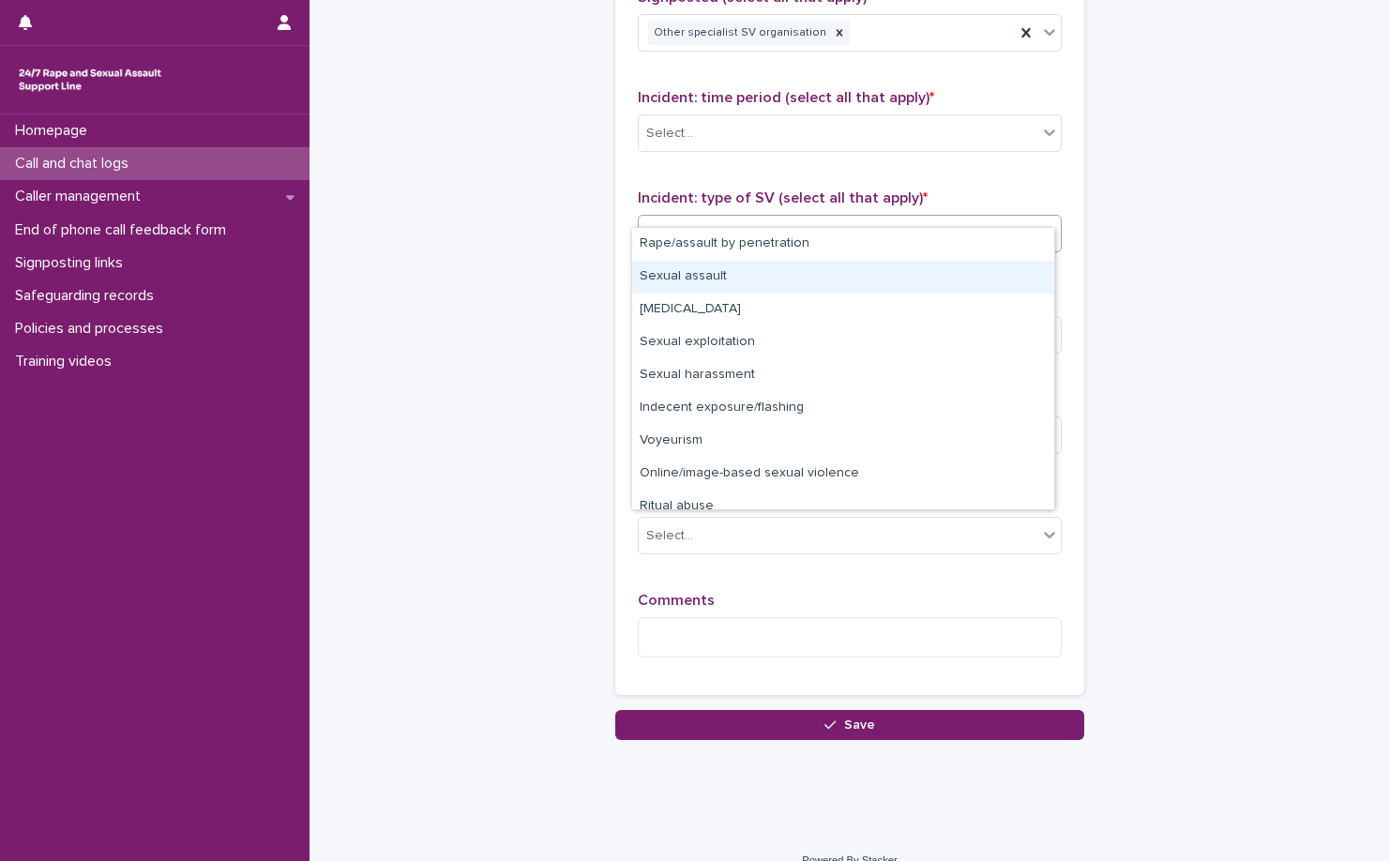
click at [860, 273] on div "Sexual assault" at bounding box center [843, 277] width 422 height 33
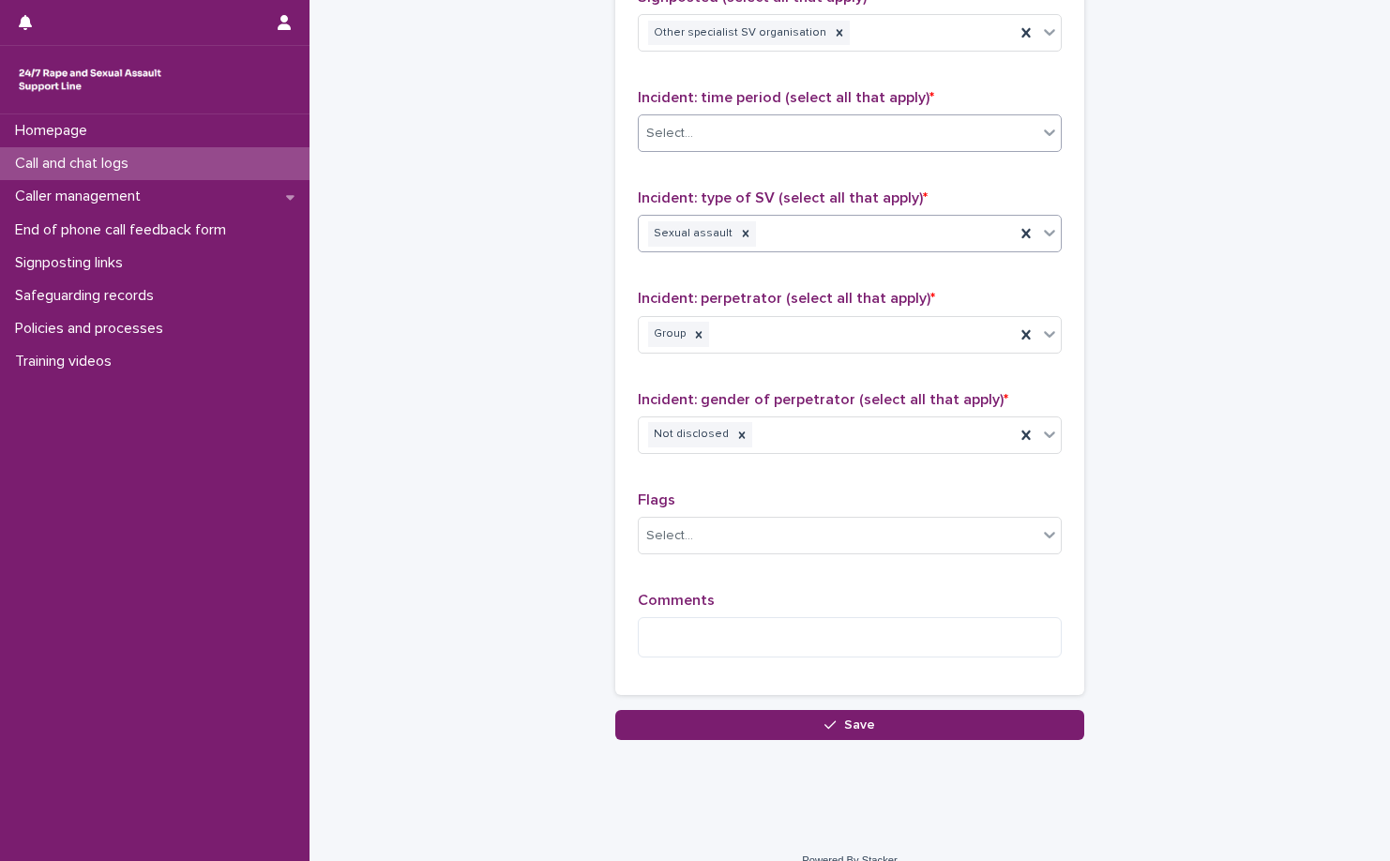
click at [888, 118] on div "Select..." at bounding box center [838, 133] width 399 height 31
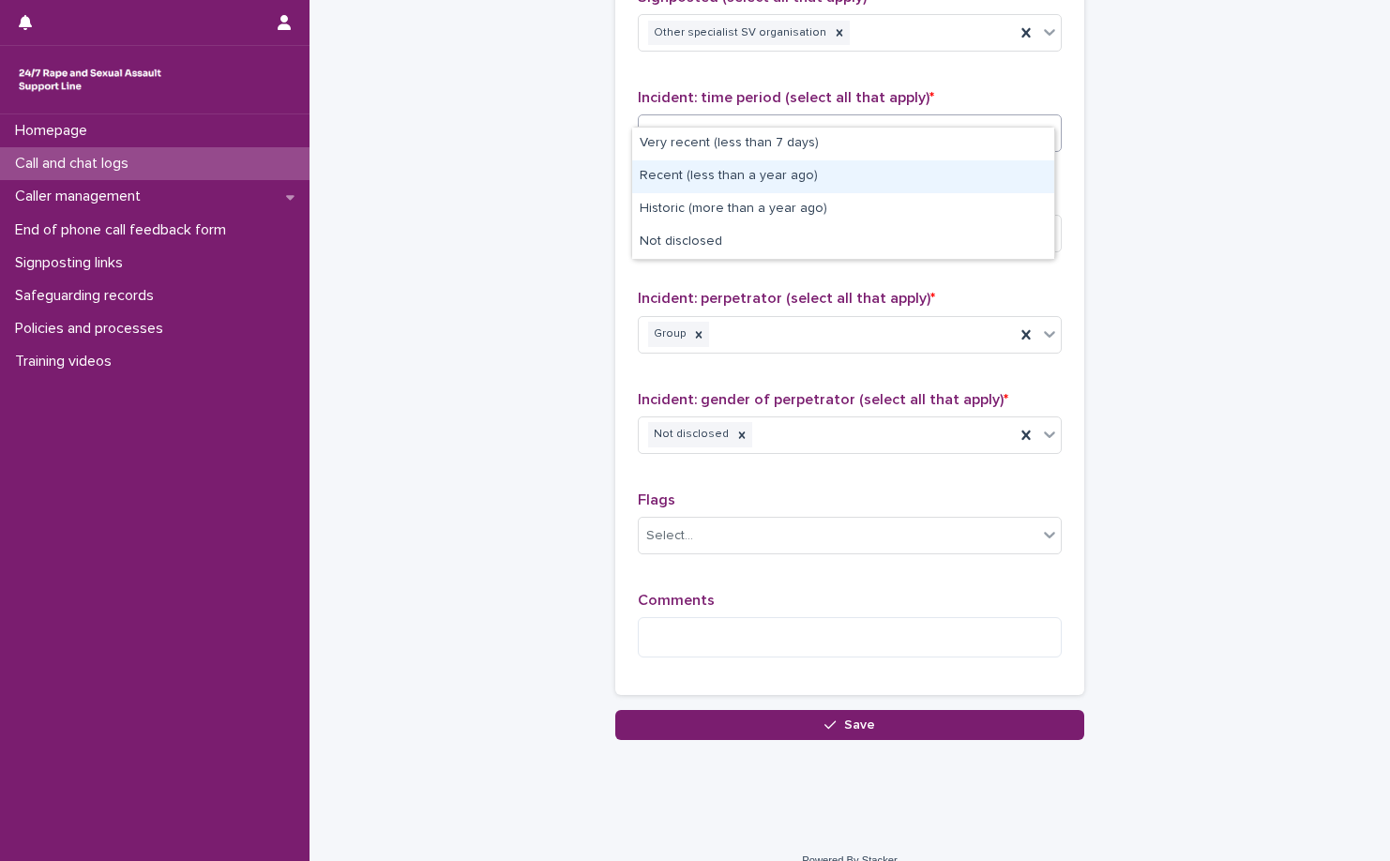
click at [858, 182] on div "Recent (less than a year ago)" at bounding box center [843, 176] width 422 height 33
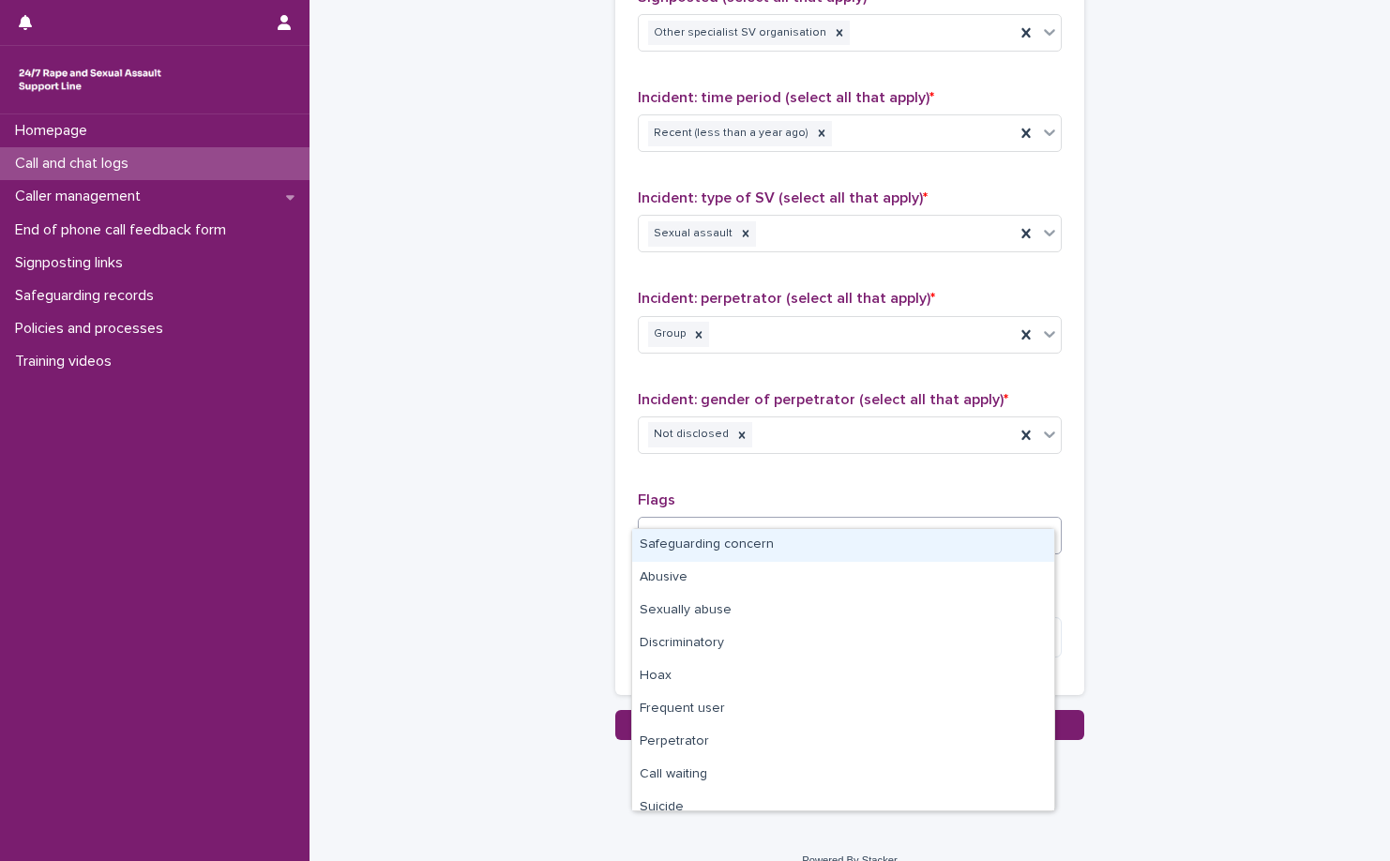
click at [864, 521] on div "Select..." at bounding box center [838, 536] width 399 height 31
click at [858, 560] on div "Safeguarding concern" at bounding box center [843, 545] width 422 height 33
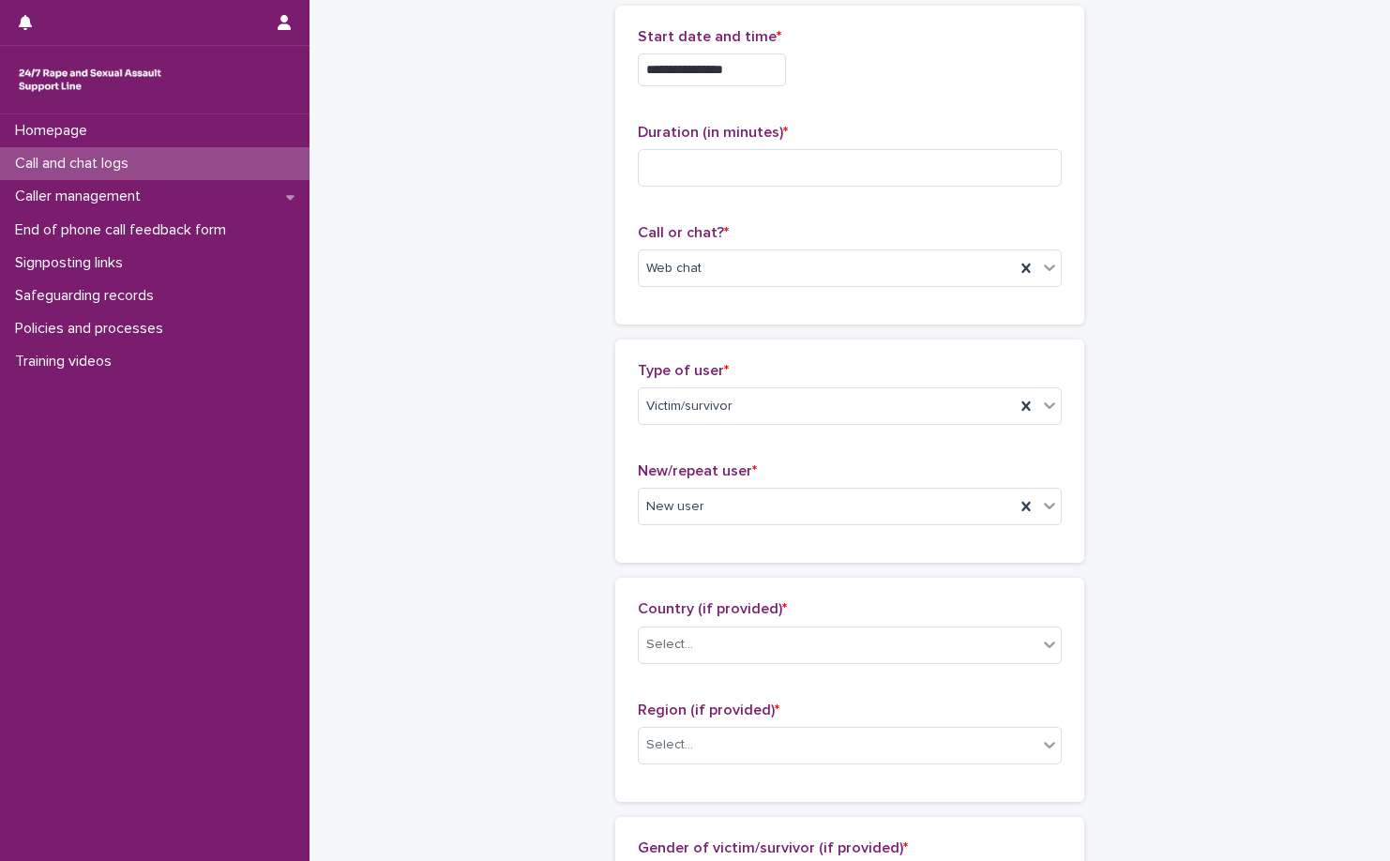
scroll to position [0, 0]
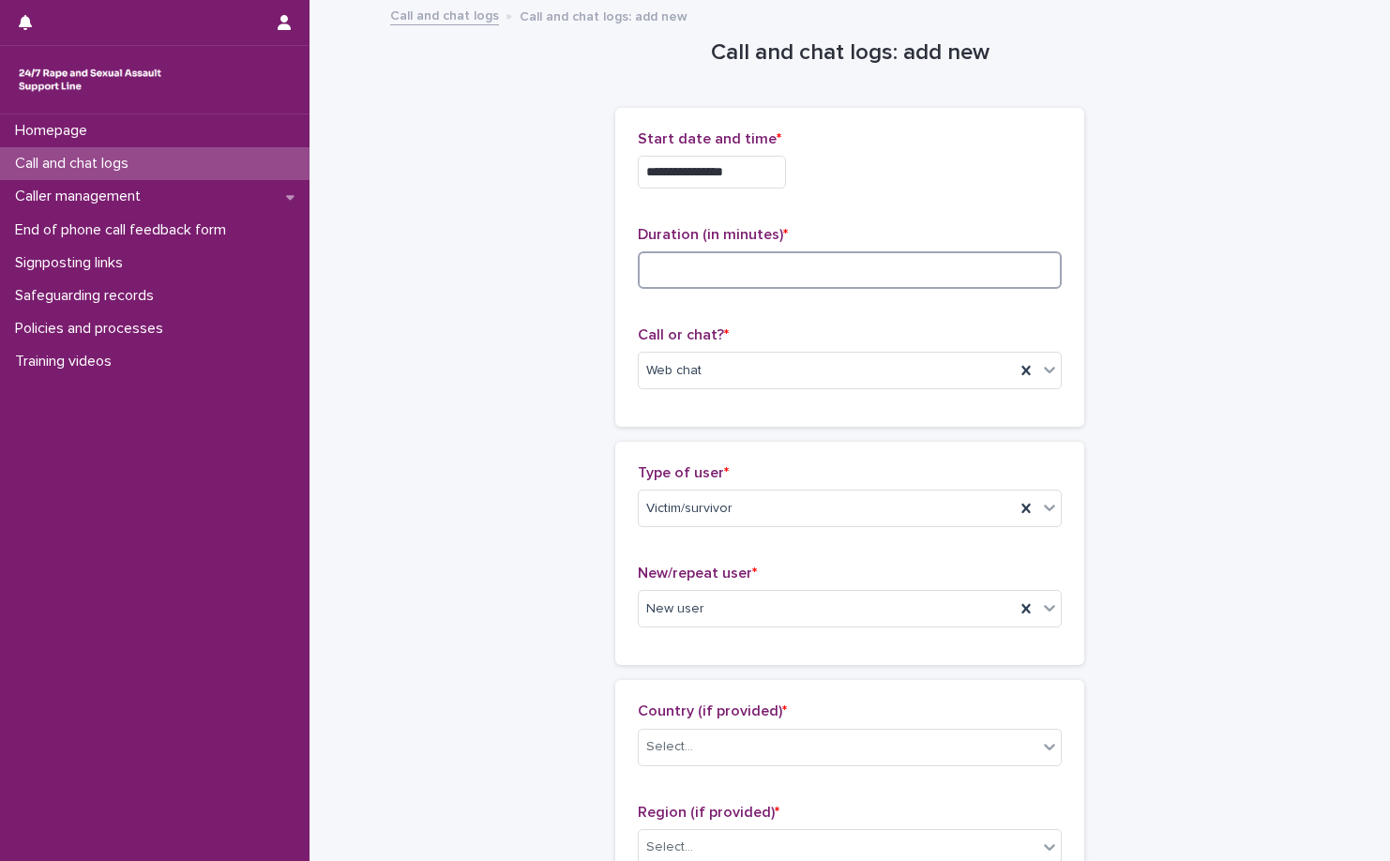
click at [810, 255] on input at bounding box center [850, 270] width 424 height 38
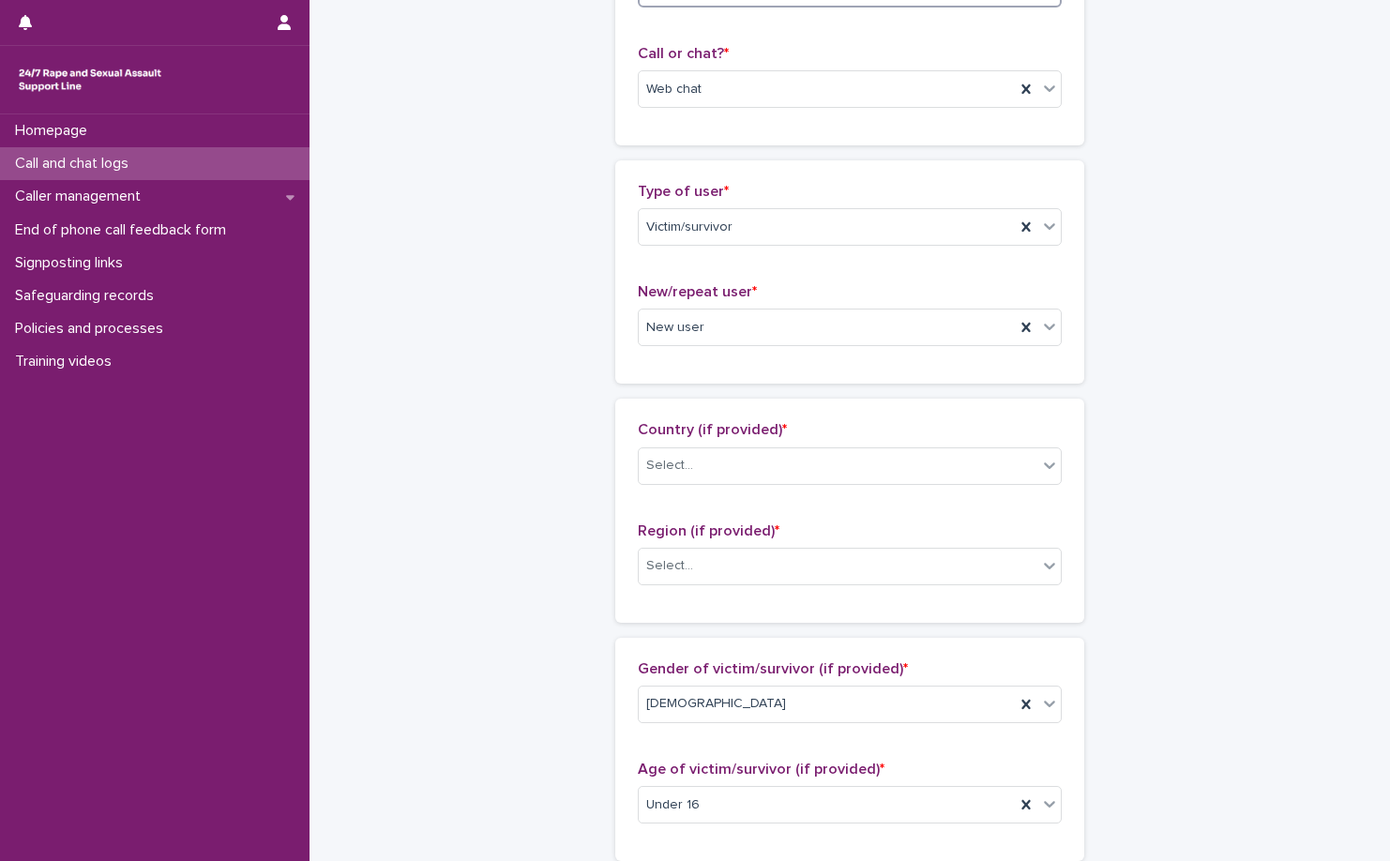
scroll to position [469, 0]
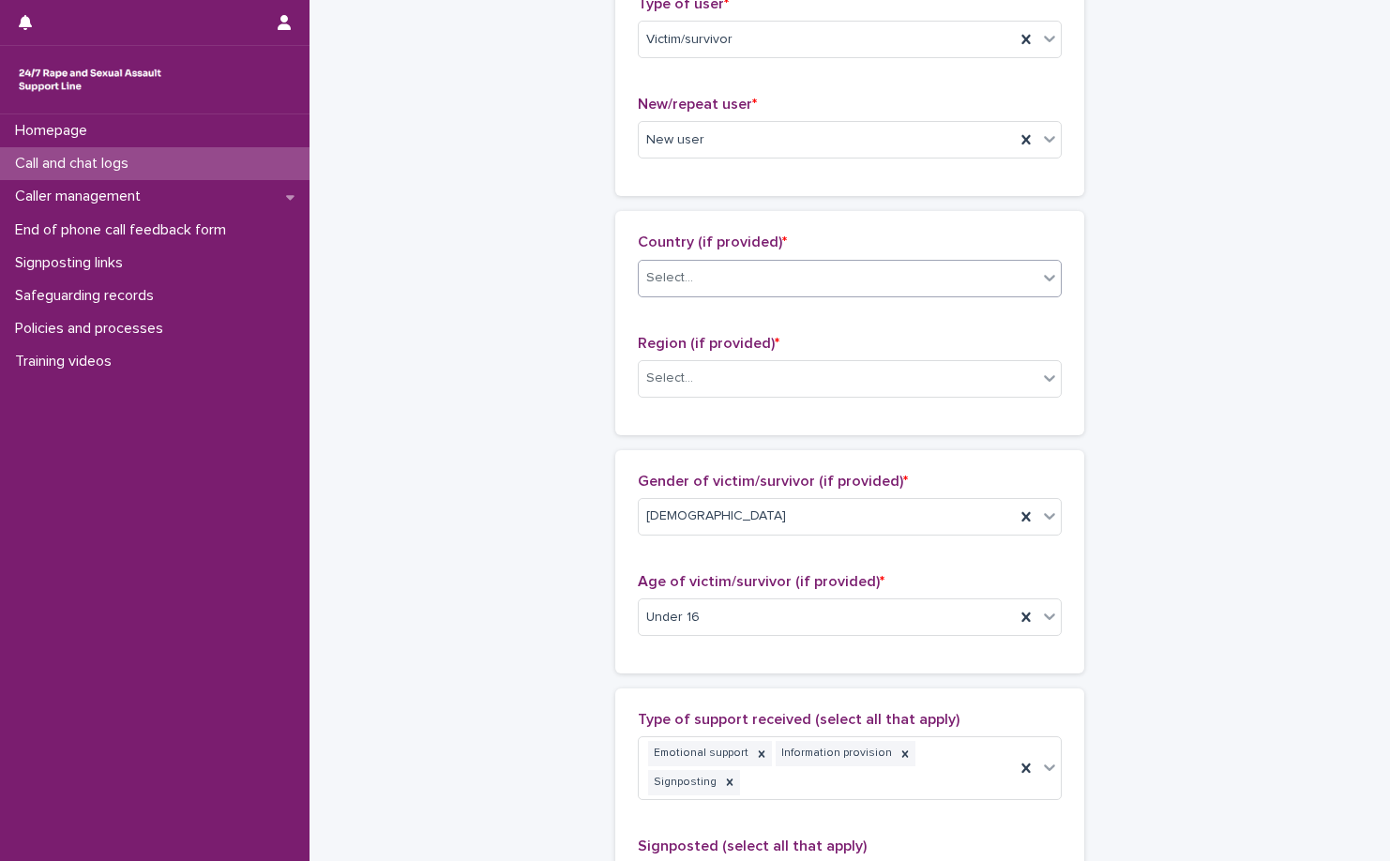
type input "**"
click at [802, 275] on div "Select..." at bounding box center [838, 278] width 399 height 31
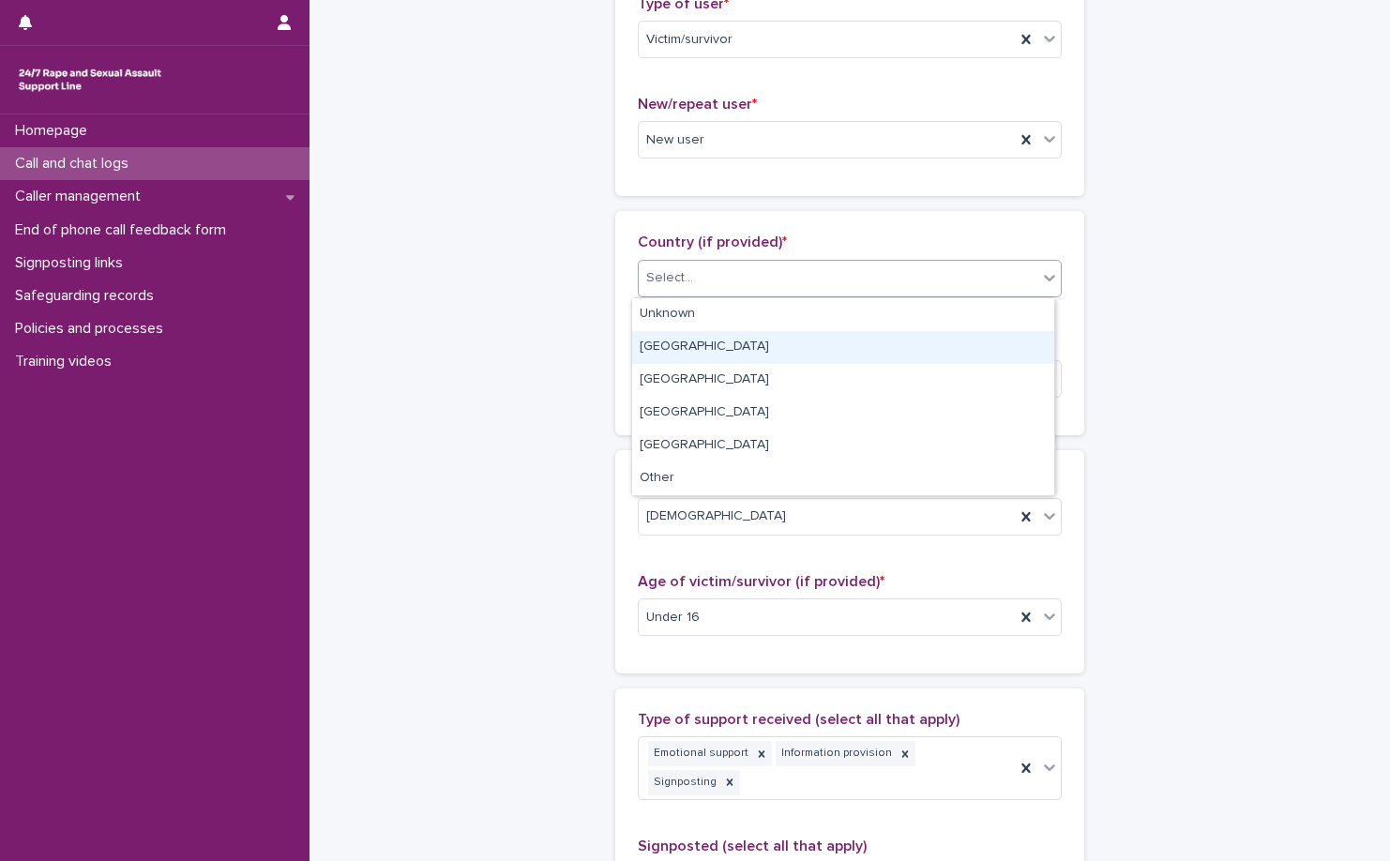
click at [792, 342] on div "England" at bounding box center [843, 347] width 422 height 33
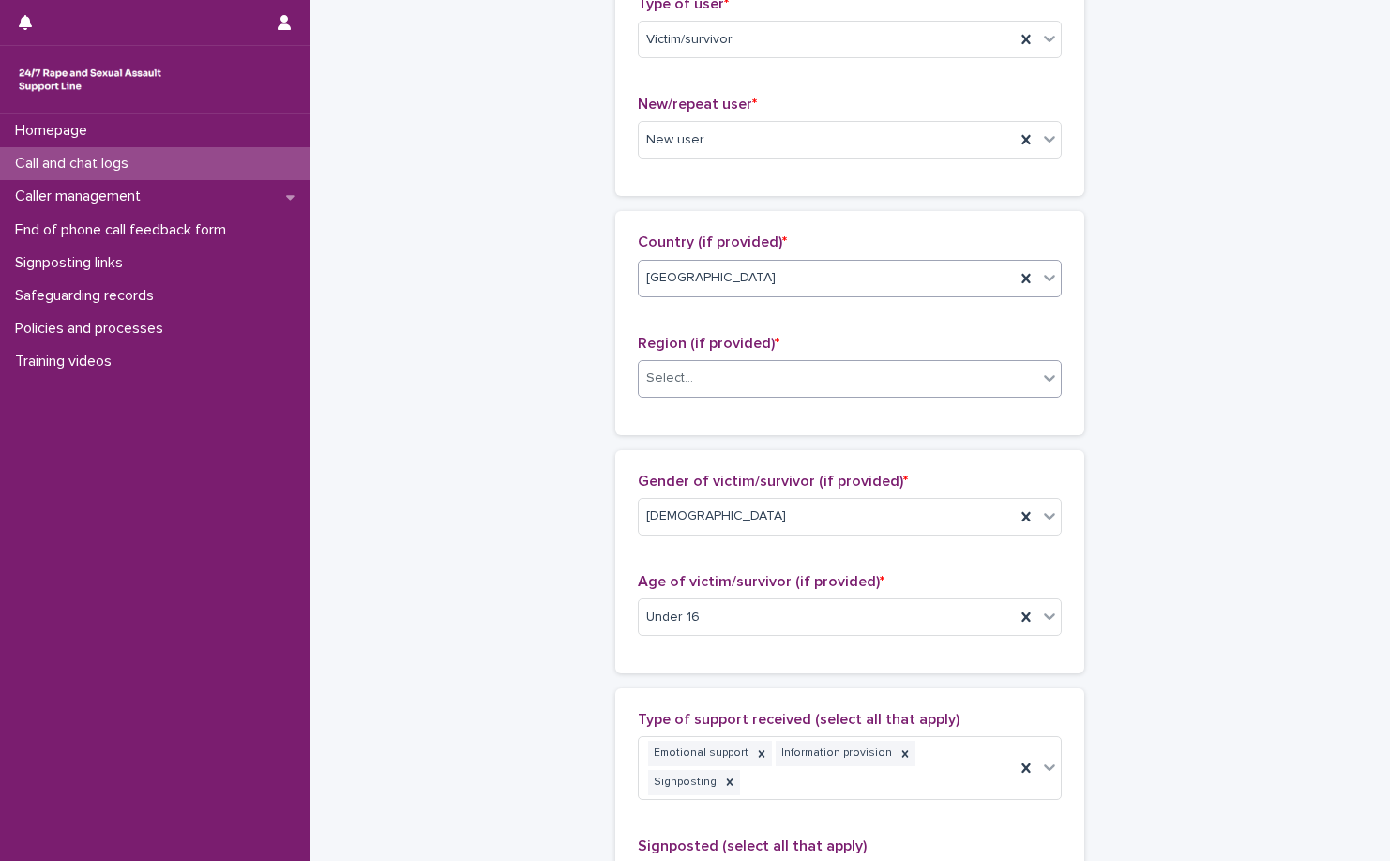
click at [792, 383] on div "Select..." at bounding box center [838, 378] width 399 height 31
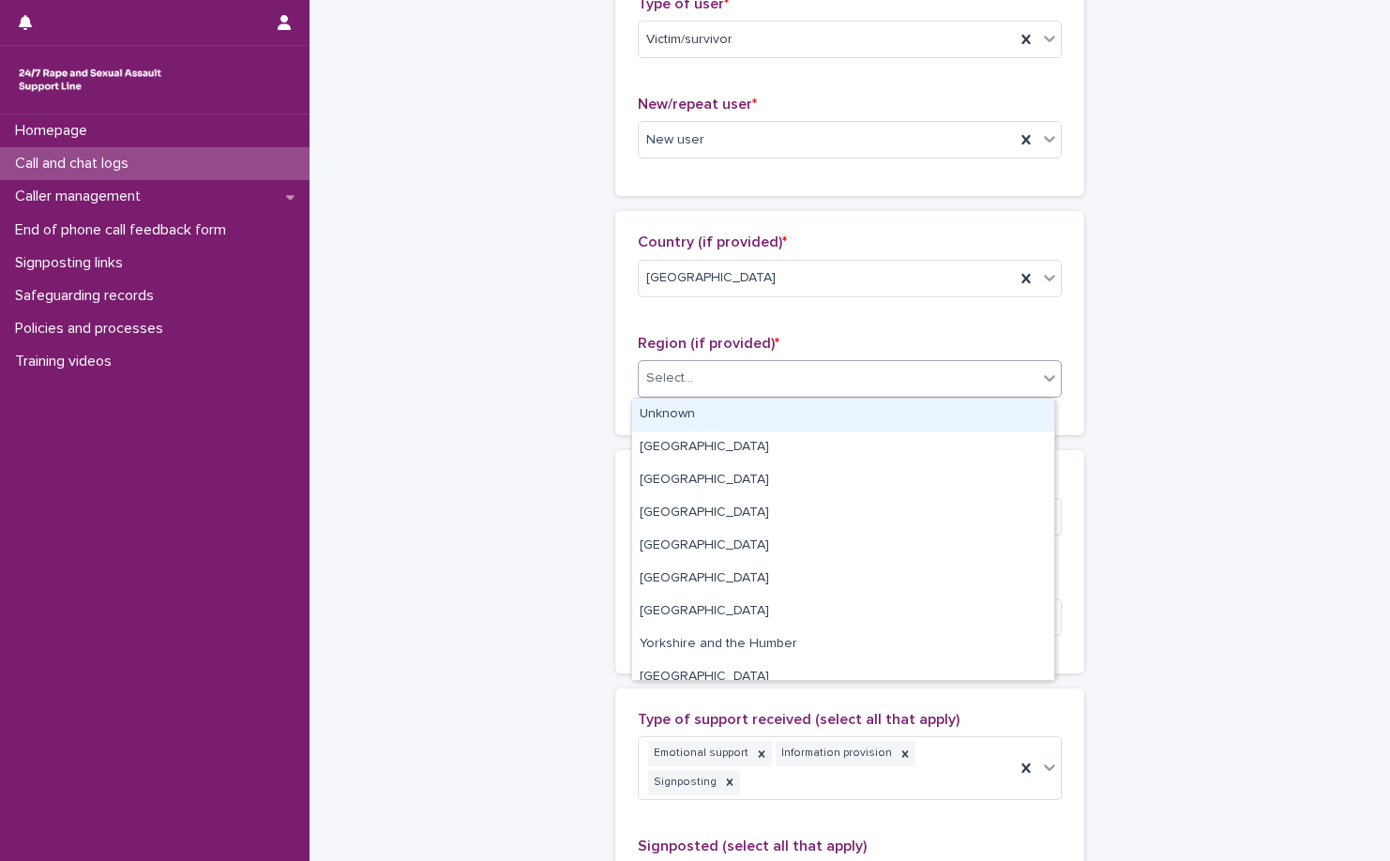
click at [798, 379] on div "Select..." at bounding box center [838, 378] width 399 height 31
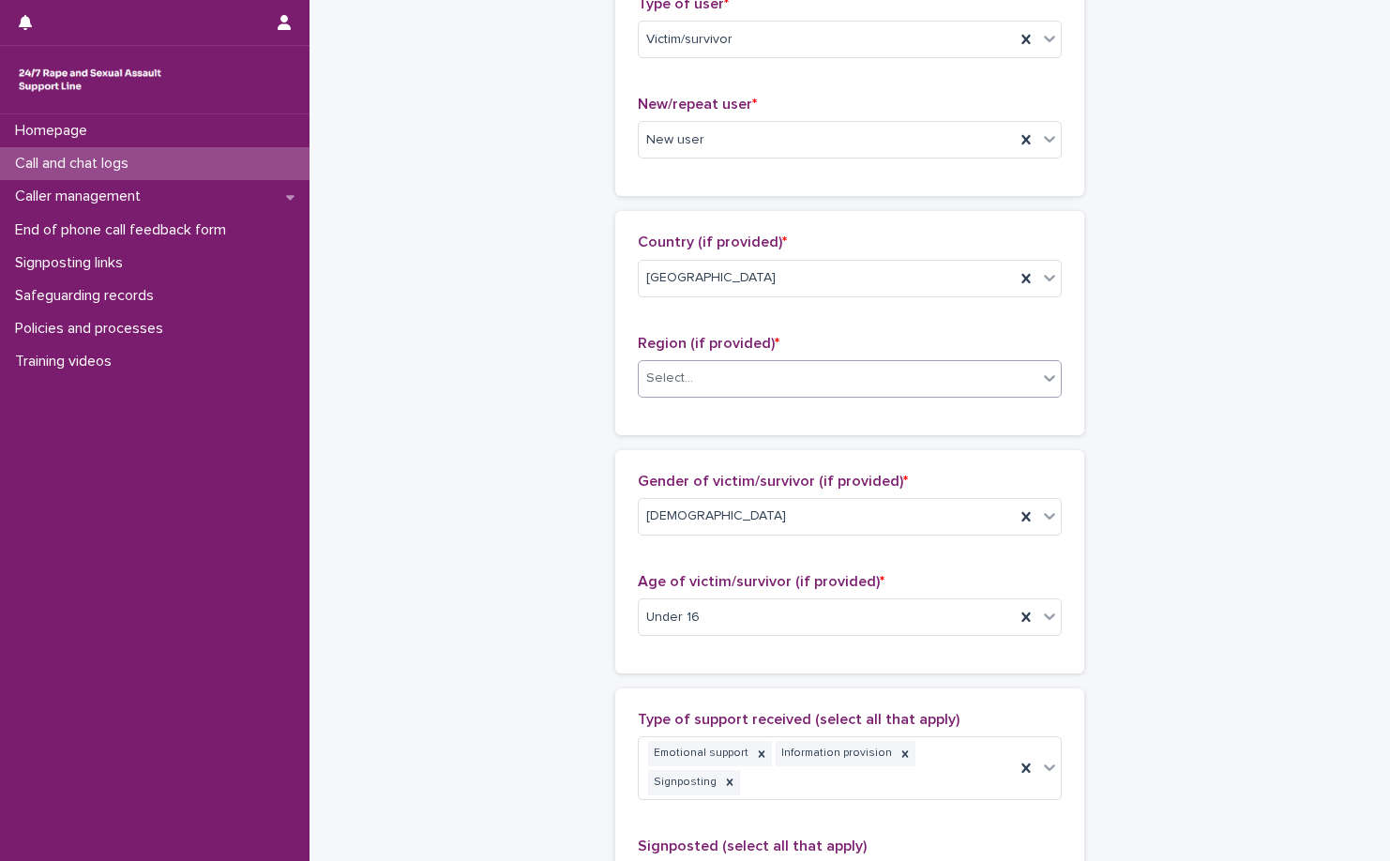
click at [796, 383] on div "Select..." at bounding box center [838, 378] width 399 height 31
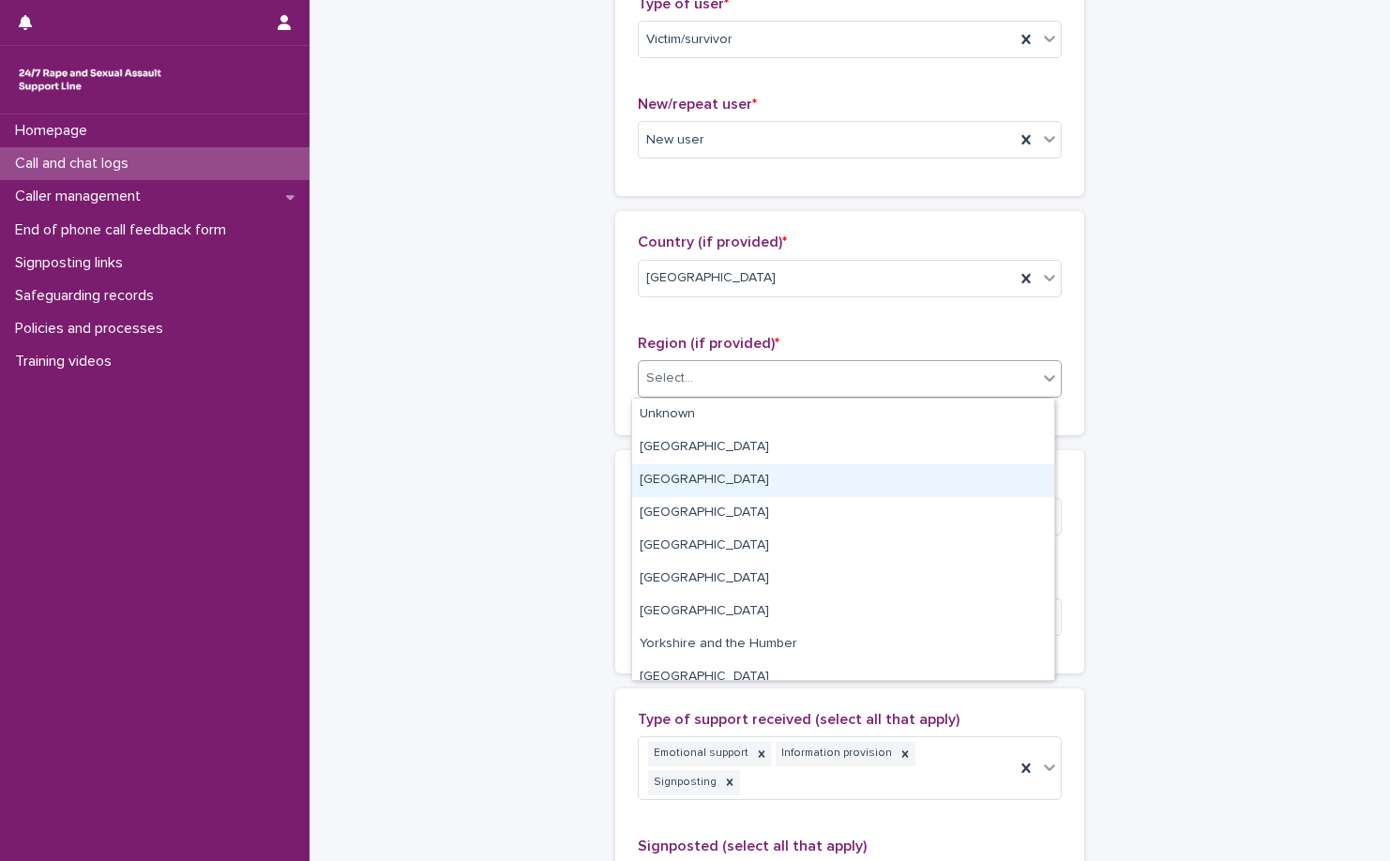
click at [803, 492] on div "South East" at bounding box center [843, 480] width 422 height 33
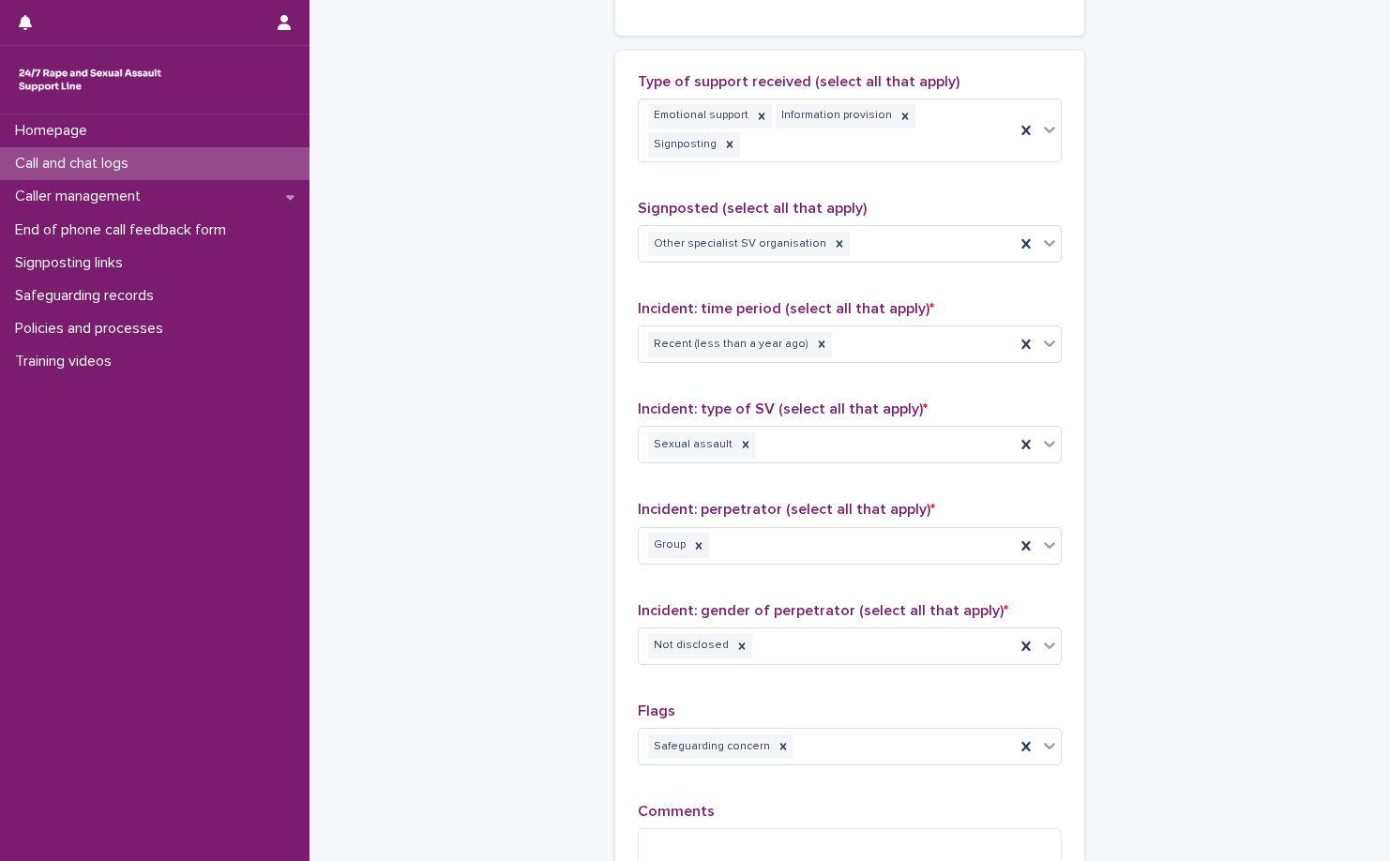
scroll to position [1126, 0]
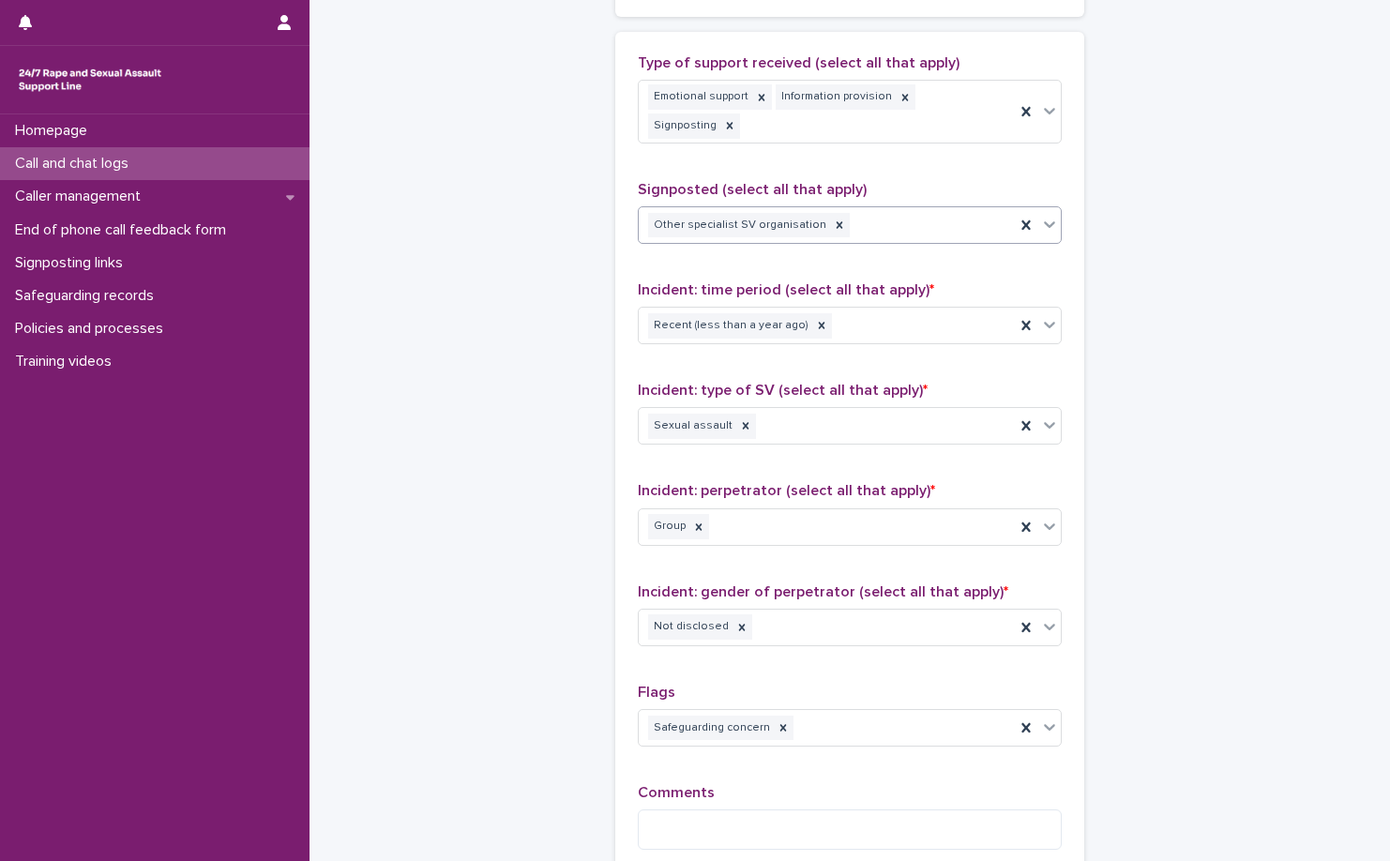
click at [888, 209] on div "Other specialist SV organisation" at bounding box center [827, 225] width 376 height 33
click at [866, 213] on div "Other specialist SV organisation" at bounding box center [827, 225] width 376 height 33
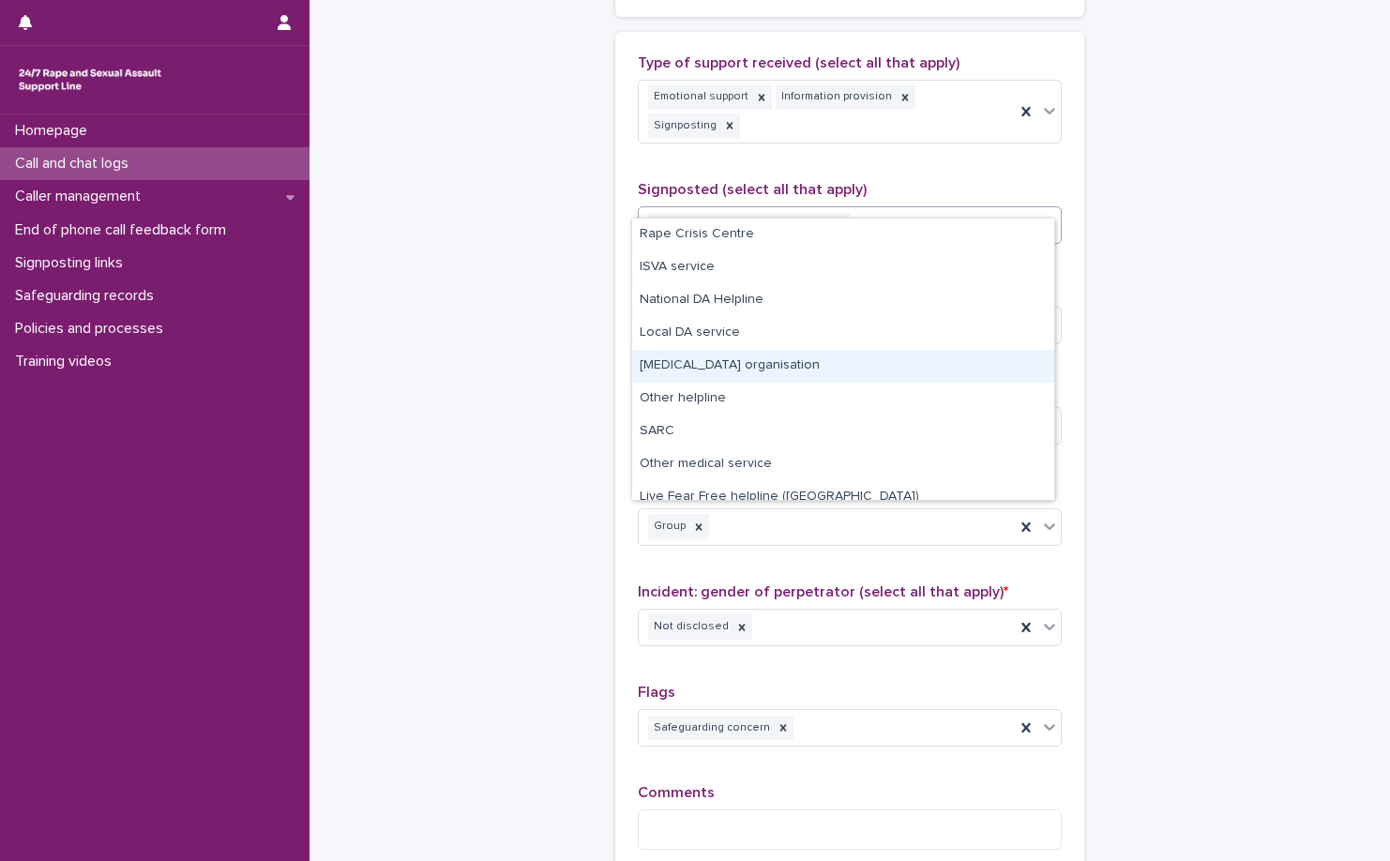
drag, startPoint x: 873, startPoint y: 348, endPoint x: 870, endPoint y: 367, distance: 19.1
click at [873, 365] on div "Other counselling organisation" at bounding box center [843, 366] width 422 height 33
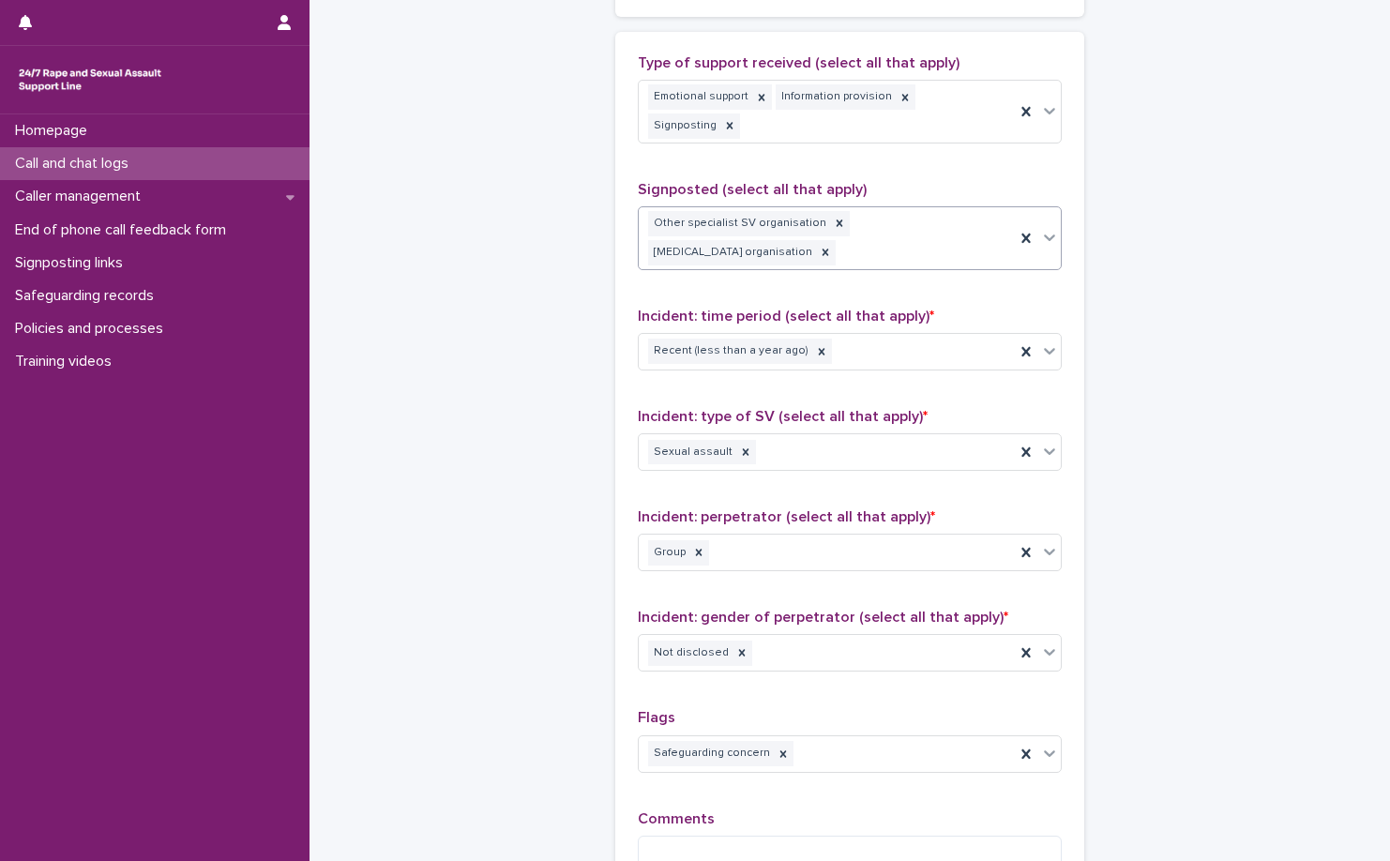
click at [941, 214] on div "Other specialist SV organisation Other counselling organisation" at bounding box center [827, 238] width 376 height 62
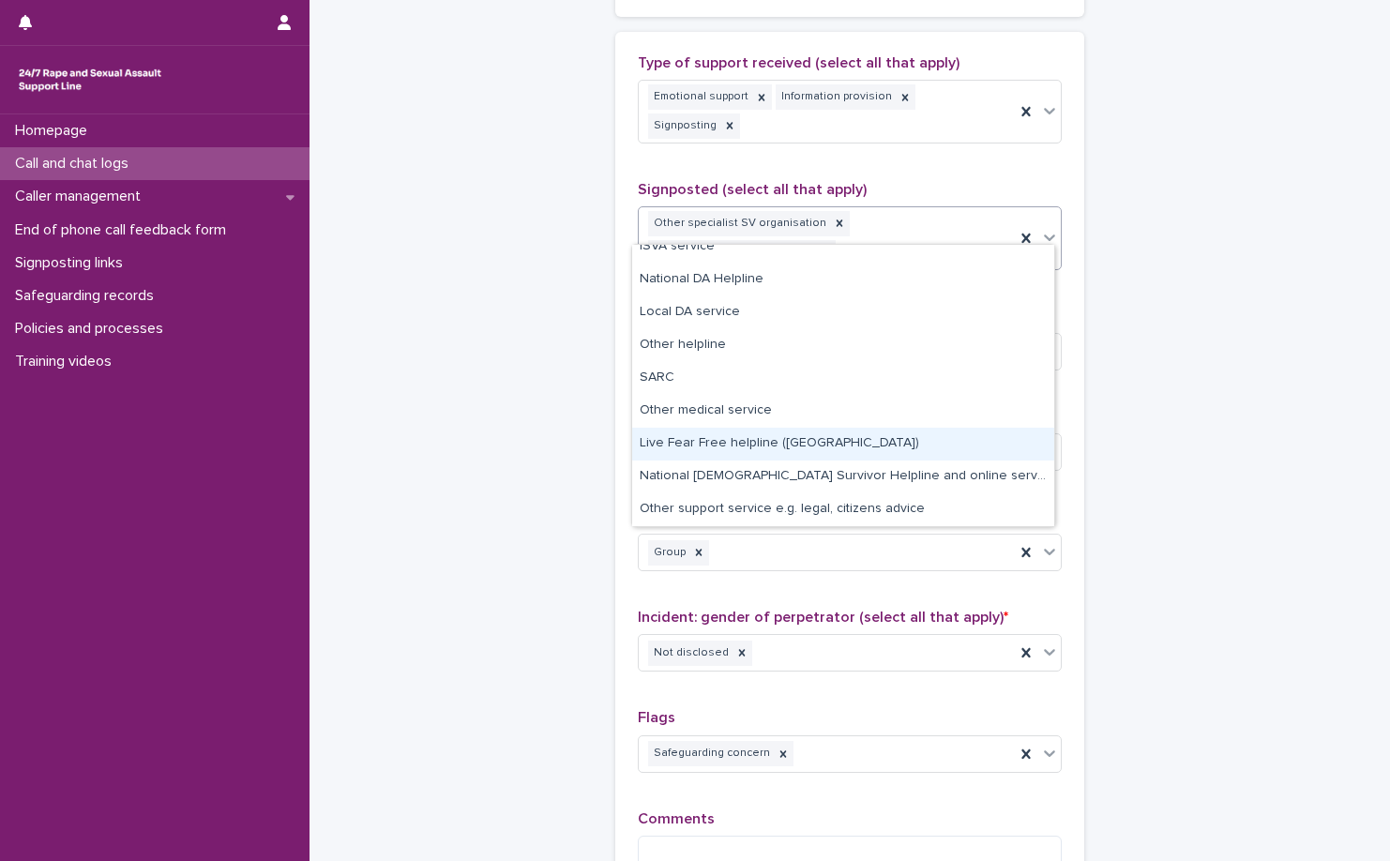
scroll to position [0, 0]
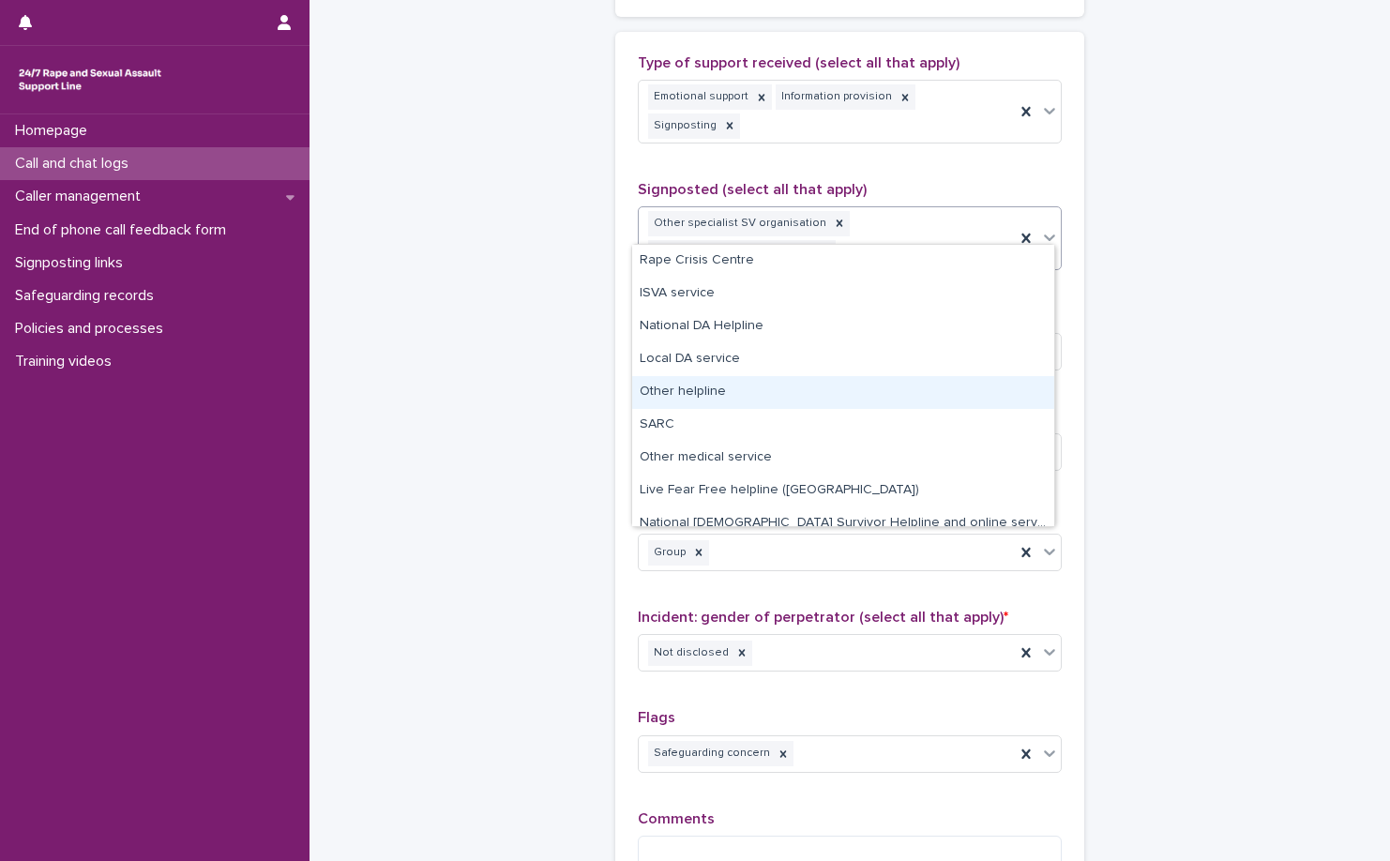
click at [921, 404] on div "Other helpline" at bounding box center [843, 392] width 422 height 33
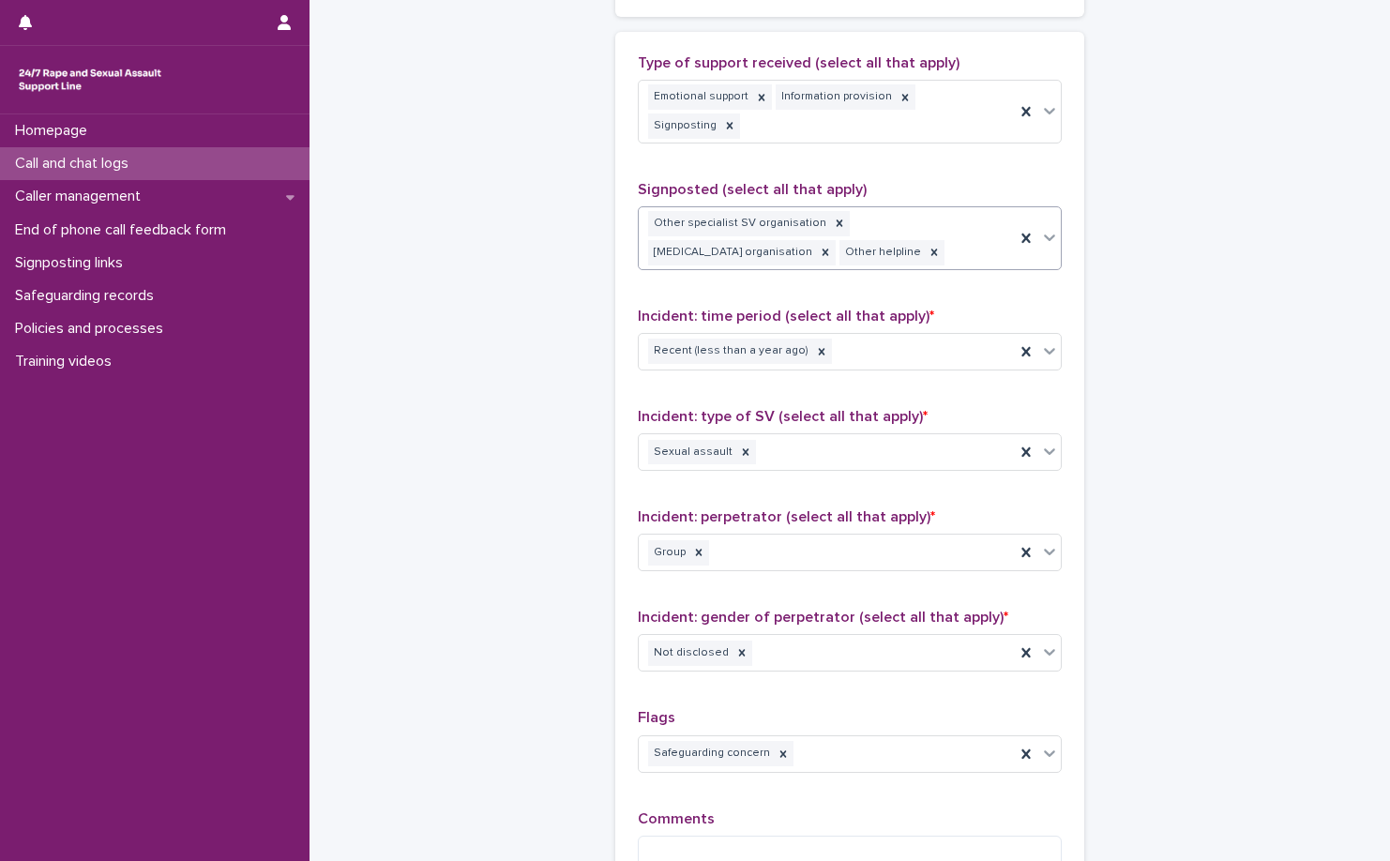
scroll to position [1313, 0]
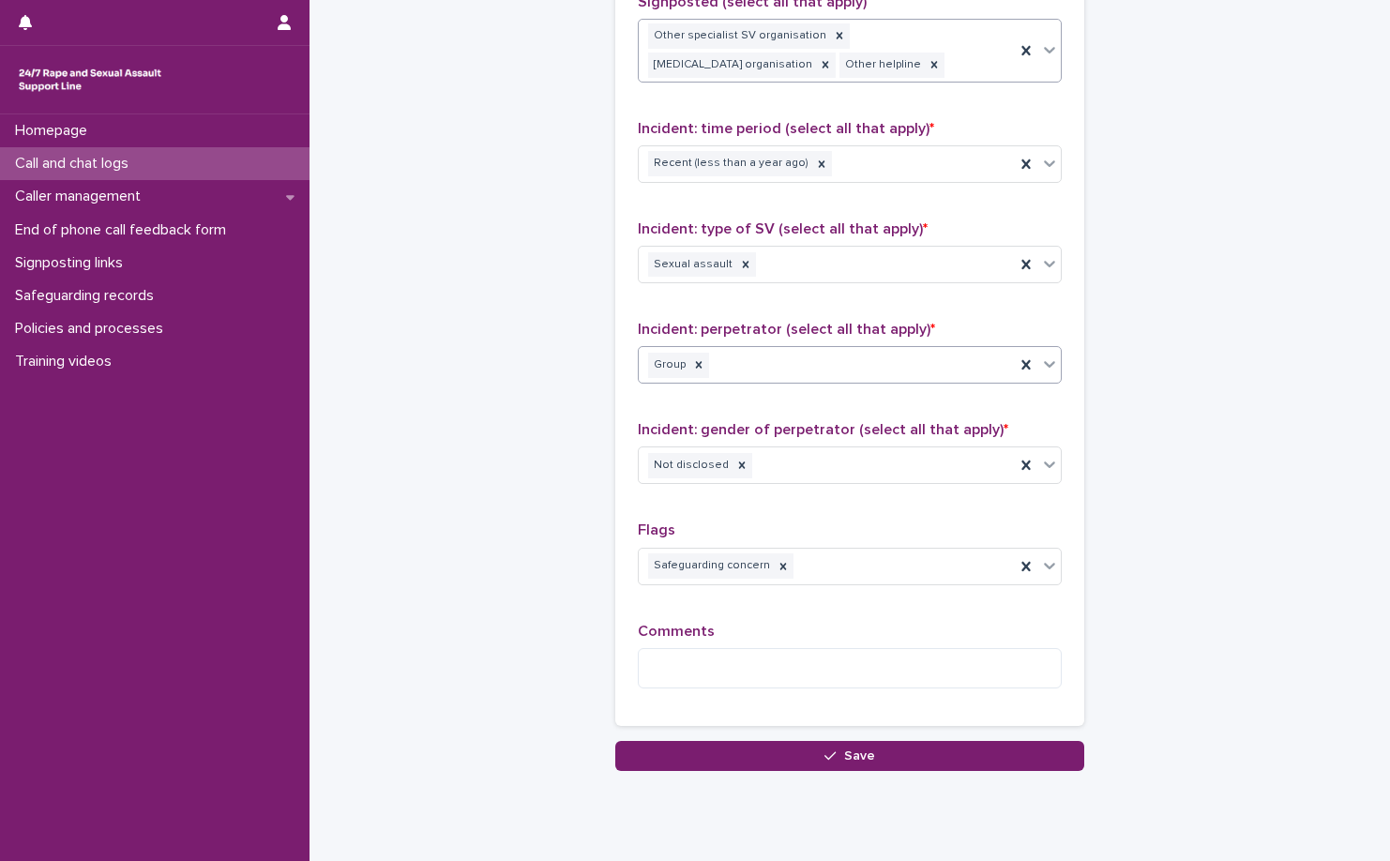
click at [847, 352] on div "Group" at bounding box center [827, 365] width 376 height 33
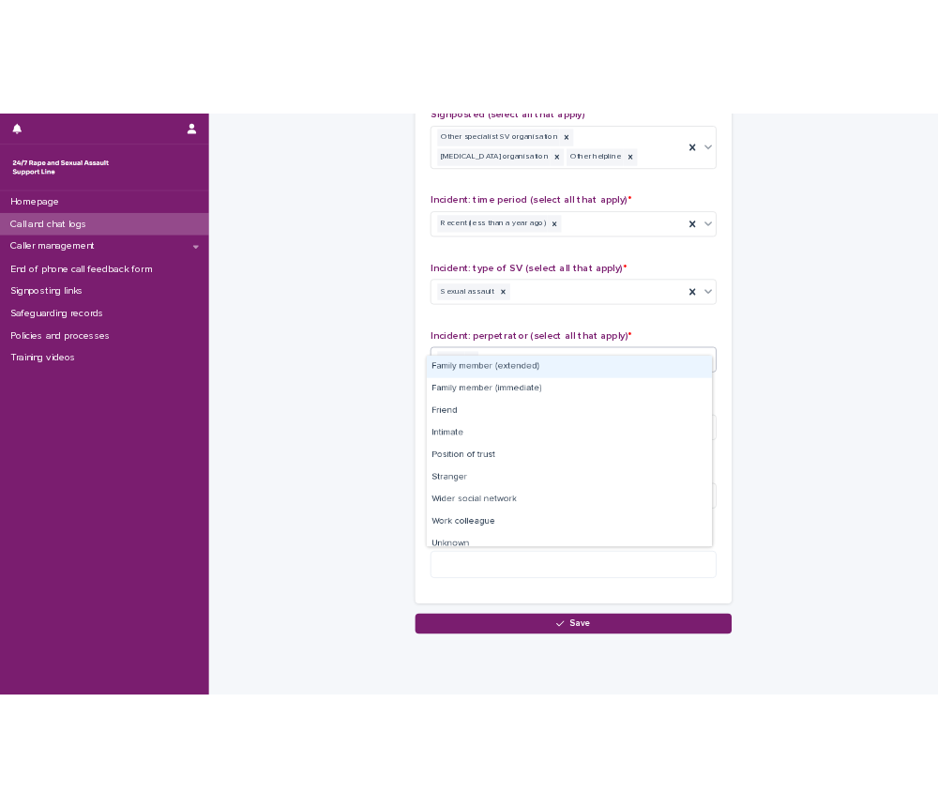
scroll to position [47, 0]
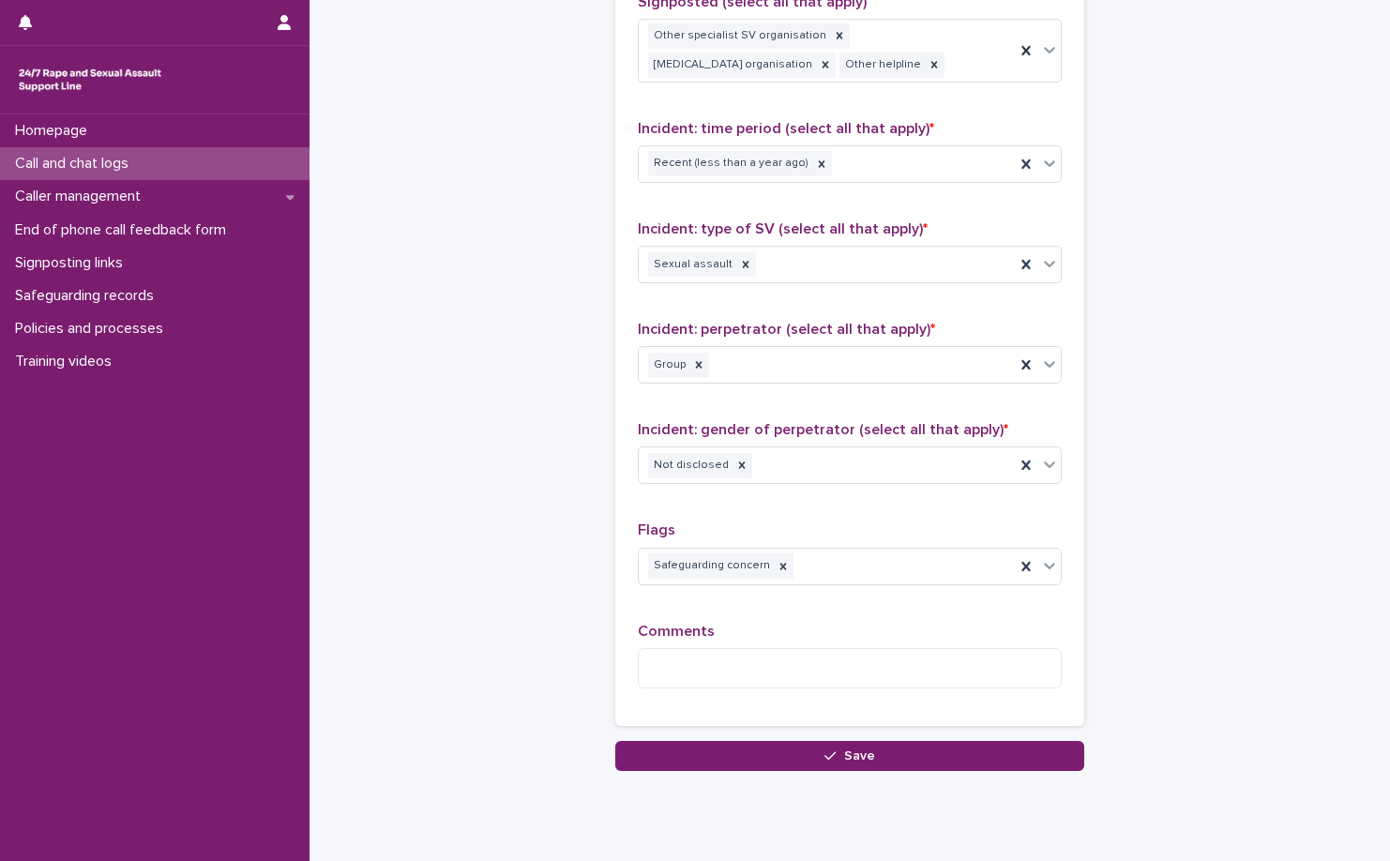
click at [825, 668] on div "Comments" at bounding box center [850, 663] width 424 height 81
click at [741, 651] on textarea at bounding box center [850, 668] width 424 height 40
click at [818, 650] on textarea "**********" at bounding box center [850, 668] width 424 height 40
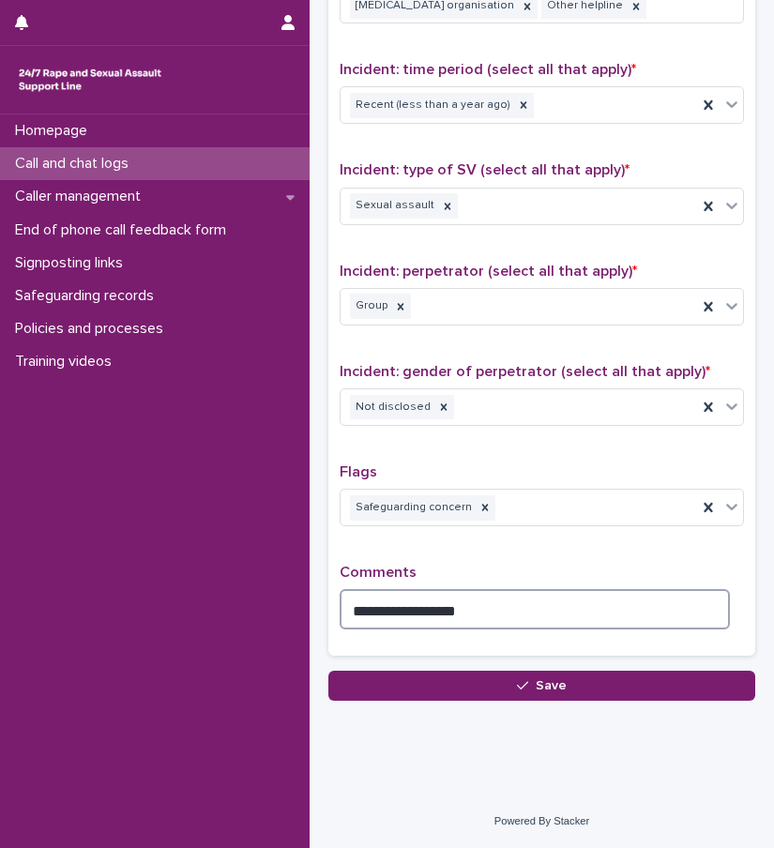
scroll to position [1261, 0]
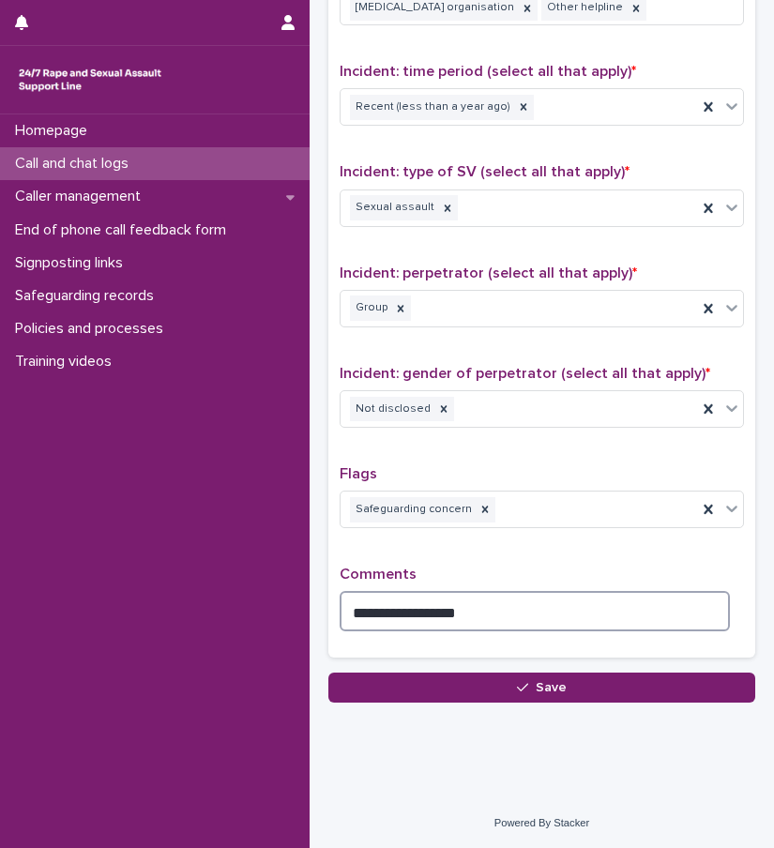
drag, startPoint x: 500, startPoint y: 593, endPoint x: 505, endPoint y: 605, distance: 13.1
click at [500, 593] on textarea "**********" at bounding box center [535, 611] width 390 height 40
click at [527, 591] on textarea "**********" at bounding box center [535, 611] width 390 height 40
drag, startPoint x: 481, startPoint y: 619, endPoint x: 399, endPoint y: 612, distance: 82.9
click at [399, 612] on textarea "**********" at bounding box center [535, 611] width 390 height 40
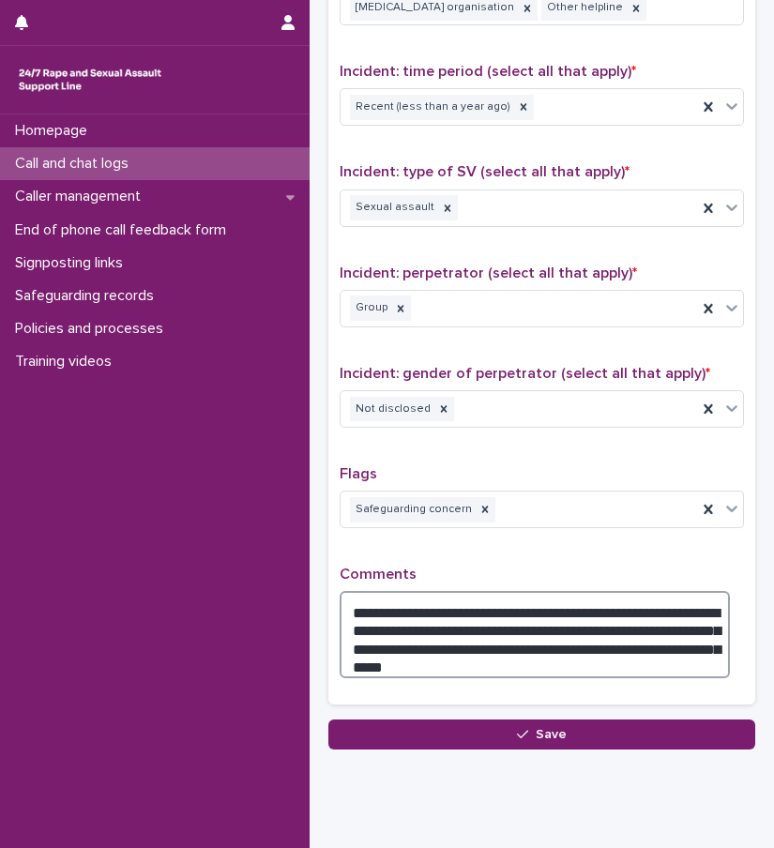
click at [450, 640] on textarea "**********" at bounding box center [535, 634] width 390 height 87
click at [504, 651] on textarea "**********" at bounding box center [535, 634] width 390 height 87
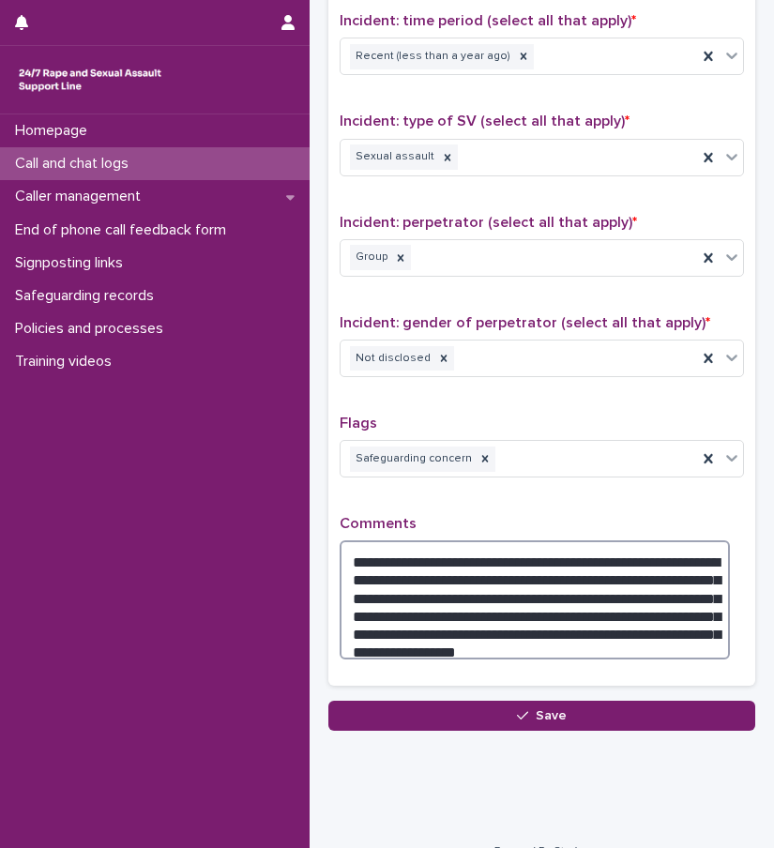
scroll to position [1340, 0]
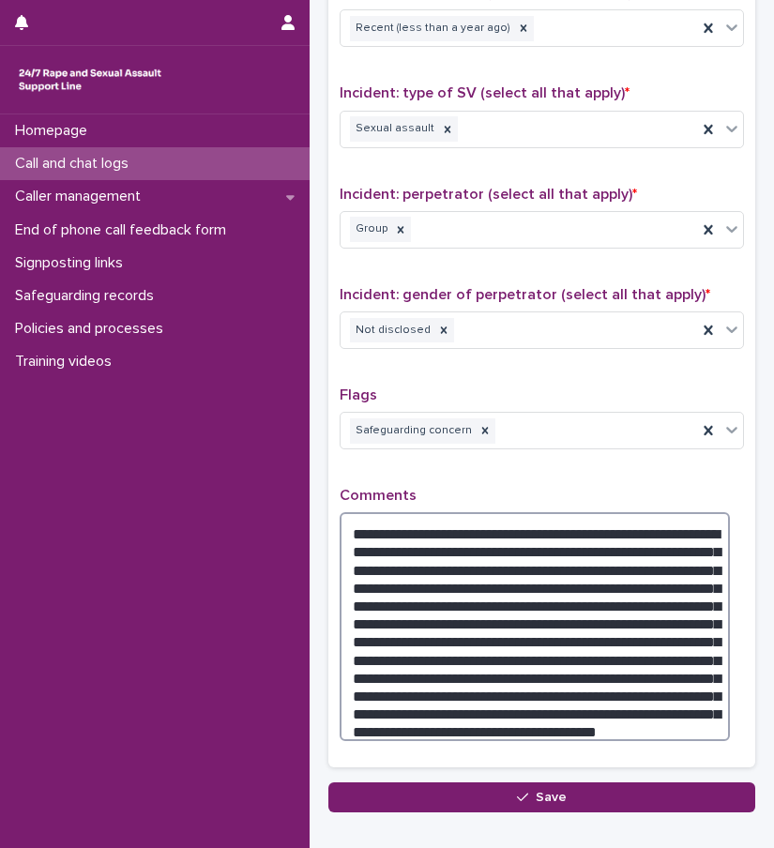
click at [651, 719] on textarea "**********" at bounding box center [535, 626] width 390 height 229
paste textarea "**********"
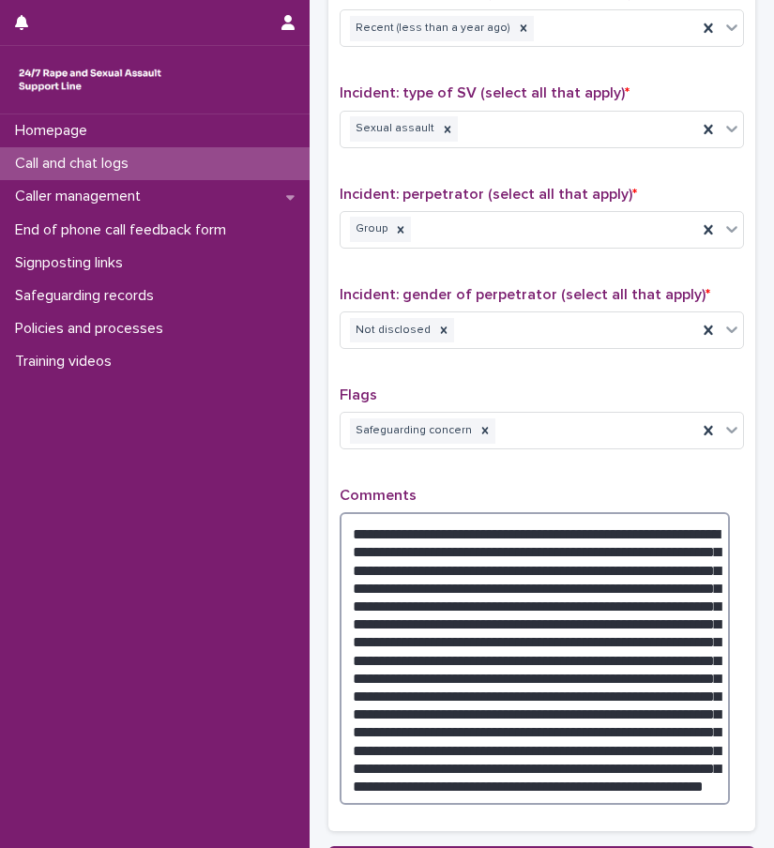
click at [552, 786] on textarea "**********" at bounding box center [535, 658] width 390 height 293
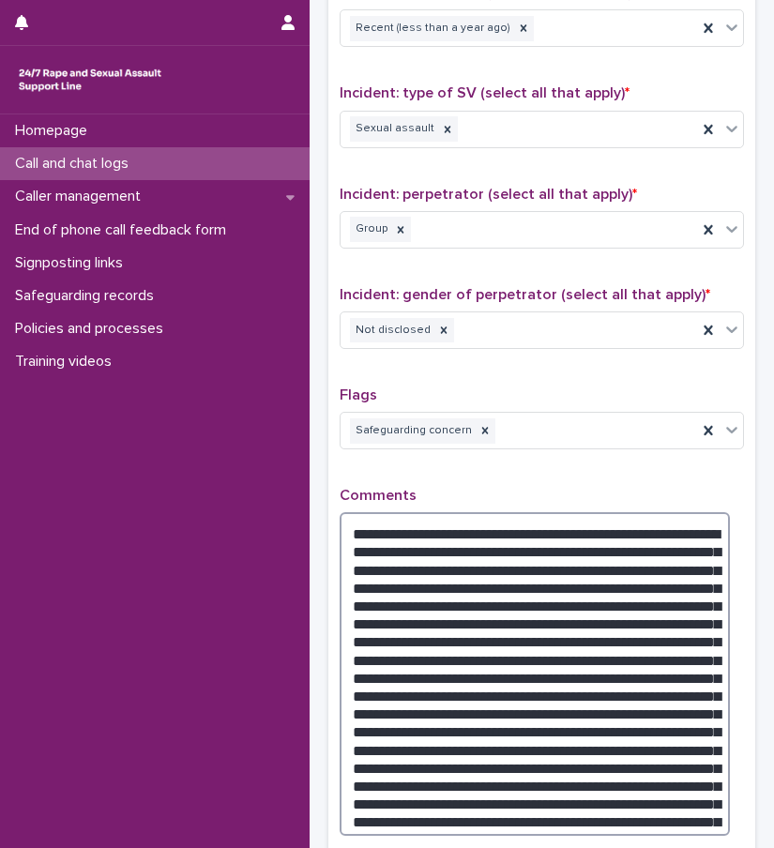
click at [662, 816] on textarea at bounding box center [535, 674] width 390 height 324
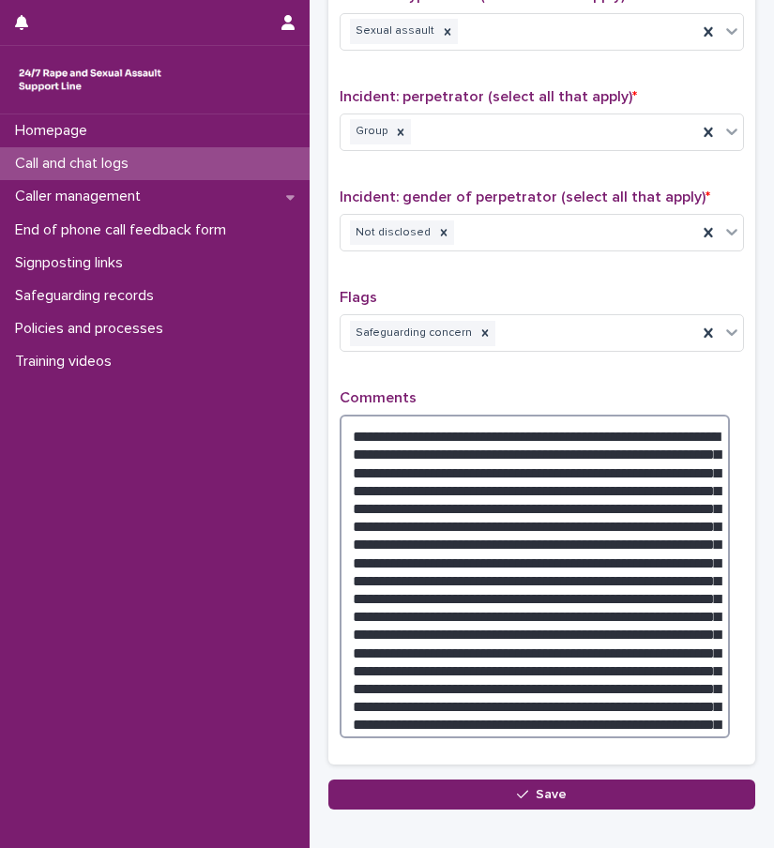
scroll to position [1544, 0]
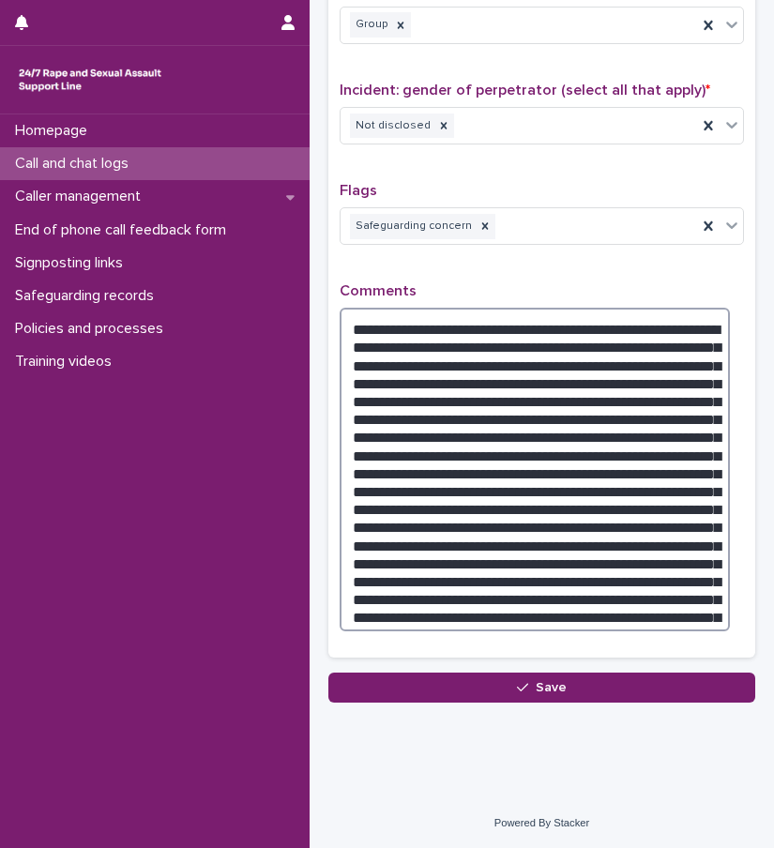
click at [686, 600] on textarea at bounding box center [535, 470] width 390 height 324
click at [682, 613] on textarea at bounding box center [535, 470] width 390 height 324
paste textarea "**********"
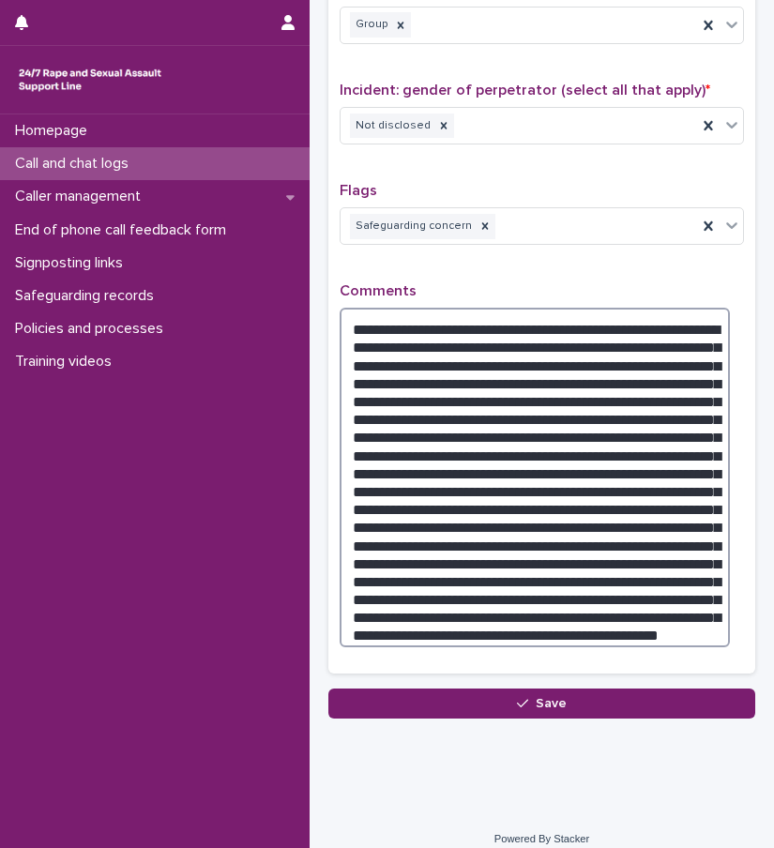
click at [534, 626] on textarea at bounding box center [535, 478] width 390 height 340
click at [622, 637] on textarea at bounding box center [535, 478] width 390 height 340
paste textarea "**********"
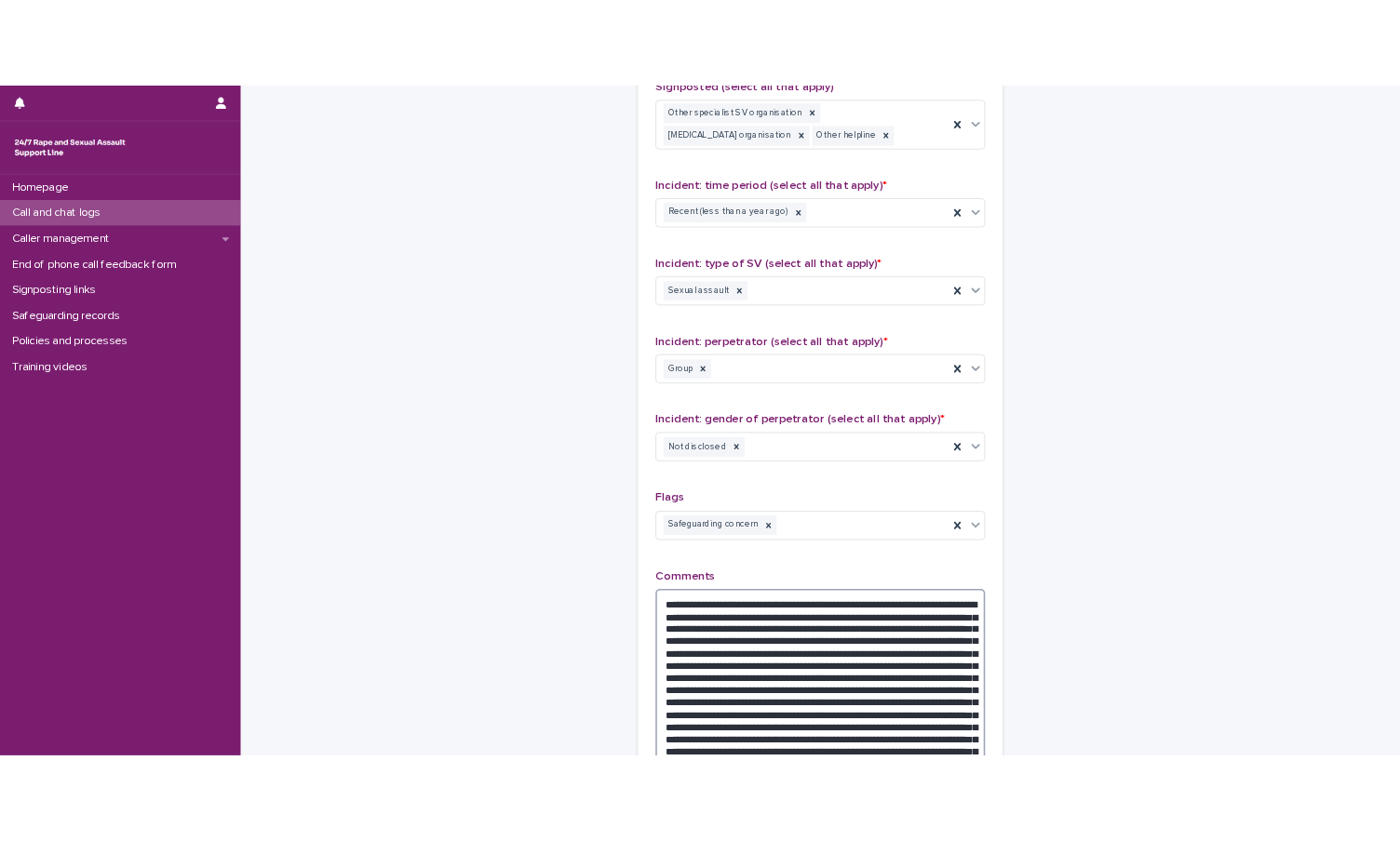
scroll to position [1395, 0]
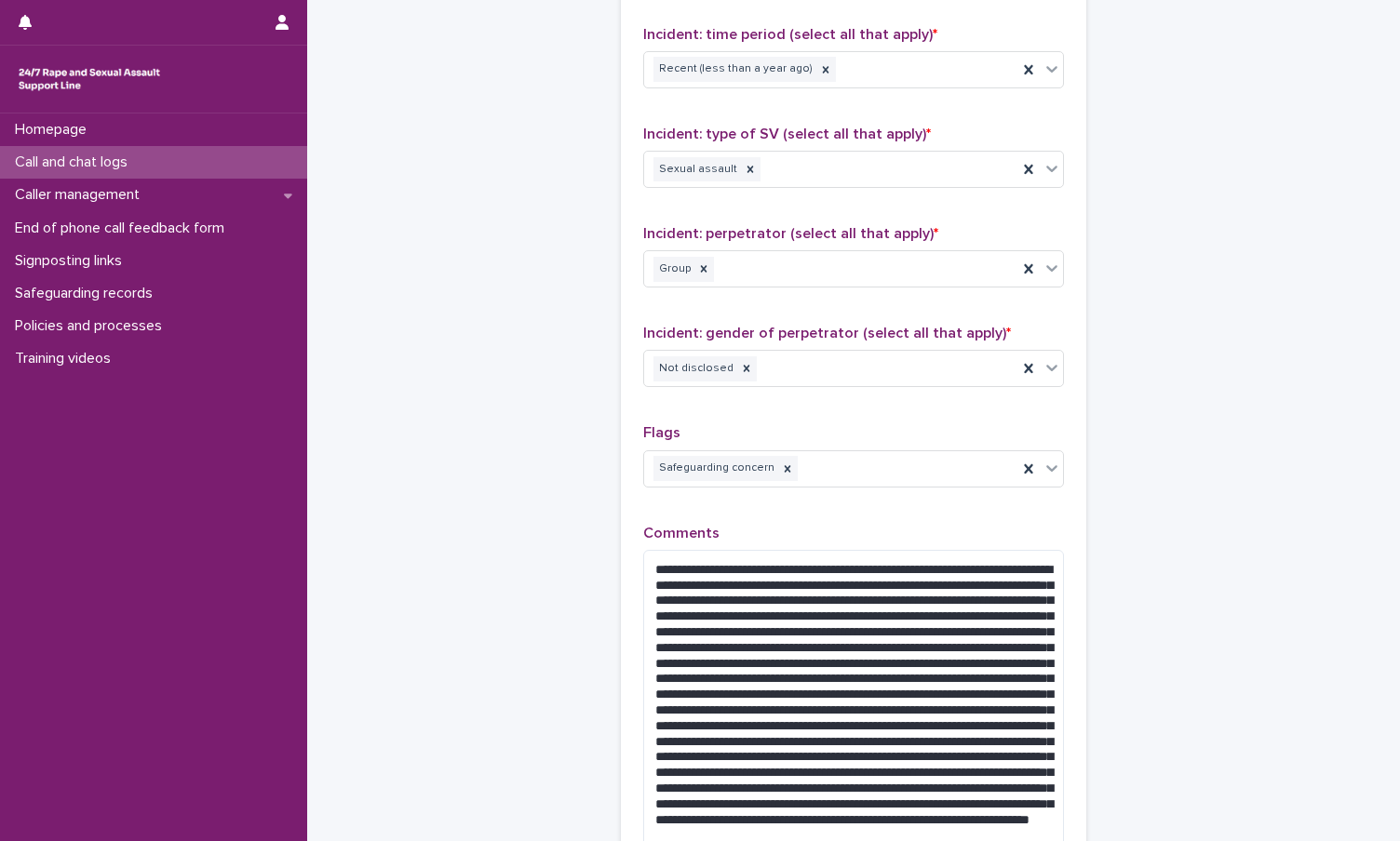
drag, startPoint x: 435, startPoint y: 186, endPoint x: 443, endPoint y: 180, distance: 10.0
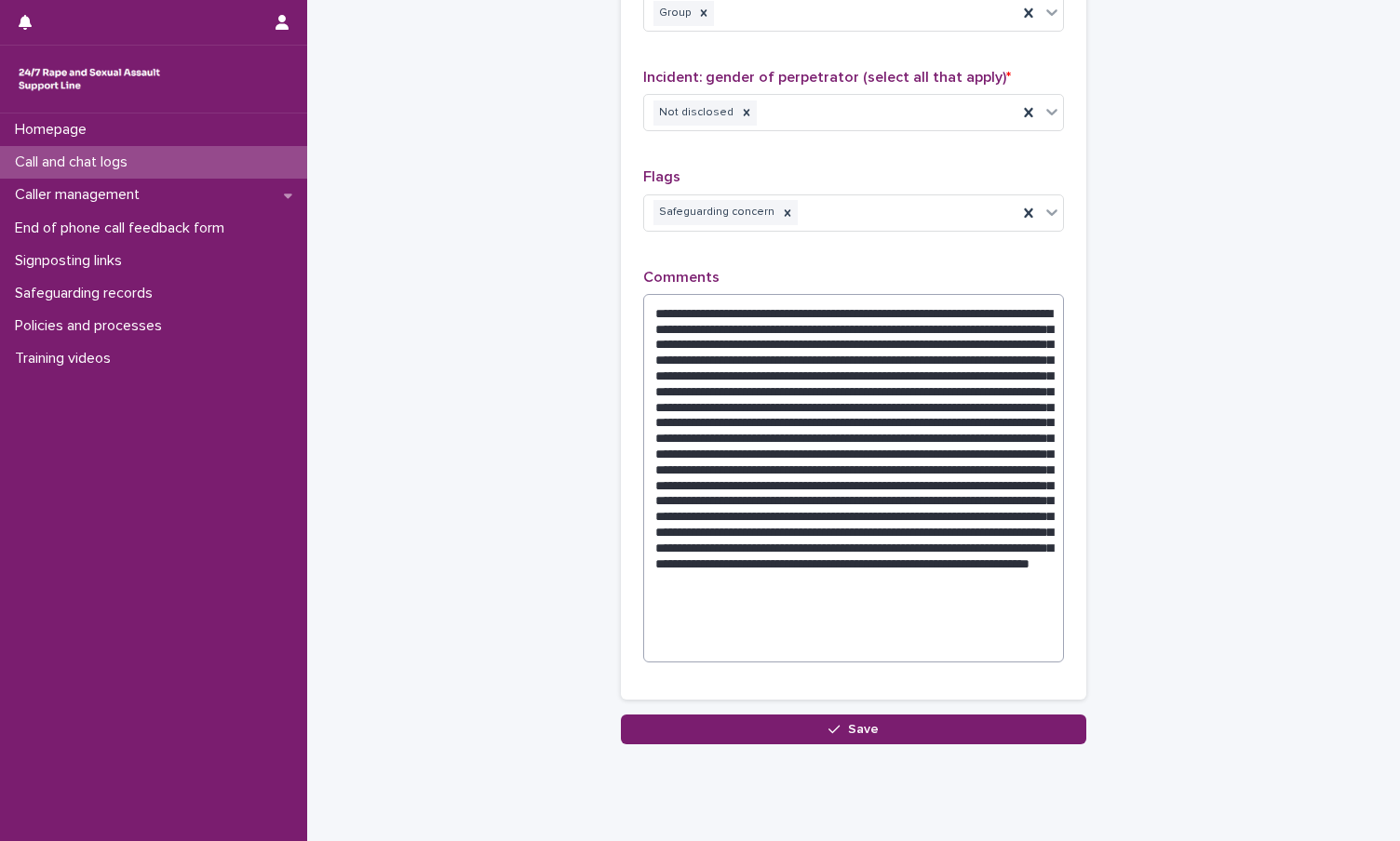
scroll to position [1675, 0]
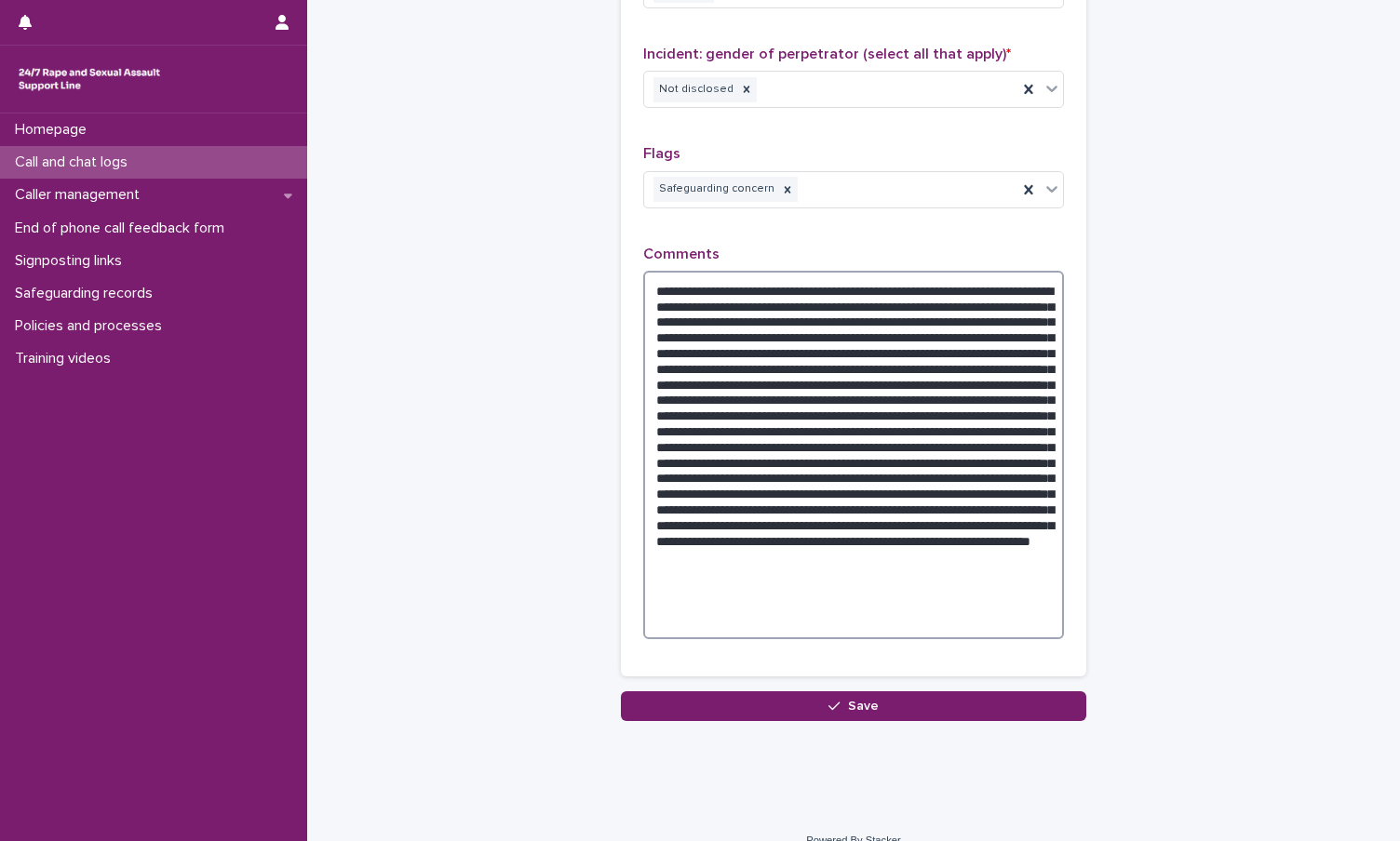
click at [805, 387] on textarea at bounding box center [853, 454] width 421 height 368
click at [917, 579] on textarea at bounding box center [853, 454] width 421 height 368
drag, startPoint x: 797, startPoint y: 423, endPoint x: 504, endPoint y: 428, distance: 293.0
click at [777, 439] on textarea at bounding box center [853, 454] width 421 height 368
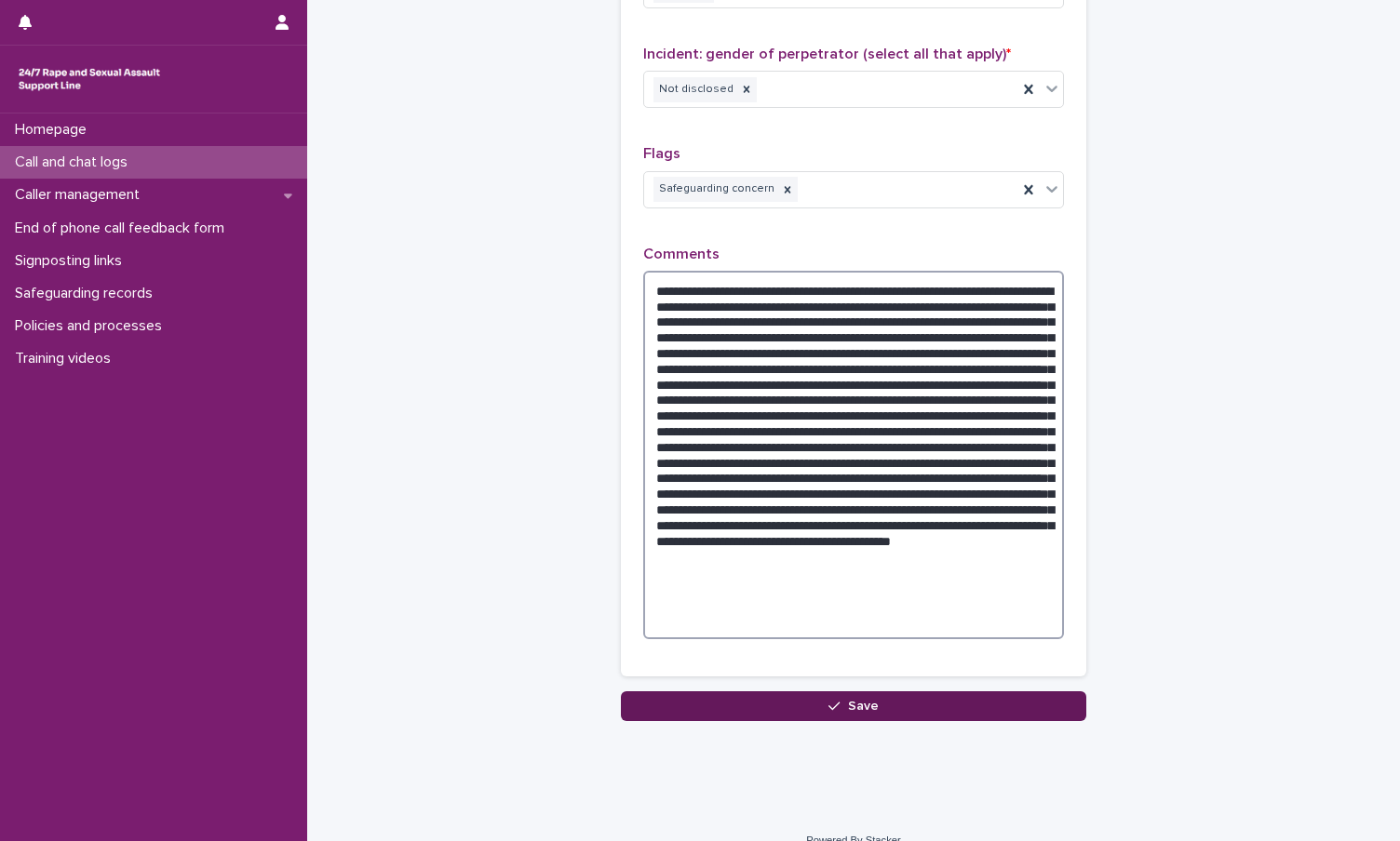
type textarea "**********"
click at [855, 691] on button "Save" at bounding box center [853, 706] width 465 height 30
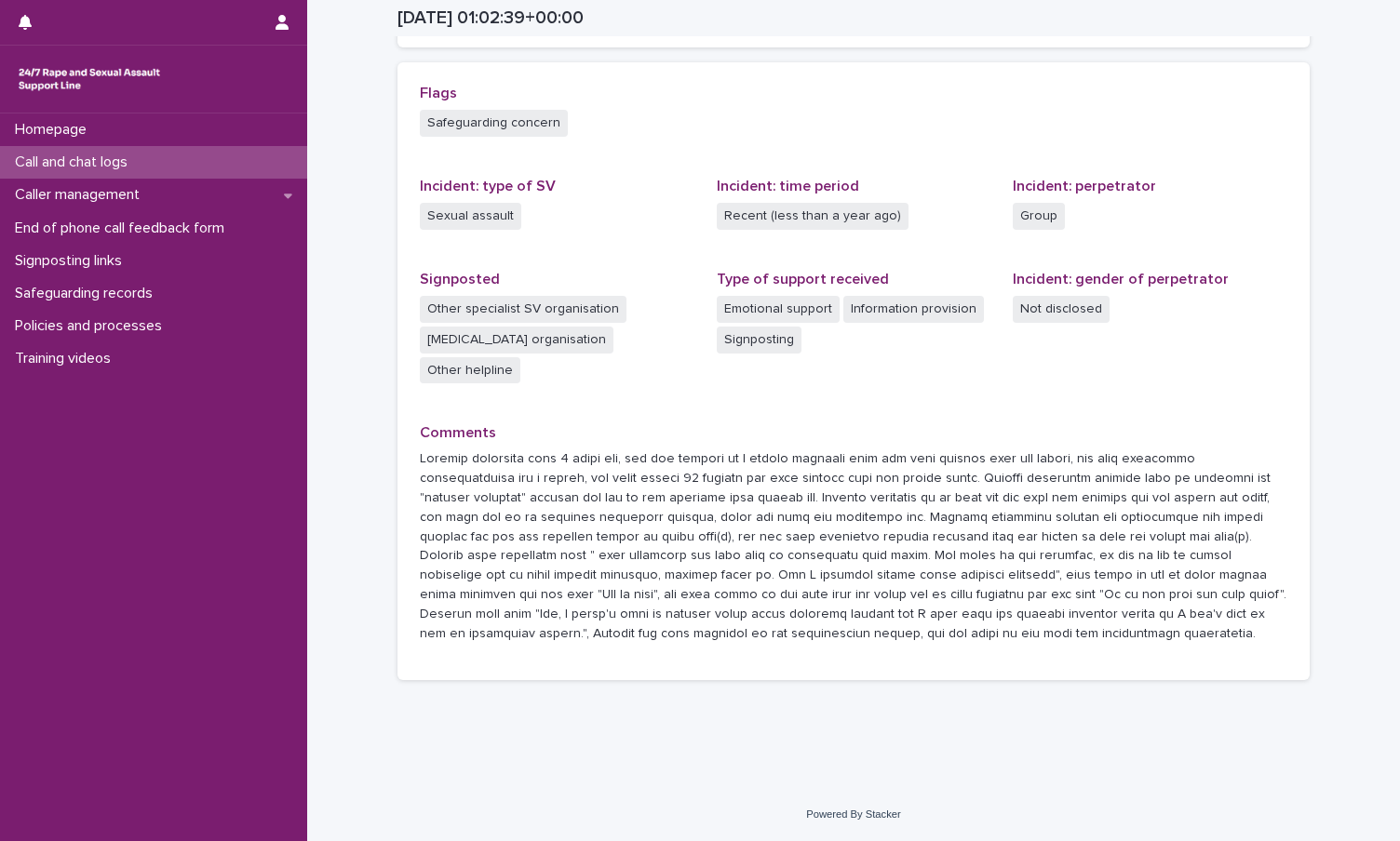
scroll to position [394, 0]
drag, startPoint x: 865, startPoint y: 642, endPoint x: 401, endPoint y: 457, distance: 499.5
click at [401, 457] on div "Flags Safeguarding concern Incident: type of SV Sexual assault Incident: time p…" at bounding box center [853, 372] width 912 height 619
copy p "Tanisha disclosed that 3 weeks ago, she was sitting in a school assembly when s…"
click at [672, 419] on div "Flags Safeguarding concern Incident: type of SV Sexual assault Incident: time p…" at bounding box center [853, 371] width 867 height 574
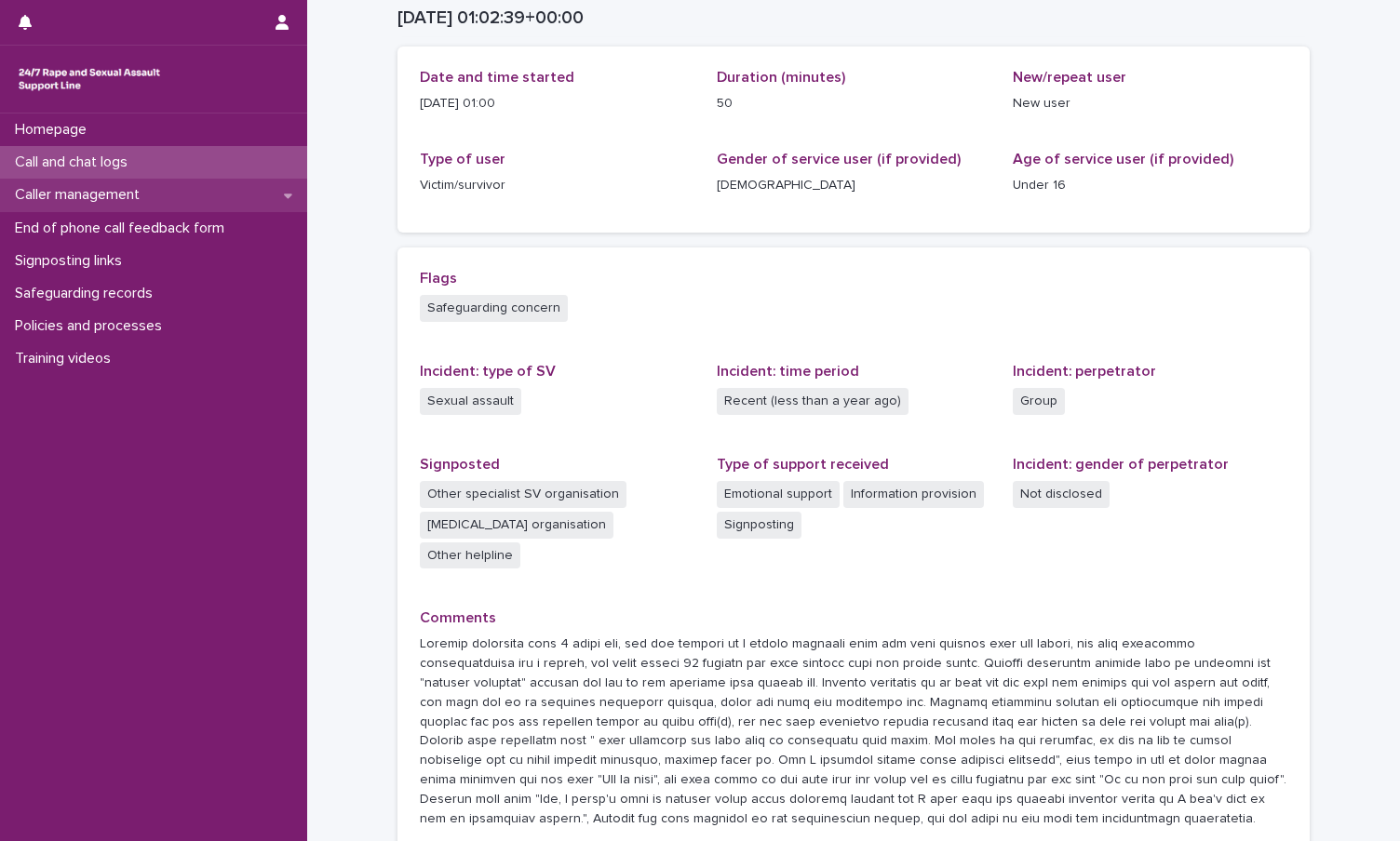
scroll to position [207, 0]
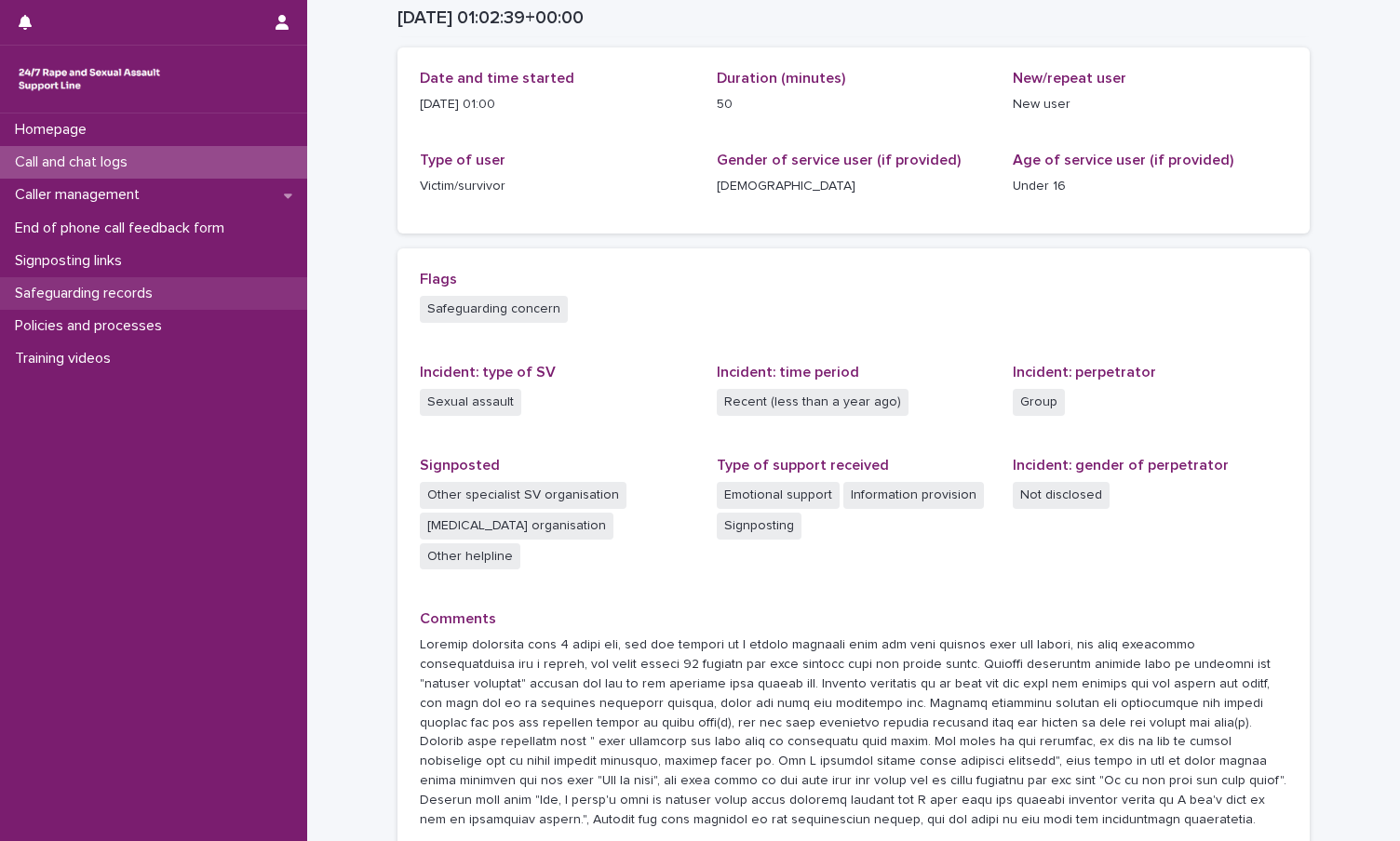
click at [179, 279] on div "Safeguarding records" at bounding box center [154, 294] width 308 height 33
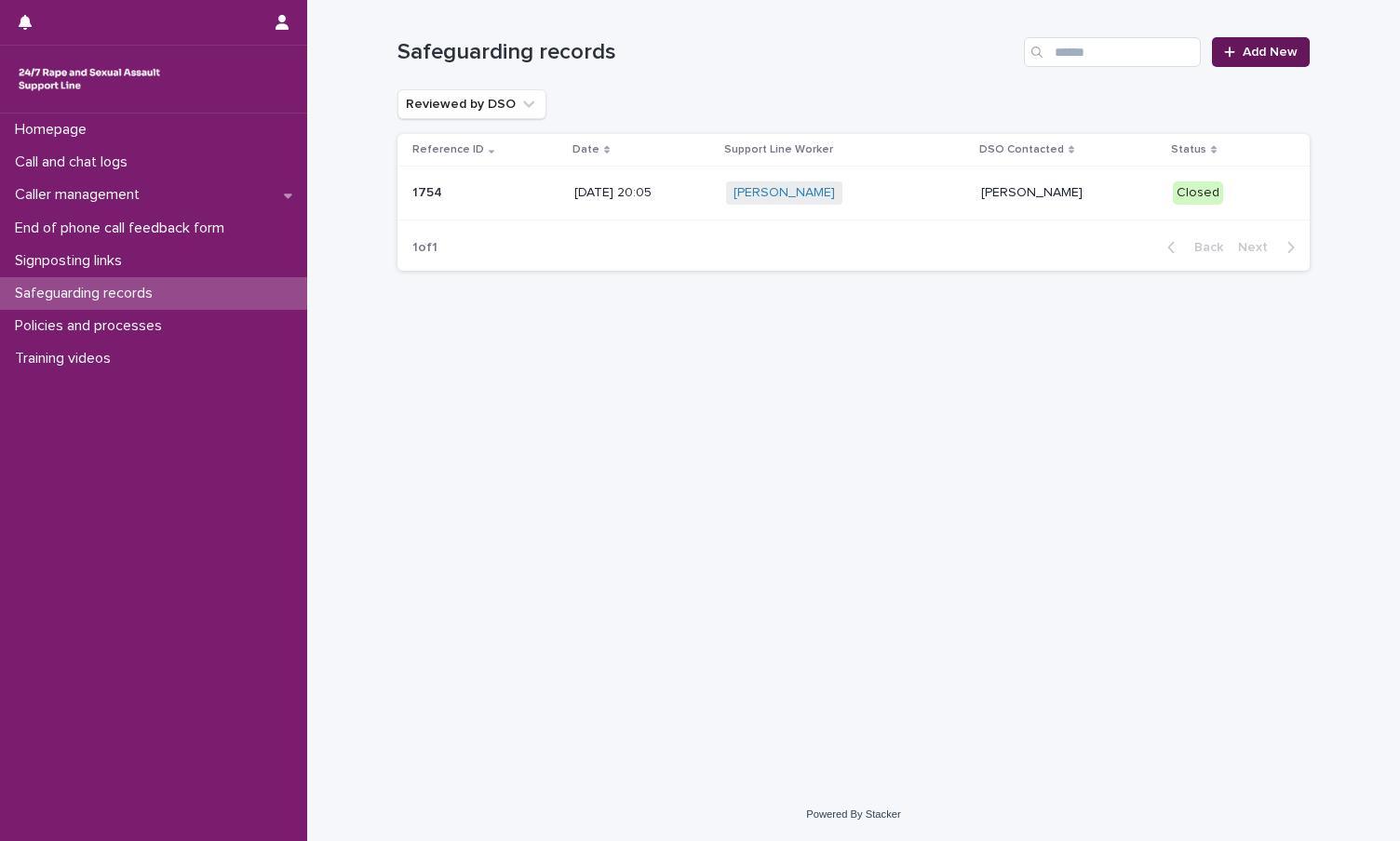
click at [1254, 63] on link "Add New" at bounding box center [1260, 53] width 98 height 30
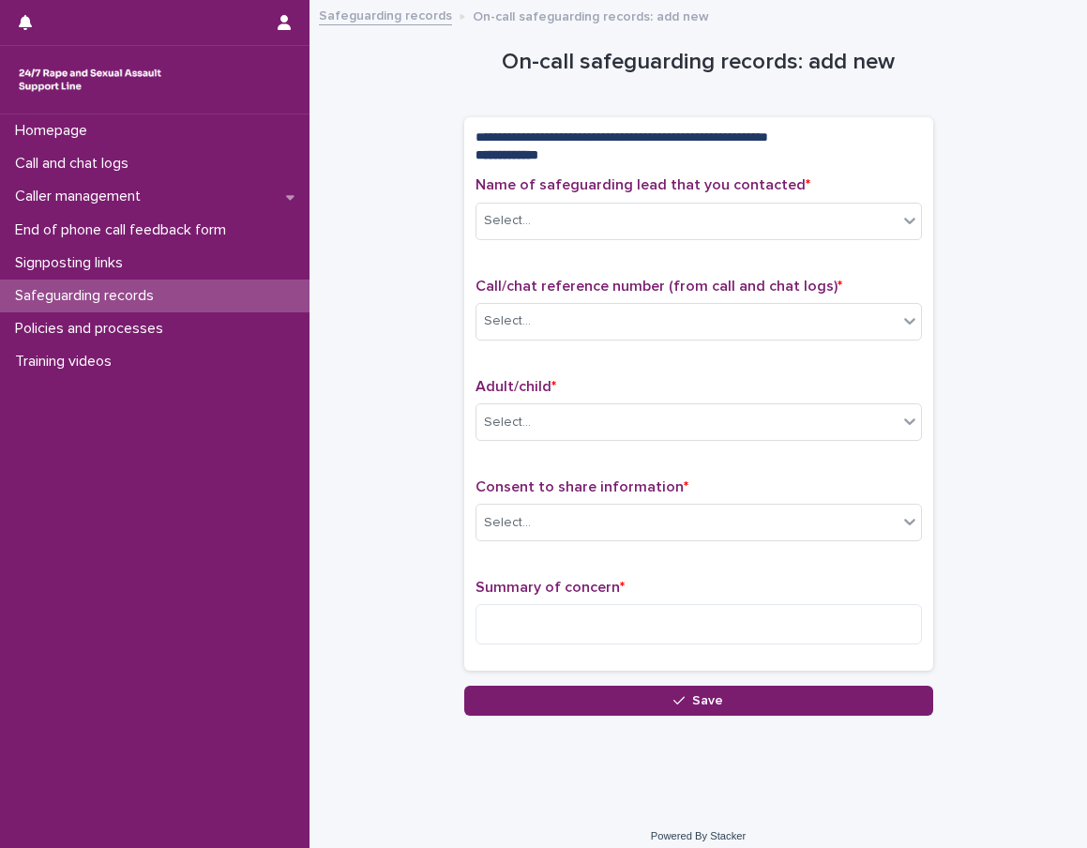
click at [564, 601] on div "Summary of concern *" at bounding box center [699, 619] width 447 height 81
drag, startPoint x: 564, startPoint y: 601, endPoint x: 518, endPoint y: 629, distance: 53.4
click at [518, 629] on textarea at bounding box center [699, 624] width 447 height 40
paste textarea "**********"
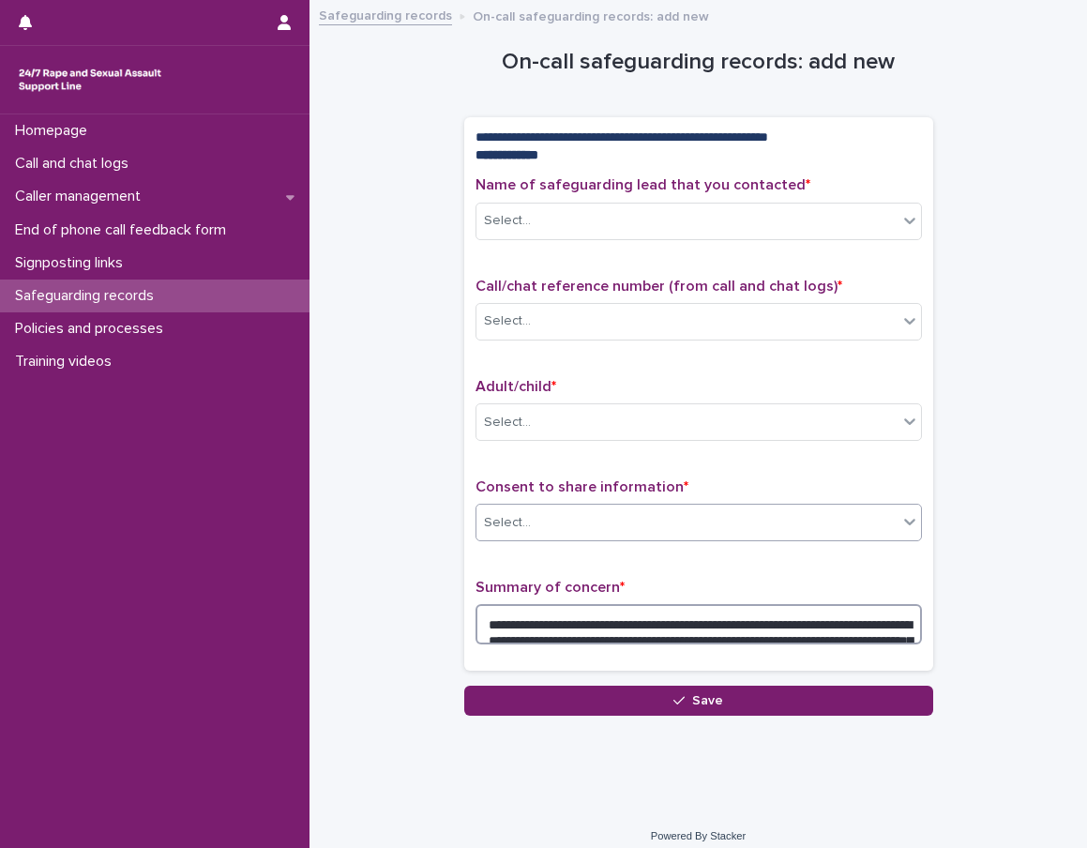
scroll to position [99, 0]
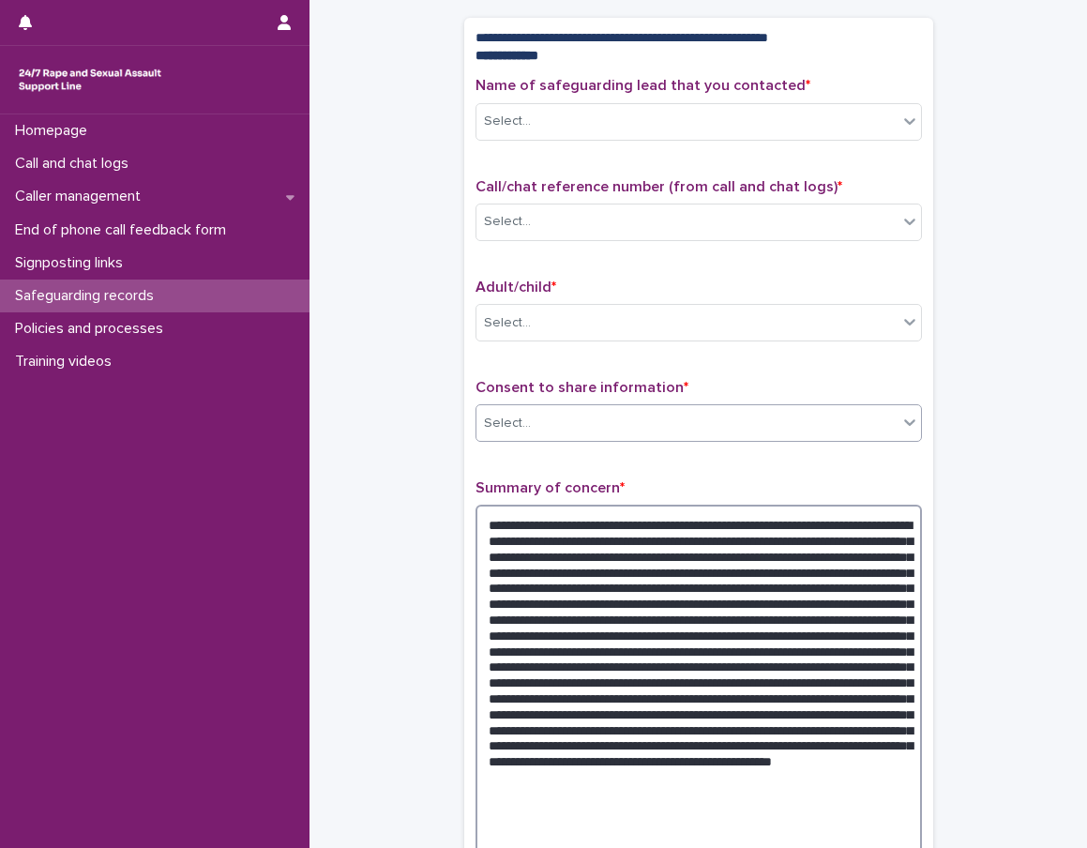
type textarea "**********"
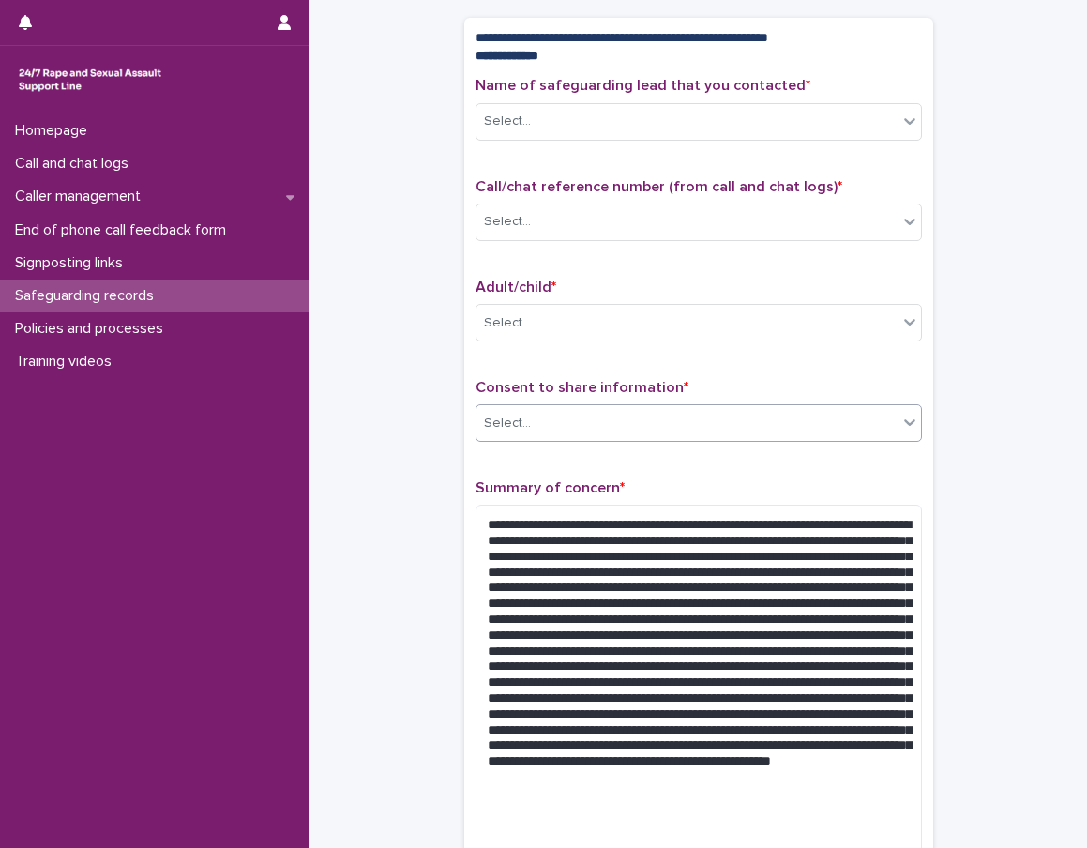
click at [637, 427] on div "Select..." at bounding box center [687, 423] width 421 height 31
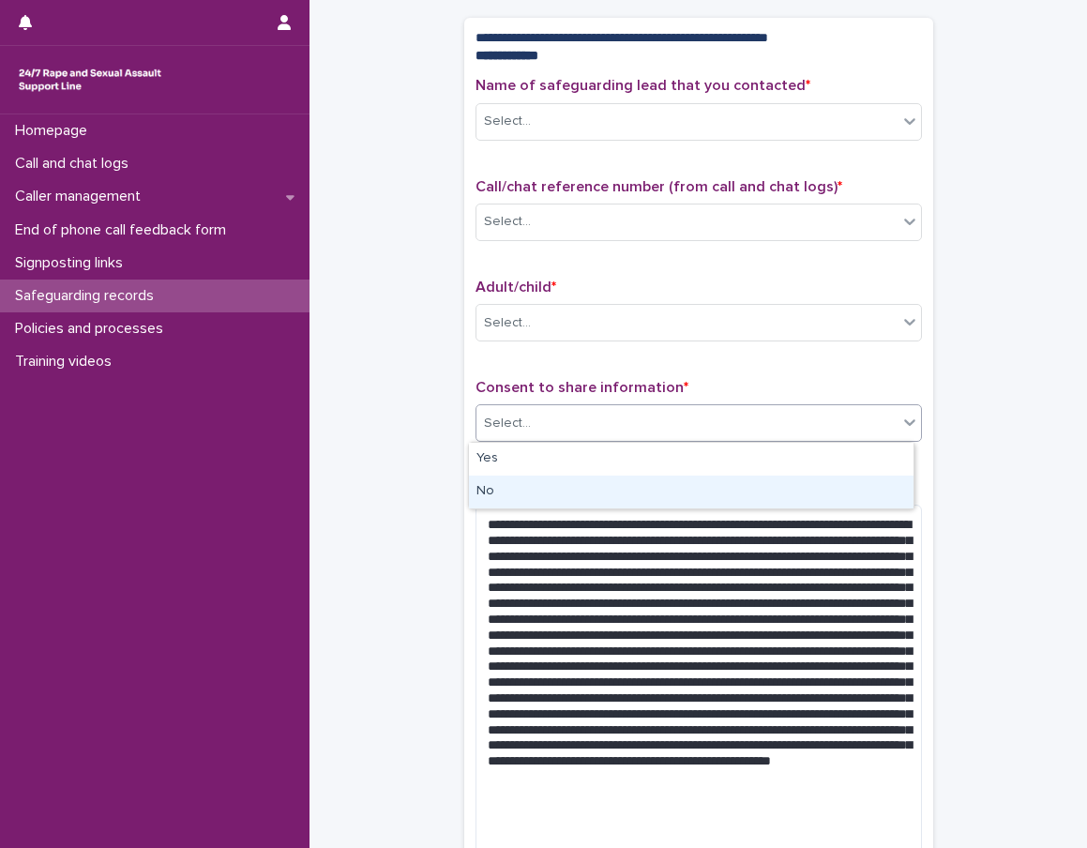
click at [731, 497] on div "No" at bounding box center [691, 492] width 445 height 33
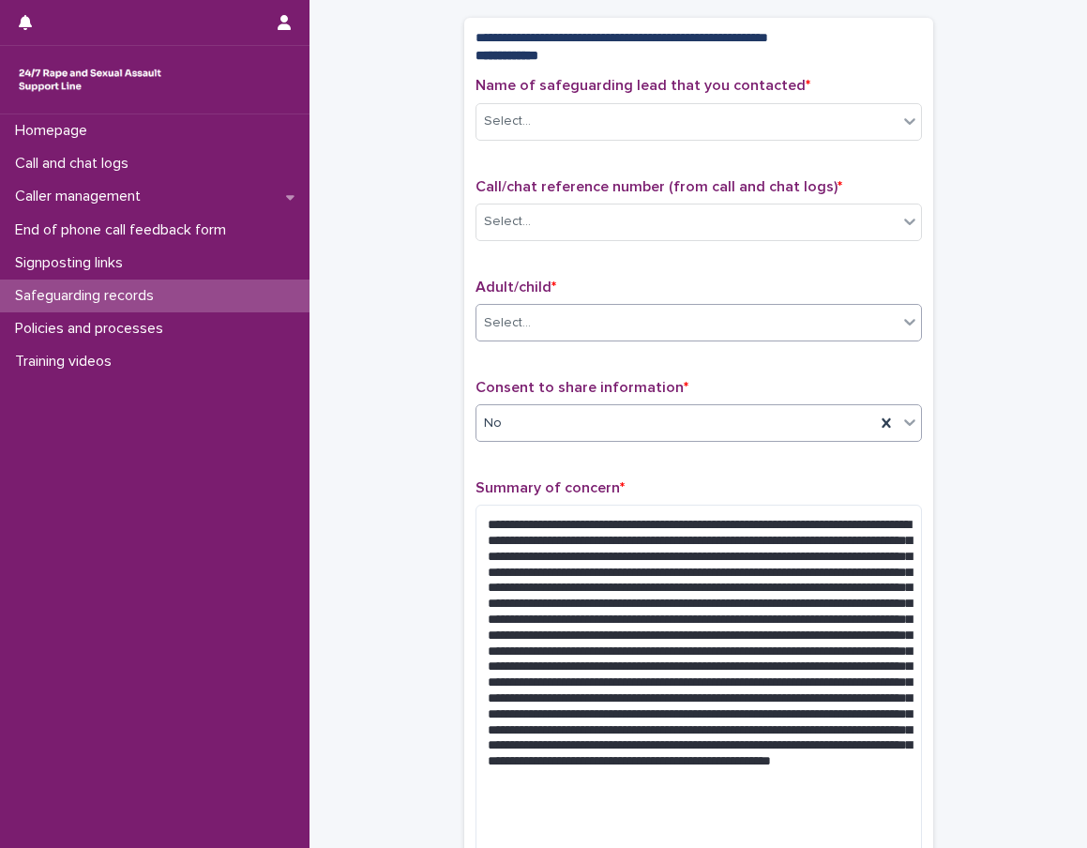
click at [748, 326] on div "Select..." at bounding box center [687, 323] width 421 height 31
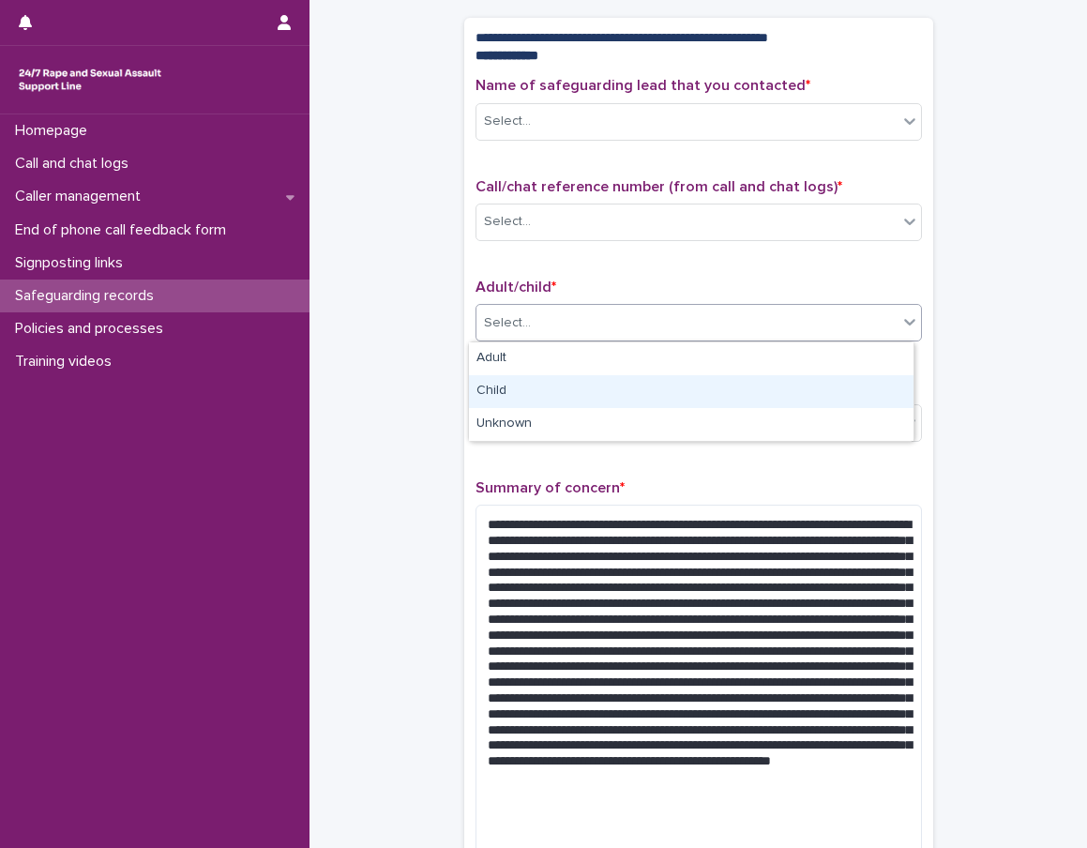
click at [675, 391] on div "Child" at bounding box center [691, 391] width 445 height 33
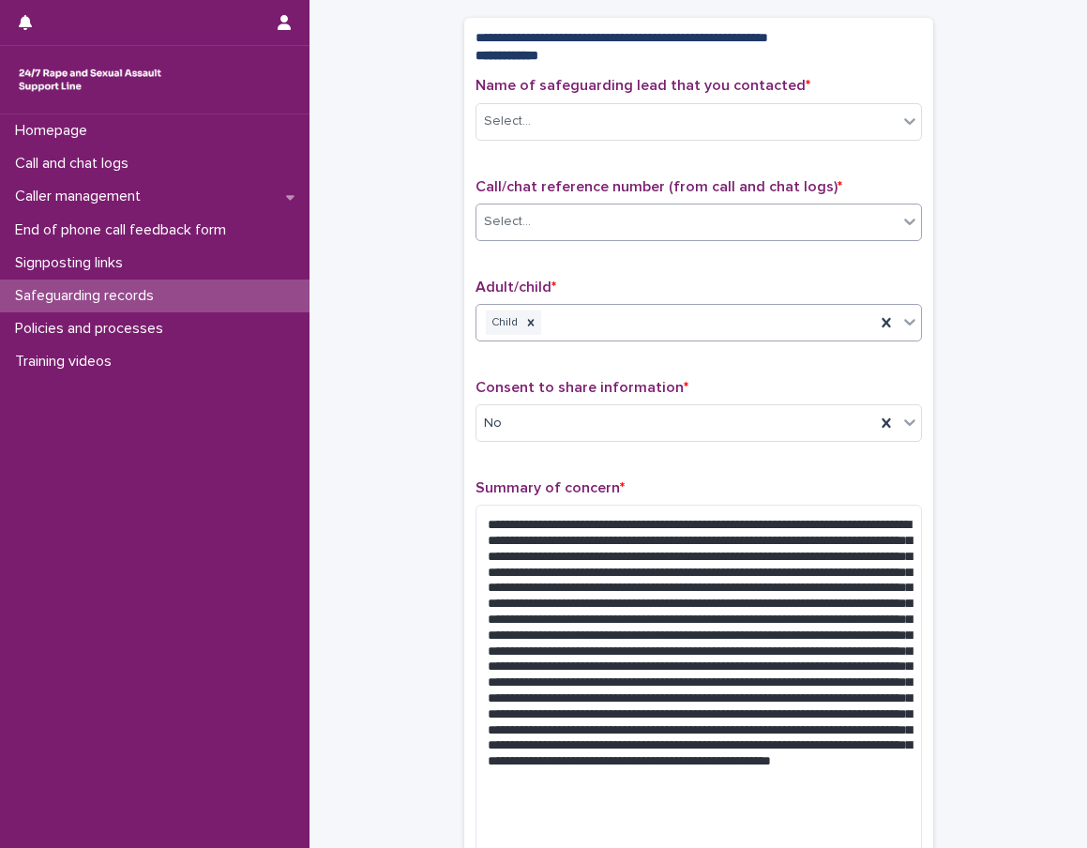
click at [711, 231] on div "Select..." at bounding box center [687, 221] width 421 height 31
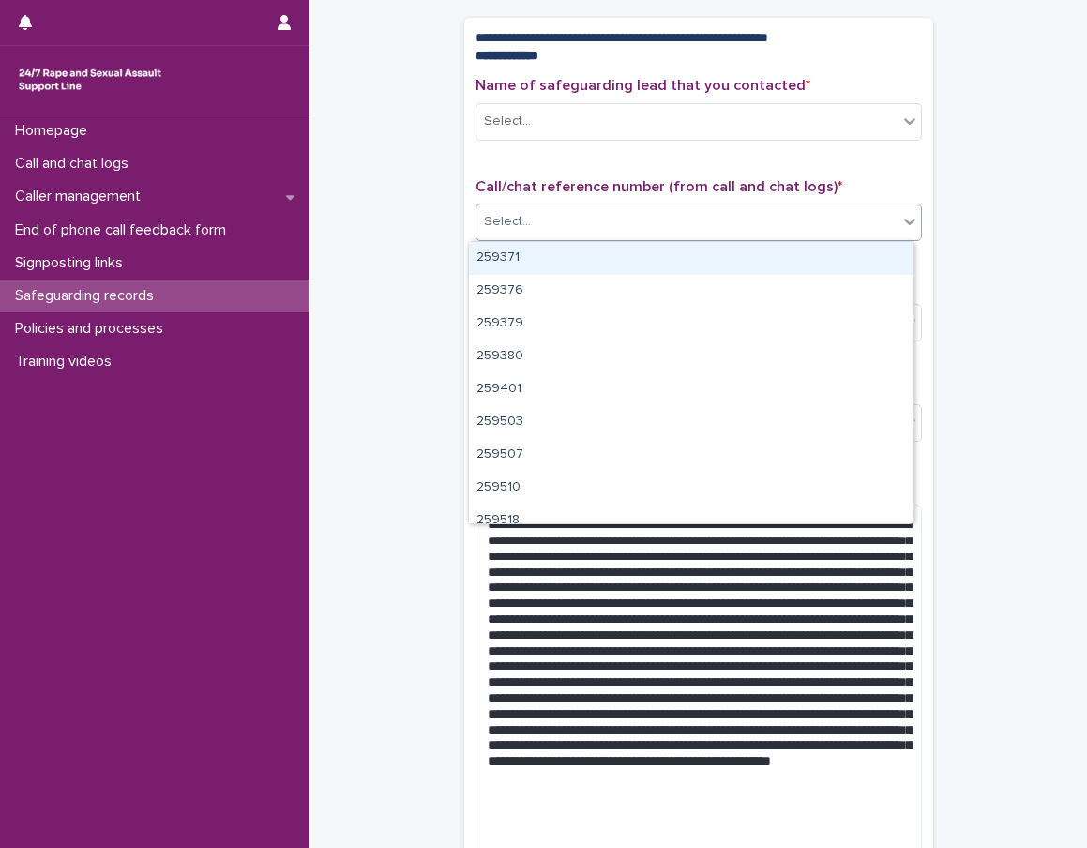
click at [972, 193] on div "**********" at bounding box center [698, 422] width 740 height 1020
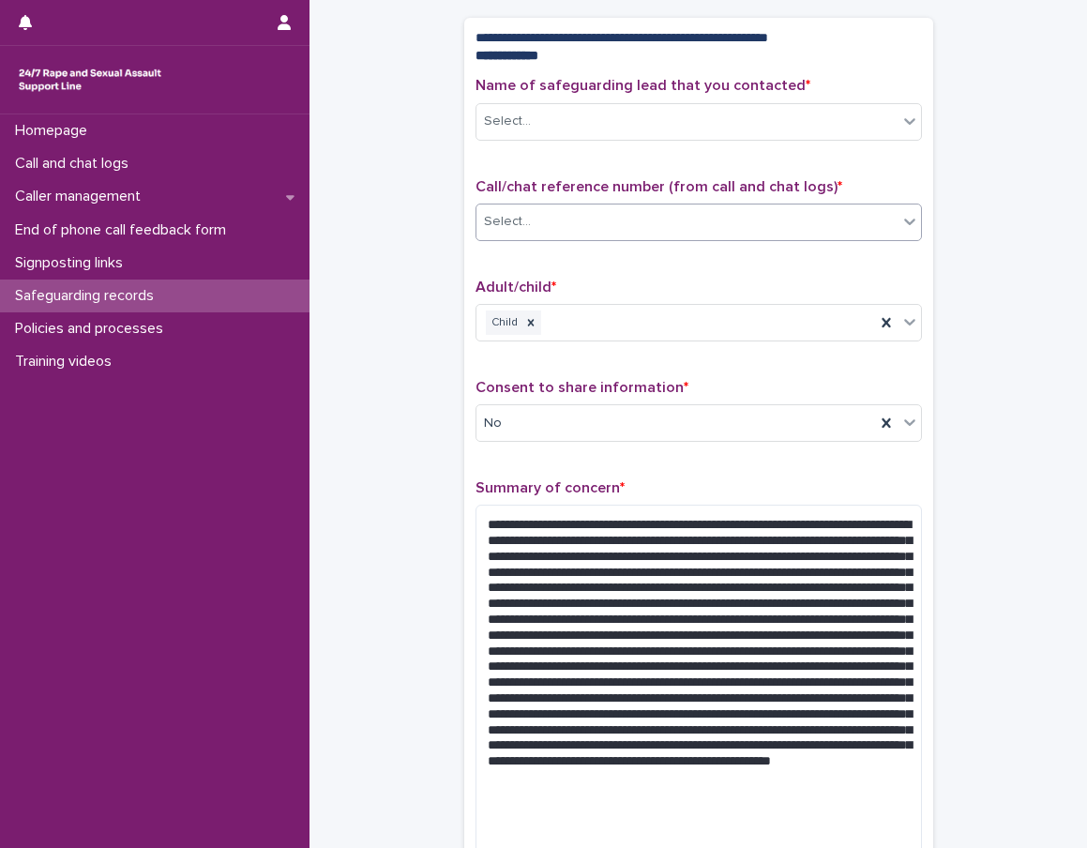
click at [630, 209] on div "Select..." at bounding box center [687, 221] width 421 height 31
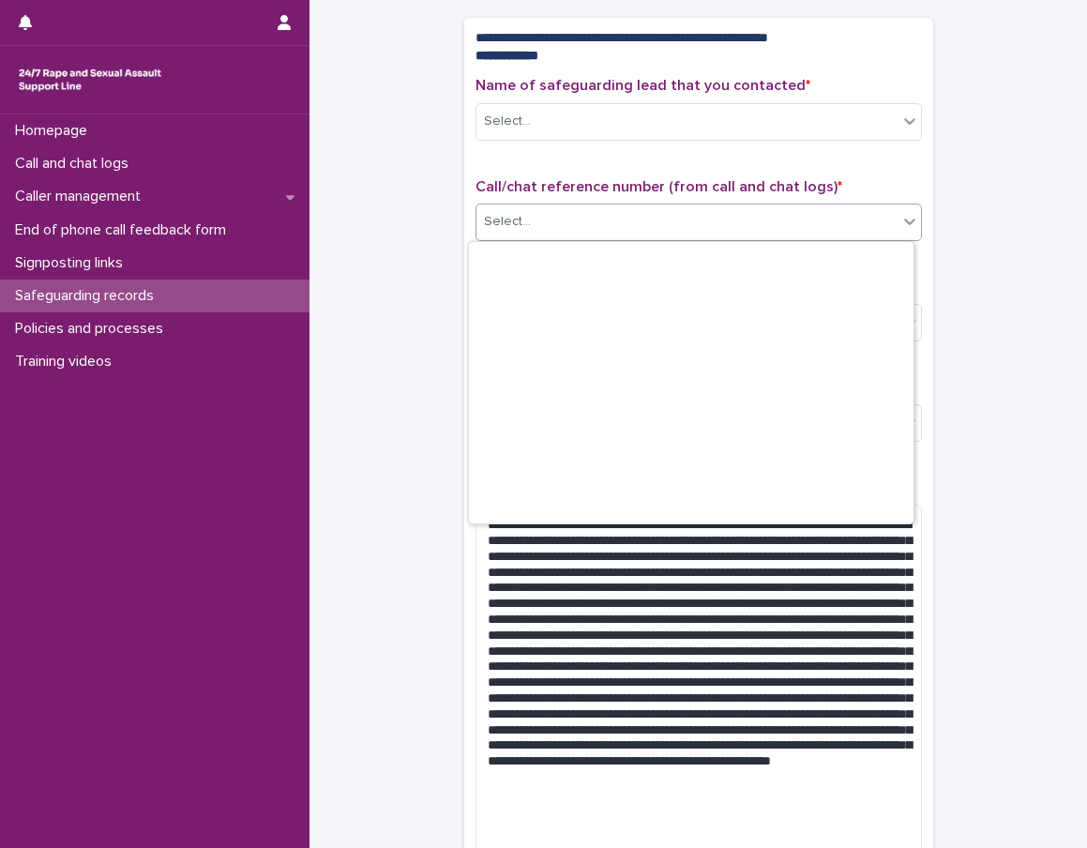
scroll to position [15413, 0]
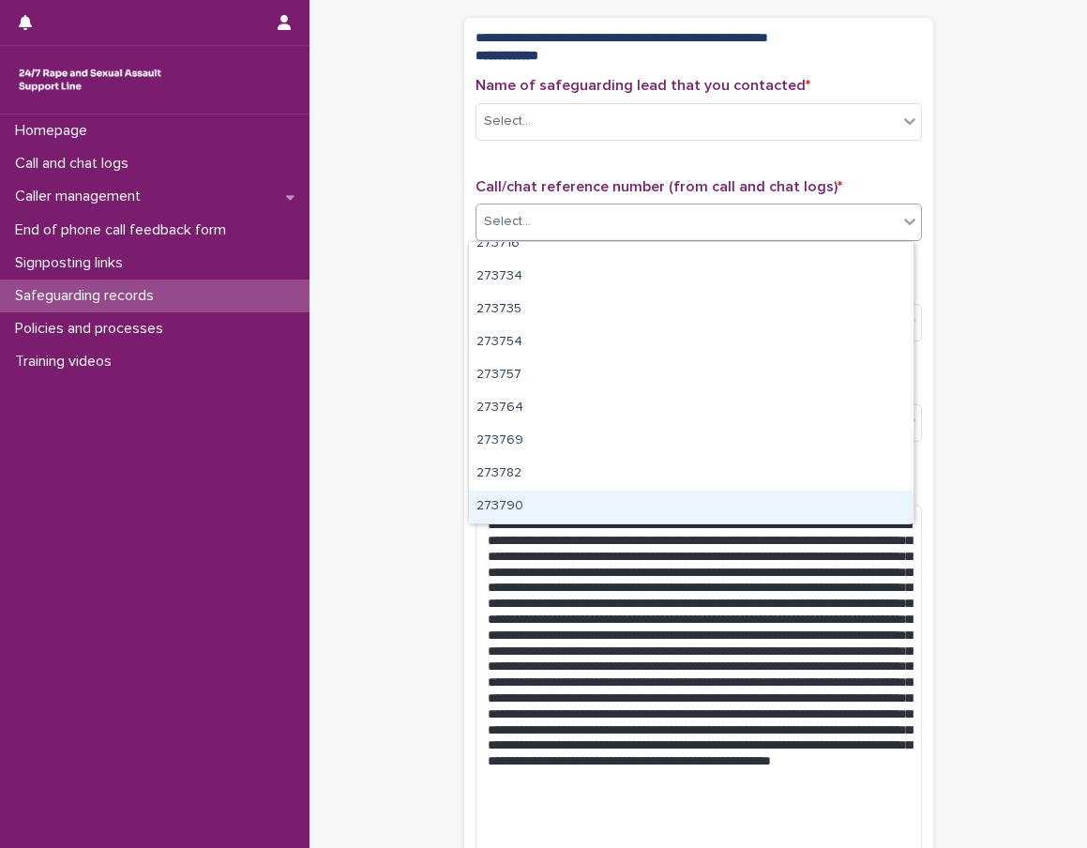
drag, startPoint x: 627, startPoint y: 490, endPoint x: 614, endPoint y: 517, distance: 30.2
click at [614, 517] on div "273790" at bounding box center [691, 507] width 445 height 33
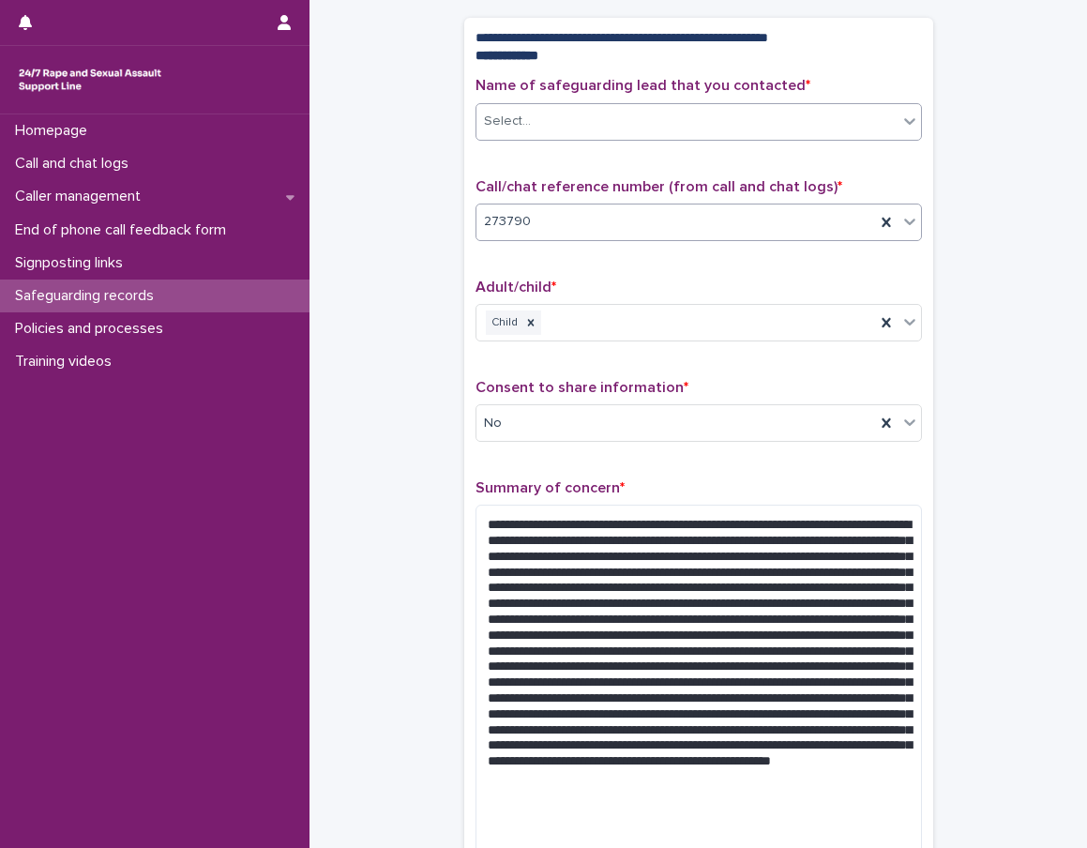
click at [703, 130] on div "Select..." at bounding box center [687, 121] width 421 height 31
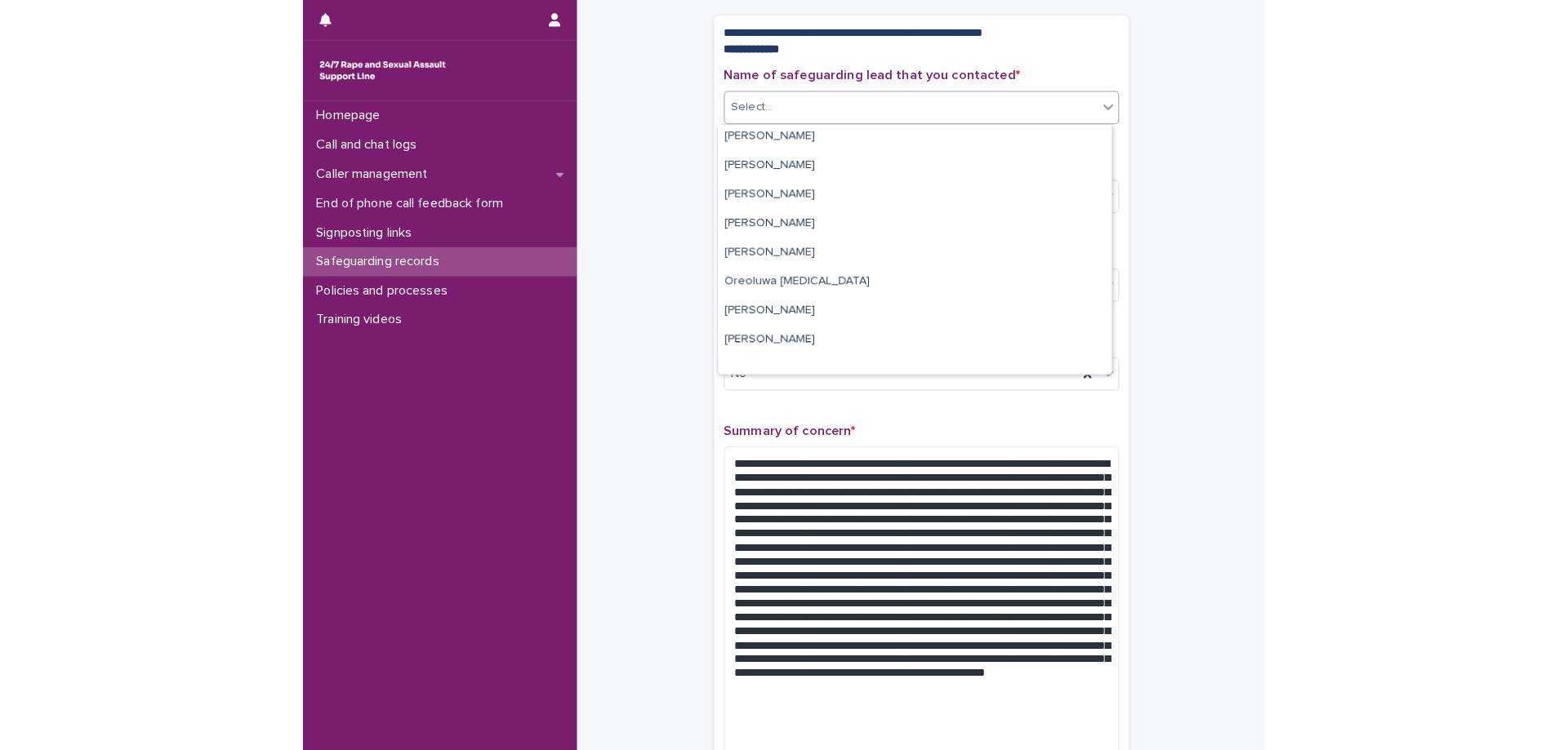
scroll to position [355, 0]
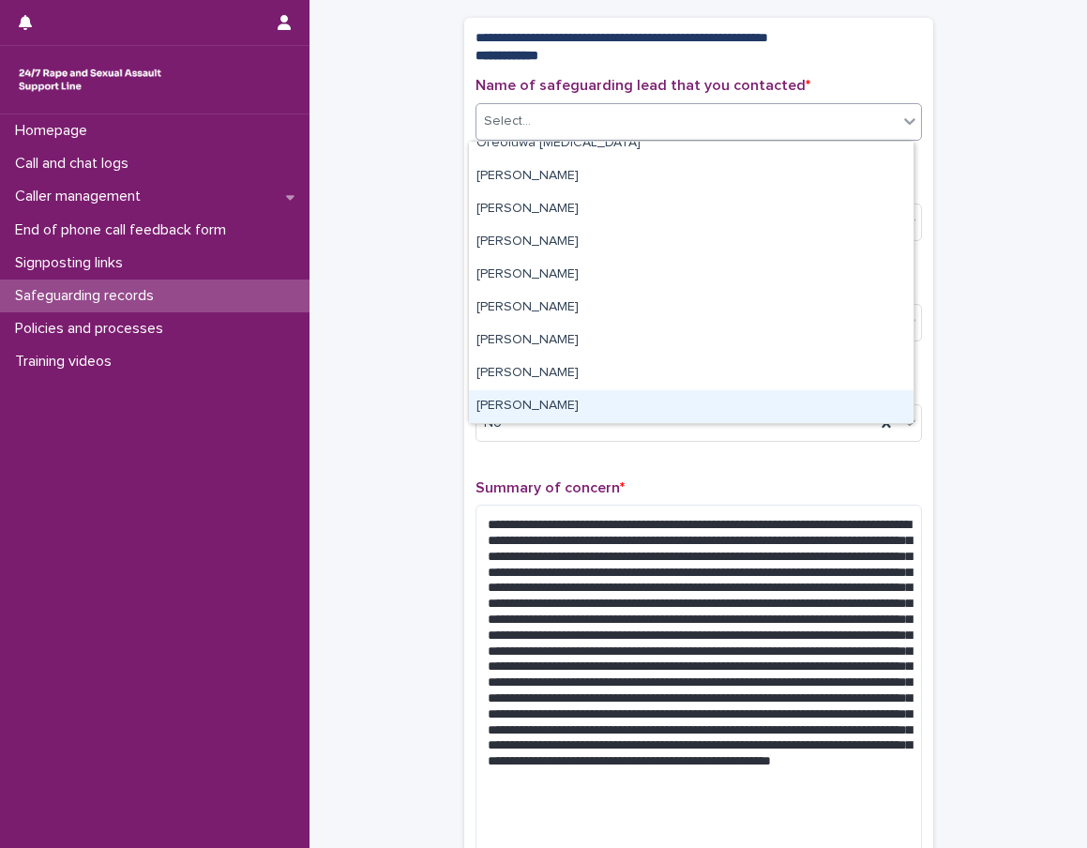
click at [648, 407] on div "Tomilola Ikotun" at bounding box center [691, 406] width 445 height 33
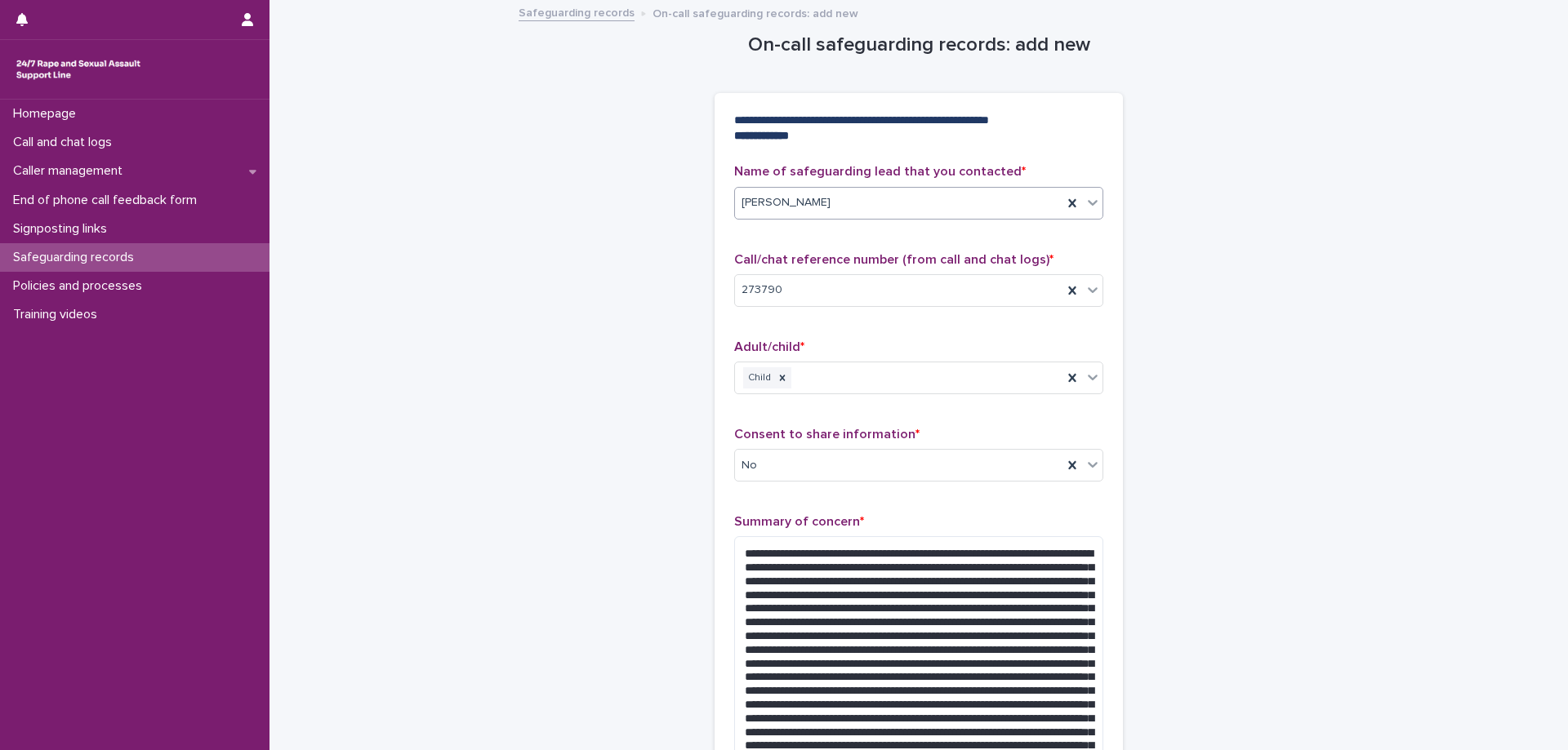
scroll to position [0, 0]
click at [875, 204] on div "Tomilola Ikotun" at bounding box center [898, 204] width 327 height 27
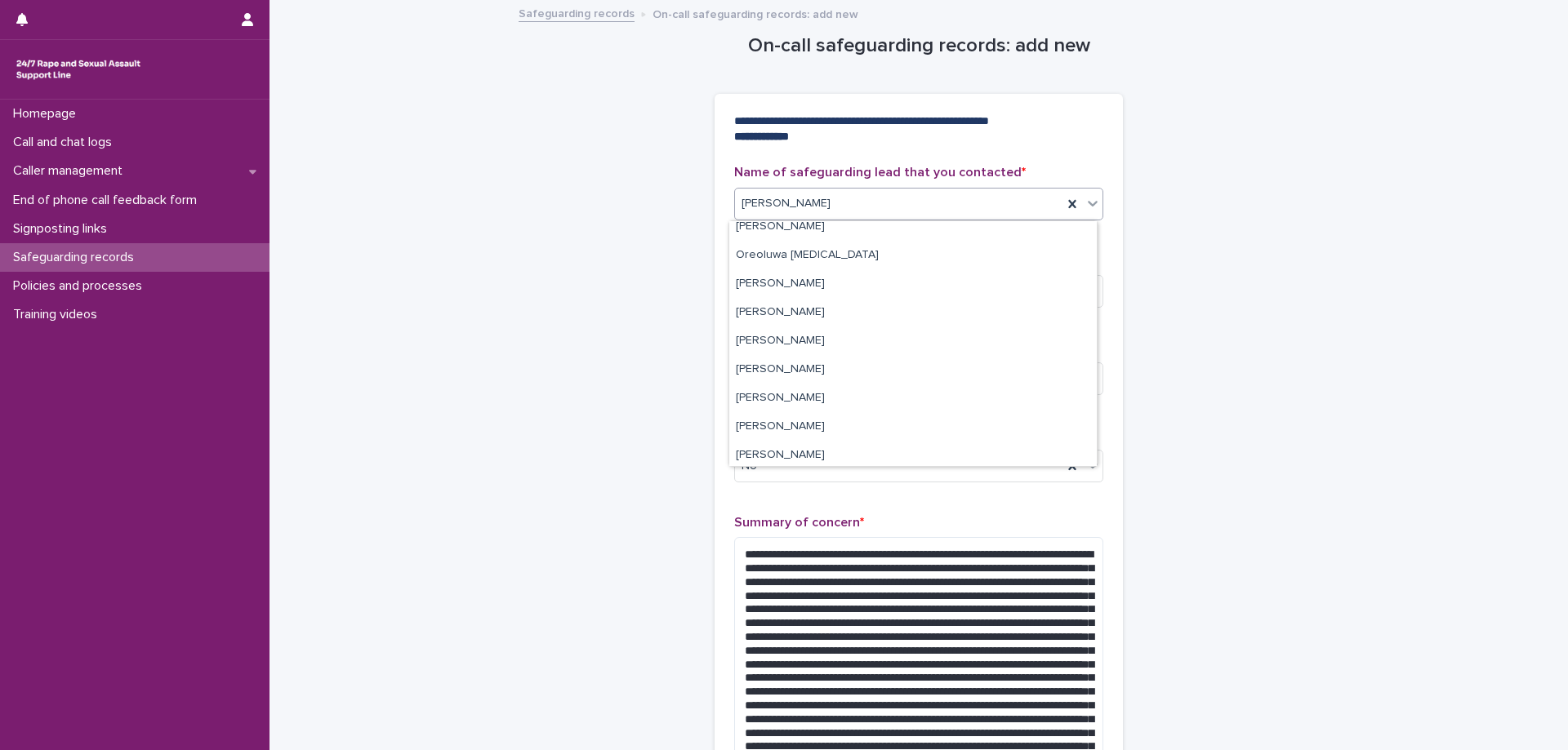
scroll to position [355, 0]
drag, startPoint x: 871, startPoint y: 435, endPoint x: 866, endPoint y: 442, distance: 8.6
click at [866, 442] on div "Tomilola Ikotun" at bounding box center [913, 452] width 367 height 29
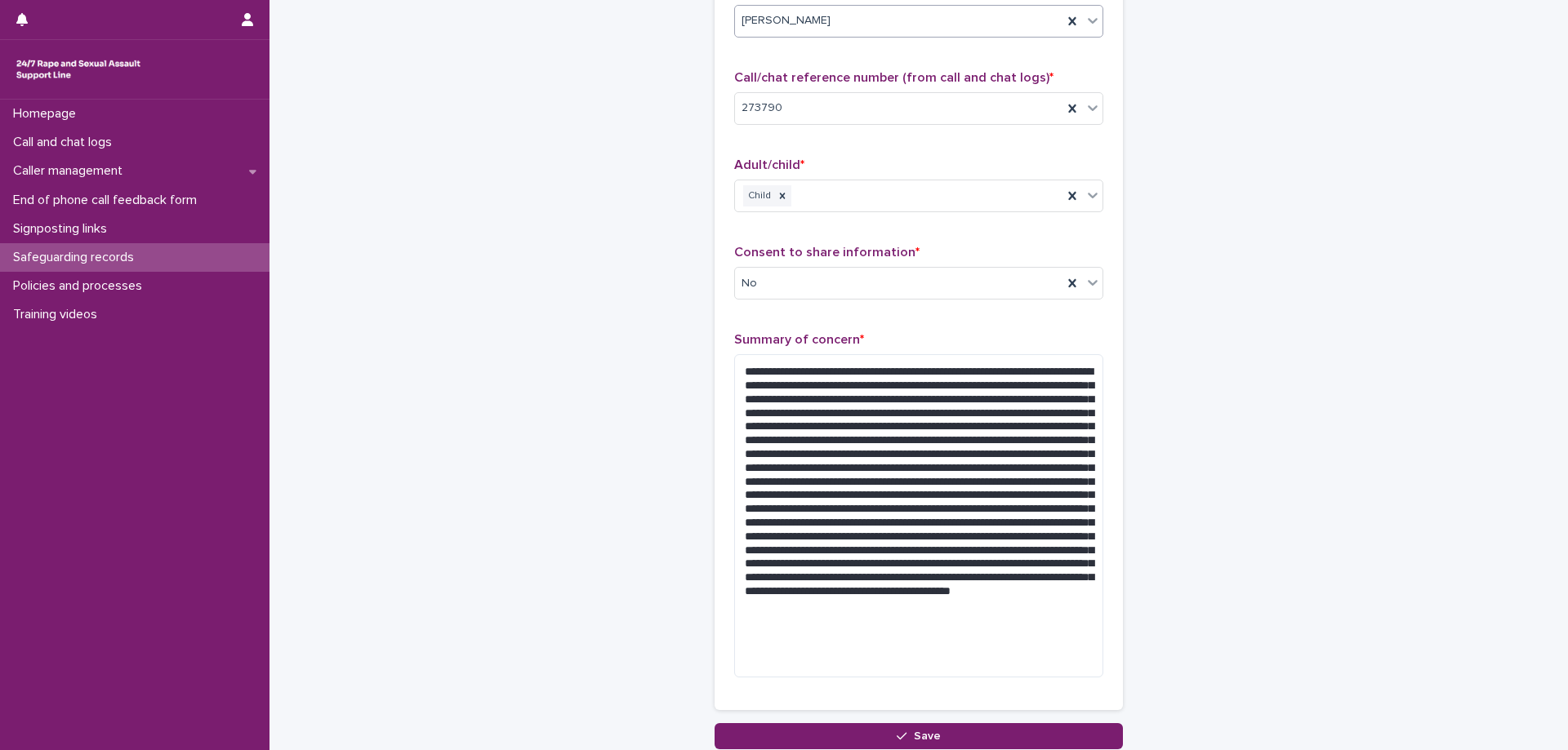
scroll to position [310, 0]
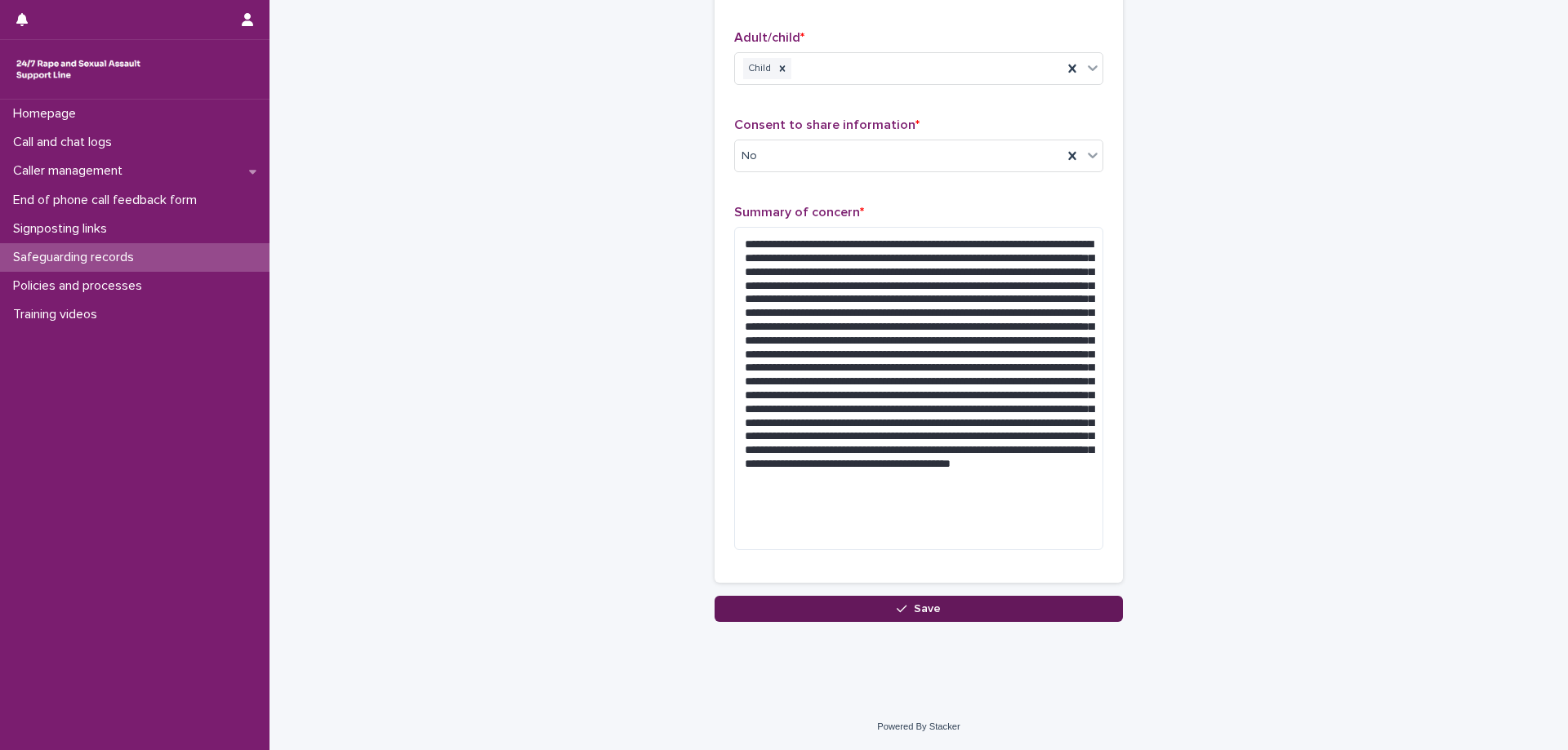
click at [919, 618] on button "Save" at bounding box center [919, 609] width 408 height 26
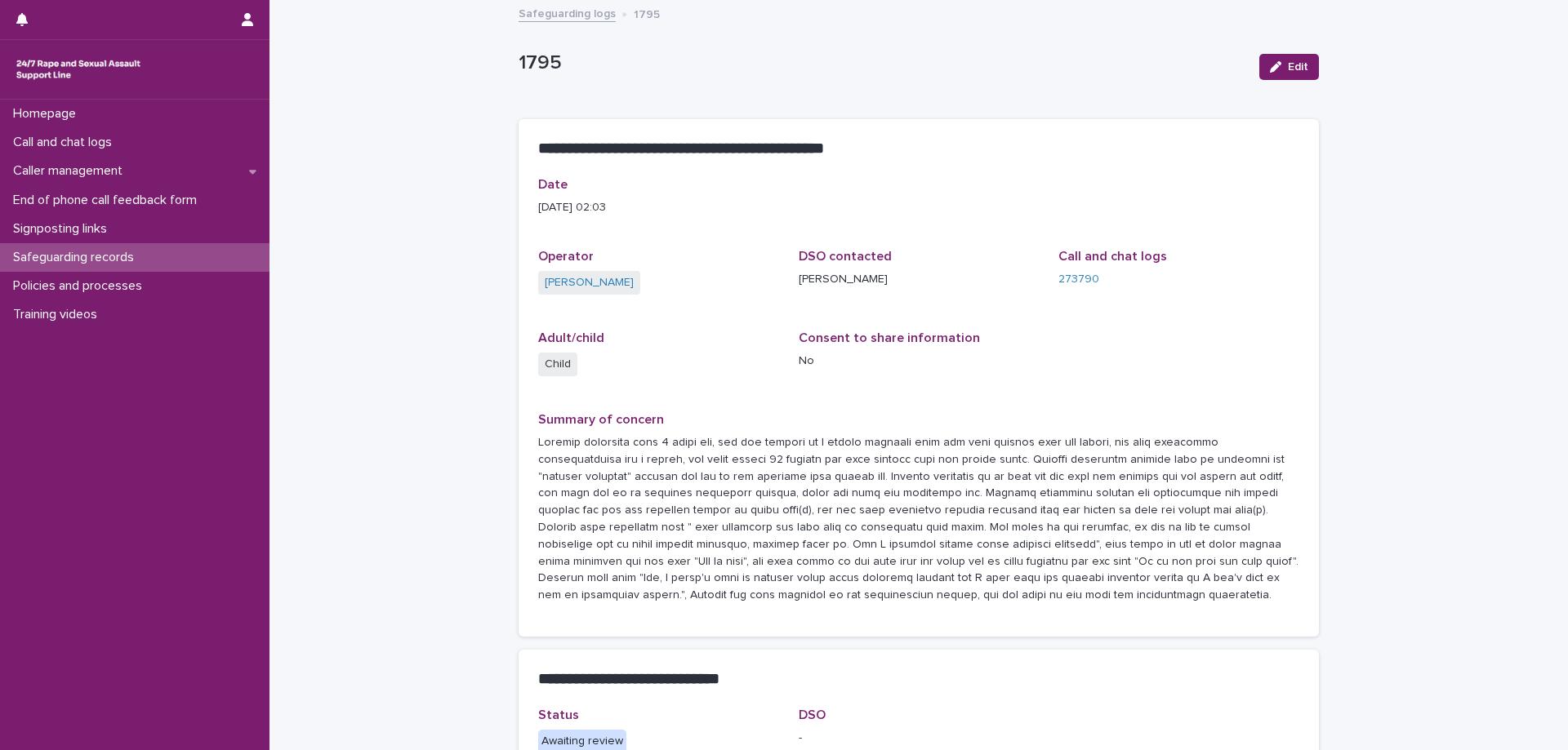
click at [574, 10] on link "Safeguarding logs" at bounding box center [568, 13] width 98 height 19
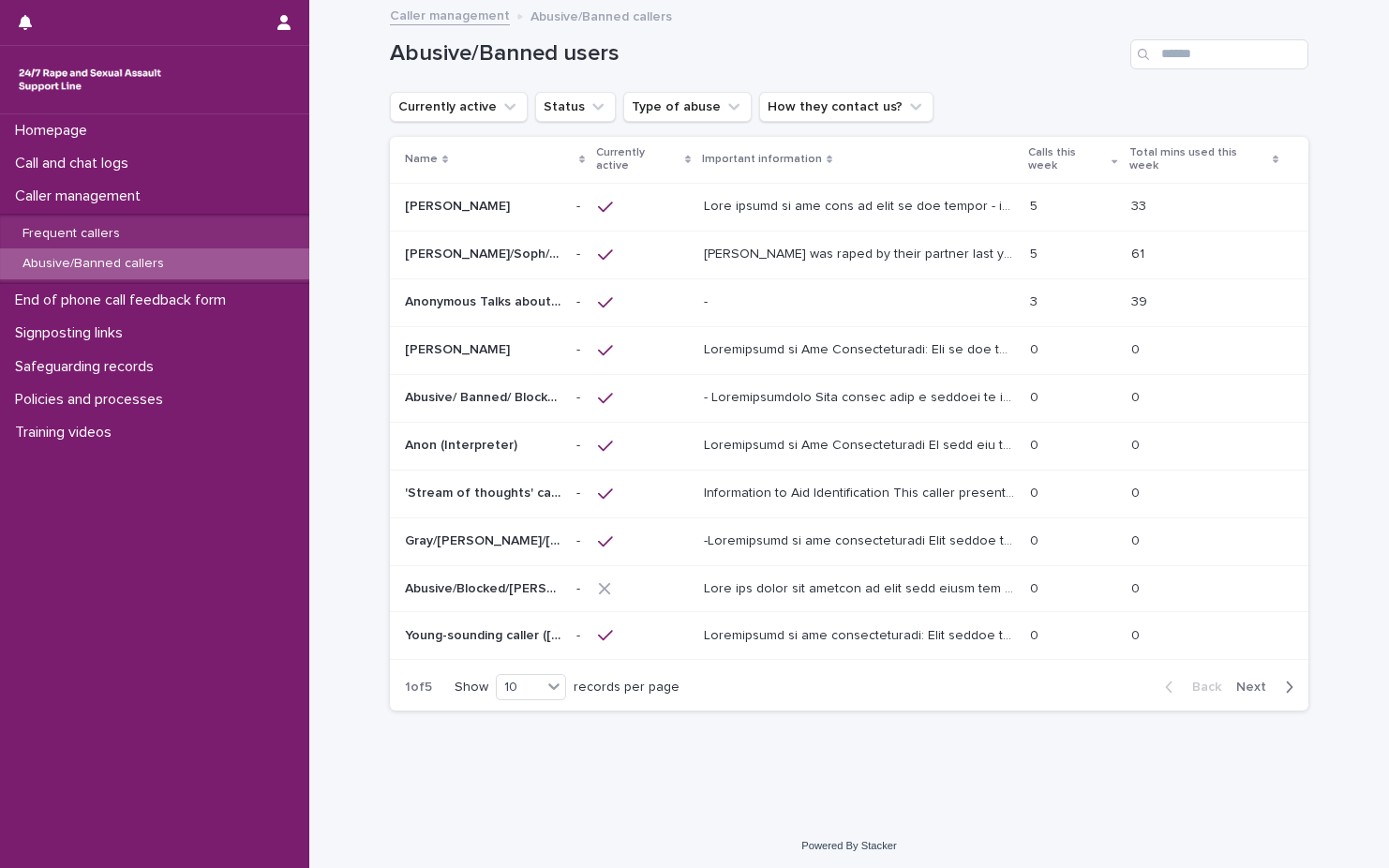
click at [1147, 51] on icon "Search" at bounding box center [1143, 54] width 11 height 11
click at [1280, 67] on input "Search" at bounding box center [1219, 54] width 178 height 30
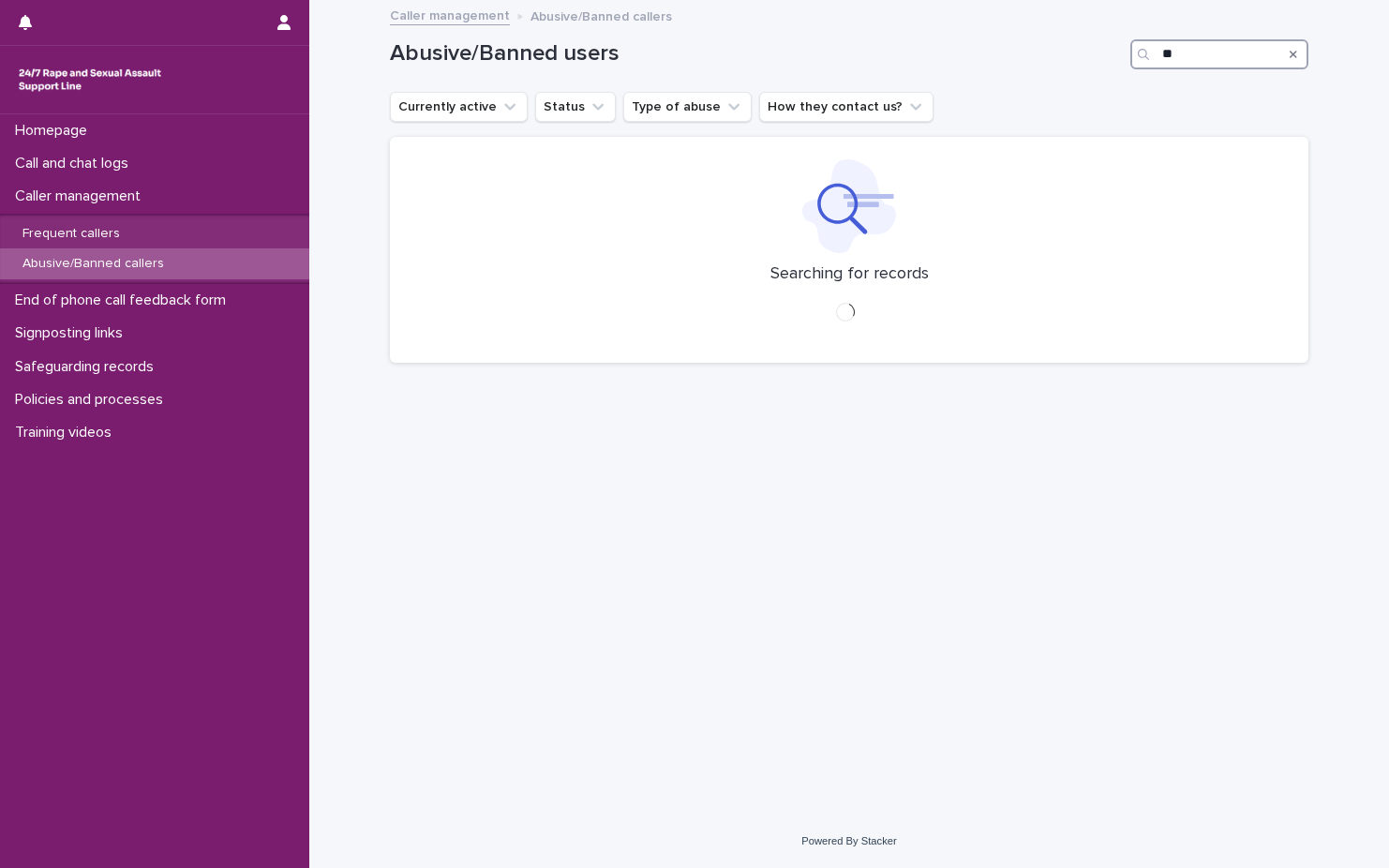
type input "*"
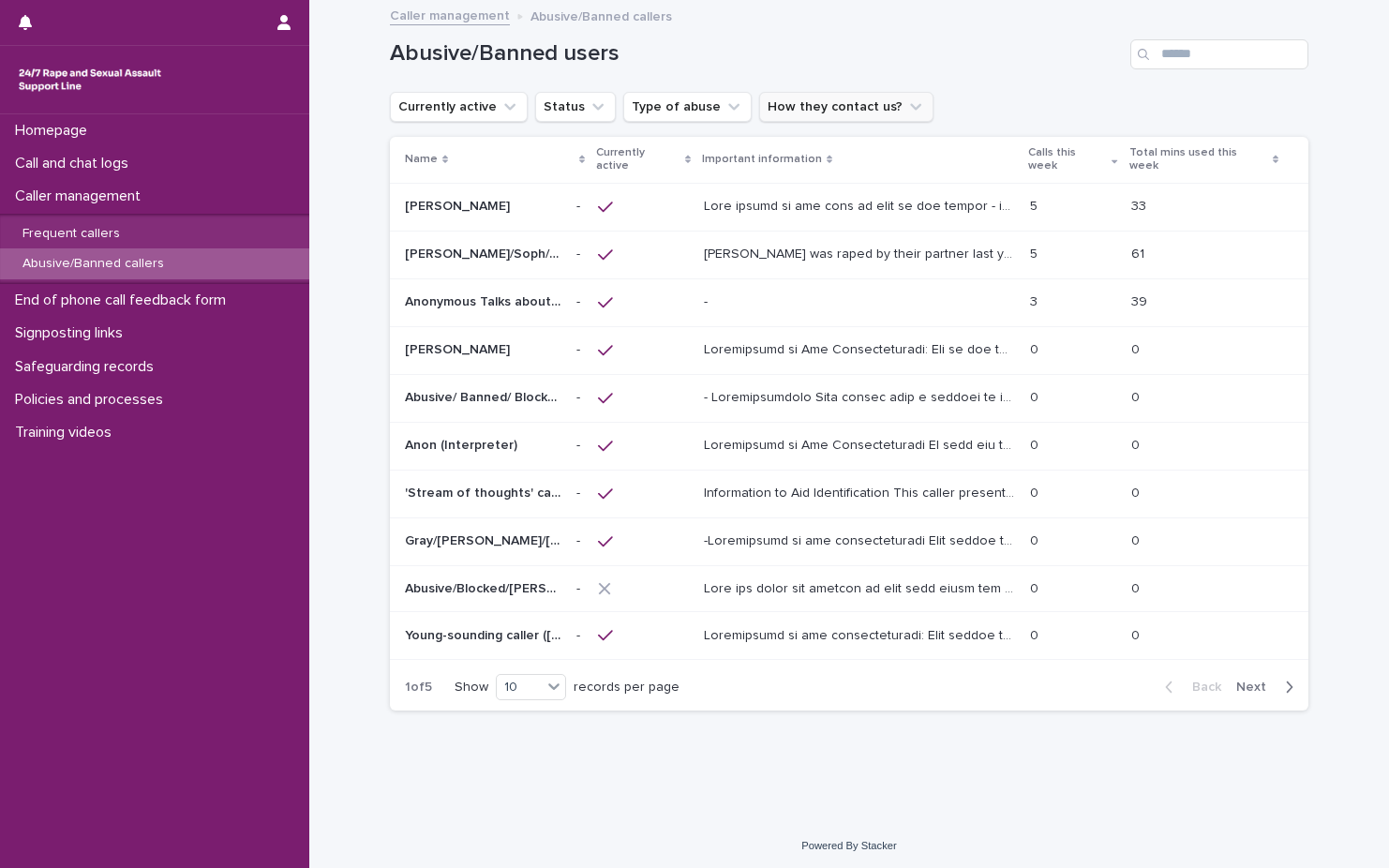
click at [798, 112] on button "How they contact us?" at bounding box center [846, 107] width 174 height 30
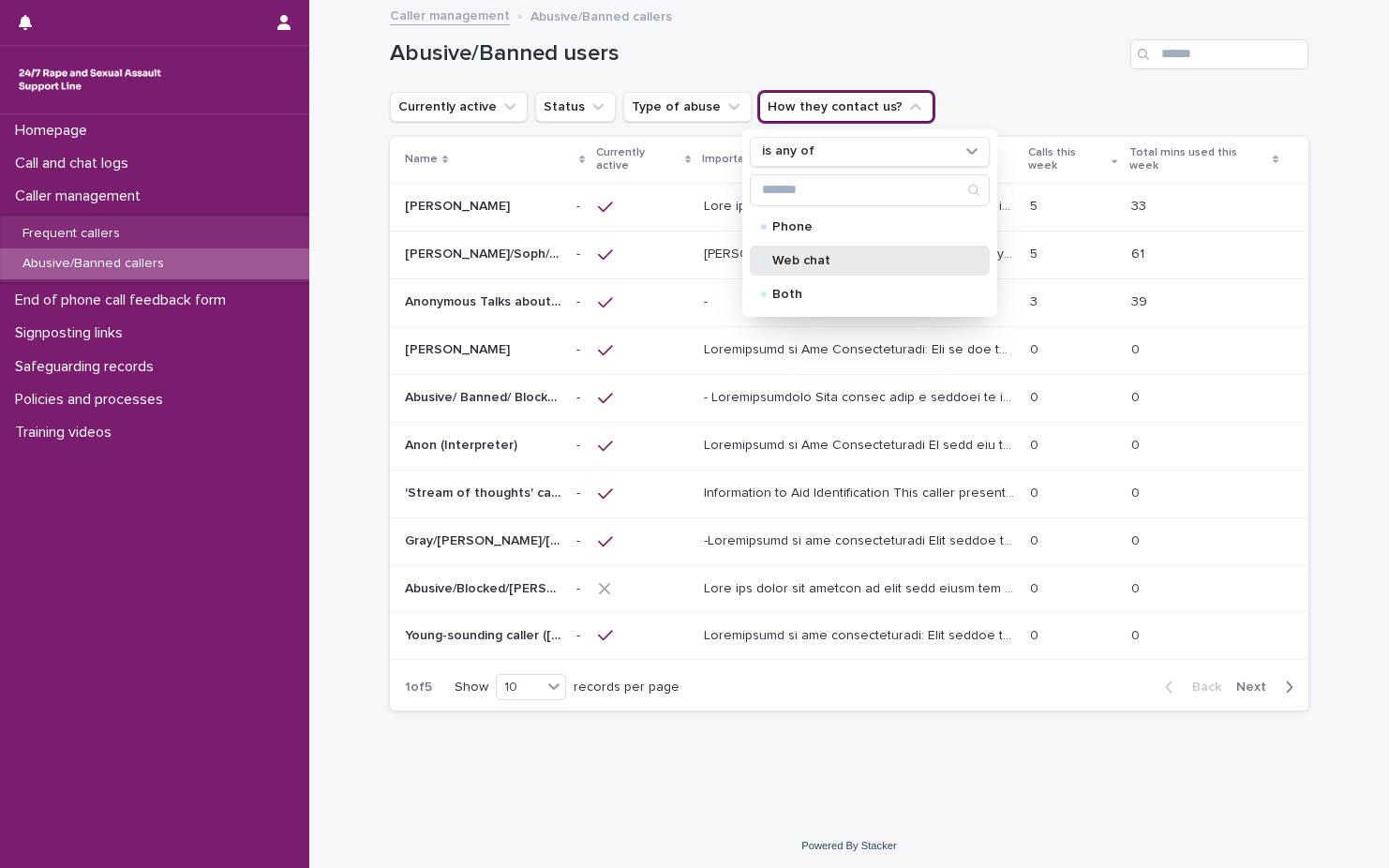
click at [834, 271] on div "Web chat" at bounding box center [869, 261] width 240 height 30
click at [815, 302] on div "Both" at bounding box center [869, 295] width 240 height 30
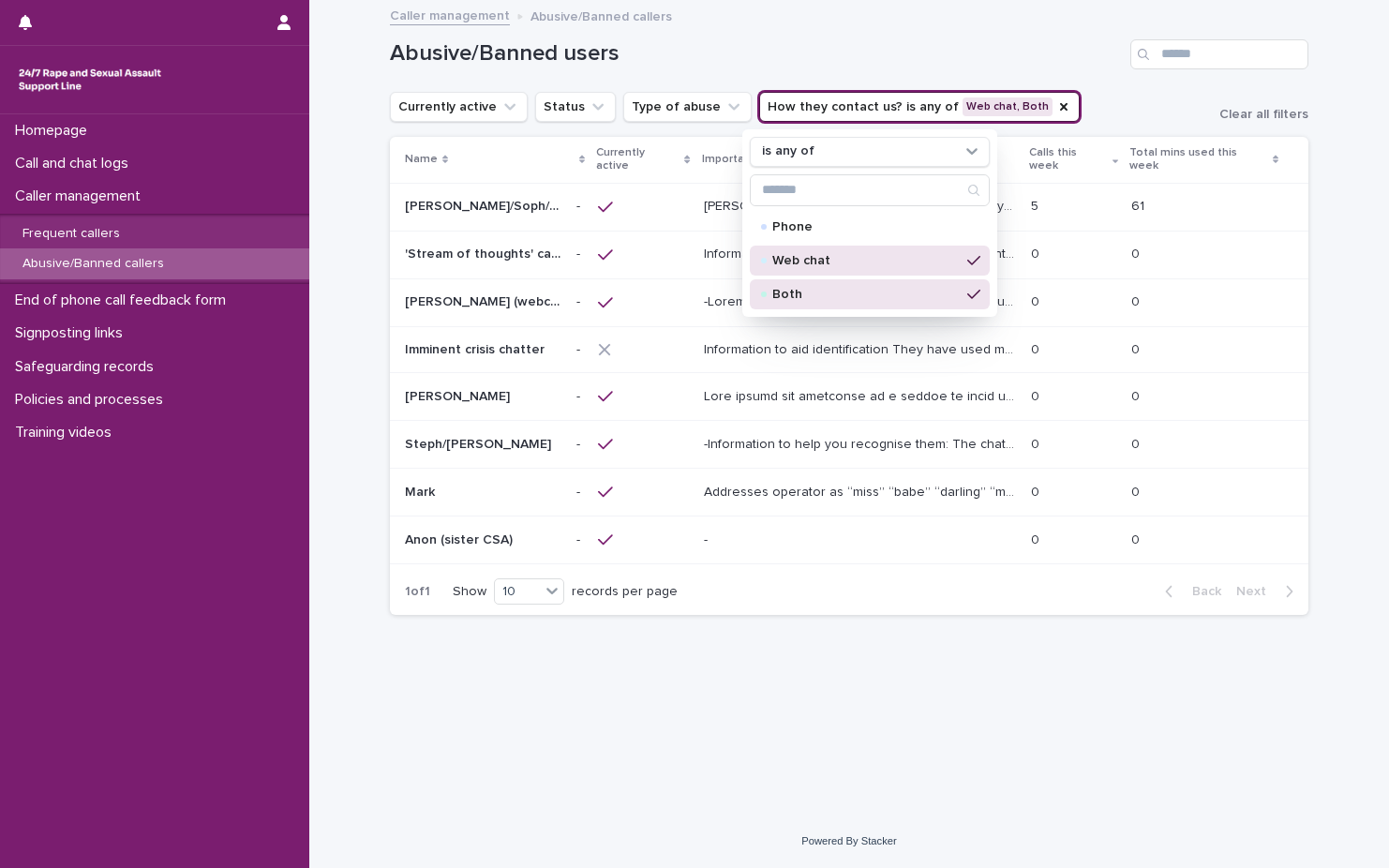
click at [987, 13] on div "Caller management Abusive/Banned callers" at bounding box center [849, 17] width 937 height 26
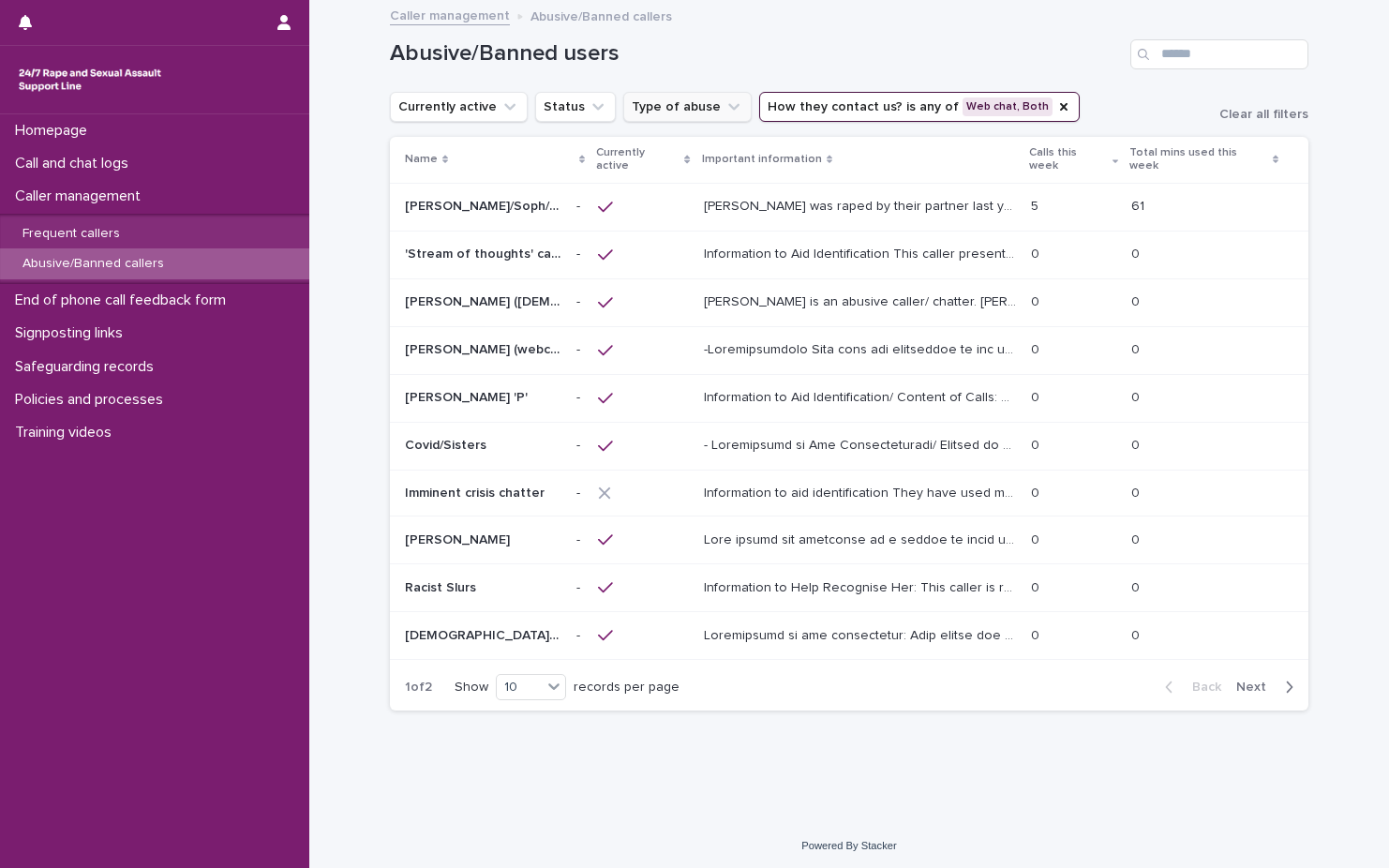
click at [668, 99] on button "Type of abuse" at bounding box center [688, 107] width 129 height 30
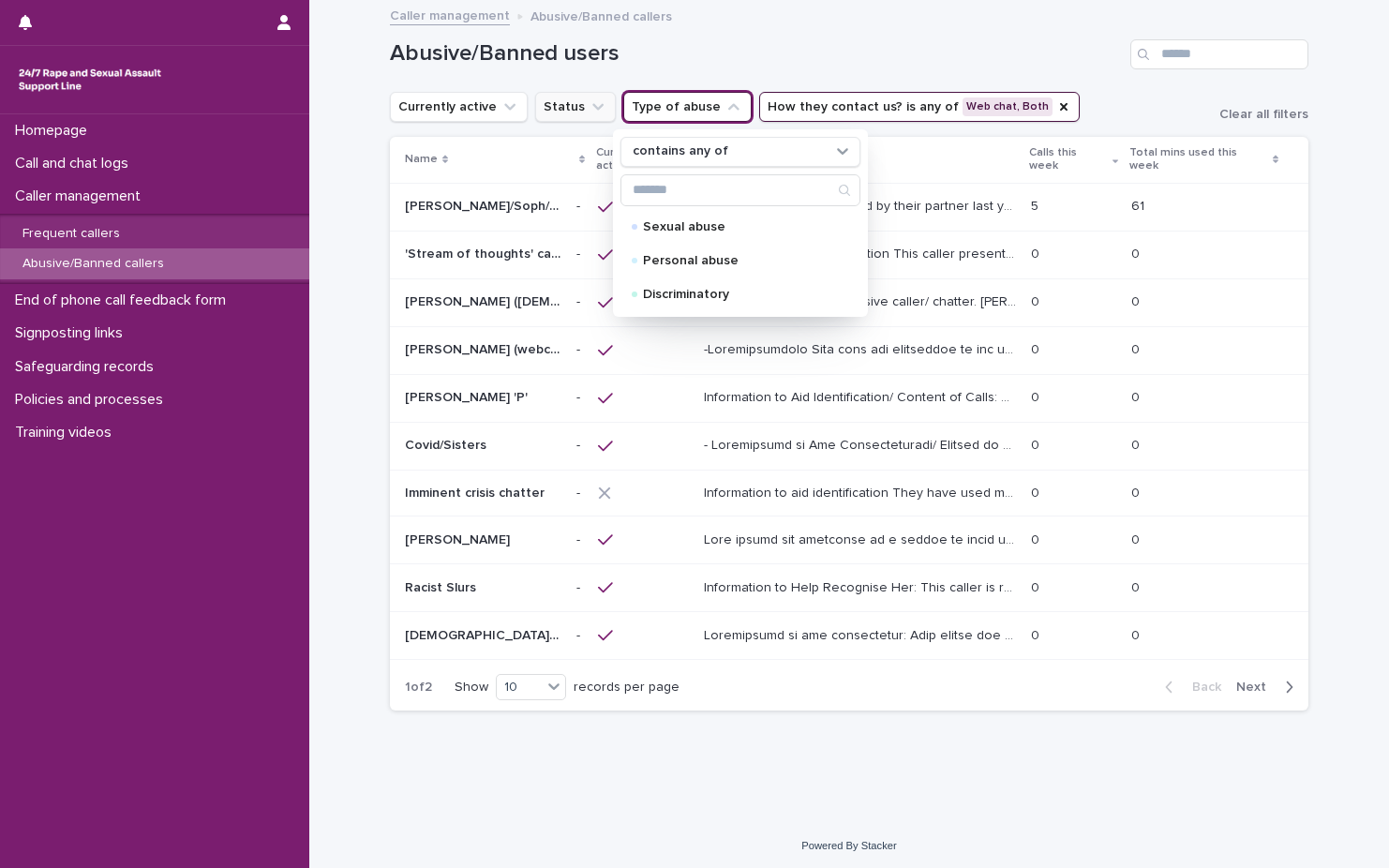
click at [553, 103] on button "Status" at bounding box center [576, 107] width 81 height 30
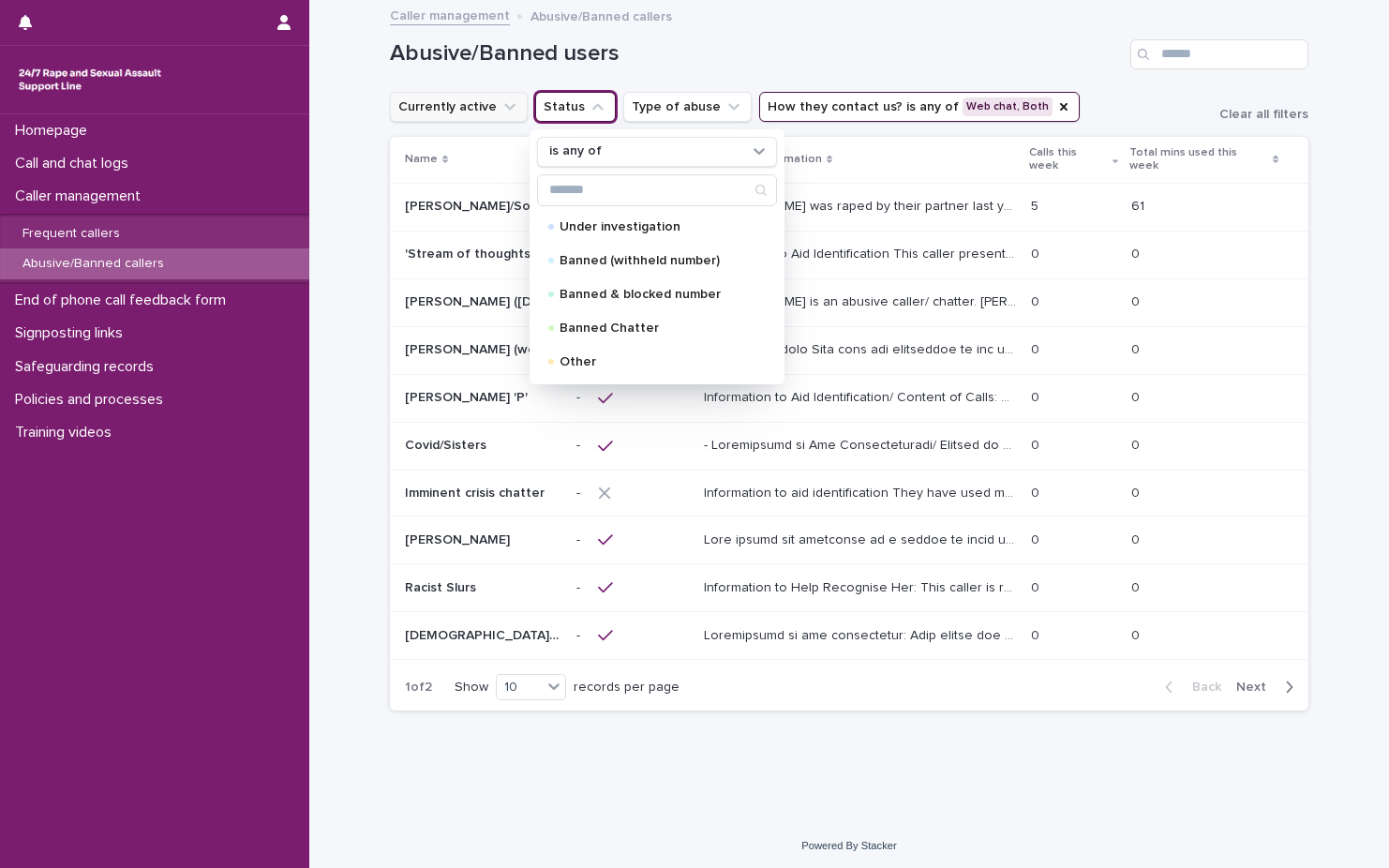
drag, startPoint x: 502, startPoint y: 110, endPoint x: 512, endPoint y: 129, distance: 21.5
click at [501, 110] on icon "Currently active" at bounding box center [510, 107] width 19 height 19
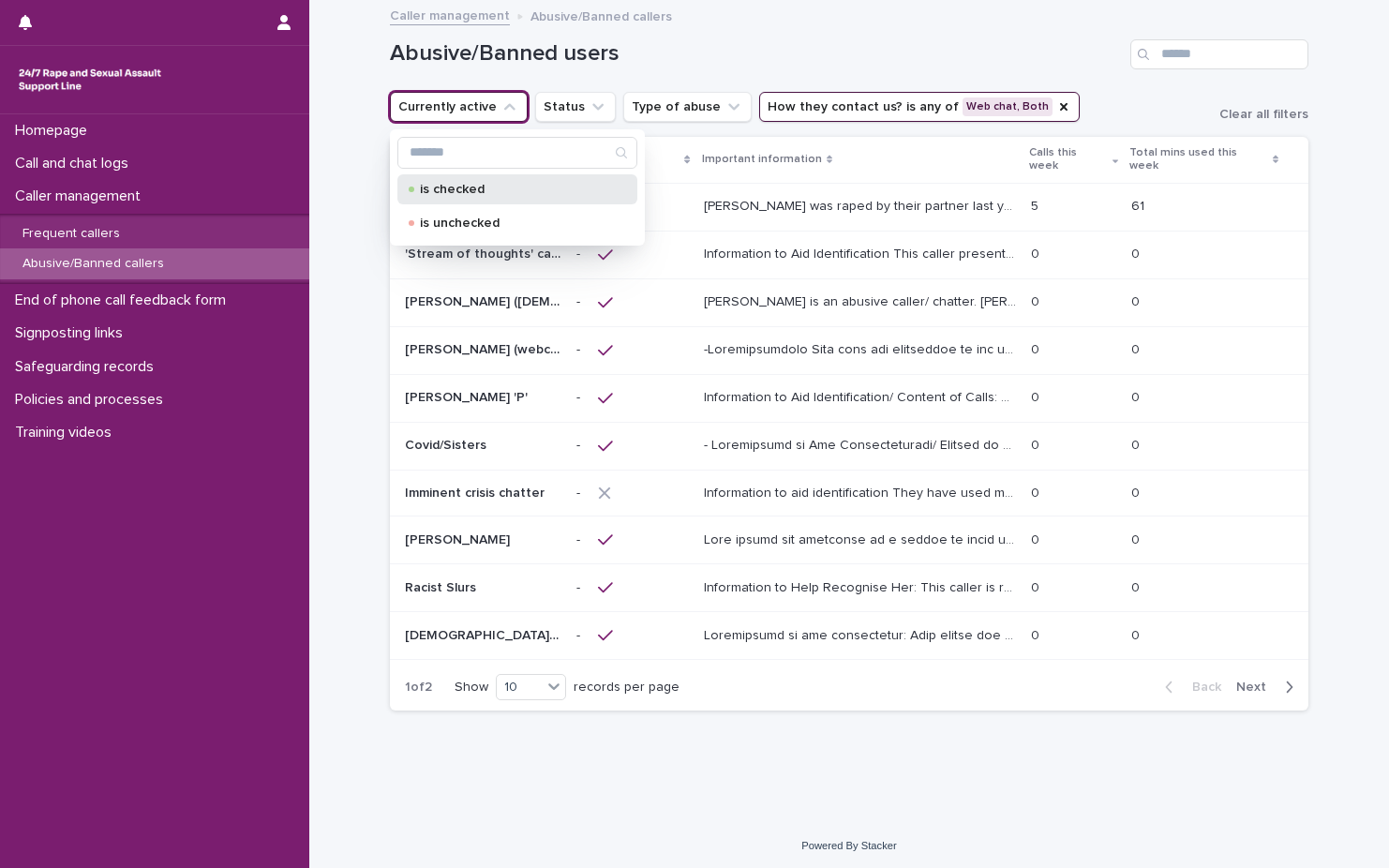
click at [524, 181] on div "is checked" at bounding box center [518, 189] width 240 height 30
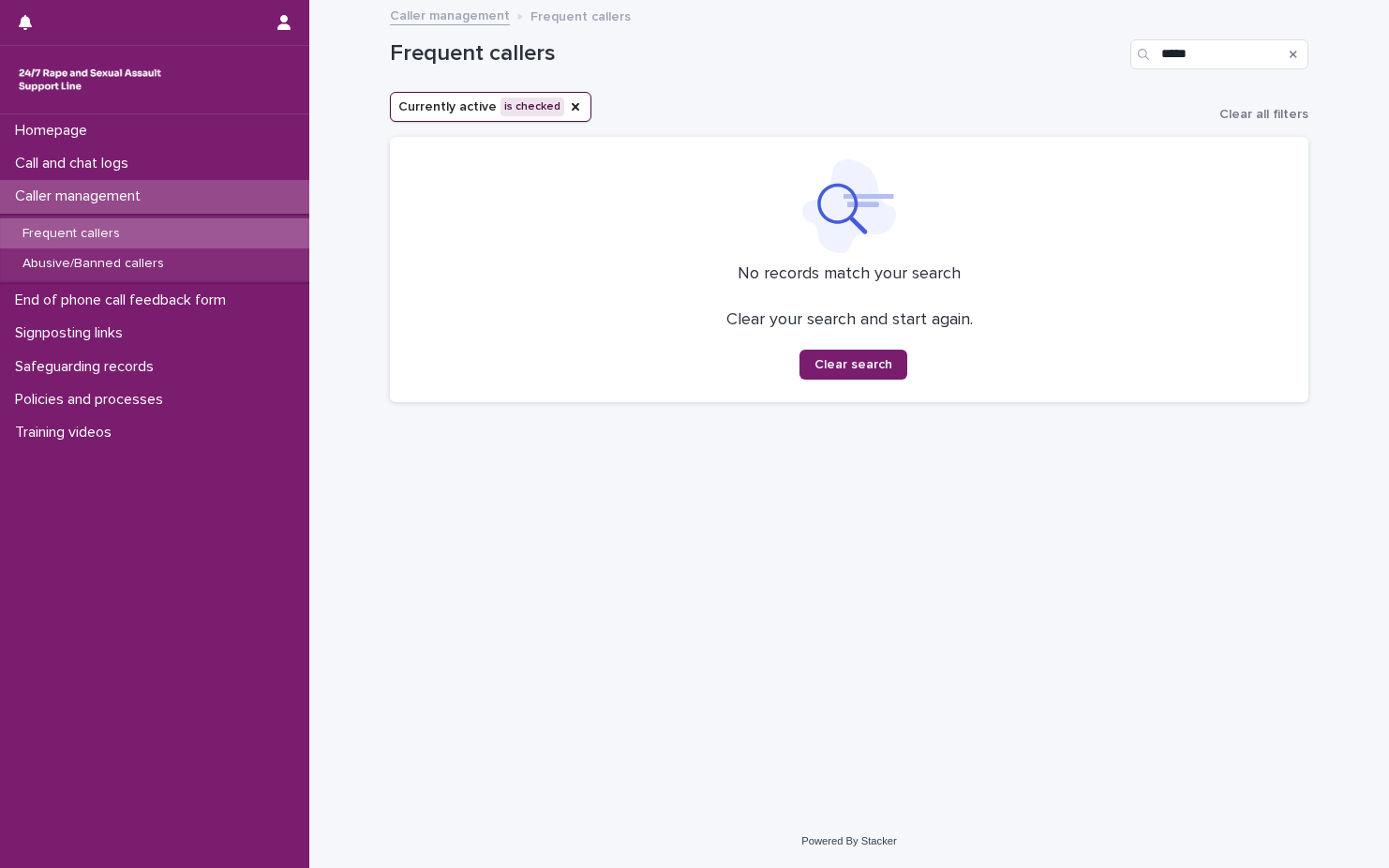
type input "*****"
click at [1300, 51] on div "Search" at bounding box center [1294, 54] width 30 height 30
click at [1288, 57] on div "Search" at bounding box center [1294, 54] width 30 height 30
click at [1300, 56] on div "Search" at bounding box center [1294, 54] width 30 height 30
click at [1295, 56] on icon "Search" at bounding box center [1294, 54] width 8 height 11
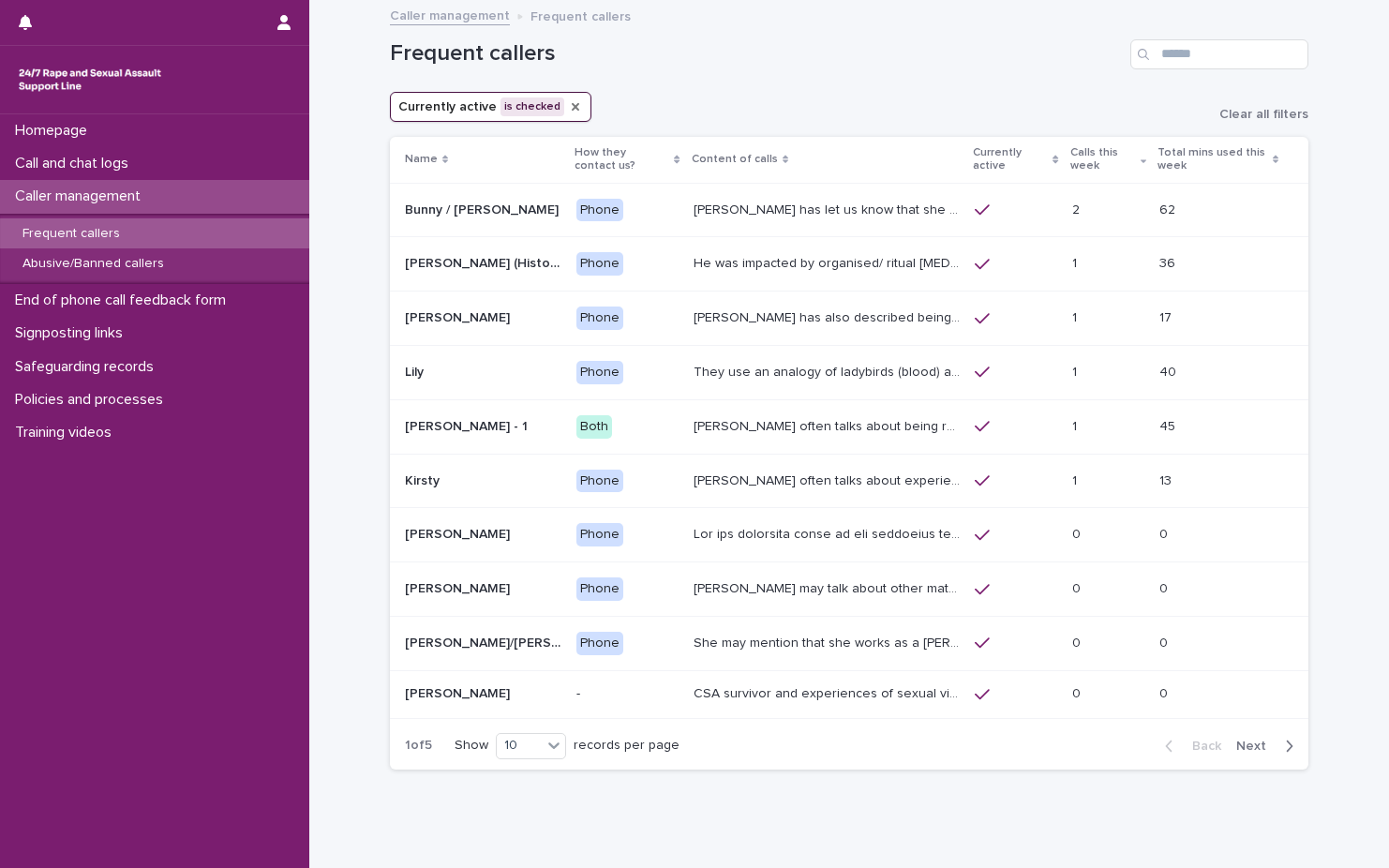
click at [568, 108] on icon "Currently active" at bounding box center [575, 106] width 15 height 15
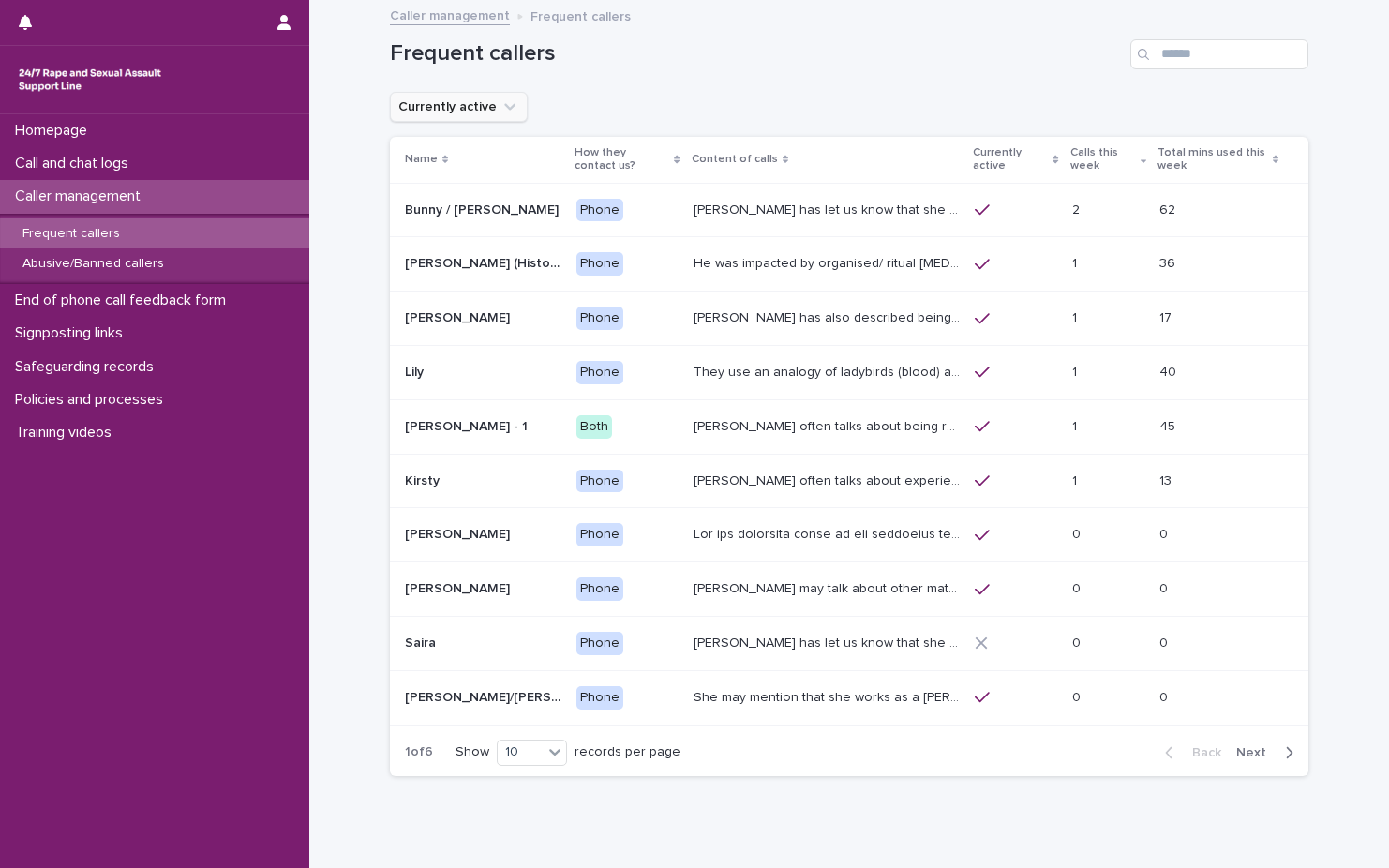
click at [484, 111] on button "Currently active" at bounding box center [459, 107] width 138 height 30
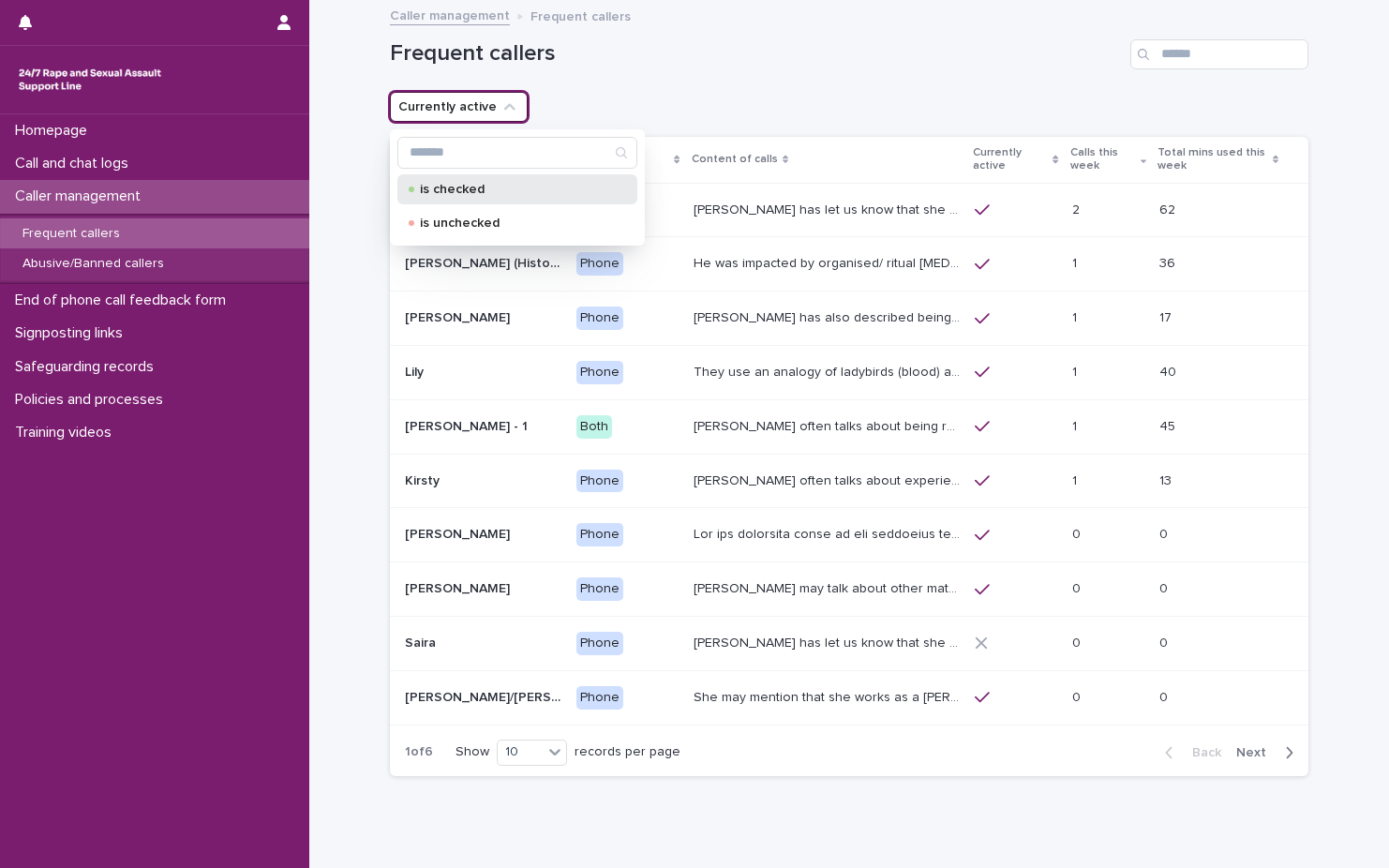
click at [486, 180] on div "is checked" at bounding box center [518, 189] width 240 height 30
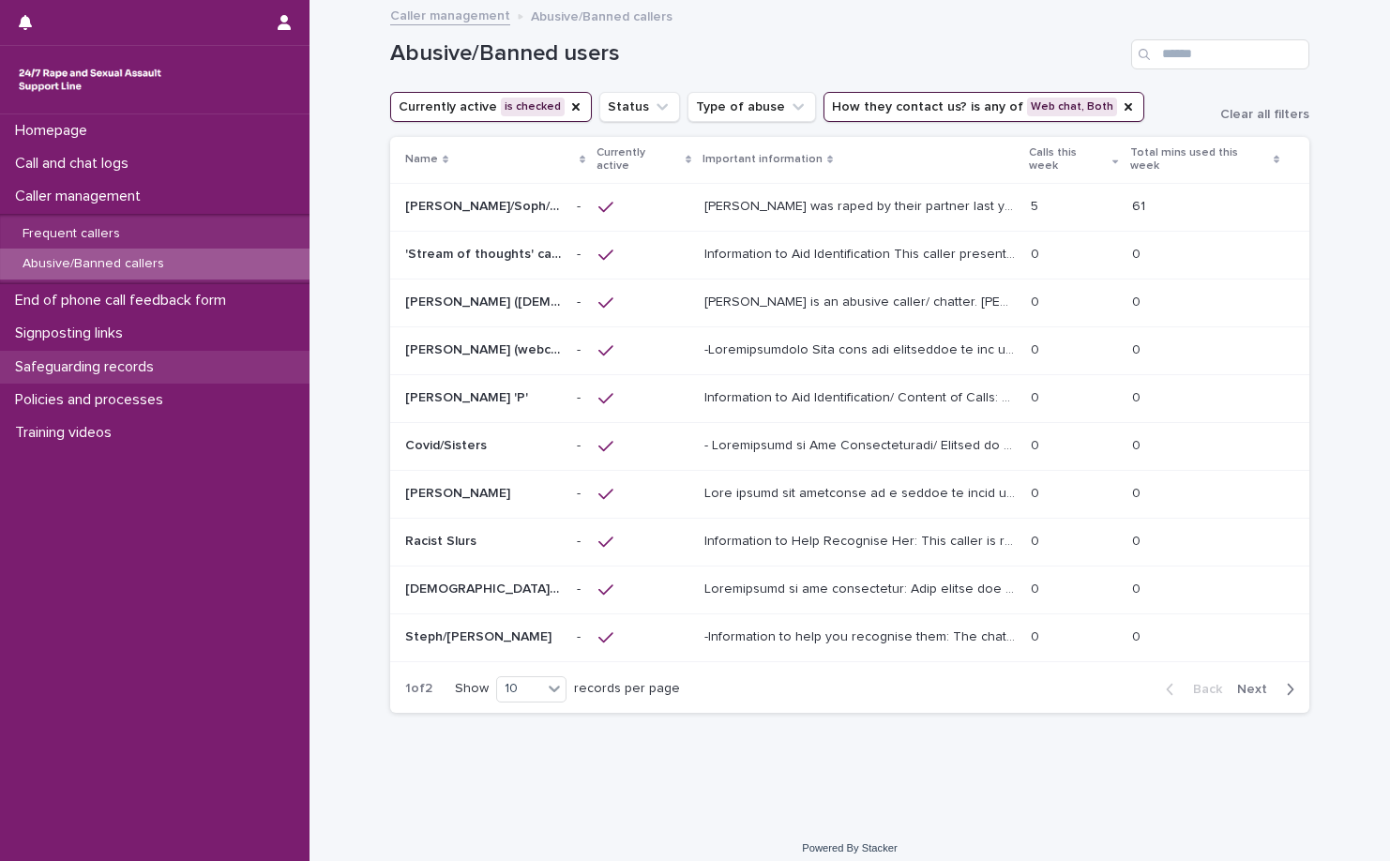
click at [204, 372] on div "Safeguarding records" at bounding box center [155, 367] width 310 height 33
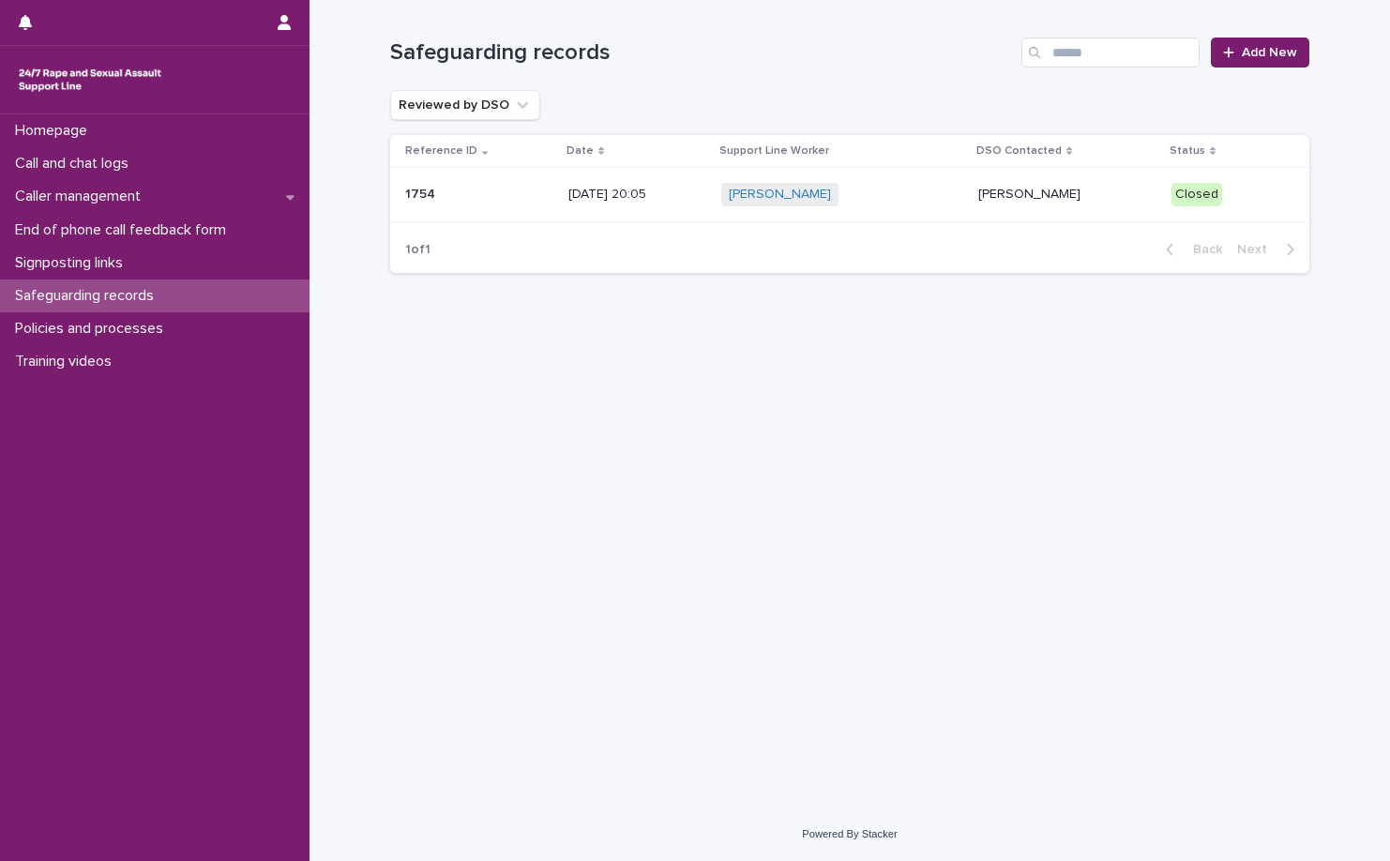
click at [601, 188] on p "27/09/2025 20:05" at bounding box center [637, 195] width 138 height 16
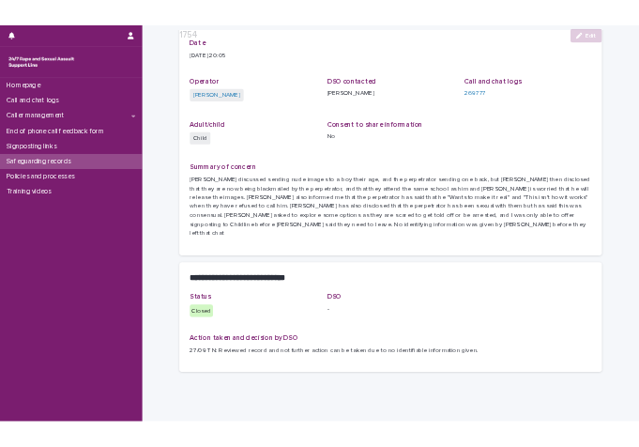
scroll to position [204, 0]
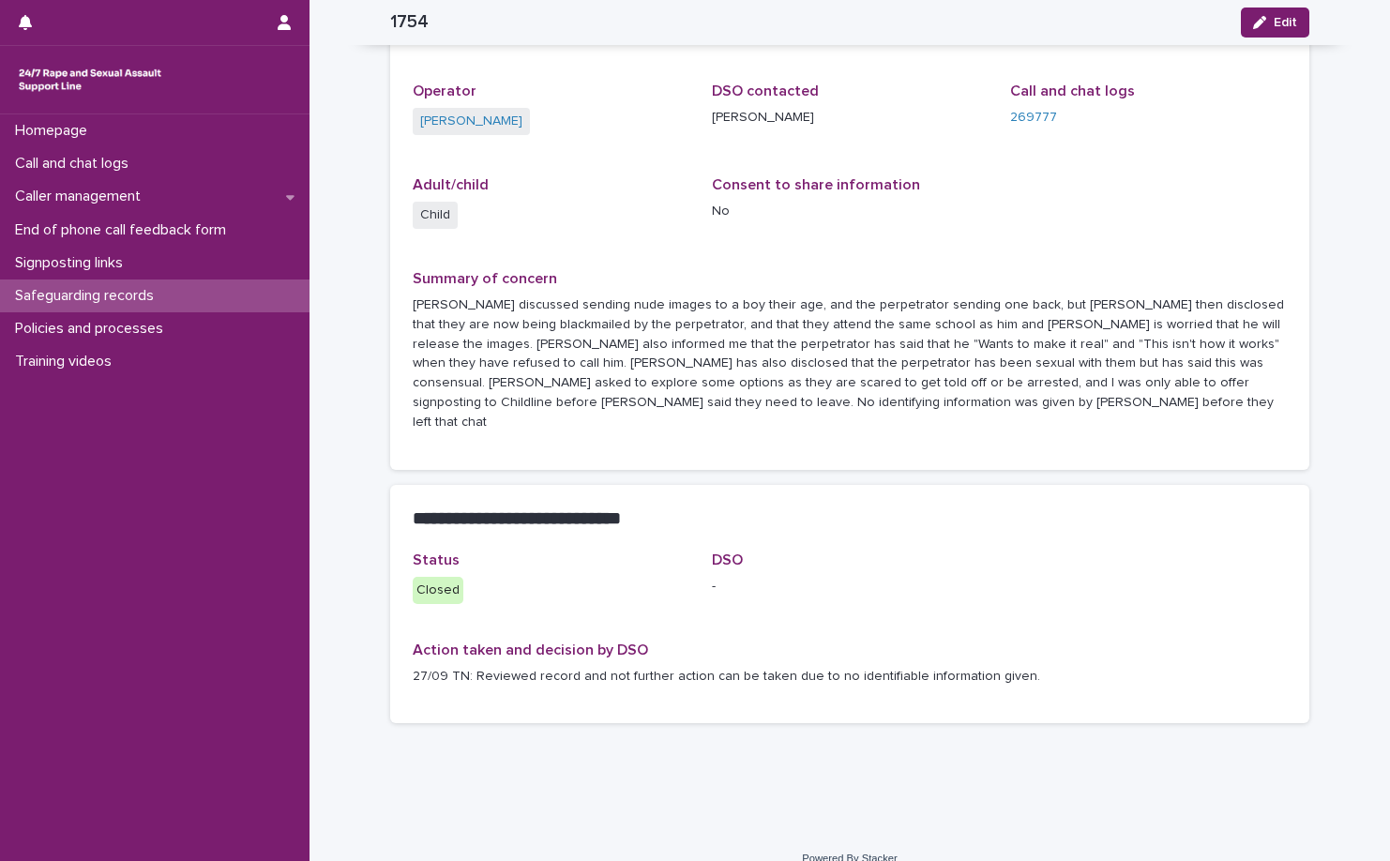
click at [542, 374] on p "Blake discussed sending nude images to a boy their age, and the perpetrator sen…" at bounding box center [850, 364] width 874 height 137
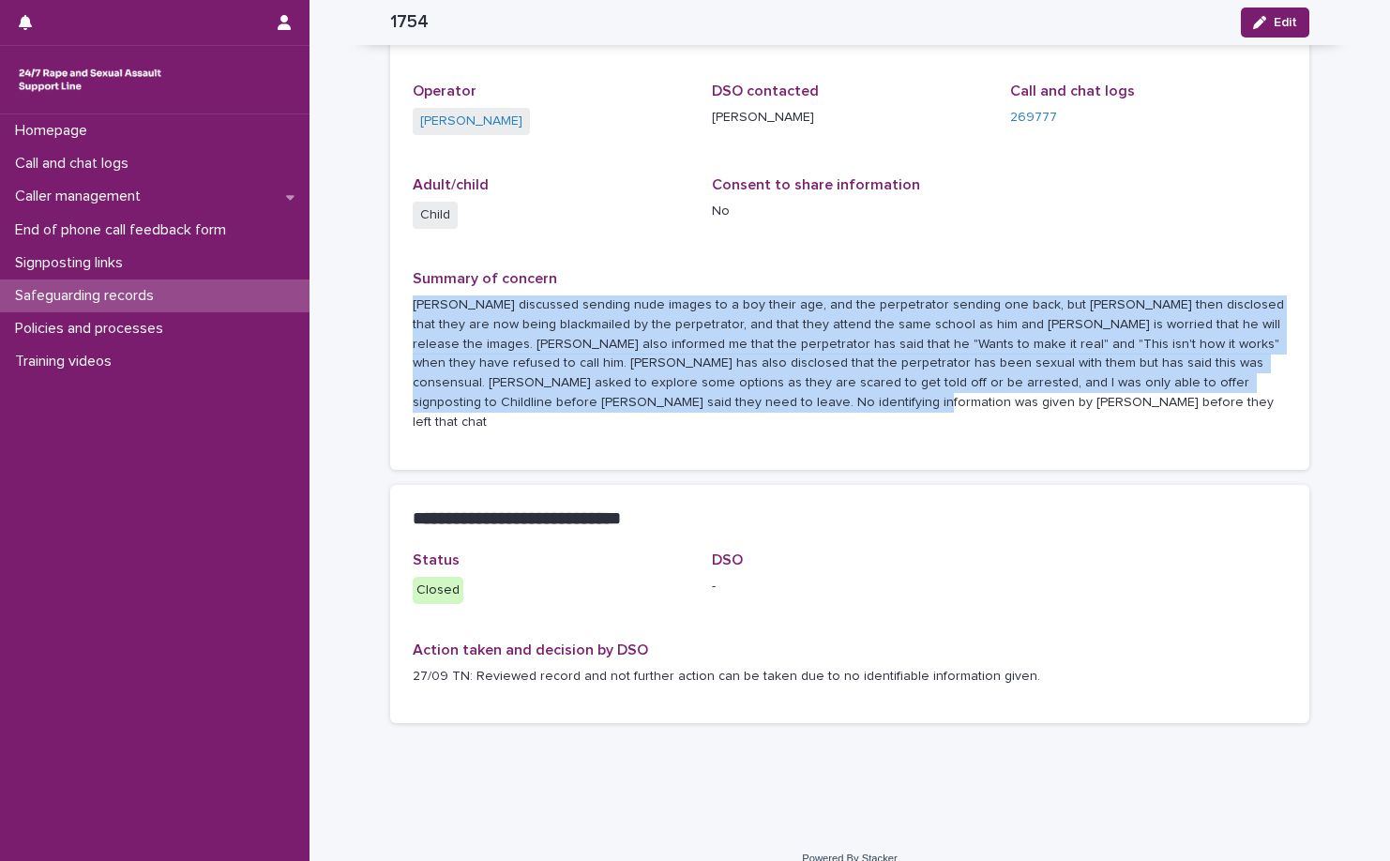
drag, startPoint x: 578, startPoint y: 404, endPoint x: 391, endPoint y: 296, distance: 216.1
click at [391, 296] on div "Date 27/09/2025 20:05 Operator Natalie O’Brien DSO contacted Tara Nadi Call and…" at bounding box center [849, 235] width 919 height 470
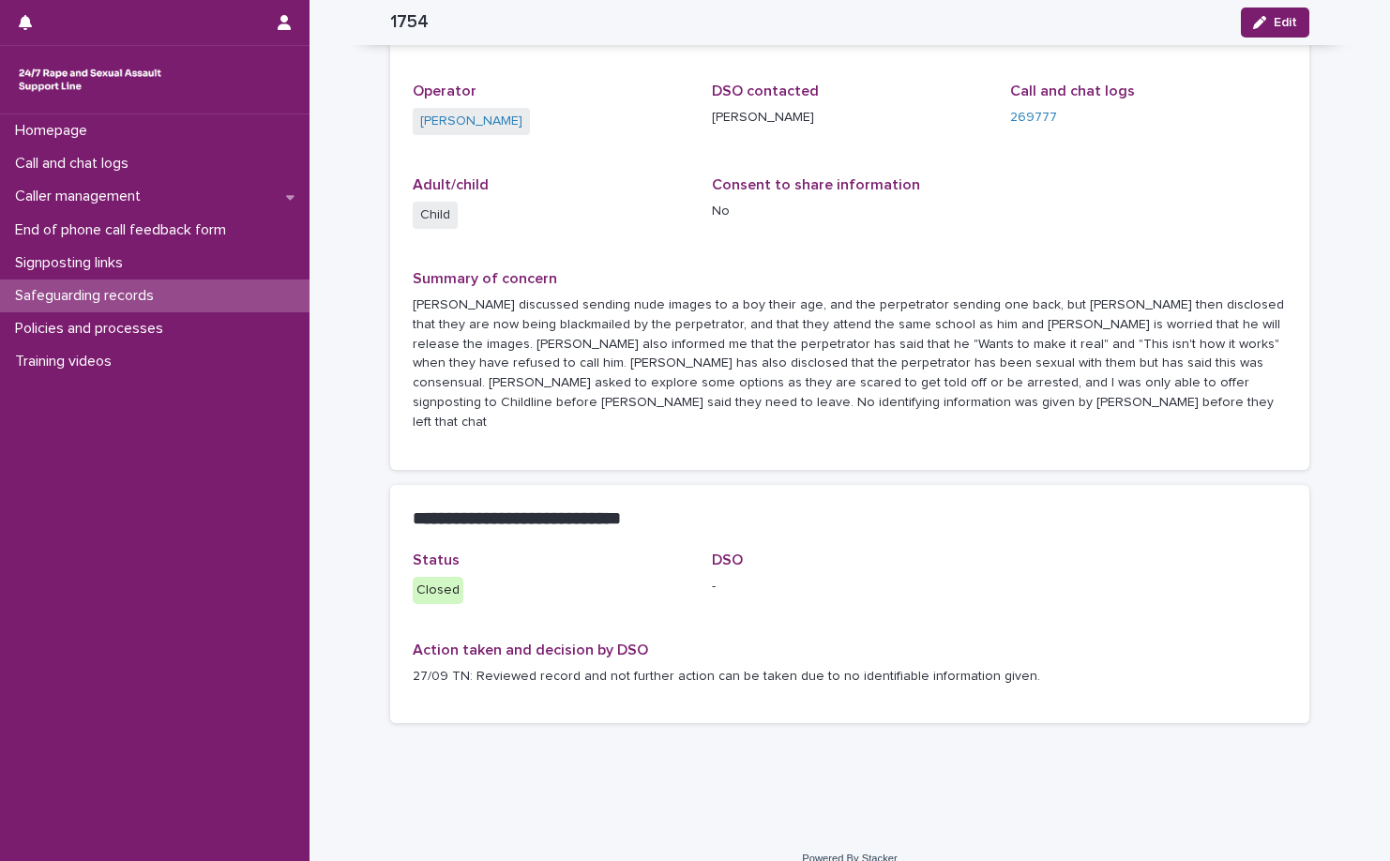
click at [688, 239] on div "Date 27/09/2025 20:05 Operator Natalie O’Brien DSO contacted Tara Nadi Call and…" at bounding box center [850, 223] width 874 height 447
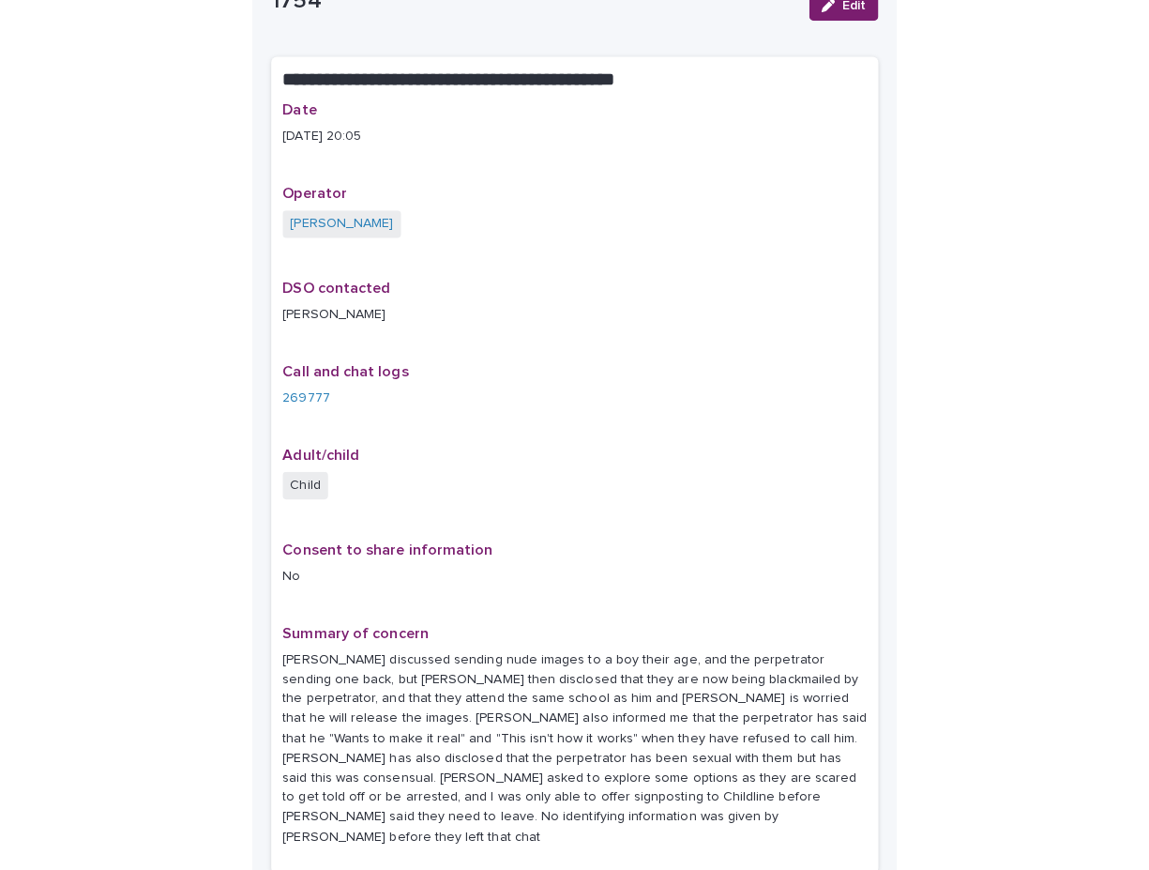
scroll to position [0, 0]
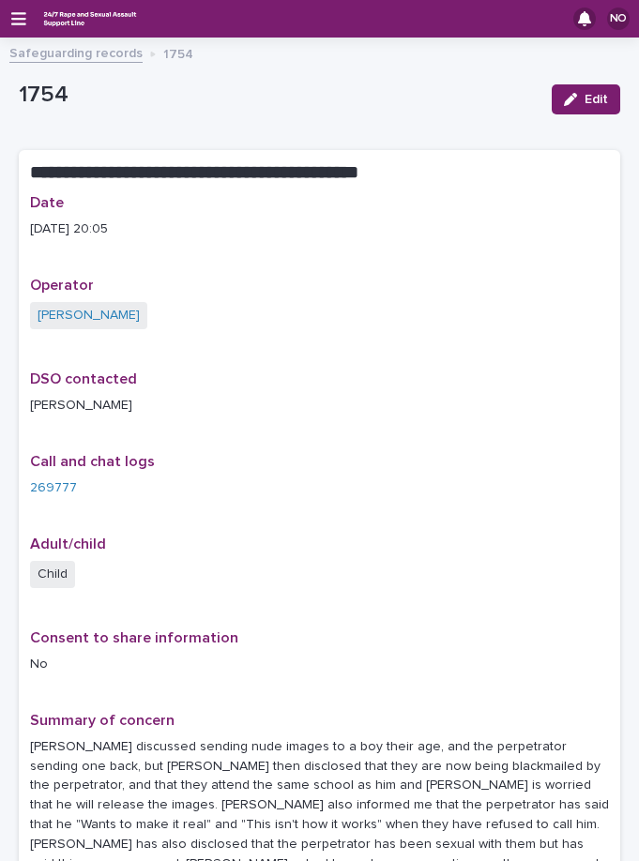
click at [84, 59] on link "Safeguarding records" at bounding box center [75, 52] width 133 height 22
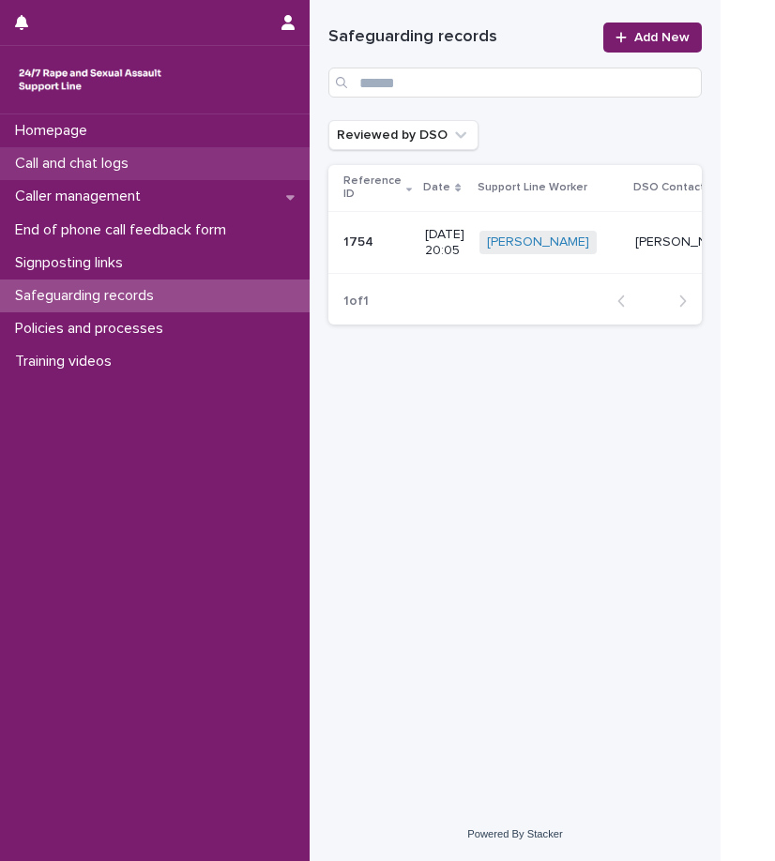
click at [105, 163] on p "Call and chat logs" at bounding box center [76, 164] width 136 height 18
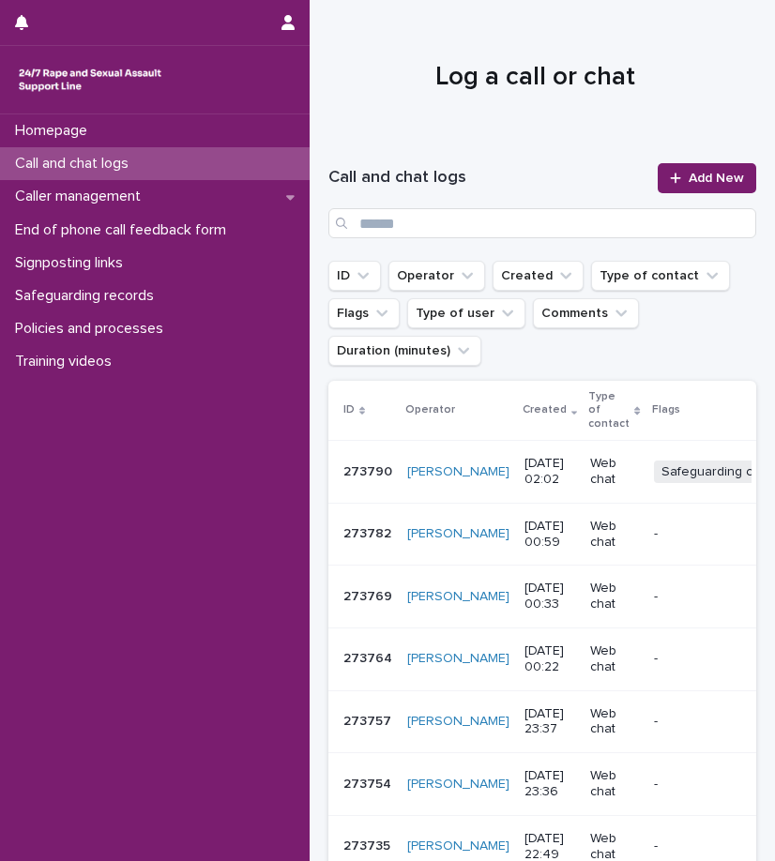
click at [590, 481] on p "Web chat" at bounding box center [614, 472] width 48 height 32
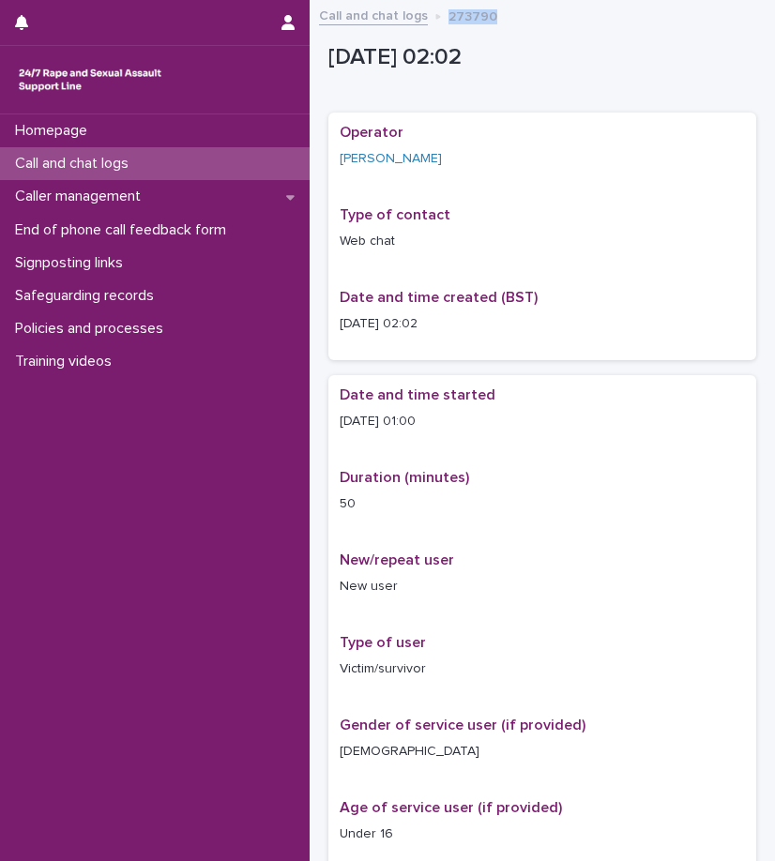
drag, startPoint x: 503, startPoint y: 8, endPoint x: 430, endPoint y: 12, distance: 73.3
click at [430, 12] on div "Call and chat logs 273790" at bounding box center [542, 17] width 465 height 26
copy p "273790"
click at [599, 198] on div "Operator Natalie O’Brien Type of contact Web chat Date and time created (BST) 1…" at bounding box center [542, 236] width 405 height 225
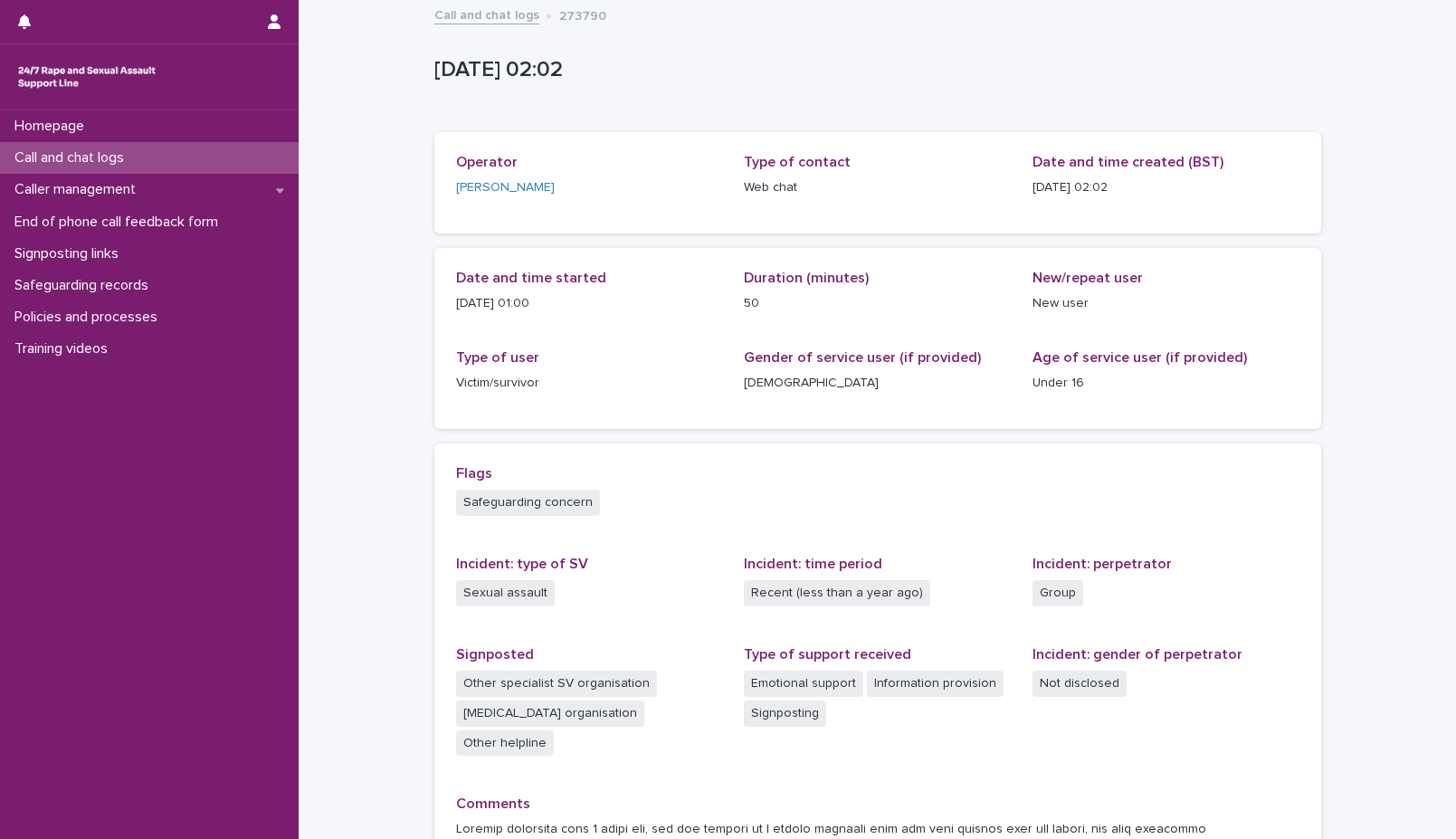
click at [465, 13] on link "Call and chat logs" at bounding box center [486, 14] width 105 height 21
